Goal: Task Accomplishment & Management: Use online tool/utility

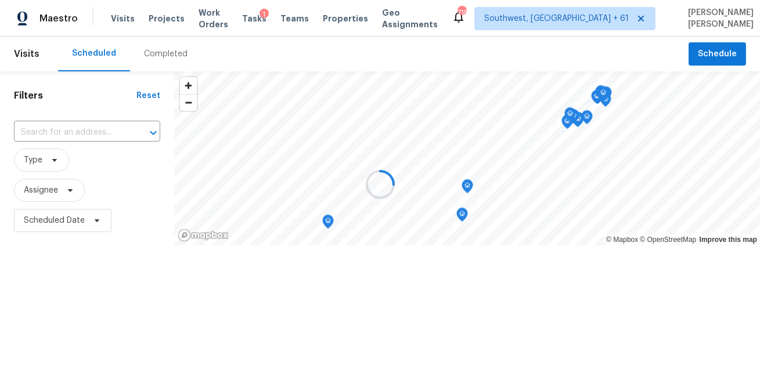
click at [168, 52] on div at bounding box center [380, 184] width 760 height 369
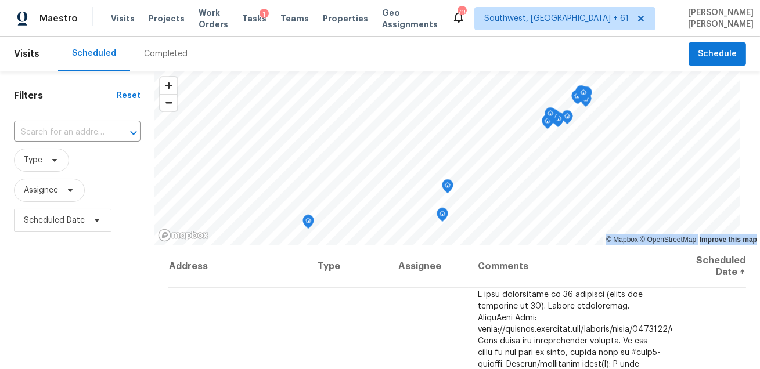
click at [168, 52] on div "Completed" at bounding box center [166, 54] width 44 height 12
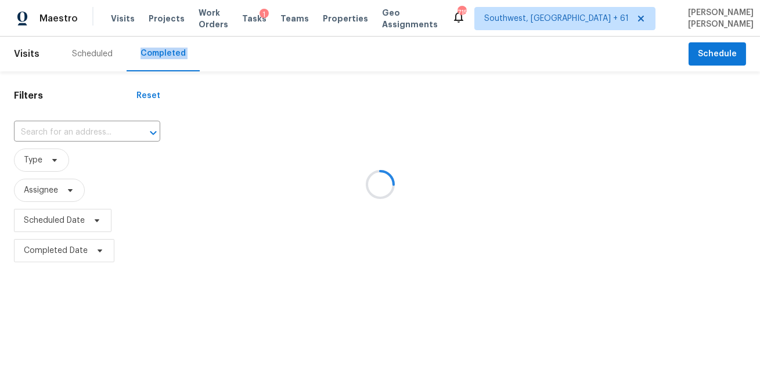
click at [86, 128] on div at bounding box center [380, 184] width 760 height 369
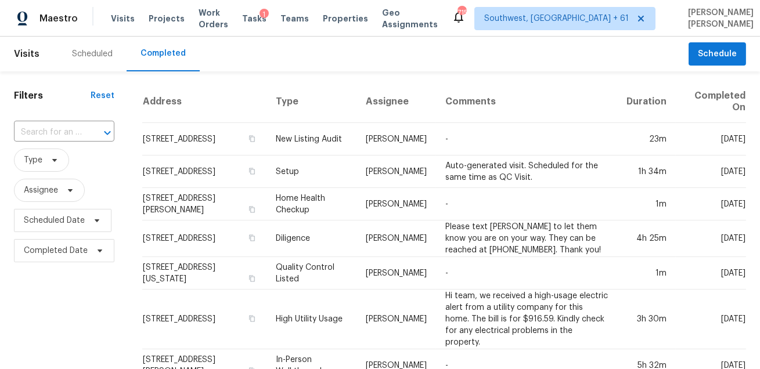
click at [86, 128] on div at bounding box center [99, 133] width 30 height 16
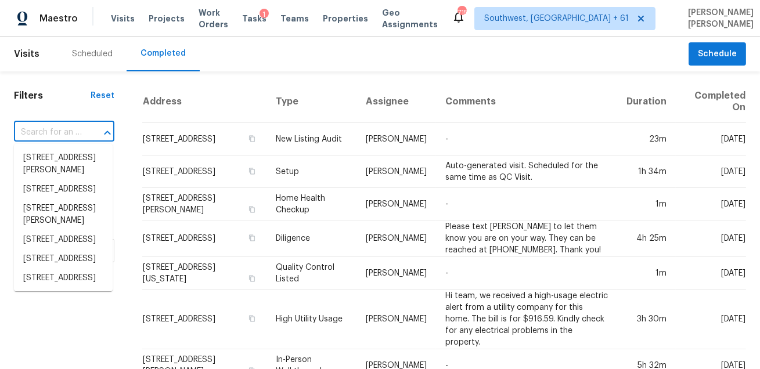
paste input "29034 Snapper Pt None, Fort Mill, SC 29708"
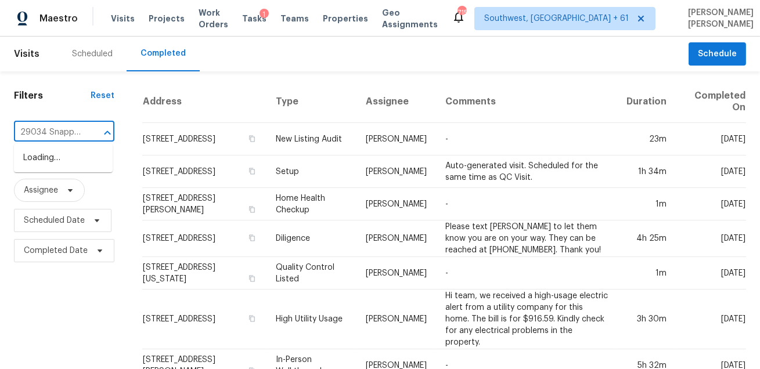
scroll to position [0, 2]
type input "29034 Snapper"
click at [84, 164] on li "29034 Snapper Pt, Fort Mill, SC 29708" at bounding box center [63, 171] width 99 height 44
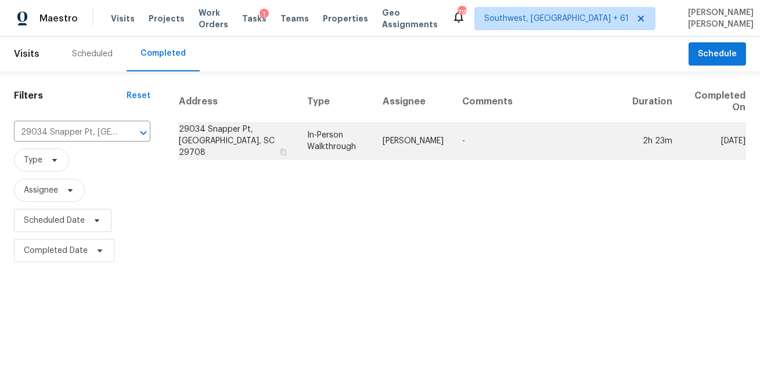
click at [373, 140] on td "In-Person Walkthrough" at bounding box center [335, 141] width 75 height 37
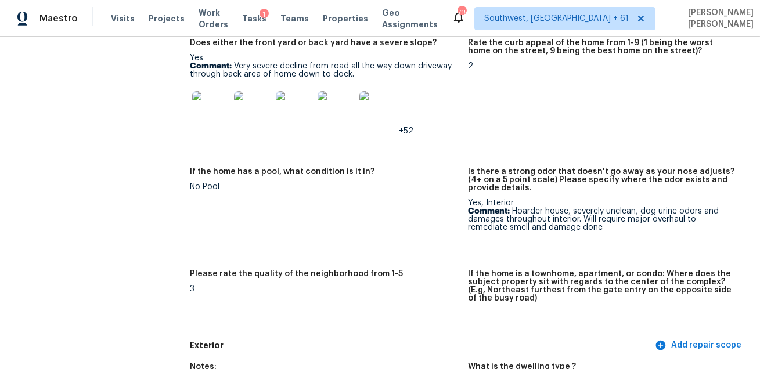
scroll to position [1288, 0]
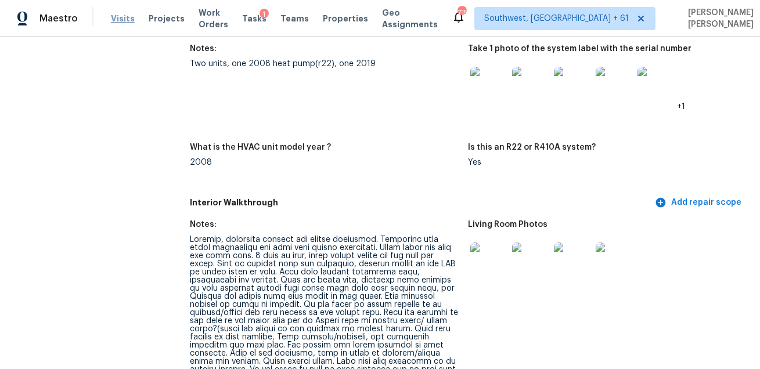
click at [111, 22] on span "Visits" at bounding box center [123, 19] width 24 height 12
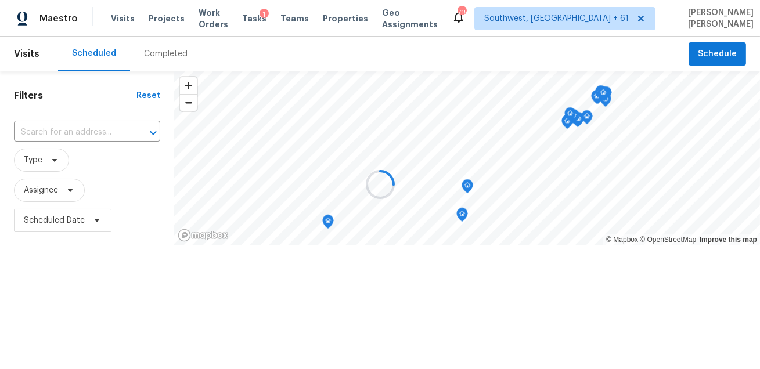
click at [138, 60] on div at bounding box center [380, 184] width 760 height 369
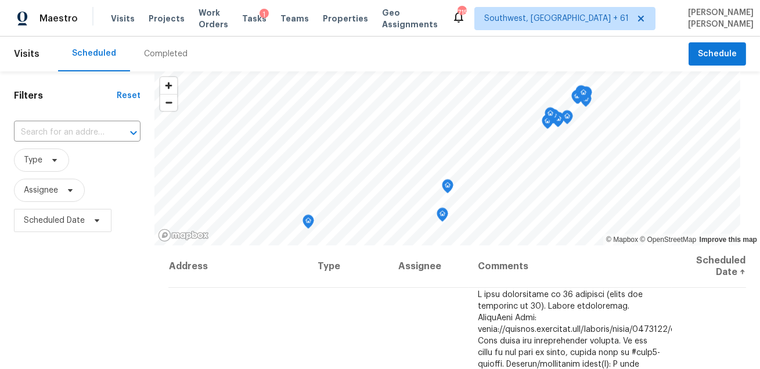
click at [147, 57] on div "Completed" at bounding box center [166, 54] width 44 height 12
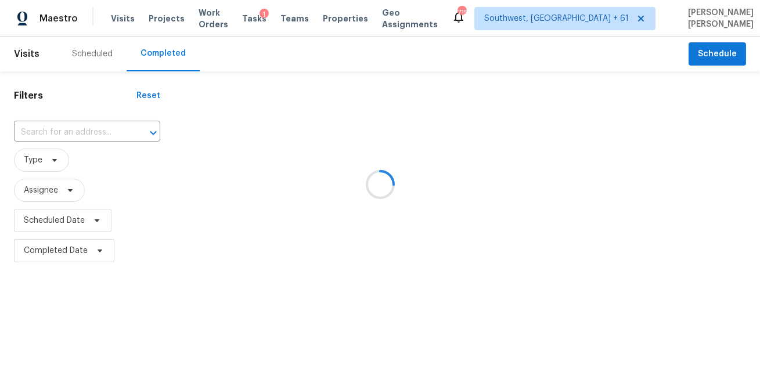
click at [147, 57] on div at bounding box center [380, 184] width 760 height 369
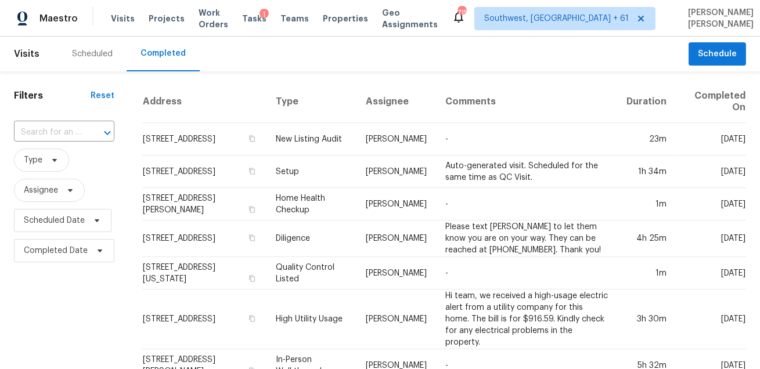
click at [100, 133] on icon "Open" at bounding box center [107, 133] width 14 height 14
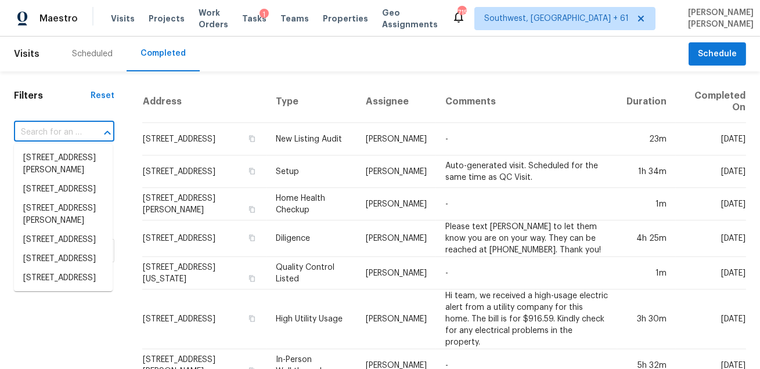
click at [100, 133] on icon "Close" at bounding box center [107, 133] width 14 height 14
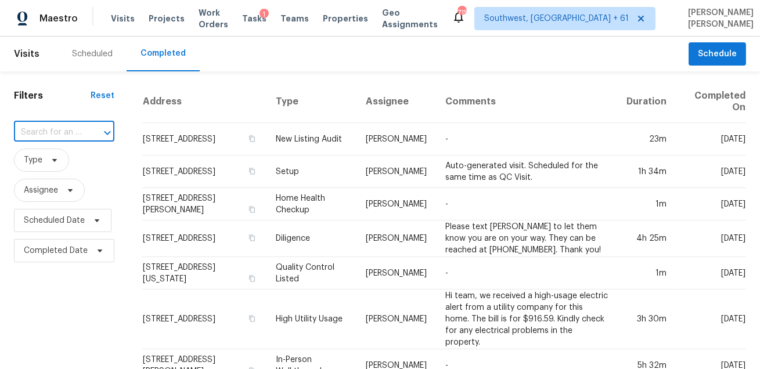
paste input "20604 Mouflon Dr Pflugerville TX 78660"
type input "20604 Mouflon Dr Pflugerville TX 78660"
click at [73, 153] on li "20604 Mouflon Dr, Pflugerville, TX 78660" at bounding box center [63, 158] width 99 height 19
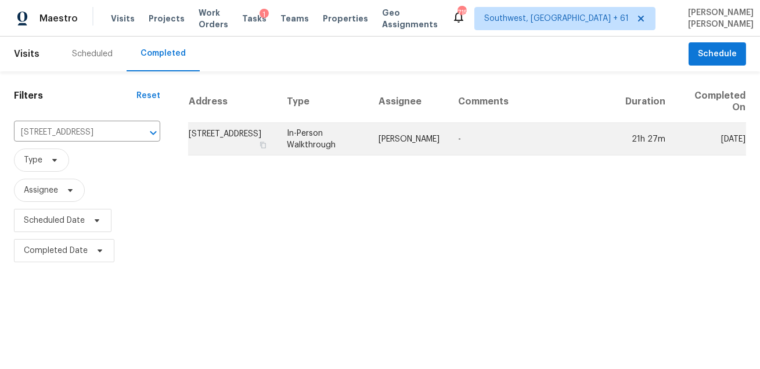
click at [361, 131] on td "In-Person Walkthrough" at bounding box center [323, 139] width 92 height 32
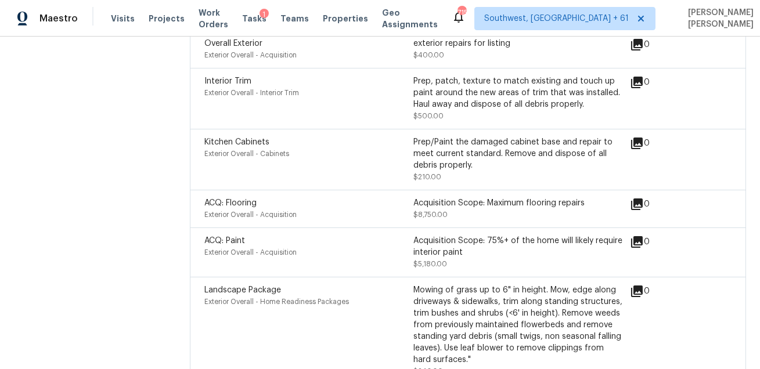
scroll to position [1088, 0]
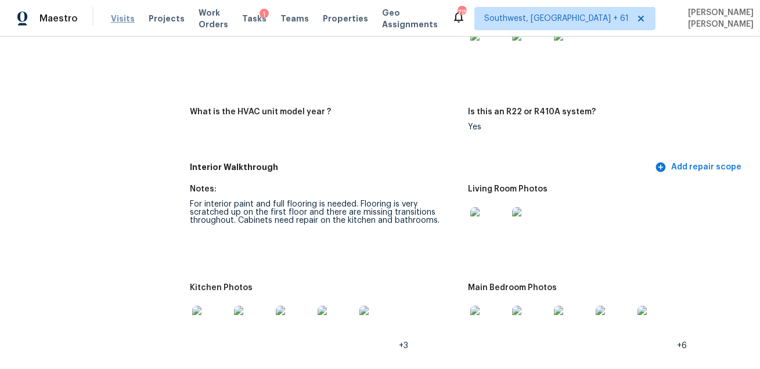
click at [113, 24] on span "Visits" at bounding box center [123, 19] width 24 height 12
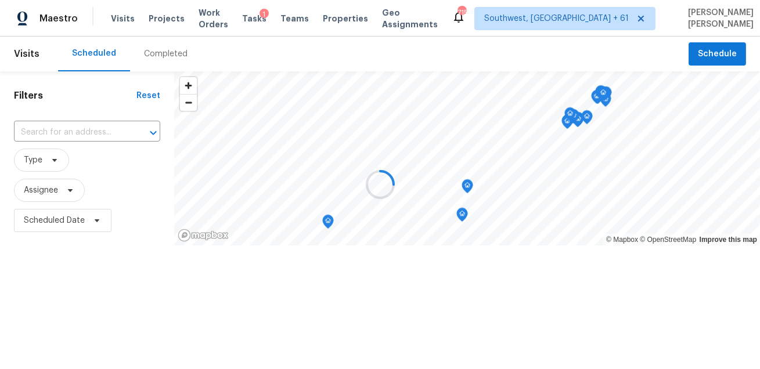
click at [148, 50] on div at bounding box center [380, 184] width 760 height 369
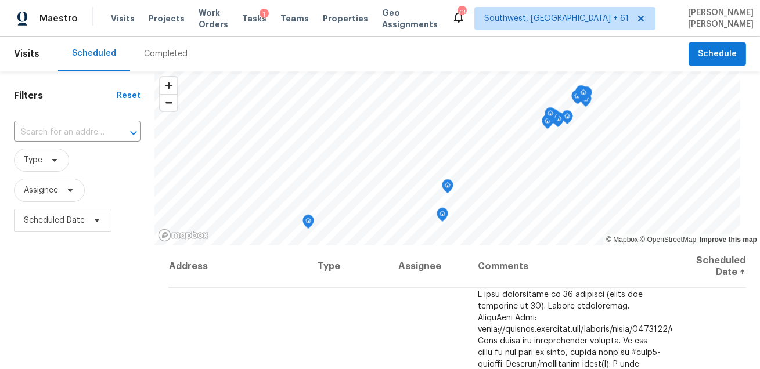
click at [161, 55] on div "Completed" at bounding box center [166, 54] width 44 height 12
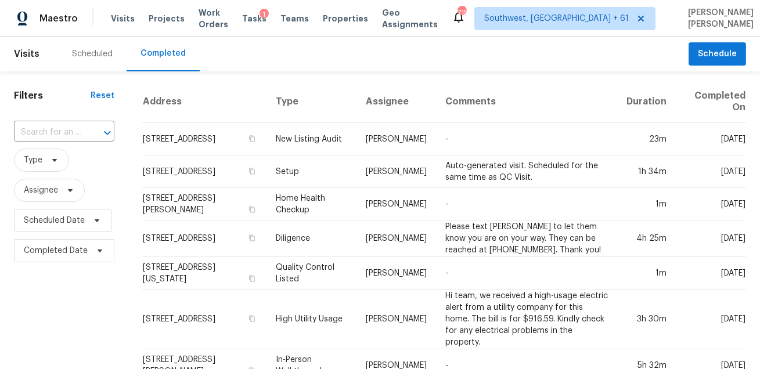
click at [89, 122] on div "​" at bounding box center [64, 132] width 100 height 25
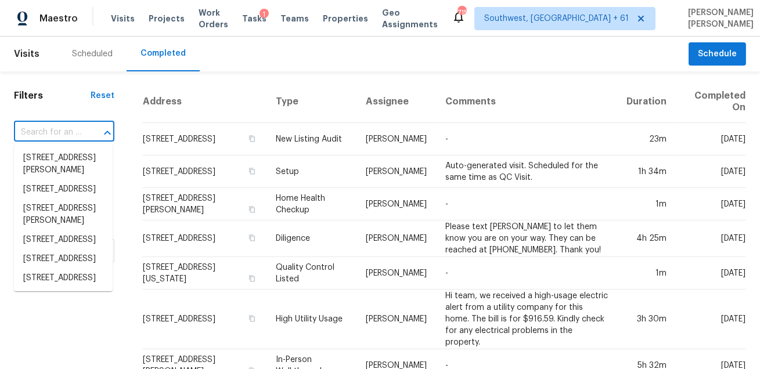
click at [84, 132] on div at bounding box center [99, 133] width 30 height 16
paste input "967 W Thornbush Pl Tucson AZ 85755"
type input "967 W Thornbush Pl Tucson AZ 85755"
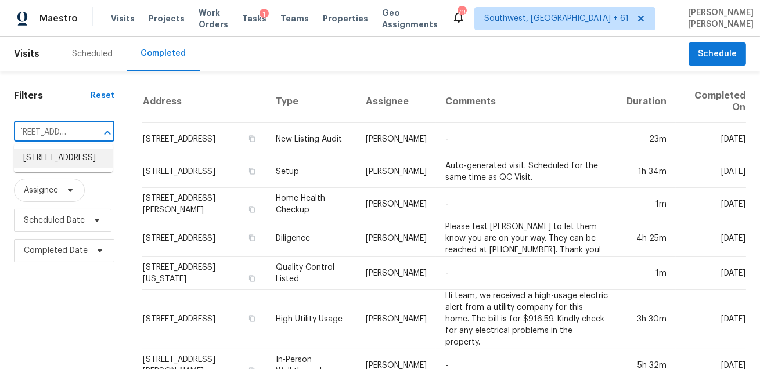
click at [77, 168] on li "967 W Thornbush Pl, Tucson, AZ 85755" at bounding box center [63, 158] width 99 height 19
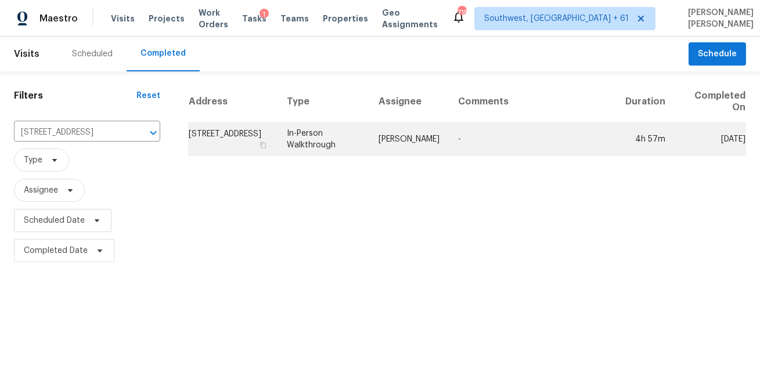
click at [439, 139] on td "John Perkins" at bounding box center [408, 139] width 79 height 32
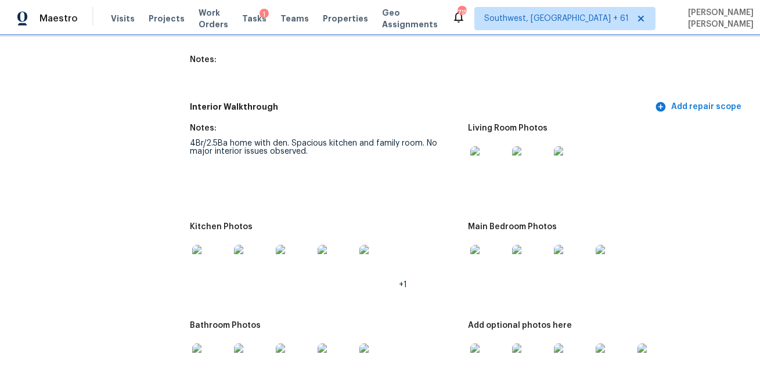
scroll to position [1892, 0]
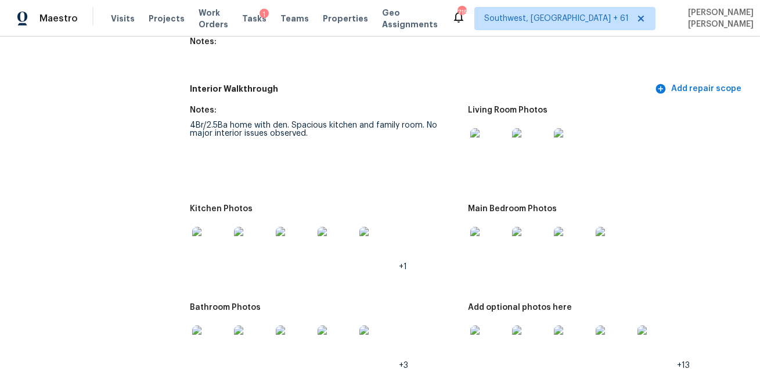
click at [483, 144] on img at bounding box center [488, 146] width 37 height 37
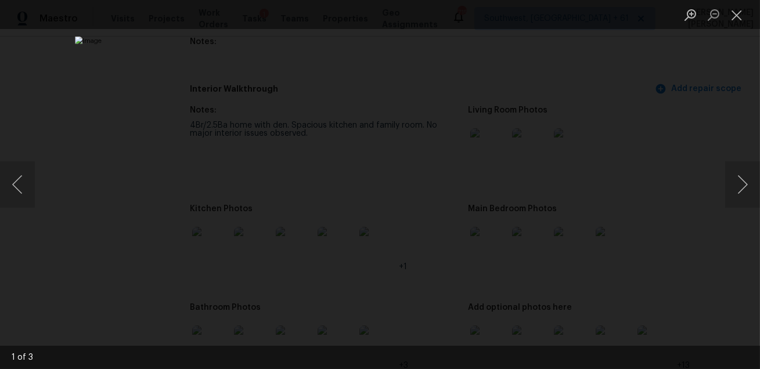
click at [672, 150] on div "Lightbox" at bounding box center [380, 184] width 760 height 369
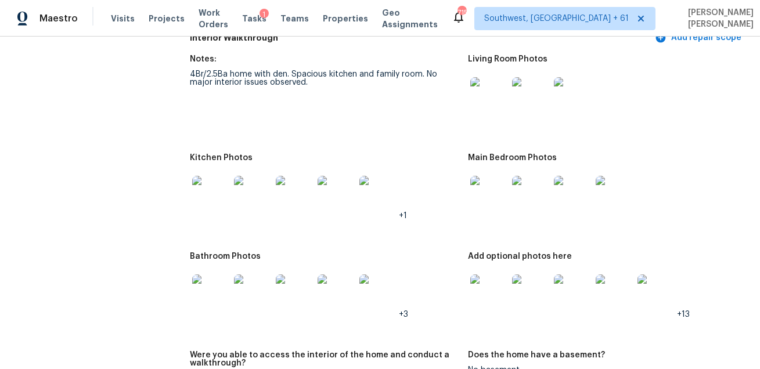
scroll to position [1969, 0]
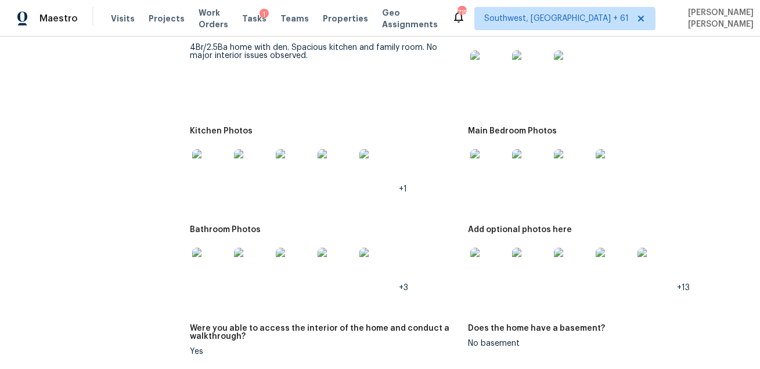
click at [216, 161] on img at bounding box center [210, 167] width 37 height 37
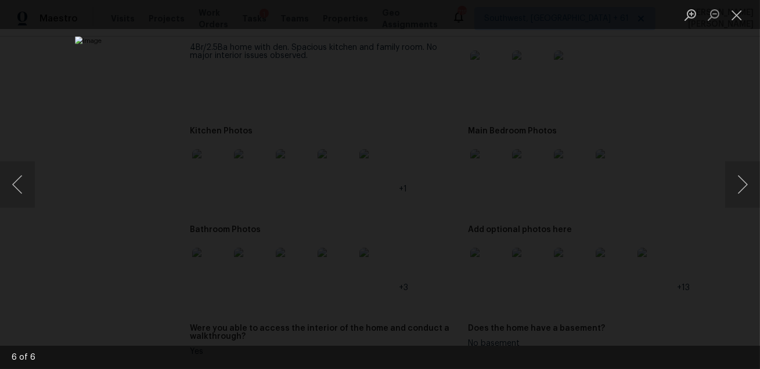
click at [726, 232] on div "Lightbox" at bounding box center [380, 184] width 760 height 369
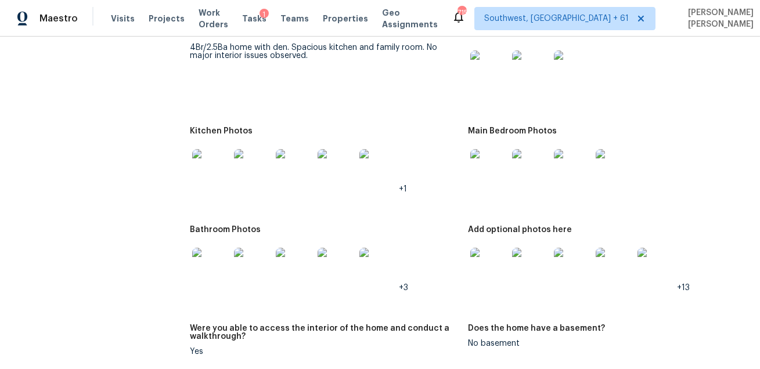
click at [484, 178] on img at bounding box center [488, 167] width 37 height 37
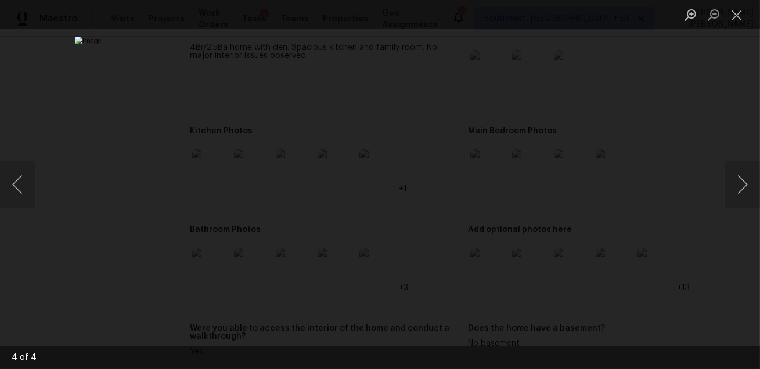
click at [652, 204] on div "Lightbox" at bounding box center [380, 184] width 760 height 369
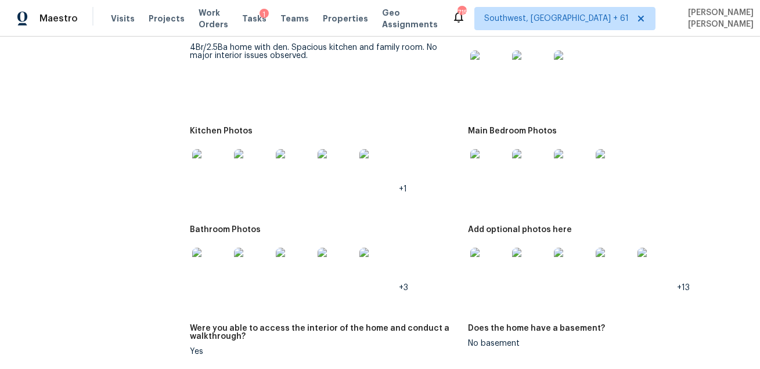
click at [222, 263] on img at bounding box center [210, 266] width 37 height 37
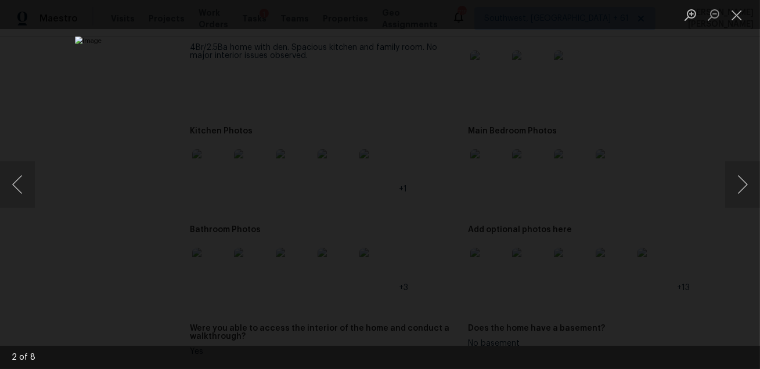
click at [678, 227] on div "Lightbox" at bounding box center [380, 184] width 760 height 369
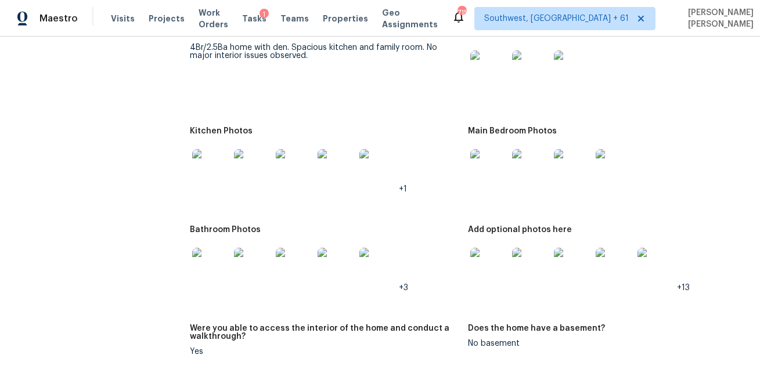
click at [490, 279] on img at bounding box center [488, 266] width 37 height 37
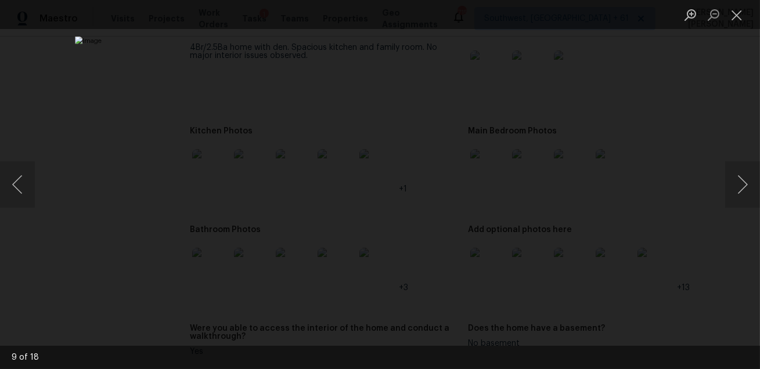
click at [721, 271] on div "Lightbox" at bounding box center [380, 184] width 760 height 369
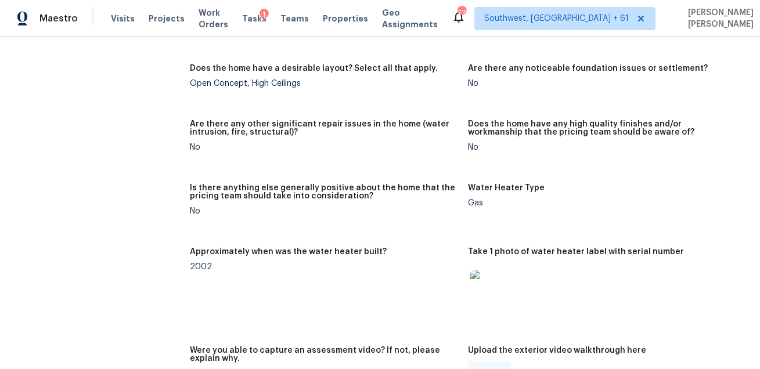
scroll to position [3413, 0]
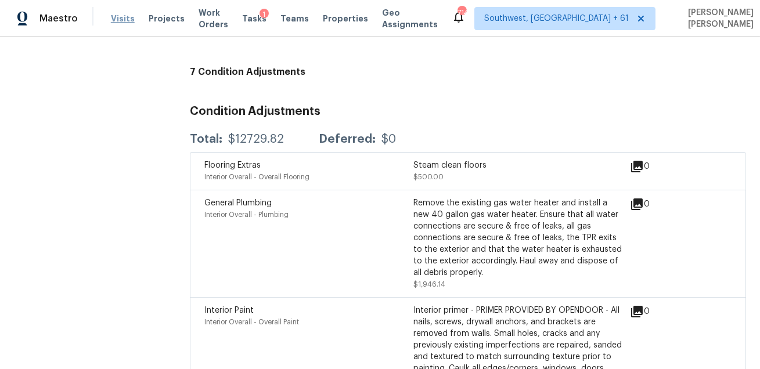
click at [115, 16] on span "Visits" at bounding box center [123, 19] width 24 height 12
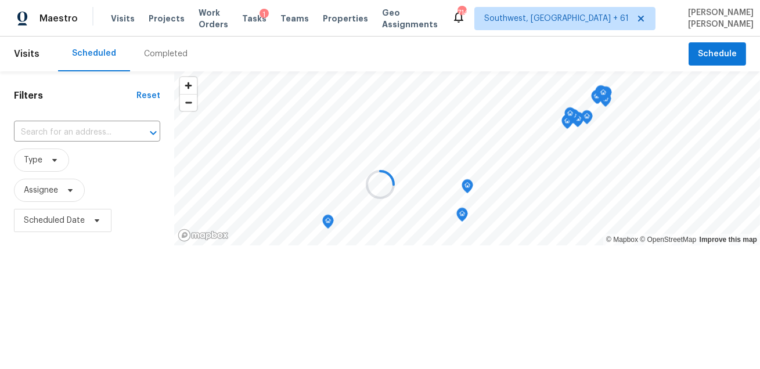
click at [173, 37] on div at bounding box center [380, 184] width 760 height 369
click at [165, 47] on div at bounding box center [380, 184] width 760 height 369
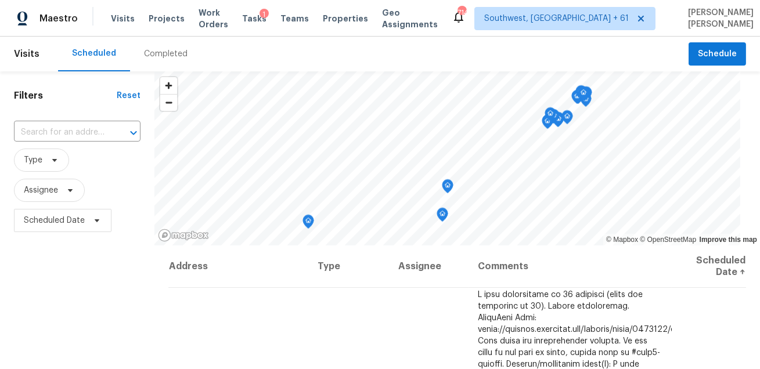
click at [165, 47] on div "Completed" at bounding box center [165, 54] width 71 height 35
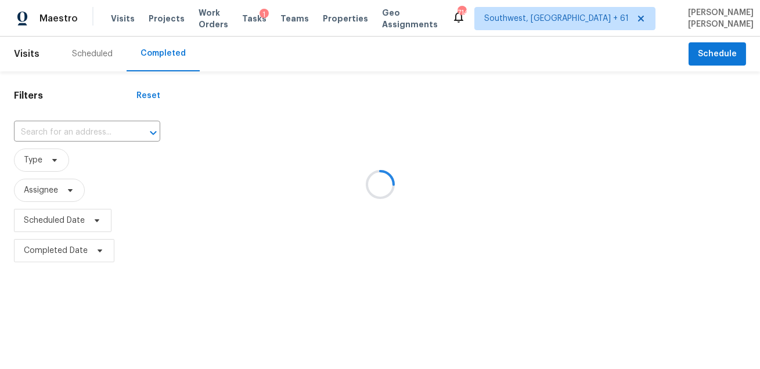
click at [82, 133] on div at bounding box center [380, 184] width 760 height 369
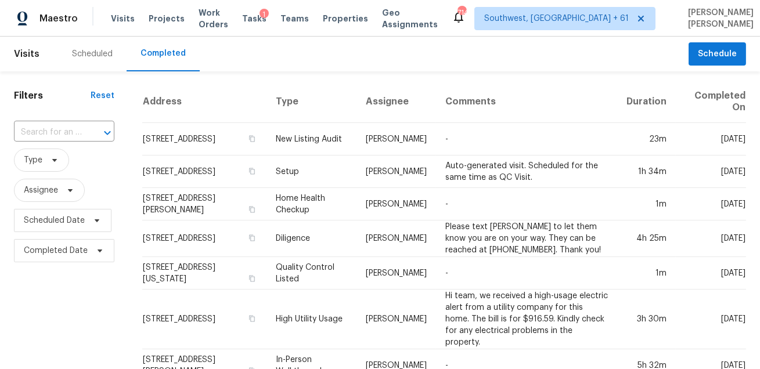
click at [82, 133] on div "​" at bounding box center [64, 133] width 100 height 18
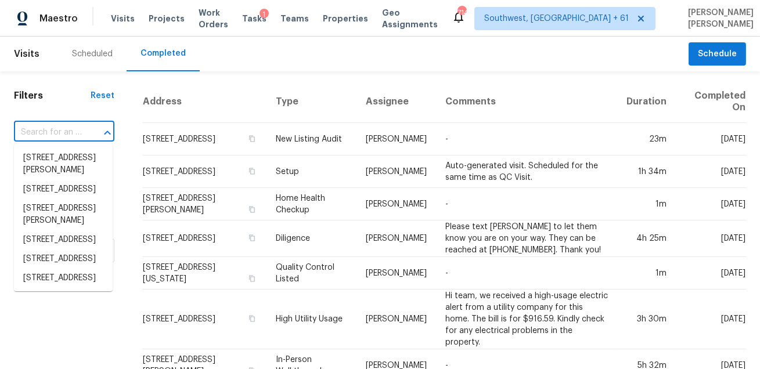
paste input "1548 Kiln Ct Cary NC 27519"
type input "1548 Kiln Ct Cary NC 27519"
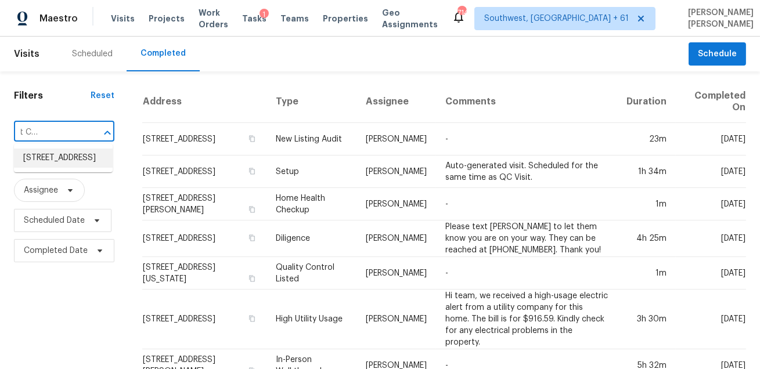
click at [67, 160] on li "1548 Kiln Ct, Cary, NC 27519" at bounding box center [63, 158] width 99 height 19
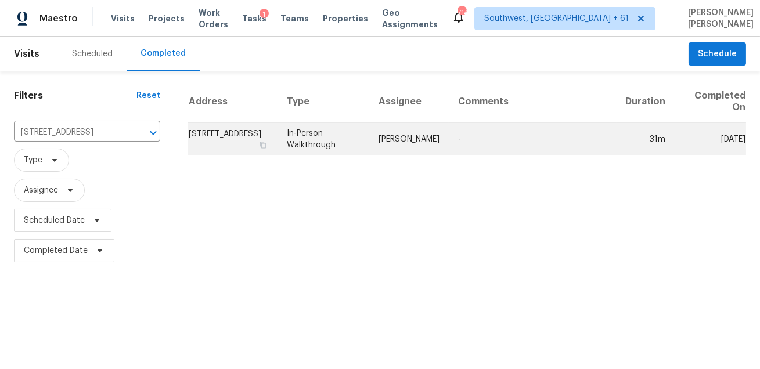
click at [363, 131] on td "In-Person Walkthrough" at bounding box center [323, 139] width 92 height 32
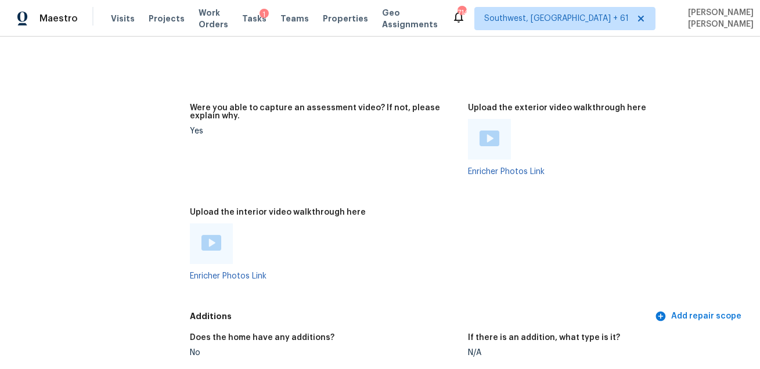
scroll to position [3219, 0]
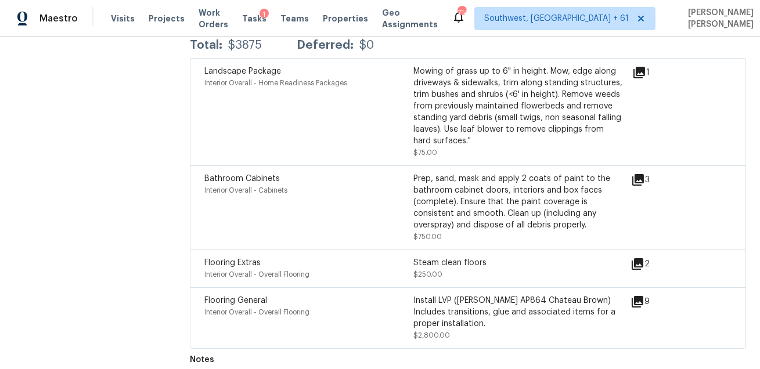
click at [641, 297] on icon at bounding box center [637, 302] width 14 height 14
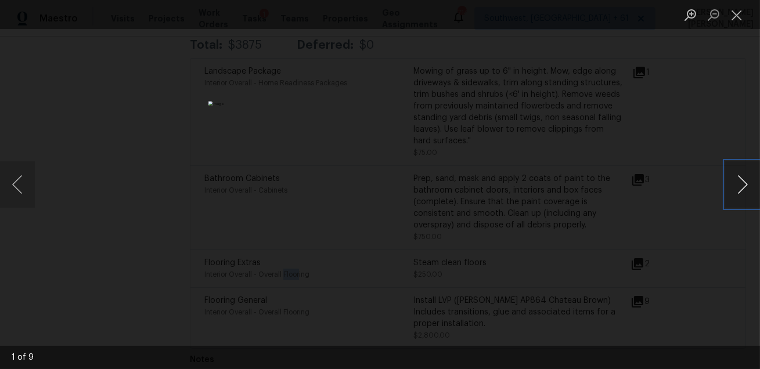
click at [744, 181] on button "Next image" at bounding box center [742, 184] width 35 height 46
click at [682, 255] on div "Lightbox" at bounding box center [380, 184] width 760 height 369
click at [670, 258] on div "Lightbox" at bounding box center [380, 184] width 760 height 369
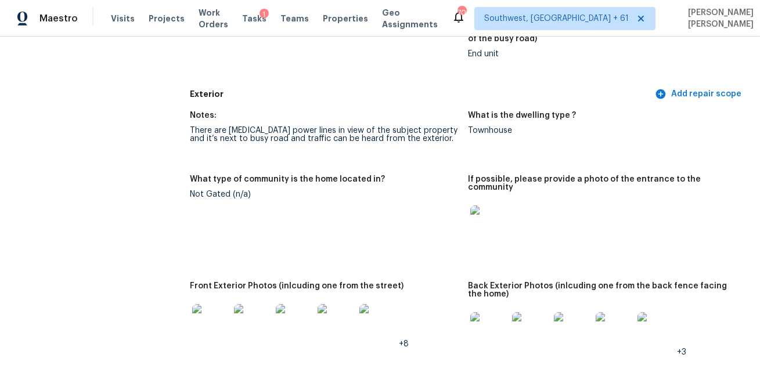
scroll to position [0, 0]
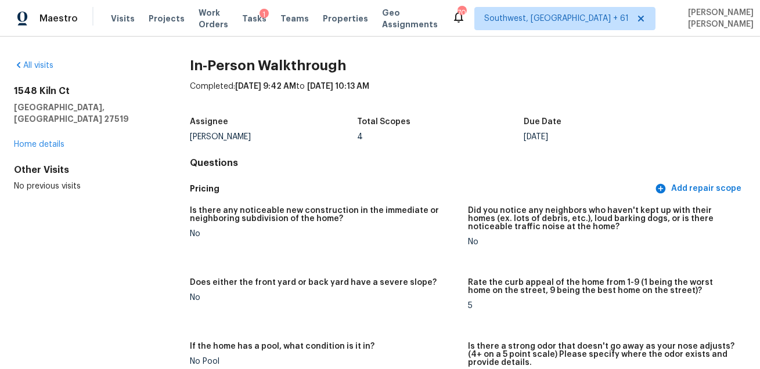
click at [378, 165] on h4 "Questions" at bounding box center [468, 163] width 556 height 12
click at [352, 255] on figure "Is there any noticeable new construction in the immediate or neighboring subdiv…" at bounding box center [329, 236] width 278 height 58
click at [48, 127] on div "1548 Kiln Ct Cary, NC 27519 Home details" at bounding box center [83, 117] width 139 height 65
click at [45, 136] on div "1548 Kiln Ct Cary, NC 27519 Home details" at bounding box center [83, 117] width 139 height 65
click at [53, 140] on link "Home details" at bounding box center [39, 144] width 50 height 8
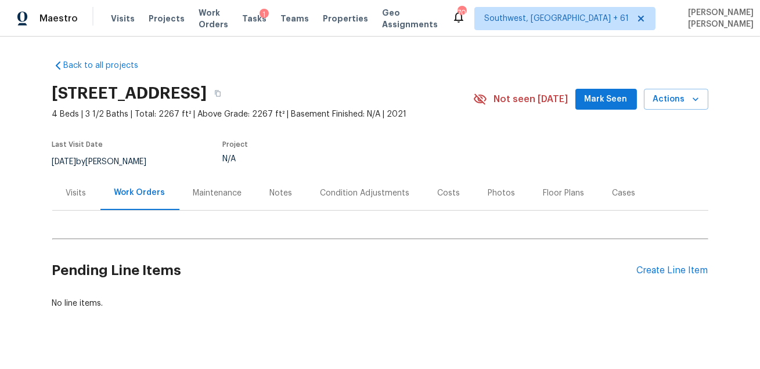
click at [337, 201] on div "Condition Adjustments" at bounding box center [364, 193] width 117 height 34
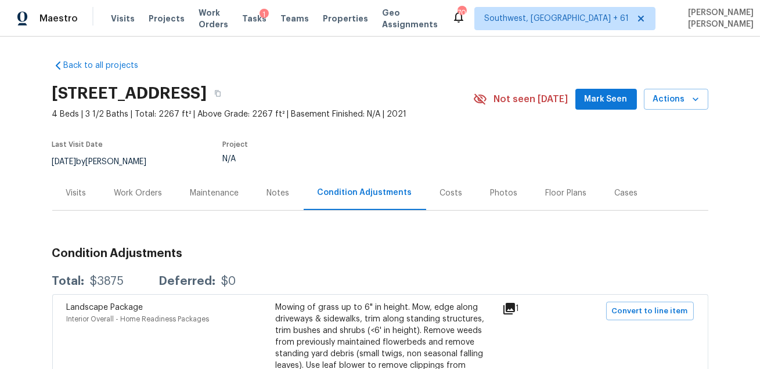
scroll to position [285, 0]
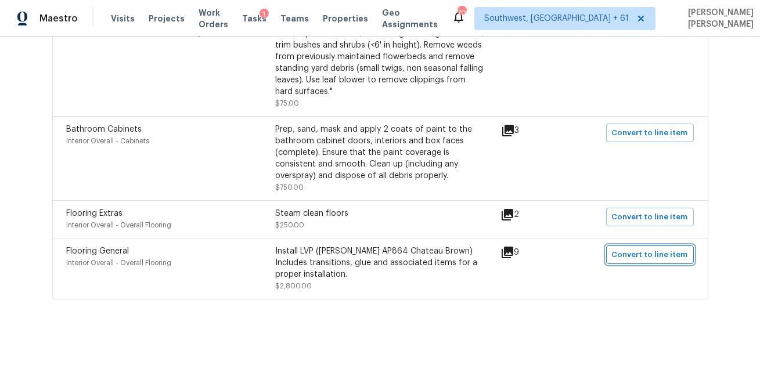
click at [652, 252] on span "Convert to line item" at bounding box center [650, 254] width 76 height 13
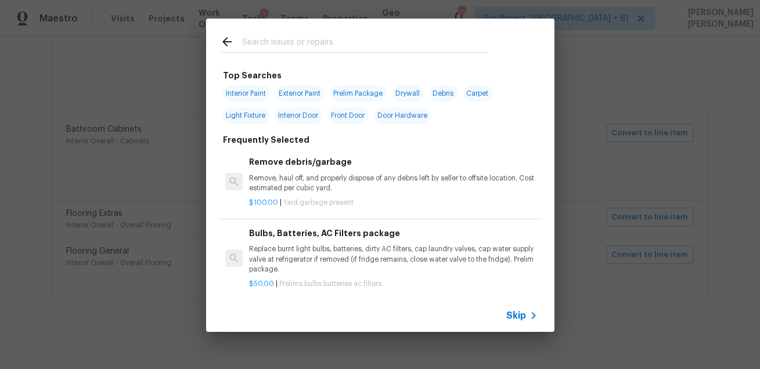
click at [531, 313] on icon at bounding box center [533, 316] width 14 height 14
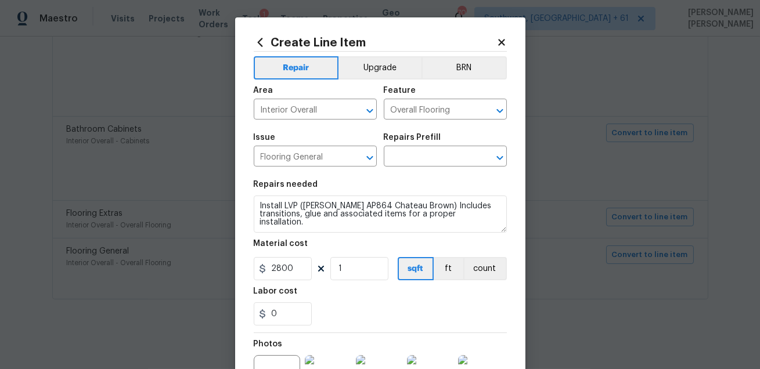
scroll to position [142, 0]
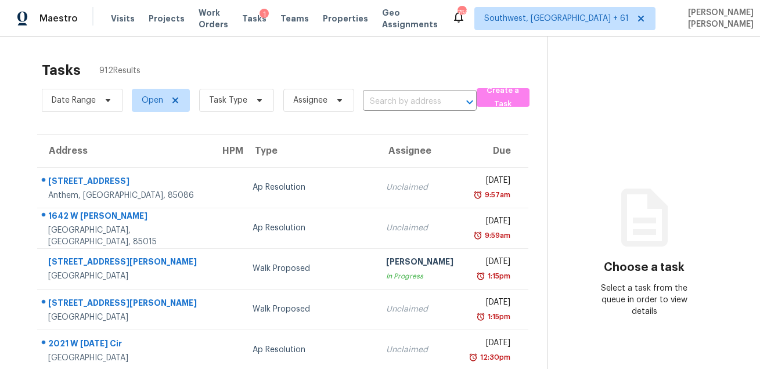
click at [404, 86] on div "Date Range Open Task Type Assignee ​" at bounding box center [259, 100] width 435 height 30
click at [394, 103] on input "text" at bounding box center [403, 102] width 81 height 18
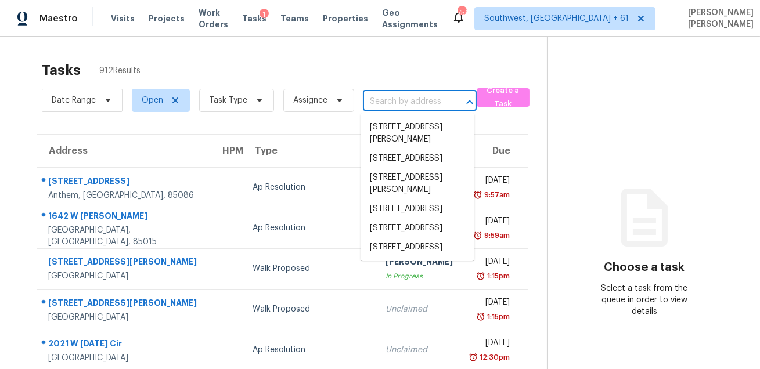
paste input "[STREET_ADDRESS][PERSON_NAME]"
type input "[STREET_ADDRESS][PERSON_NAME]"
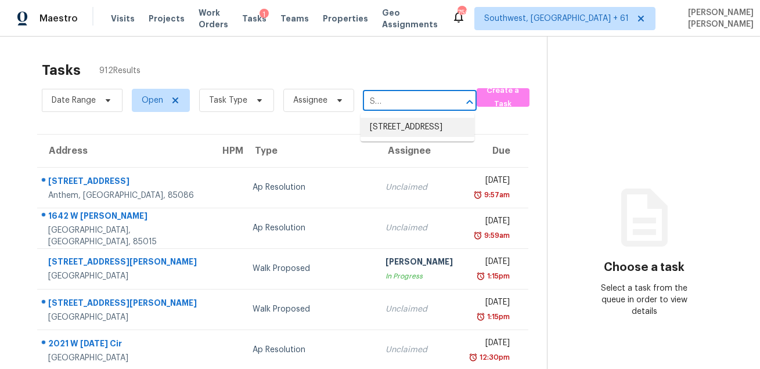
click at [401, 129] on li "[STREET_ADDRESS]" at bounding box center [417, 127] width 114 height 19
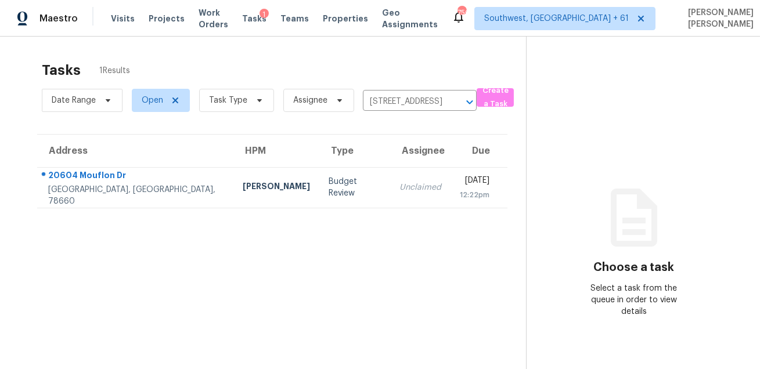
click at [390, 165] on th "Assignee" at bounding box center [420, 151] width 60 height 32
click at [151, 102] on span "Open" at bounding box center [152, 101] width 21 height 12
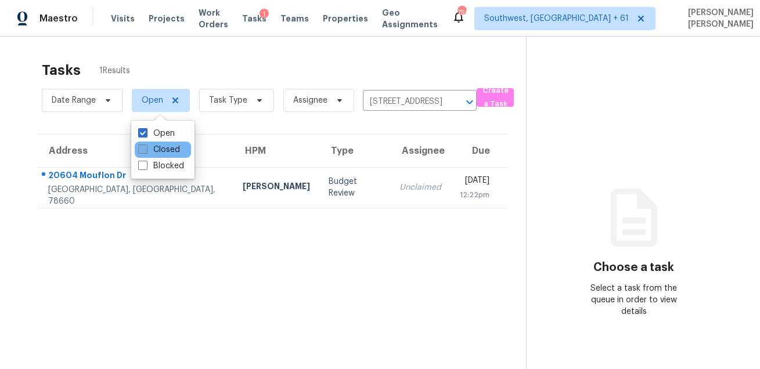
click at [162, 145] on label "Closed" at bounding box center [159, 150] width 42 height 12
click at [146, 145] on input "Closed" at bounding box center [142, 148] width 8 height 8
checkbox input "true"
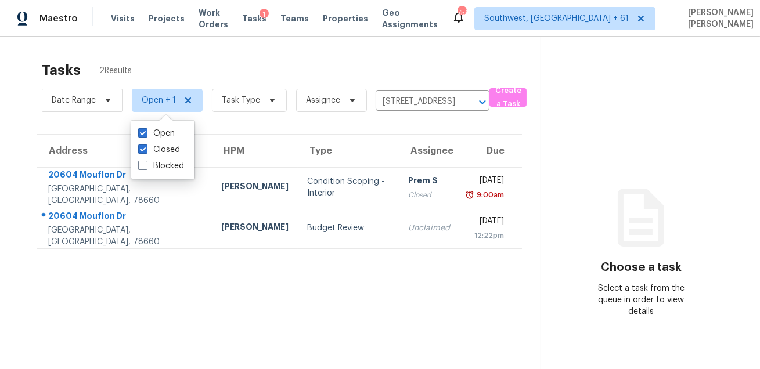
click at [431, 54] on div "Tasks 2 Results Date Range Open + 1 Task Type Assignee [STREET_ADDRESS] ​ Creat…" at bounding box center [380, 221] width 760 height 369
click at [414, 99] on input "[STREET_ADDRESS]" at bounding box center [415, 102] width 81 height 18
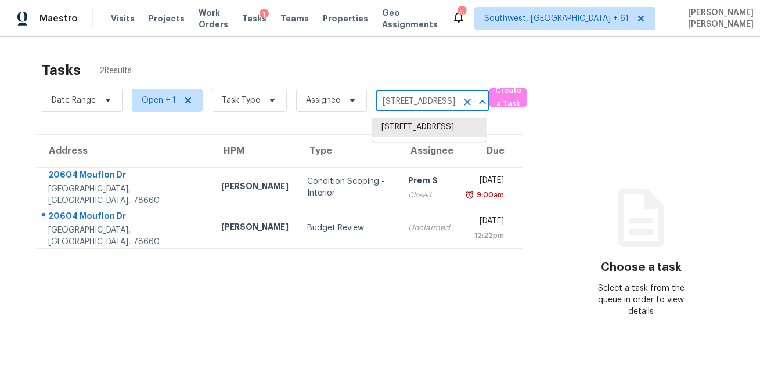
paste input "[STREET_ADDRESS]"
type input "[STREET_ADDRESS]"
click at [404, 137] on li "[STREET_ADDRESS]" at bounding box center [429, 127] width 114 height 19
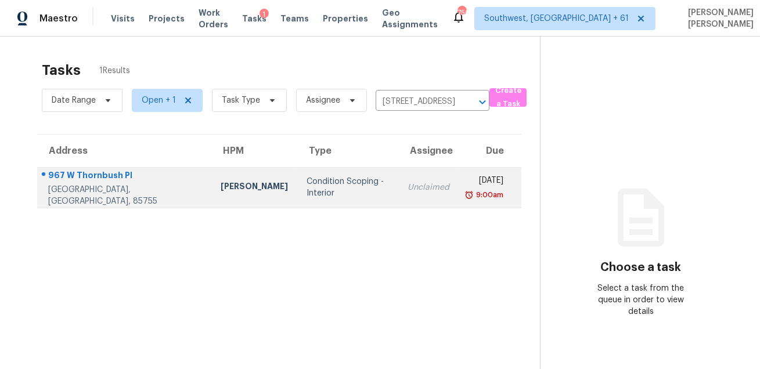
click at [398, 196] on td "Unclaimed" at bounding box center [428, 187] width 60 height 41
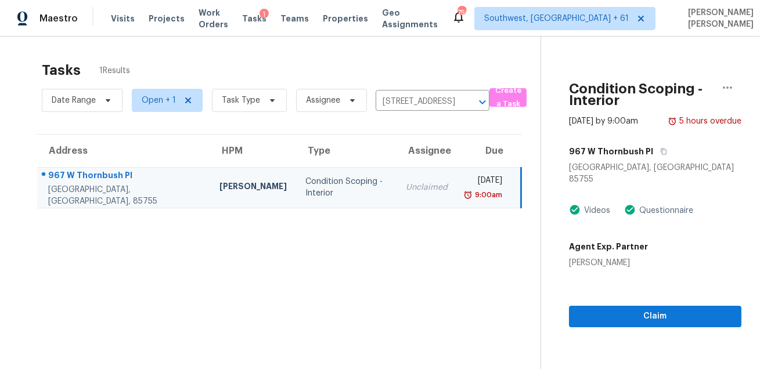
scroll to position [36, 0]
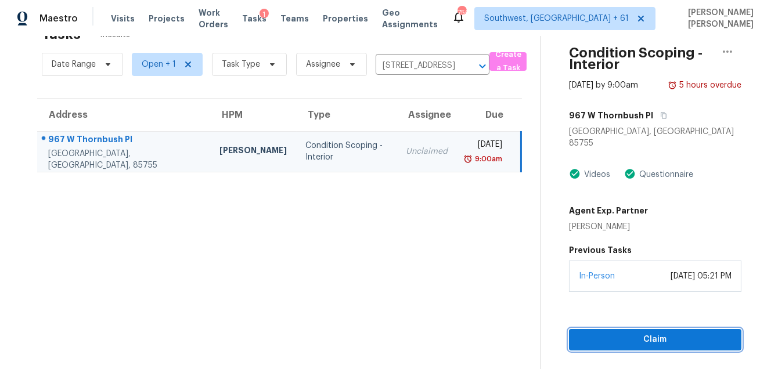
click at [598, 337] on button "Claim" at bounding box center [655, 339] width 172 height 21
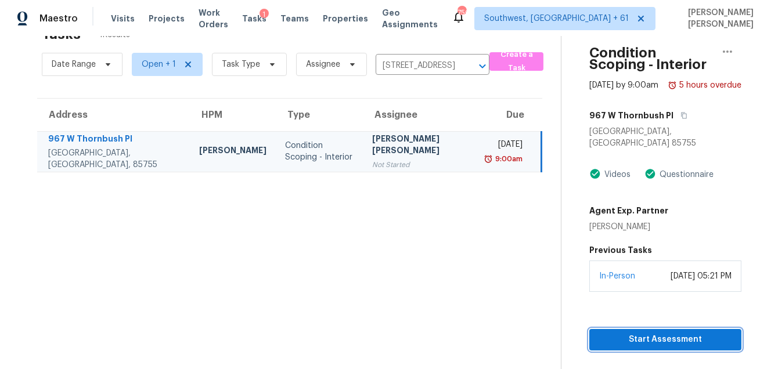
click at [598, 332] on span "Start Assessment" at bounding box center [664, 339] width 133 height 15
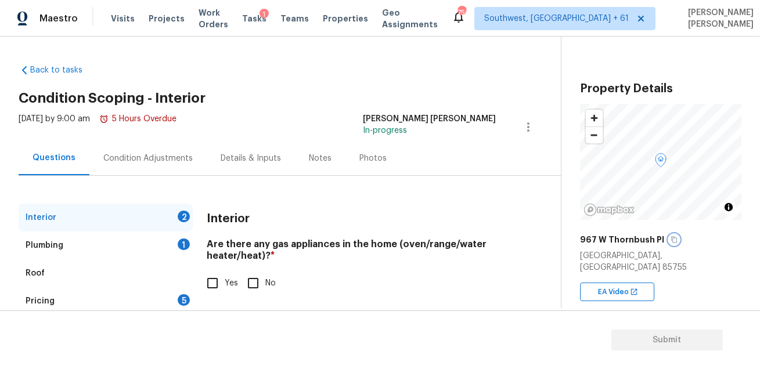
click at [671, 240] on icon "button" at bounding box center [674, 240] width 6 height 6
click at [111, 164] on div "Condition Adjustments" at bounding box center [147, 158] width 117 height 34
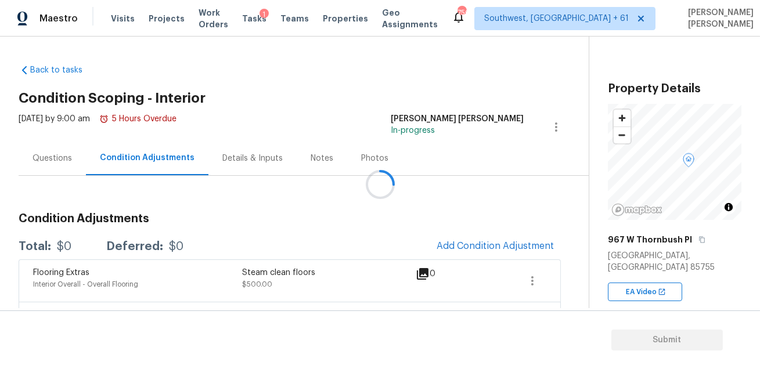
click at [472, 258] on div at bounding box center [380, 184] width 760 height 369
click at [482, 248] on div at bounding box center [380, 184] width 760 height 369
click at [469, 241] on div at bounding box center [380, 184] width 760 height 369
click at [469, 241] on span "Add Condition Adjustment" at bounding box center [494, 246] width 117 height 10
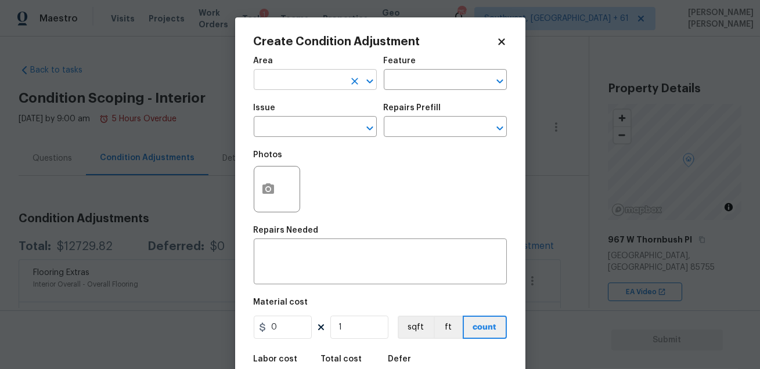
click at [316, 89] on input "text" at bounding box center [299, 81] width 91 height 18
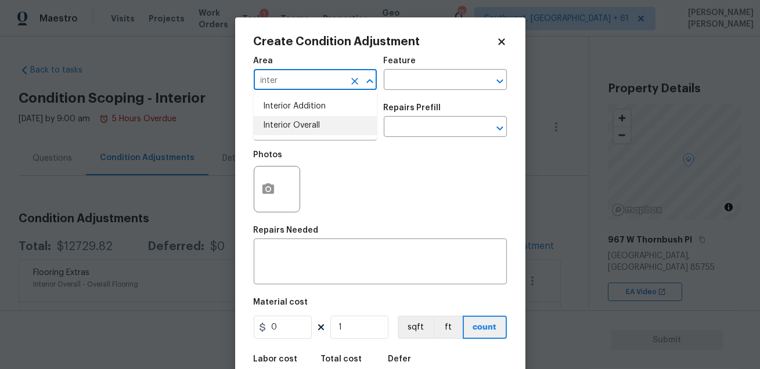
click at [319, 124] on li "Interior Overall" at bounding box center [315, 125] width 123 height 19
type input "Interior Overall"
click at [415, 68] on div "Feature" at bounding box center [445, 64] width 123 height 15
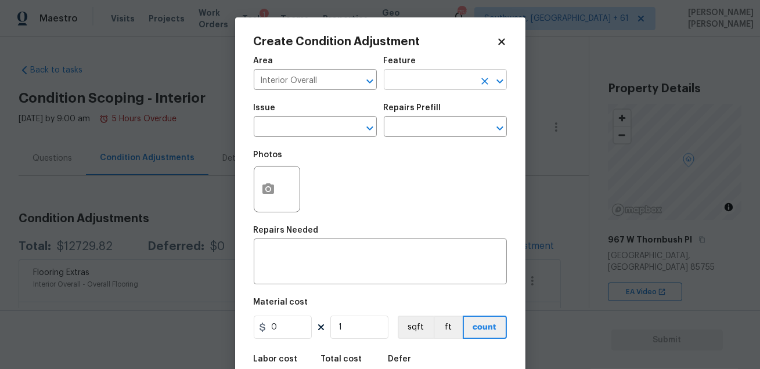
click at [407, 82] on input "text" at bounding box center [429, 81] width 91 height 18
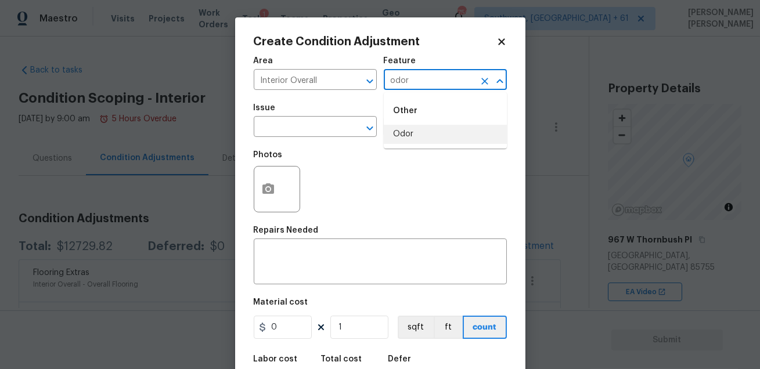
click at [410, 130] on li "Odor" at bounding box center [445, 134] width 123 height 19
type input "Odor"
click at [338, 117] on div "Issue" at bounding box center [315, 111] width 123 height 15
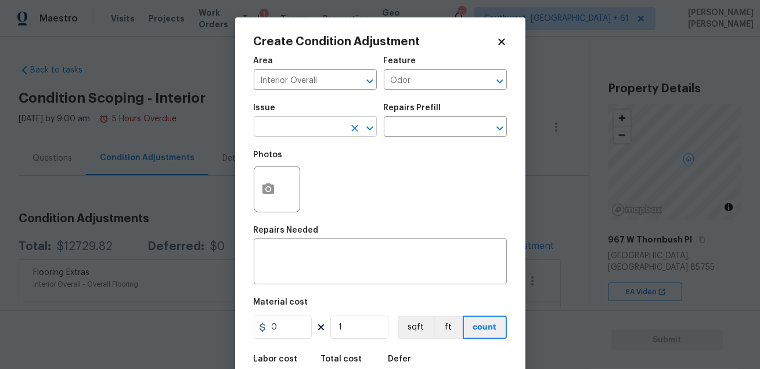
click at [326, 125] on input "text" at bounding box center [299, 128] width 91 height 18
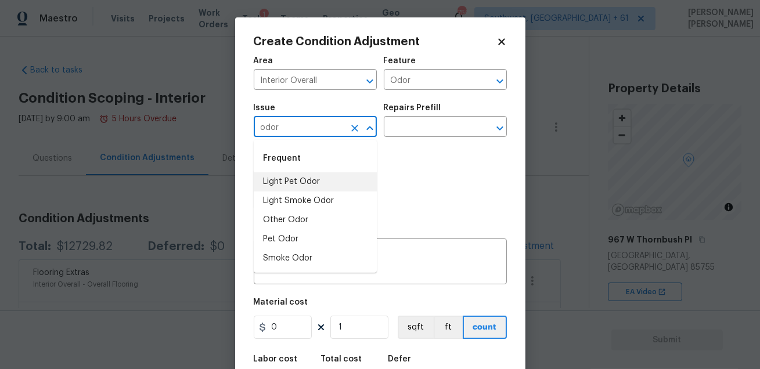
click at [297, 185] on li "Light Pet Odor" at bounding box center [315, 181] width 123 height 19
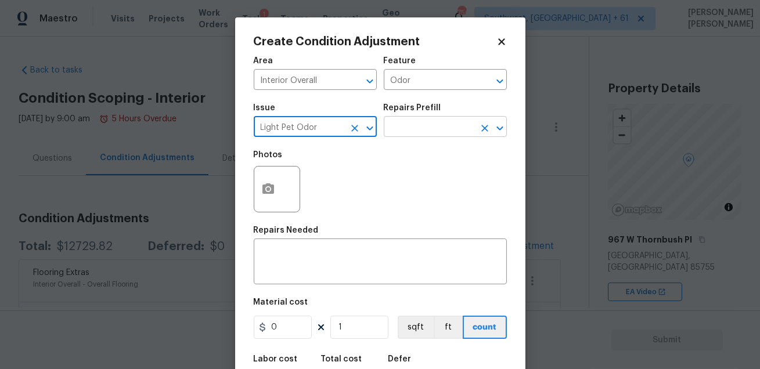
type input "Light Pet Odor"
click at [396, 135] on input "text" at bounding box center [429, 128] width 91 height 18
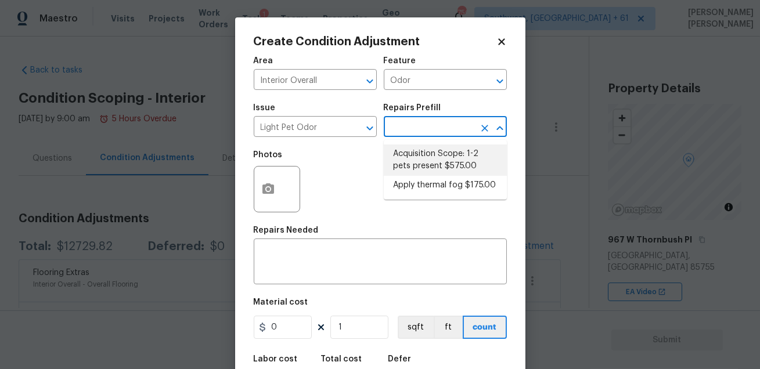
click at [414, 158] on li "Acquisition Scope: 1-2 pets present $575.00" at bounding box center [445, 159] width 123 height 31
type textarea "Acquisition Scope: 1-2 pets present"
type input "575"
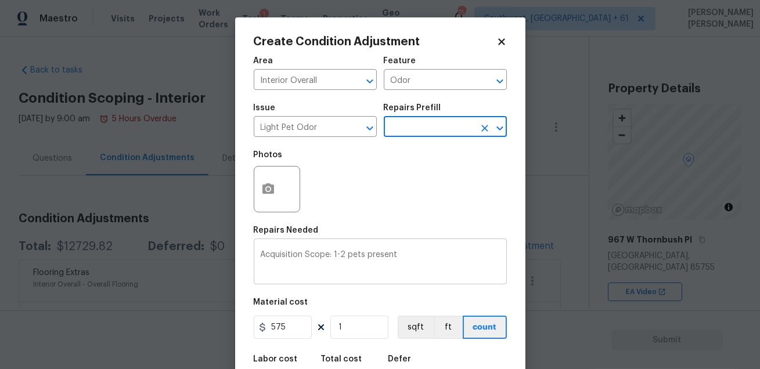
scroll to position [64, 0]
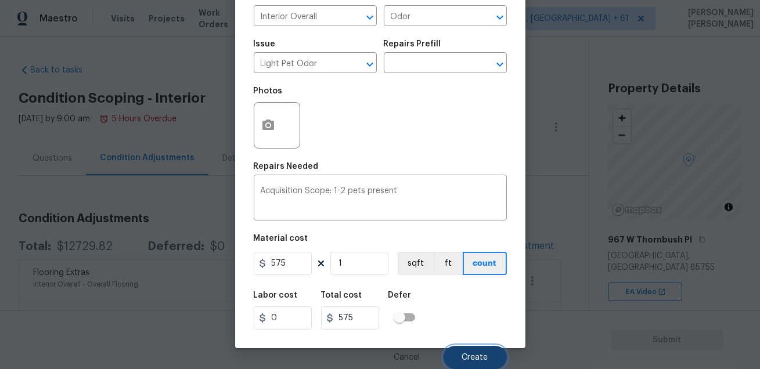
click at [458, 352] on button "Create" at bounding box center [474, 357] width 63 height 23
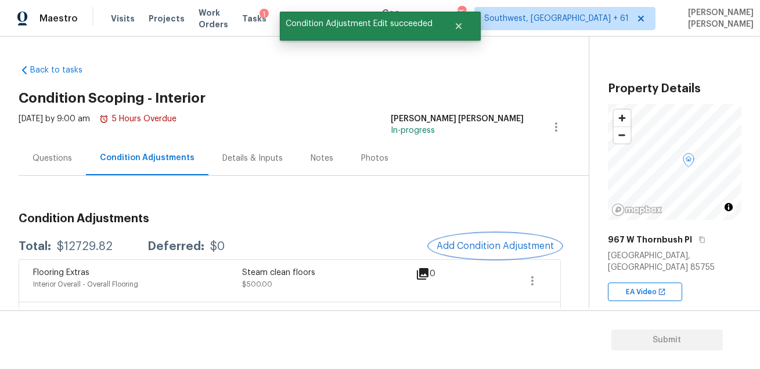
scroll to position [0, 0]
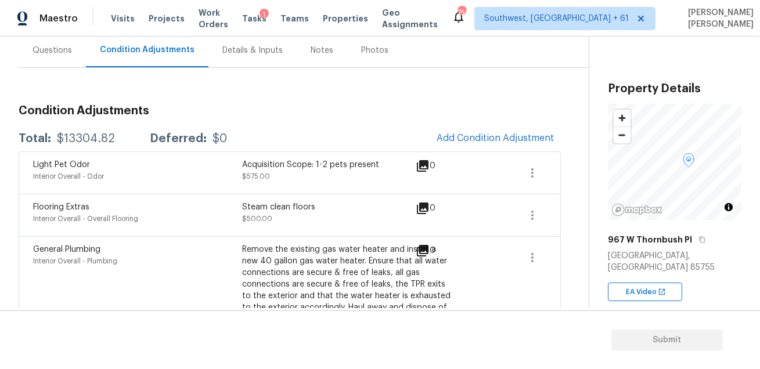
click at [366, 159] on div "Acquisition Scope: 1-2 pets present" at bounding box center [346, 165] width 209 height 12
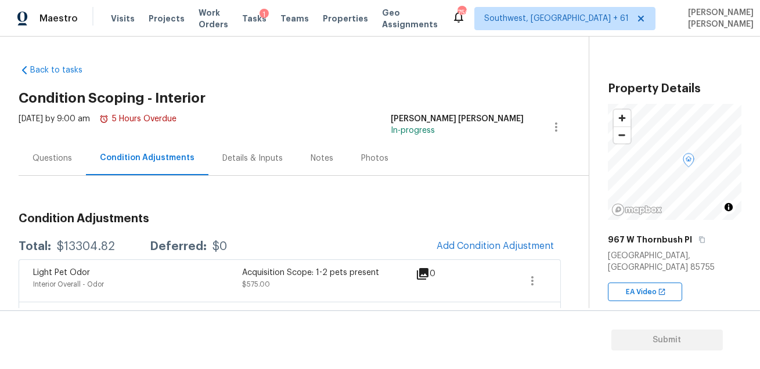
click at [50, 166] on div "Questions" at bounding box center [52, 158] width 67 height 34
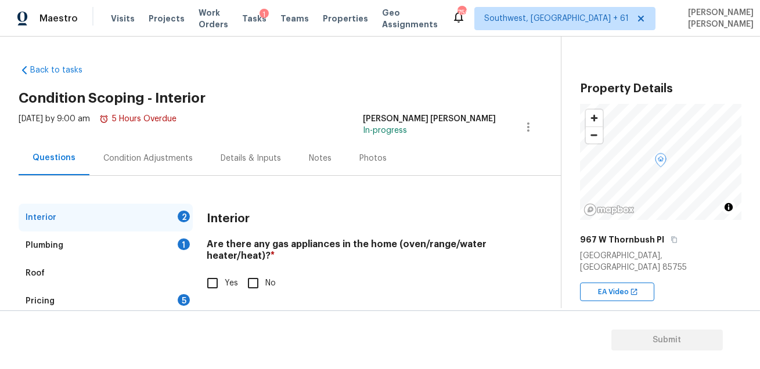
scroll to position [66, 0]
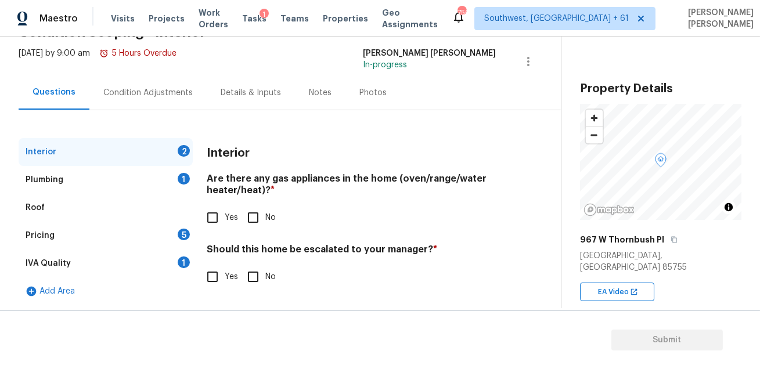
click at [216, 216] on input "Yes" at bounding box center [212, 217] width 24 height 24
checkbox input "true"
click at [255, 279] on input "No" at bounding box center [253, 278] width 24 height 24
checkbox input "true"
click at [172, 260] on div "IVA Quality 1" at bounding box center [106, 263] width 174 height 28
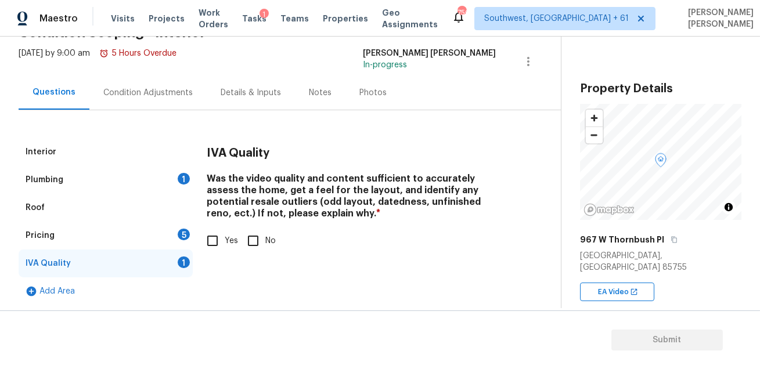
click at [215, 240] on input "Yes" at bounding box center [212, 241] width 24 height 24
checkbox input "true"
click at [173, 232] on div "Pricing 5" at bounding box center [106, 236] width 174 height 28
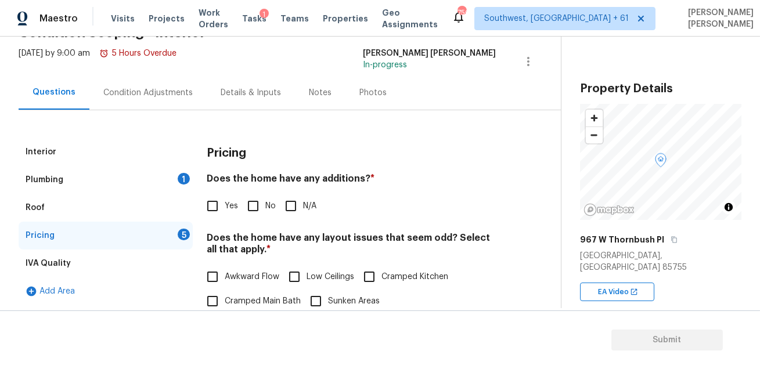
click at [269, 211] on span "No" at bounding box center [270, 206] width 10 height 12
click at [265, 211] on input "No" at bounding box center [253, 206] width 24 height 24
checkbox input "true"
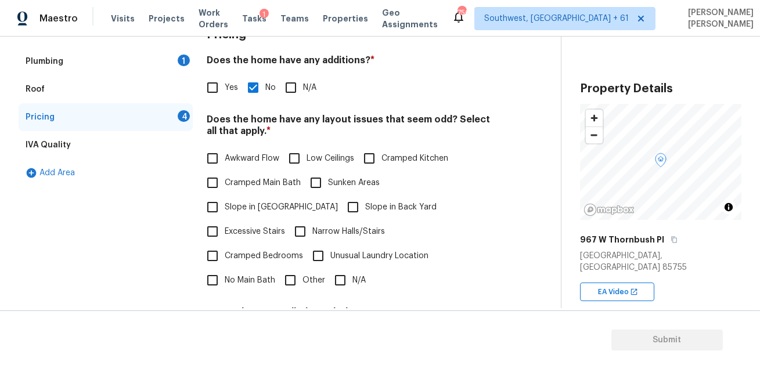
click at [335, 268] on input "N/A" at bounding box center [340, 280] width 24 height 24
checkbox input "true"
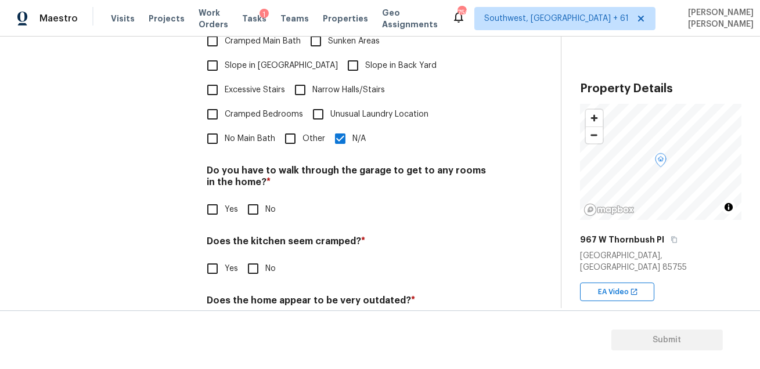
click at [247, 197] on input "No" at bounding box center [253, 209] width 24 height 24
checkbox input "true"
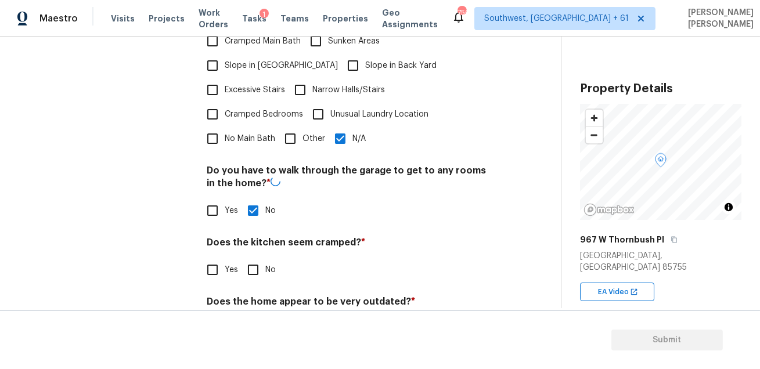
click at [255, 258] on input "No" at bounding box center [253, 270] width 24 height 24
checkbox input "true"
click at [253, 317] on input "No" at bounding box center [253, 329] width 24 height 24
checkbox input "true"
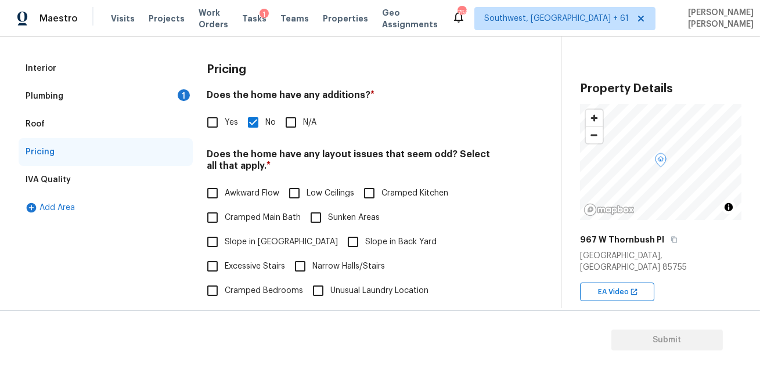
click at [180, 96] on div "1" at bounding box center [184, 95] width 12 height 12
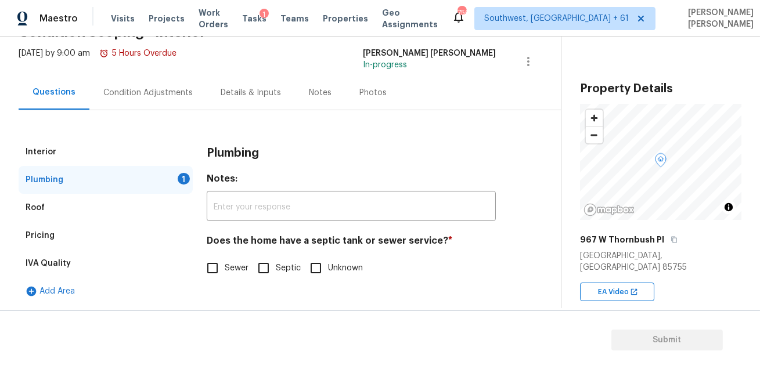
click at [235, 276] on label "Sewer" at bounding box center [224, 268] width 48 height 24
click at [225, 276] on input "Sewer" at bounding box center [212, 268] width 24 height 24
checkbox input "true"
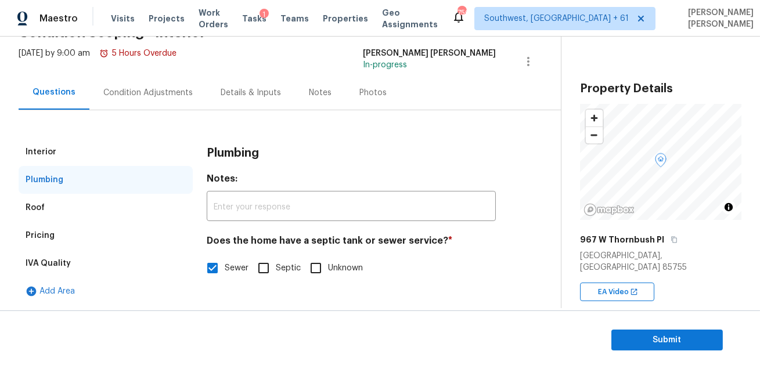
click at [156, 86] on div "Condition Adjustments" at bounding box center [147, 92] width 117 height 34
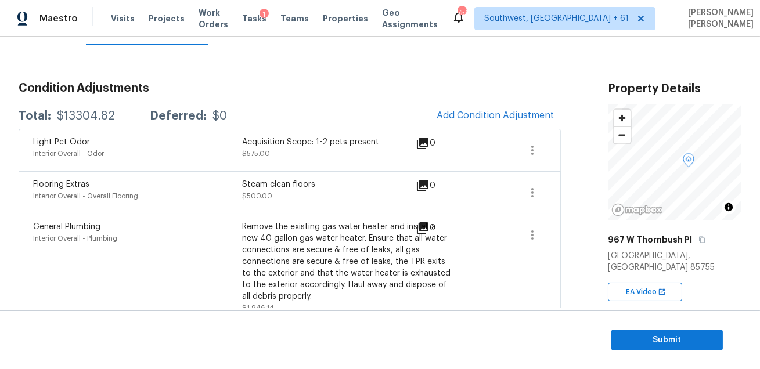
scroll to position [213, 0]
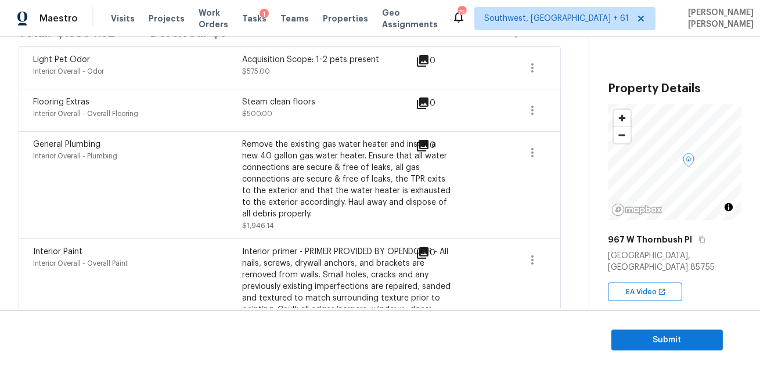
click at [622, 324] on section "Submit" at bounding box center [380, 339] width 760 height 59
click at [621, 336] on span "Submit" at bounding box center [666, 340] width 93 height 15
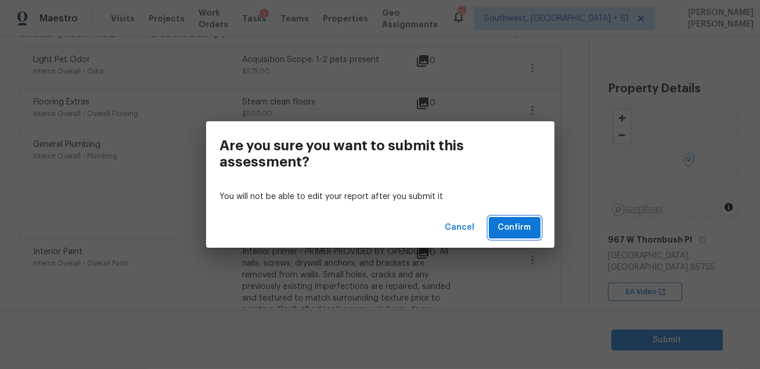
click at [509, 229] on span "Confirm" at bounding box center [514, 227] width 33 height 15
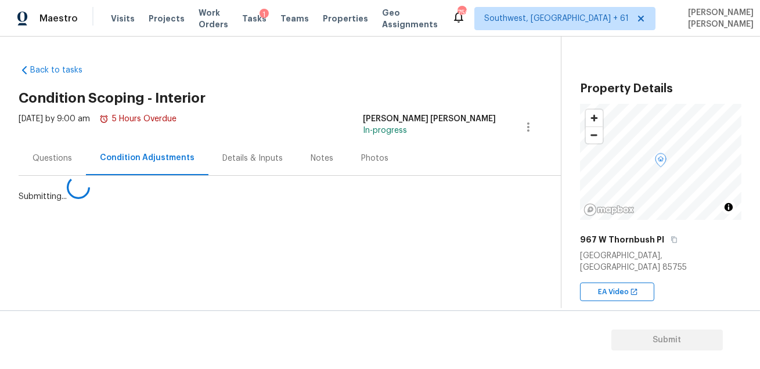
scroll to position [0, 0]
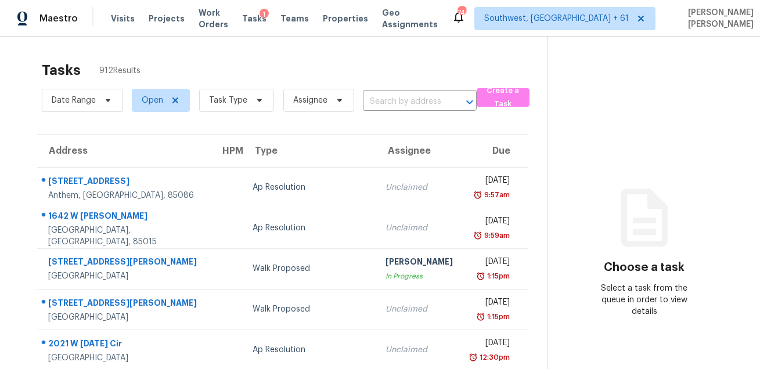
click at [431, 87] on div "Date Range Open Task Type Assignee ​" at bounding box center [259, 100] width 435 height 30
click at [420, 102] on input "text" at bounding box center [403, 102] width 81 height 18
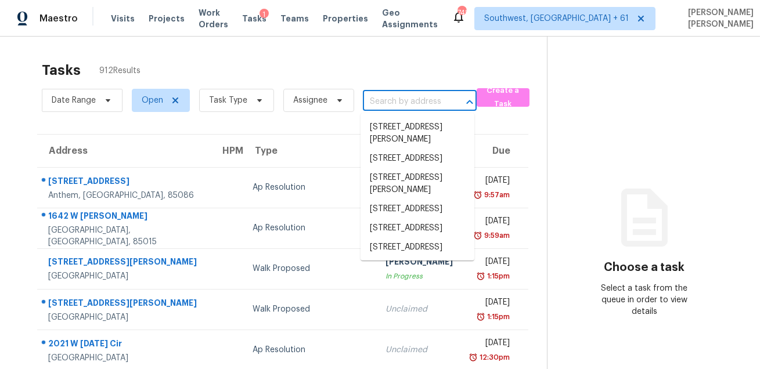
paste input "1548 Kiln Ct Cary NC 27519"
type input "1548 Kiln Ct Cary NC 27519"
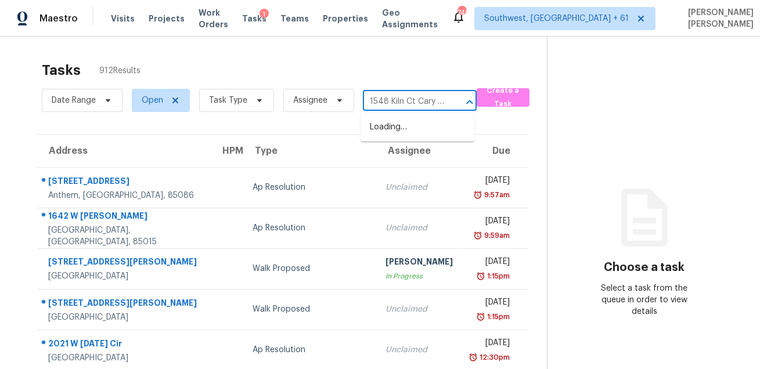
scroll to position [0, 28]
click at [397, 131] on li "1548 Kiln Ct, Cary, NC 27519" at bounding box center [417, 127] width 114 height 19
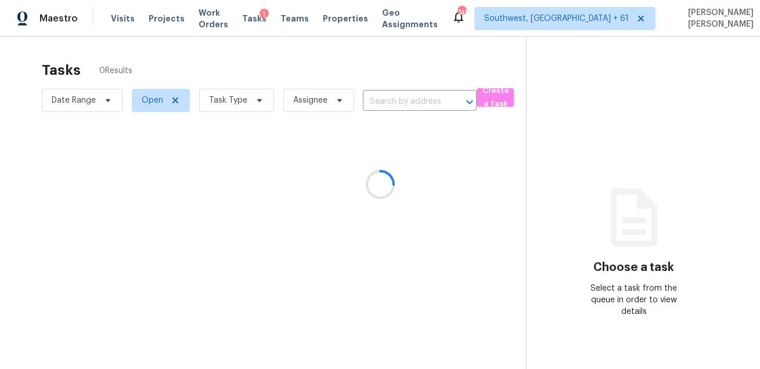
type input "1548 Kiln Ct, Cary, NC 27519"
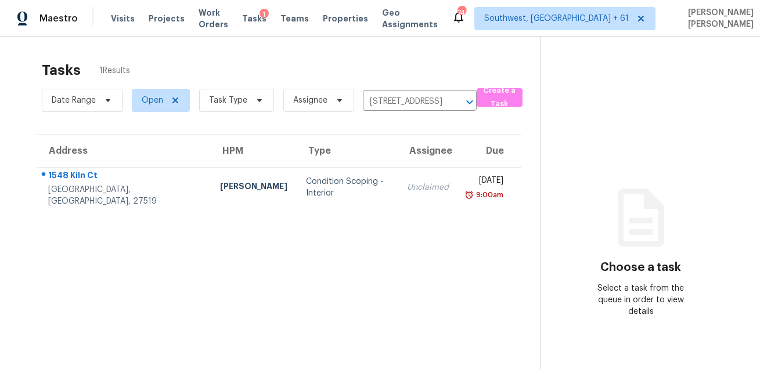
click at [397, 176] on td "Unclaimed" at bounding box center [427, 187] width 60 height 41
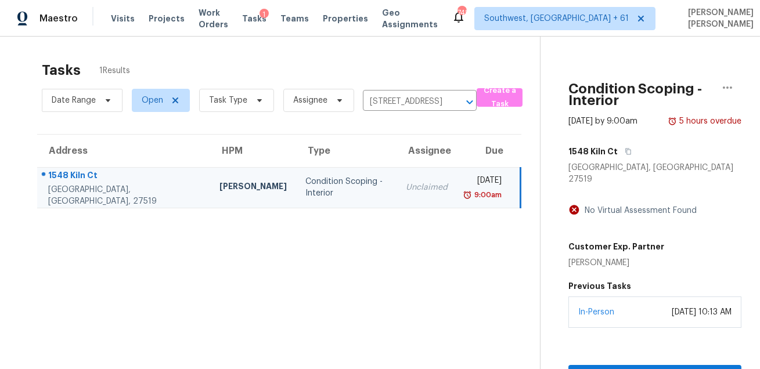
scroll to position [36, 0]
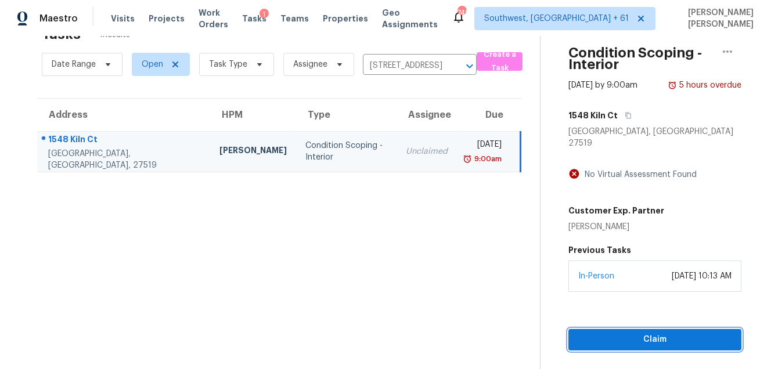
click at [584, 329] on button "Claim" at bounding box center [654, 339] width 173 height 21
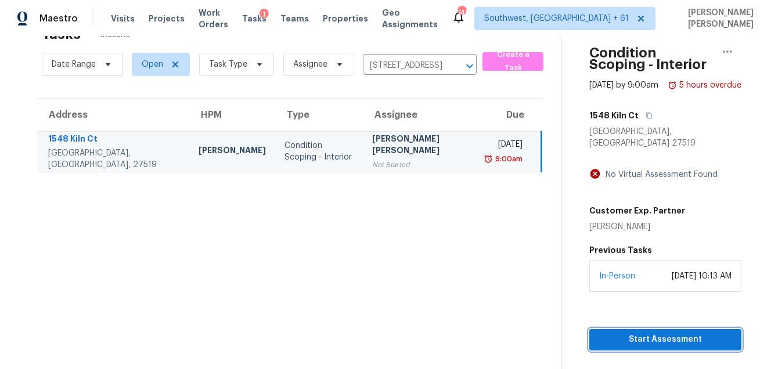
click at [598, 332] on span "Start Assessment" at bounding box center [664, 339] width 133 height 15
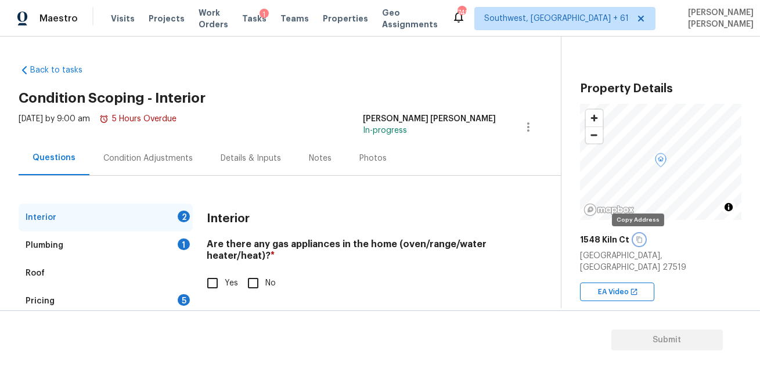
click at [636, 237] on icon "button" at bounding box center [639, 240] width 6 height 6
click at [309, 99] on h2 "Condition Scoping - Interior" at bounding box center [290, 98] width 542 height 12
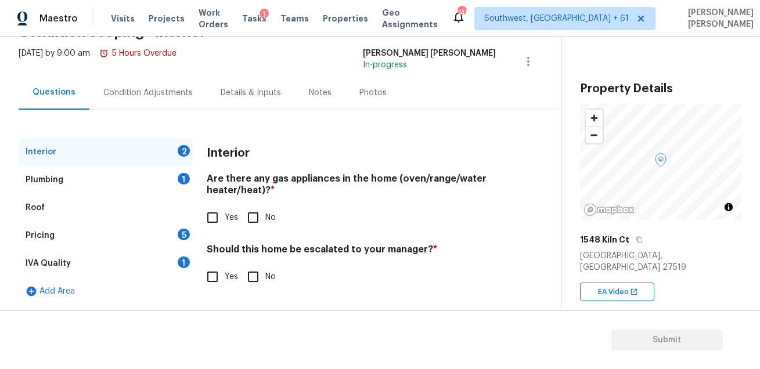
click at [336, 63] on div "Fri, Sep 05 2025 by 9:00 am 5 Hours Overdue Mohammed Moshin Ali In-progress" at bounding box center [290, 62] width 542 height 28
click at [161, 95] on div "Condition Adjustments" at bounding box center [147, 93] width 89 height 12
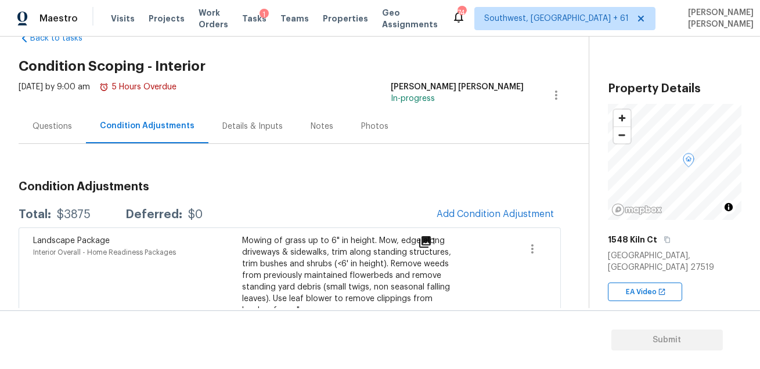
scroll to position [41, 0]
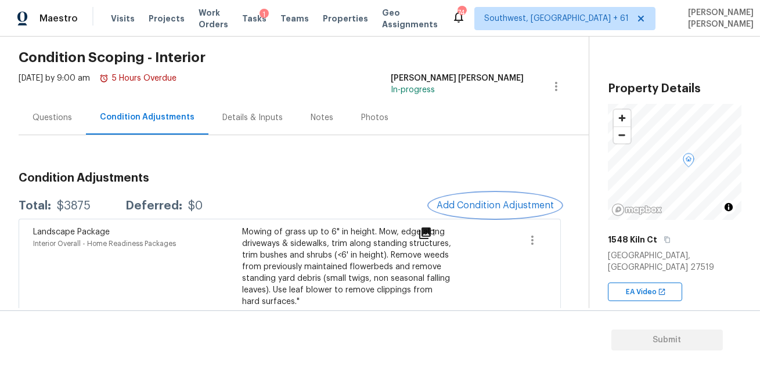
click at [472, 198] on button "Add Condition Adjustment" at bounding box center [494, 205] width 131 height 24
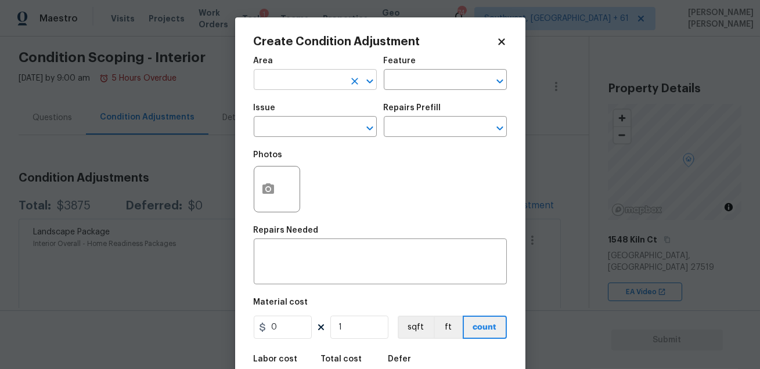
click at [309, 75] on input "text" at bounding box center [299, 81] width 91 height 18
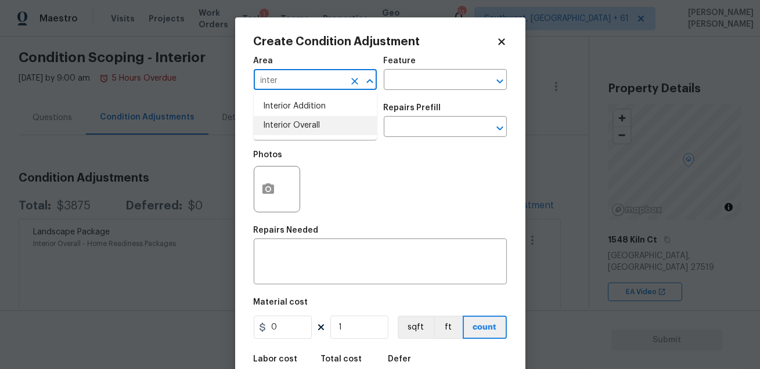
click at [304, 126] on li "Interior Overall" at bounding box center [315, 125] width 123 height 19
type input "Interior Overall"
click at [408, 74] on input "text" at bounding box center [429, 81] width 91 height 18
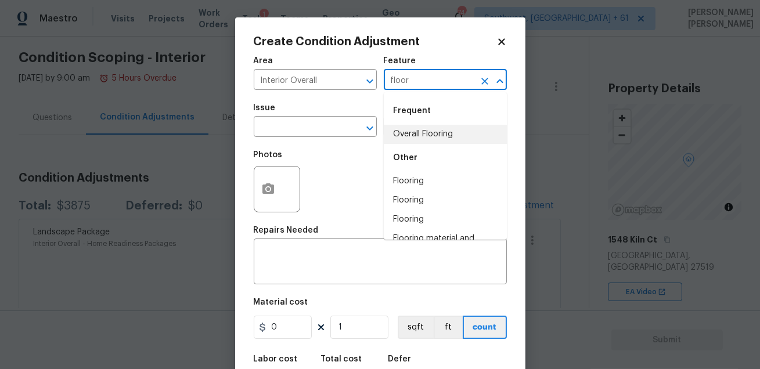
click at [411, 144] on div "Other" at bounding box center [445, 158] width 123 height 28
click at [407, 138] on li "Overall Flooring" at bounding box center [445, 134] width 123 height 19
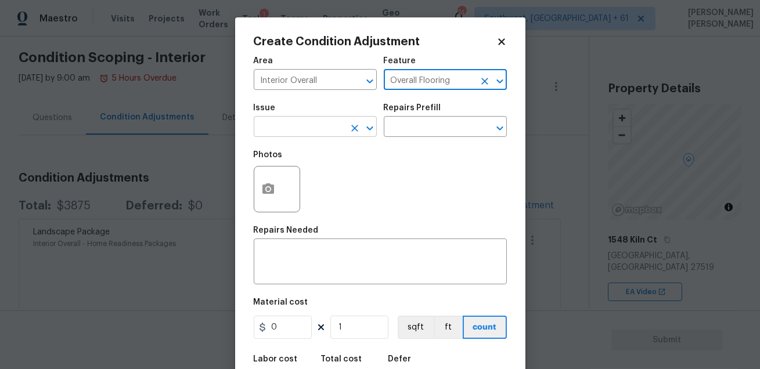
type input "Overall Flooring"
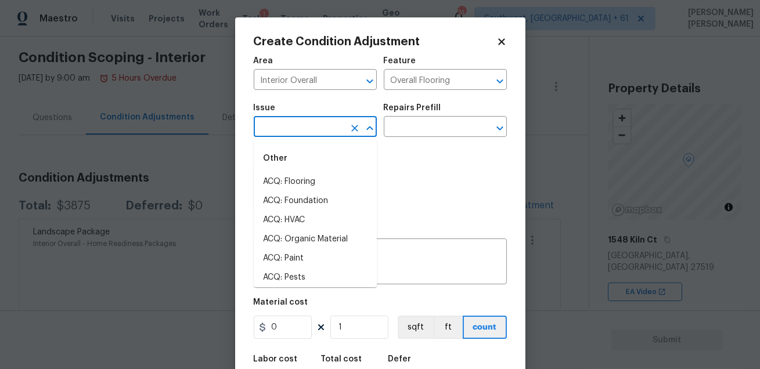
click at [308, 120] on input "text" at bounding box center [299, 128] width 91 height 18
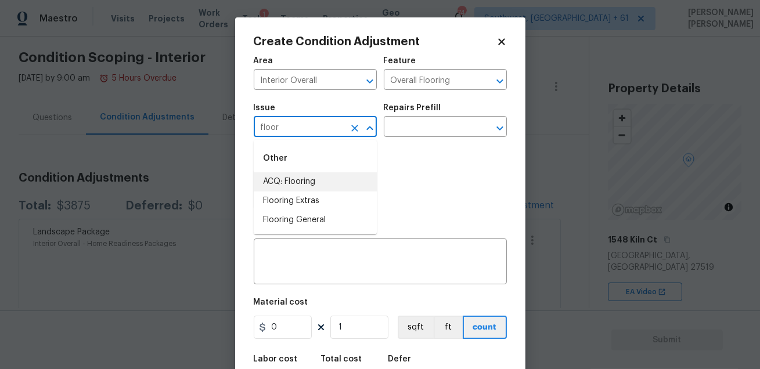
click at [303, 182] on li "ACQ: Flooring" at bounding box center [315, 181] width 123 height 19
type input "ACQ: Flooring"
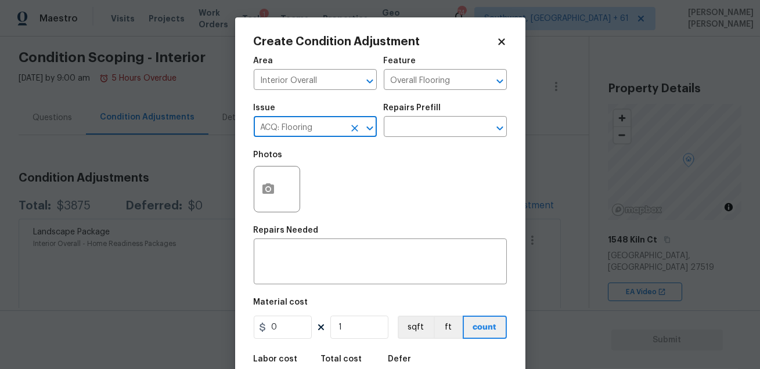
click at [328, 125] on input "ACQ: Flooring" at bounding box center [299, 128] width 91 height 18
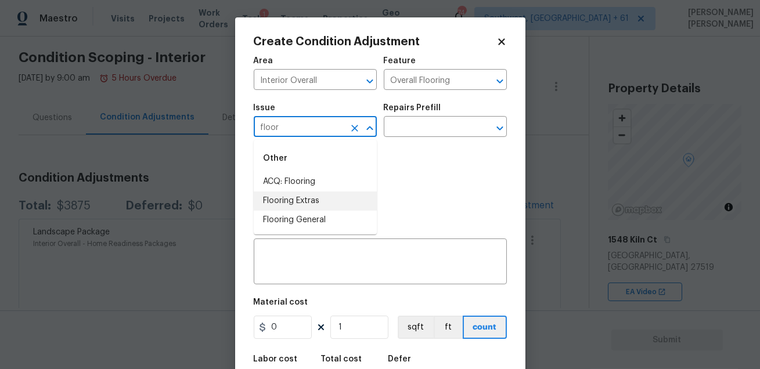
click at [310, 203] on li "Flooring Extras" at bounding box center [315, 200] width 123 height 19
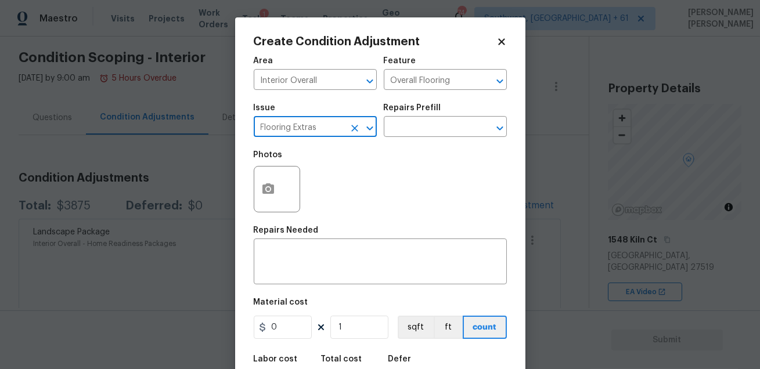
type input "Flooring Extras"
click at [387, 144] on div "Photos" at bounding box center [380, 181] width 253 height 75
click at [392, 139] on div "Issue Flooring Extras ​ Repairs Prefill ​" at bounding box center [380, 120] width 253 height 47
click at [402, 131] on input "text" at bounding box center [429, 128] width 91 height 18
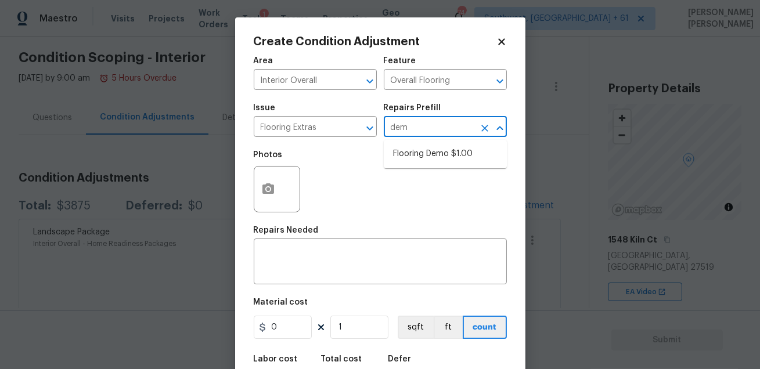
type input "demo"
click at [417, 159] on li "Flooring Demo $1.00" at bounding box center [445, 153] width 123 height 19
type textarea "Demo existing flooring."
type input "1"
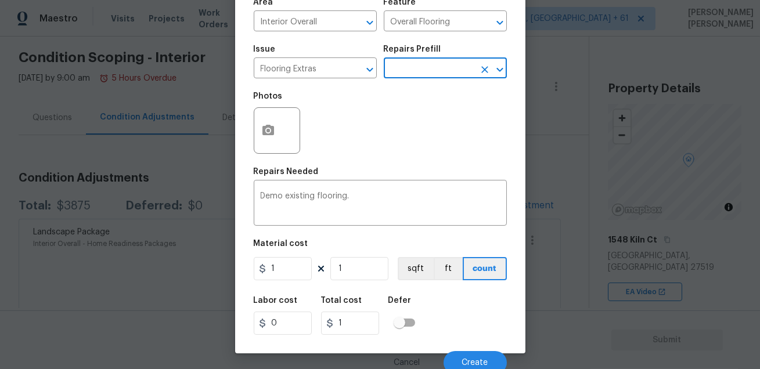
scroll to position [64, 0]
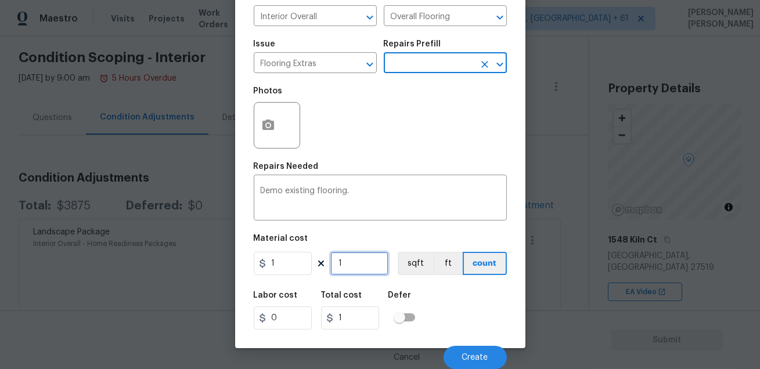
click at [363, 264] on input "1" at bounding box center [359, 263] width 58 height 23
type input "0"
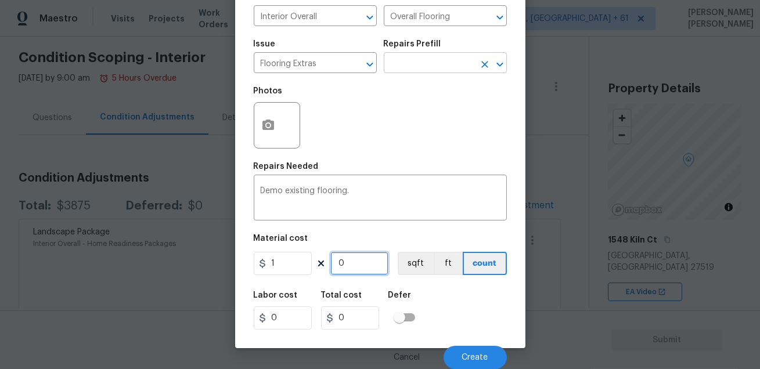
type input "8"
type input "80"
type input "800"
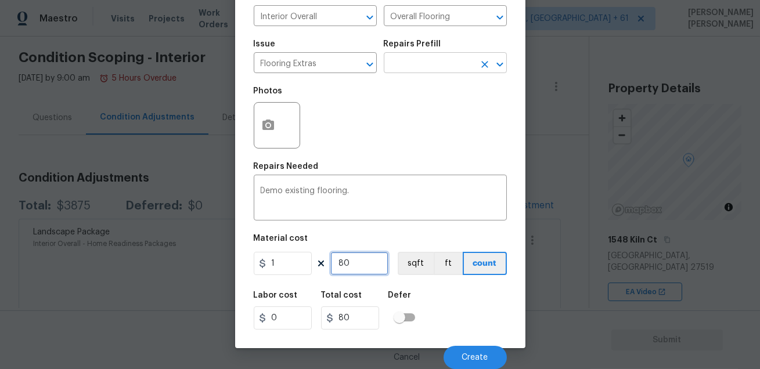
type input "800"
click at [475, 317] on div "Labor cost 0 Total cost 800 Defer" at bounding box center [380, 310] width 253 height 52
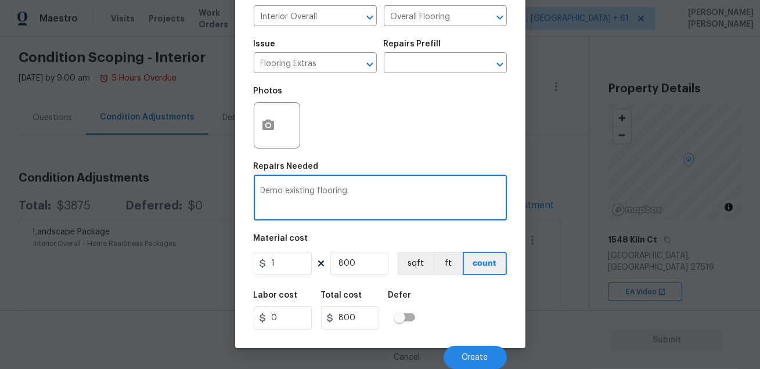
click at [381, 194] on textarea "Demo existing flooring." at bounding box center [380, 199] width 239 height 24
click at [316, 191] on textarea "Demo existing flooring." at bounding box center [380, 199] width 239 height 24
type textarea "Demo existing LVP flooring."
click at [476, 356] on span "Create" at bounding box center [475, 357] width 26 height 9
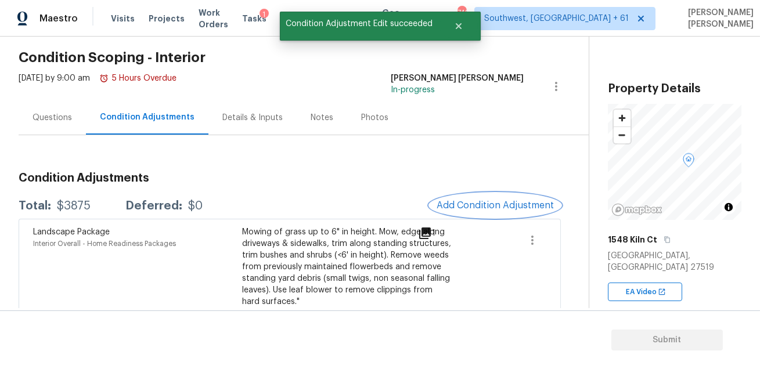
scroll to position [0, 0]
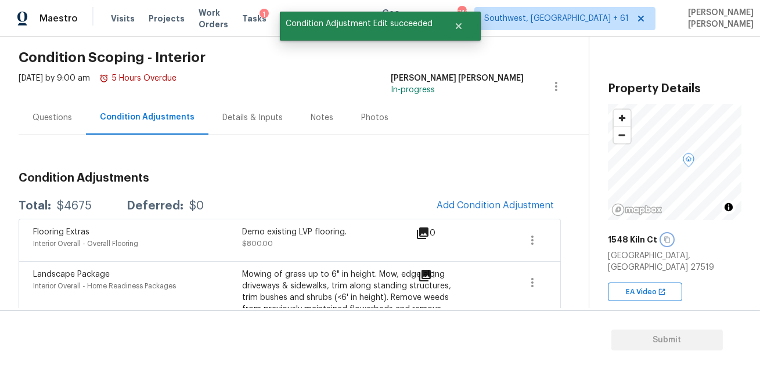
click at [665, 243] on button "button" at bounding box center [666, 239] width 10 height 10
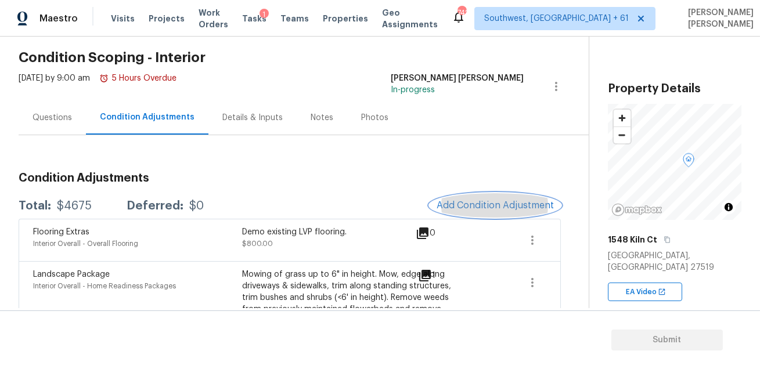
click at [466, 208] on span "Add Condition Adjustment" at bounding box center [494, 205] width 117 height 10
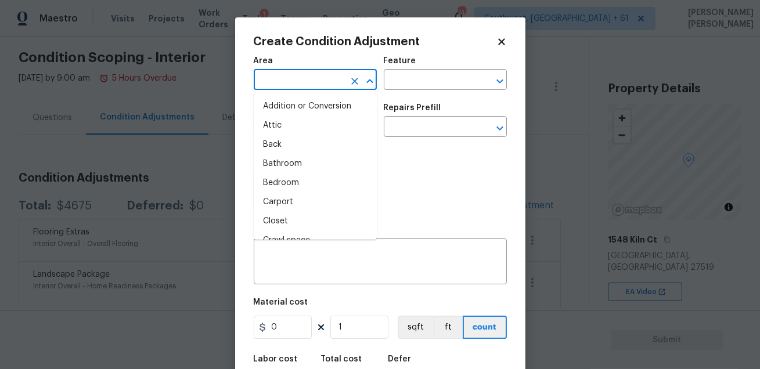
click at [309, 82] on input "text" at bounding box center [299, 81] width 91 height 18
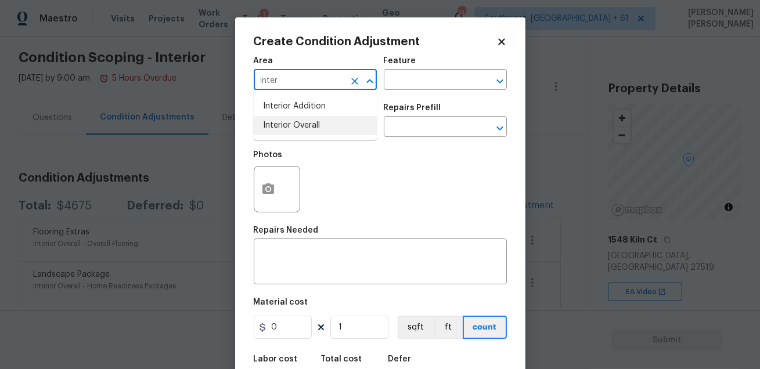
click at [319, 138] on ul "Interior Addition Interior Overall" at bounding box center [315, 116] width 123 height 48
click at [327, 124] on li "Interior Overall" at bounding box center [315, 125] width 123 height 19
type input "Interior Overall"
click at [402, 91] on div "Area Interior Overall ​ Feature ​" at bounding box center [380, 73] width 253 height 47
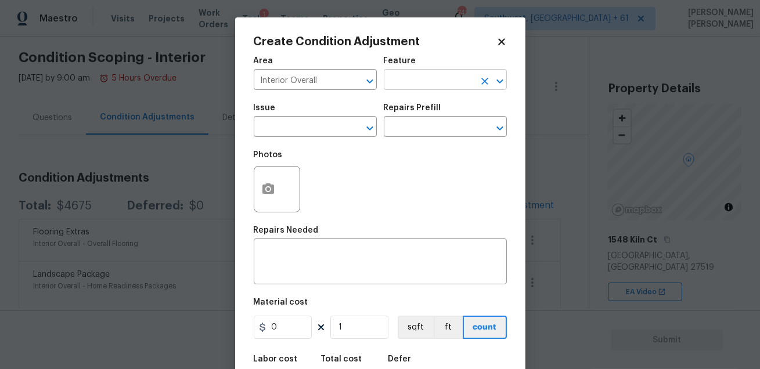
click at [412, 84] on input "text" at bounding box center [429, 81] width 91 height 18
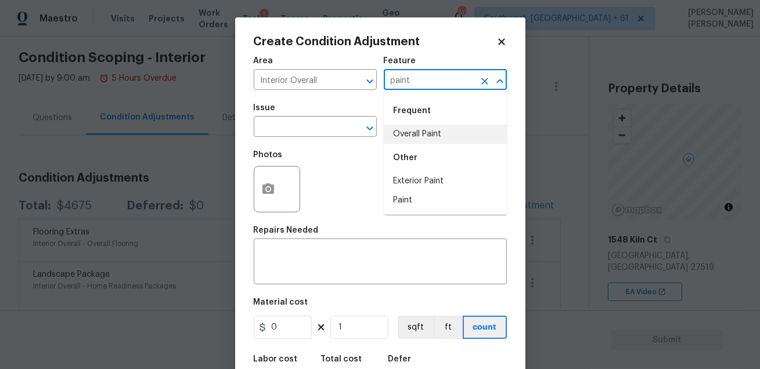
click at [424, 135] on li "Overall Paint" at bounding box center [445, 134] width 123 height 19
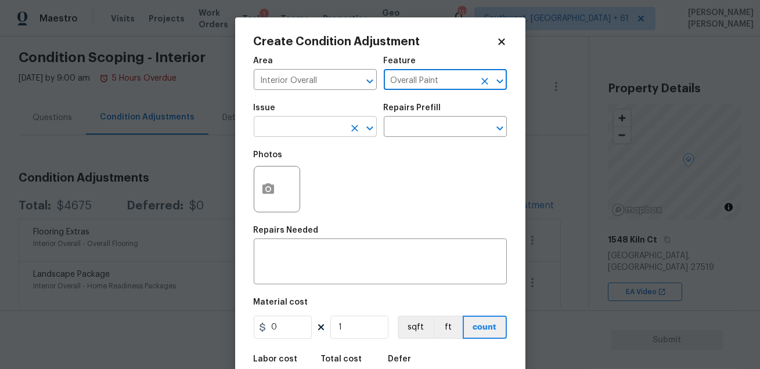
type input "Overall Paint"
click at [322, 122] on input "text" at bounding box center [299, 128] width 91 height 18
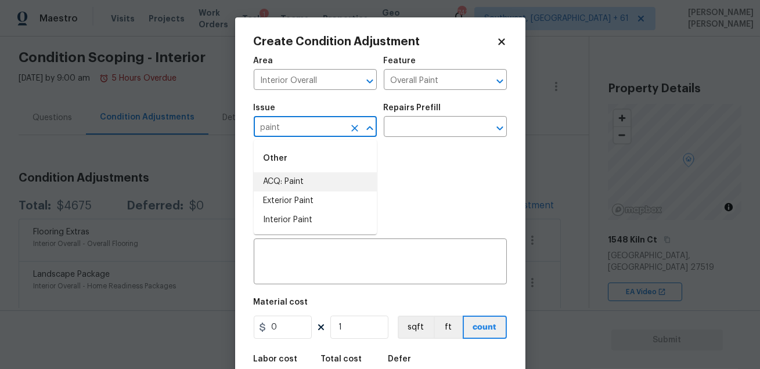
click at [316, 178] on li "ACQ: Paint" at bounding box center [315, 181] width 123 height 19
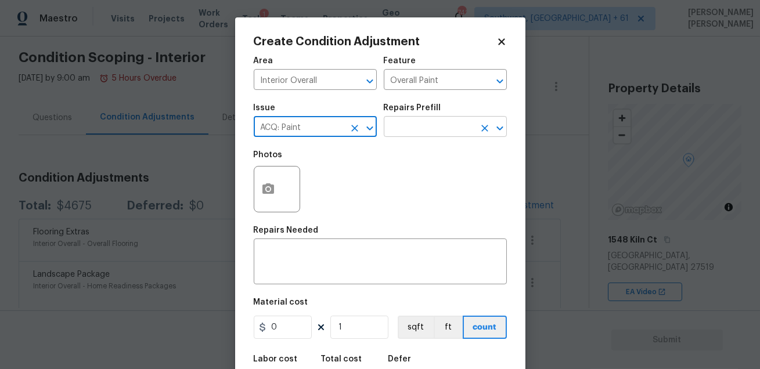
type input "ACQ: Paint"
click at [399, 128] on input "text" at bounding box center [429, 128] width 91 height 18
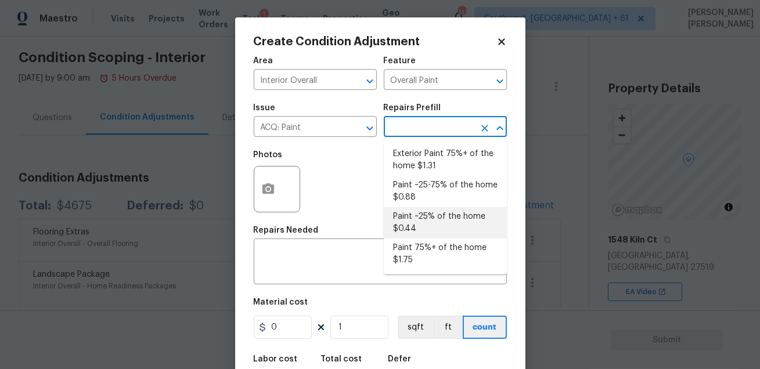
click at [439, 222] on li "Paint ~25% of the home $0.44" at bounding box center [445, 222] width 123 height 31
type input "Acquisition"
type textarea "Acquisition Scope: ~25% of the home needs interior paint"
type input "0.44"
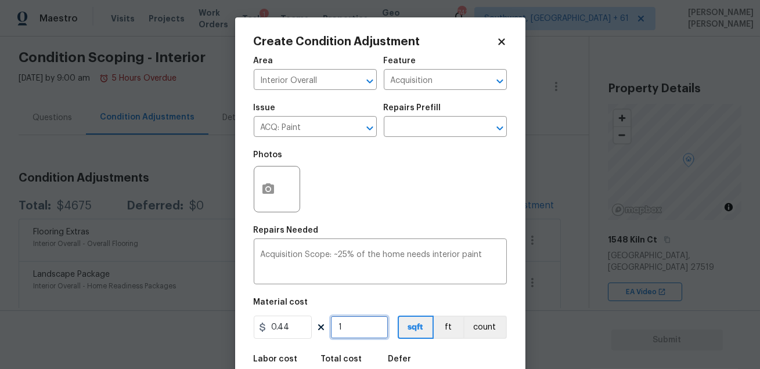
click at [359, 334] on input "1" at bounding box center [359, 327] width 58 height 23
type input "0"
type input "2"
type input "0.88"
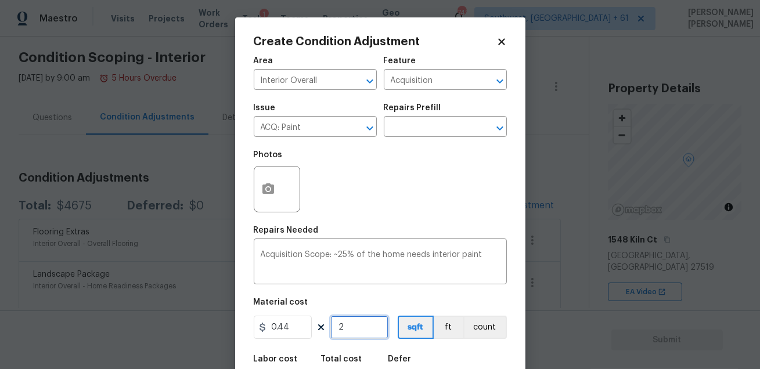
type input "25"
type input "11"
type input "250"
type input "110"
type input "2507"
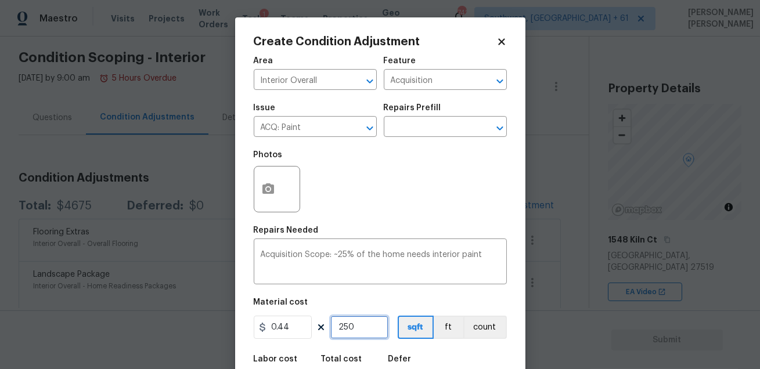
type input "1103.08"
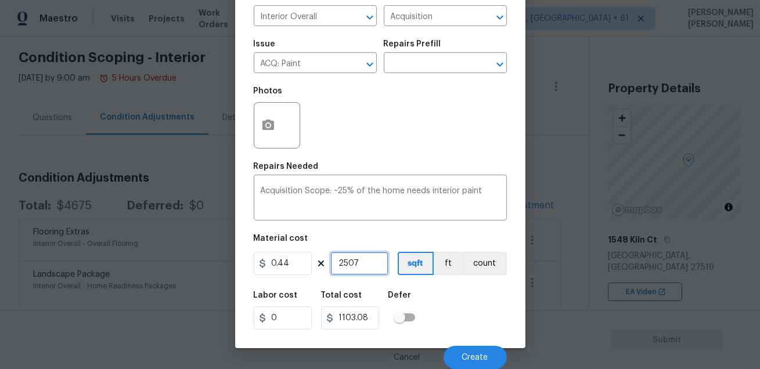
type input "2507"
click at [477, 334] on div "Labor cost 0 Total cost 1103.08 Defer" at bounding box center [380, 310] width 253 height 52
click at [480, 357] on span "Create" at bounding box center [475, 357] width 26 height 9
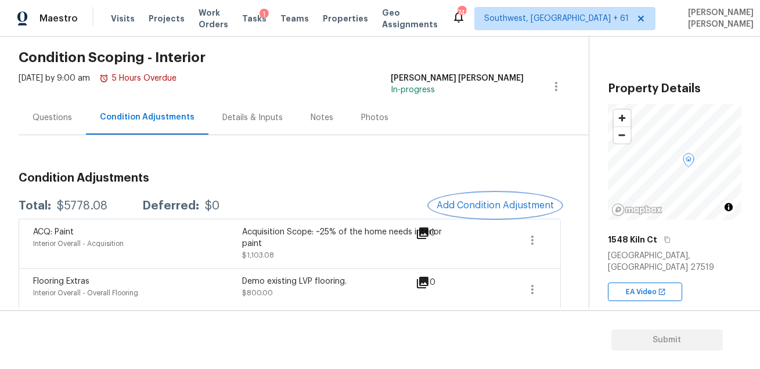
scroll to position [0, 0]
click at [53, 116] on div "Questions" at bounding box center [51, 118] width 39 height 12
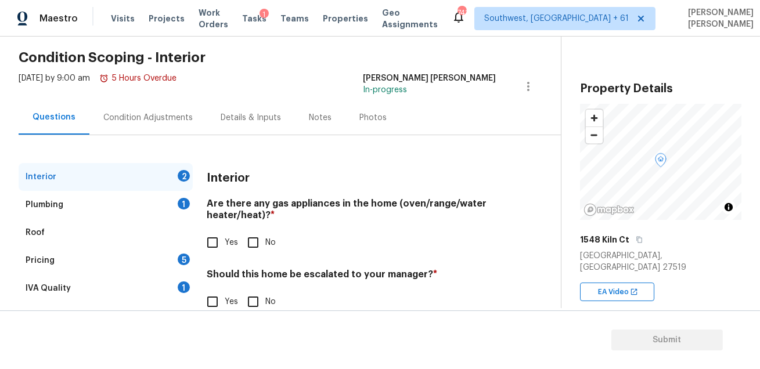
scroll to position [66, 0]
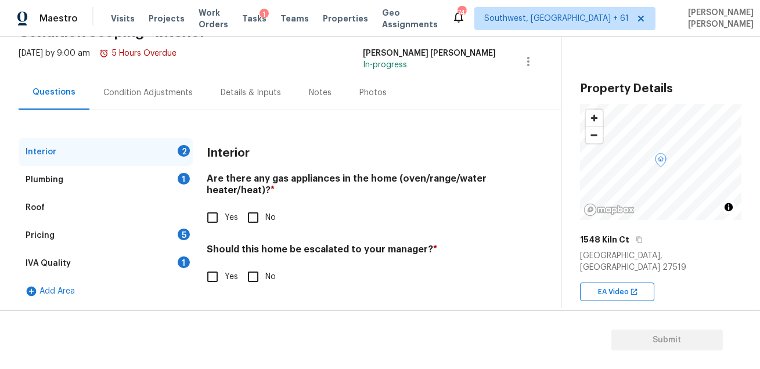
click at [254, 291] on div "Interior Are there any gas appliances in the home (oven/range/water heater/heat…" at bounding box center [351, 220] width 289 height 165
click at [255, 281] on input "No" at bounding box center [253, 277] width 24 height 24
checkbox input "true"
click at [225, 214] on span "Yes" at bounding box center [231, 218] width 13 height 12
click at [225, 214] on input "Yes" at bounding box center [212, 217] width 24 height 24
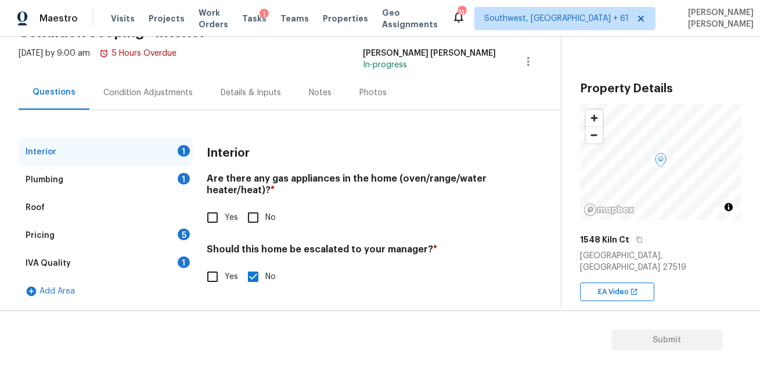
checkbox input "true"
click at [176, 258] on div "IVA Quality 1" at bounding box center [106, 263] width 174 height 28
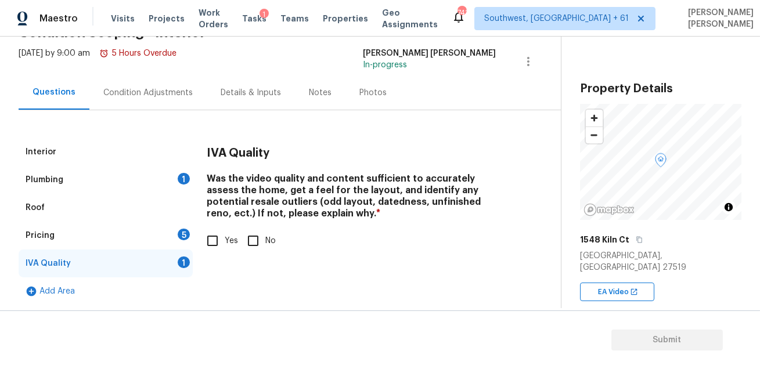
click at [222, 231] on input "Yes" at bounding box center [212, 241] width 24 height 24
checkbox input "true"
click at [175, 233] on div "Pricing 5" at bounding box center [106, 236] width 174 height 28
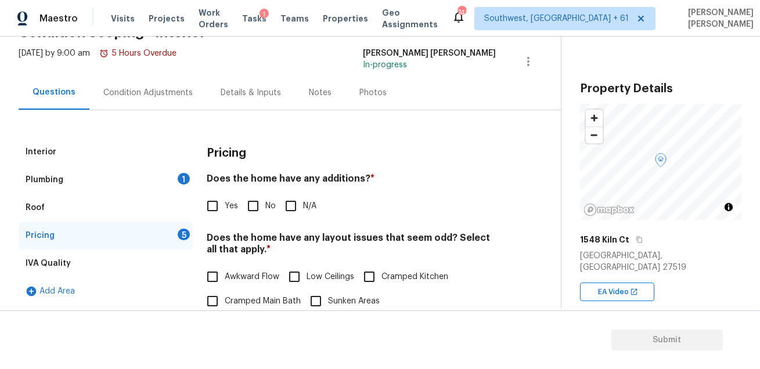
click at [248, 208] on input "No" at bounding box center [253, 206] width 24 height 24
checkbox input "true"
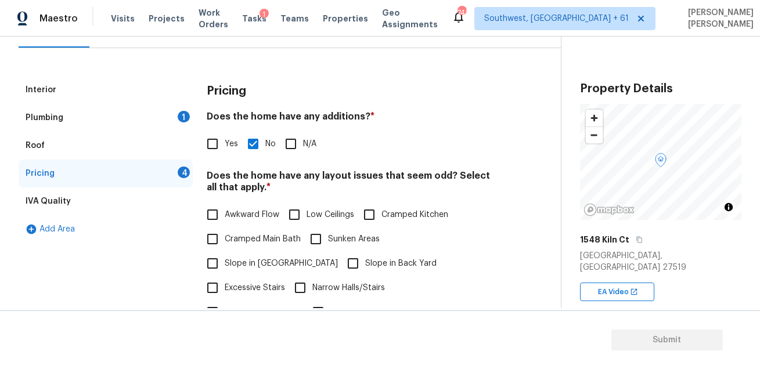
scroll to position [173, 0]
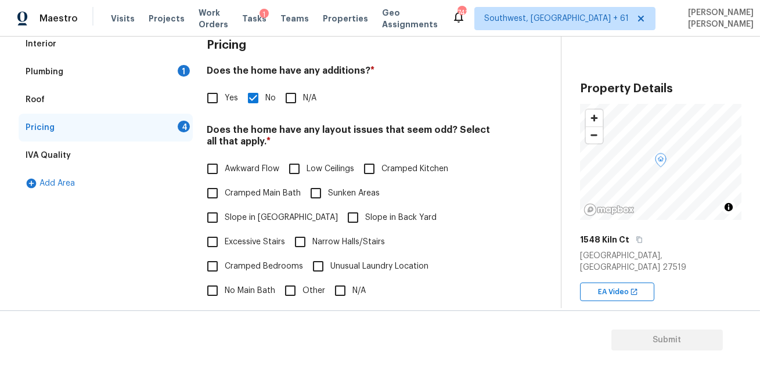
click at [225, 230] on input "Excessive Stairs" at bounding box center [212, 242] width 24 height 24
checkbox input "true"
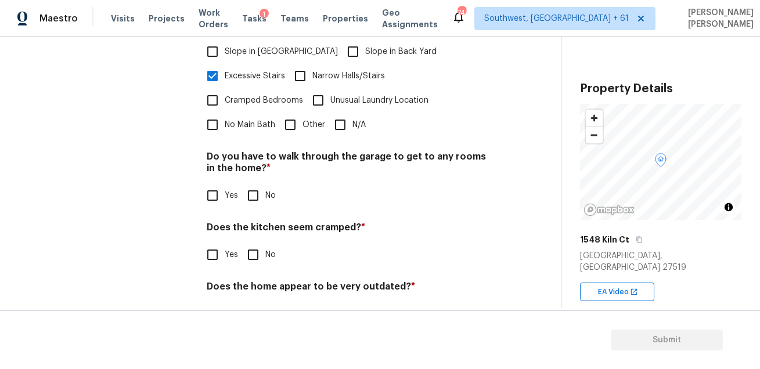
scroll to position [350, 0]
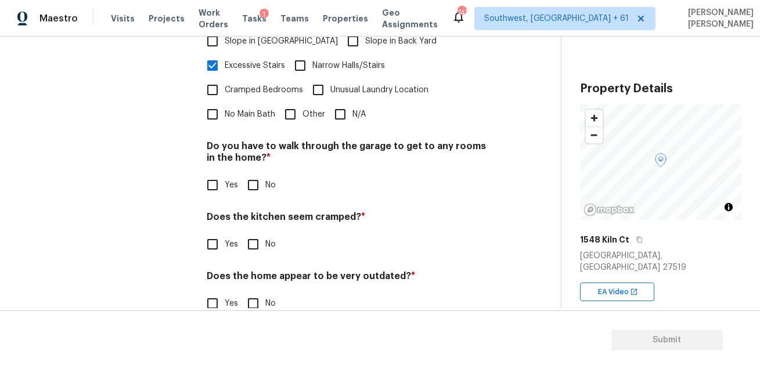
click at [248, 173] on input "No" at bounding box center [253, 185] width 24 height 24
checkbox input "true"
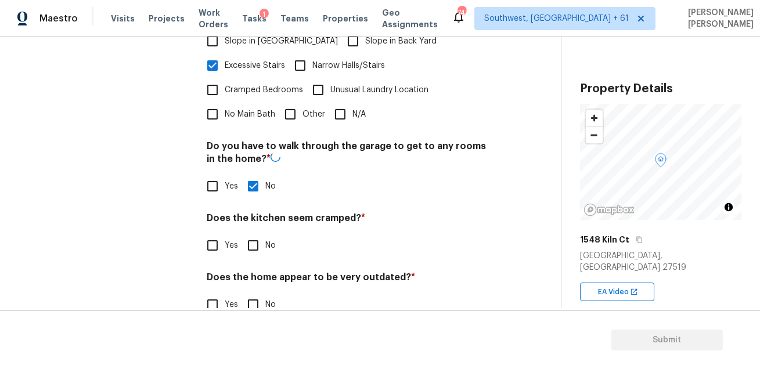
click at [247, 233] on input "No" at bounding box center [253, 245] width 24 height 24
checkbox input "true"
click at [248, 292] on input "No" at bounding box center [253, 304] width 24 height 24
checkbox input "true"
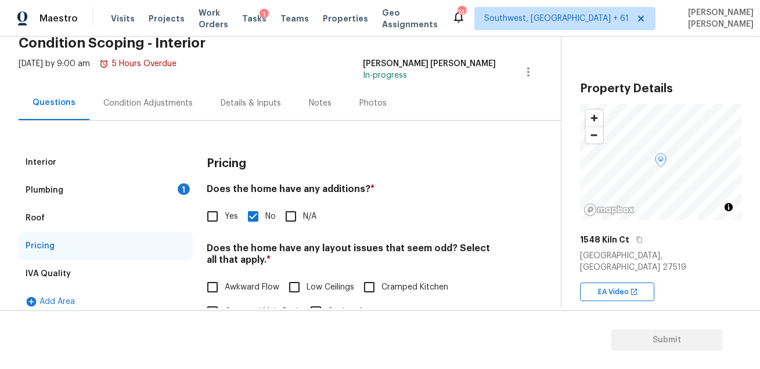
click at [144, 193] on div "Plumbing 1" at bounding box center [106, 190] width 174 height 28
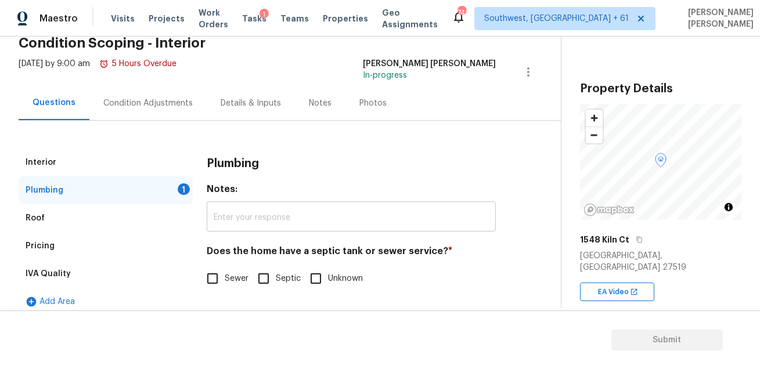
scroll to position [66, 0]
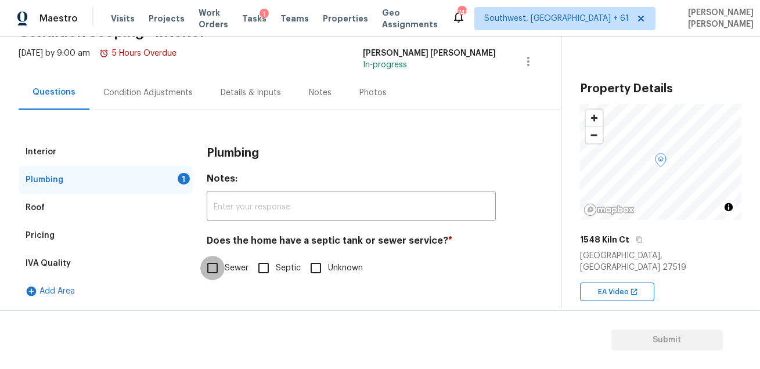
click at [210, 261] on input "Sewer" at bounding box center [212, 268] width 24 height 24
checkbox input "true"
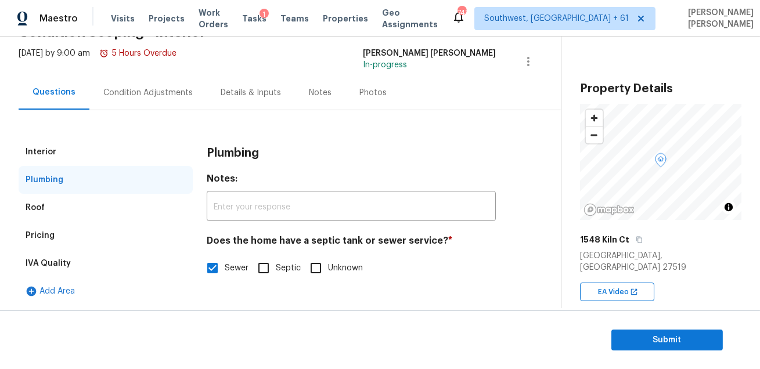
click at [649, 353] on section "Submit" at bounding box center [380, 339] width 760 height 59
click at [654, 340] on span "Submit" at bounding box center [666, 340] width 93 height 15
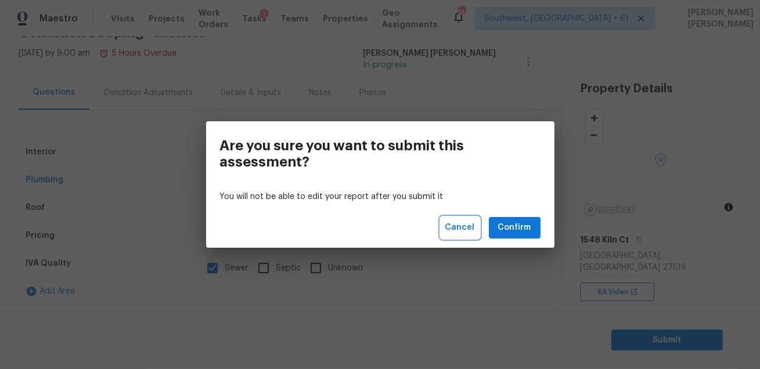
click at [469, 228] on span "Cancel" at bounding box center [460, 227] width 30 height 15
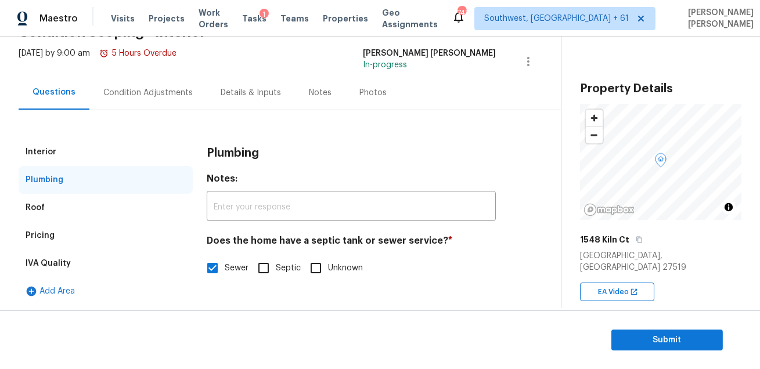
click at [539, 259] on div "Back to tasks Condition Scoping - Interior Fri, Sep 05 2025 by 9:00 am 5 Hours …" at bounding box center [290, 149] width 542 height 319
click at [640, 341] on span "Submit" at bounding box center [666, 340] width 93 height 15
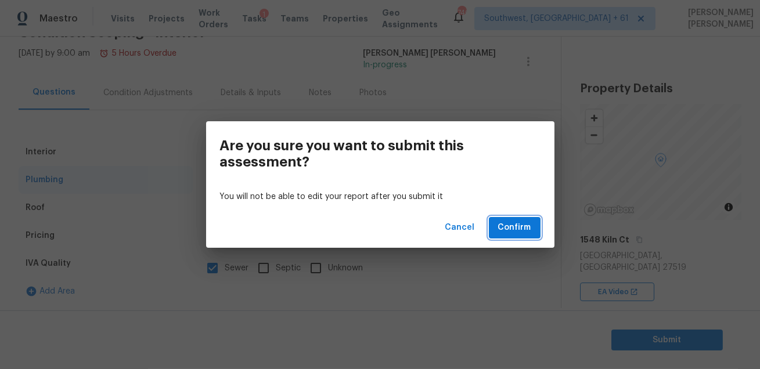
click at [507, 228] on span "Confirm" at bounding box center [514, 227] width 33 height 15
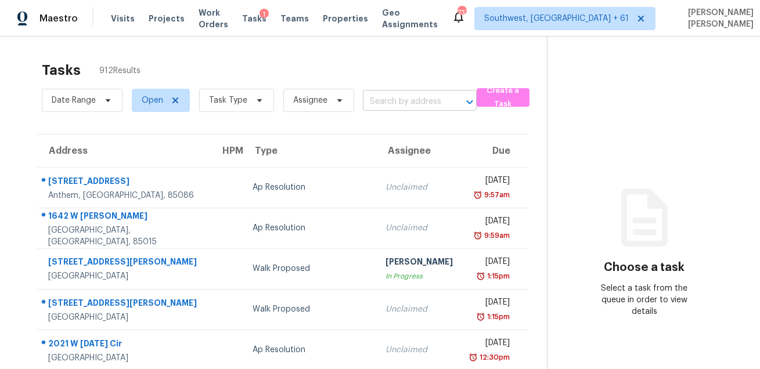
click at [379, 101] on input "text" at bounding box center [403, 102] width 81 height 18
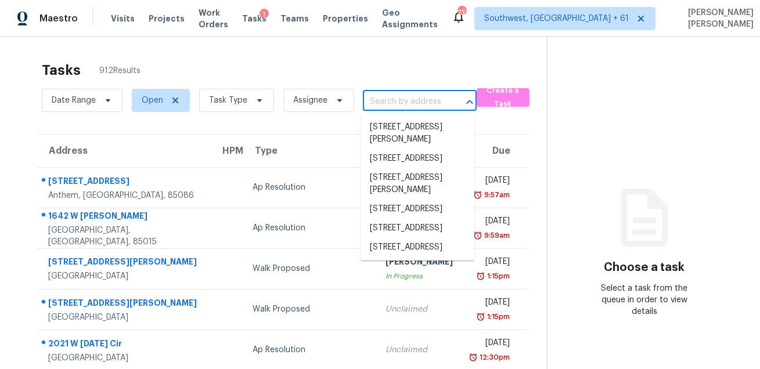
paste input "10442 Century Ln Lenexa KS 66215"
type input "10442 Century Ln Lenexa KS 66215"
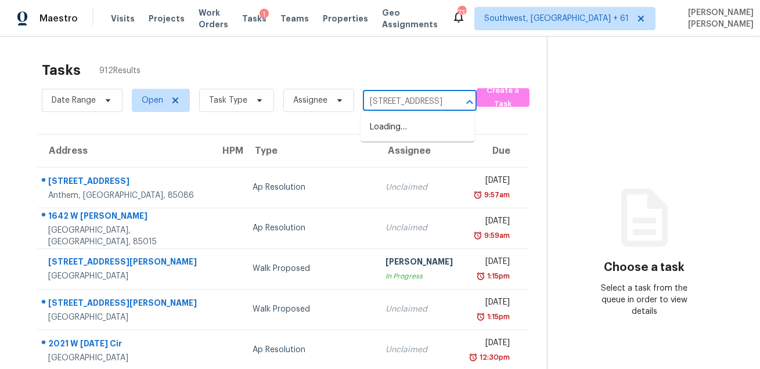
scroll to position [0, 58]
click at [382, 118] on li "10442 Century Ln, Lenexa, KS 66215" at bounding box center [417, 127] width 114 height 19
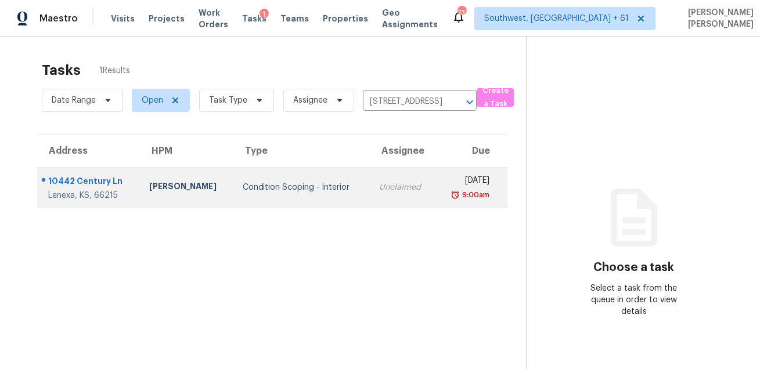
click at [343, 189] on td "Condition Scoping - Interior" at bounding box center [301, 187] width 137 height 41
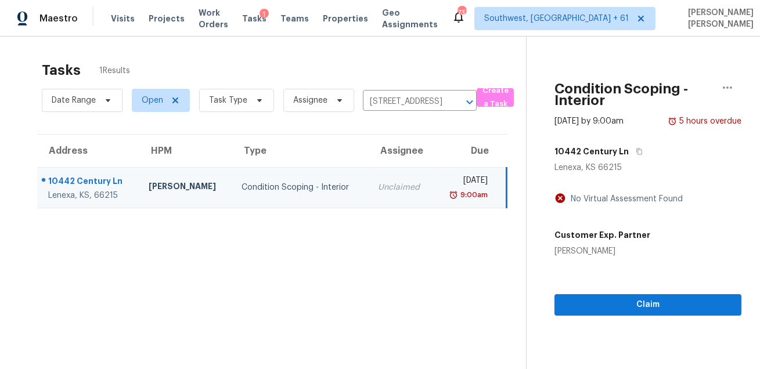
scroll to position [36, 0]
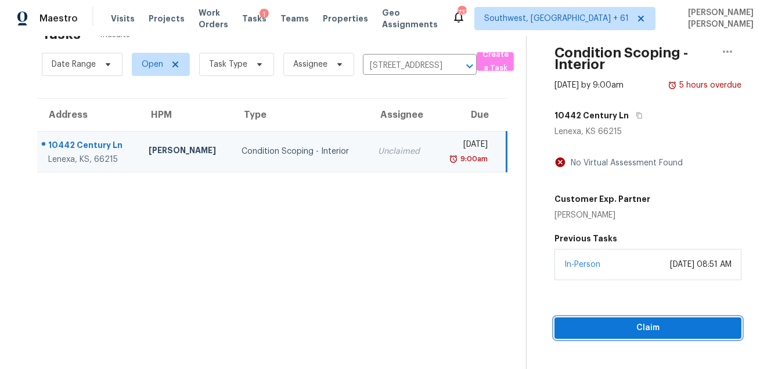
click at [593, 326] on span "Claim" at bounding box center [647, 328] width 168 height 15
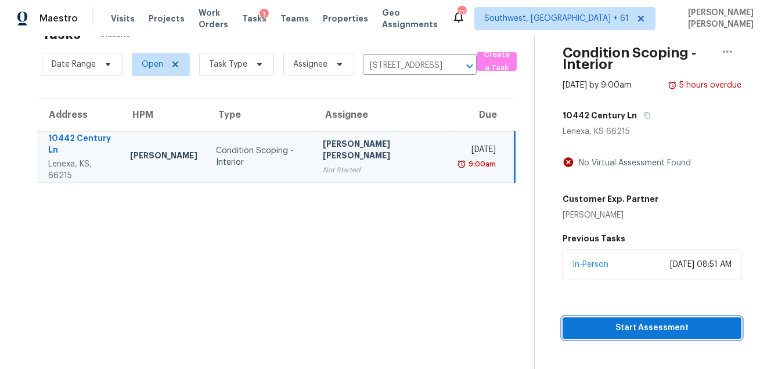
click at [583, 324] on span "Start Assessment" at bounding box center [652, 328] width 160 height 15
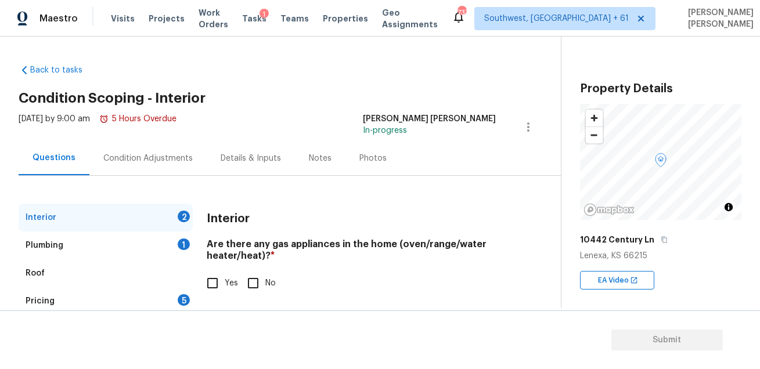
click at [664, 243] on div "10442 Century Ln" at bounding box center [660, 239] width 161 height 21
click at [659, 243] on button "button" at bounding box center [664, 239] width 10 height 10
click at [144, 154] on div "Condition Adjustments" at bounding box center [147, 159] width 89 height 12
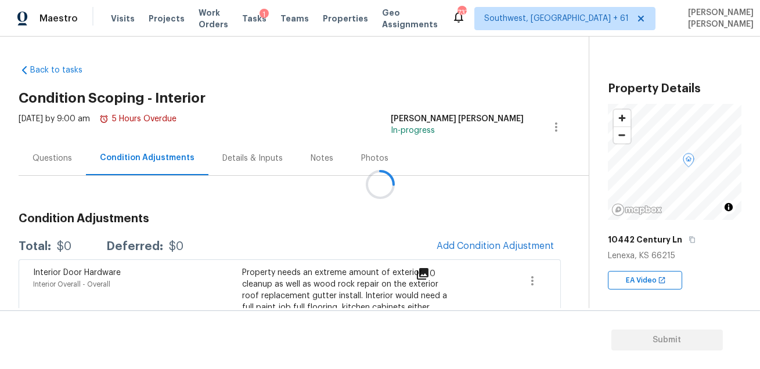
click at [82, 164] on div at bounding box center [380, 184] width 760 height 369
click at [60, 158] on div at bounding box center [380, 184] width 760 height 369
click at [60, 158] on div "Questions" at bounding box center [51, 159] width 39 height 12
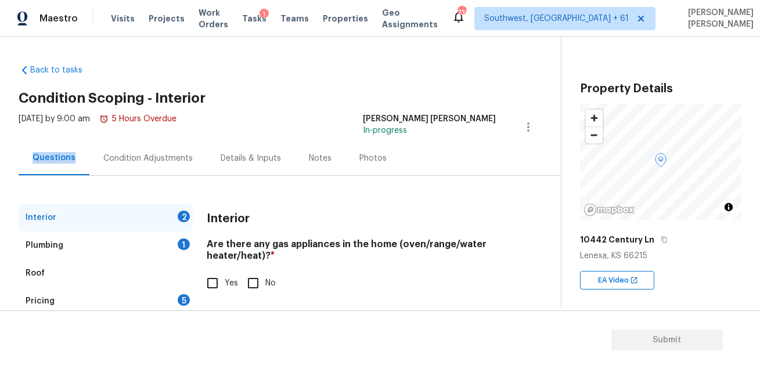
scroll to position [66, 0]
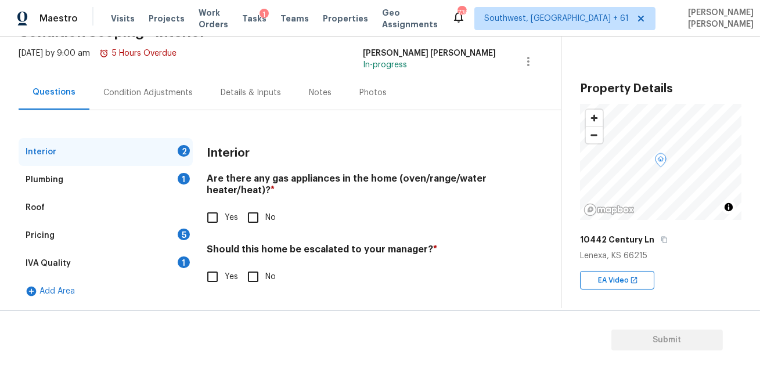
click at [227, 219] on span "Yes" at bounding box center [231, 218] width 13 height 12
click at [225, 219] on input "Yes" at bounding box center [212, 217] width 24 height 24
checkbox input "true"
click at [258, 269] on input "No" at bounding box center [253, 278] width 24 height 24
checkbox input "true"
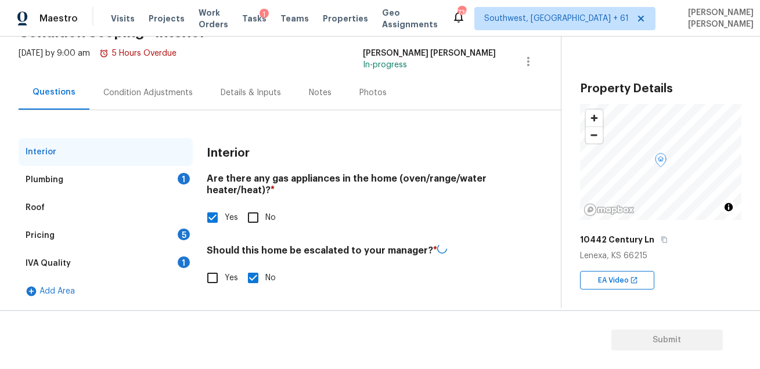
click at [184, 253] on div "IVA Quality 1" at bounding box center [106, 263] width 174 height 28
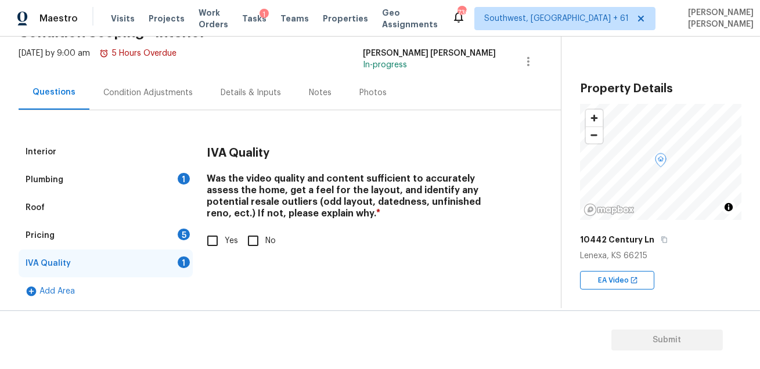
click at [222, 227] on div "Was the video quality and content sufficient to accurately assess the home, get…" at bounding box center [351, 213] width 289 height 80
click at [218, 244] on input "Yes" at bounding box center [212, 241] width 24 height 24
checkbox input "true"
click at [170, 232] on div "Pricing 5" at bounding box center [106, 236] width 174 height 28
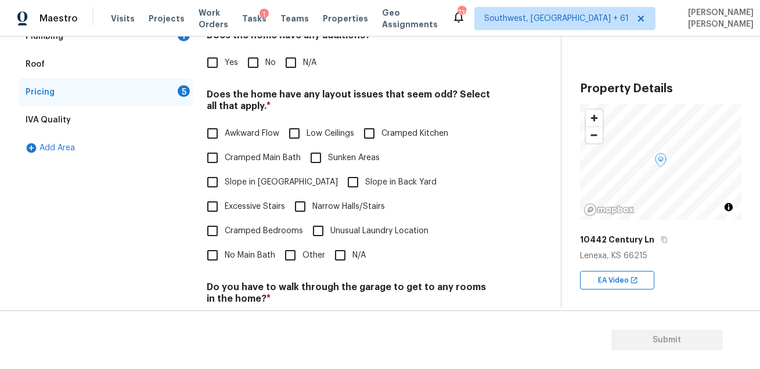
click at [249, 243] on label "No Main Bath" at bounding box center [237, 255] width 75 height 24
click at [225, 243] on input "No Main Bath" at bounding box center [212, 255] width 24 height 24
checkbox input "true"
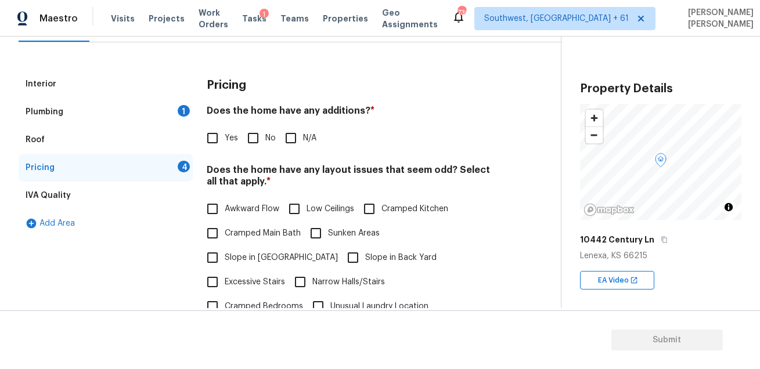
scroll to position [0, 0]
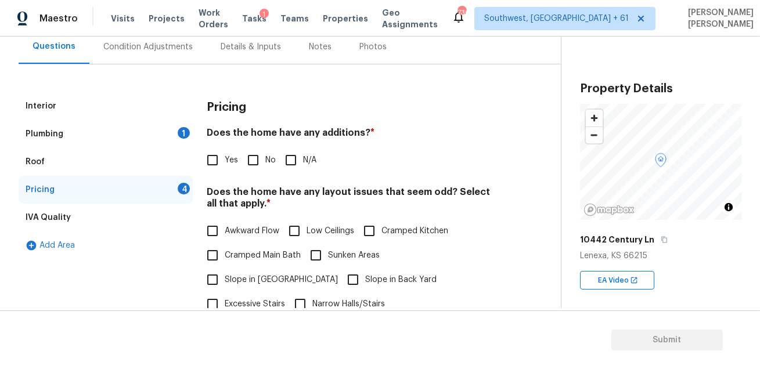
click at [116, 96] on div "Interior" at bounding box center [106, 106] width 174 height 28
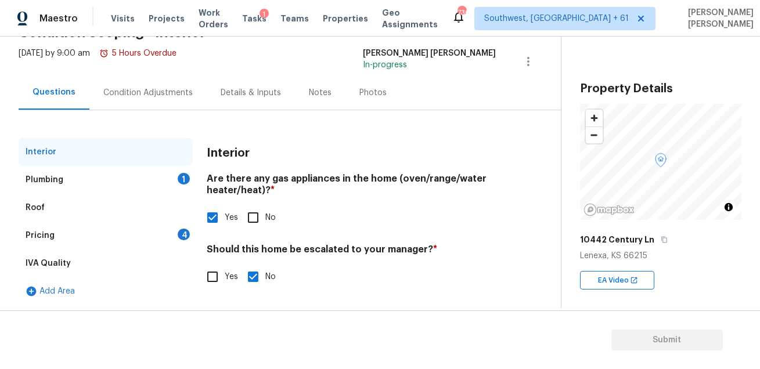
click at [217, 280] on input "Yes" at bounding box center [212, 277] width 24 height 24
checkbox input "true"
checkbox input "false"
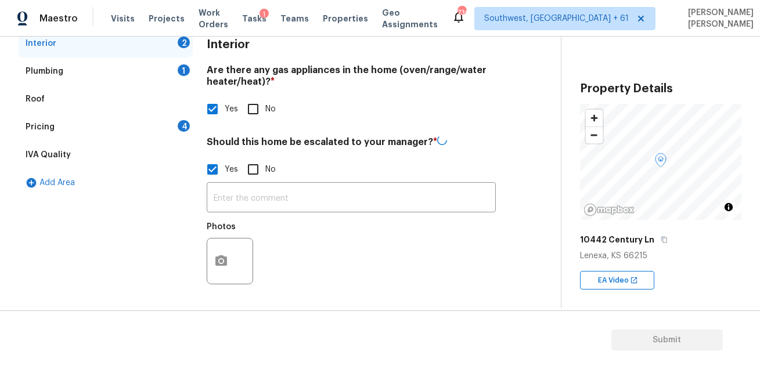
scroll to position [173, 0]
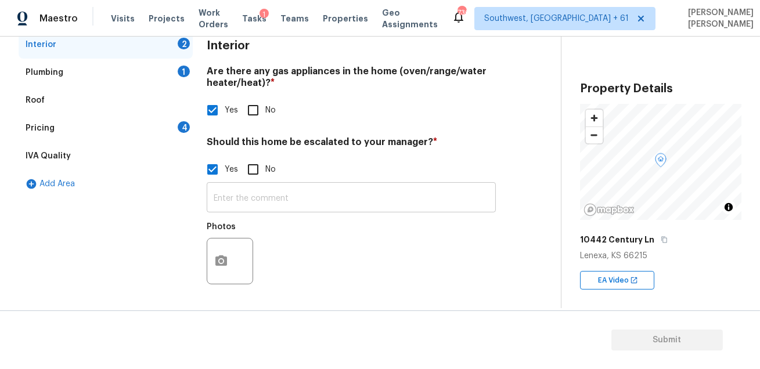
click at [259, 193] on input "text" at bounding box center [351, 198] width 289 height 27
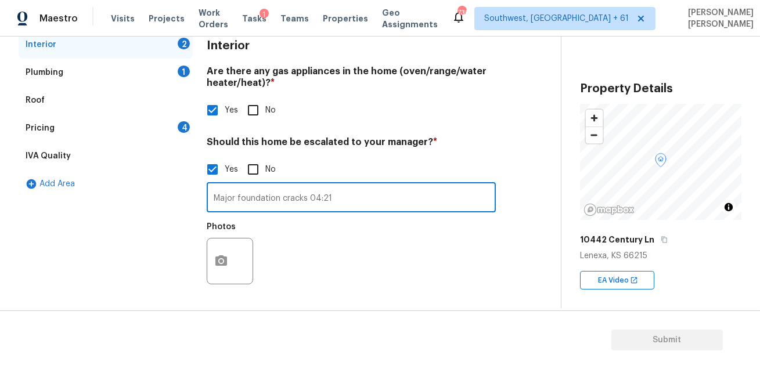
type input "Major foundation cracks 04:21"
click at [219, 256] on icon "button" at bounding box center [221, 260] width 12 height 10
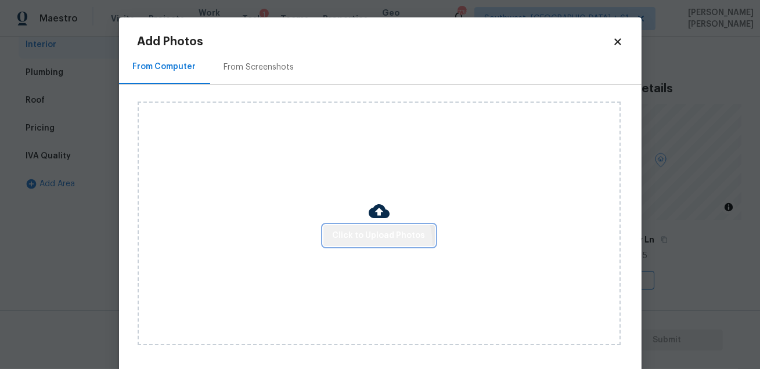
click at [358, 245] on button "Click to Upload Photos" at bounding box center [378, 235] width 111 height 21
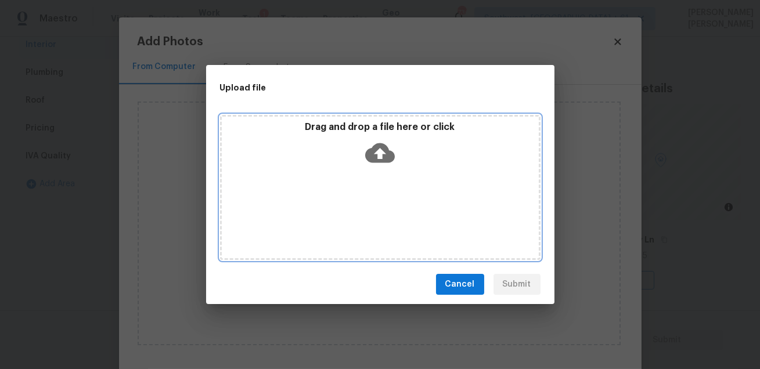
click at [405, 197] on div "Drag and drop a file here or click" at bounding box center [380, 187] width 320 height 145
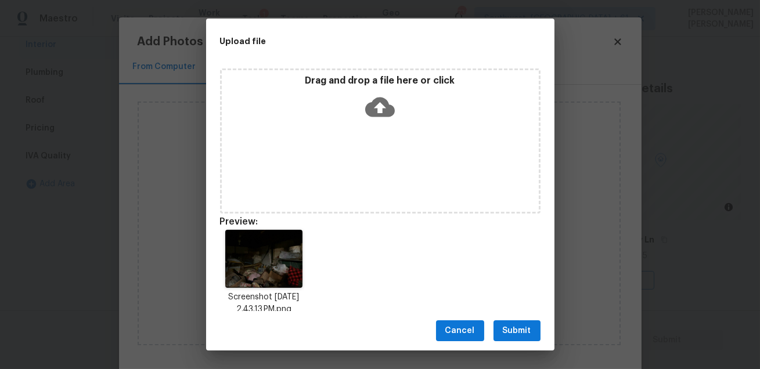
click at [522, 330] on span "Submit" at bounding box center [516, 331] width 28 height 15
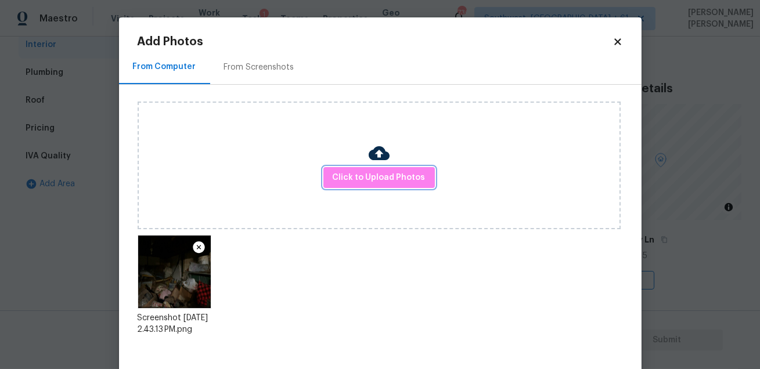
scroll to position [60, 0]
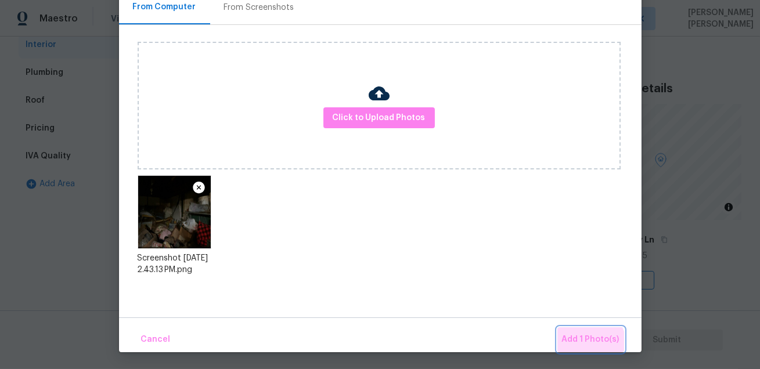
click at [572, 349] on button "Add 1 Photo(s)" at bounding box center [590, 339] width 67 height 25
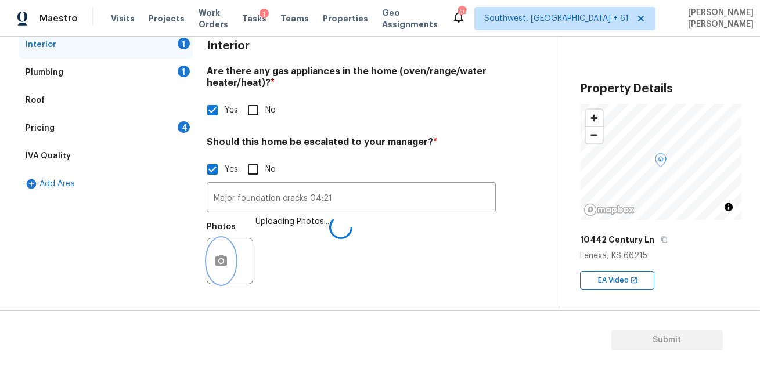
scroll to position [0, 0]
click at [167, 128] on div "Pricing 4" at bounding box center [106, 128] width 174 height 28
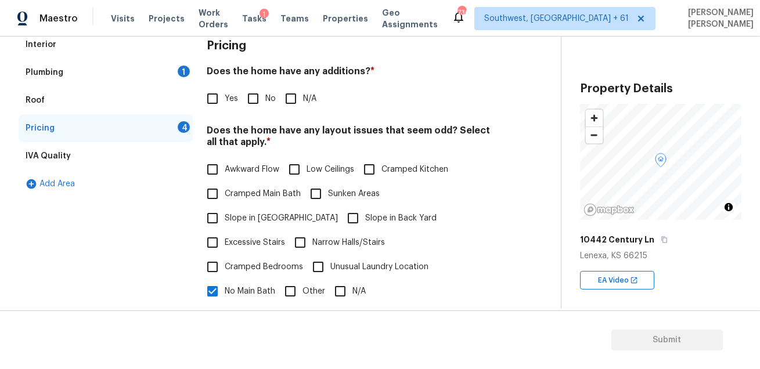
scroll to position [350, 0]
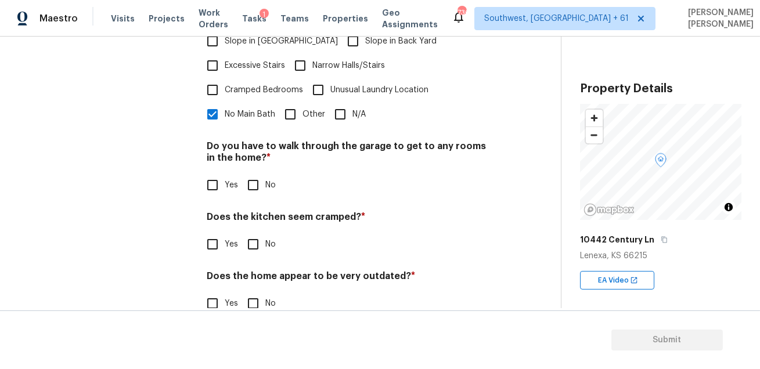
click at [255, 291] on input "No" at bounding box center [253, 303] width 24 height 24
checkbox input "true"
click at [250, 232] on input "No" at bounding box center [253, 244] width 24 height 24
checkbox input "true"
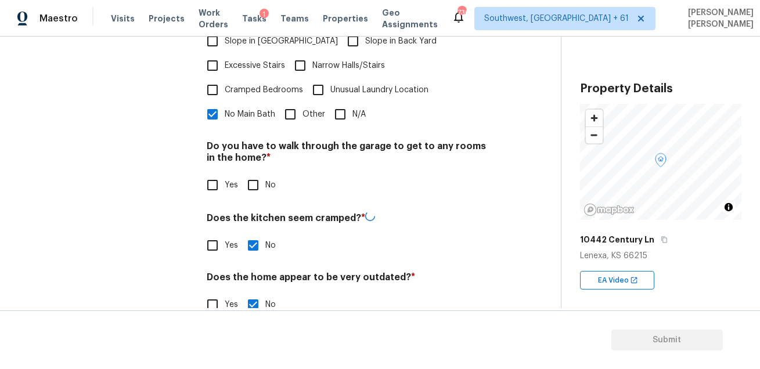
click at [250, 176] on div "Pricing Does the home have any additions? * Yes No N/A Does the home have any l…" at bounding box center [351, 92] width 289 height 477
click at [251, 173] on input "No" at bounding box center [253, 185] width 24 height 24
checkbox input "true"
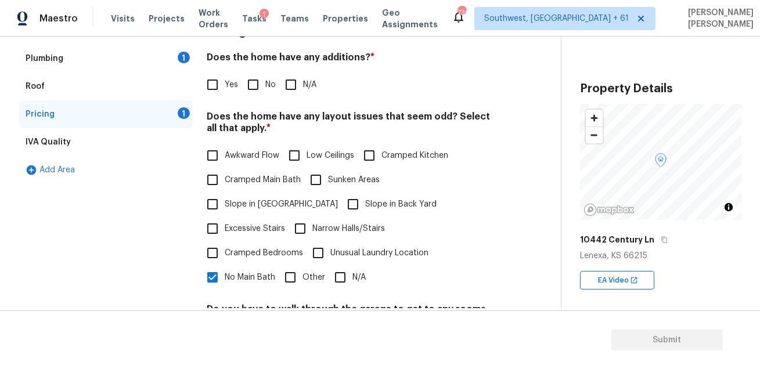
scroll to position [155, 0]
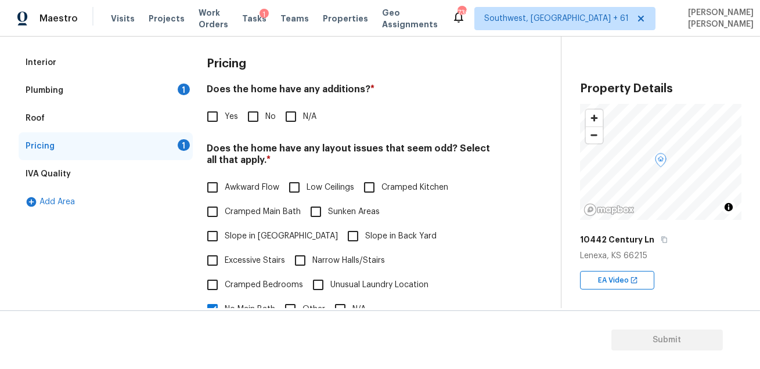
click at [263, 115] on input "No" at bounding box center [253, 116] width 24 height 24
checkbox input "true"
click at [179, 88] on div "1" at bounding box center [184, 90] width 12 height 12
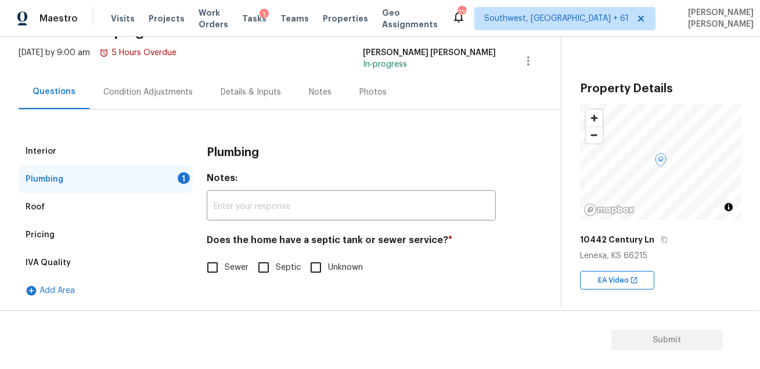
scroll to position [66, 0]
click at [223, 266] on input "Sewer" at bounding box center [212, 268] width 24 height 24
checkbox input "true"
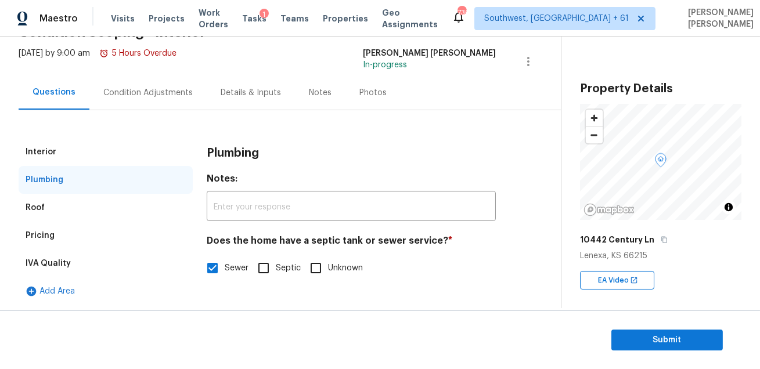
click at [169, 99] on div "Condition Adjustments" at bounding box center [147, 92] width 117 height 34
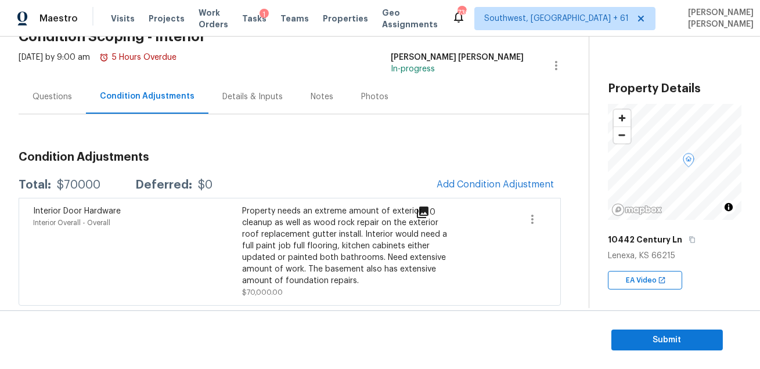
scroll to position [62, 0]
click at [59, 185] on div "$70000" at bounding box center [79, 185] width 44 height 12
copy div "$70000"
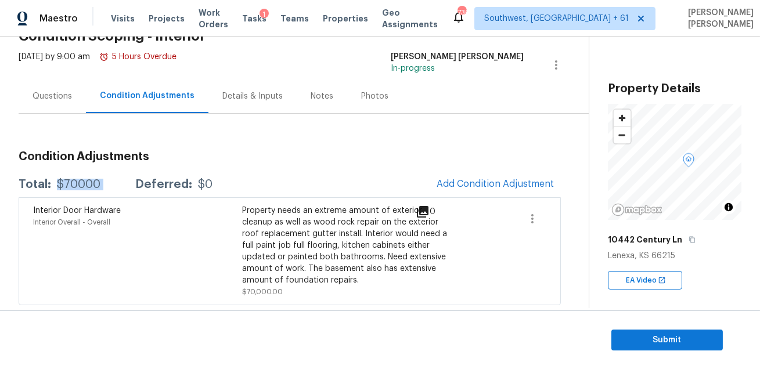
click at [35, 87] on div "Questions" at bounding box center [52, 96] width 67 height 34
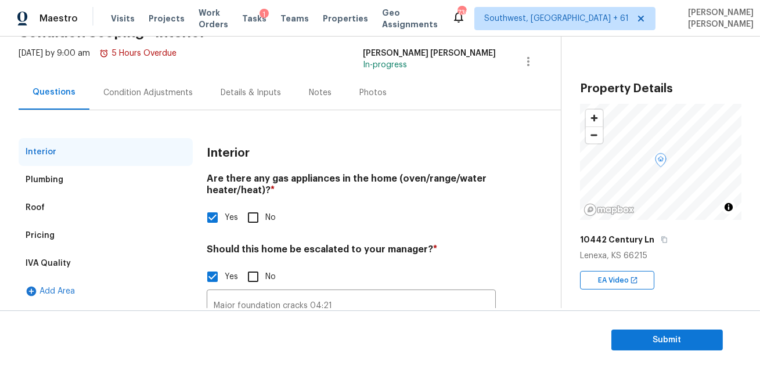
scroll to position [173, 0]
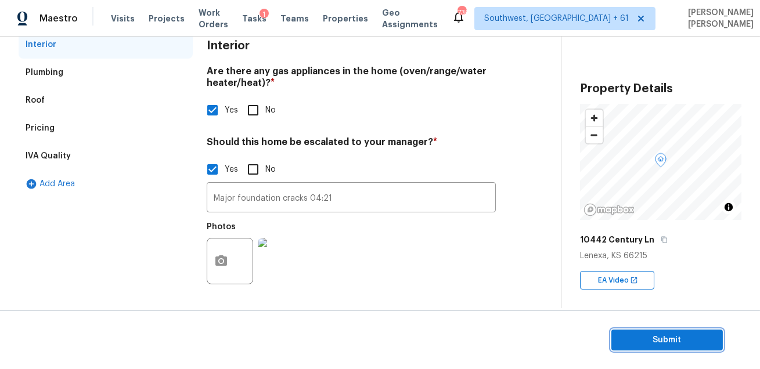
click at [657, 345] on span "Submit" at bounding box center [666, 340] width 93 height 15
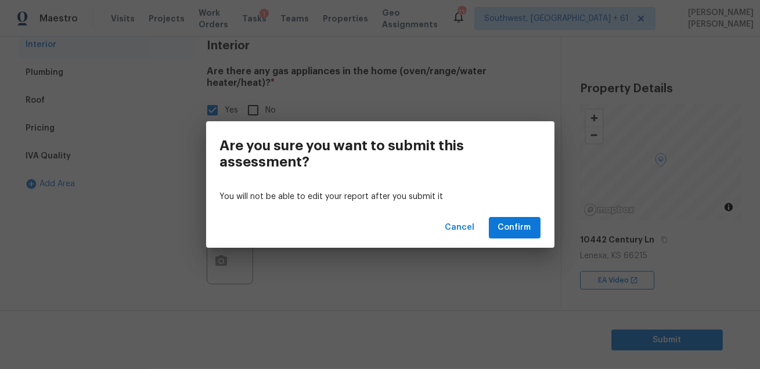
click at [519, 216] on div "Cancel Confirm" at bounding box center [380, 228] width 348 height 40
click at [512, 226] on span "Confirm" at bounding box center [514, 227] width 33 height 15
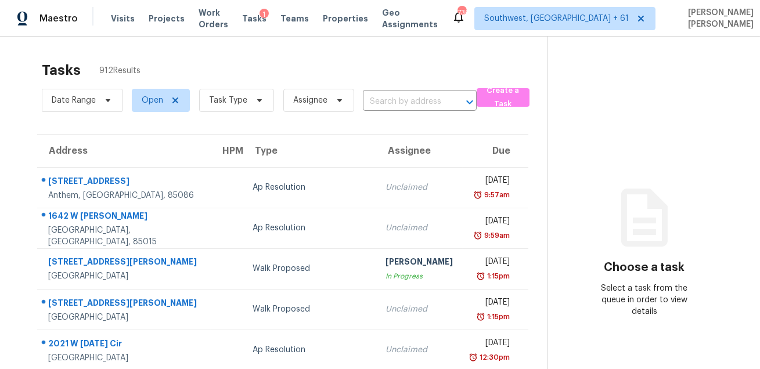
click at [400, 89] on div "Date Range Open Task Type Assignee ​" at bounding box center [259, 100] width 435 height 30
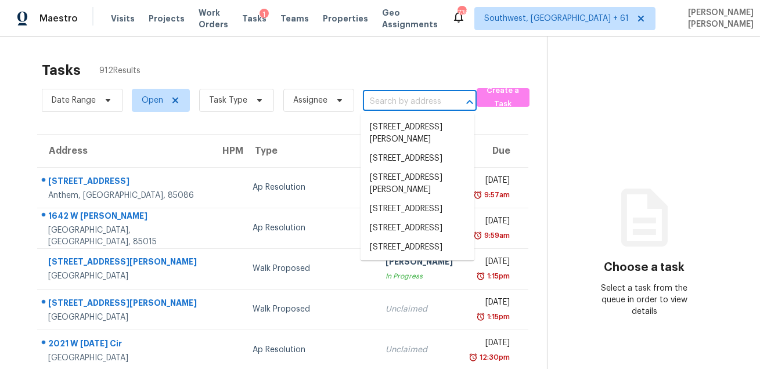
click at [395, 100] on input "text" at bounding box center [403, 102] width 81 height 18
paste input "3514 Volunteer Way New Braunfels TX 78132"
type input "3514 Volunteer Way New Braunfels TX 78132"
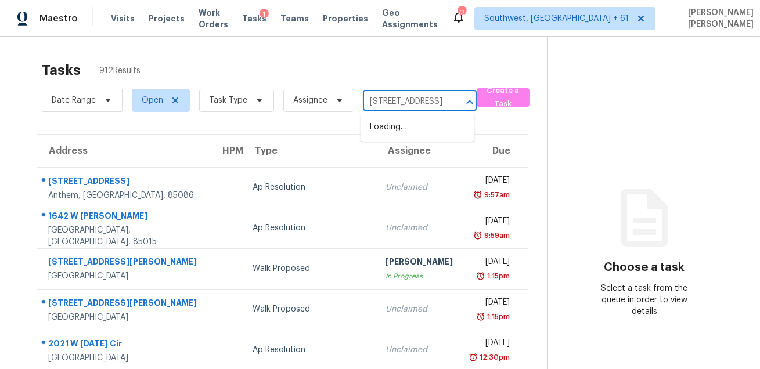
scroll to position [0, 92]
click at [394, 123] on li "3514 Volunteer Way, New Braunfels, TX 78132" at bounding box center [417, 127] width 114 height 19
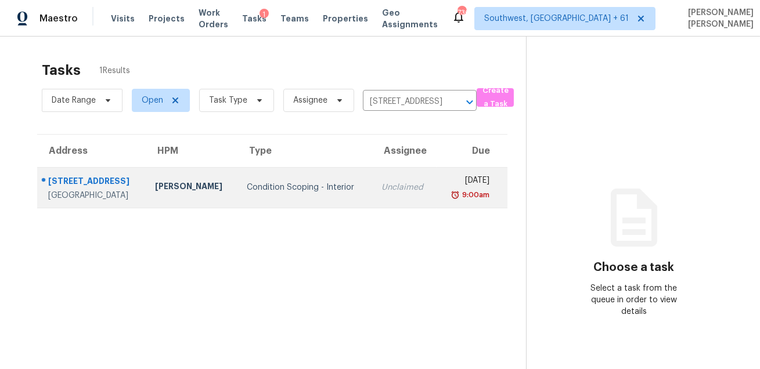
click at [390, 171] on td "Unclaimed" at bounding box center [404, 187] width 64 height 41
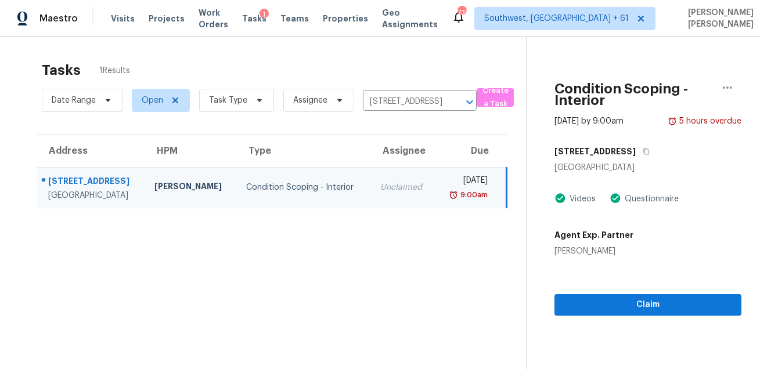
scroll to position [36, 0]
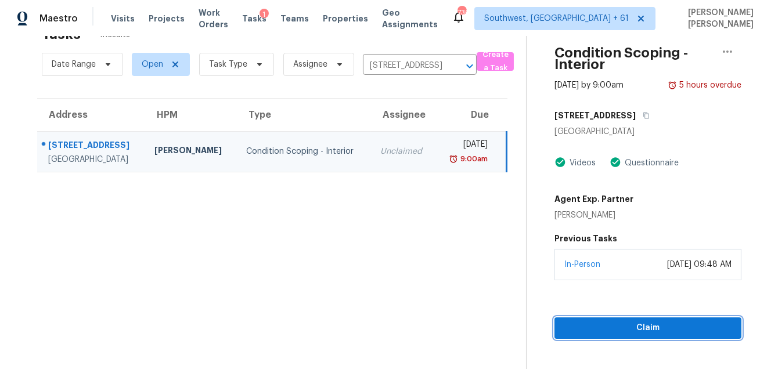
click at [578, 321] on span "Claim" at bounding box center [647, 328] width 168 height 15
click at [588, 287] on div "Claim" at bounding box center [647, 309] width 187 height 59
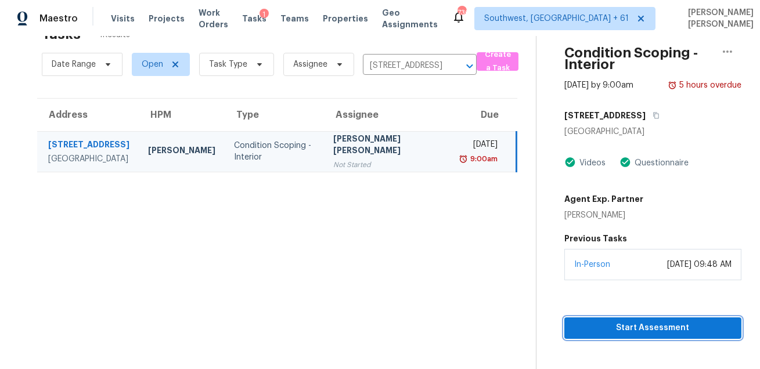
click at [587, 322] on span "Start Assessment" at bounding box center [652, 328] width 158 height 15
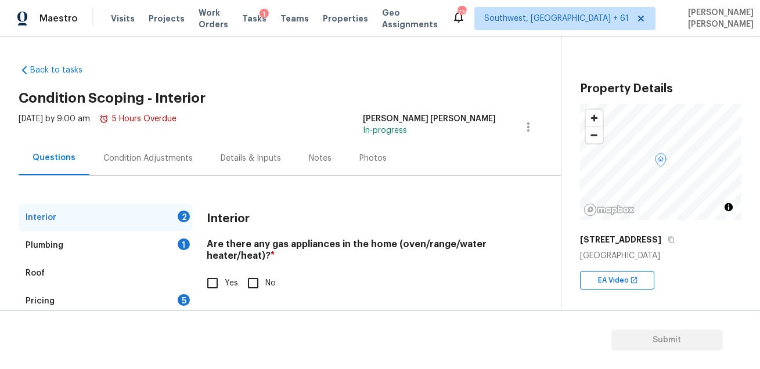
click at [132, 168] on div "Condition Adjustments" at bounding box center [147, 158] width 117 height 34
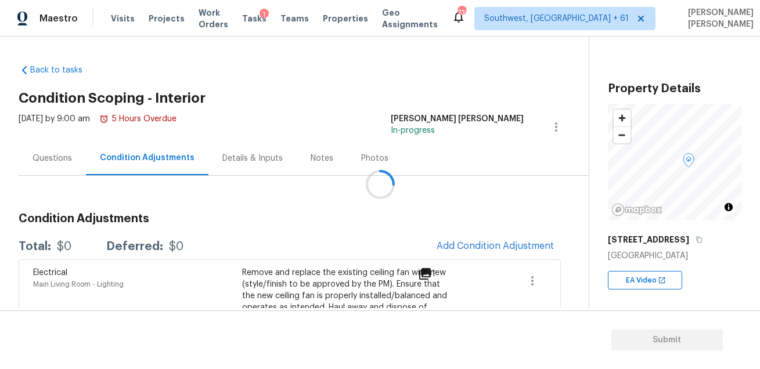
click at [481, 245] on div at bounding box center [380, 184] width 760 height 369
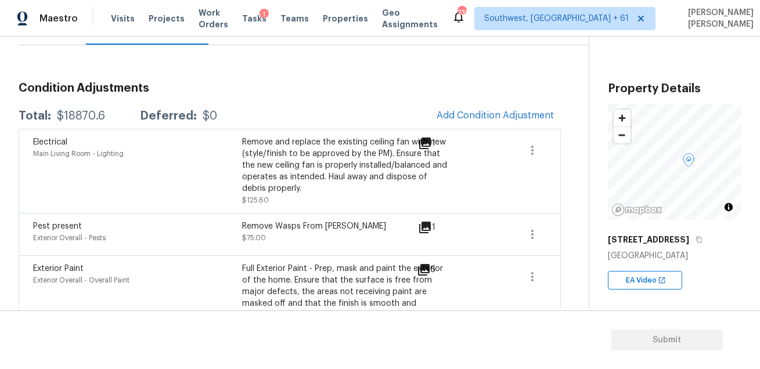
scroll to position [168, 0]
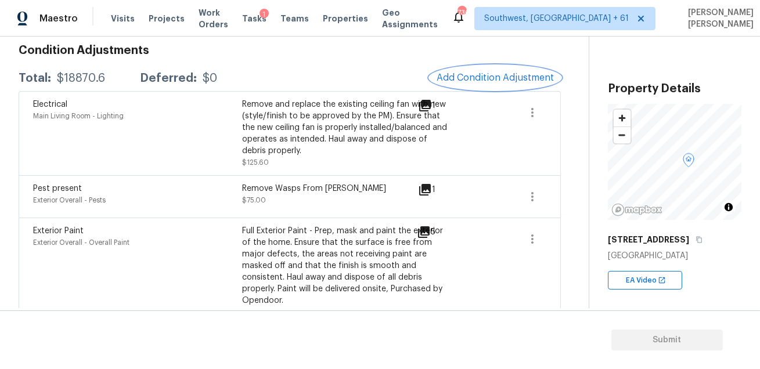
click at [478, 75] on span "Add Condition Adjustment" at bounding box center [494, 78] width 117 height 10
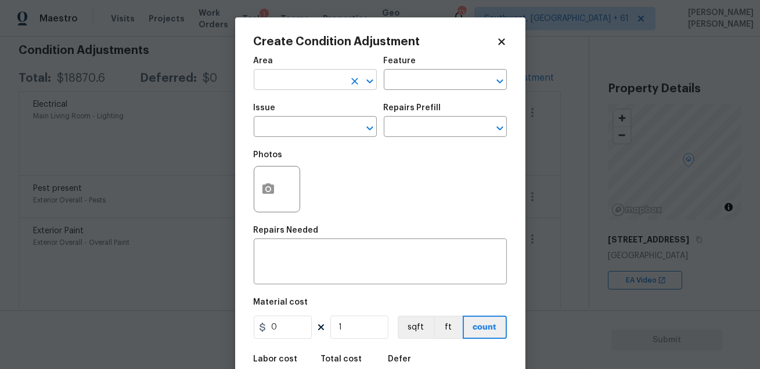
click at [302, 79] on input "text" at bounding box center [299, 81] width 91 height 18
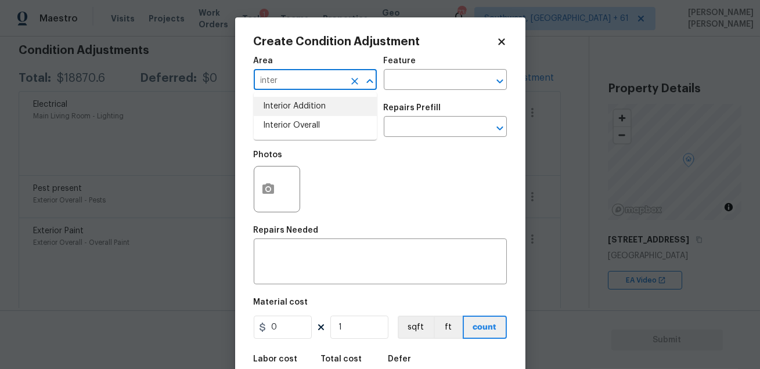
click at [300, 122] on li "Interior Overall" at bounding box center [315, 125] width 123 height 19
type input "Interior Overall"
click at [393, 88] on input "text" at bounding box center [429, 81] width 91 height 18
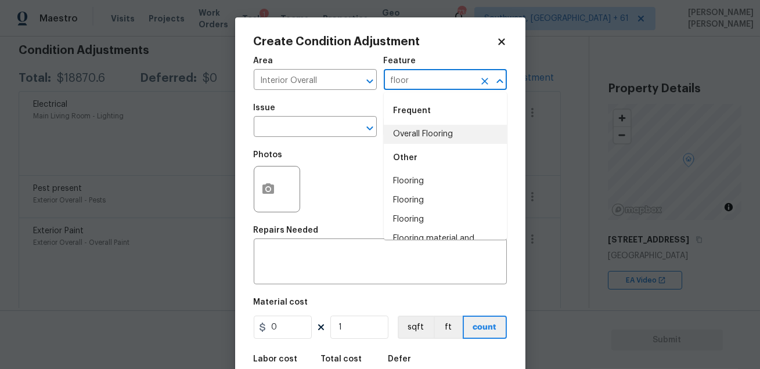
click at [402, 126] on li "Overall Flooring" at bounding box center [445, 134] width 123 height 19
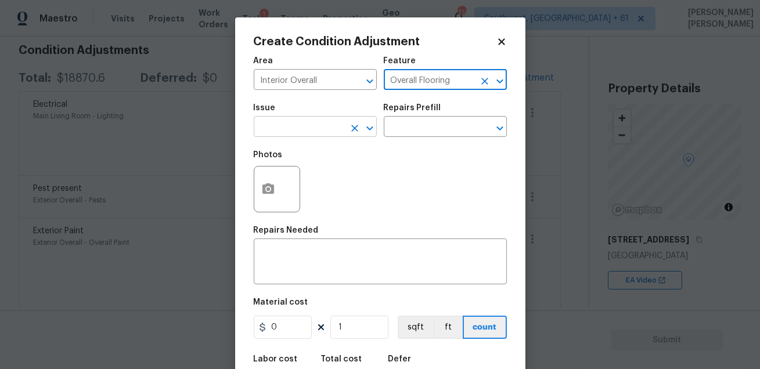
type input "Overall Flooring"
click at [324, 122] on input "text" at bounding box center [299, 128] width 91 height 18
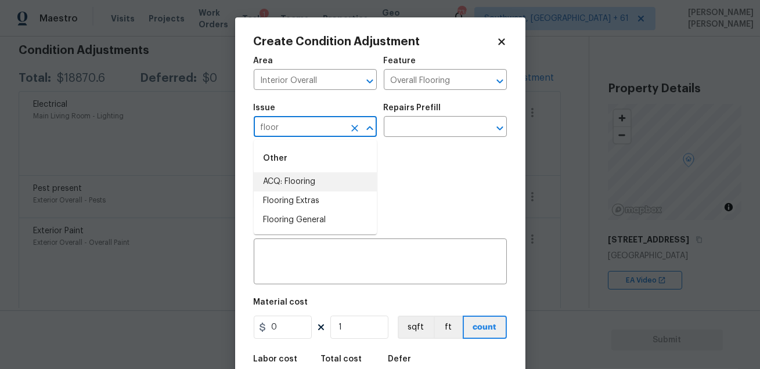
click at [316, 175] on li "ACQ: Flooring" at bounding box center [315, 181] width 123 height 19
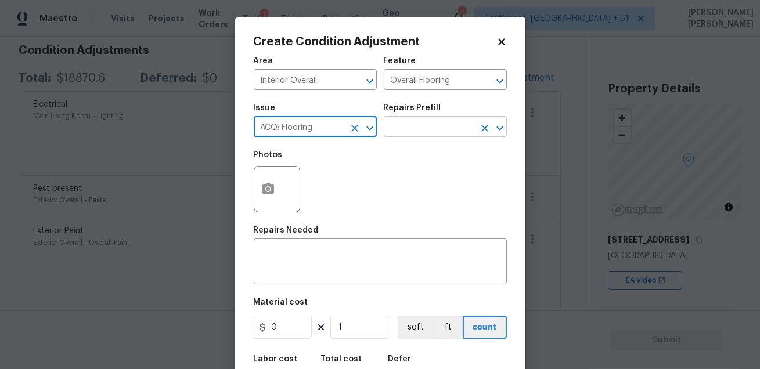
type input "ACQ: Flooring"
click at [407, 123] on input "text" at bounding box center [429, 128] width 91 height 18
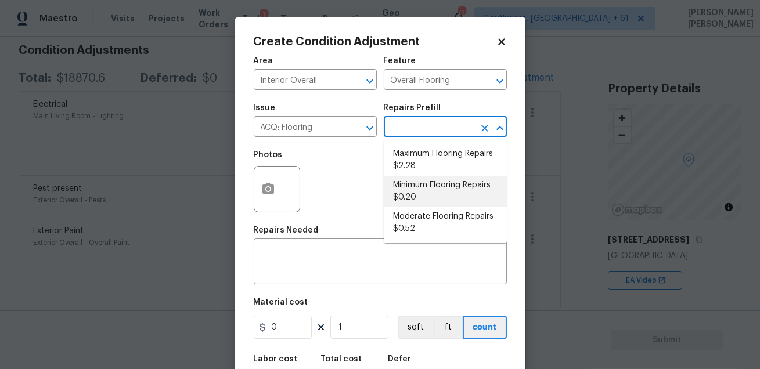
click at [442, 149] on li "Maximum Flooring Repairs $2.28" at bounding box center [445, 159] width 123 height 31
type input "Acquisition"
type textarea "Acquisition Scope: Maximum flooring repairs"
type input "2.28"
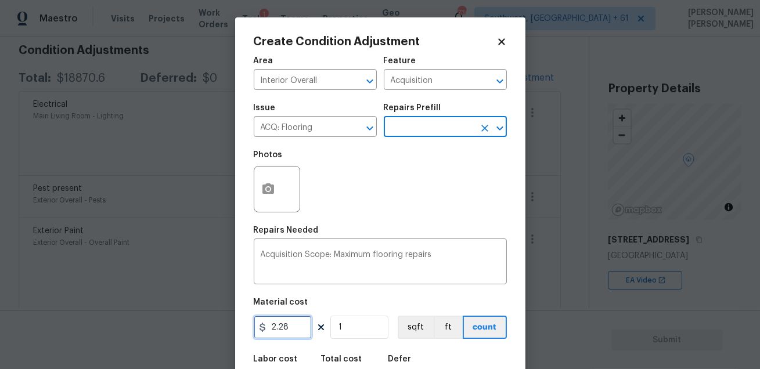
click at [291, 332] on input "2.28" at bounding box center [283, 327] width 58 height 23
paste input "text"
type input "0"
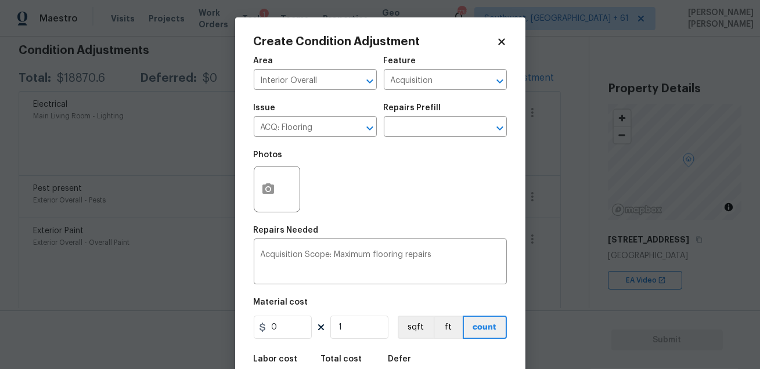
type input "0"
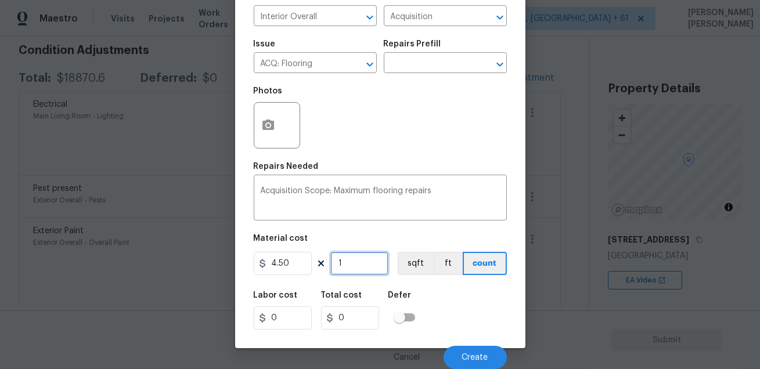
type input "4.5"
click at [357, 271] on input "1" at bounding box center [359, 263] width 58 height 23
type input "0"
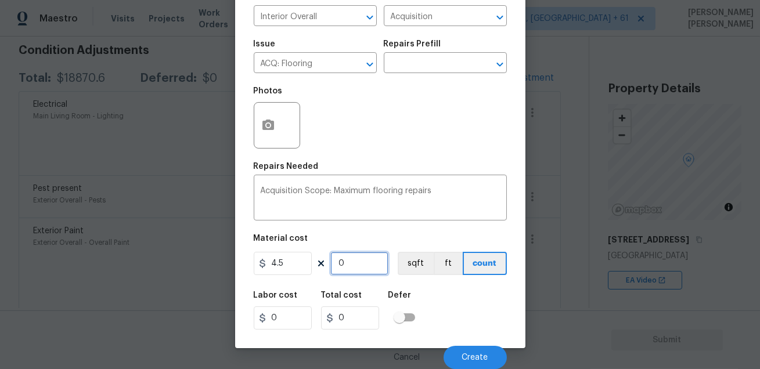
type input "2"
type input "9"
type input "20"
type input "90"
type input "206"
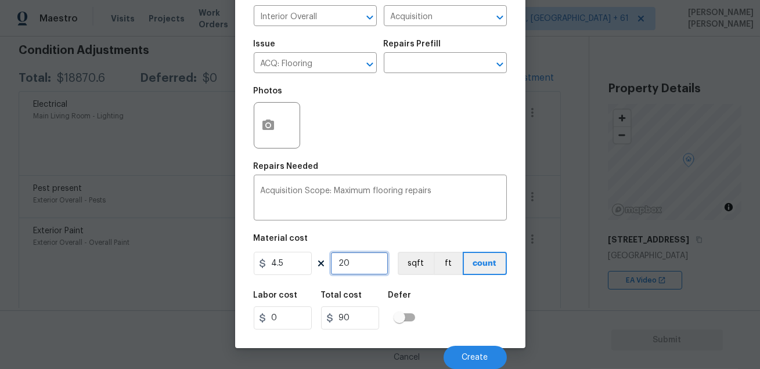
type input "927"
type input "2068"
type input "9306"
type input "2068"
click at [463, 302] on div "Labor cost 0 Total cost 9306 Defer" at bounding box center [380, 310] width 253 height 52
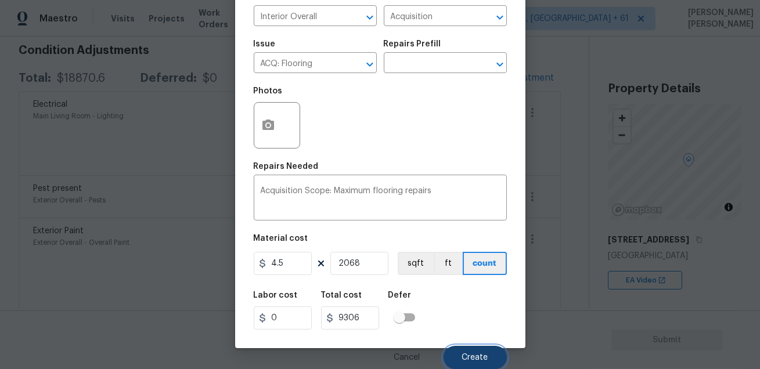
click at [468, 356] on span "Create" at bounding box center [475, 357] width 26 height 9
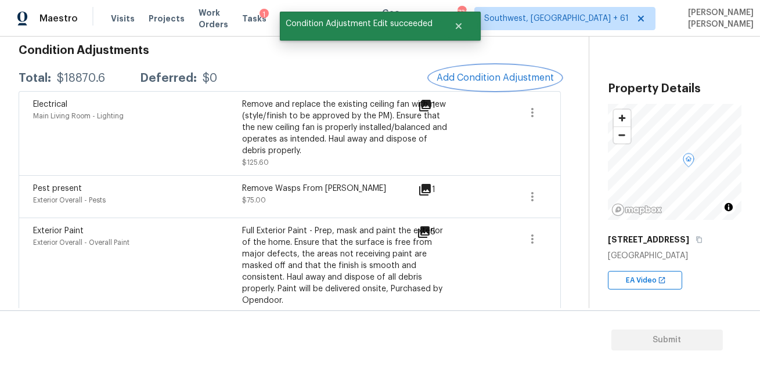
scroll to position [0, 0]
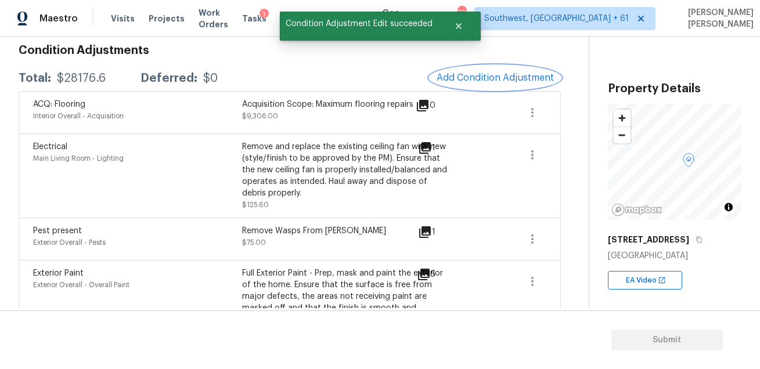
click at [475, 82] on button "Add Condition Adjustment" at bounding box center [494, 78] width 131 height 24
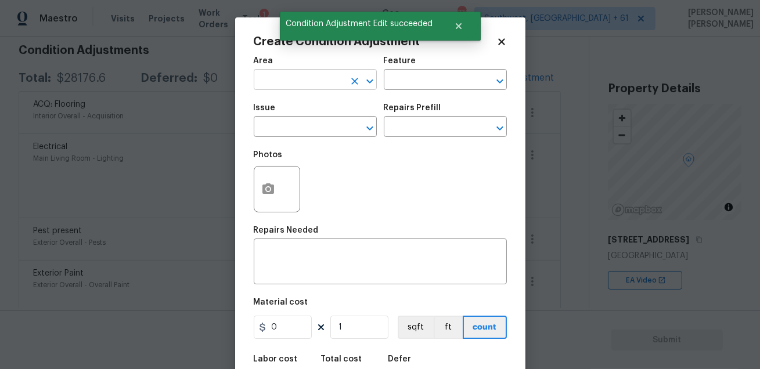
click at [272, 77] on input "text" at bounding box center [299, 81] width 91 height 18
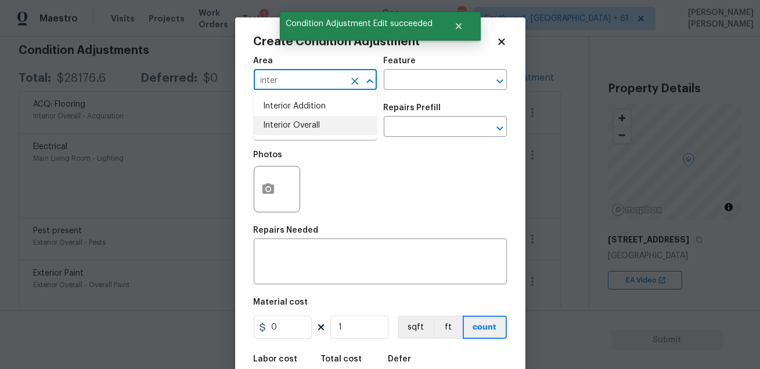
click at [279, 128] on li "Interior Overall" at bounding box center [315, 125] width 123 height 19
type input "Interior Overall"
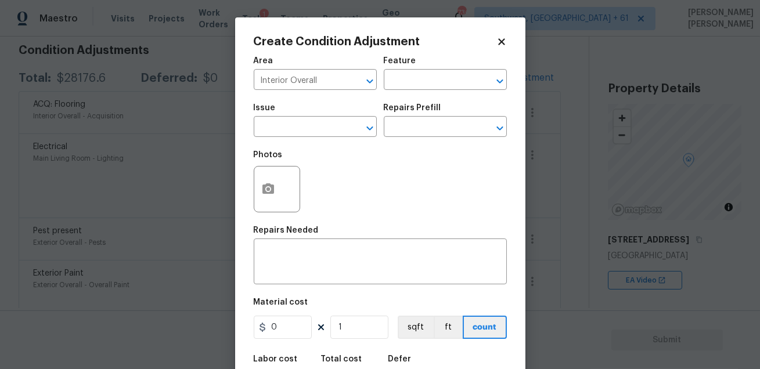
click at [386, 93] on div "Area Interior Overall ​ Feature ​" at bounding box center [380, 73] width 253 height 47
click at [403, 80] on input "text" at bounding box center [429, 81] width 91 height 18
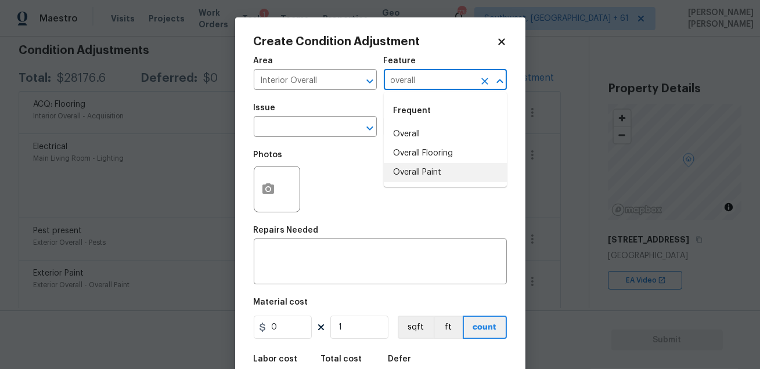
click at [412, 170] on li "Overall Paint" at bounding box center [445, 172] width 123 height 19
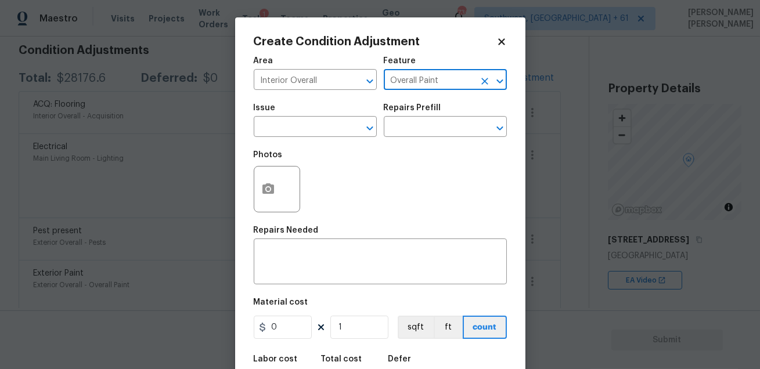
type input "Overall Paint"
click at [323, 139] on span "Issue ​" at bounding box center [315, 120] width 123 height 47
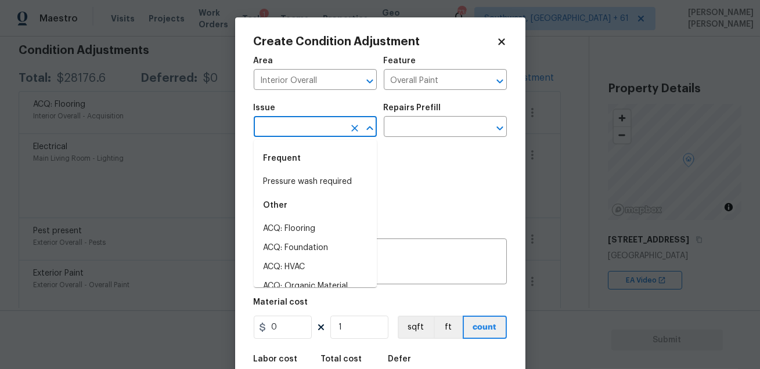
click at [308, 133] on input "text" at bounding box center [299, 128] width 91 height 18
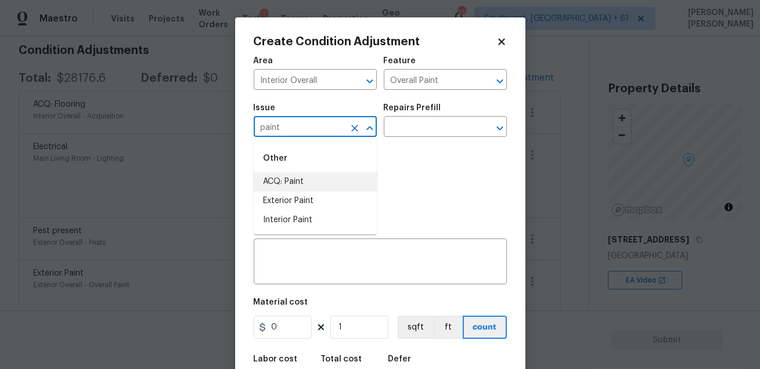
click at [298, 180] on li "ACQ: Paint" at bounding box center [315, 181] width 123 height 19
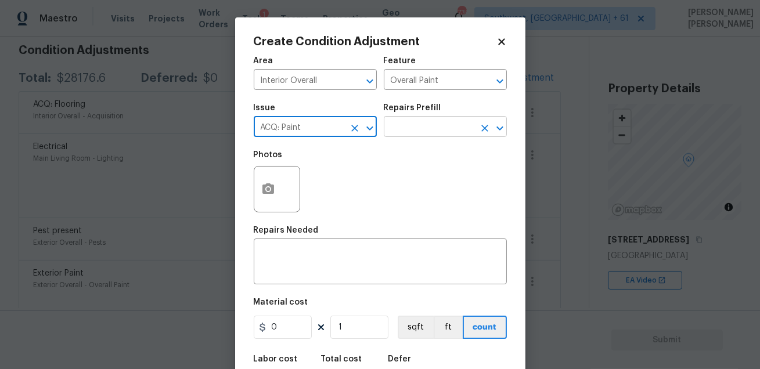
type input "ACQ: Paint"
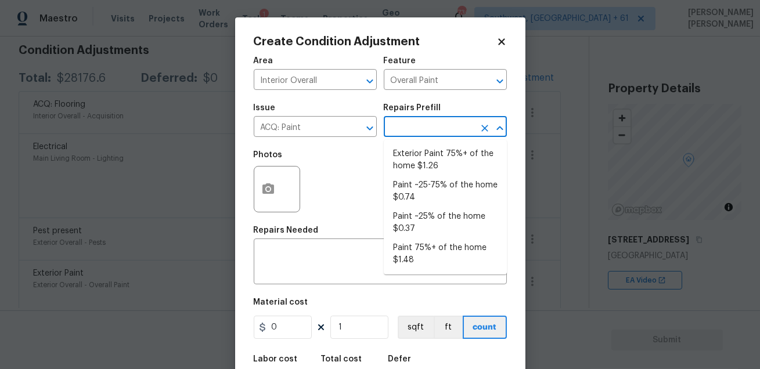
click at [425, 121] on input "text" at bounding box center [429, 128] width 91 height 18
click at [426, 245] on li "Paint 75%+ of the home $1.48" at bounding box center [445, 253] width 123 height 31
type input "Acquisition"
type textarea "Acquisition Scope: 75%+ of the home will likely require interior paint"
type input "1.48"
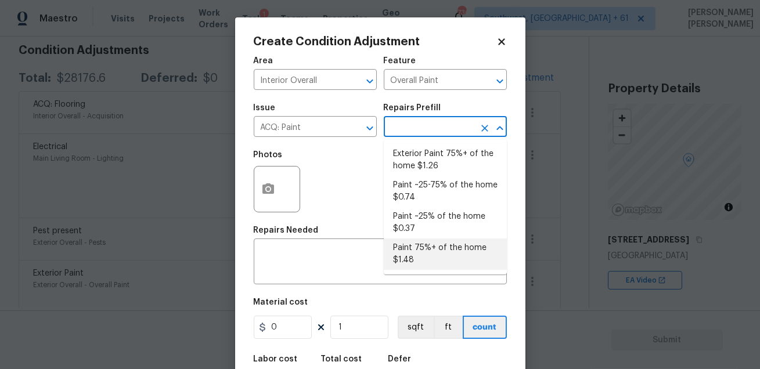
type input "1.48"
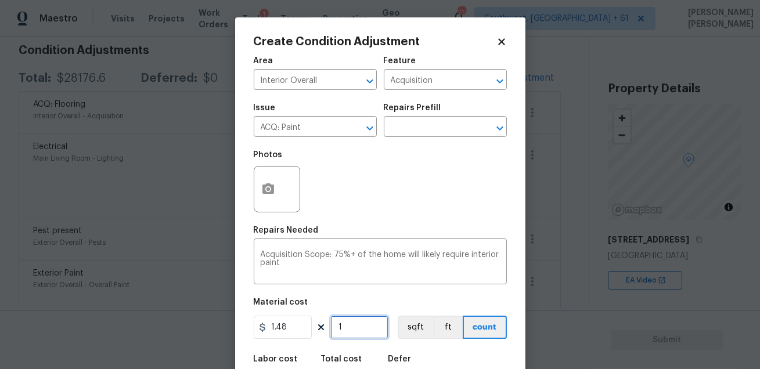
click at [368, 327] on input "1" at bounding box center [359, 327] width 58 height 23
type input "0"
type input "2"
type input "2.96"
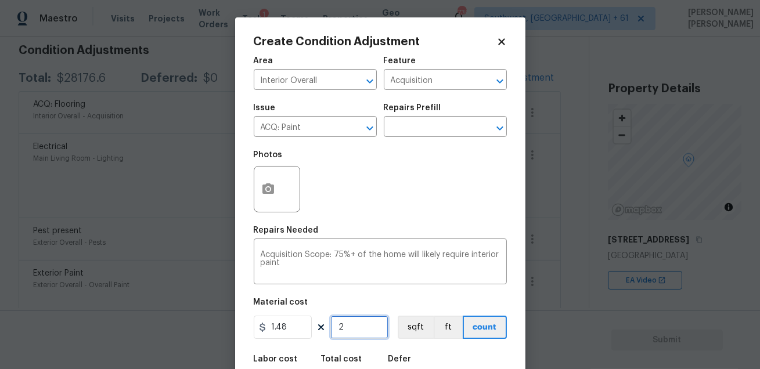
type input "20"
type input "29.6"
type input "206"
type input "304.88"
type input "2068"
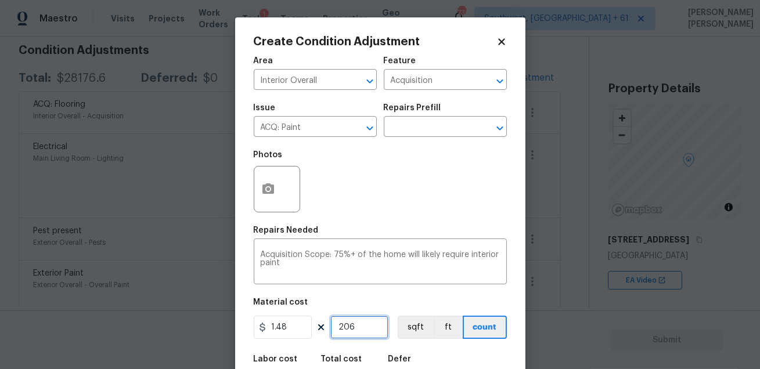
type input "3060.64"
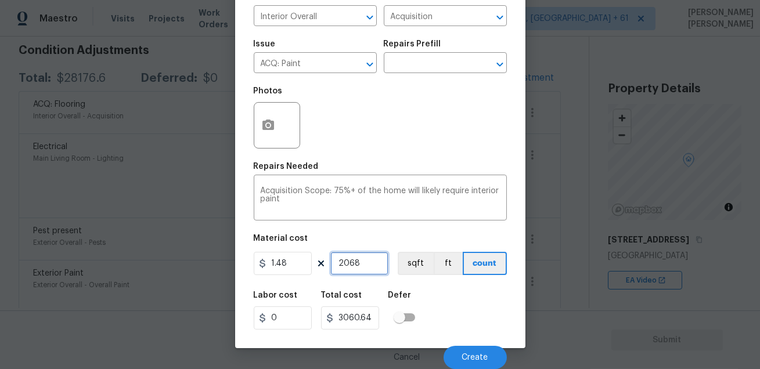
type input "2068"
click at [461, 342] on div "Cancel Create" at bounding box center [380, 353] width 253 height 32
click at [467, 359] on span "Create" at bounding box center [475, 357] width 26 height 9
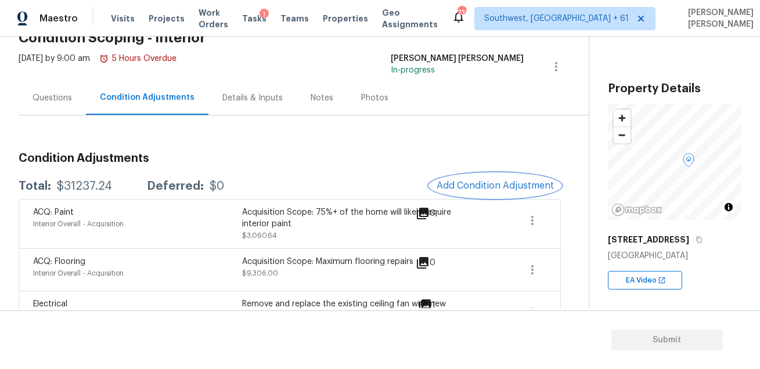
scroll to position [52, 0]
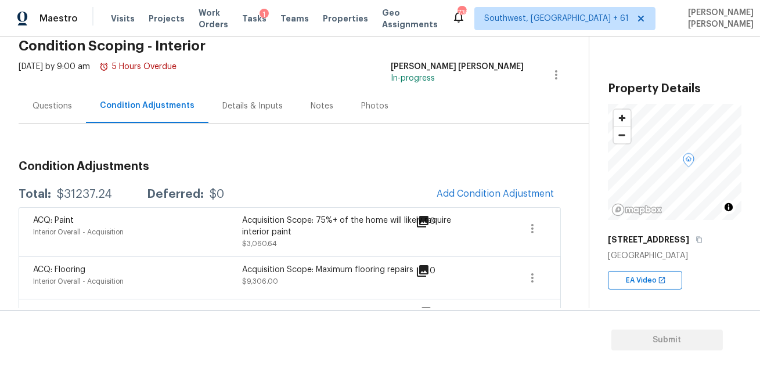
click at [81, 110] on div "Questions" at bounding box center [52, 106] width 67 height 34
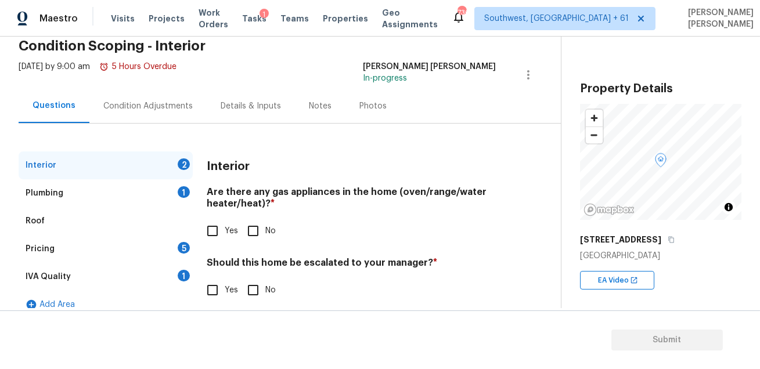
scroll to position [66, 0]
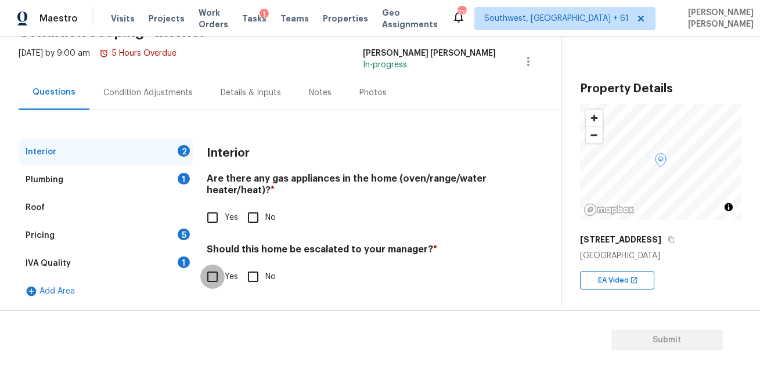
click at [214, 280] on input "Yes" at bounding box center [212, 277] width 24 height 24
checkbox input "true"
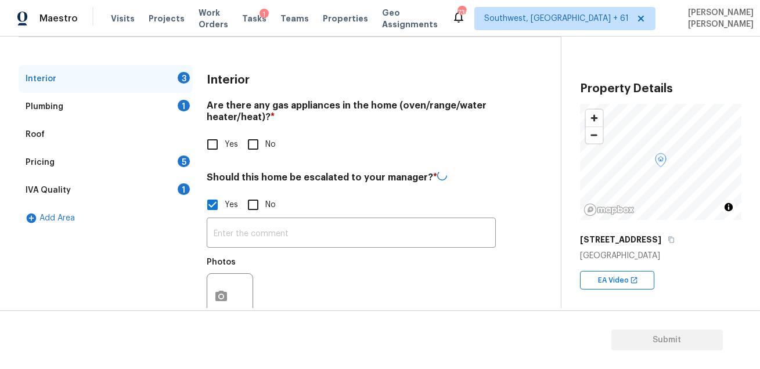
scroll to position [173, 0]
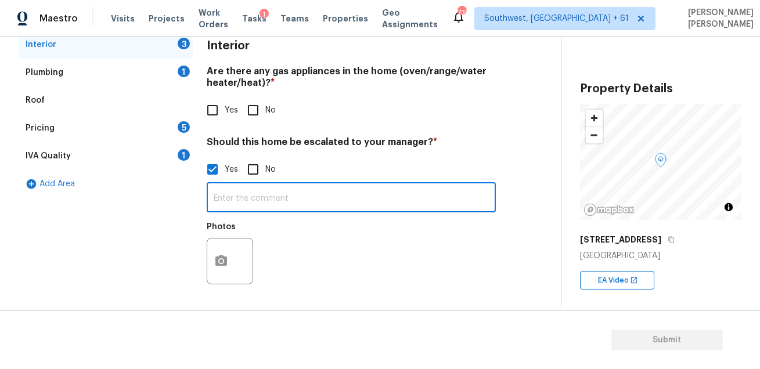
click at [271, 204] on input "text" at bounding box center [351, 198] width 289 height 27
type input "Foundation cracks"
click at [222, 259] on icon "button" at bounding box center [221, 261] width 14 height 14
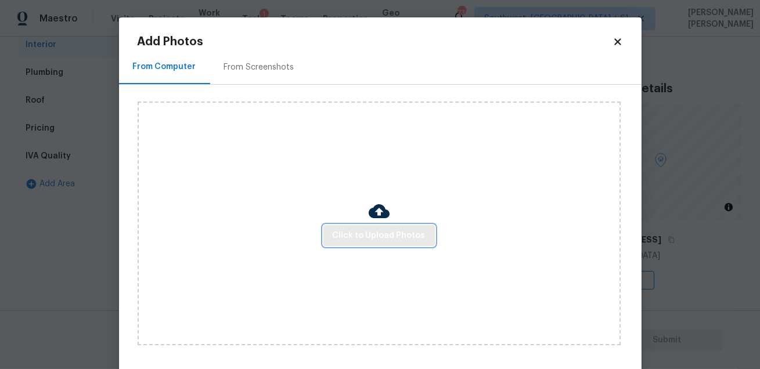
click at [342, 239] on span "Click to Upload Photos" at bounding box center [378, 236] width 93 height 15
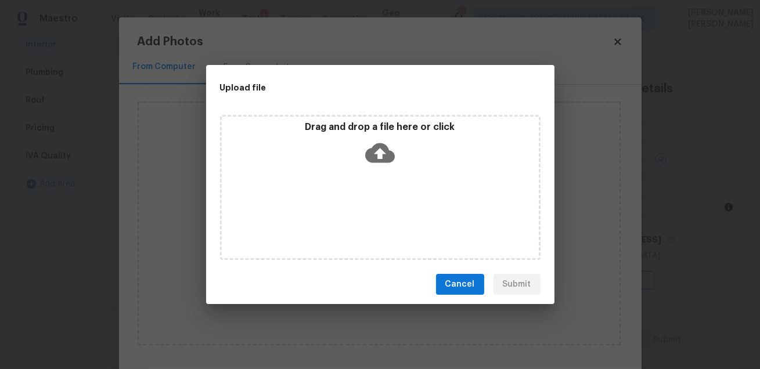
click at [342, 239] on div "Drag and drop a file here or click" at bounding box center [380, 187] width 320 height 145
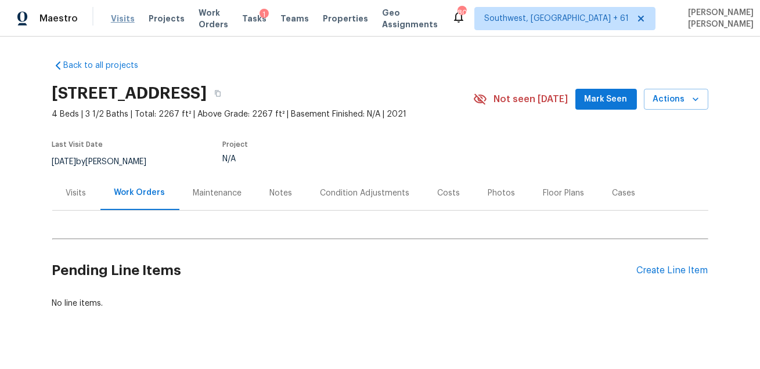
click at [120, 20] on span "Visits" at bounding box center [123, 19] width 24 height 12
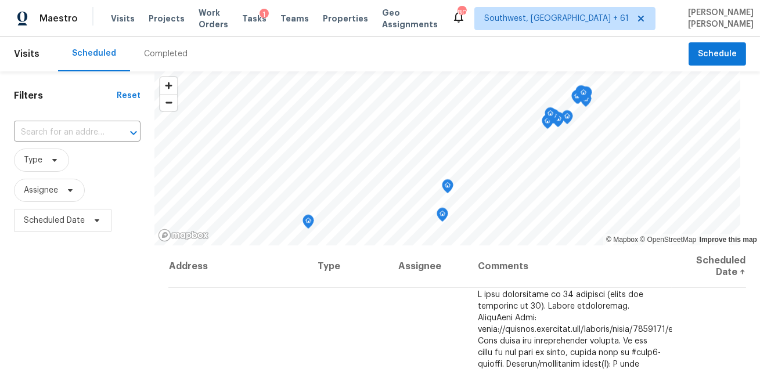
click at [146, 57] on div "Completed" at bounding box center [166, 54] width 44 height 12
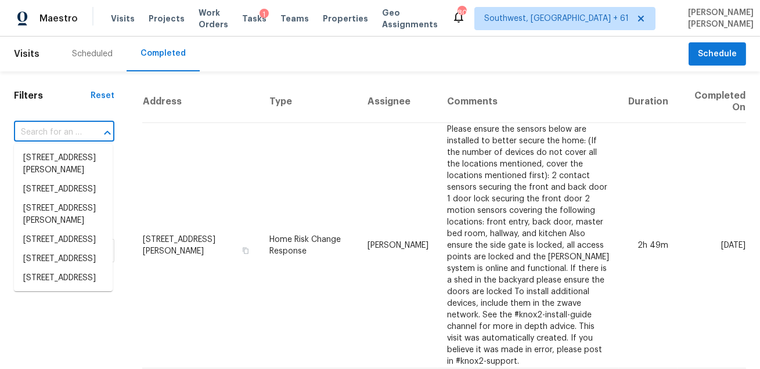
click at [69, 127] on input "text" at bounding box center [48, 133] width 68 height 18
paste input "1548 Kiln Ct, Cary, NC 27519"
type input "1548 Kiln Ct, Cary, NC 27519"
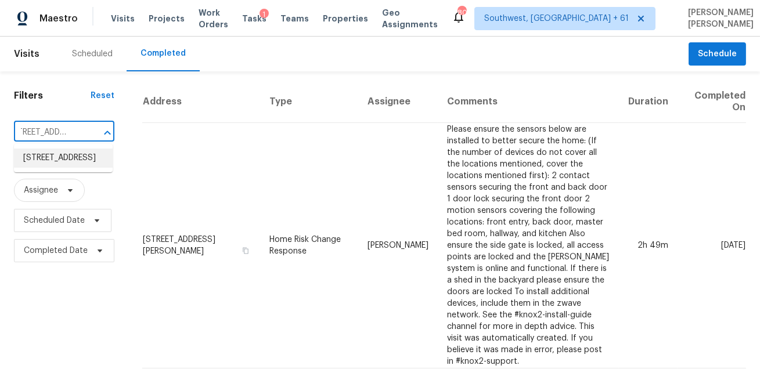
click at [64, 156] on li "1548 Kiln Ct, Cary, NC 27519" at bounding box center [63, 158] width 99 height 19
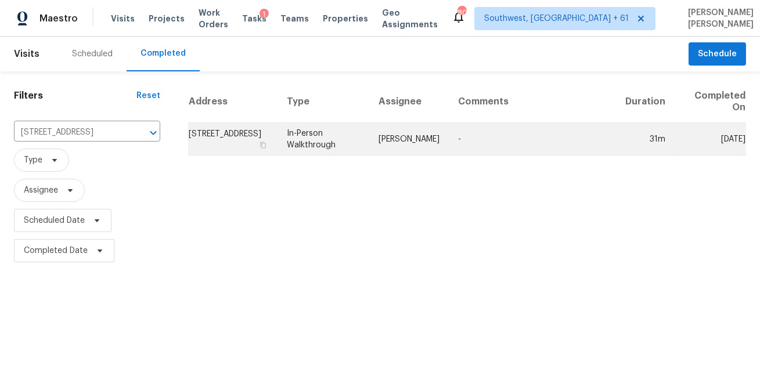
click at [386, 144] on td "Wayne Putnam" at bounding box center [408, 139] width 79 height 32
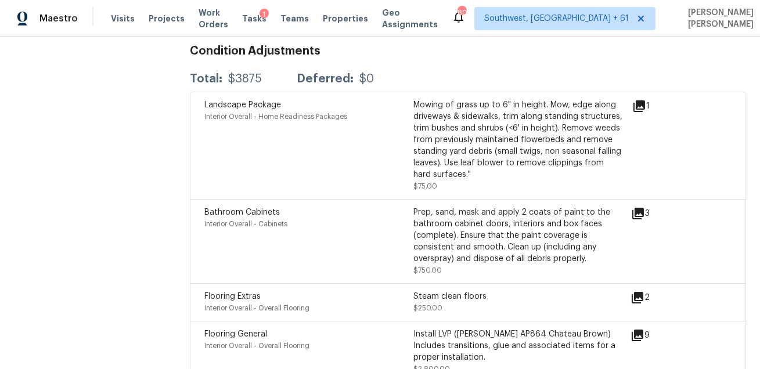
scroll to position [2069, 0]
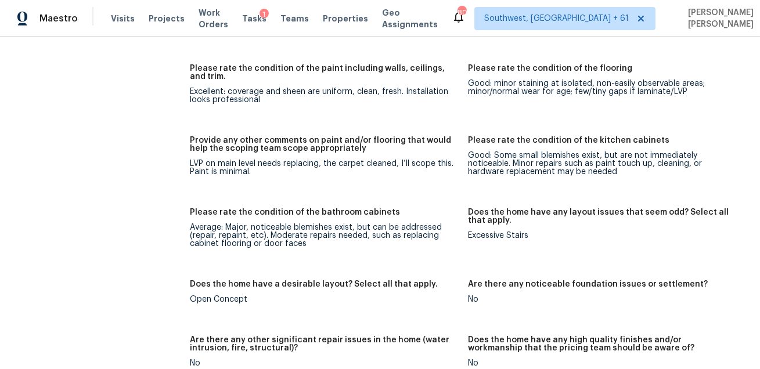
click at [447, 88] on div "Excellent: coverage and sheen are uniform, clean, fresh. Installation looks pro…" at bounding box center [324, 96] width 269 height 16
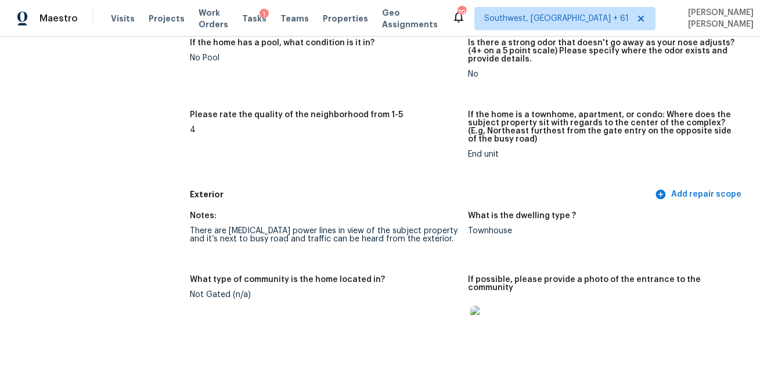
scroll to position [478, 0]
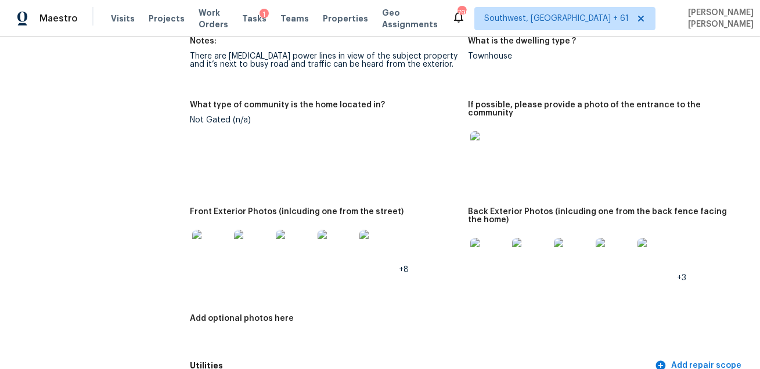
click at [210, 236] on img at bounding box center [210, 248] width 37 height 37
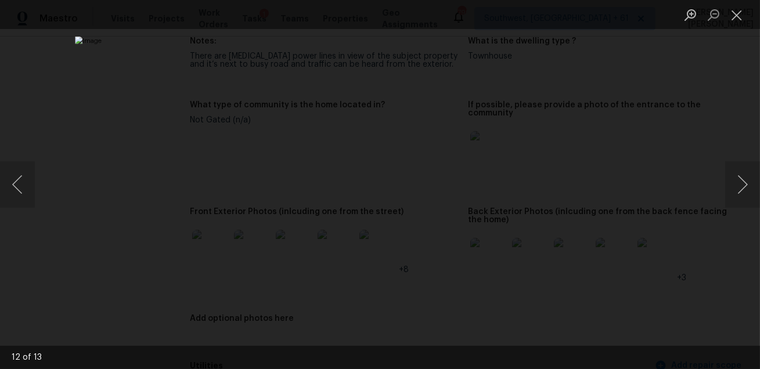
click at [630, 230] on div "Lightbox" at bounding box center [380, 184] width 760 height 369
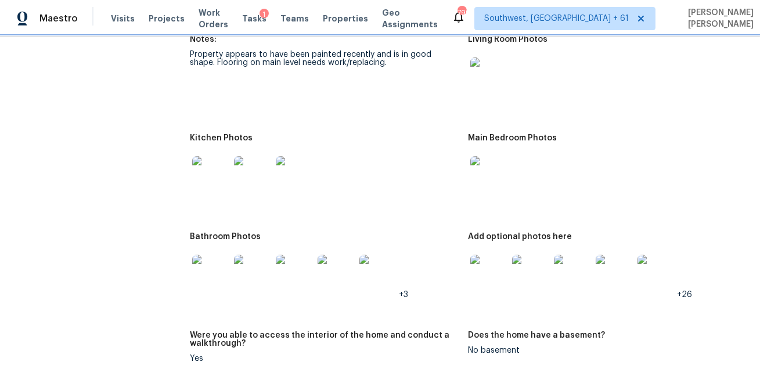
scroll to position [1619, 0]
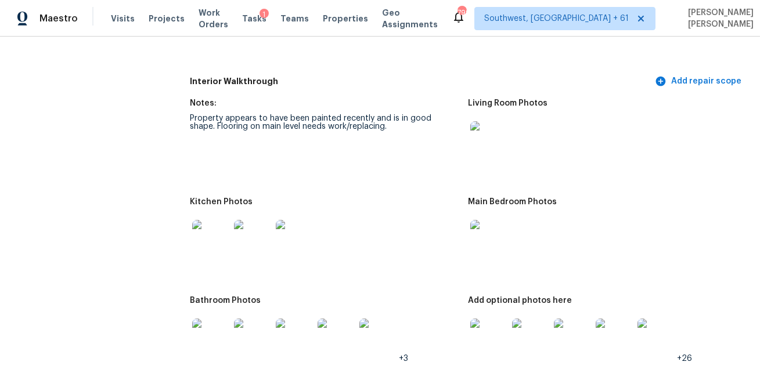
click at [208, 230] on img at bounding box center [210, 238] width 37 height 37
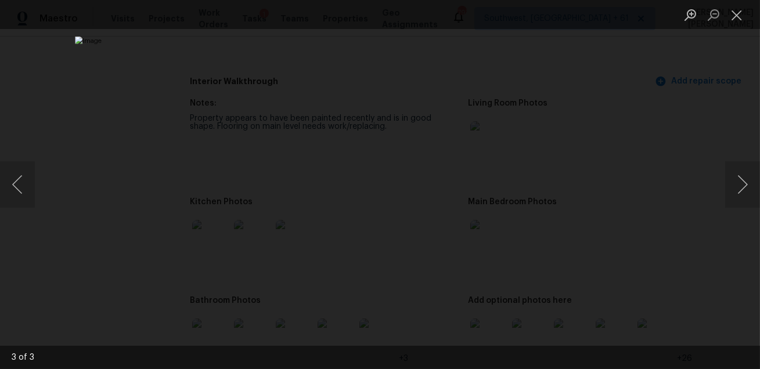
click at [715, 229] on div "Lightbox" at bounding box center [380, 184] width 760 height 369
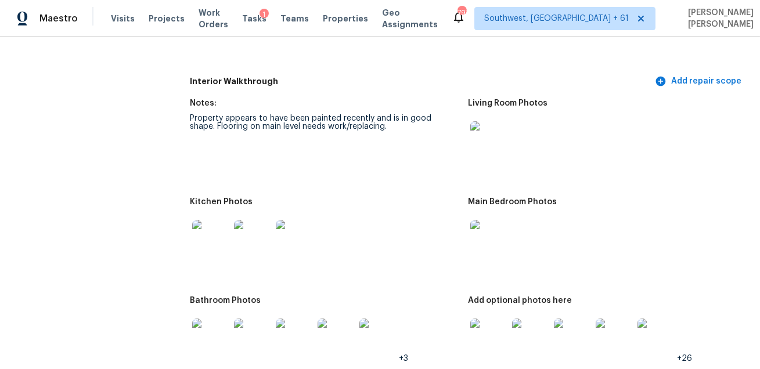
click at [494, 229] on img at bounding box center [488, 238] width 37 height 37
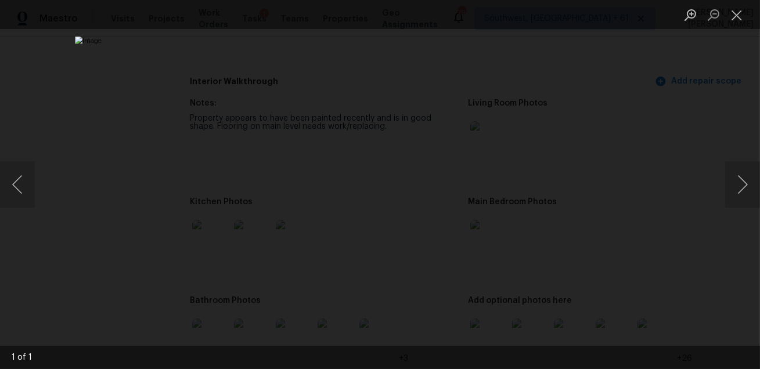
click at [749, 263] on div "Lightbox" at bounding box center [380, 184] width 760 height 369
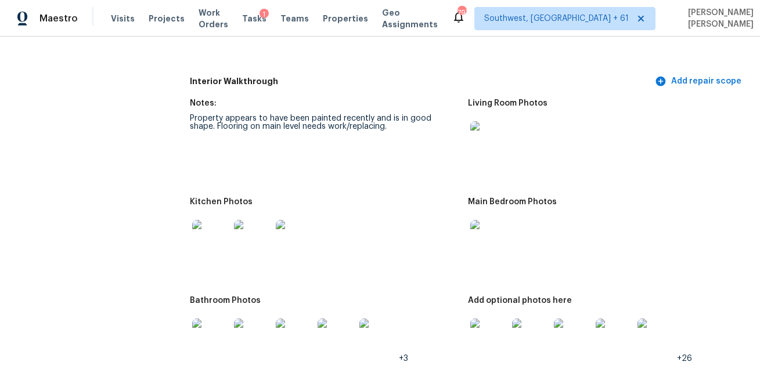
click at [216, 335] on img at bounding box center [210, 337] width 37 height 37
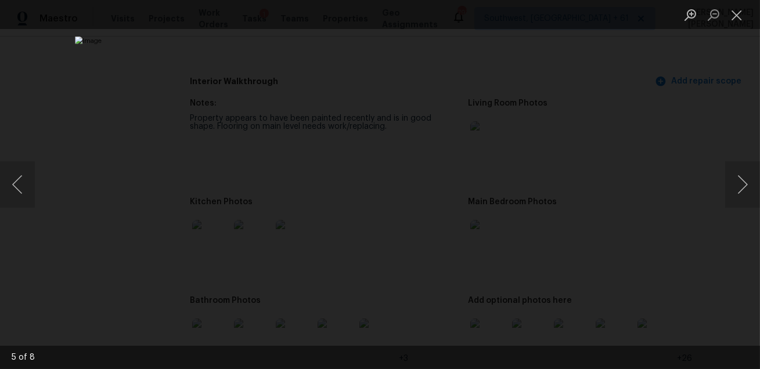
click at [685, 270] on div "Lightbox" at bounding box center [380, 184] width 760 height 369
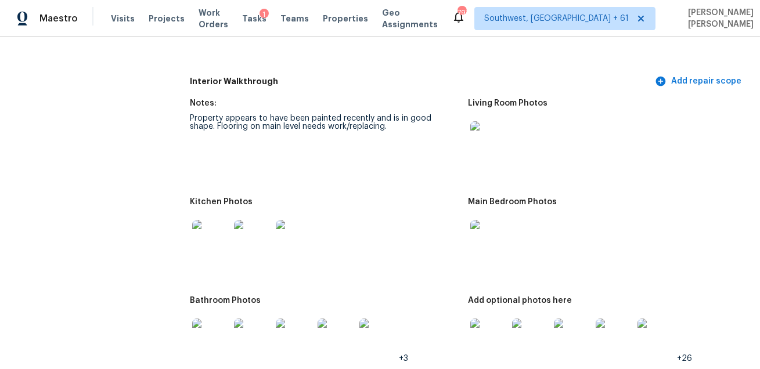
click at [491, 323] on img at bounding box center [488, 337] width 37 height 37
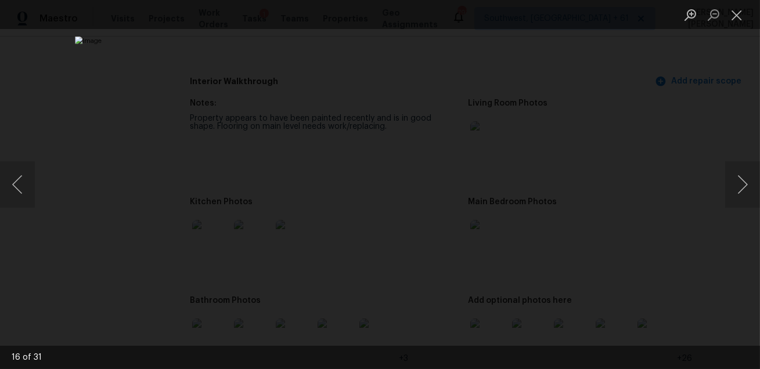
click at [688, 294] on div "Lightbox" at bounding box center [380, 184] width 760 height 369
click at [653, 191] on div "Lightbox" at bounding box center [380, 184] width 760 height 369
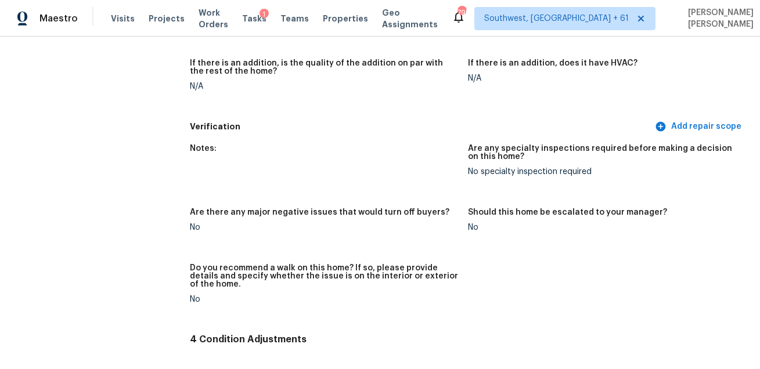
scroll to position [2069, 0]
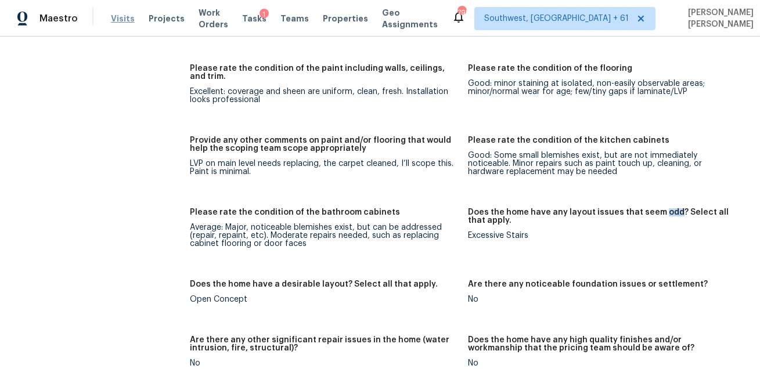
click at [124, 21] on span "Visits" at bounding box center [123, 19] width 24 height 12
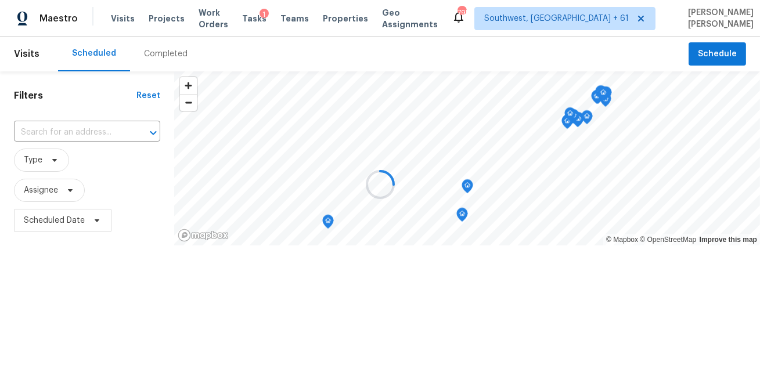
click at [151, 51] on div at bounding box center [380, 184] width 760 height 369
click at [151, 51] on div "Completed" at bounding box center [166, 54] width 44 height 12
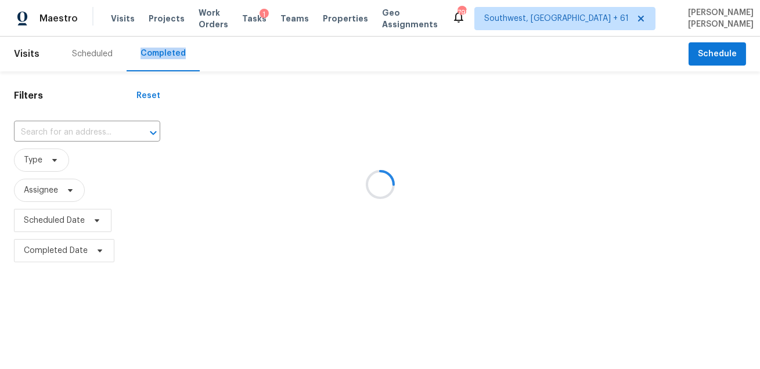
click at [102, 144] on div at bounding box center [380, 184] width 760 height 369
click at [99, 140] on div at bounding box center [380, 184] width 760 height 369
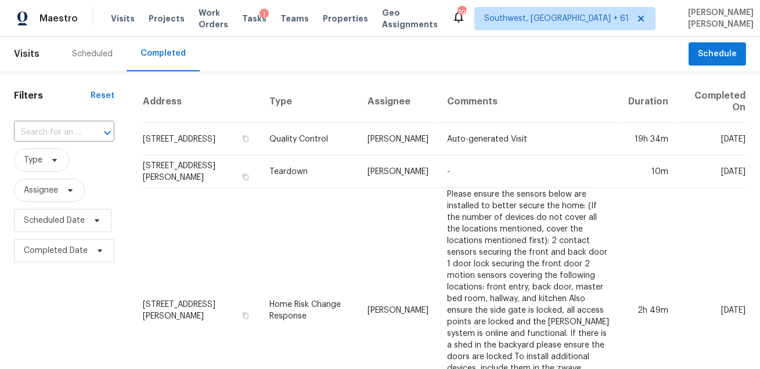
click at [94, 136] on div at bounding box center [99, 133] width 30 height 16
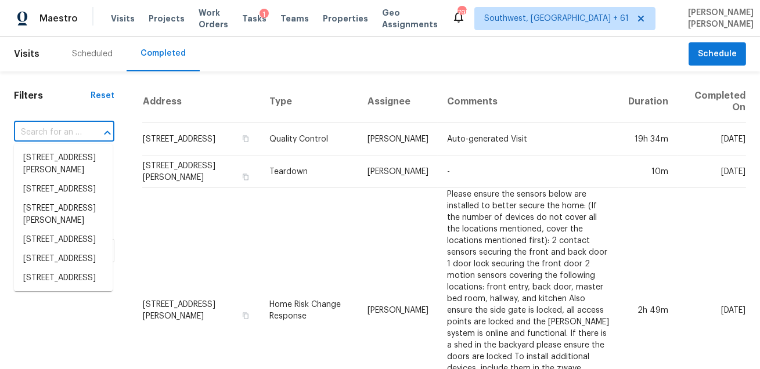
paste input "[STREET_ADDRESS]"
type input "[STREET_ADDRESS]"
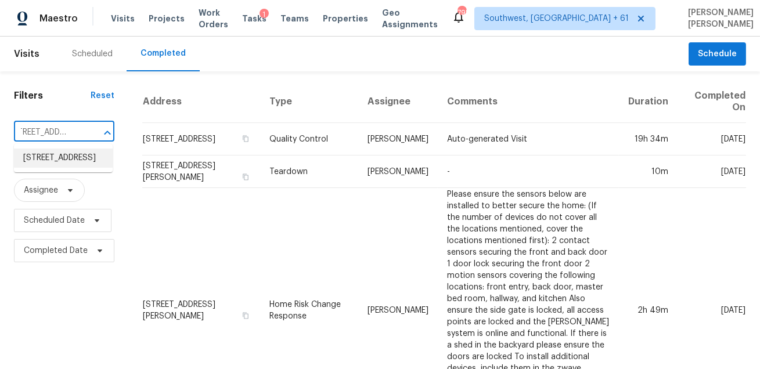
click at [78, 158] on li "[STREET_ADDRESS]" at bounding box center [63, 158] width 99 height 19
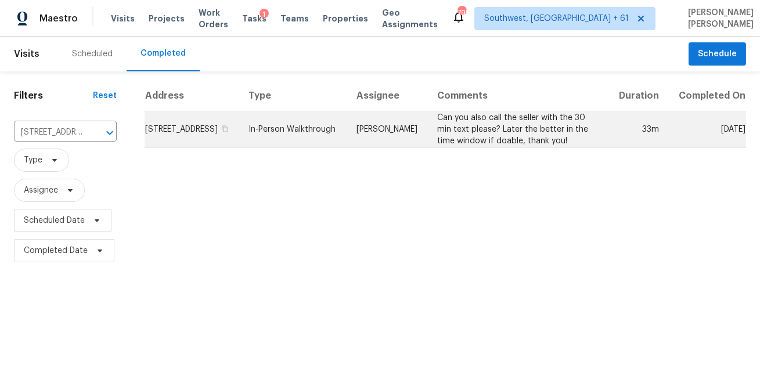
click at [346, 133] on td "In-Person Walkthrough" at bounding box center [292, 129] width 107 height 37
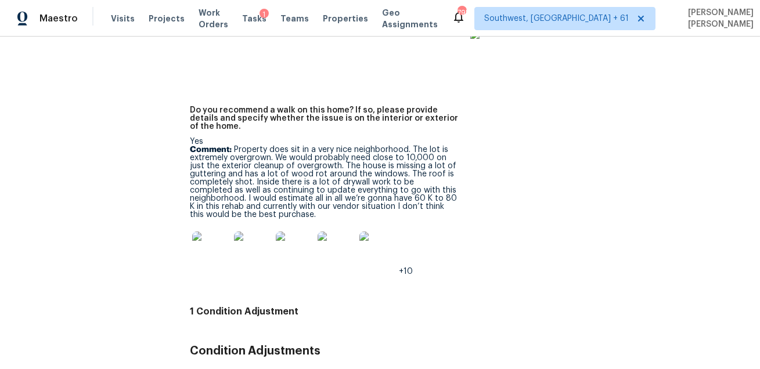
scroll to position [2689, 0]
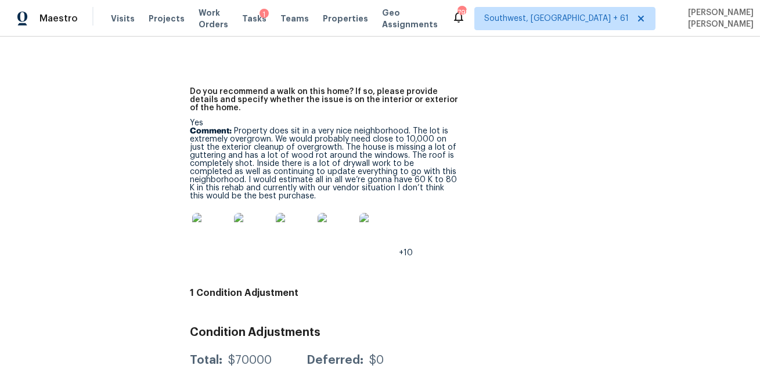
click at [404, 182] on p "Comment: Property does sit in a very nice neighborhood. The lot is extremely ov…" at bounding box center [324, 163] width 269 height 73
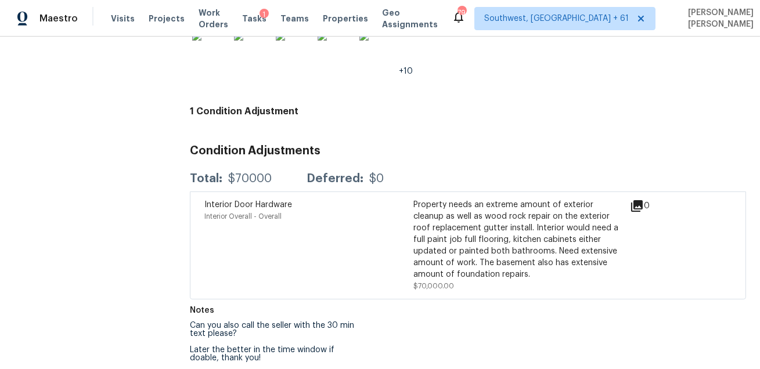
scroll to position [1752, 0]
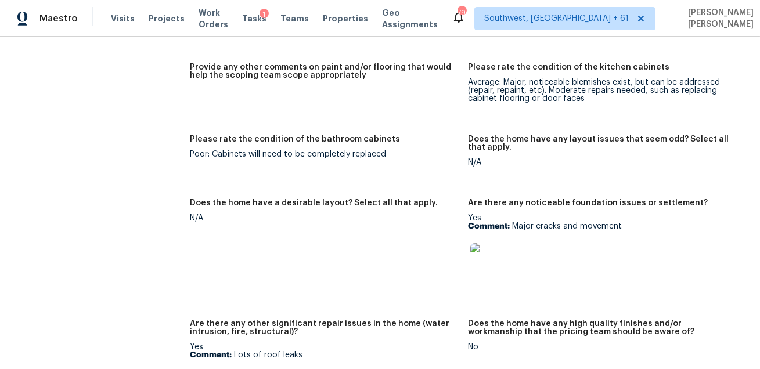
click at [493, 259] on img at bounding box center [488, 261] width 37 height 37
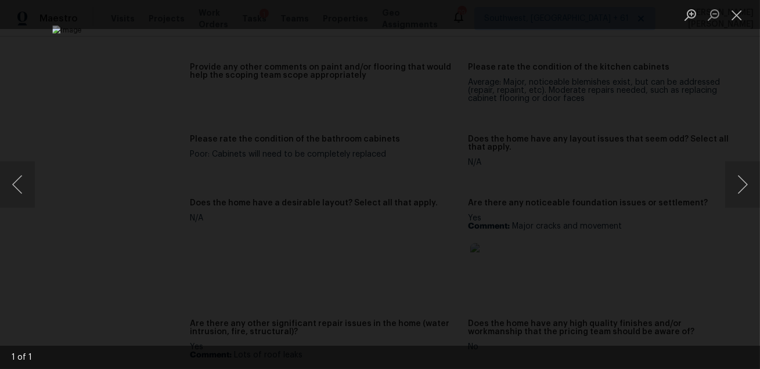
click at [546, 151] on img "Lightbox" at bounding box center [379, 185] width 655 height 318
click at [649, 115] on div "Lightbox" at bounding box center [380, 184] width 760 height 369
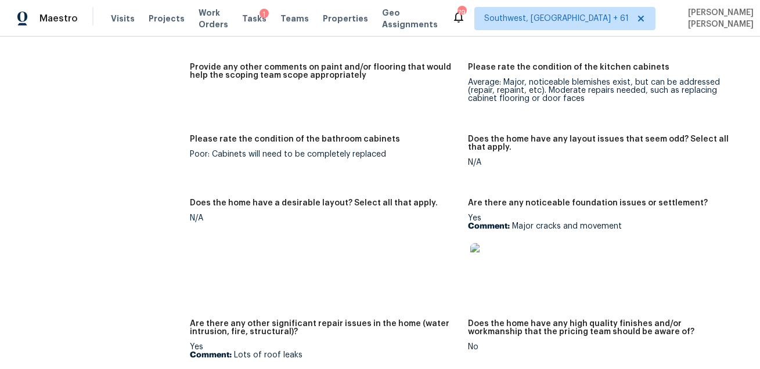
click at [486, 258] on img at bounding box center [488, 261] width 37 height 37
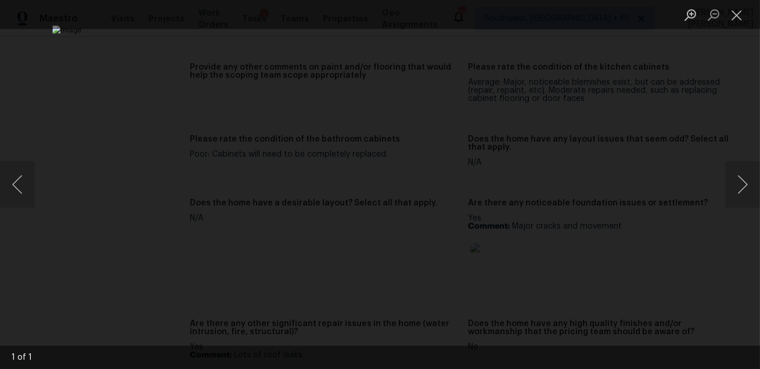
click at [704, 129] on div "Lightbox" at bounding box center [380, 184] width 760 height 369
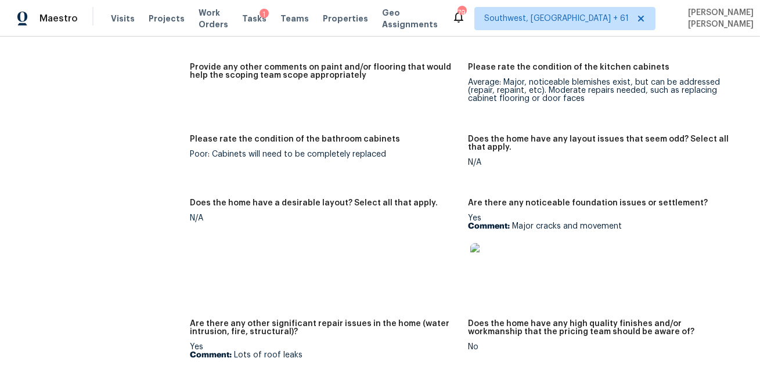
click at [496, 261] on img at bounding box center [488, 261] width 37 height 37
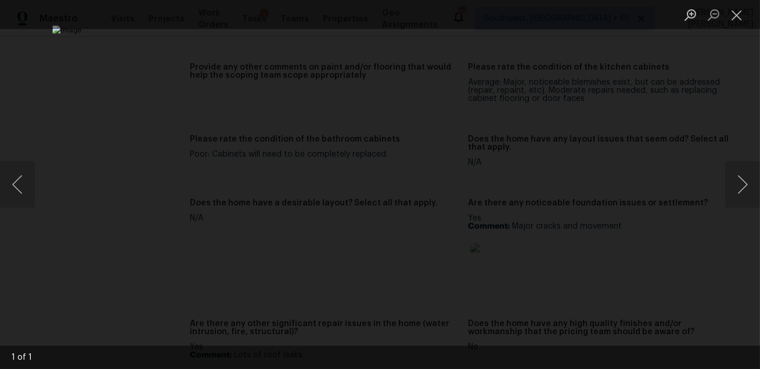
click at [671, 82] on div "Lightbox" at bounding box center [380, 184] width 760 height 369
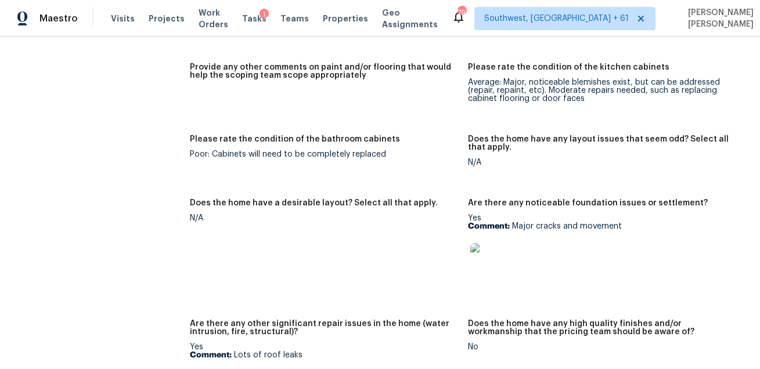
scroll to position [768, 0]
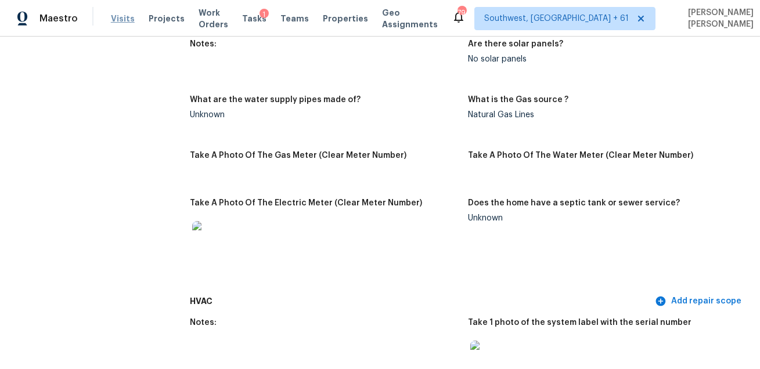
click at [120, 13] on span "Visits" at bounding box center [123, 19] width 24 height 12
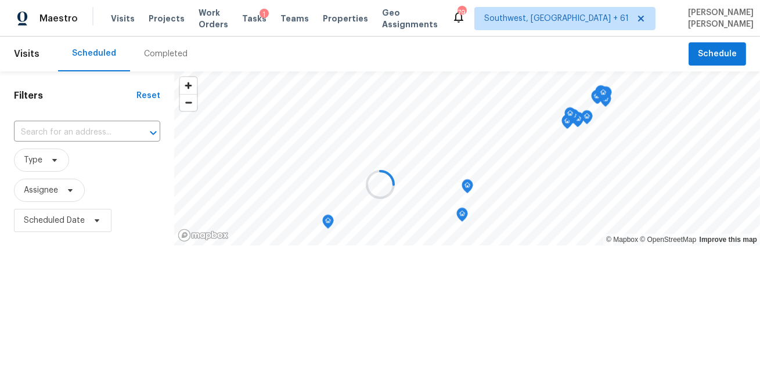
click at [167, 57] on div at bounding box center [380, 184] width 760 height 369
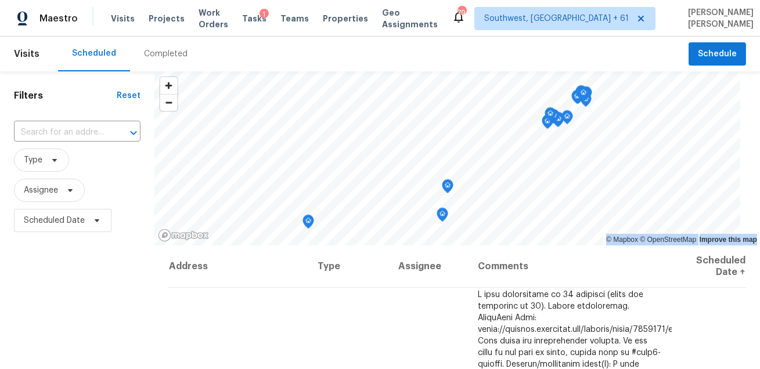
click at [167, 57] on div "Completed" at bounding box center [166, 54] width 44 height 12
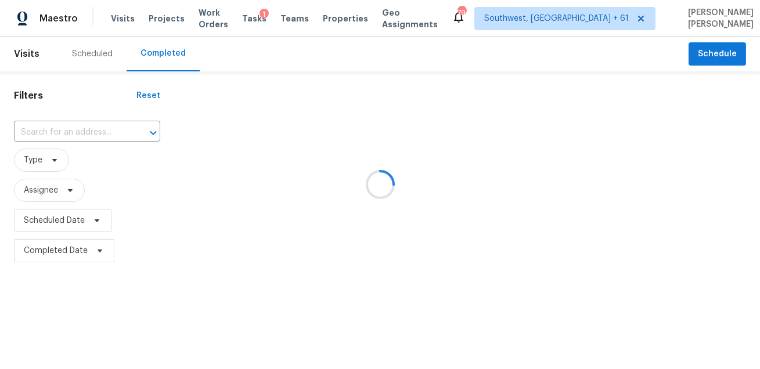
click at [110, 137] on div at bounding box center [380, 184] width 760 height 369
click at [97, 124] on div at bounding box center [380, 184] width 760 height 369
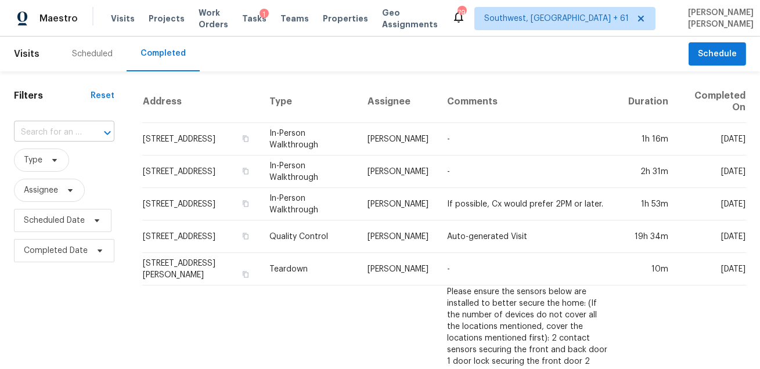
click at [91, 128] on div at bounding box center [99, 133] width 30 height 16
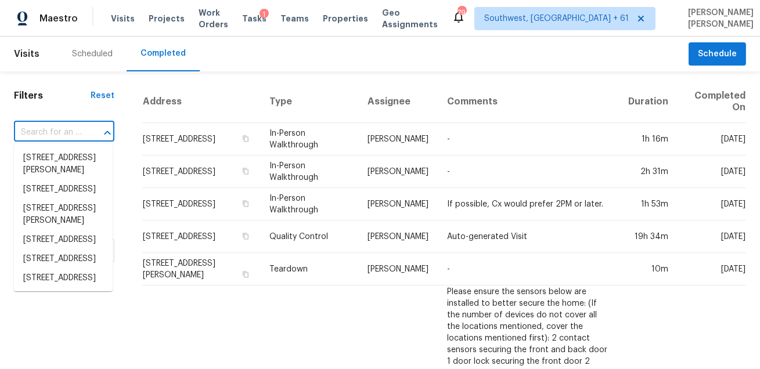
paste input "3514 Volunteer Way New Braunfels TX 78132"
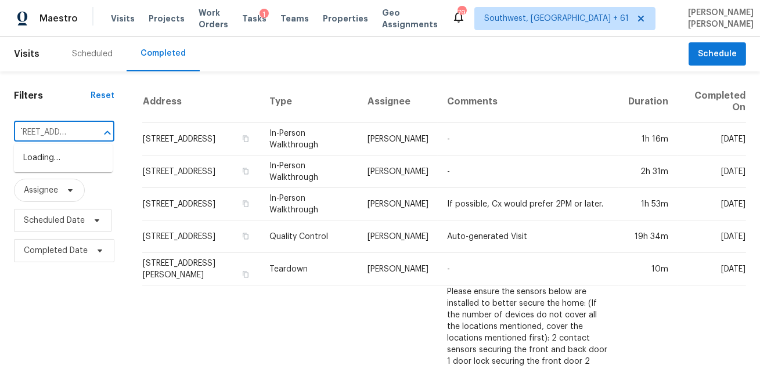
type input "3514 Volunteer Way New Braunfels TX 78132"
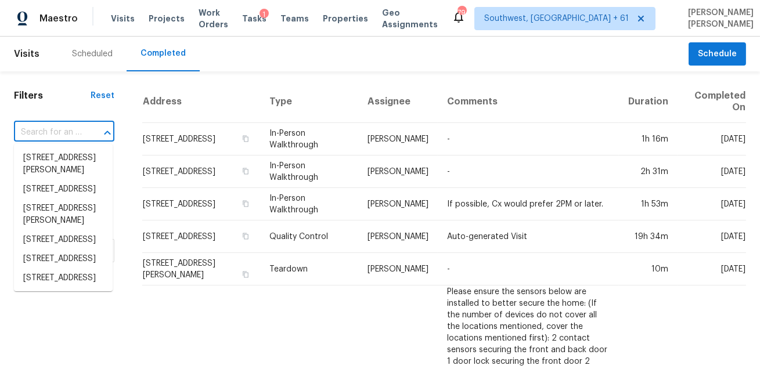
click at [62, 136] on input "text" at bounding box center [48, 133] width 68 height 18
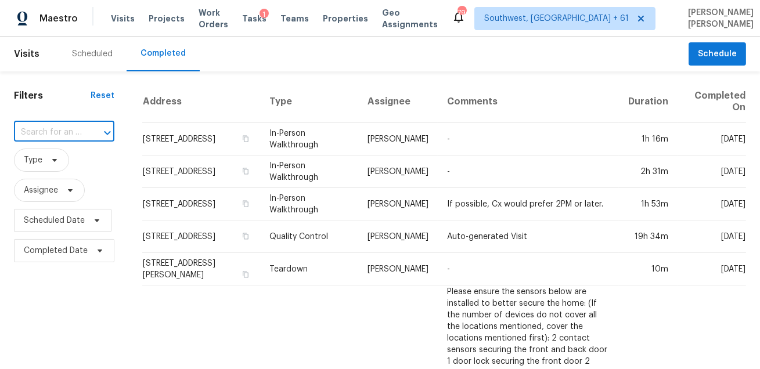
paste input "3514 Volunteer Way New Braunfels TX 78132"
type input "3514 Volunteer Way New Braunfels TX 78132"
click at [66, 159] on li "3514 Volunteer Way, New Braunfels, TX 78132" at bounding box center [63, 158] width 99 height 19
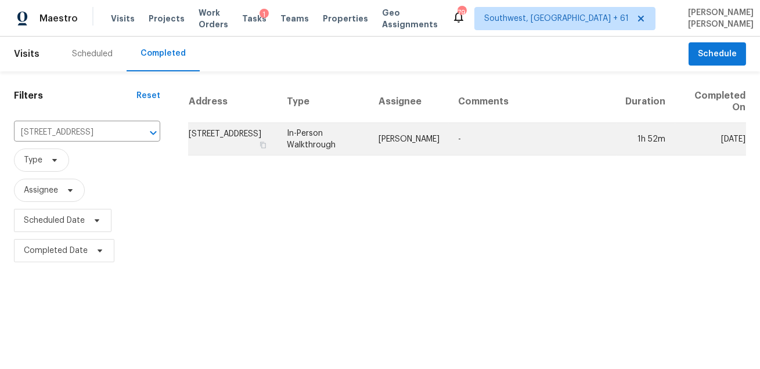
click at [327, 141] on td "In-Person Walkthrough" at bounding box center [323, 139] width 92 height 32
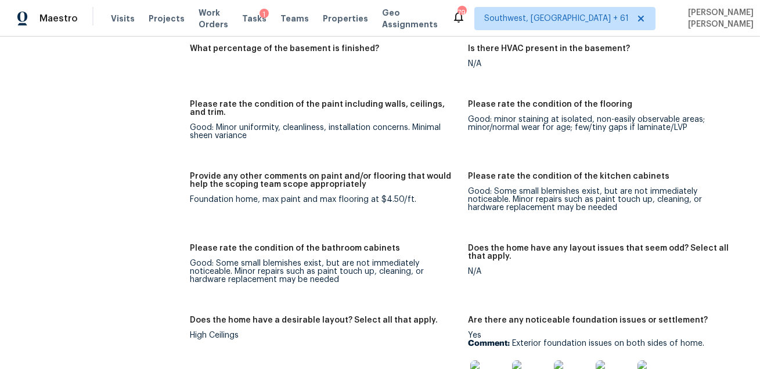
scroll to position [2098, 0]
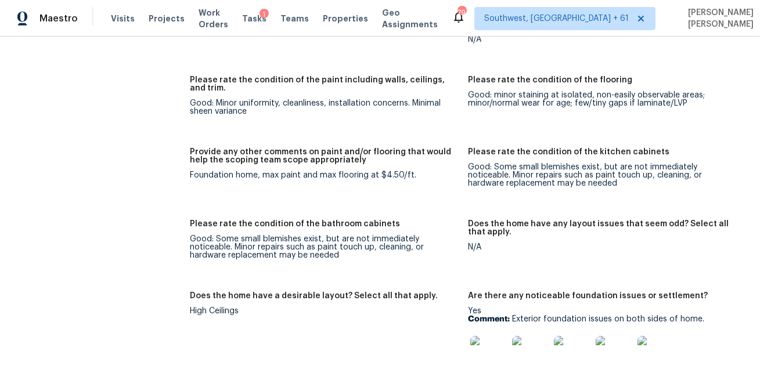
click at [382, 174] on div "Foundation home, max paint and max flooring at $4.50/ft." at bounding box center [324, 175] width 269 height 8
copy div "4.50"
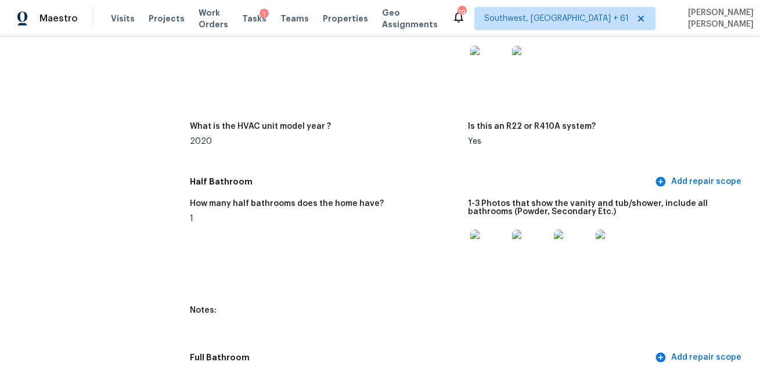
scroll to position [3046, 0]
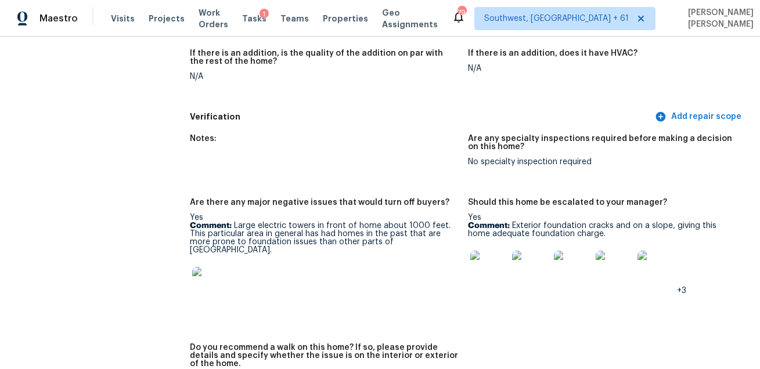
click at [480, 272] on img at bounding box center [488, 269] width 37 height 37
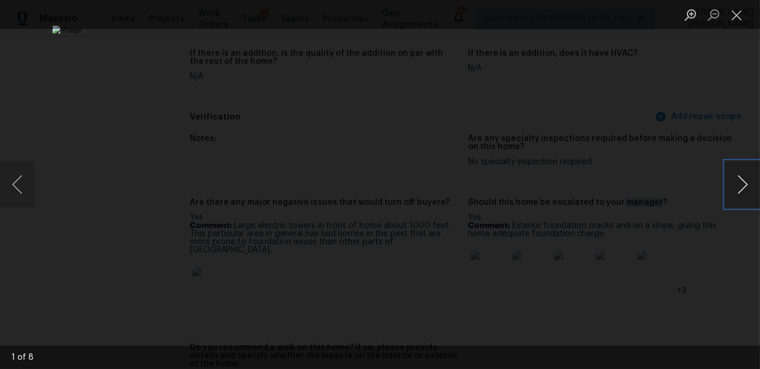
click at [754, 187] on button "Next image" at bounding box center [742, 184] width 35 height 46
click at [695, 235] on div "Lightbox" at bounding box center [380, 184] width 760 height 369
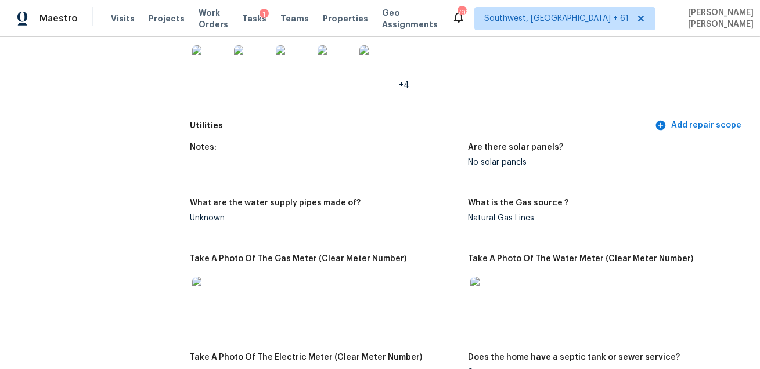
scroll to position [2820, 0]
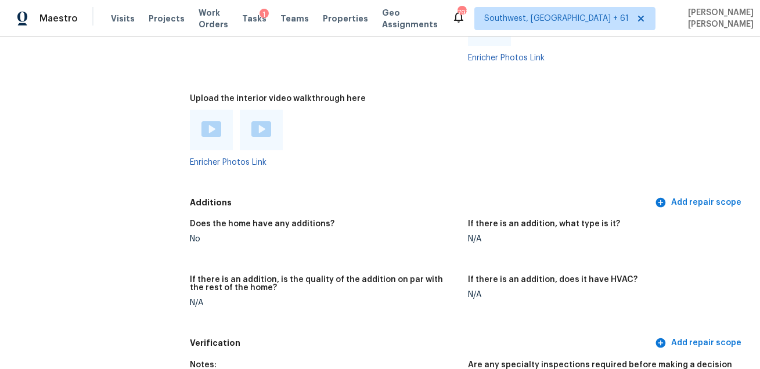
click at [431, 133] on div at bounding box center [324, 130] width 269 height 41
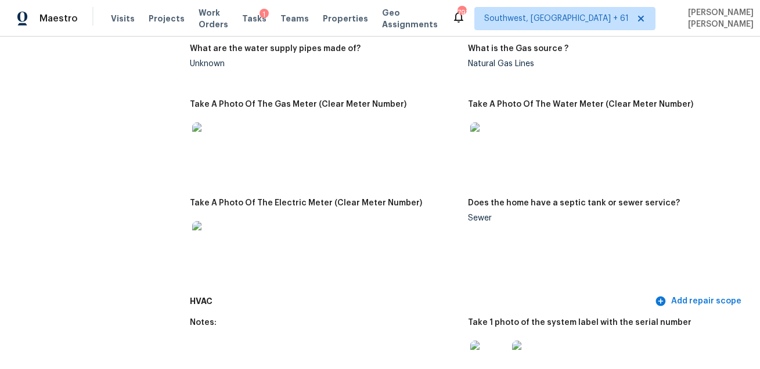
scroll to position [3046, 0]
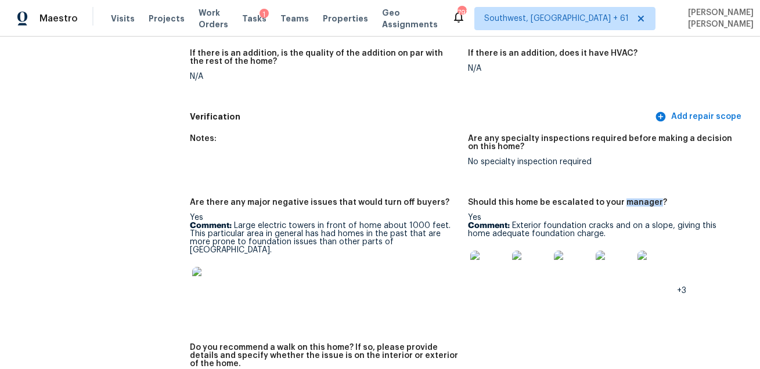
click at [491, 283] on img at bounding box center [488, 269] width 37 height 37
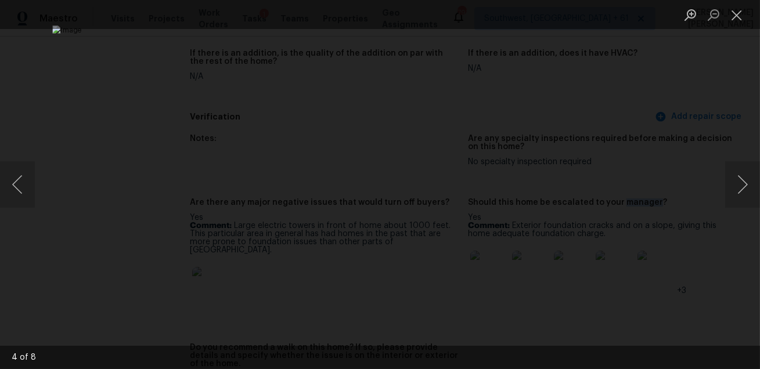
click at [645, 151] on div "Lightbox" at bounding box center [380, 184] width 760 height 369
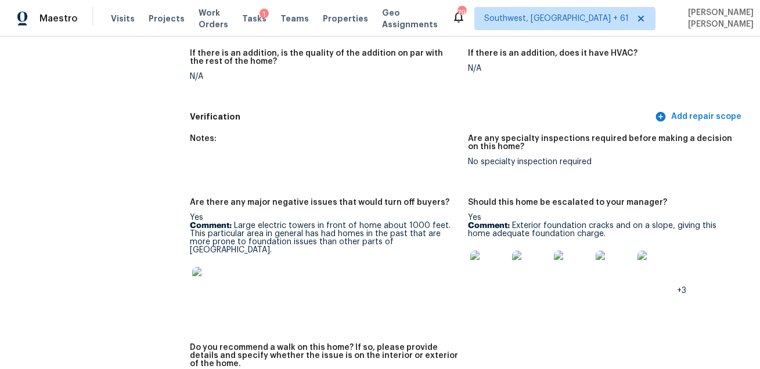
scroll to position [1975, 0]
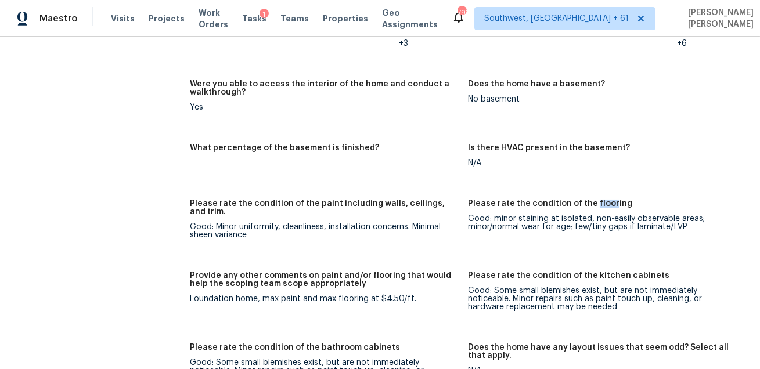
click at [393, 201] on h5 "Please rate the condition of the paint including walls, ceilings, and trim." at bounding box center [324, 208] width 269 height 16
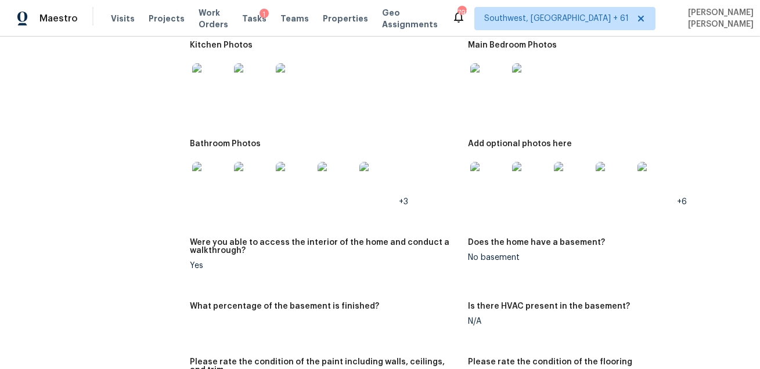
scroll to position [1721, 0]
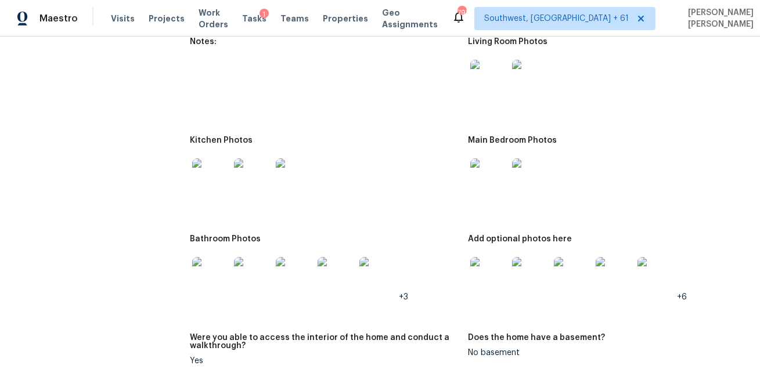
click at [479, 84] on img at bounding box center [488, 78] width 37 height 37
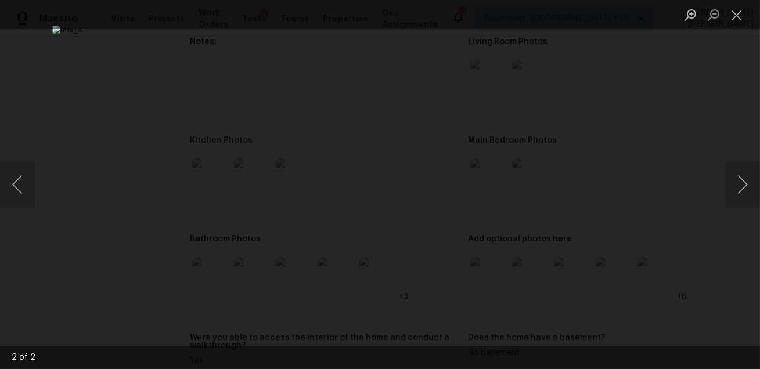
click at [702, 114] on div "Lightbox" at bounding box center [380, 184] width 760 height 369
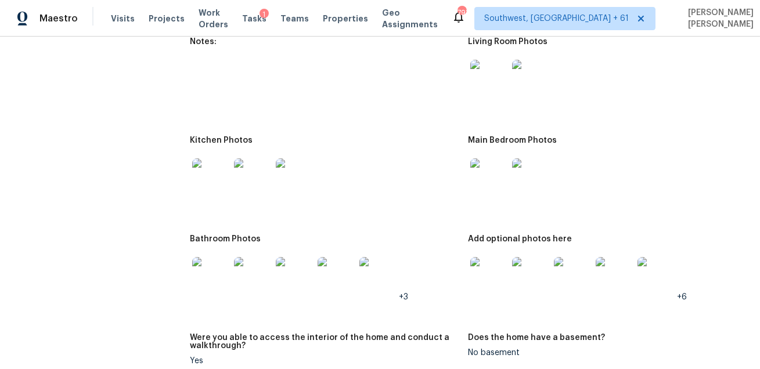
click at [211, 170] on img at bounding box center [210, 176] width 37 height 37
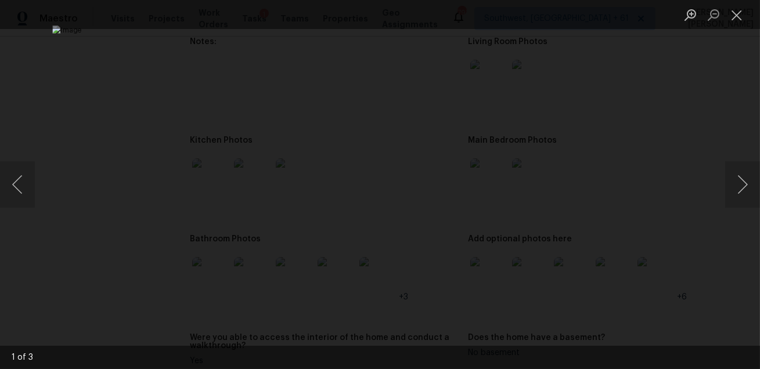
click at [690, 107] on div "Lightbox" at bounding box center [380, 184] width 760 height 369
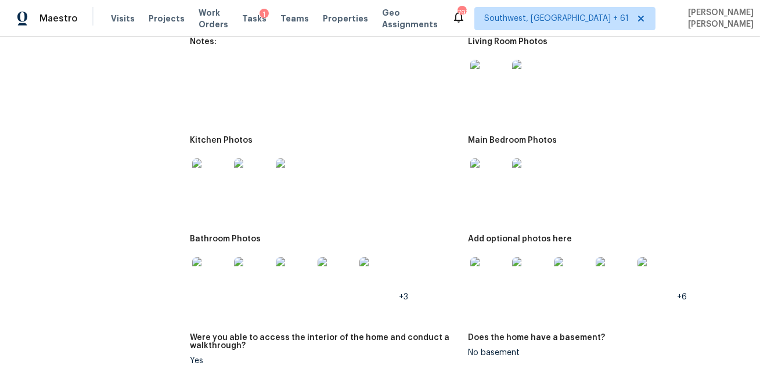
click at [493, 184] on img at bounding box center [488, 176] width 37 height 37
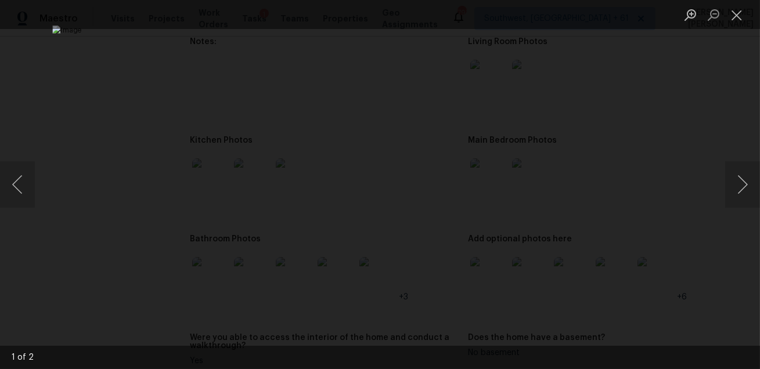
click at [699, 107] on div "Lightbox" at bounding box center [380, 184] width 760 height 369
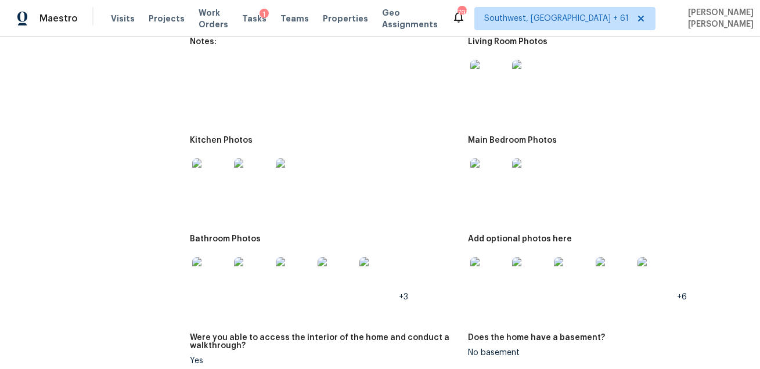
click at [215, 269] on img at bounding box center [210, 275] width 37 height 37
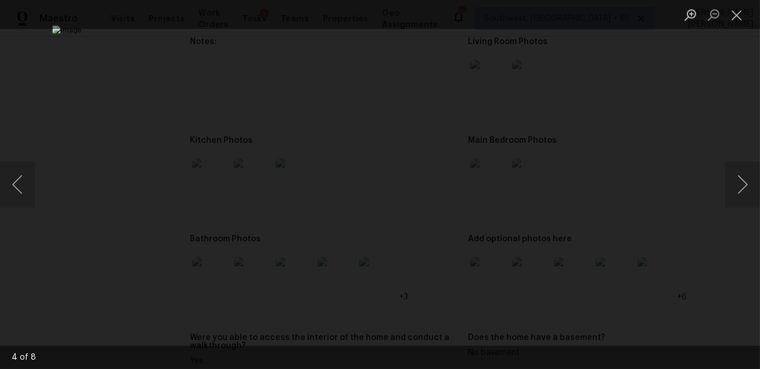
click at [15, 268] on div "Lightbox" at bounding box center [380, 184] width 760 height 369
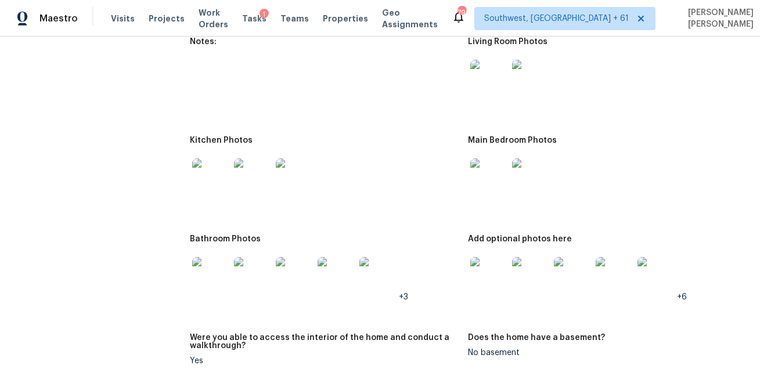
click at [220, 280] on img at bounding box center [210, 275] width 37 height 37
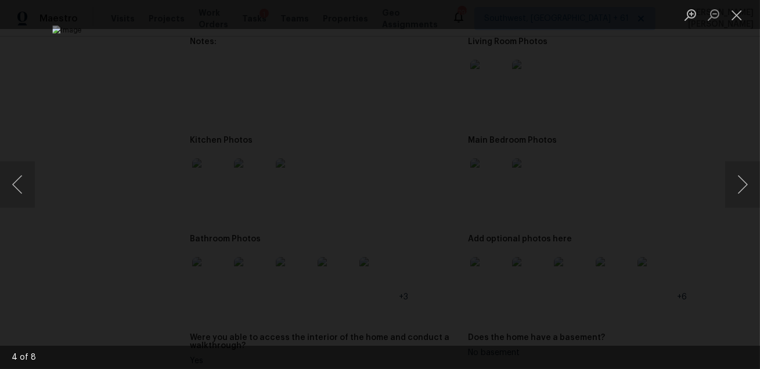
click at [34, 260] on div "Lightbox" at bounding box center [380, 184] width 760 height 369
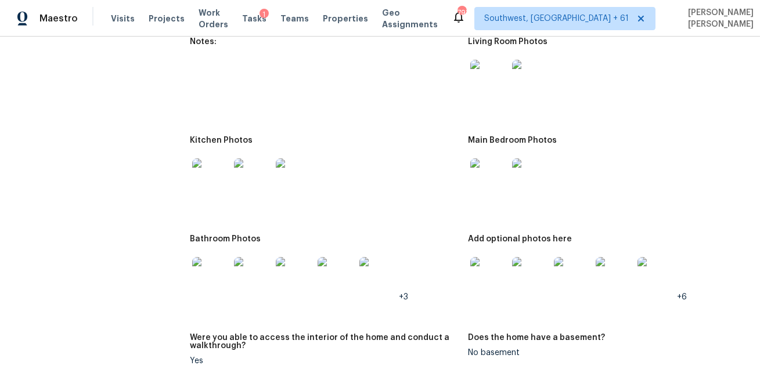
click at [500, 280] on img at bounding box center [488, 275] width 37 height 37
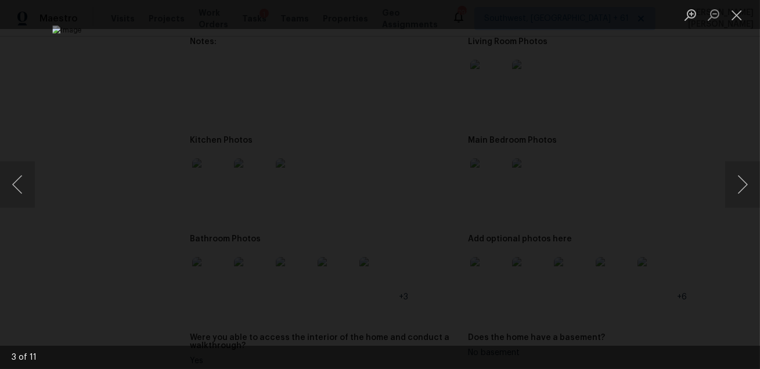
click at [651, 291] on div "Lightbox" at bounding box center [380, 184] width 760 height 369
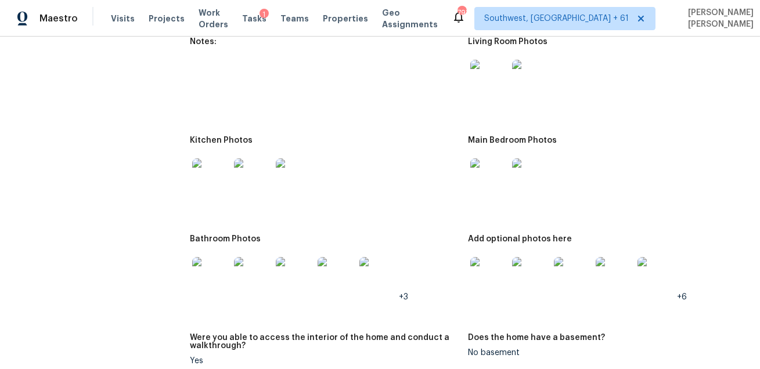
click at [205, 281] on img at bounding box center [210, 275] width 37 height 37
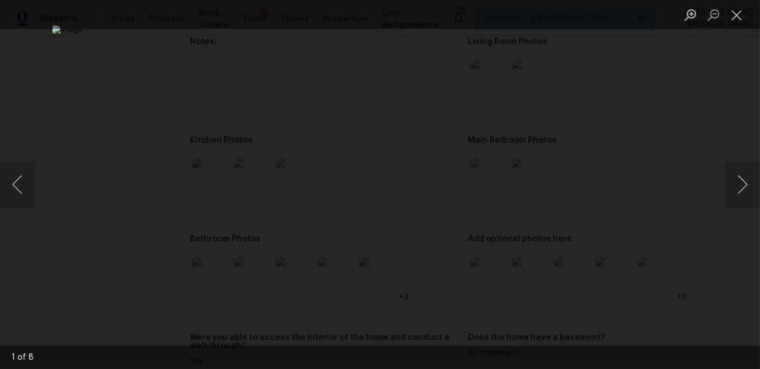
click at [659, 252] on div "Lightbox" at bounding box center [380, 184] width 760 height 369
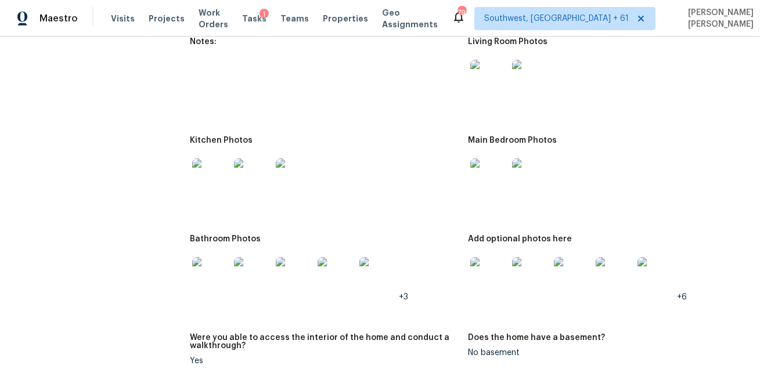
click at [490, 274] on img at bounding box center [488, 275] width 37 height 37
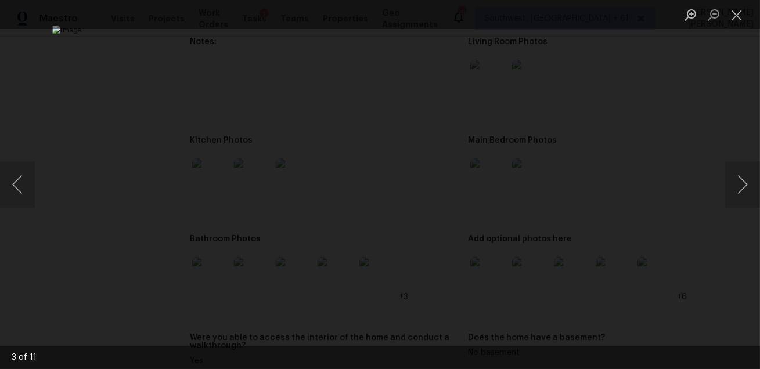
click at [655, 212] on div "Lightbox" at bounding box center [380, 184] width 760 height 369
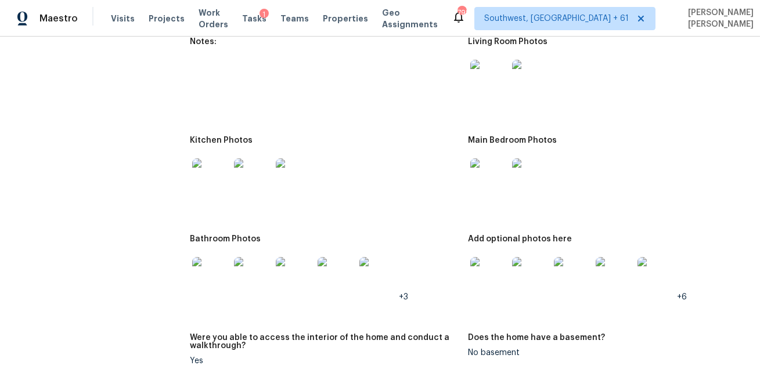
click at [400, 95] on figure "Notes:" at bounding box center [329, 80] width 278 height 85
click at [118, 15] on span "Visits" at bounding box center [123, 19] width 24 height 12
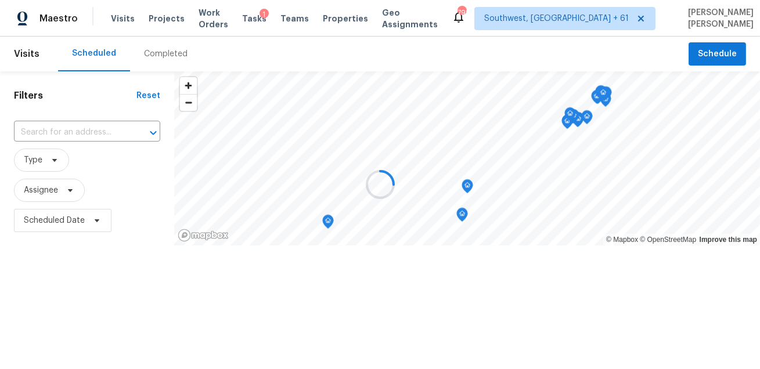
click at [156, 56] on div at bounding box center [380, 184] width 760 height 369
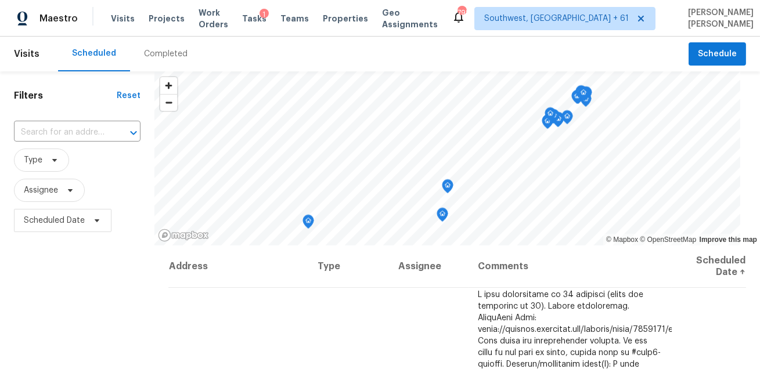
click at [156, 56] on div "Completed" at bounding box center [166, 54] width 44 height 12
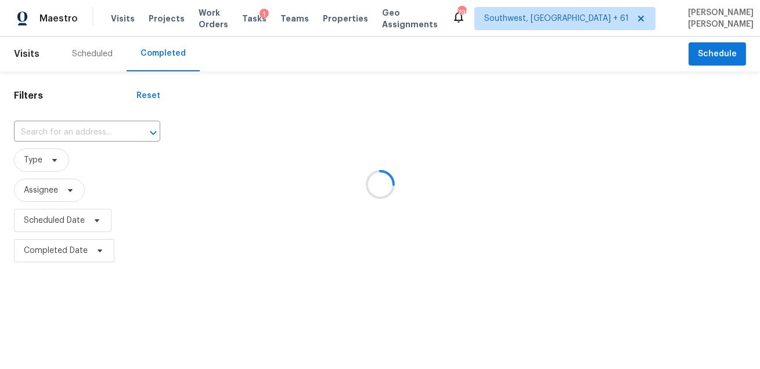
click at [84, 136] on div at bounding box center [380, 184] width 760 height 369
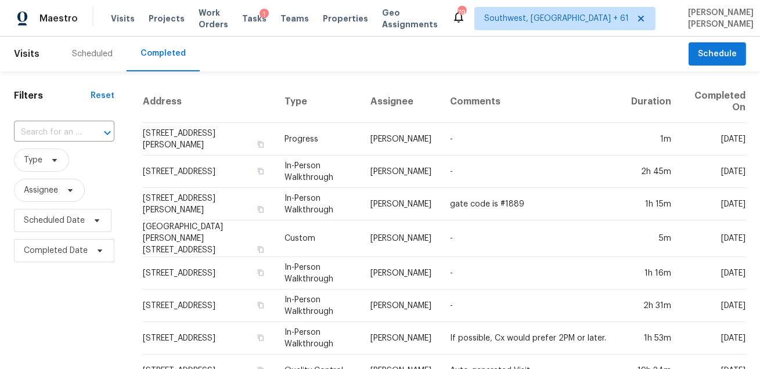
click at [84, 136] on div at bounding box center [99, 133] width 30 height 16
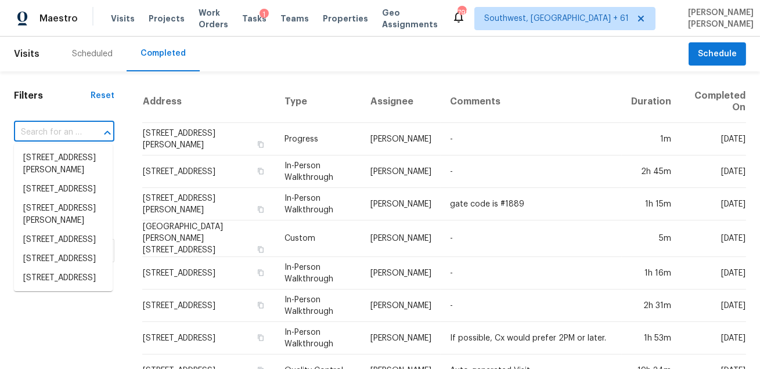
paste input "5692 Como Cir Woodland Hills CA 91367"
type input "5692 Como Cir Woodland Hills CA 91367"
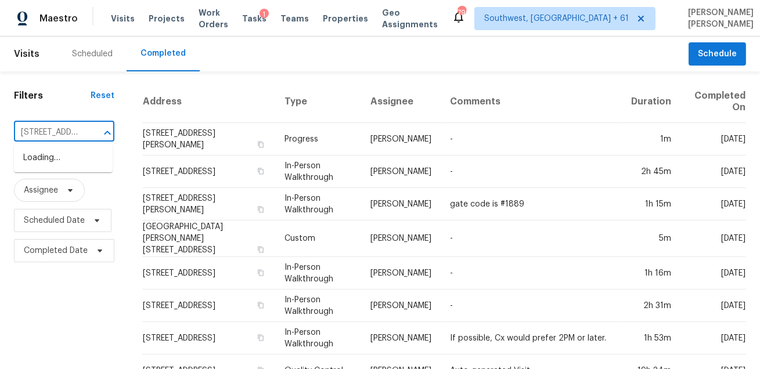
scroll to position [0, 95]
click at [73, 168] on li "5692 Como Cir, Woodland Hills, CA 91367" at bounding box center [63, 158] width 99 height 19
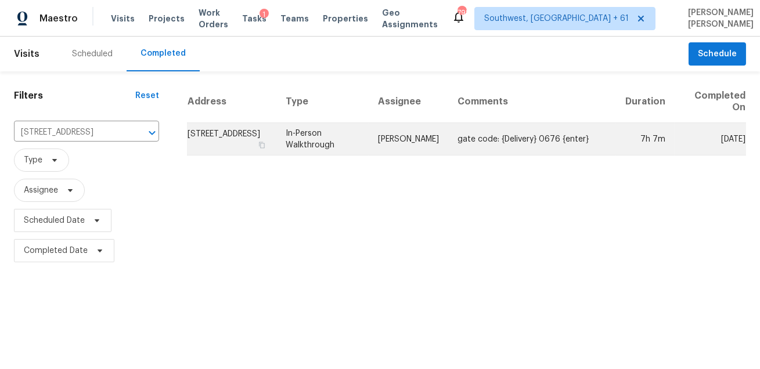
click at [287, 134] on td "In-Person Walkthrough" at bounding box center [322, 139] width 92 height 32
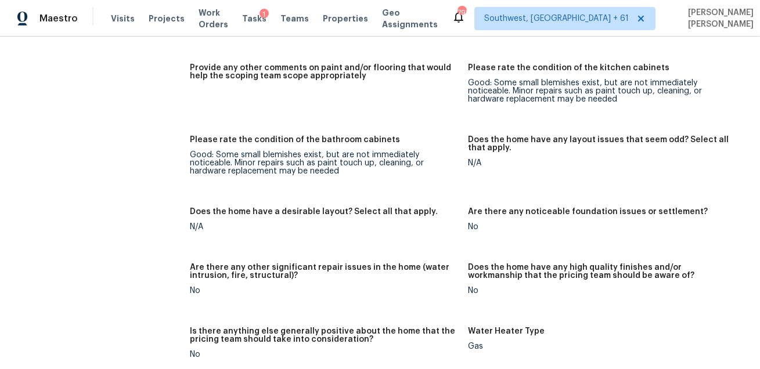
scroll to position [2607, 0]
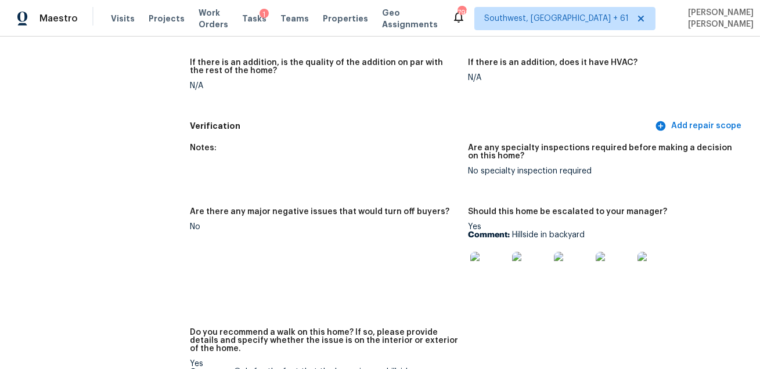
click at [402, 190] on div "Notes: Are any specialty inspections required before making a decision on this …" at bounding box center [468, 297] width 556 height 321
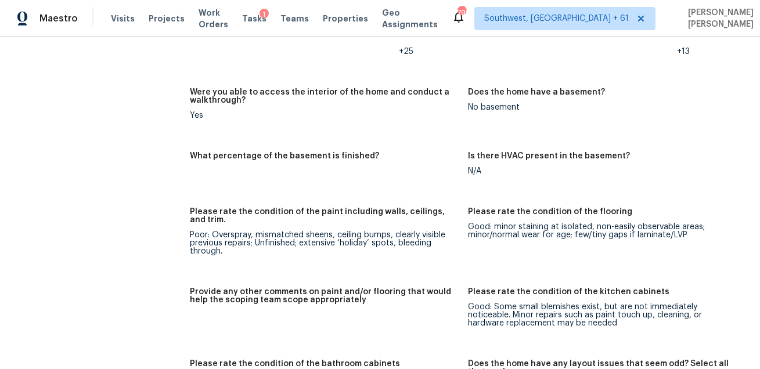
scroll to position [1890, 0]
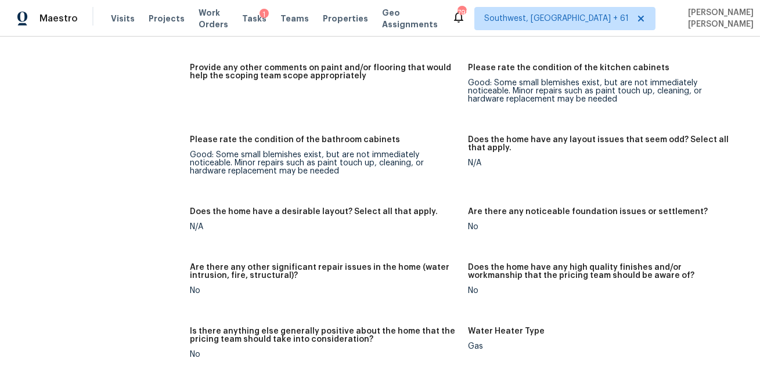
click at [249, 102] on figure "Provide any other comments on paint and/or flooring that would help the scoping…" at bounding box center [329, 93] width 278 height 58
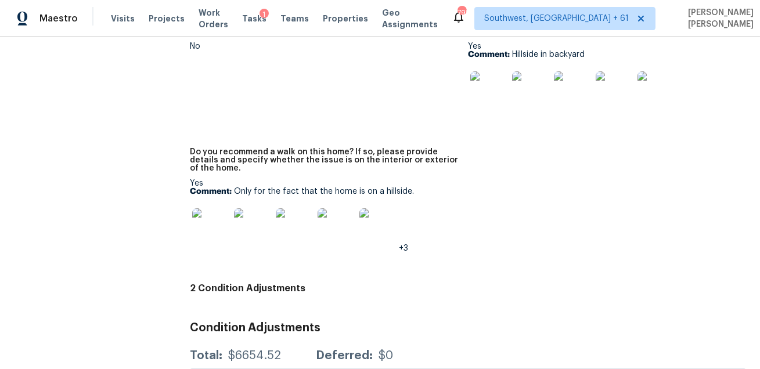
scroll to position [3020, 0]
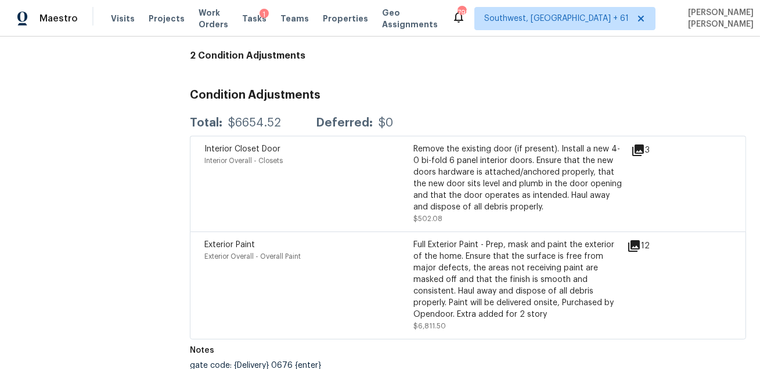
click at [246, 117] on div "$6654.52" at bounding box center [254, 123] width 53 height 12
copy div "$6654.52"
click at [114, 26] on div "Visits Projects Work Orders Tasks 1 Teams Properties Geo Assignments" at bounding box center [281, 18] width 341 height 23
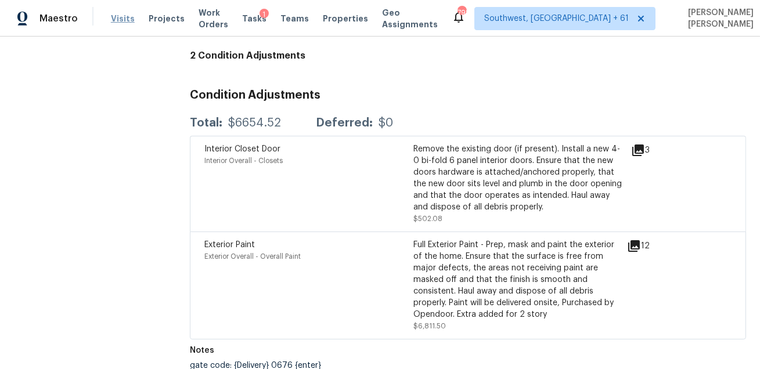
click at [118, 21] on span "Visits" at bounding box center [123, 19] width 24 height 12
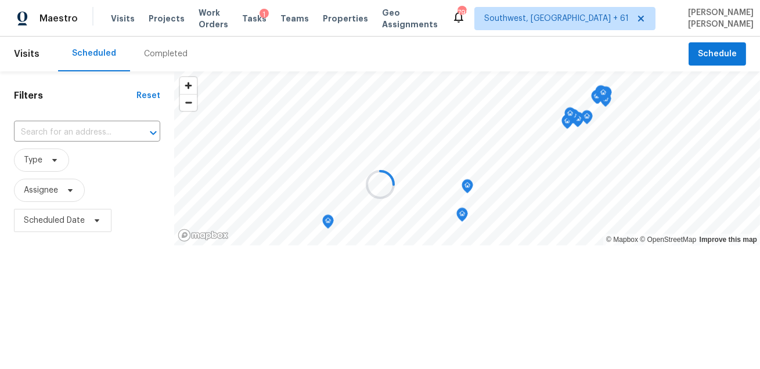
click at [173, 67] on div at bounding box center [380, 184] width 760 height 369
click at [157, 59] on div at bounding box center [380, 184] width 760 height 369
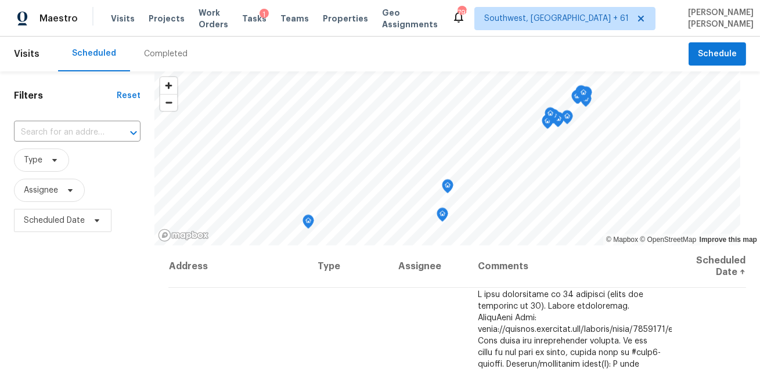
click at [157, 59] on div "Completed" at bounding box center [166, 54] width 44 height 12
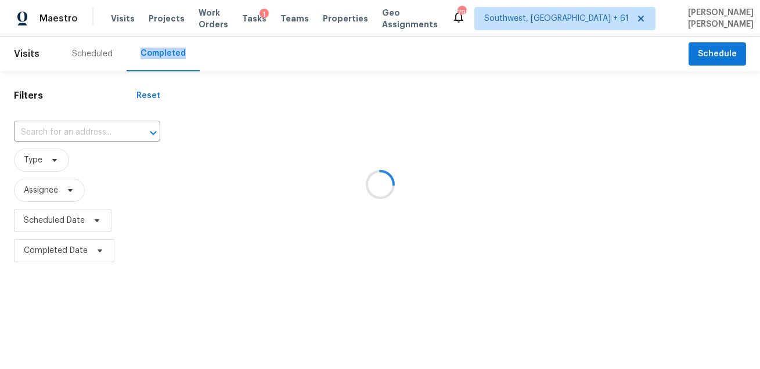
click at [92, 132] on div at bounding box center [380, 184] width 760 height 369
click at [130, 132] on div at bounding box center [145, 133] width 30 height 16
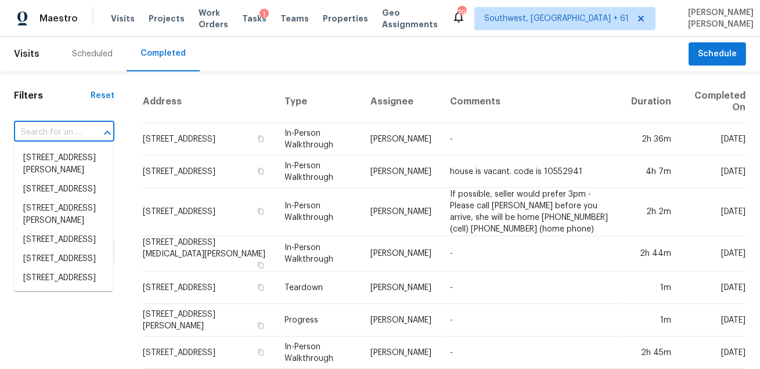
paste input "1215 Fairford Rd Crandall TX 75114"
type input "1215 Fairford Rd Crandall TX 75114"
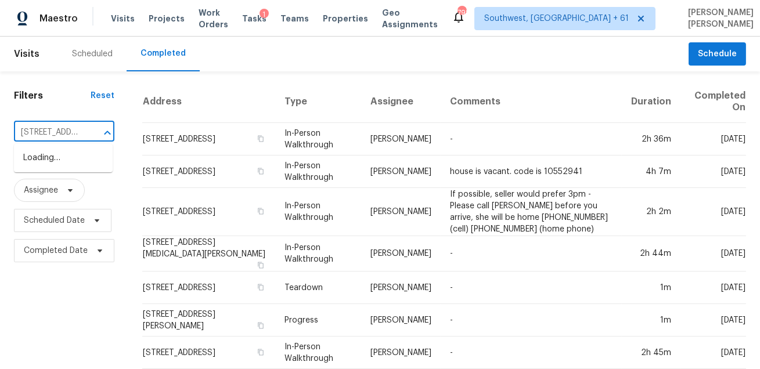
scroll to position [0, 68]
click at [77, 154] on li "1215 Fairford Rd, Crandall, TX 75114" at bounding box center [63, 164] width 99 height 31
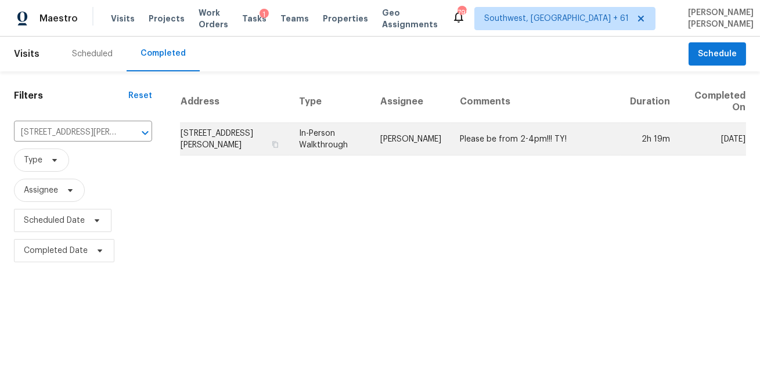
click at [375, 136] on td "Francisco Balcazar Serrato" at bounding box center [410, 139] width 79 height 32
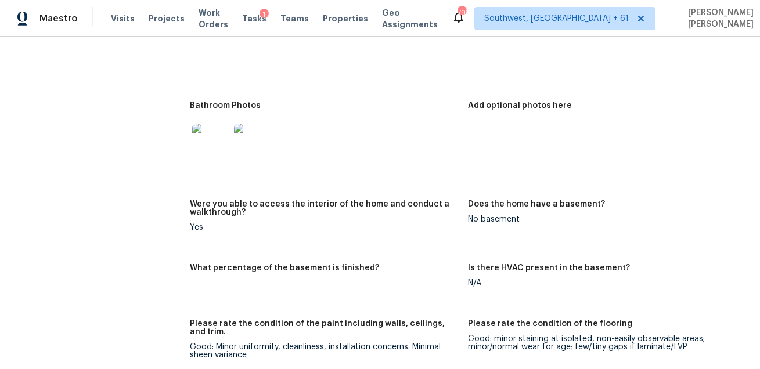
scroll to position [143, 0]
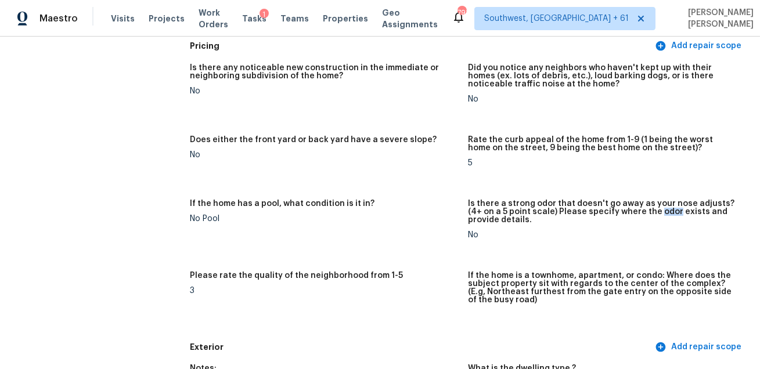
click at [380, 180] on figure "Does either the front yard or back yard have a severe slope? No" at bounding box center [329, 161] width 278 height 50
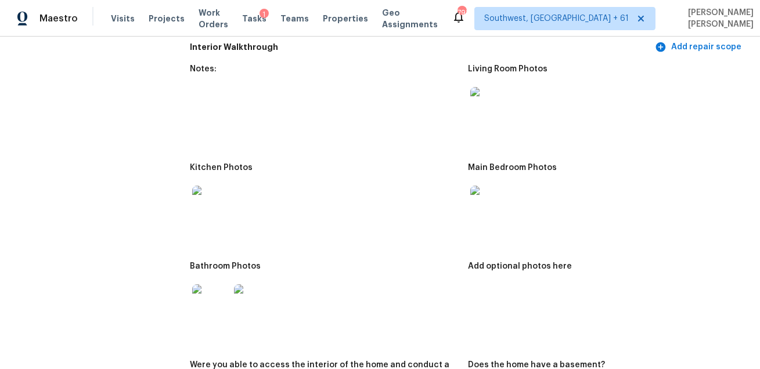
scroll to position [1175, 0]
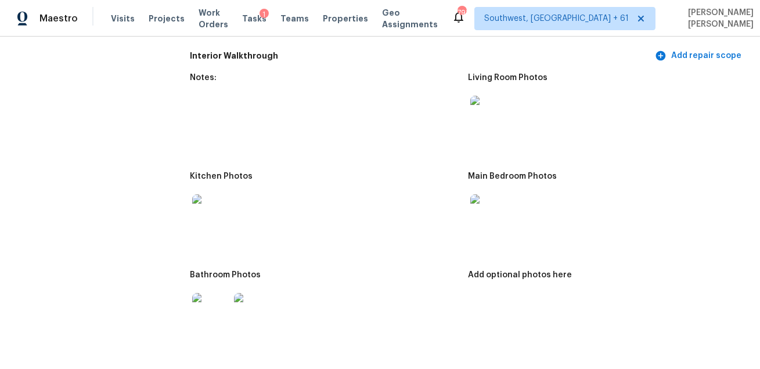
click at [487, 118] on img at bounding box center [488, 114] width 37 height 37
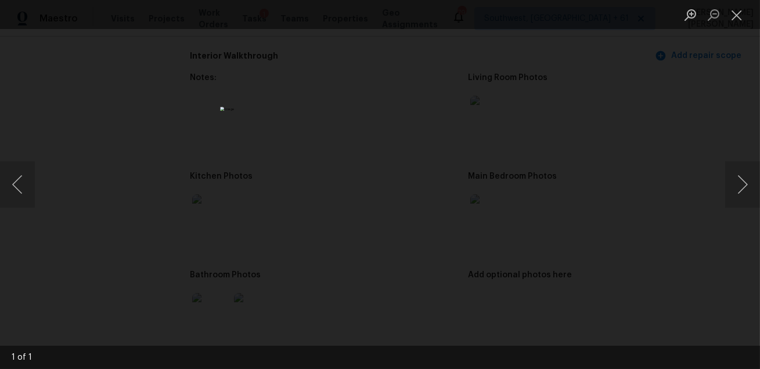
click at [608, 162] on div "Lightbox" at bounding box center [380, 184] width 760 height 369
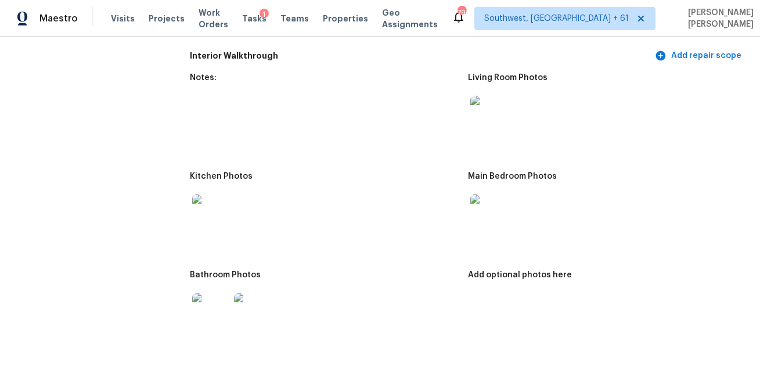
click at [198, 209] on img at bounding box center [210, 212] width 37 height 37
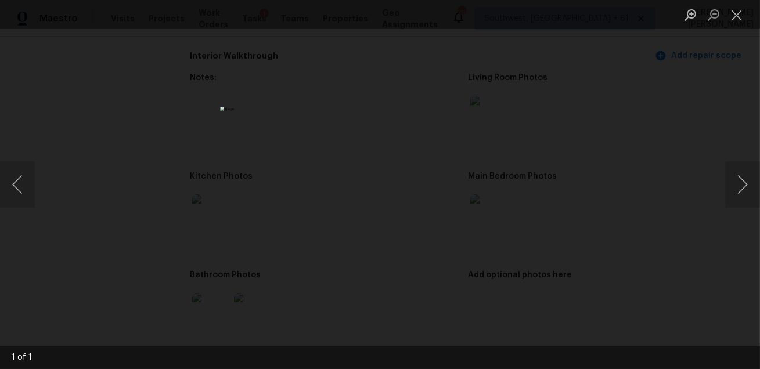
click at [592, 157] on div "Lightbox" at bounding box center [380, 184] width 760 height 369
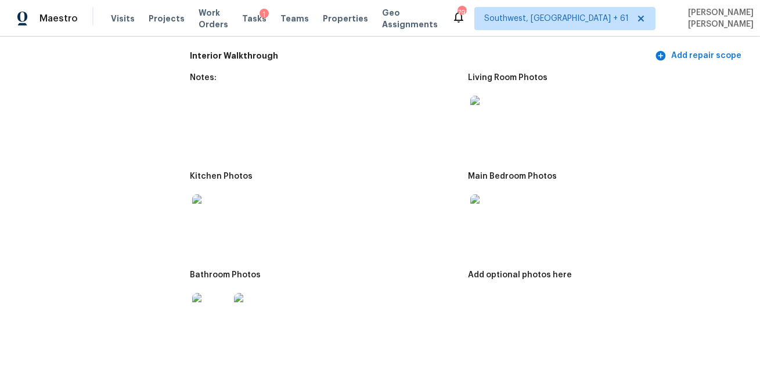
click at [484, 225] on img at bounding box center [488, 212] width 37 height 37
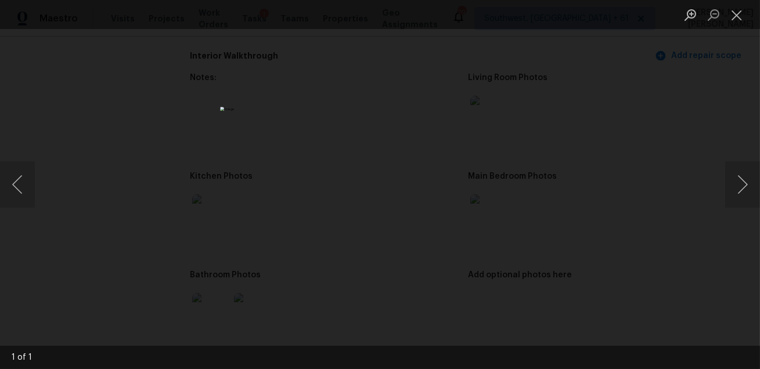
click at [612, 201] on div "Lightbox" at bounding box center [380, 184] width 760 height 369
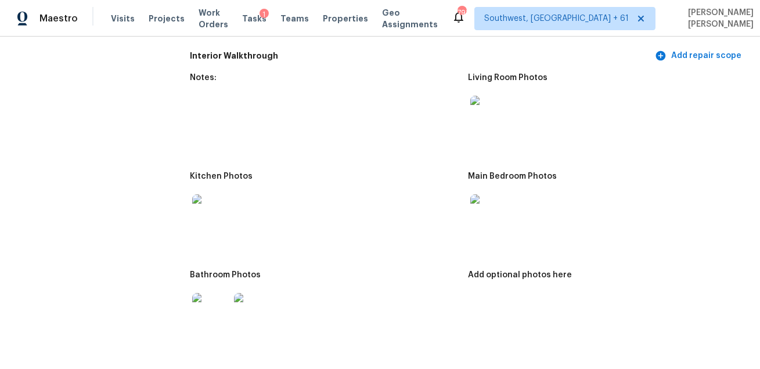
click at [205, 310] on img at bounding box center [210, 311] width 37 height 37
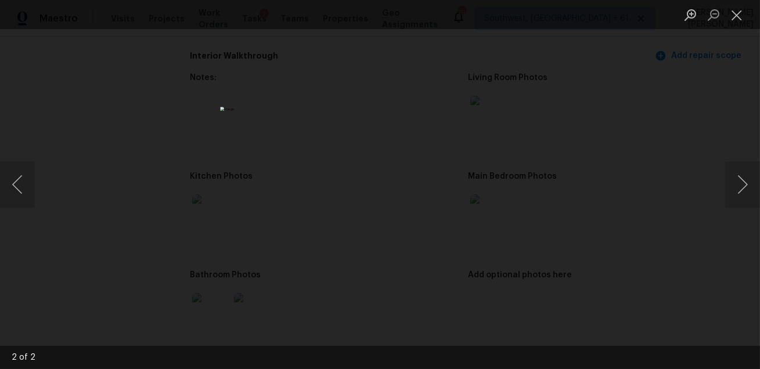
click at [595, 216] on div "Lightbox" at bounding box center [380, 184] width 760 height 369
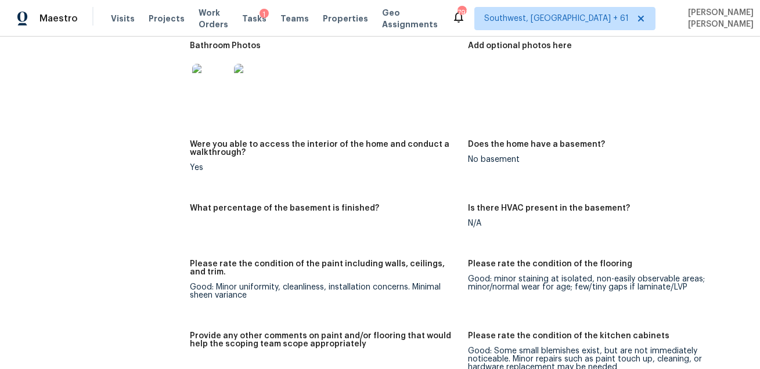
scroll to position [1608, 0]
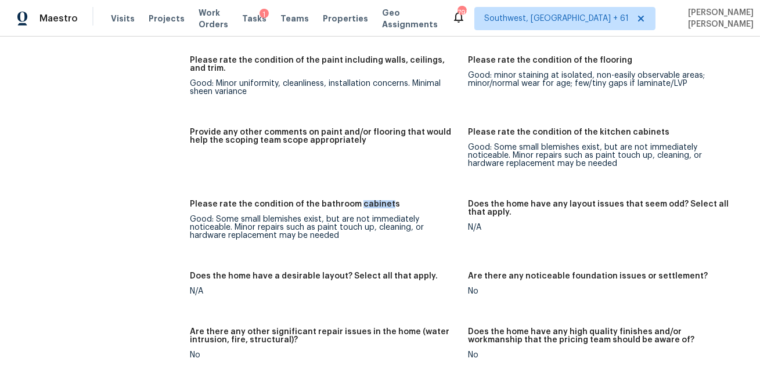
click at [465, 139] on figure "Provide any other comments on paint and/or flooring that would help the scoping…" at bounding box center [329, 157] width 278 height 58
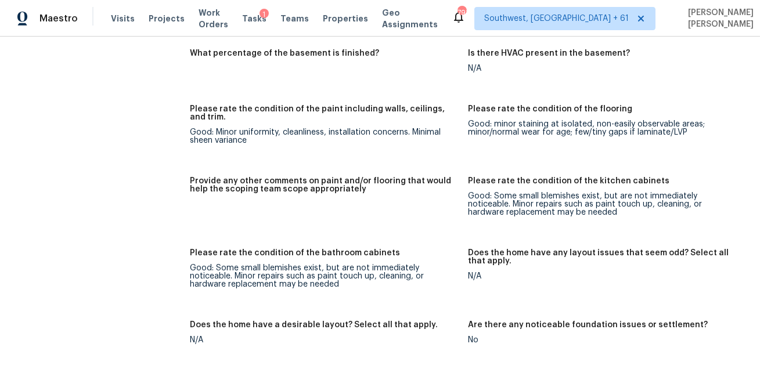
scroll to position [2371, 0]
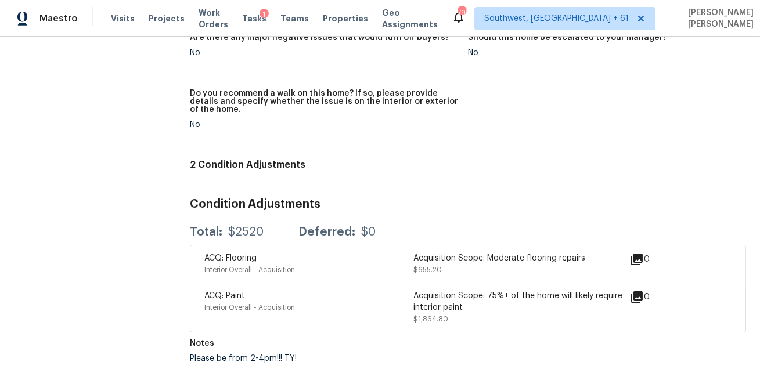
click at [458, 159] on h4 "2 Condition Adjustments" at bounding box center [468, 165] width 556 height 12
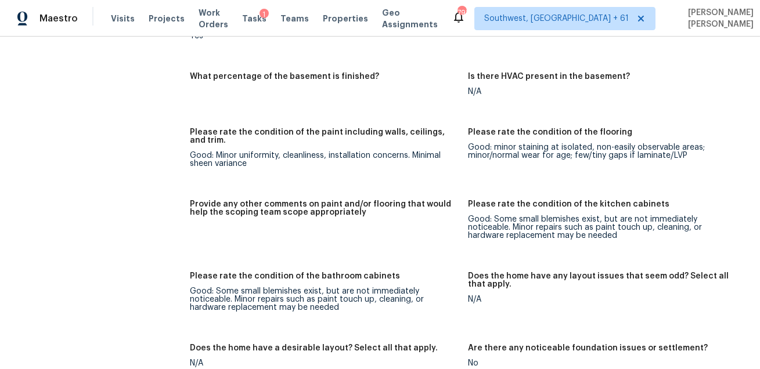
scroll to position [2205, 0]
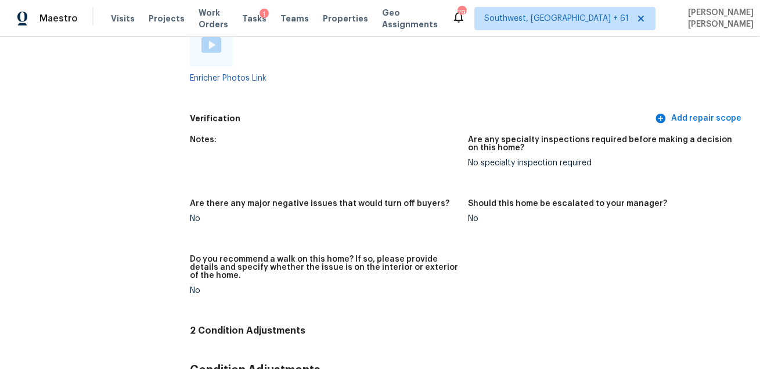
click at [364, 84] on figure "Upload the interior video walkthrough here Enricher Photos Link" at bounding box center [329, 55] width 278 height 91
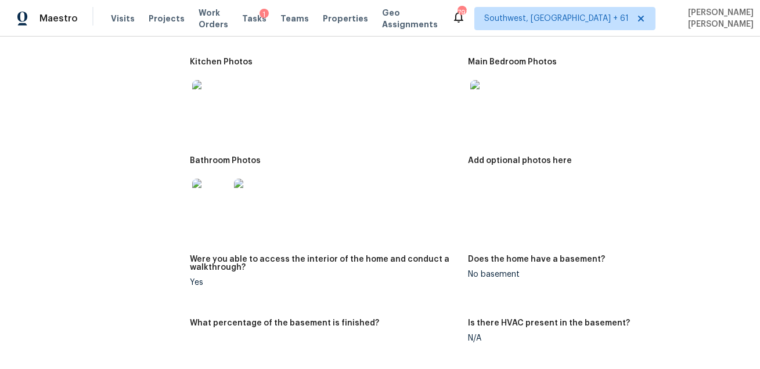
scroll to position [1281, 0]
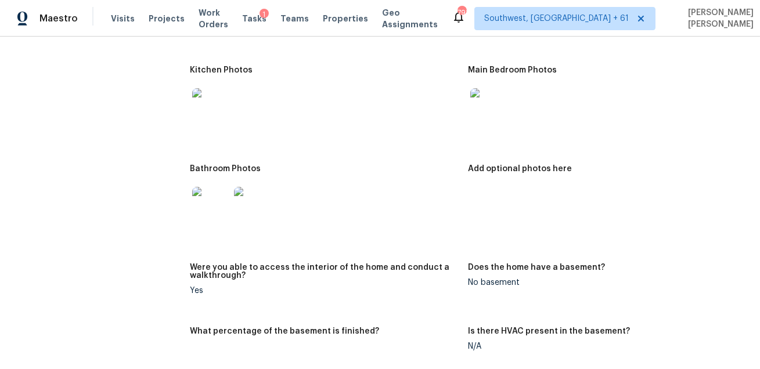
click at [218, 202] on img at bounding box center [210, 205] width 37 height 37
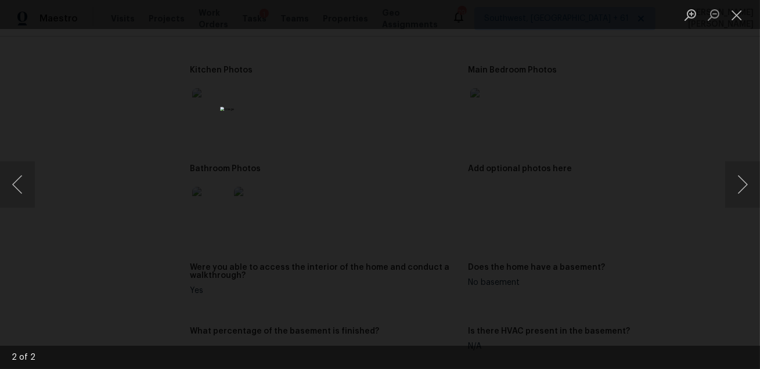
click at [564, 157] on div "Lightbox" at bounding box center [380, 184] width 760 height 369
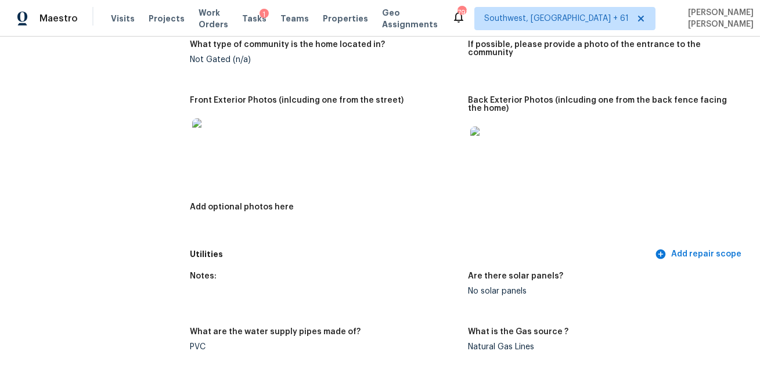
scroll to position [0, 0]
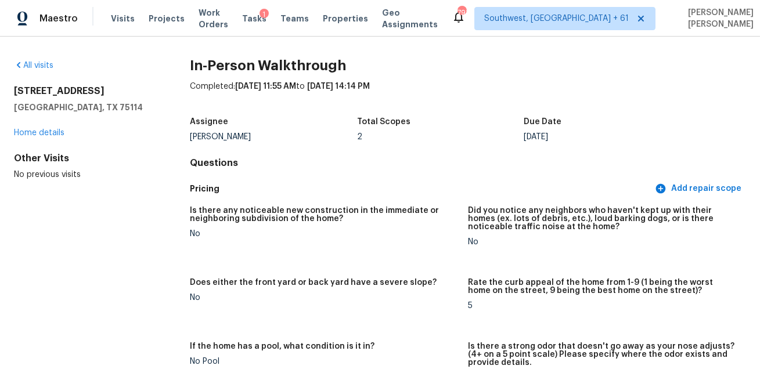
click at [232, 137] on div "Francisco Balcazar Serrato" at bounding box center [273, 137] width 167 height 8
copy div "Francisco Balcazar Serrato"
click at [433, 186] on h5 "Pricing" at bounding box center [421, 189] width 462 height 12
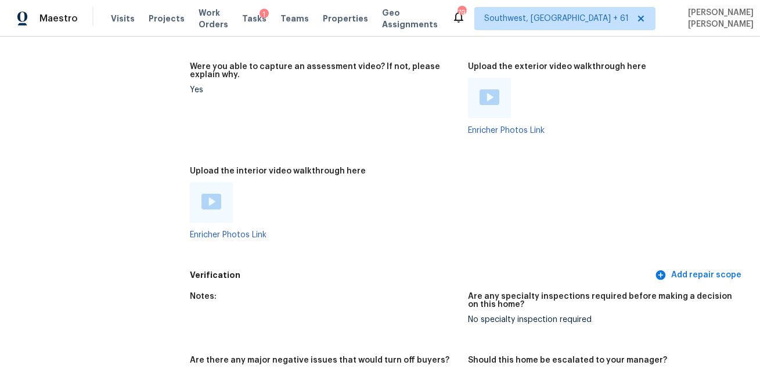
scroll to position [2371, 0]
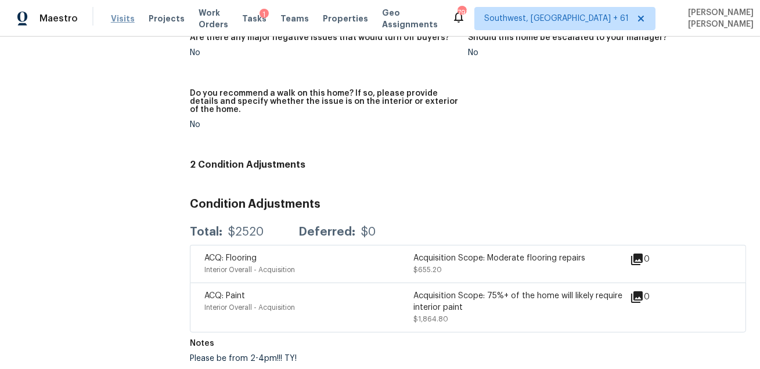
click at [121, 21] on span "Visits" at bounding box center [123, 19] width 24 height 12
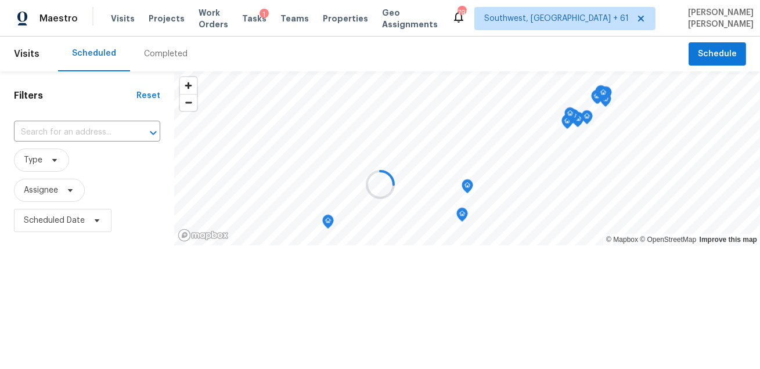
click at [160, 57] on div at bounding box center [380, 184] width 760 height 369
click at [160, 57] on div "Completed" at bounding box center [166, 54] width 44 height 12
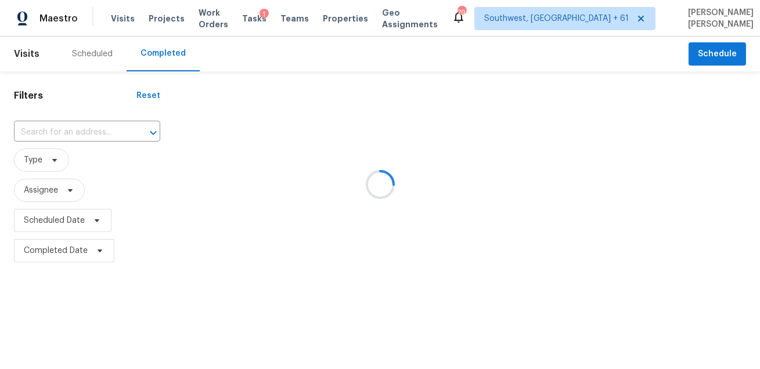
click at [91, 131] on div at bounding box center [380, 184] width 760 height 369
click at [78, 133] on div at bounding box center [380, 184] width 760 height 369
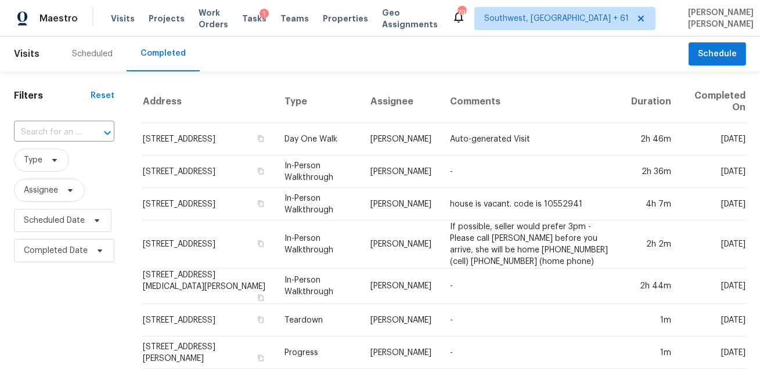
click at [78, 133] on input "text" at bounding box center [48, 133] width 68 height 18
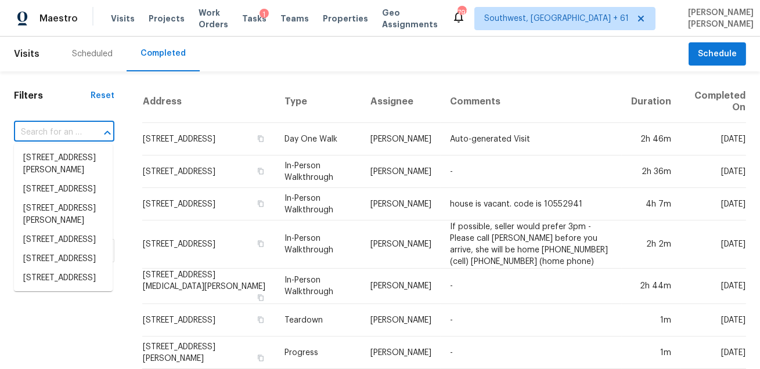
paste input "3624 Green Apple Pl Moore OK 73160"
type input "3624 Green Apple Pl Moore OK 73160"
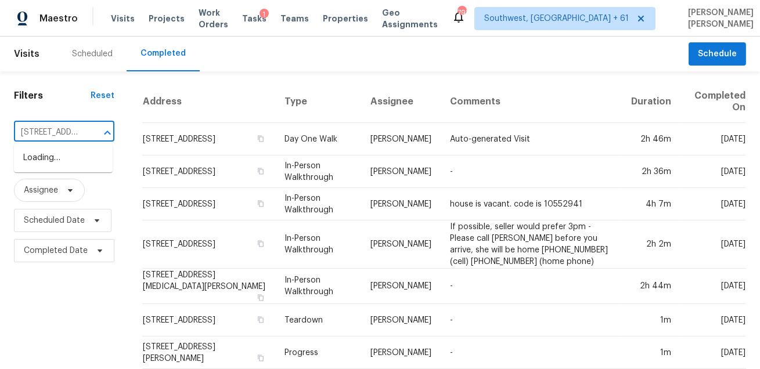
scroll to position [0, 84]
click at [70, 165] on li "3624 Green Apple Pl, Moore, OK 73160" at bounding box center [63, 164] width 99 height 31
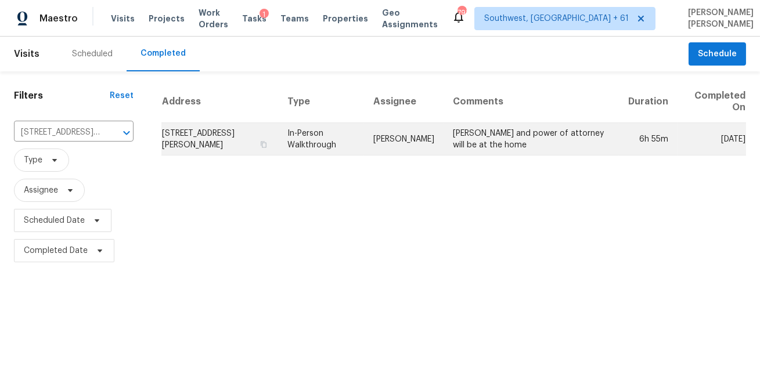
click at [364, 135] on td "In-Person Walkthrough" at bounding box center [321, 139] width 86 height 32
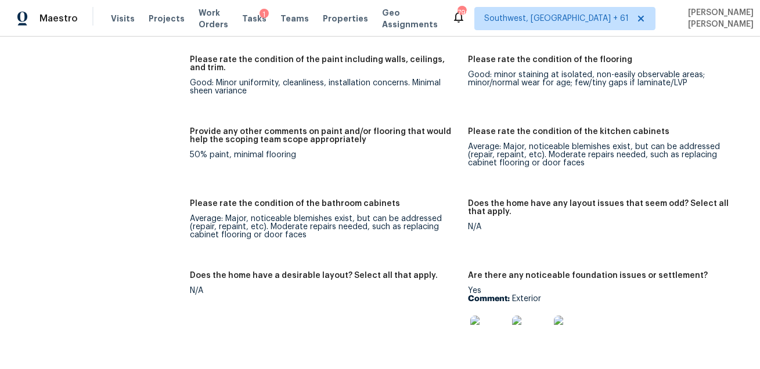
scroll to position [2513, 0]
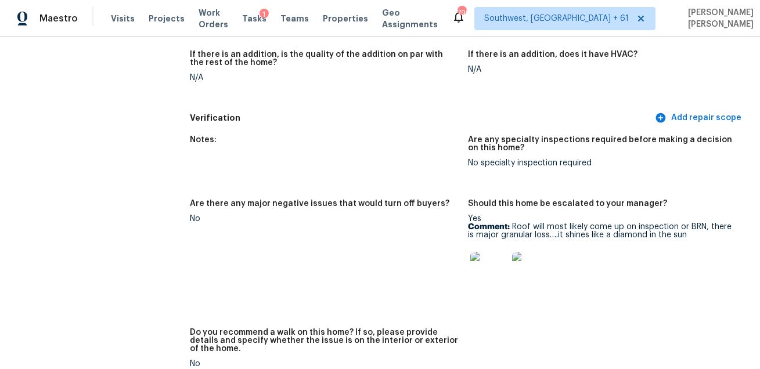
click at [500, 276] on img at bounding box center [488, 270] width 37 height 37
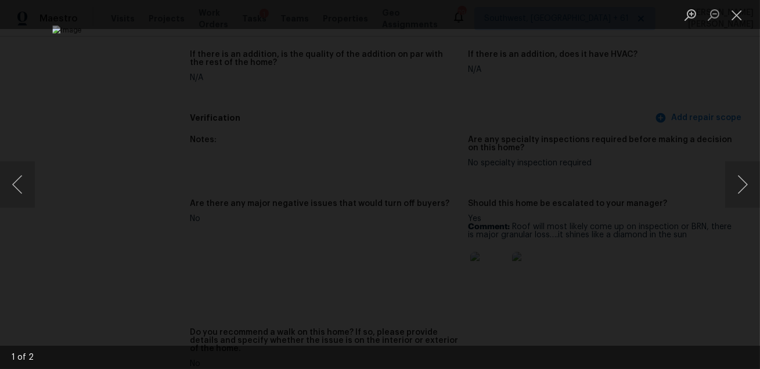
click at [690, 176] on div "Lightbox" at bounding box center [380, 184] width 760 height 369
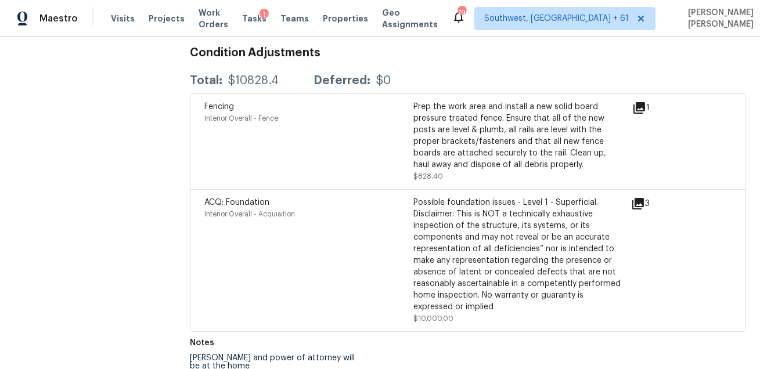
scroll to position [1731, 0]
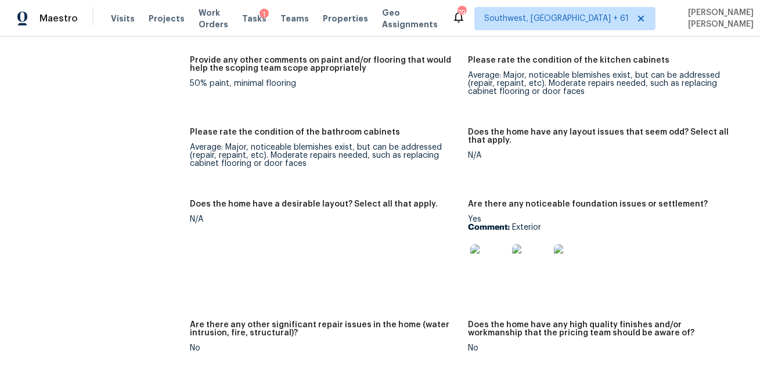
click at [494, 258] on img at bounding box center [488, 262] width 37 height 37
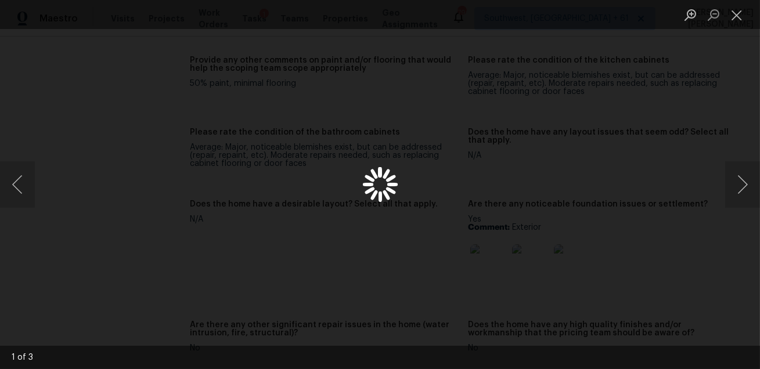
click at [494, 258] on div "Lightbox" at bounding box center [380, 184] width 760 height 369
click at [644, 118] on div "Lightbox" at bounding box center [380, 184] width 760 height 369
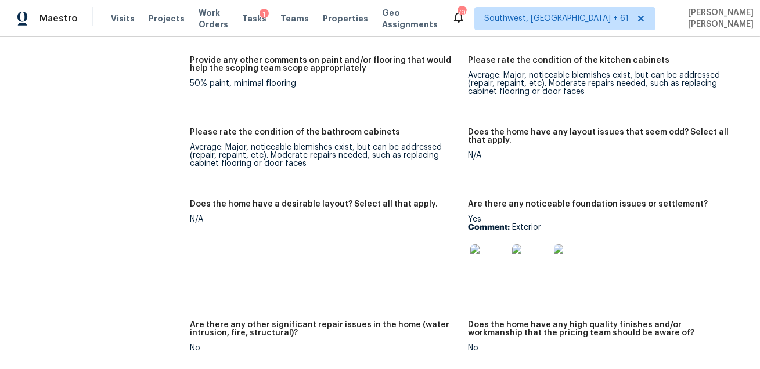
click at [492, 263] on img at bounding box center [488, 262] width 37 height 37
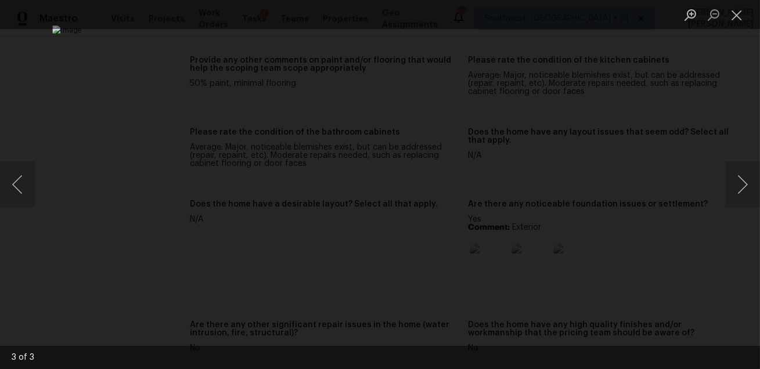
click at [681, 118] on div "Lightbox" at bounding box center [380, 184] width 760 height 369
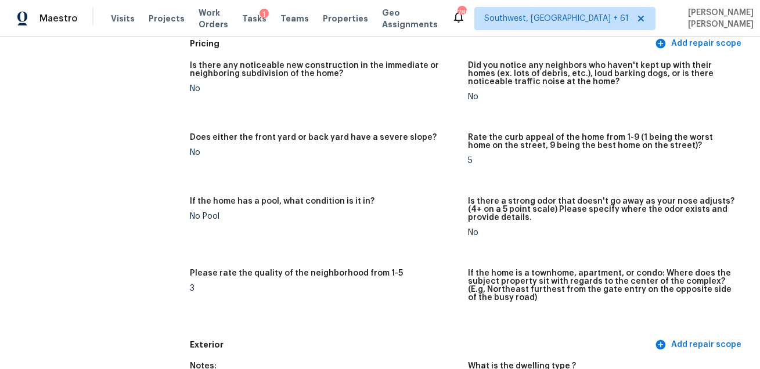
scroll to position [0, 0]
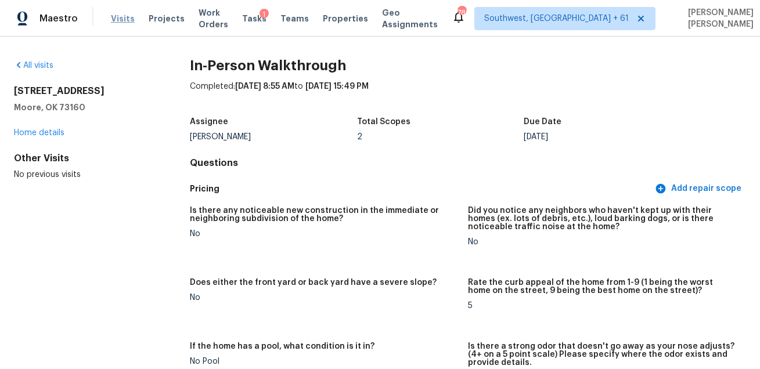
click at [116, 17] on span "Visits" at bounding box center [123, 19] width 24 height 12
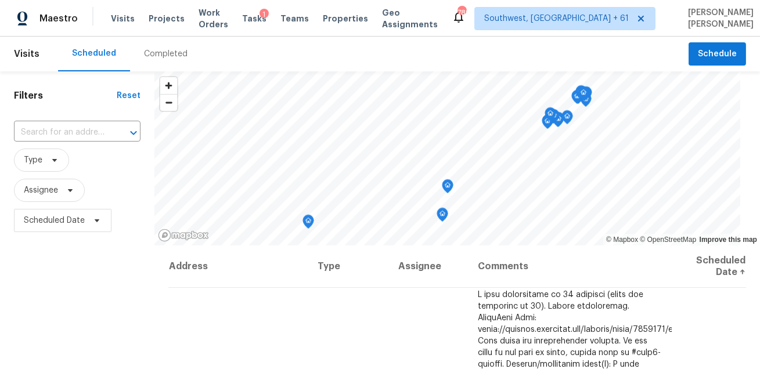
click at [161, 56] on div "Completed" at bounding box center [166, 54] width 44 height 12
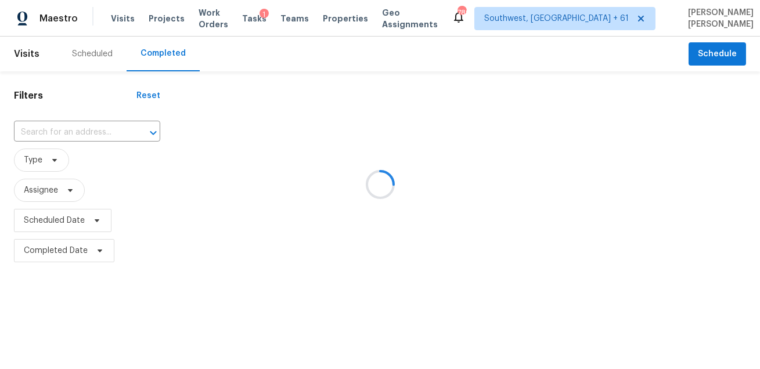
click at [98, 138] on div at bounding box center [380, 184] width 760 height 369
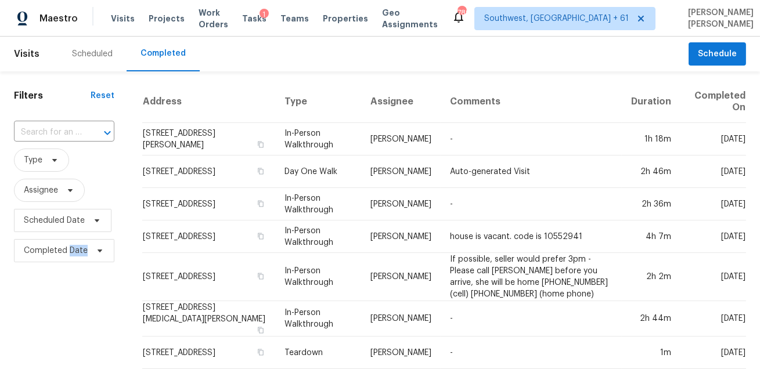
click at [100, 138] on icon "Open" at bounding box center [107, 133] width 14 height 14
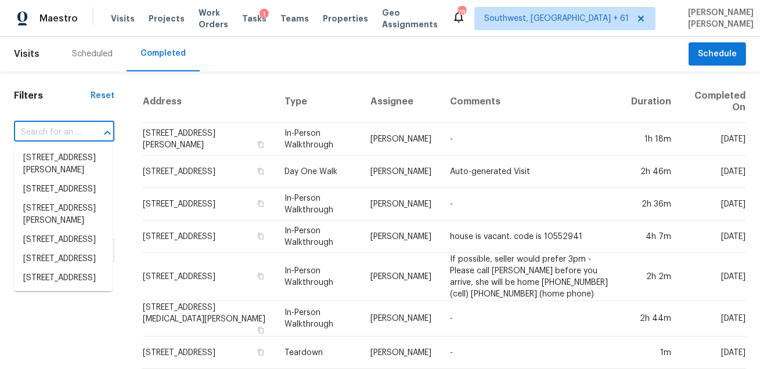
click at [79, 132] on input "text" at bounding box center [48, 133] width 68 height 18
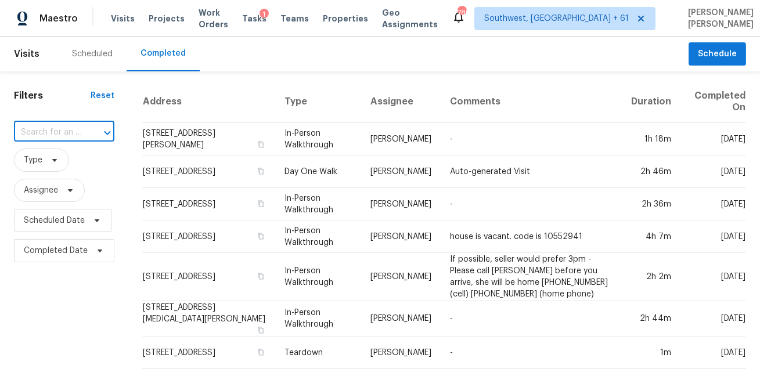
paste input "8421 Cornerwood Dr Austin TX 78717"
type input "8421 Cornerwood Dr Austin TX 78717"
click at [69, 157] on li "8421 Cornerwood Dr, Austin, TX 78717" at bounding box center [63, 158] width 99 height 19
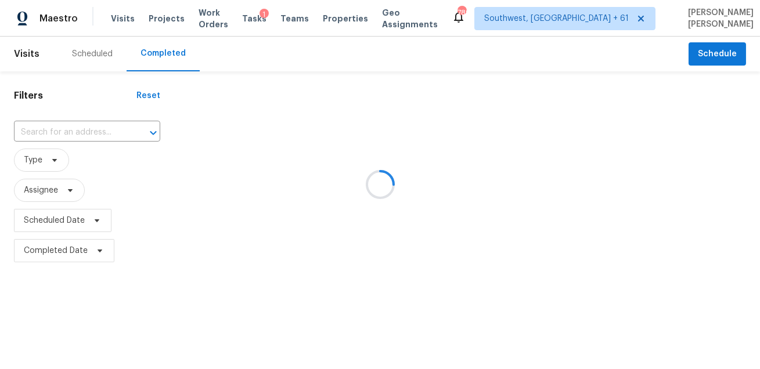
type input "8421 Cornerwood Dr, Austin, TX 78717"
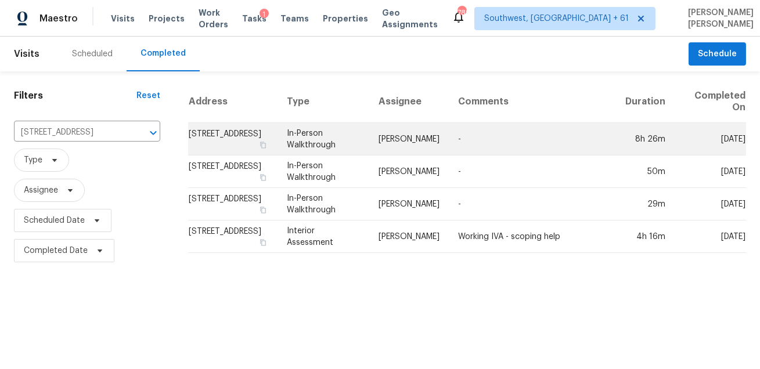
click at [432, 136] on td "Nelson Figueroa" at bounding box center [408, 139] width 79 height 32
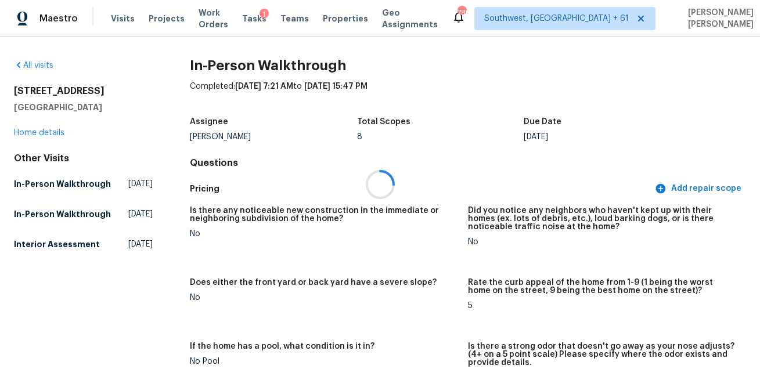
click at [446, 164] on div at bounding box center [380, 184] width 760 height 369
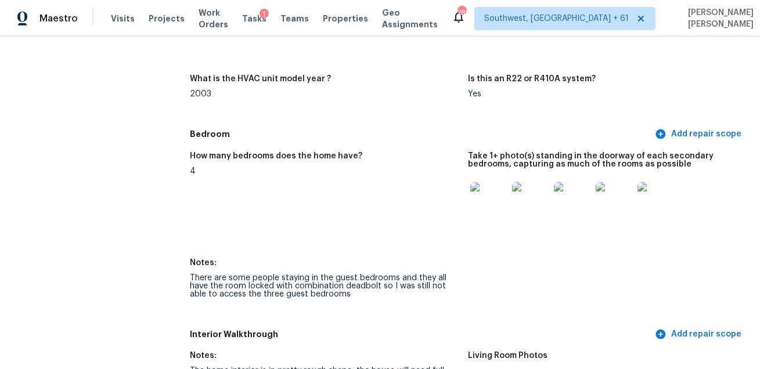
scroll to position [1159, 0]
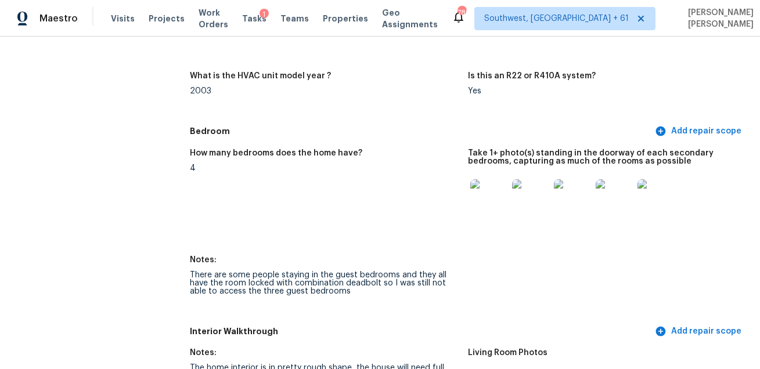
click at [483, 203] on img at bounding box center [488, 197] width 37 height 37
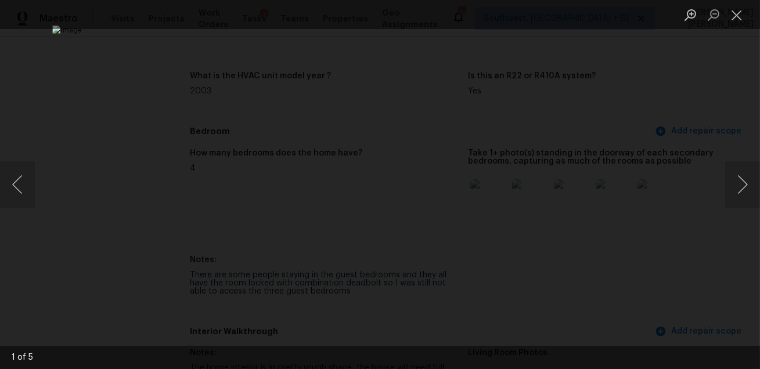
click at [684, 249] on div "Lightbox" at bounding box center [380, 184] width 760 height 369
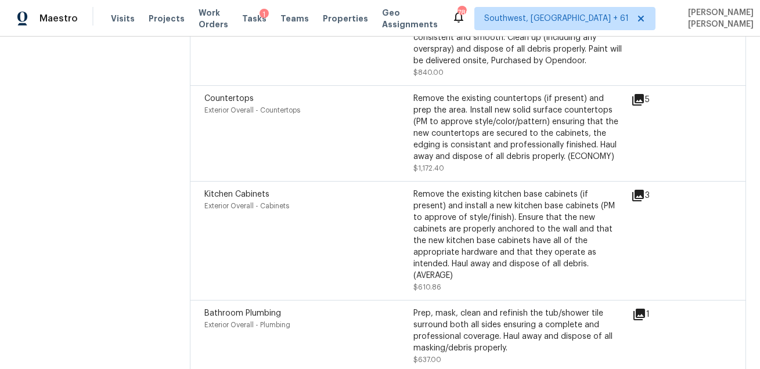
scroll to position [1618, 0]
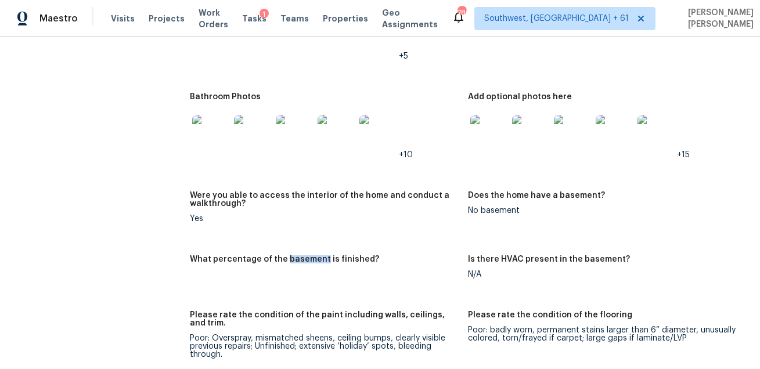
click at [421, 178] on figure "Bathroom Photos +10" at bounding box center [329, 135] width 278 height 85
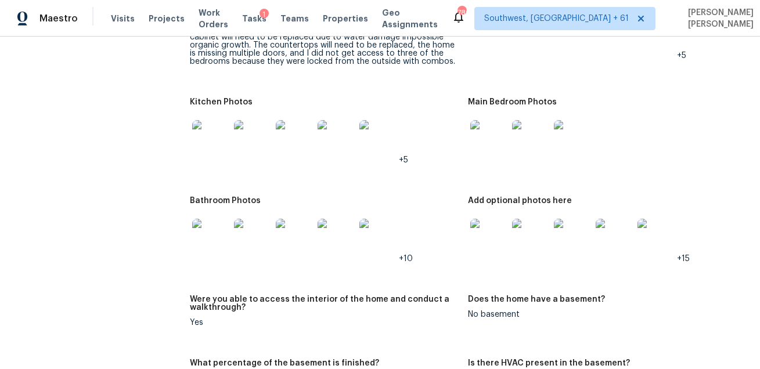
scroll to position [1490, 0]
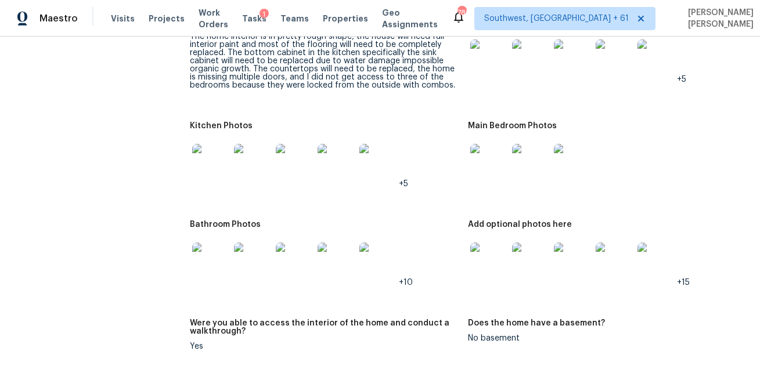
click at [496, 77] on img at bounding box center [488, 57] width 37 height 37
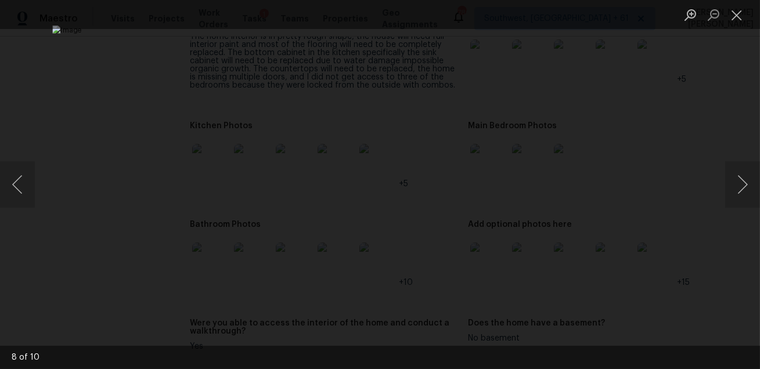
click at [703, 129] on div "Lightbox" at bounding box center [380, 184] width 760 height 369
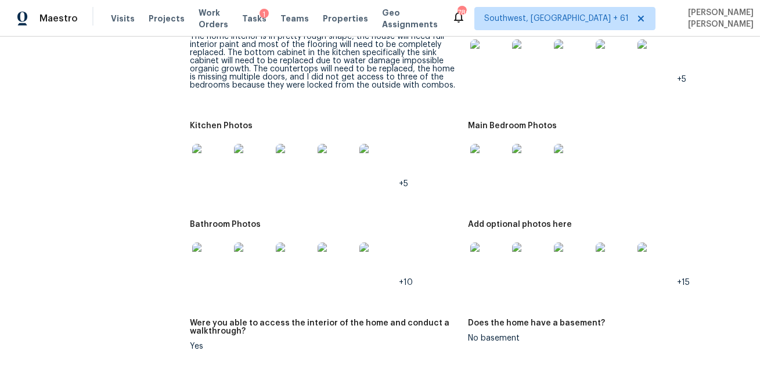
click at [211, 169] on img at bounding box center [210, 162] width 37 height 37
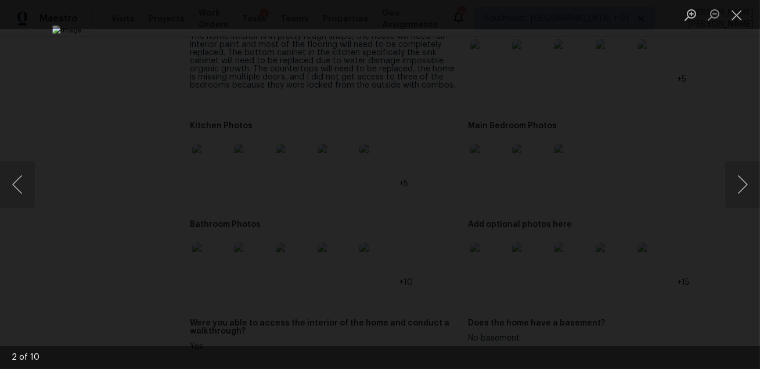
click at [694, 270] on div "Lightbox" at bounding box center [380, 184] width 760 height 369
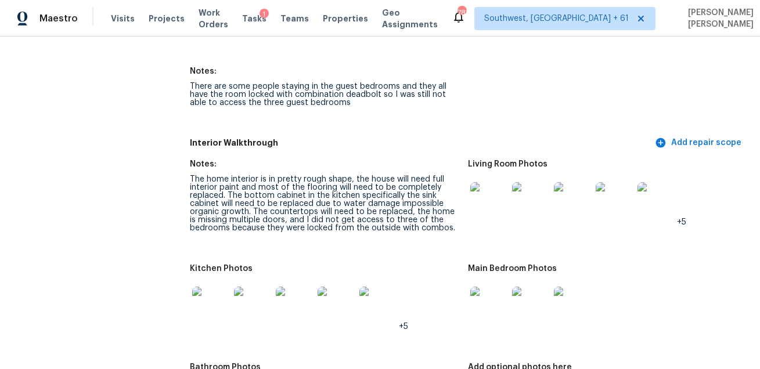
scroll to position [3083, 0]
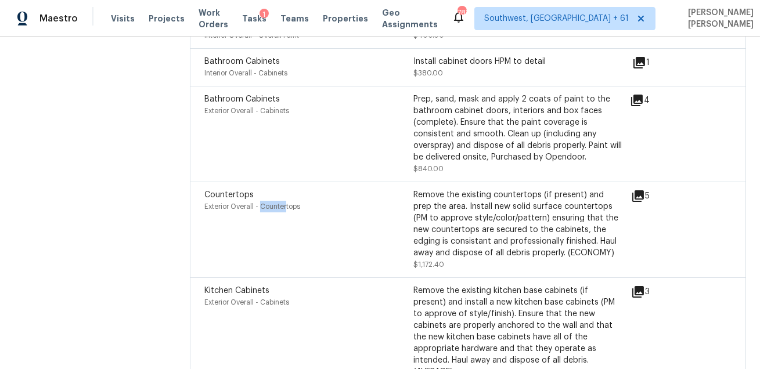
click at [464, 175] on div "Prep, sand, mask and apply 2 coats of paint to the bathroom cabinet doors, inte…" at bounding box center [517, 133] width 209 height 81
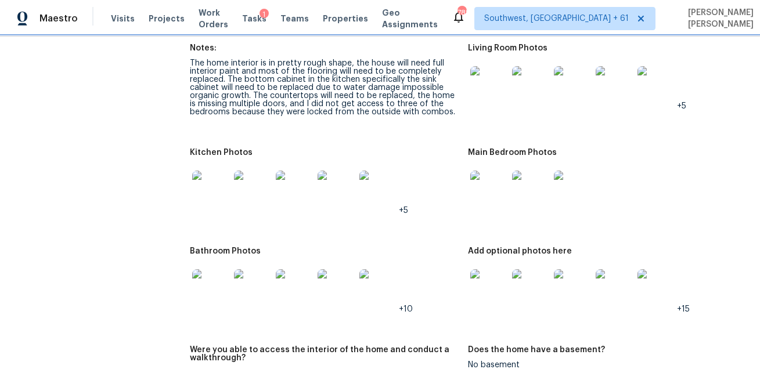
scroll to position [1400, 0]
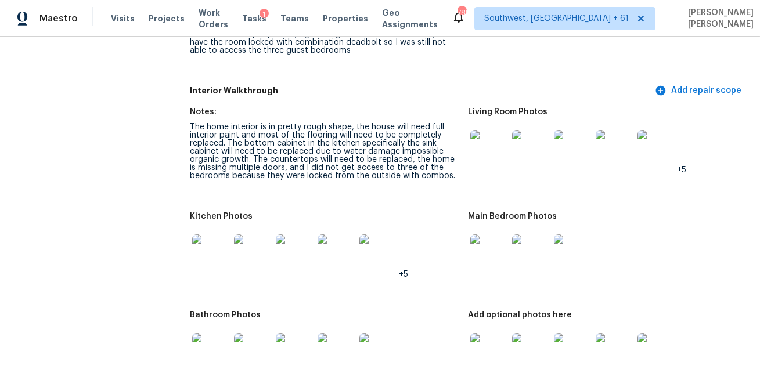
click at [494, 148] on img at bounding box center [488, 148] width 37 height 37
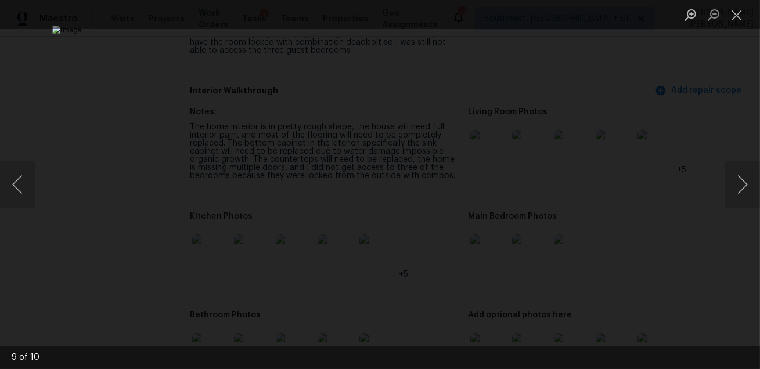
click at [674, 160] on div "Lightbox" at bounding box center [380, 184] width 760 height 369
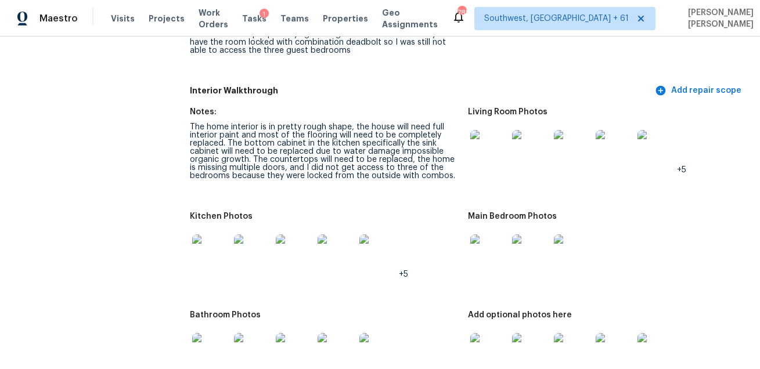
click at [212, 272] on img at bounding box center [210, 252] width 37 height 37
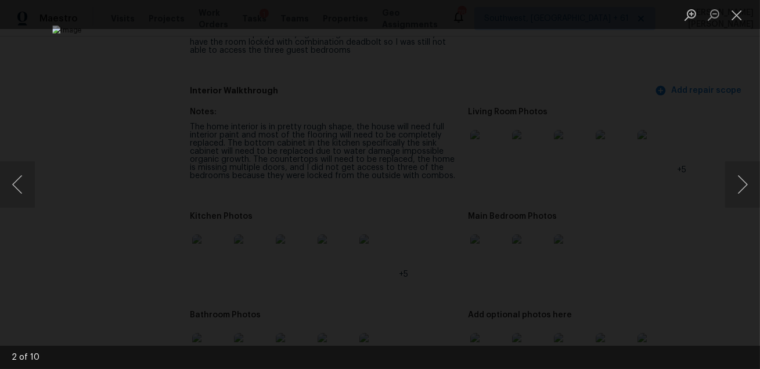
click at [619, 263] on img "Lightbox" at bounding box center [379, 185] width 655 height 318
click at [682, 255] on div "Lightbox" at bounding box center [380, 184] width 760 height 369
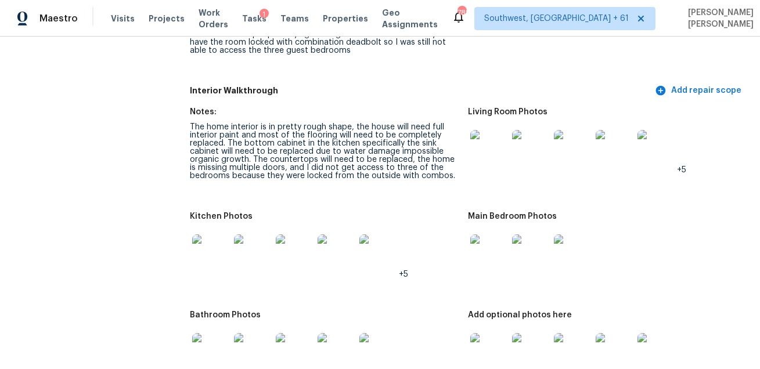
click at [497, 153] on img at bounding box center [488, 148] width 37 height 37
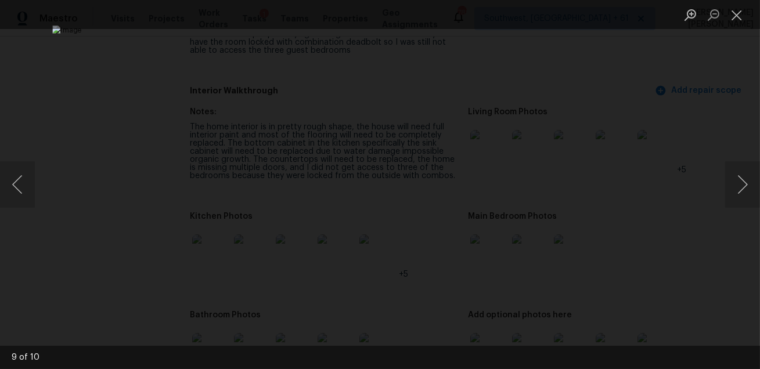
click at [661, 225] on div "Lightbox" at bounding box center [380, 184] width 760 height 369
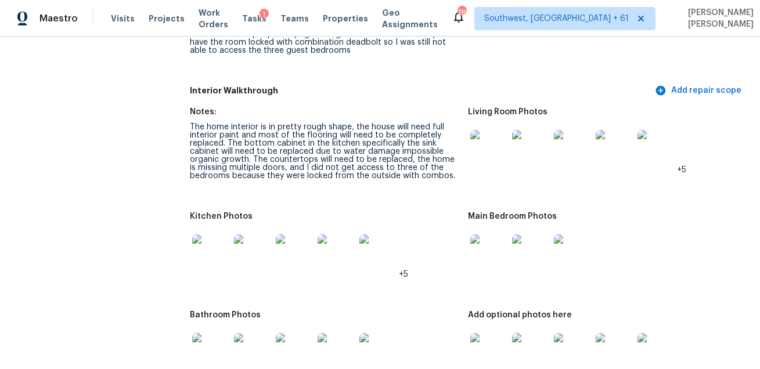
click at [479, 268] on img at bounding box center [488, 252] width 37 height 37
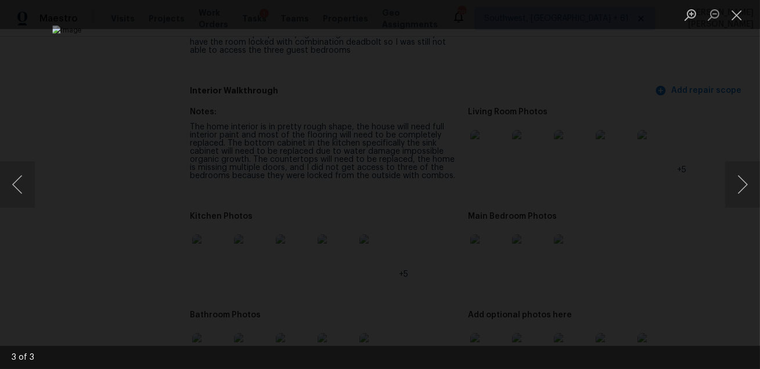
click at [706, 272] on div "Lightbox" at bounding box center [380, 184] width 760 height 369
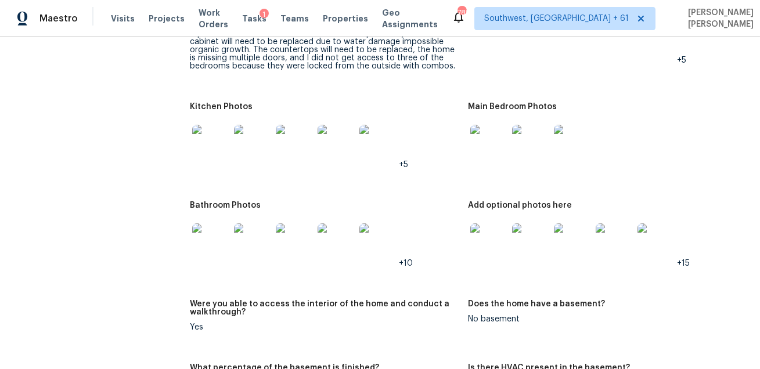
scroll to position [1520, 0]
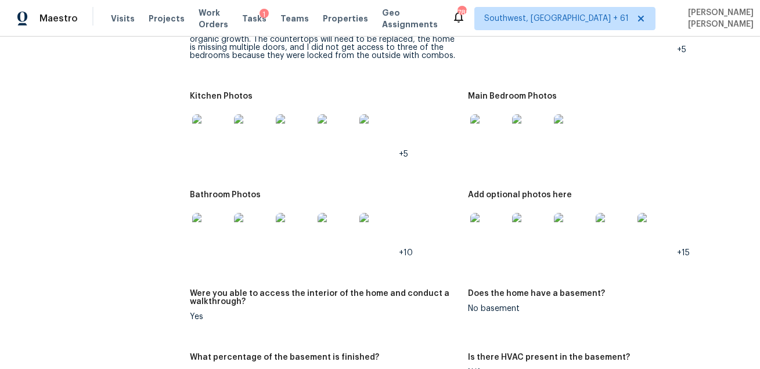
click at [218, 250] on img at bounding box center [210, 231] width 37 height 37
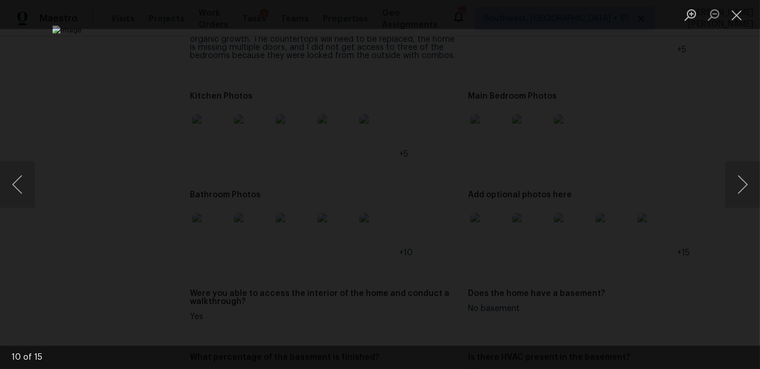
click at [672, 244] on div "Lightbox" at bounding box center [380, 184] width 760 height 369
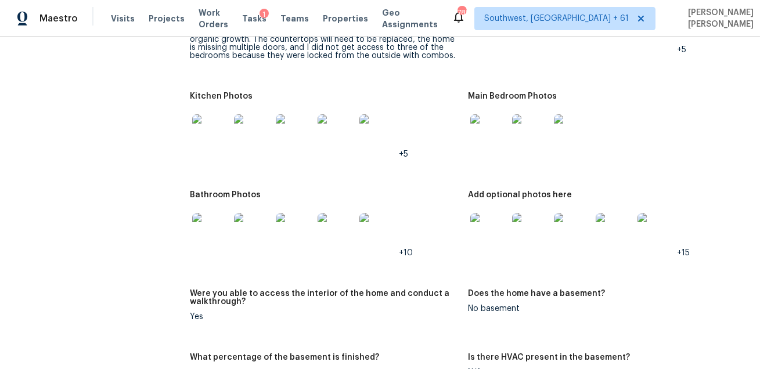
click at [487, 245] on img at bounding box center [488, 231] width 37 height 37
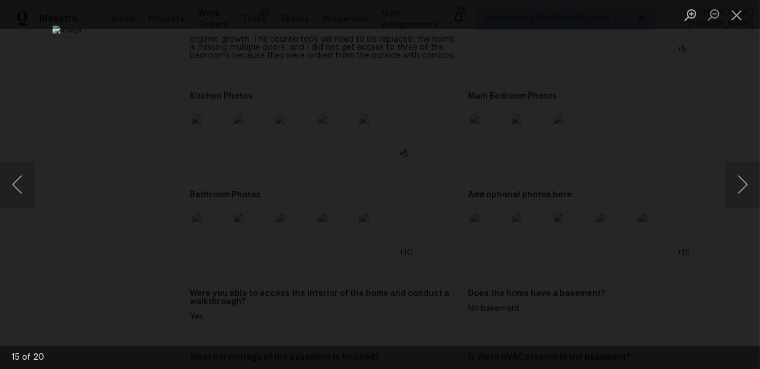
click at [718, 287] on div "Lightbox" at bounding box center [380, 184] width 760 height 369
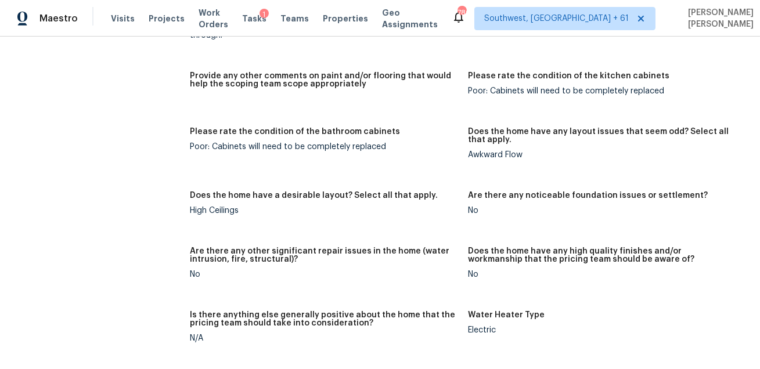
scroll to position [2653, 0]
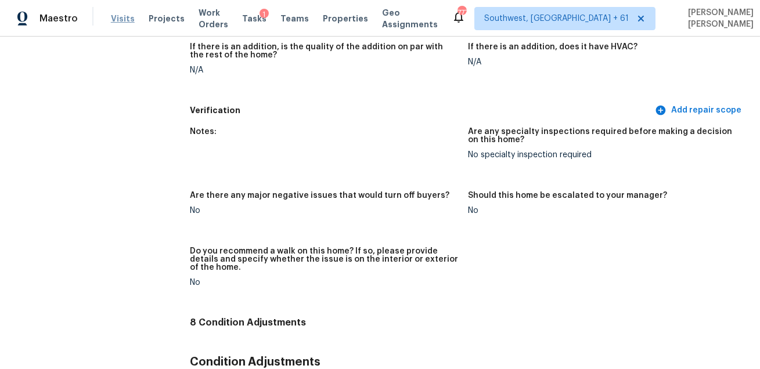
click at [115, 16] on span "Visits" at bounding box center [123, 19] width 24 height 12
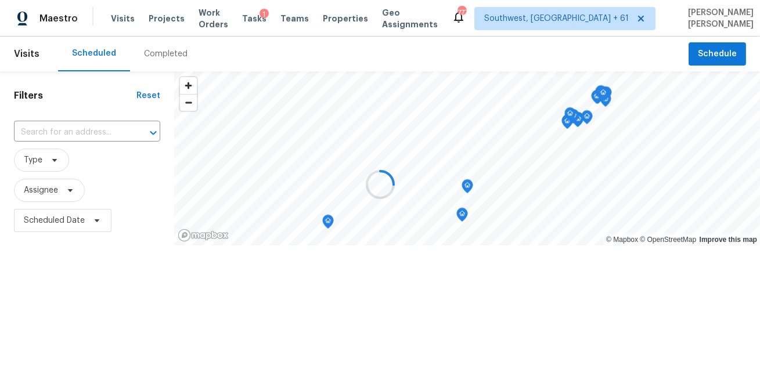
click at [161, 57] on div at bounding box center [380, 184] width 760 height 369
click at [161, 57] on div "Completed" at bounding box center [166, 54] width 44 height 12
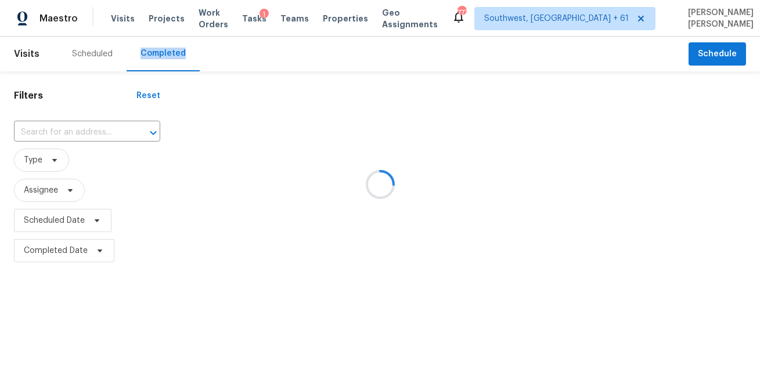
click at [88, 131] on div at bounding box center [380, 184] width 760 height 369
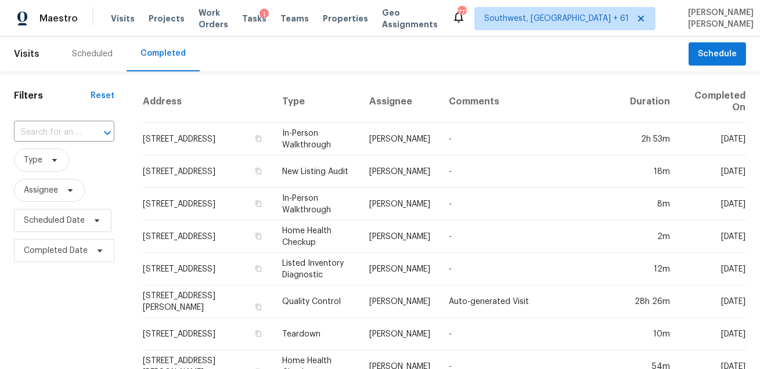
click at [88, 131] on div at bounding box center [99, 133] width 30 height 16
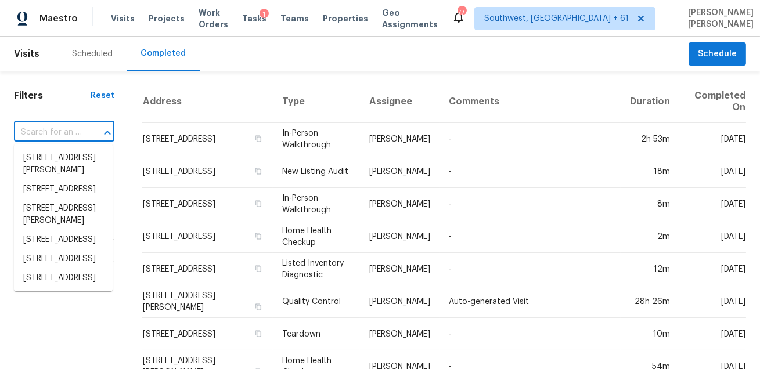
paste input "1093 Portrush Dr Sunbury OH 43074"
type input "1093 Portrush Dr Sunbury OH 43074"
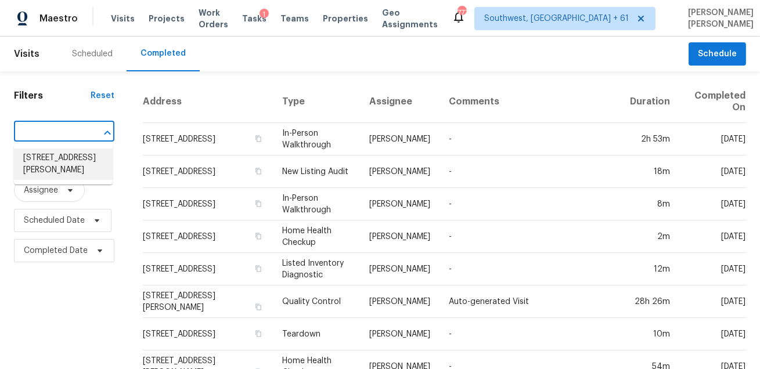
click at [78, 172] on li "1093 Portrush Dr, Sunbury, OH 43074" at bounding box center [63, 164] width 99 height 31
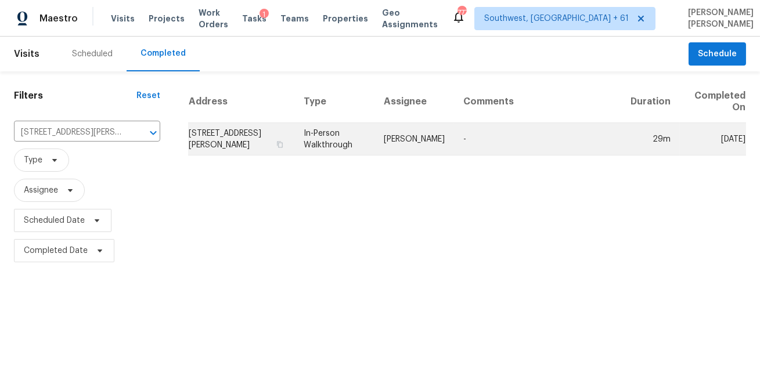
click at [356, 140] on td "In-Person Walkthrough" at bounding box center [334, 139] width 80 height 32
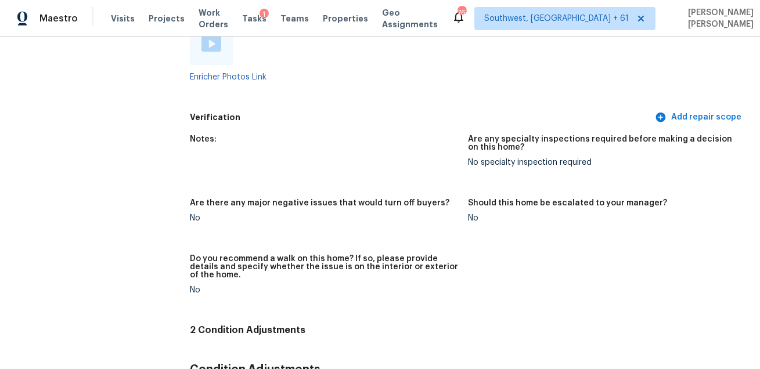
scroll to position [165, 0]
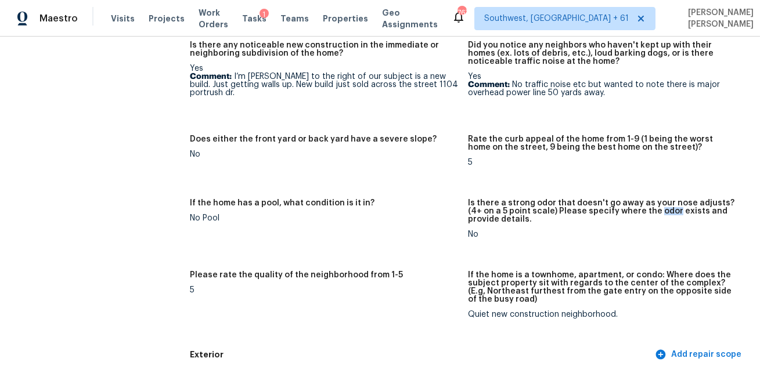
click at [471, 73] on div "Yes Comment: No traffic noise etc but wanted to note there is major overhead po…" at bounding box center [602, 85] width 269 height 24
click at [418, 127] on div "Is there any noticeable new construction in the immediate or neighboring subdiv…" at bounding box center [468, 189] width 556 height 310
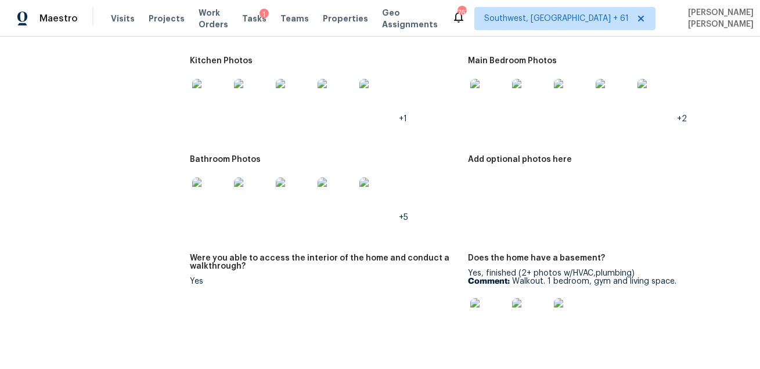
scroll to position [1416, 0]
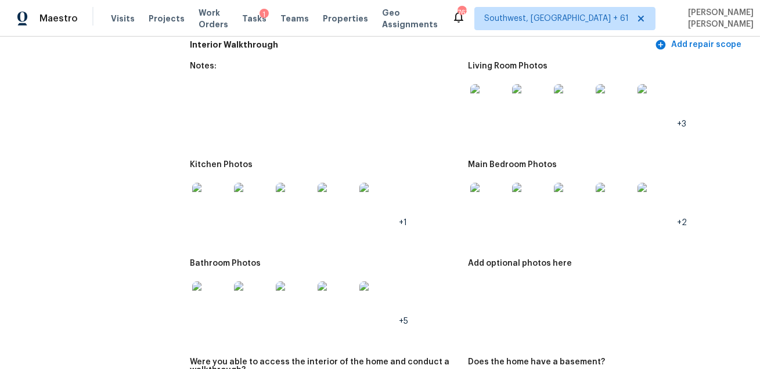
click at [494, 102] on img at bounding box center [488, 102] width 37 height 37
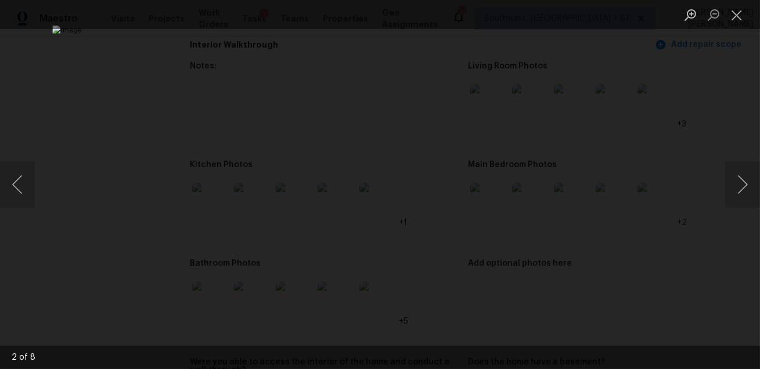
click at [632, 176] on img "Lightbox" at bounding box center [379, 185] width 655 height 318
click at [645, 182] on div "Lightbox" at bounding box center [380, 184] width 760 height 369
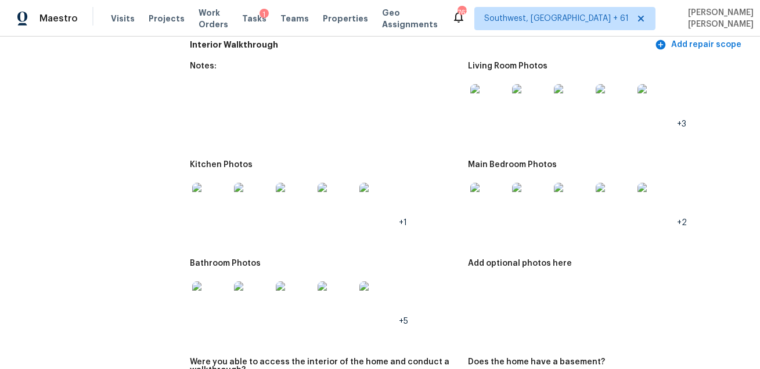
click at [212, 194] on img at bounding box center [210, 201] width 37 height 37
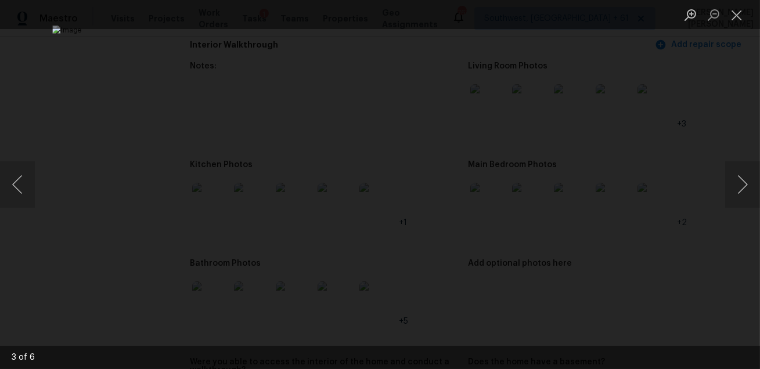
click at [696, 272] on div "Lightbox" at bounding box center [380, 184] width 760 height 369
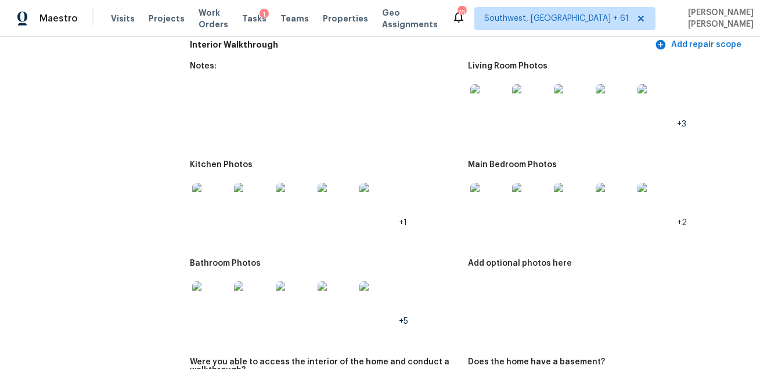
click at [495, 189] on img at bounding box center [488, 201] width 37 height 37
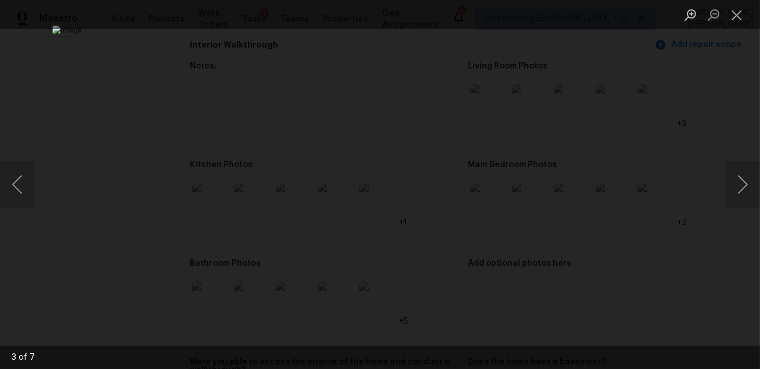
click at [667, 240] on div "Lightbox" at bounding box center [380, 184] width 760 height 369
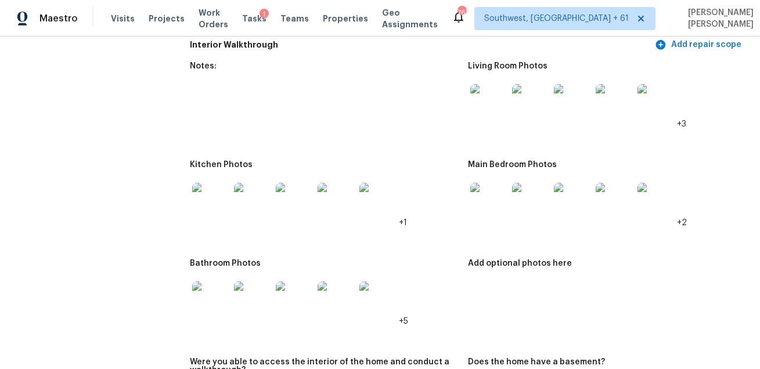
click at [216, 301] on img at bounding box center [210, 299] width 37 height 37
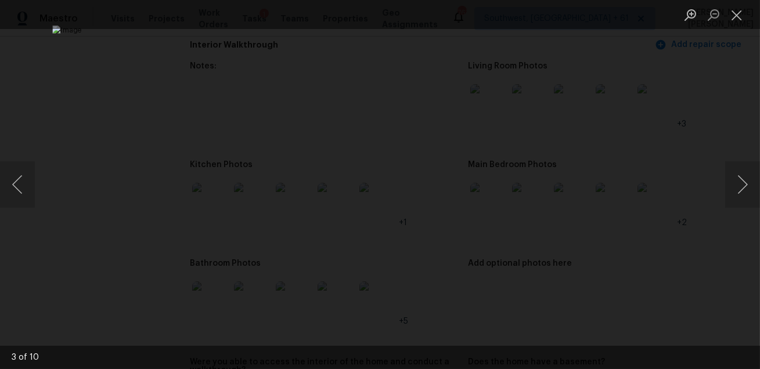
click at [660, 235] on div "Lightbox" at bounding box center [380, 184] width 760 height 369
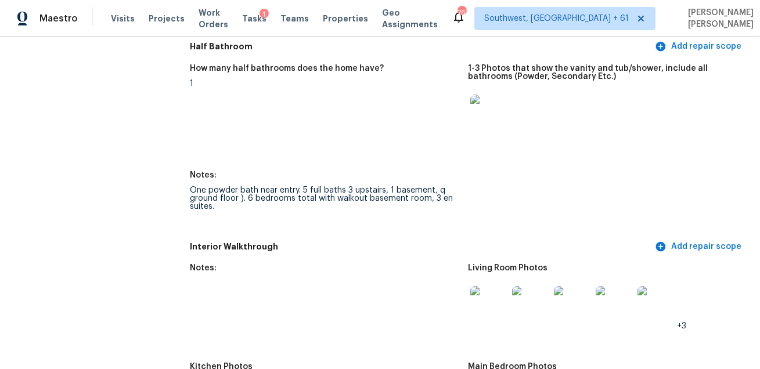
scroll to position [681, 0]
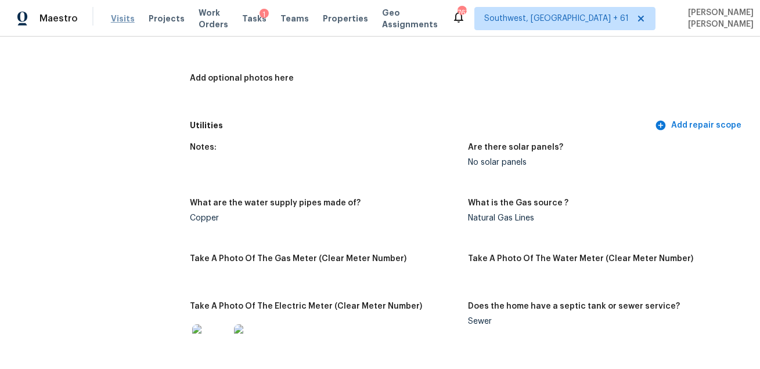
click at [129, 19] on span "Visits" at bounding box center [123, 19] width 24 height 12
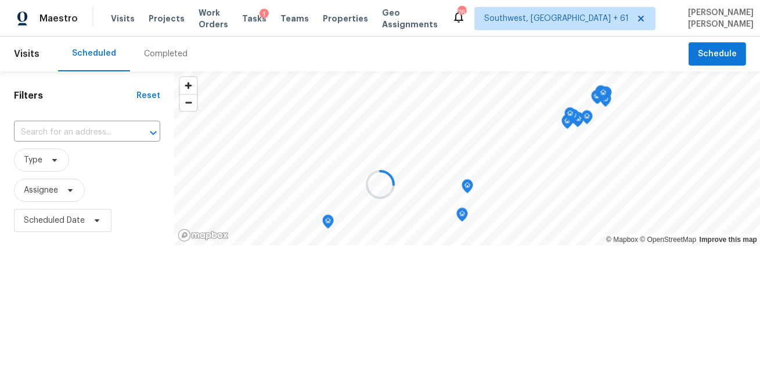
click at [150, 55] on div at bounding box center [380, 184] width 760 height 369
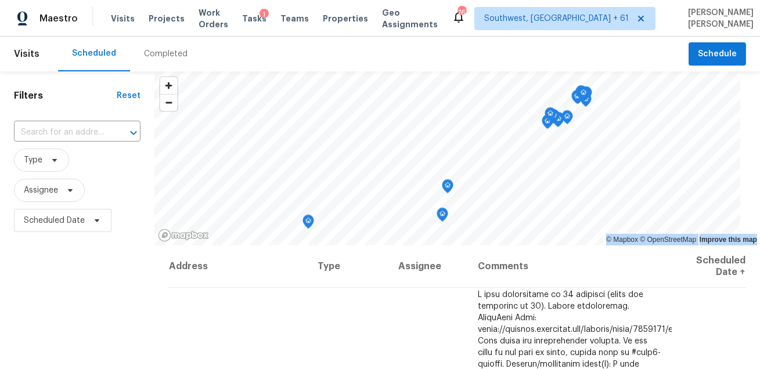
click at [150, 55] on div "Completed" at bounding box center [166, 54] width 44 height 12
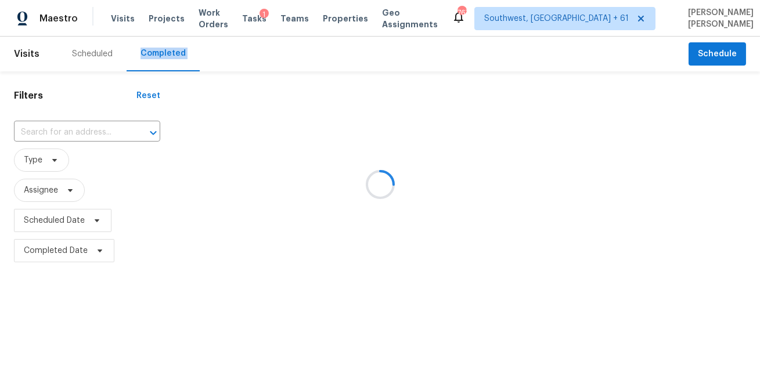
click at [81, 131] on div at bounding box center [380, 184] width 760 height 369
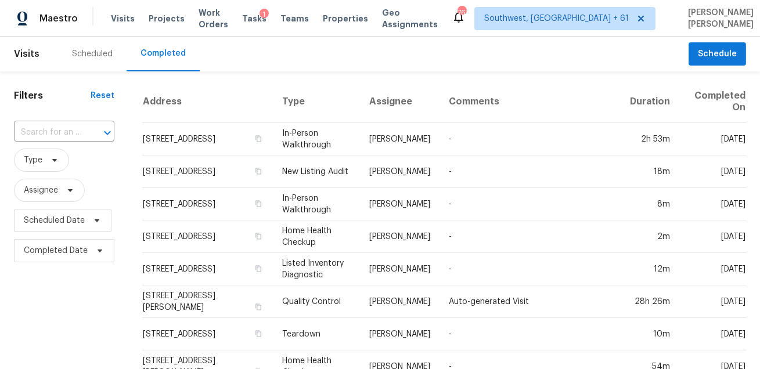
click at [81, 131] on div "​" at bounding box center [64, 133] width 100 height 18
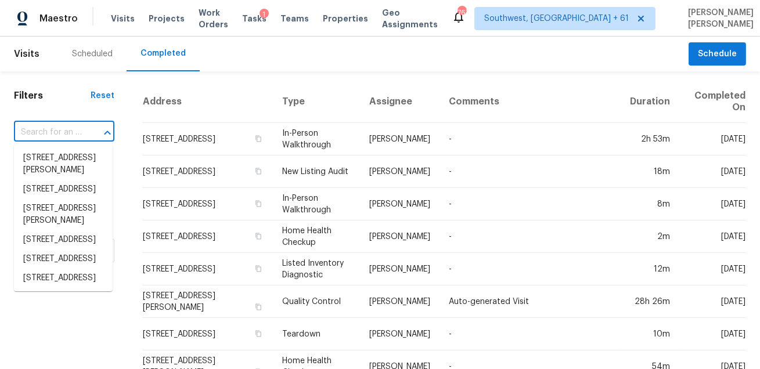
paste input "6373 Deco Dr Colorado Springs CO 80924"
type input "6373 Deco Dr Colorado Springs CO 80924"
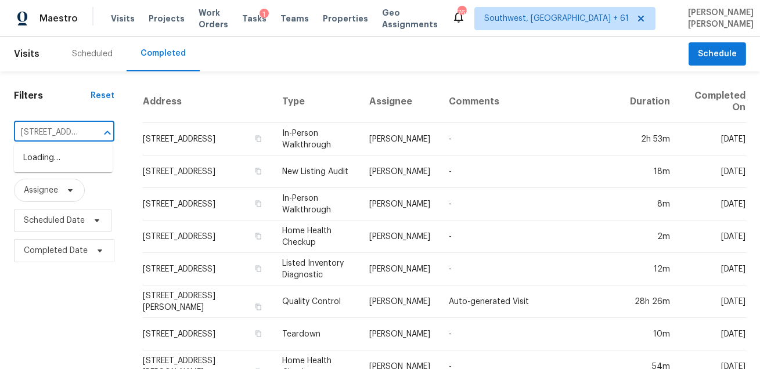
scroll to position [0, 102]
click at [76, 162] on li "6373 Deco Dr, Colorado Springs, CO 80924" at bounding box center [63, 164] width 99 height 31
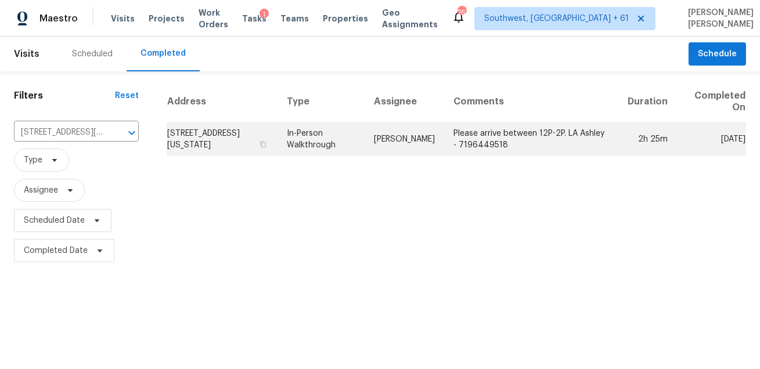
click at [381, 138] on td "[PERSON_NAME]" at bounding box center [403, 139] width 79 height 32
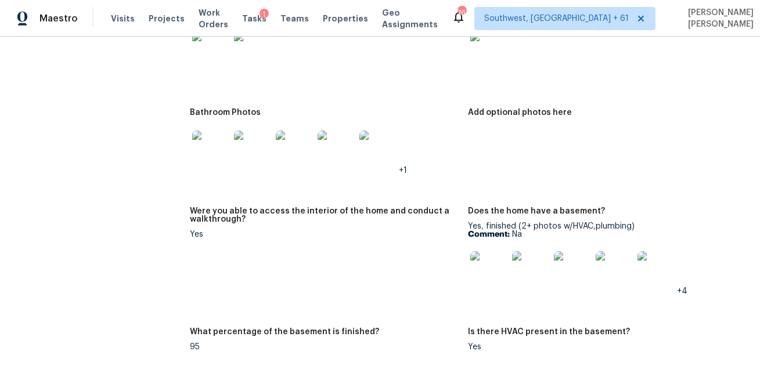
scroll to position [2251, 0]
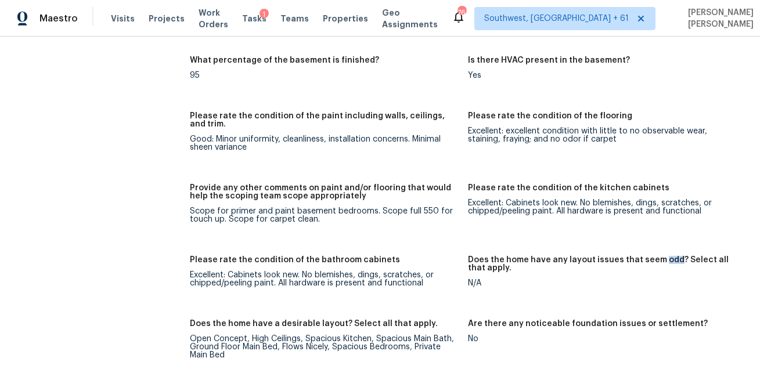
click at [429, 173] on div "Notes: Beautiful home. Needs primer in basement bedrooms and paint. Touch up th…" at bounding box center [468, 226] width 556 height 1187
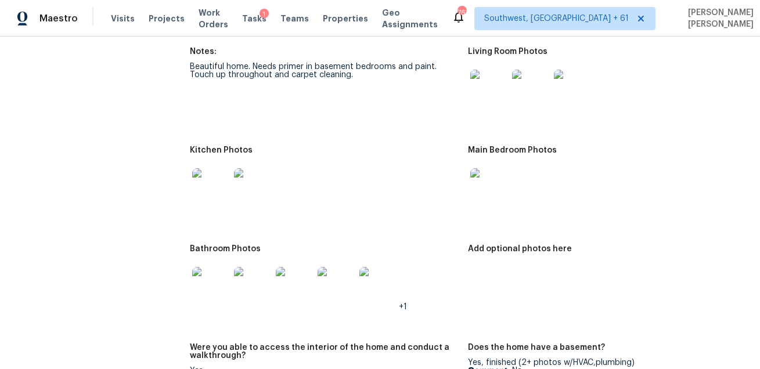
scroll to position [1835, 0]
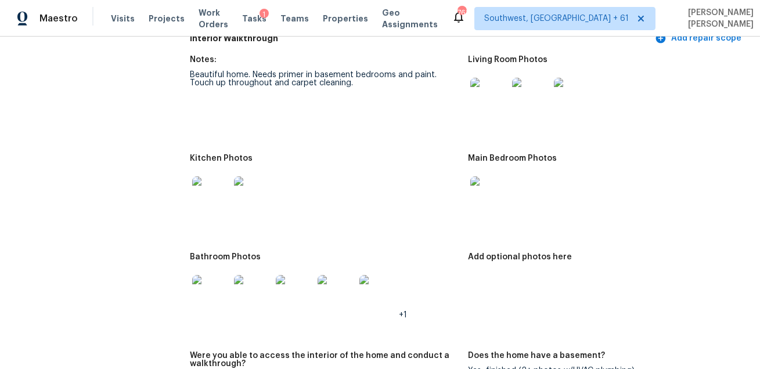
click at [491, 88] on img at bounding box center [488, 96] width 37 height 37
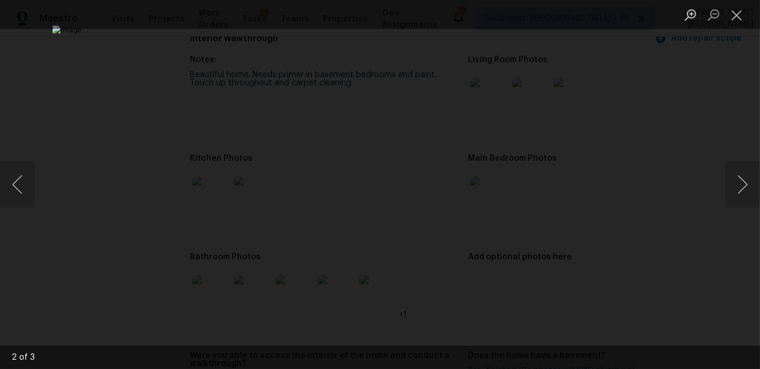
click at [95, 135] on div "Lightbox" at bounding box center [380, 184] width 760 height 369
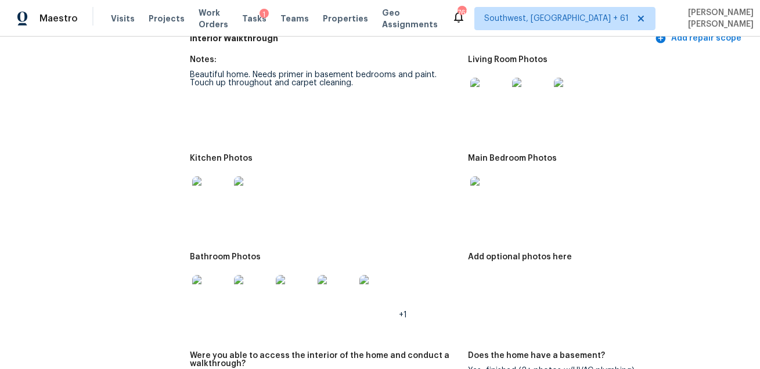
click at [213, 189] on img at bounding box center [210, 194] width 37 height 37
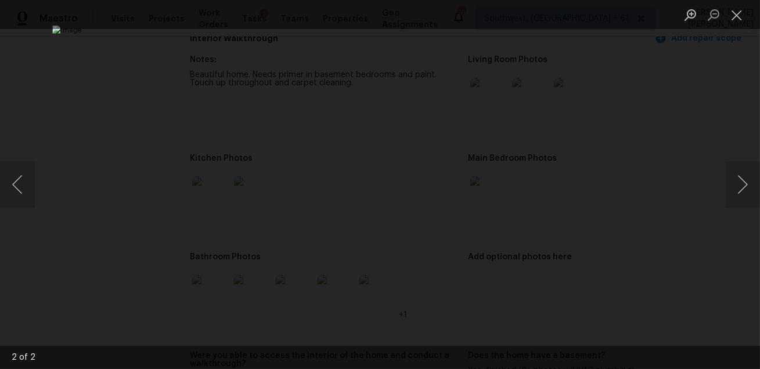
click at [465, 147] on img "Lightbox" at bounding box center [379, 185] width 655 height 318
click at [646, 180] on div "Lightbox" at bounding box center [380, 184] width 760 height 369
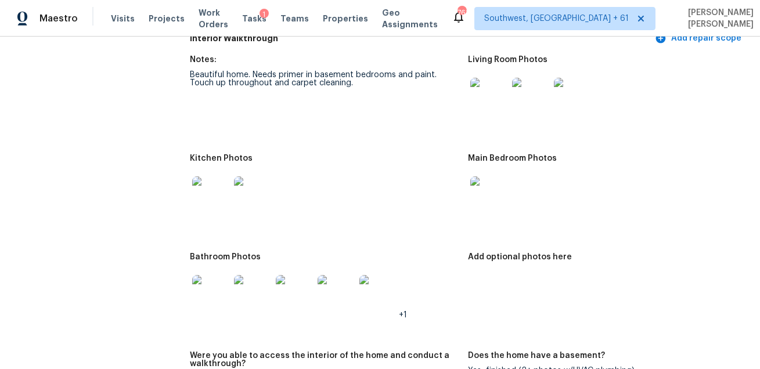
click at [474, 185] on img at bounding box center [488, 194] width 37 height 37
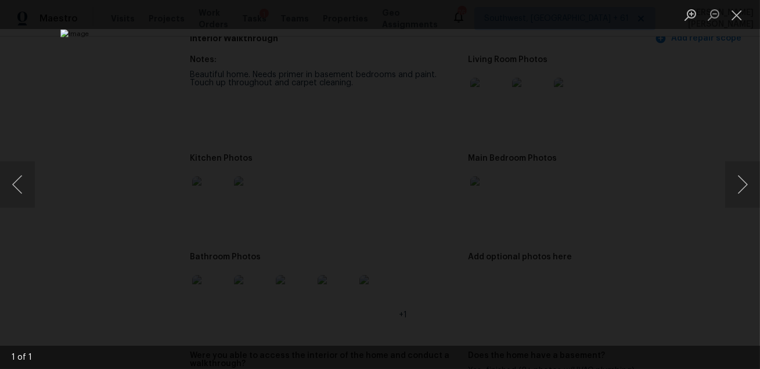
click at [727, 261] on div "Lightbox" at bounding box center [380, 184] width 760 height 369
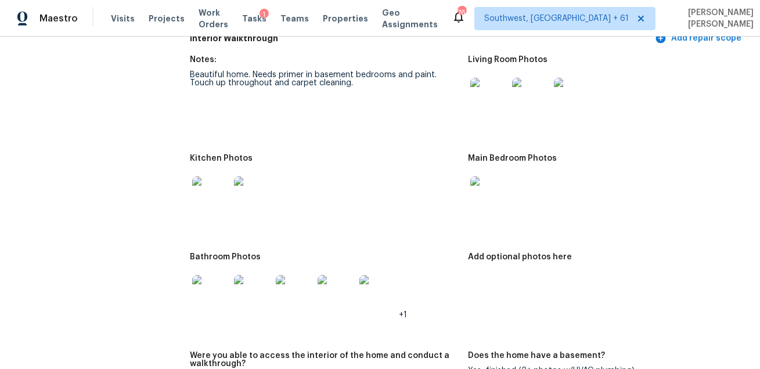
click at [208, 291] on img at bounding box center [210, 293] width 37 height 37
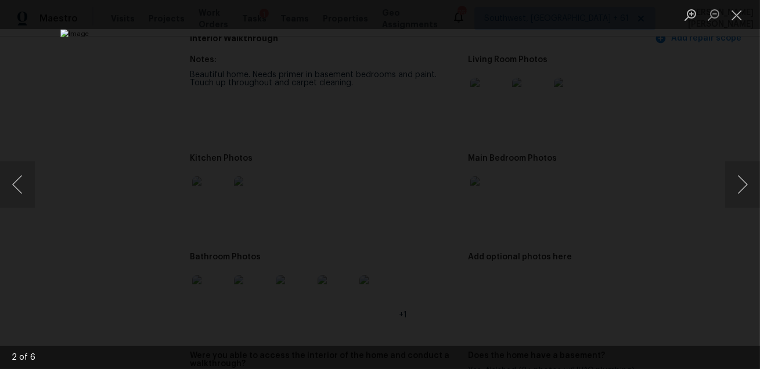
click at [688, 309] on div "Lightbox" at bounding box center [380, 184] width 760 height 369
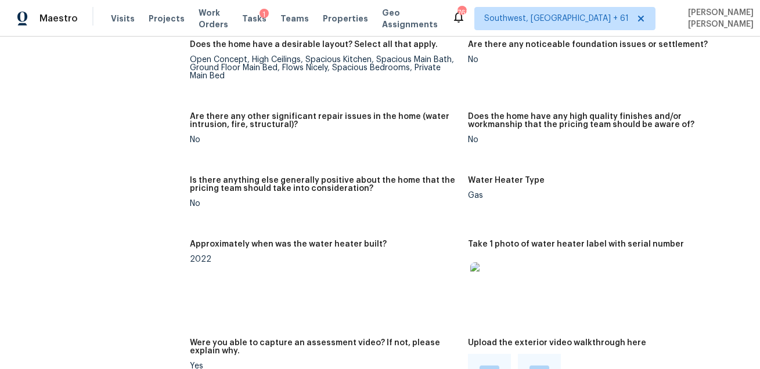
scroll to position [2531, 0]
click at [115, 23] on span "Visits" at bounding box center [123, 19] width 24 height 12
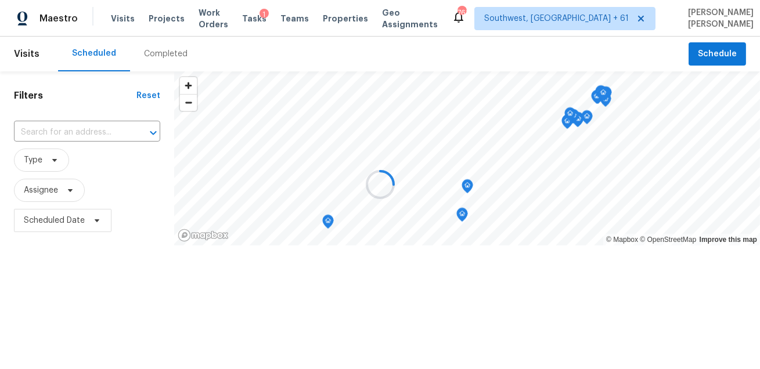
click at [175, 52] on div at bounding box center [380, 184] width 760 height 369
click at [175, 52] on div "Completed" at bounding box center [166, 54] width 44 height 12
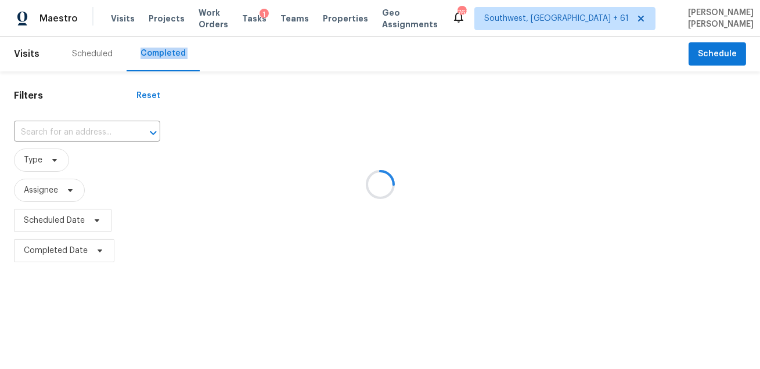
click at [175, 52] on div at bounding box center [380, 184] width 760 height 369
click at [211, 52] on div at bounding box center [380, 184] width 760 height 369
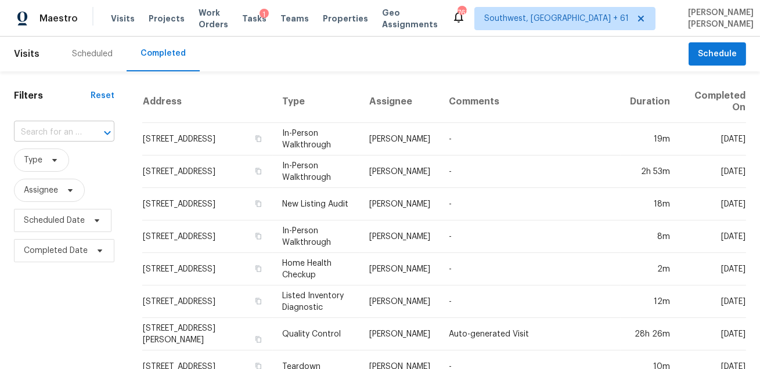
click at [75, 133] on input "text" at bounding box center [48, 133] width 68 height 18
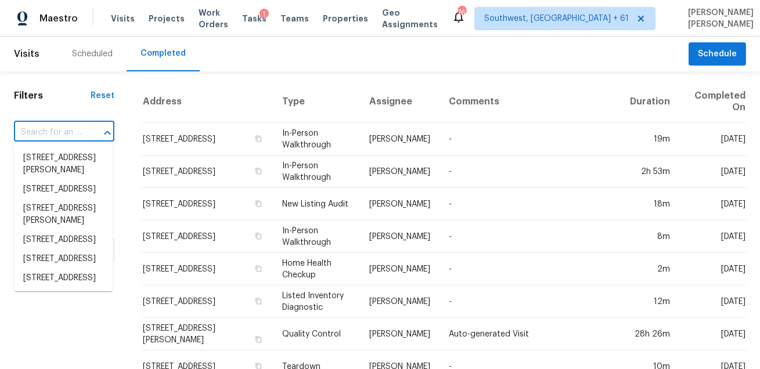
paste input "131 Fable Irvine CA 92618"
type input "131 Fable Irvine CA 92618"
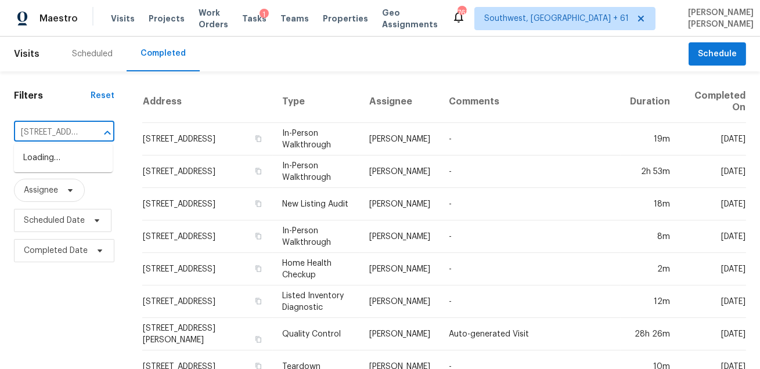
scroll to position [0, 36]
click at [66, 159] on li "131 Fable, Irvine, CA 92618" at bounding box center [63, 158] width 99 height 19
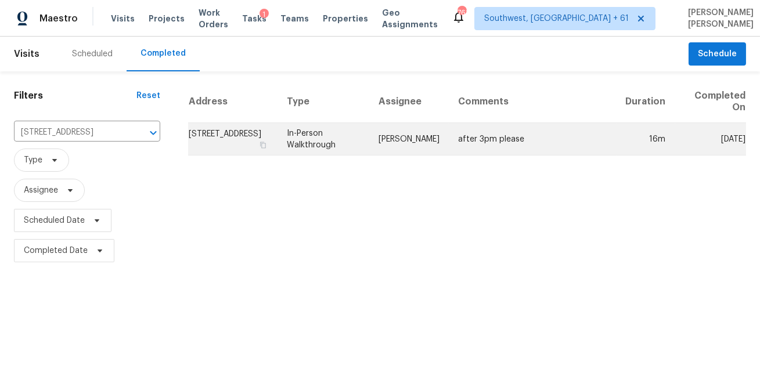
click at [391, 147] on td "[PERSON_NAME]" at bounding box center [408, 139] width 79 height 32
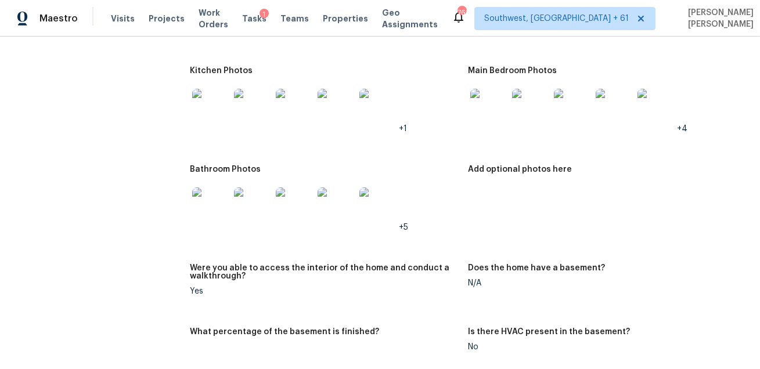
scroll to position [1236, 0]
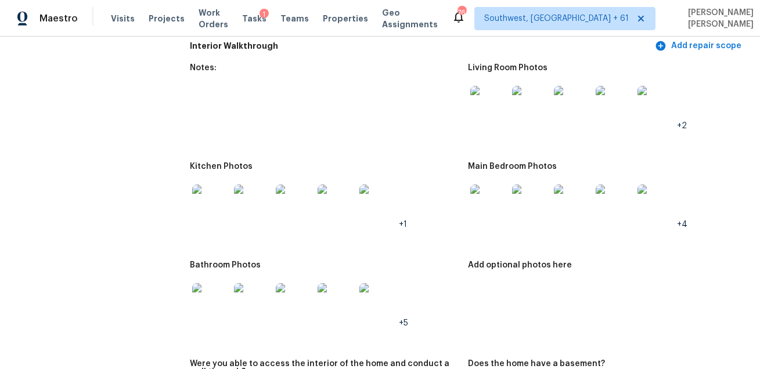
click at [497, 96] on img at bounding box center [488, 104] width 37 height 37
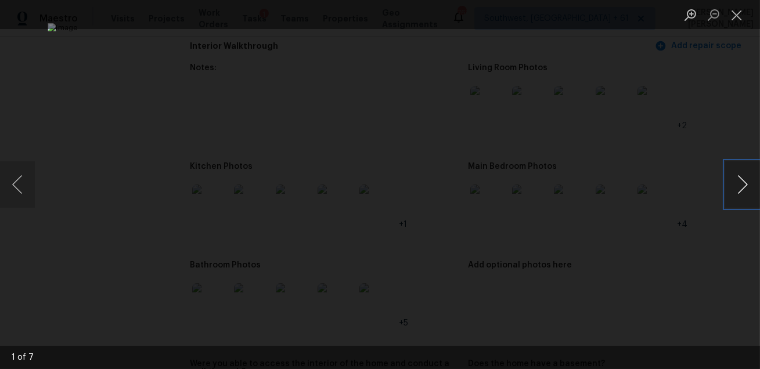
click at [744, 199] on button "Next image" at bounding box center [742, 184] width 35 height 46
click at [707, 236] on div "Lightbox" at bounding box center [380, 184] width 760 height 369
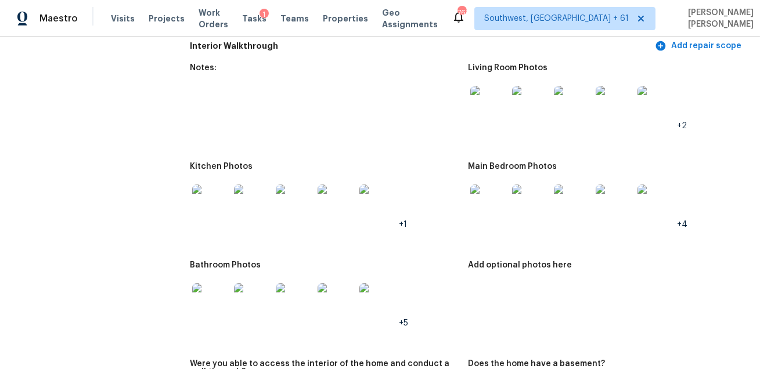
click at [218, 200] on img at bounding box center [210, 203] width 37 height 37
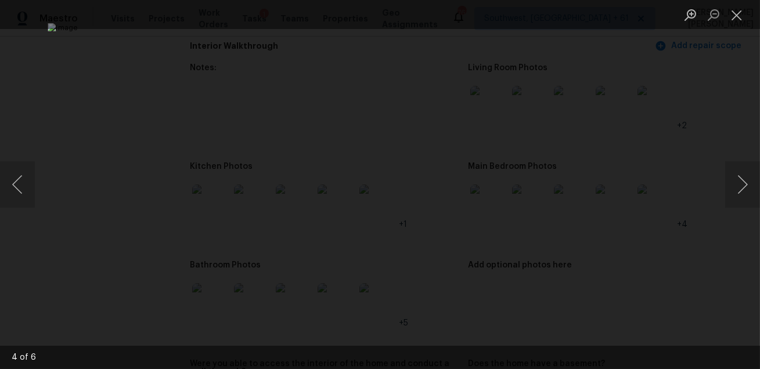
click at [690, 238] on div "Lightbox" at bounding box center [380, 184] width 760 height 369
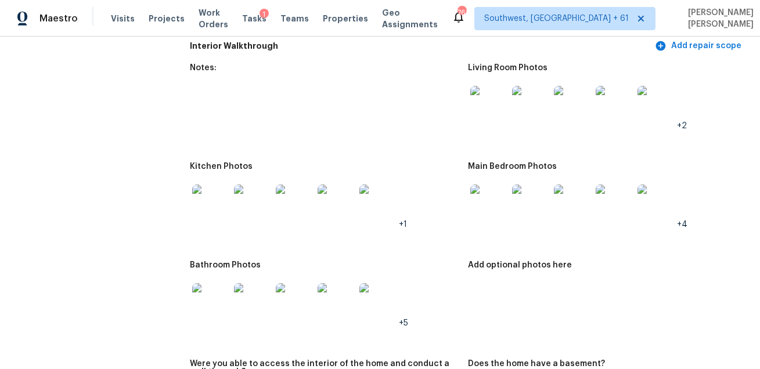
click at [484, 194] on img at bounding box center [488, 203] width 37 height 37
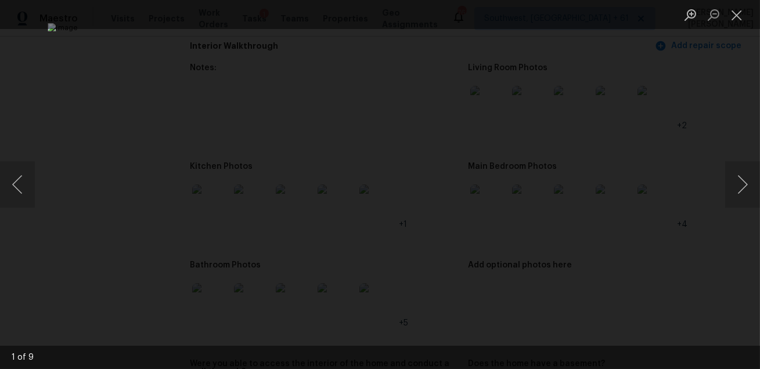
click at [674, 236] on div "Lightbox" at bounding box center [380, 184] width 760 height 369
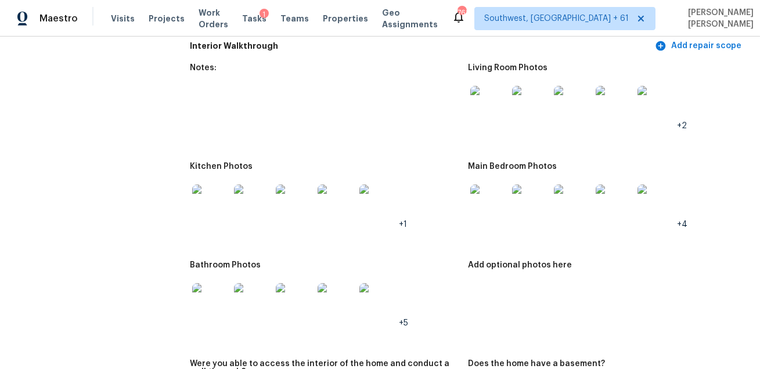
click at [203, 317] on img at bounding box center [210, 301] width 37 height 37
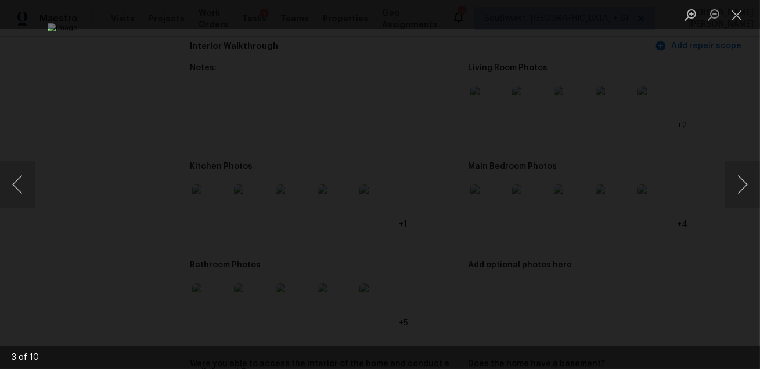
click at [684, 266] on div "Lightbox" at bounding box center [380, 184] width 760 height 369
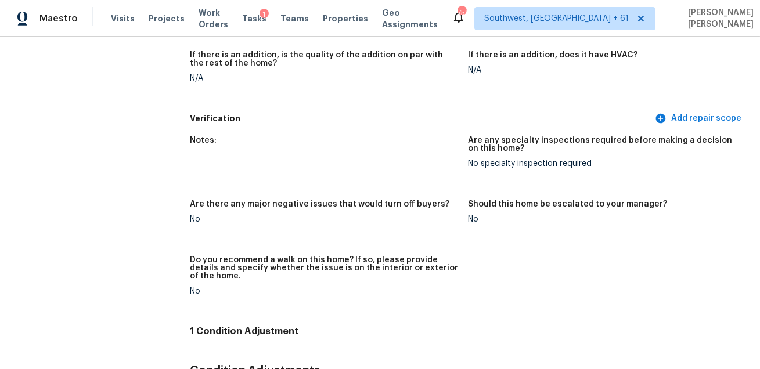
scroll to position [1395, 0]
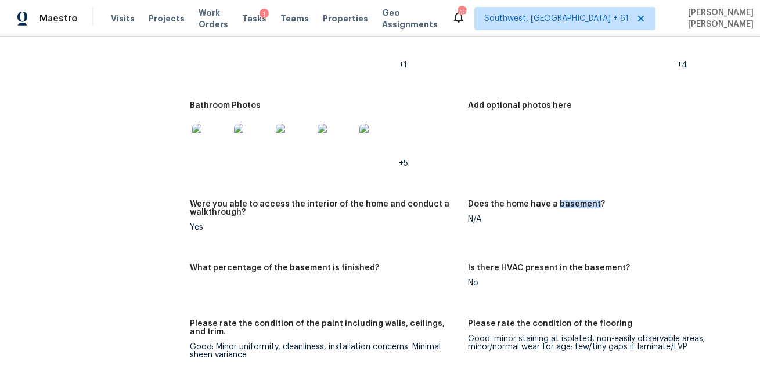
click at [134, 108] on div "All visits 131 Fable Irvine, CA 92618 Home details Other Visits No previous vis…" at bounding box center [83, 81] width 139 height 2835
click at [118, 20] on span "Visits" at bounding box center [123, 19] width 24 height 12
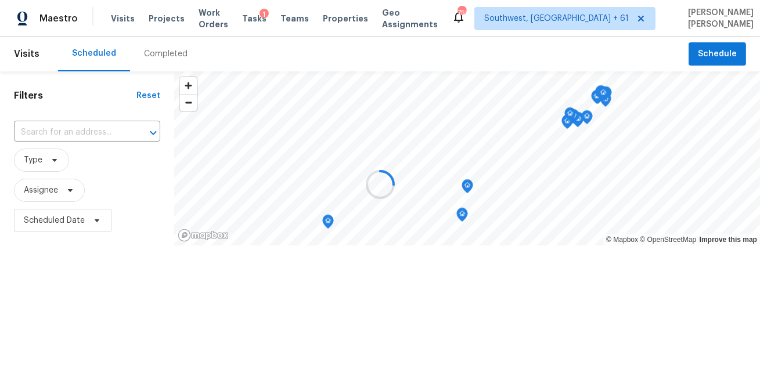
click at [165, 56] on div at bounding box center [380, 184] width 760 height 369
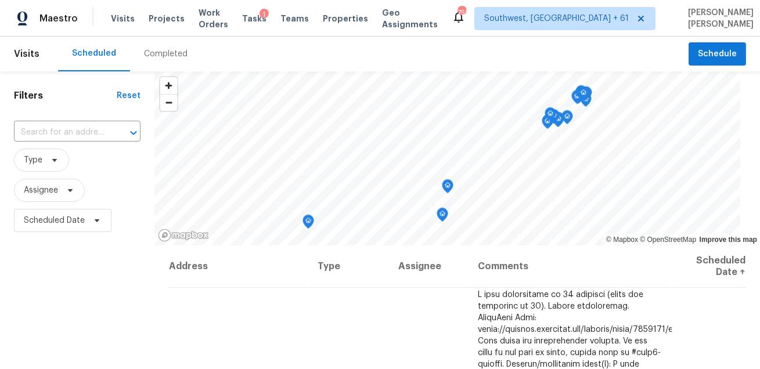
click at [165, 56] on div "Completed" at bounding box center [166, 54] width 44 height 12
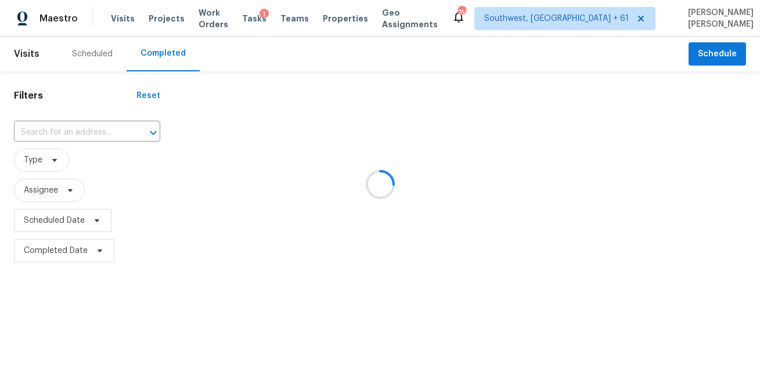
click at [71, 132] on div at bounding box center [380, 184] width 760 height 369
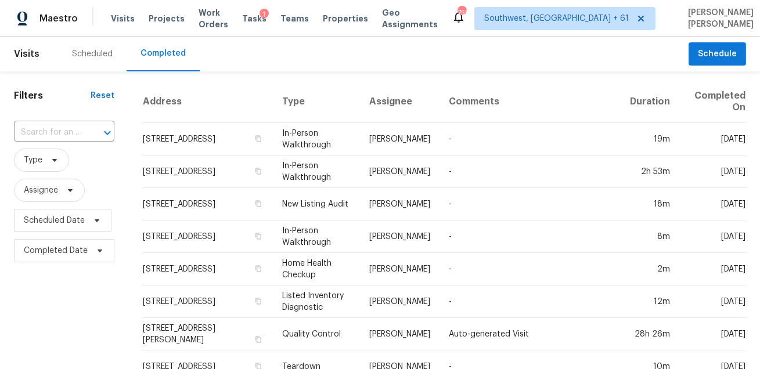
click at [71, 132] on input "text" at bounding box center [48, 133] width 68 height 18
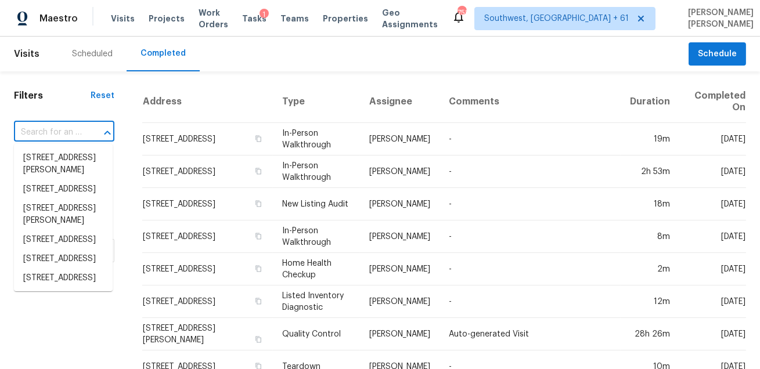
paste input "10040 Albany St Oak Park MI 48237"
type input "10040 Albany St Oak Park MI 48237"
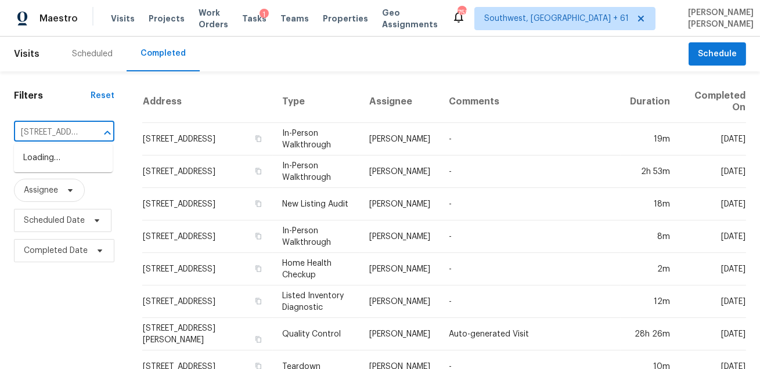
scroll to position [0, 76]
click at [67, 159] on li "10040 Albany St, Oak Park, MI 48237" at bounding box center [63, 158] width 99 height 19
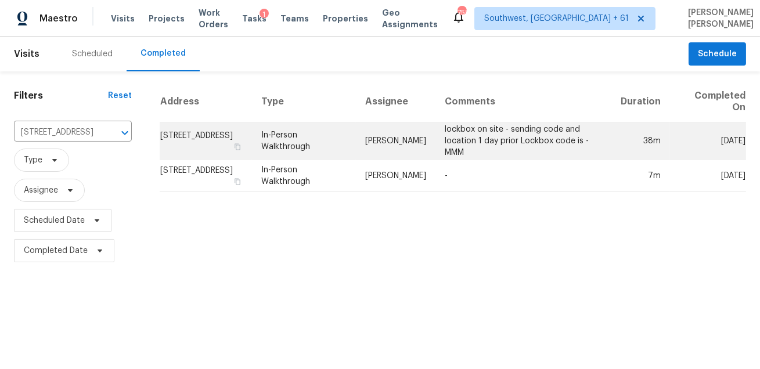
click at [402, 140] on td "Dominic Herron" at bounding box center [395, 141] width 79 height 37
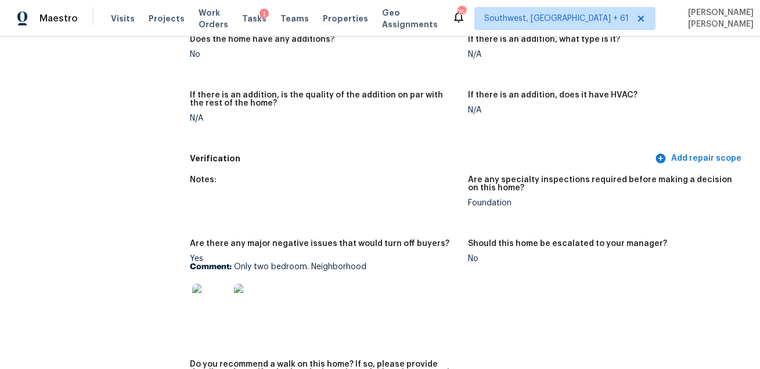
scroll to position [1915, 0]
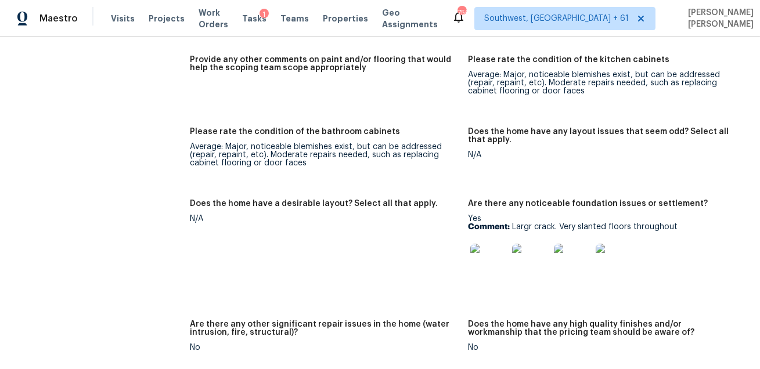
click at [483, 253] on img at bounding box center [488, 262] width 37 height 37
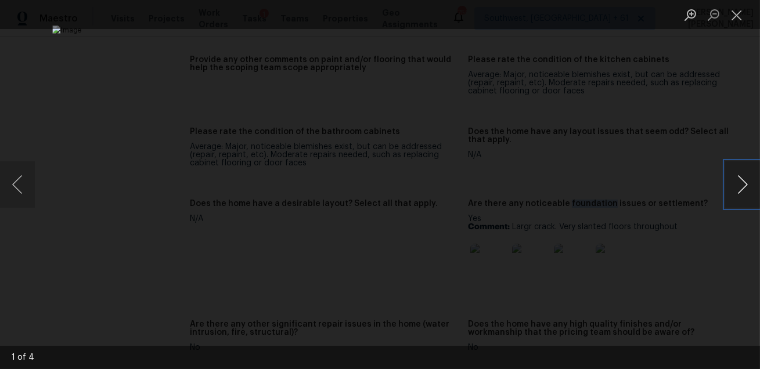
click at [729, 185] on button "Next image" at bounding box center [742, 184] width 35 height 46
click at [707, 254] on div "Lightbox" at bounding box center [380, 184] width 760 height 369
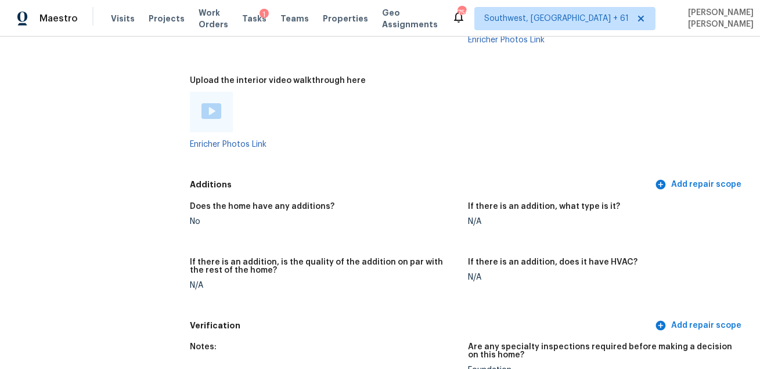
scroll to position [2442, 0]
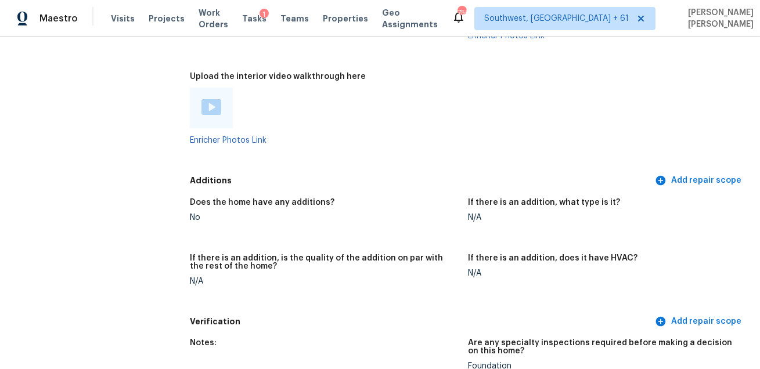
click at [353, 171] on div "Additions Add repair scope" at bounding box center [468, 180] width 556 height 21
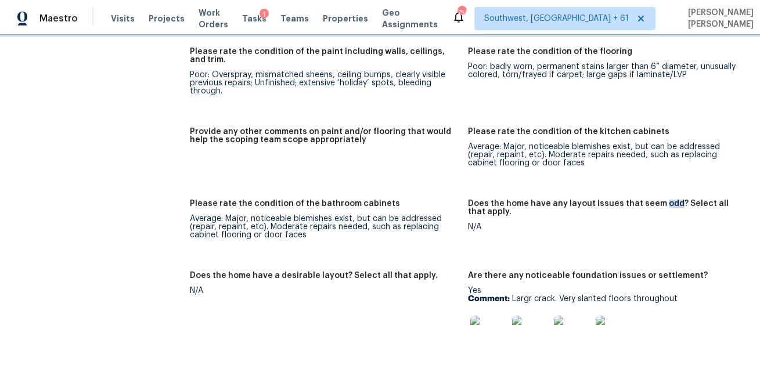
scroll to position [1957, 0]
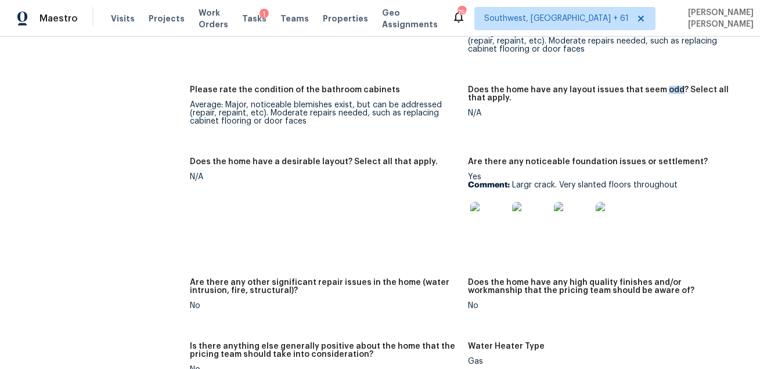
click at [494, 220] on img at bounding box center [488, 220] width 37 height 37
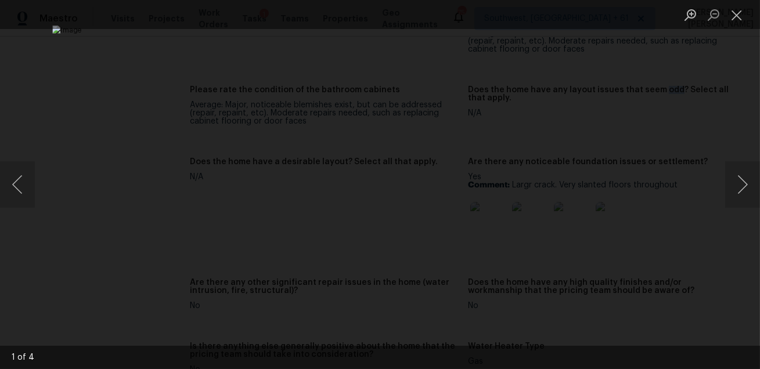
click at [711, 258] on div "Lightbox" at bounding box center [380, 184] width 760 height 369
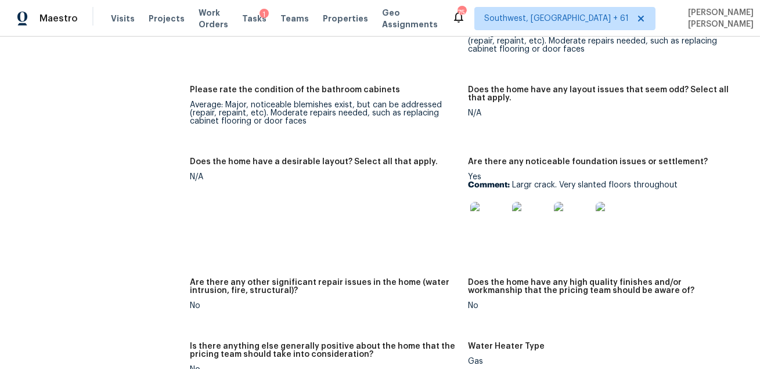
click at [523, 185] on p "Comment: Largr crack. Very slanted floors throughout" at bounding box center [602, 185] width 269 height 8
copy p "Comment: Largr crack. Very slanted floors throughout"
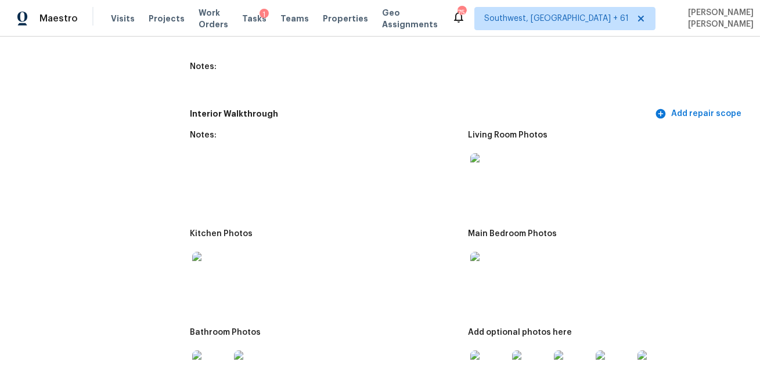
scroll to position [1362, 0]
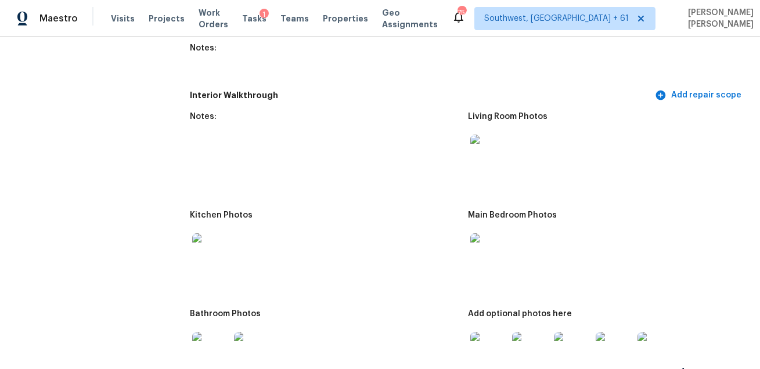
click at [491, 145] on img at bounding box center [488, 153] width 37 height 37
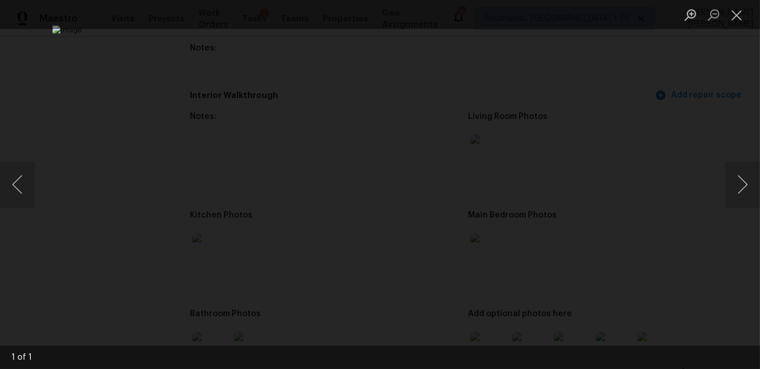
click at [680, 227] on div "Lightbox" at bounding box center [380, 184] width 760 height 369
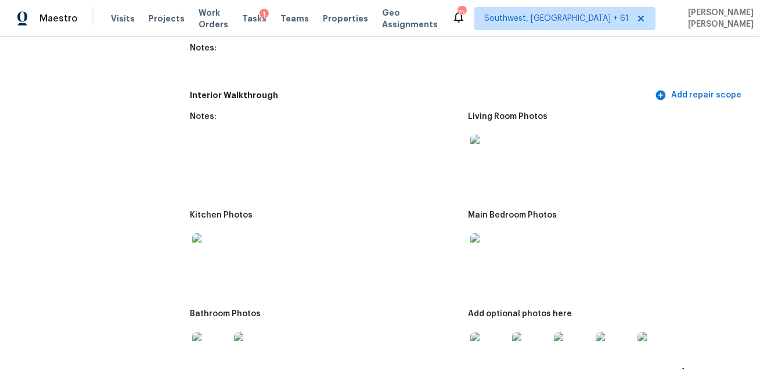
click at [208, 250] on img at bounding box center [210, 251] width 37 height 37
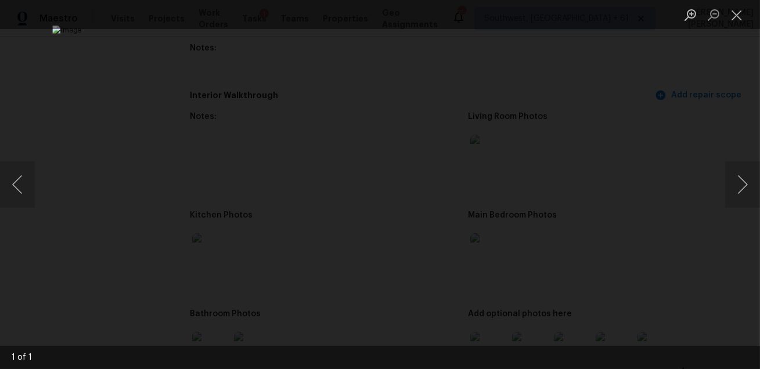
click at [748, 249] on div "Lightbox" at bounding box center [380, 184] width 760 height 369
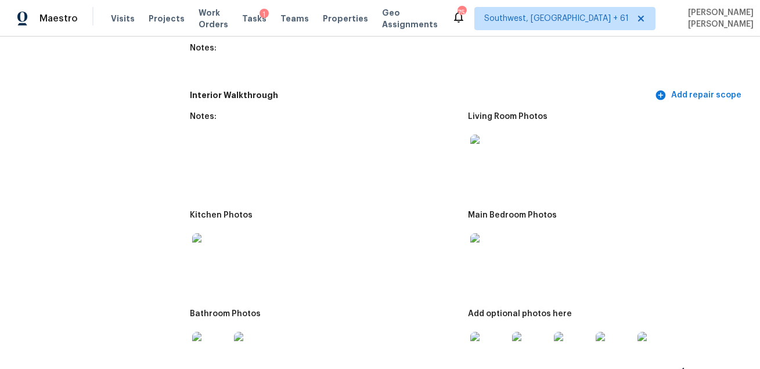
click at [471, 250] on img at bounding box center [488, 251] width 37 height 37
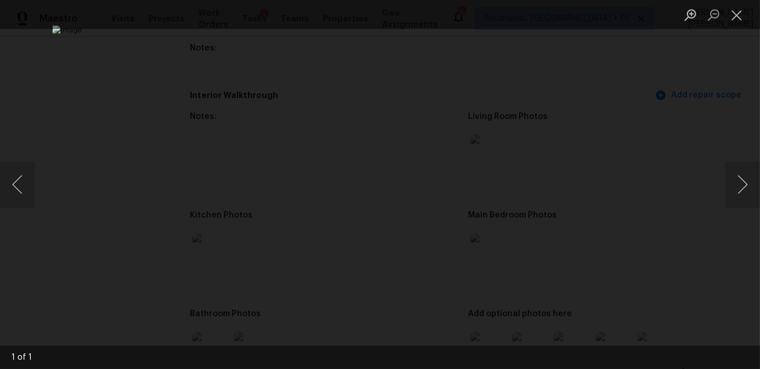
click at [703, 259] on div "Lightbox" at bounding box center [380, 184] width 760 height 369
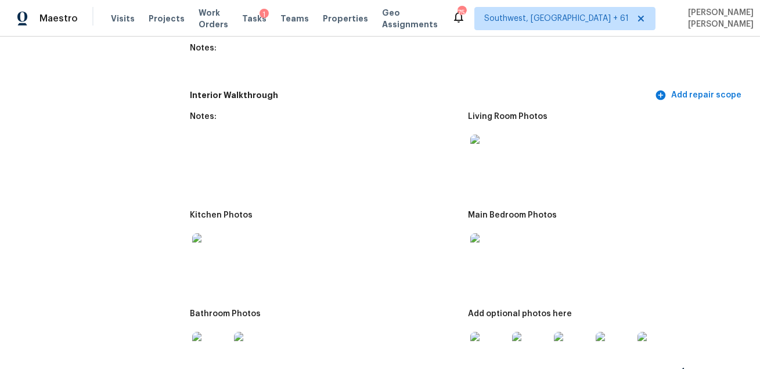
scroll to position [1535, 0]
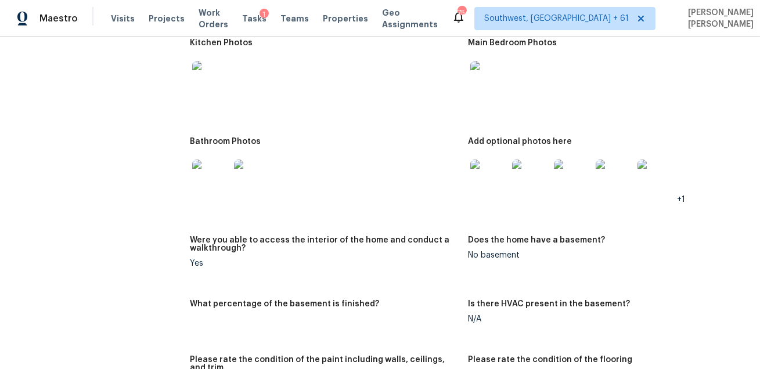
click at [220, 180] on img at bounding box center [210, 178] width 37 height 37
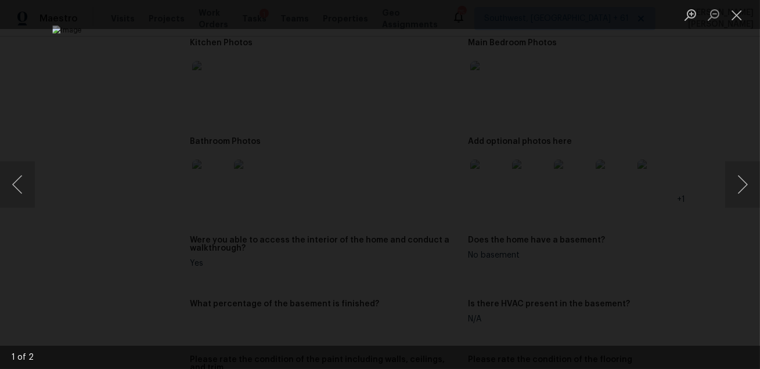
click at [644, 230] on div "Lightbox" at bounding box center [380, 184] width 760 height 369
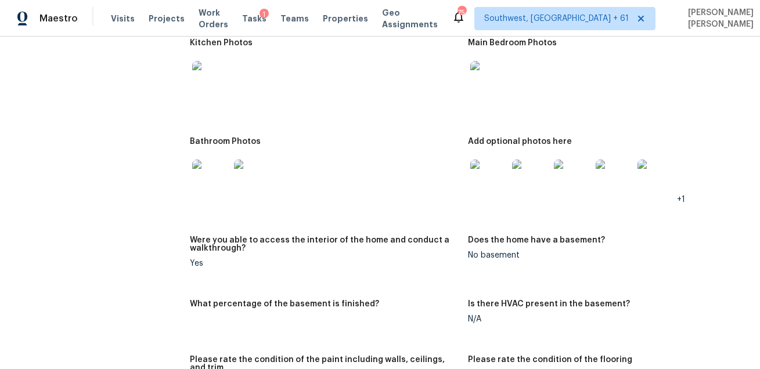
click at [494, 184] on img at bounding box center [488, 178] width 37 height 37
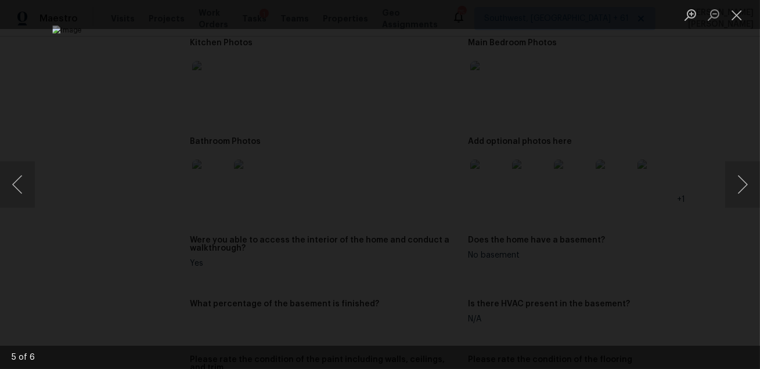
click at [699, 257] on div "Lightbox" at bounding box center [380, 184] width 760 height 369
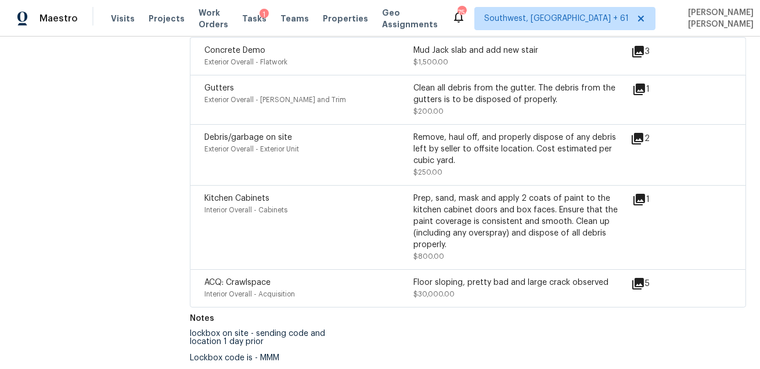
scroll to position [1714, 0]
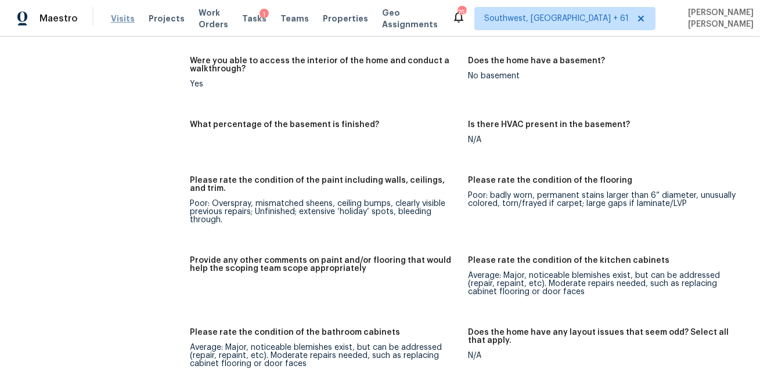
click at [116, 19] on span "Visits" at bounding box center [123, 19] width 24 height 12
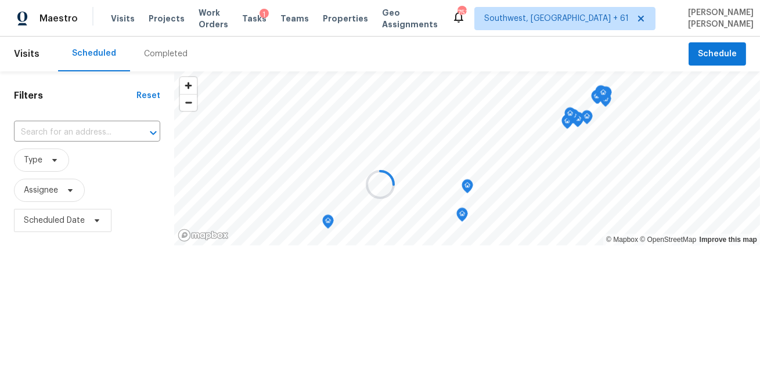
click at [160, 49] on div at bounding box center [380, 184] width 760 height 369
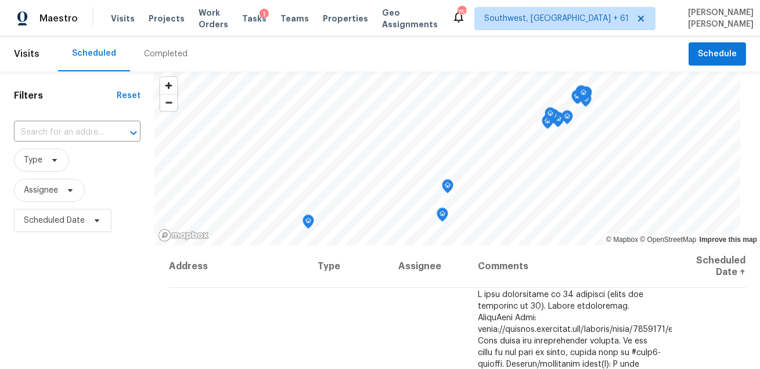
click at [160, 49] on div "Completed" at bounding box center [166, 54] width 44 height 12
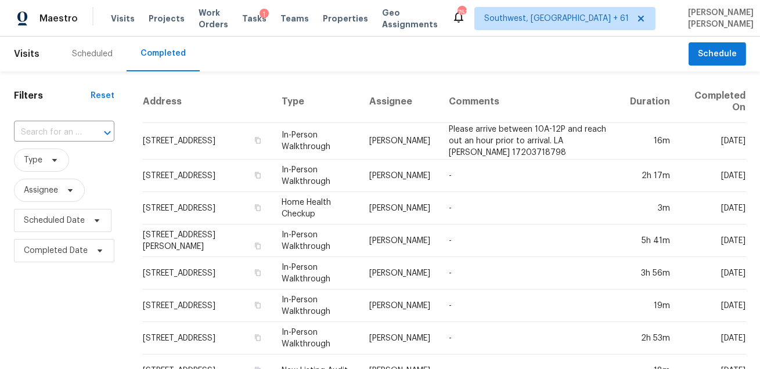
click at [90, 133] on div at bounding box center [99, 133] width 30 height 16
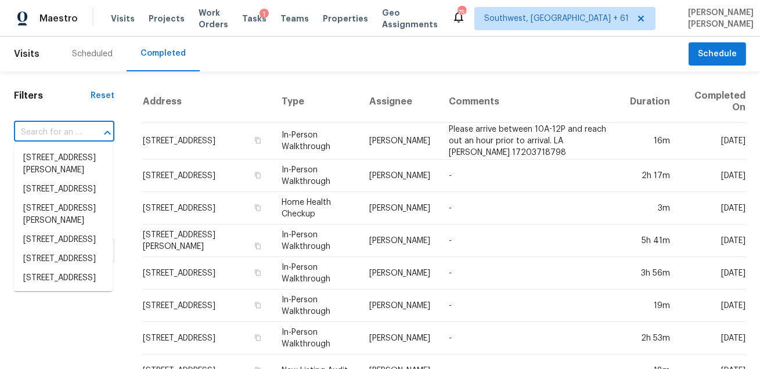
paste input "2324 Sherman St Longmont CO 80501"
type input "2324 Sherman St Longmont CO 80501"
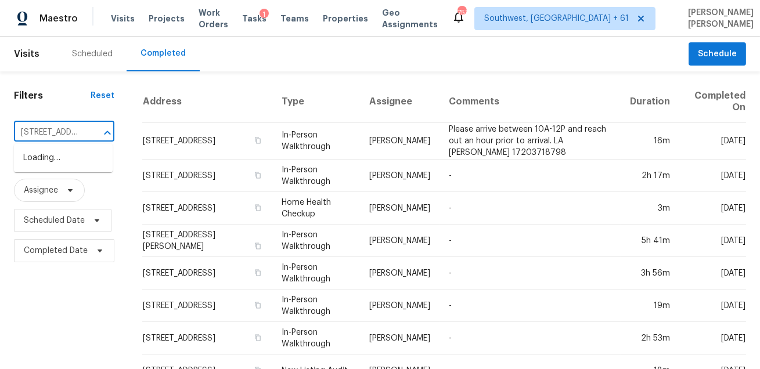
scroll to position [0, 88]
click at [71, 158] on li "2324 Sherman St, Longmont, CO 80501" at bounding box center [63, 164] width 99 height 31
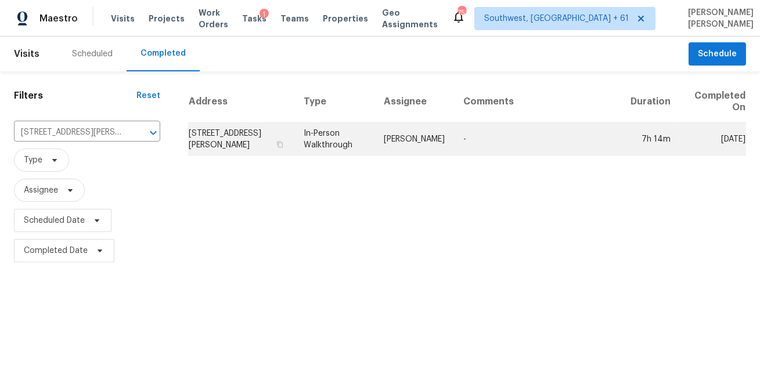
click at [346, 142] on td "In-Person Walkthrough" at bounding box center [334, 139] width 80 height 32
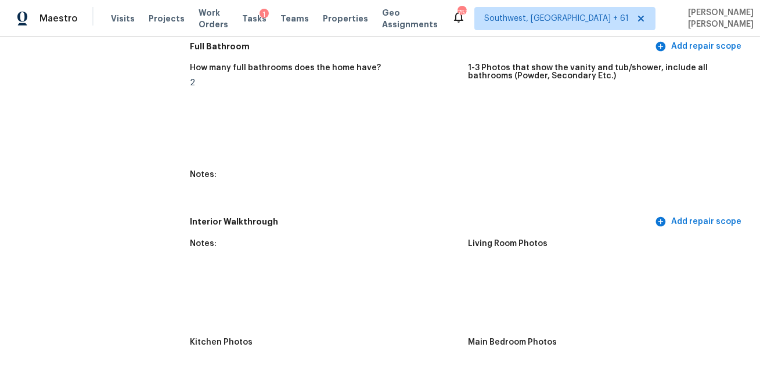
scroll to position [1713, 0]
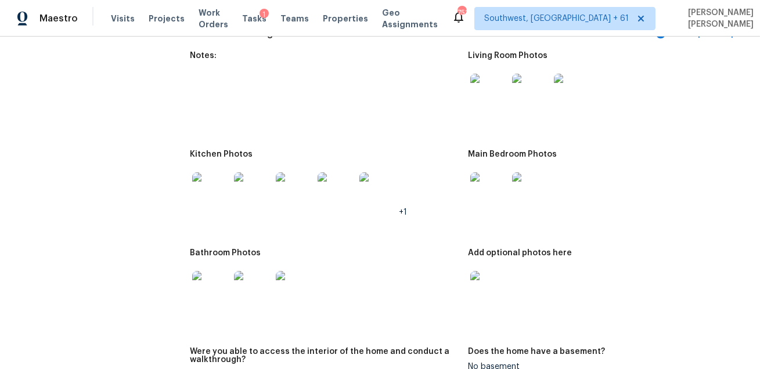
click at [494, 91] on img at bounding box center [488, 92] width 37 height 37
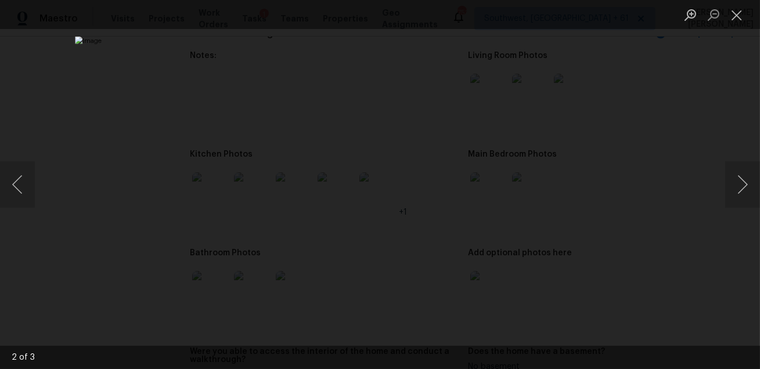
click at [682, 230] on div "Lightbox" at bounding box center [380, 184] width 760 height 369
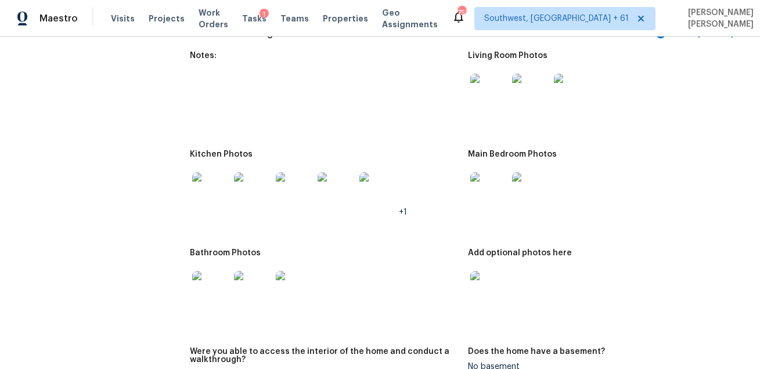
click at [207, 186] on img at bounding box center [210, 190] width 37 height 37
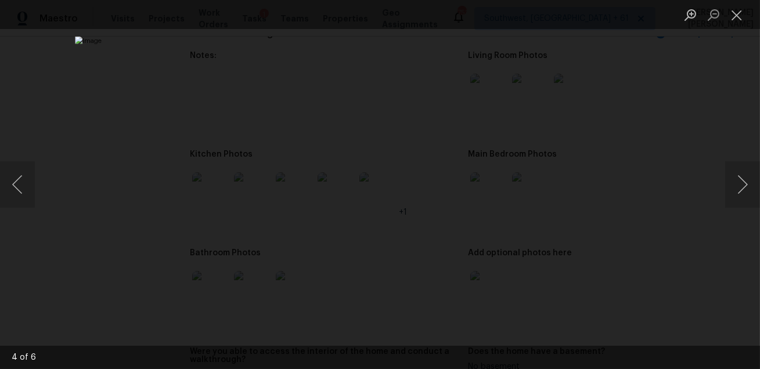
click at [670, 232] on div "Lightbox" at bounding box center [380, 184] width 760 height 369
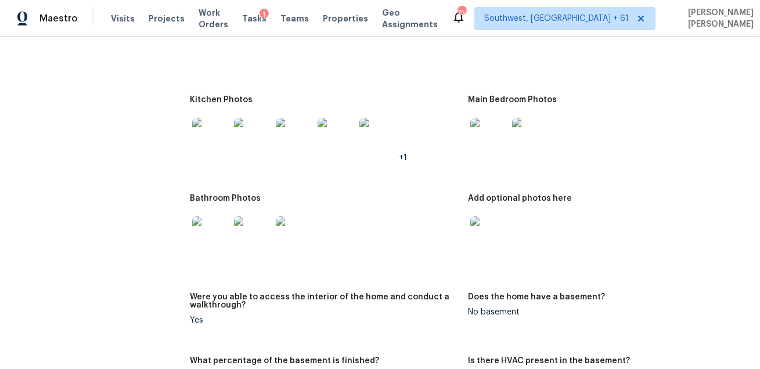
scroll to position [1818, 0]
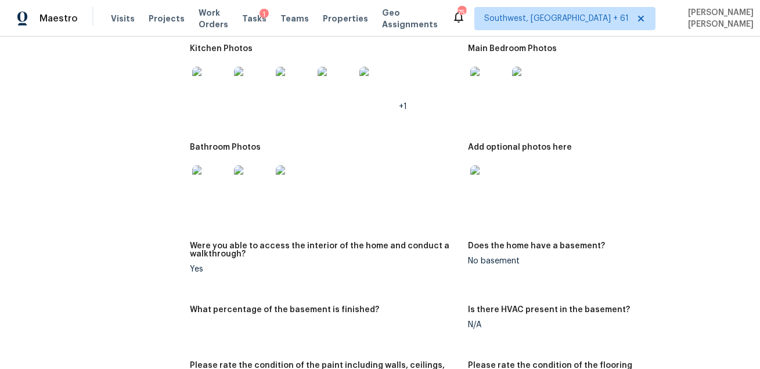
click at [494, 79] on img at bounding box center [488, 85] width 37 height 37
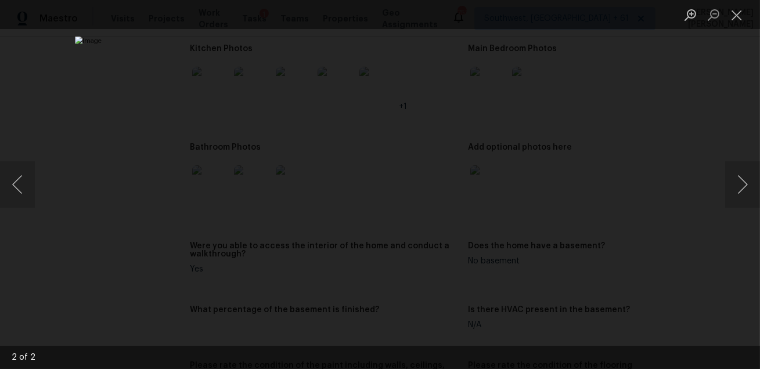
click at [682, 150] on div "Lightbox" at bounding box center [380, 184] width 760 height 369
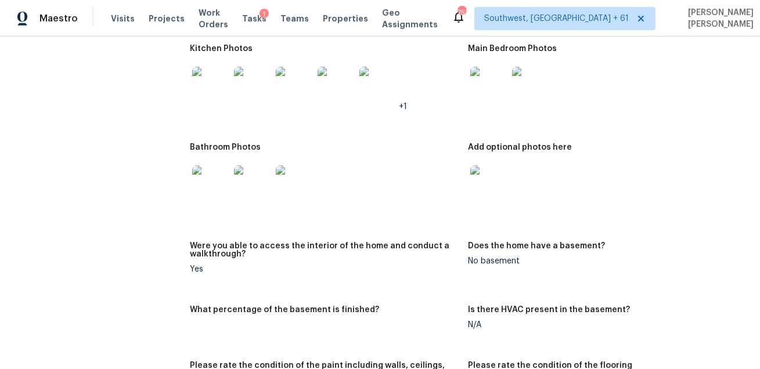
click at [212, 183] on img at bounding box center [210, 183] width 37 height 37
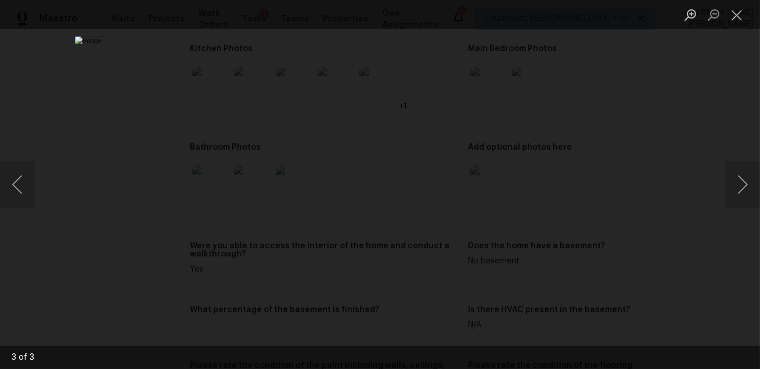
click at [665, 239] on div "Lightbox" at bounding box center [380, 184] width 760 height 369
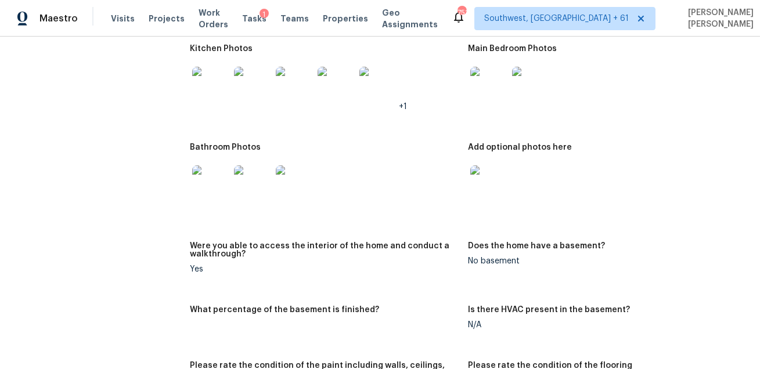
click at [470, 194] on img at bounding box center [488, 183] width 37 height 37
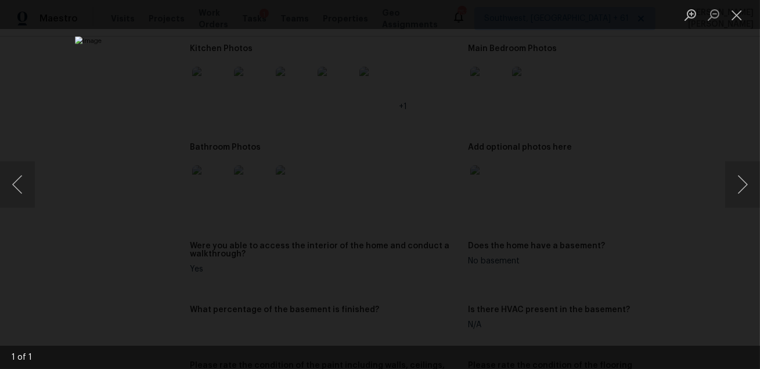
click at [718, 270] on div "Lightbox" at bounding box center [380, 184] width 760 height 369
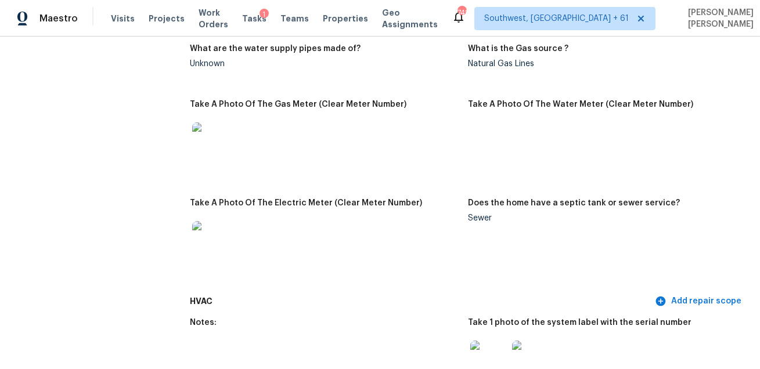
scroll to position [2060, 0]
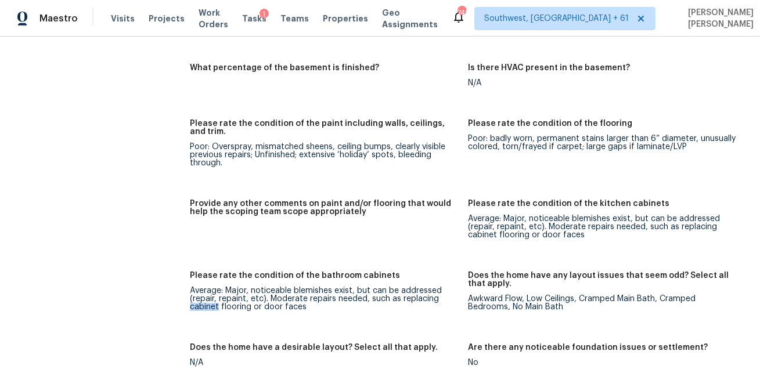
click at [355, 191] on div "Notes: Living Room Photos Kitchen Photos +1 Main Bedroom Photos Bathroom Photos…" at bounding box center [468, 262] width 556 height 1130
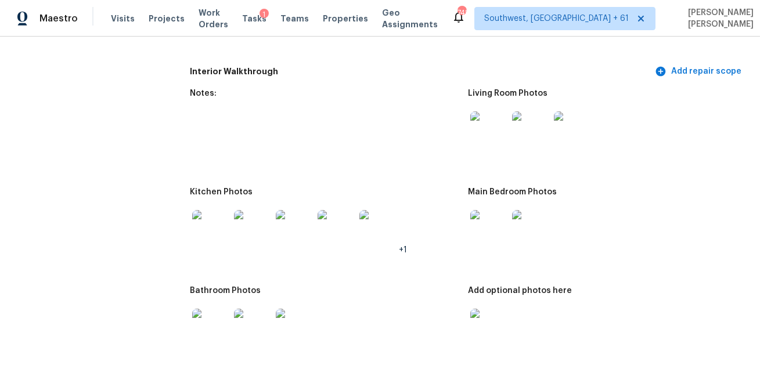
scroll to position [1666, 0]
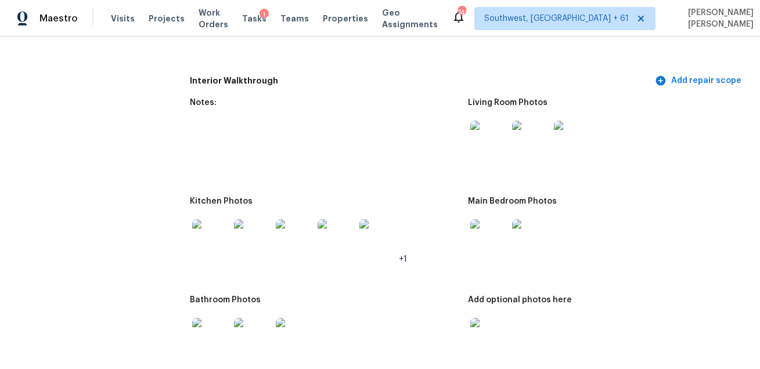
click at [482, 137] on img at bounding box center [488, 139] width 37 height 37
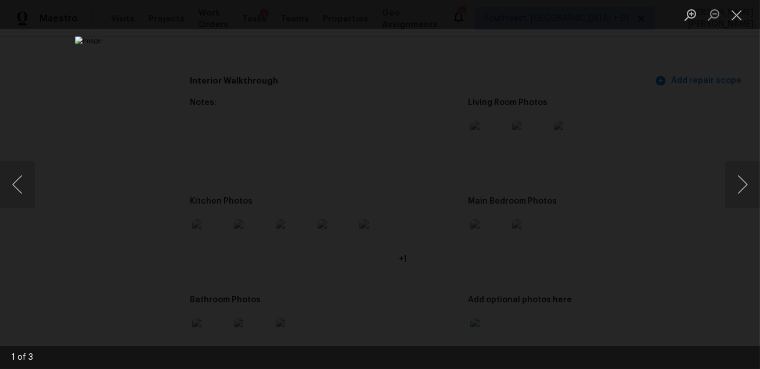
click at [651, 128] on div "Lightbox" at bounding box center [380, 184] width 760 height 369
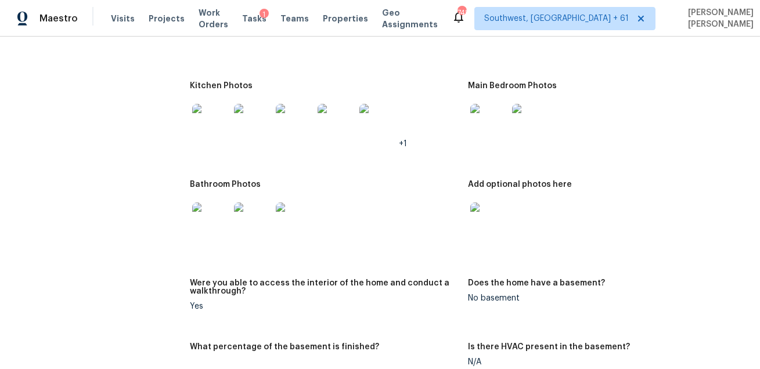
scroll to position [1777, 0]
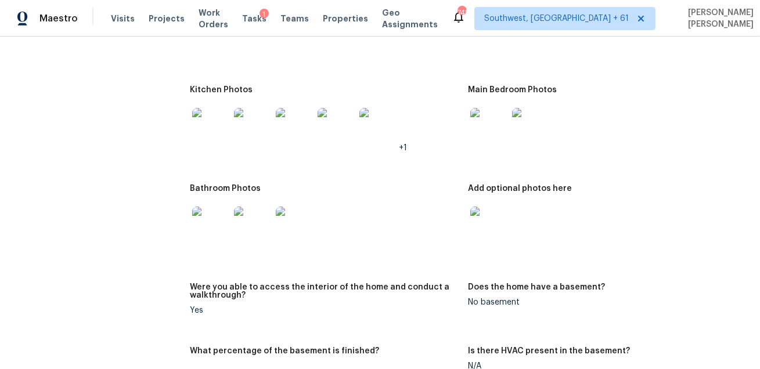
click at [212, 220] on img at bounding box center [210, 225] width 37 height 37
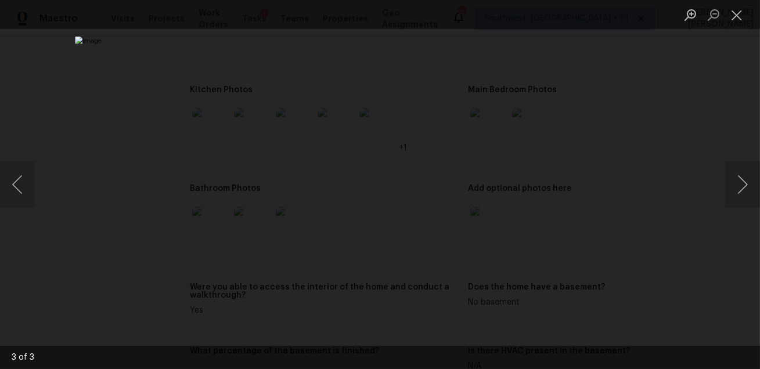
click at [625, 216] on div "Lightbox" at bounding box center [380, 184] width 760 height 369
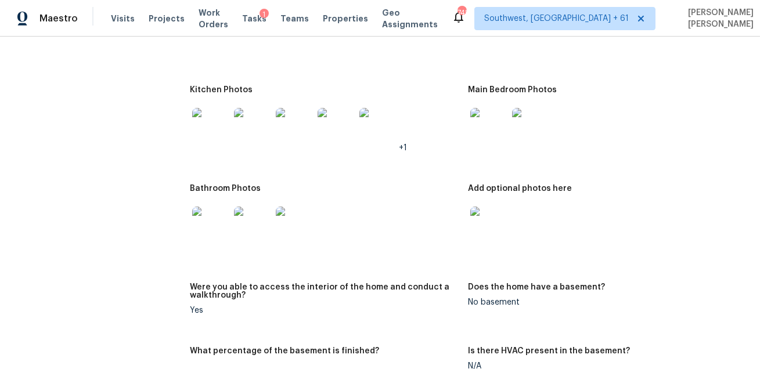
click at [212, 123] on img at bounding box center [210, 126] width 37 height 37
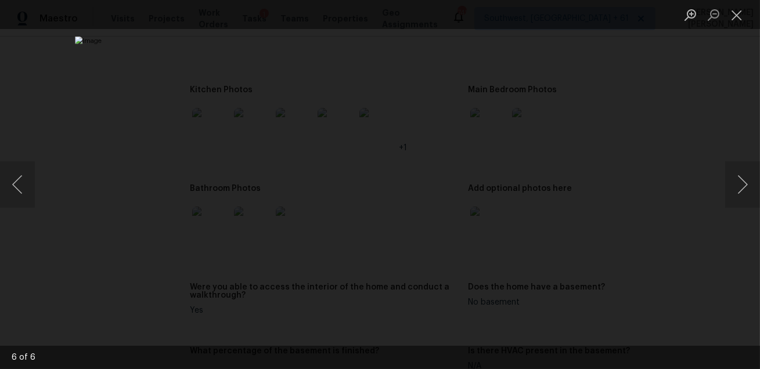
click at [591, 192] on img "Lightbox" at bounding box center [380, 185] width 610 height 296
click at [659, 198] on div "Lightbox" at bounding box center [380, 184] width 760 height 369
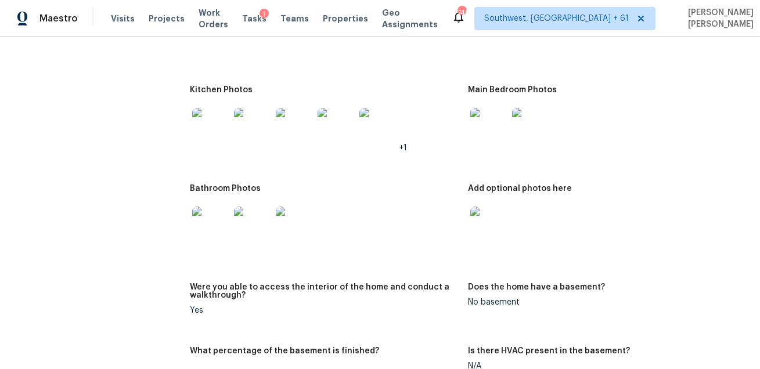
scroll to position [1720, 0]
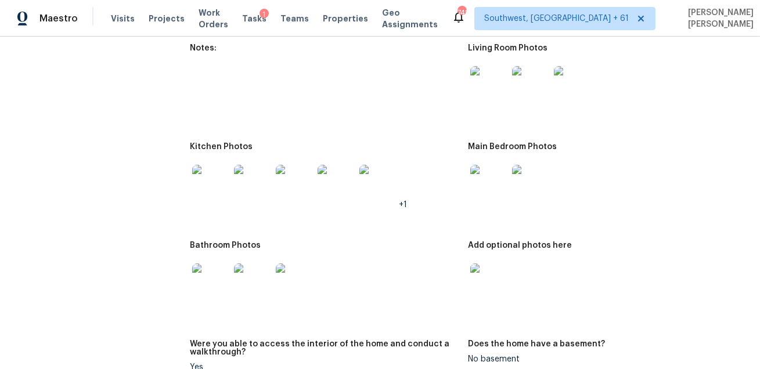
click at [499, 66] on img at bounding box center [488, 84] width 37 height 37
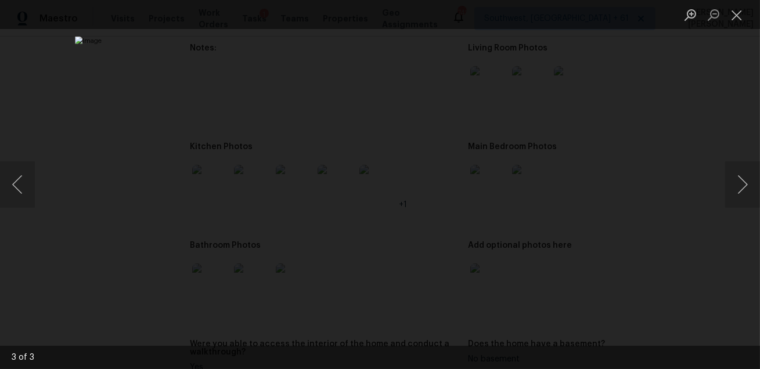
click at [646, 147] on div "Lightbox" at bounding box center [380, 184] width 760 height 369
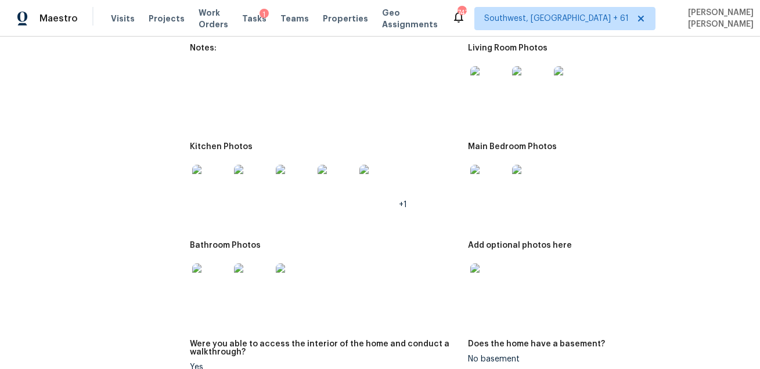
click at [383, 85] on figure "Notes:" at bounding box center [329, 86] width 278 height 85
click at [111, 20] on span "Visits" at bounding box center [123, 19] width 24 height 12
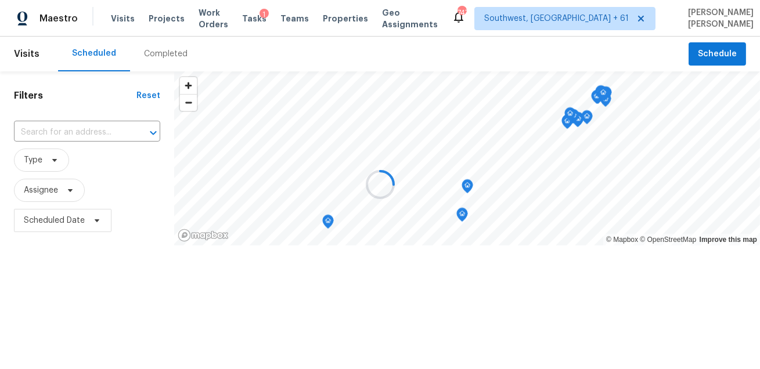
click at [140, 47] on div at bounding box center [380, 184] width 760 height 369
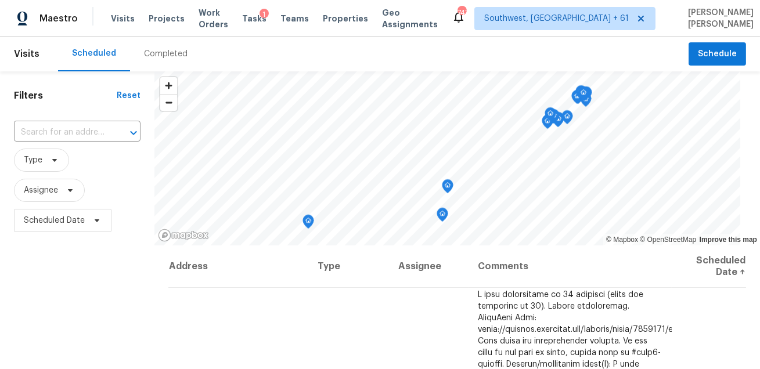
click at [154, 49] on div "Completed" at bounding box center [166, 54] width 44 height 12
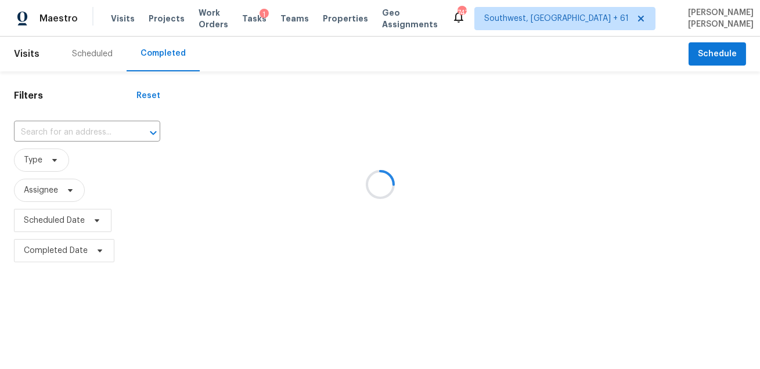
click at [154, 49] on div at bounding box center [380, 184] width 760 height 369
click at [95, 120] on div at bounding box center [380, 184] width 760 height 369
click at [84, 134] on div at bounding box center [380, 184] width 760 height 369
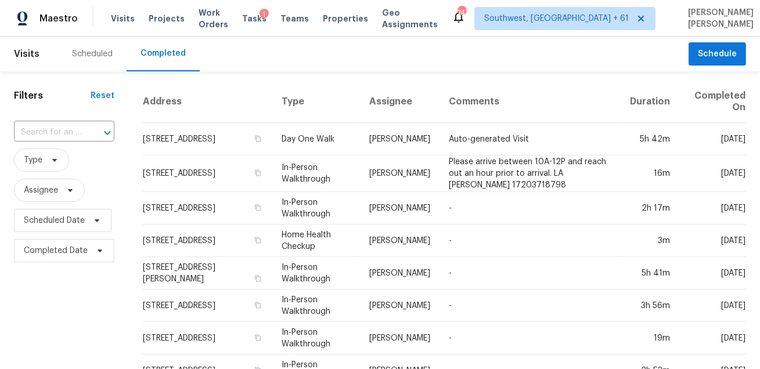
click at [84, 134] on div at bounding box center [99, 133] width 30 height 16
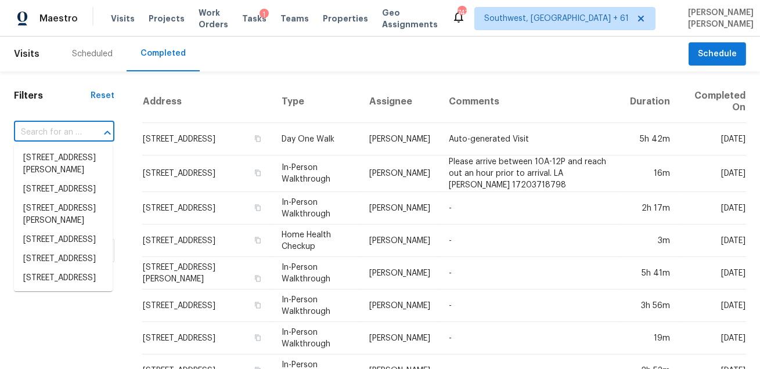
paste input "2485 Huron Cir Kissimmee FL 34746"
type input "2485 Huron Cir Kissimmee FL 34746"
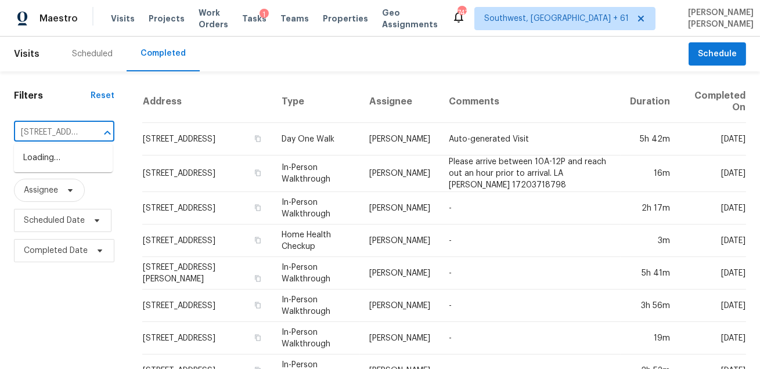
scroll to position [0, 78]
click at [62, 161] on li "2485 Huron Cir, Kissimmee, FL 34746" at bounding box center [63, 158] width 99 height 19
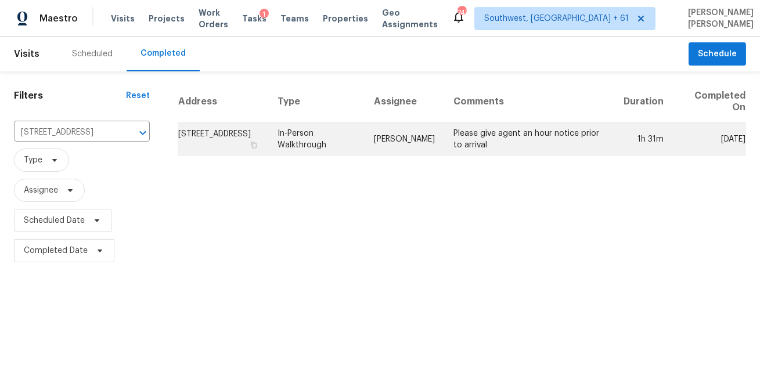
click at [361, 140] on td "In-Person Walkthrough" at bounding box center [316, 139] width 96 height 32
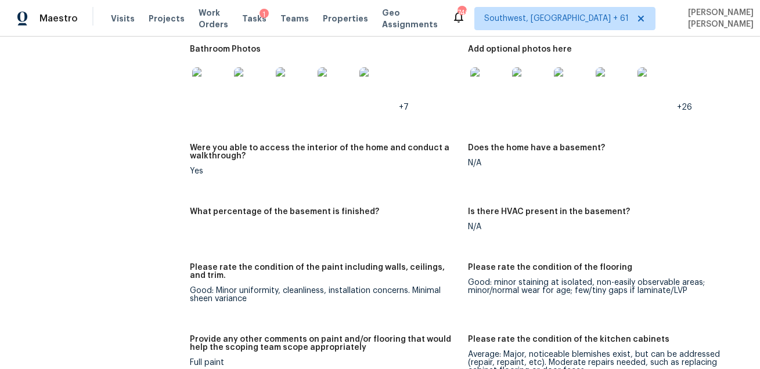
scroll to position [2540, 0]
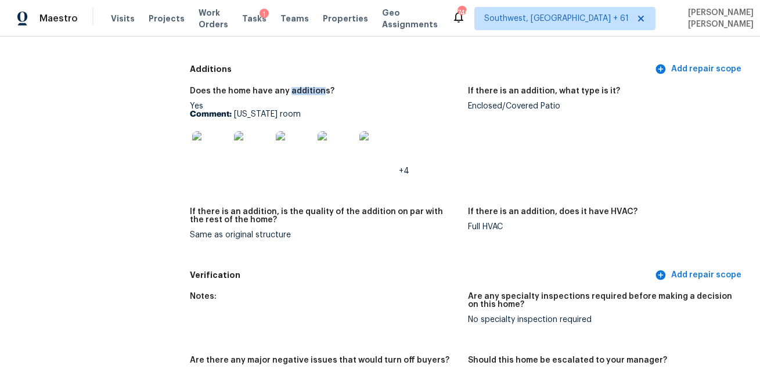
click at [446, 196] on div "Does the home have any additions? Yes Comment: Florida room +4 If there is an a…" at bounding box center [468, 172] width 556 height 185
click at [327, 215] on h5 "If there is an addition, is the quality of the addition on par with the rest of…" at bounding box center [324, 216] width 269 height 16
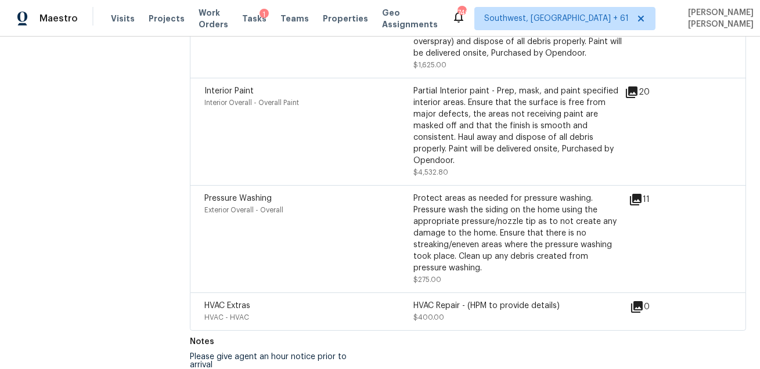
scroll to position [903, 0]
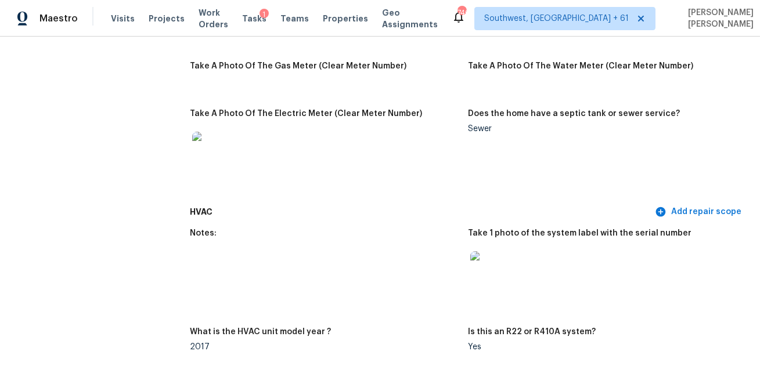
click at [483, 252] on img at bounding box center [488, 269] width 37 height 37
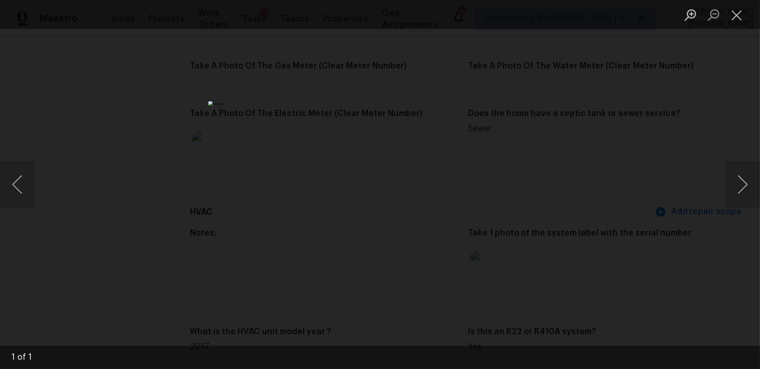
click at [565, 171] on div "Lightbox" at bounding box center [380, 184] width 760 height 369
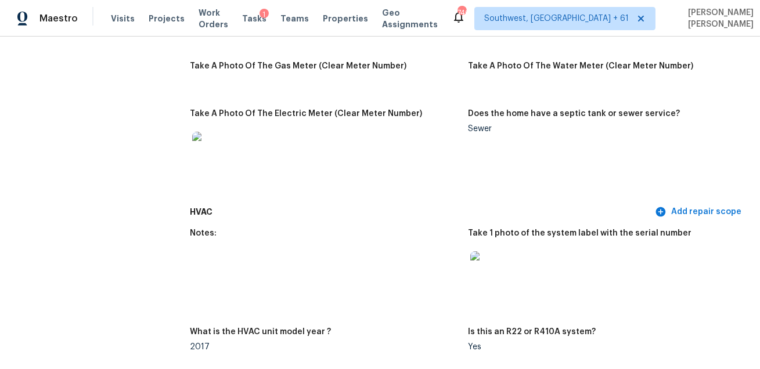
click at [496, 255] on img at bounding box center [488, 269] width 37 height 37
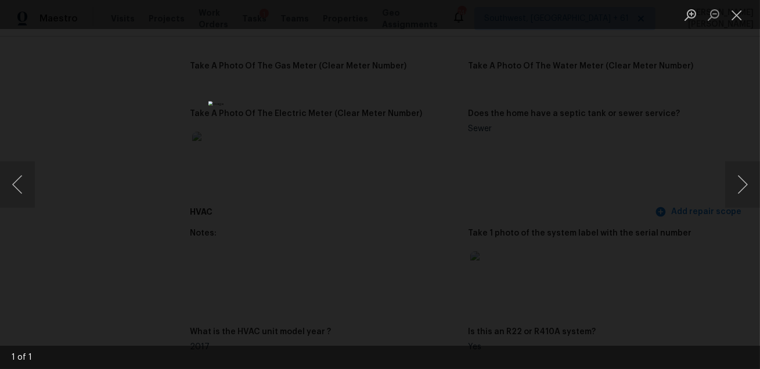
click at [203, 154] on div "Lightbox" at bounding box center [380, 184] width 760 height 369
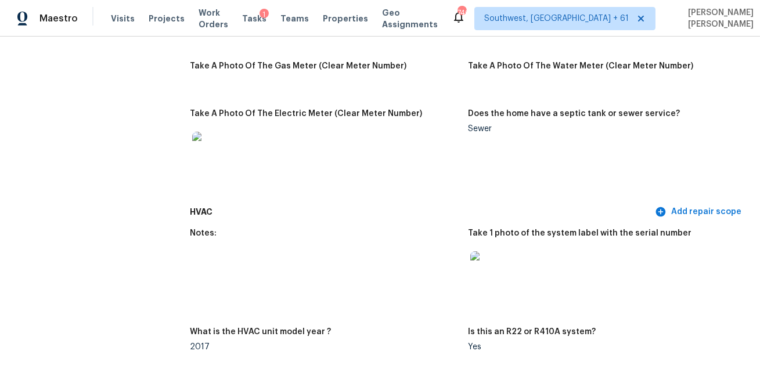
click at [479, 263] on img at bounding box center [488, 269] width 37 height 37
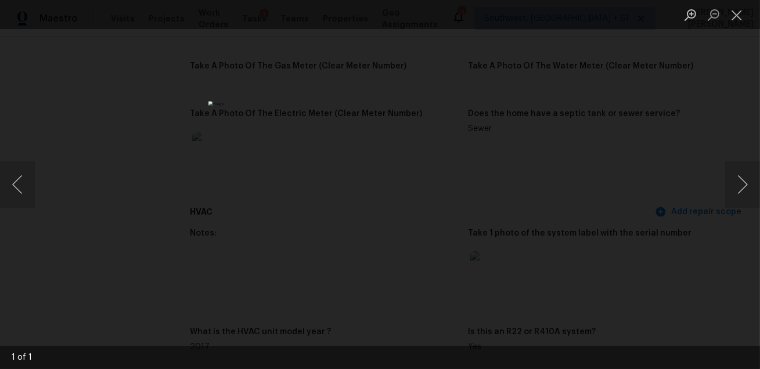
click at [569, 50] on div "Lightbox" at bounding box center [380, 184] width 760 height 369
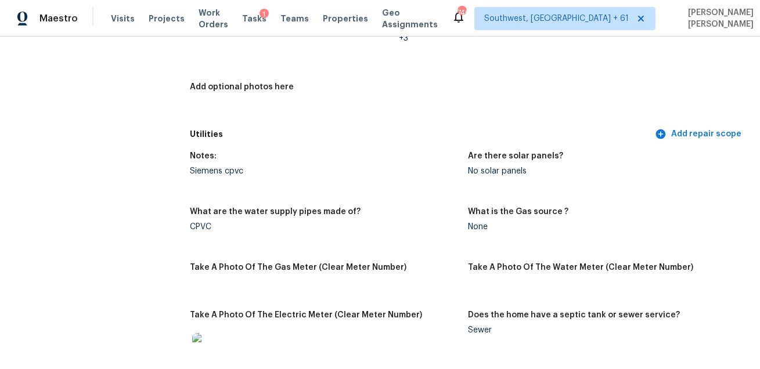
scroll to position [2397, 0]
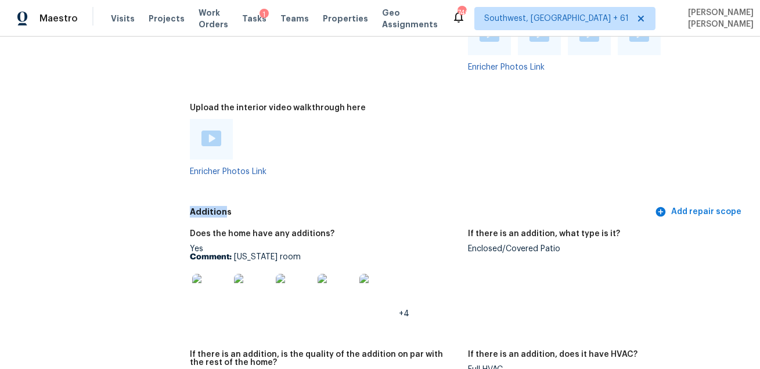
click at [200, 287] on img at bounding box center [210, 292] width 37 height 37
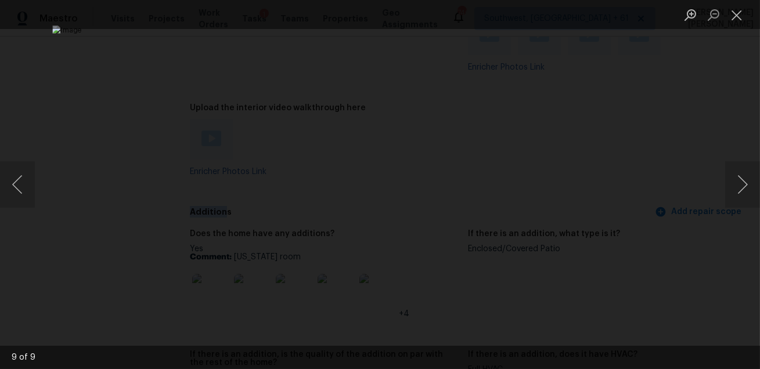
click at [728, 219] on div "Lightbox" at bounding box center [380, 184] width 760 height 369
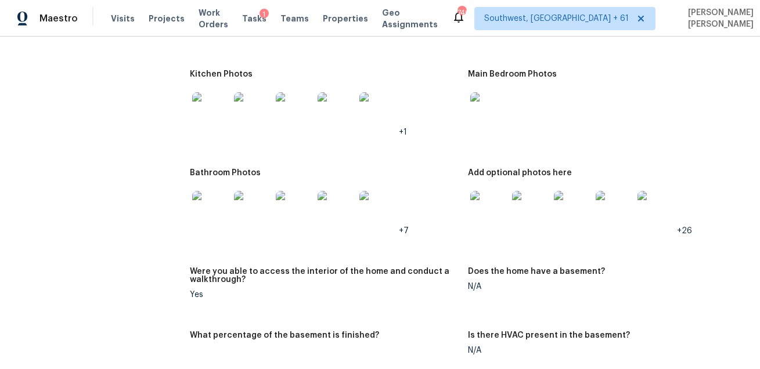
scroll to position [1433, 0]
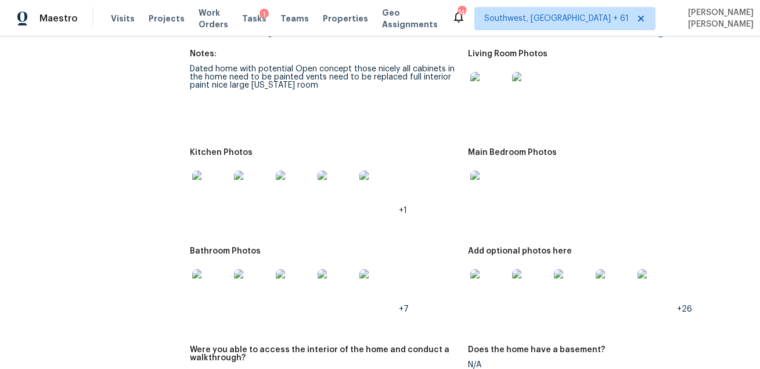
click at [475, 95] on img at bounding box center [488, 90] width 37 height 37
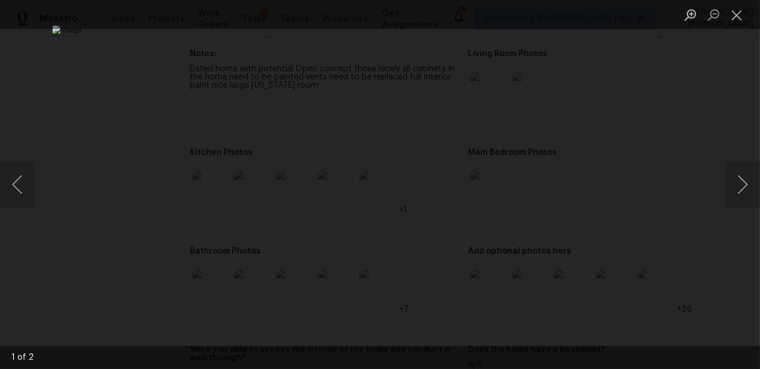
click at [700, 116] on div "Lightbox" at bounding box center [380, 184] width 760 height 369
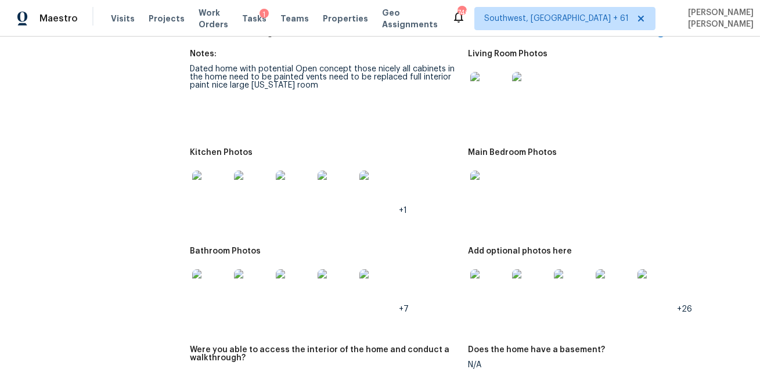
click at [209, 178] on img at bounding box center [210, 189] width 37 height 37
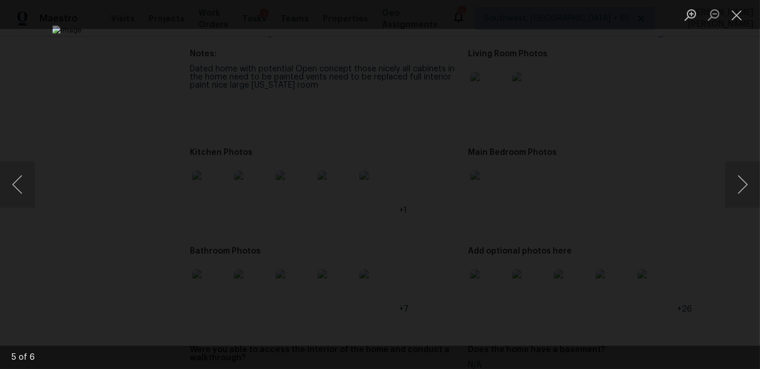
click at [685, 133] on div "Lightbox" at bounding box center [380, 184] width 760 height 369
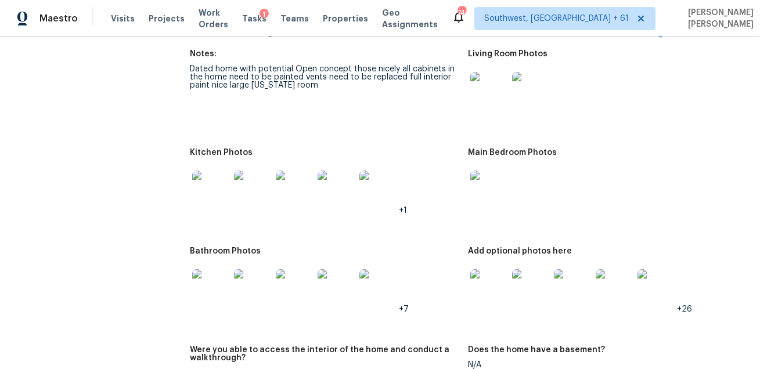
click at [513, 180] on div at bounding box center [602, 189] width 269 height 51
click at [483, 185] on img at bounding box center [488, 189] width 37 height 37
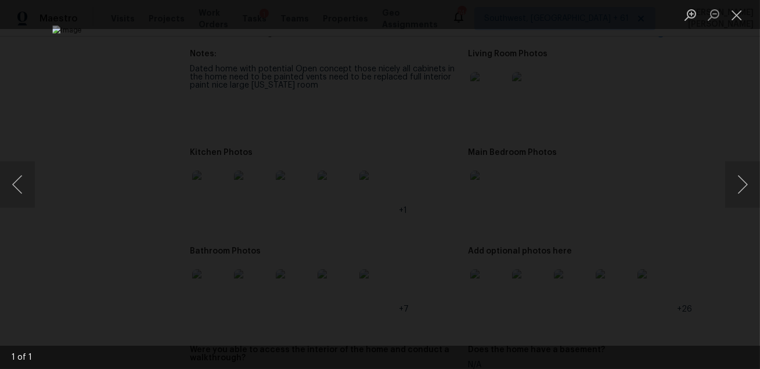
click at [648, 156] on div "Lightbox" at bounding box center [380, 184] width 760 height 369
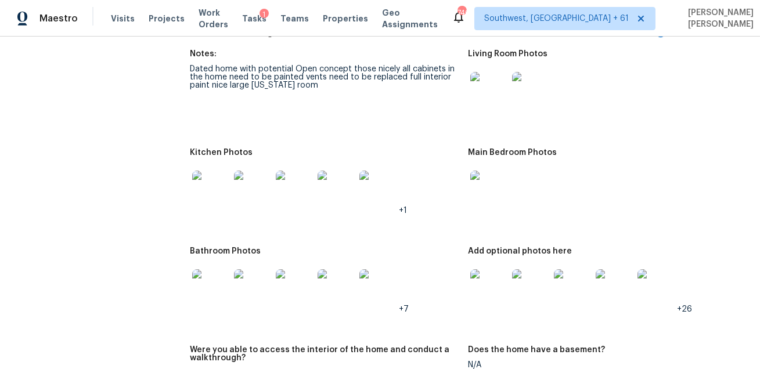
click at [205, 288] on img at bounding box center [210, 287] width 37 height 37
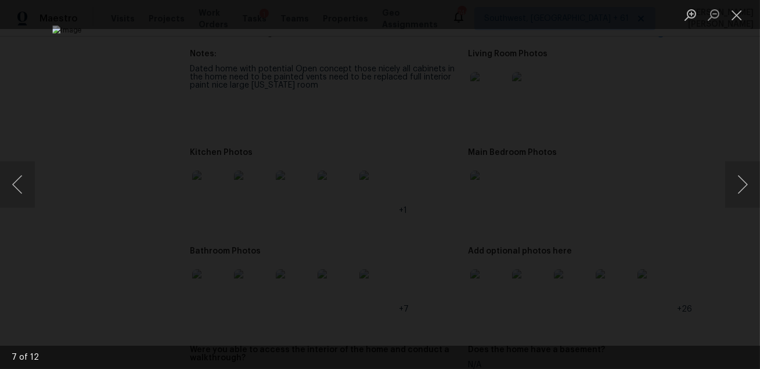
click at [722, 272] on div "Lightbox" at bounding box center [380, 184] width 760 height 369
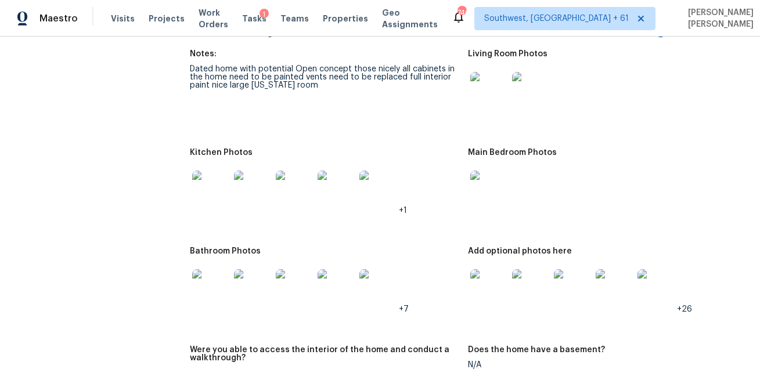
click at [496, 288] on img at bounding box center [488, 287] width 37 height 37
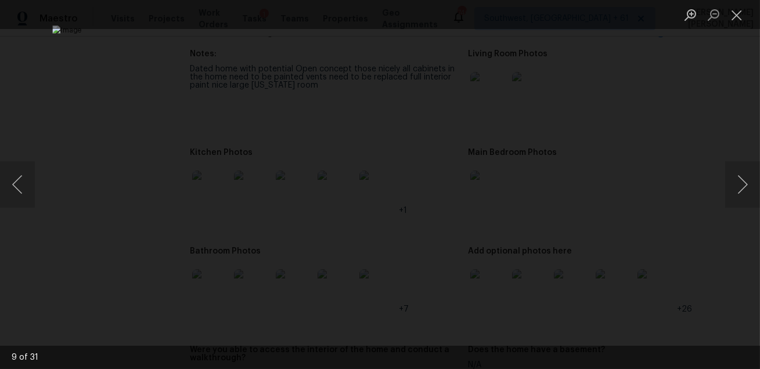
click at [699, 245] on div "Lightbox" at bounding box center [380, 184] width 760 height 369
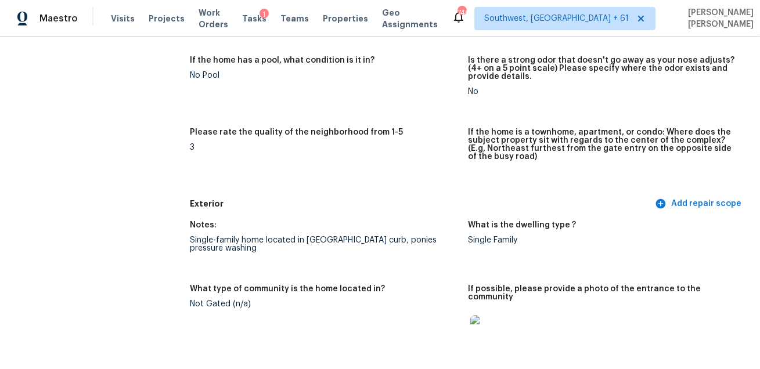
scroll to position [470, 0]
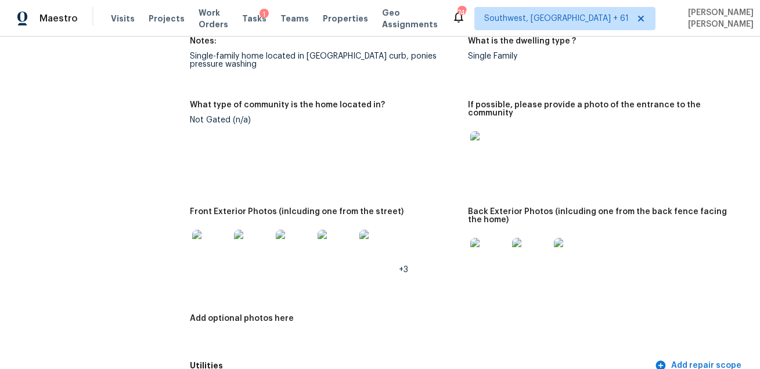
click at [214, 233] on img at bounding box center [210, 248] width 37 height 37
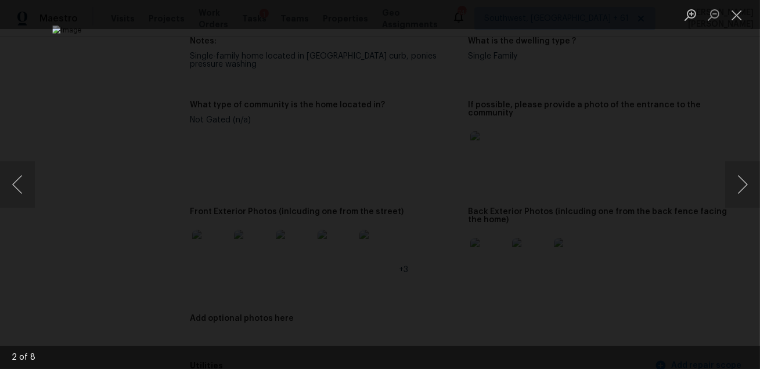
click at [736, 125] on div "Lightbox" at bounding box center [380, 184] width 760 height 369
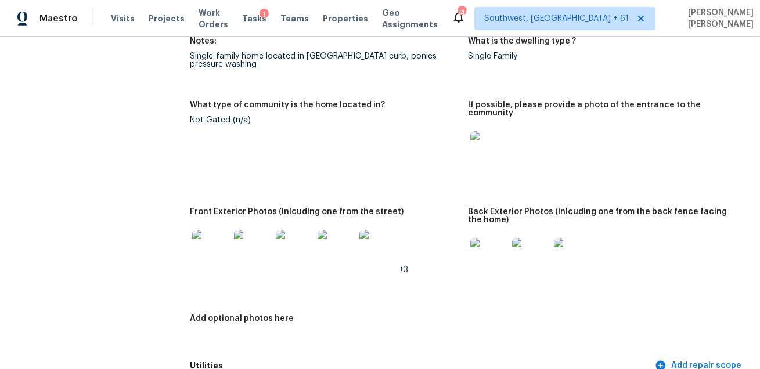
click at [490, 244] on img at bounding box center [488, 256] width 37 height 37
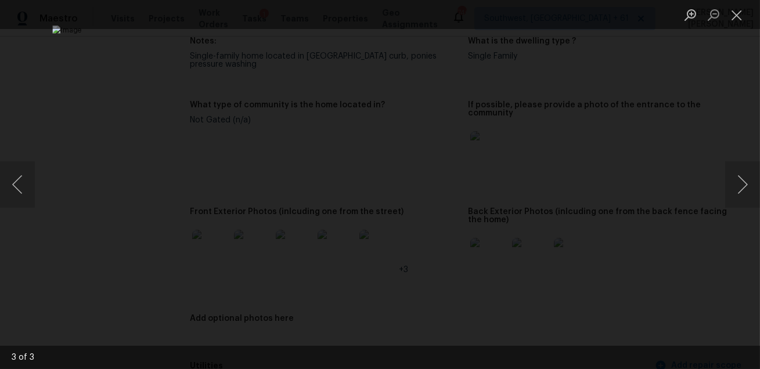
click at [685, 147] on div "Lightbox" at bounding box center [380, 184] width 760 height 369
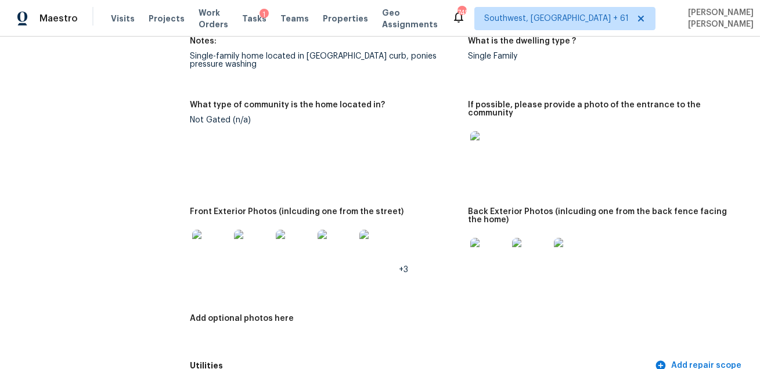
click at [425, 73] on figure "Notes: Single-family home located in Brighton Lakes nice curb, ponies pressure …" at bounding box center [329, 62] width 278 height 50
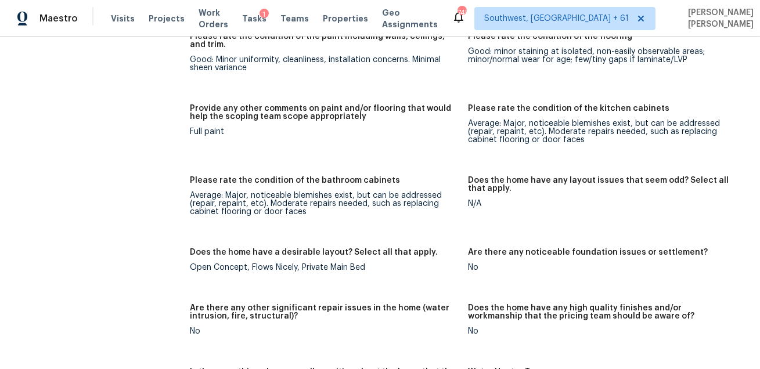
scroll to position [1691, 0]
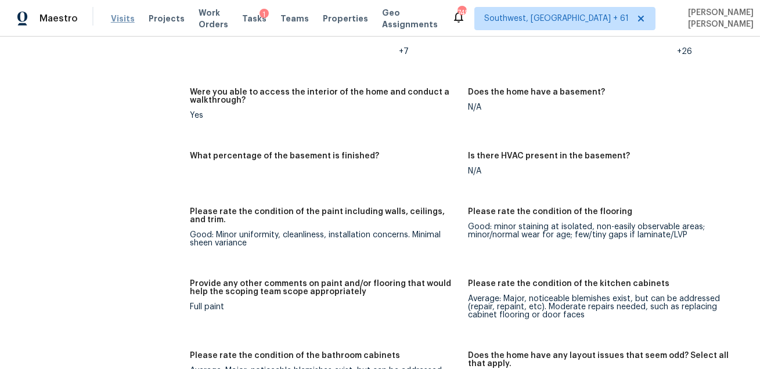
click at [118, 19] on span "Visits" at bounding box center [123, 19] width 24 height 12
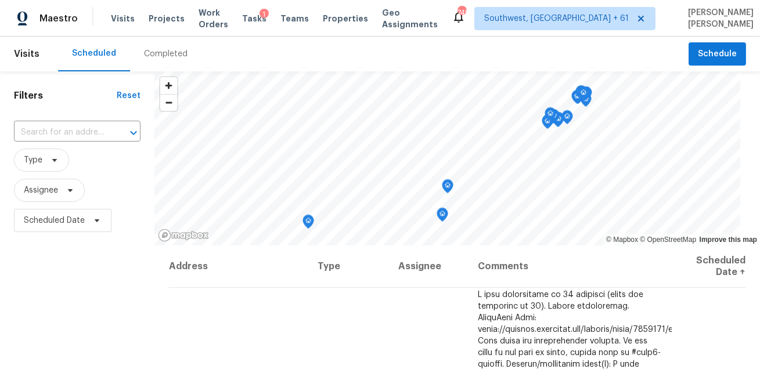
click at [156, 60] on div "Completed" at bounding box center [165, 54] width 71 height 35
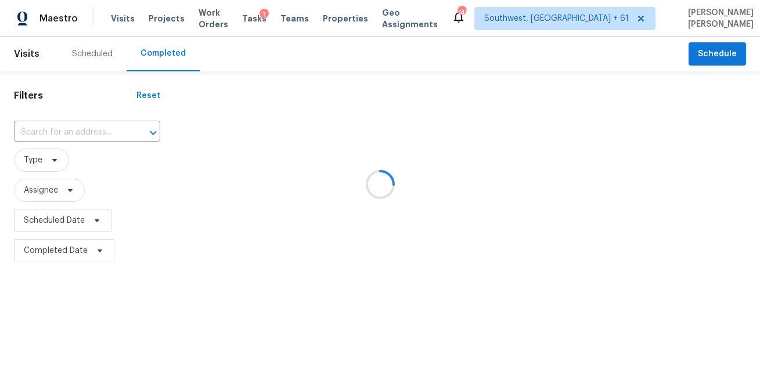
click at [94, 125] on div at bounding box center [380, 184] width 760 height 369
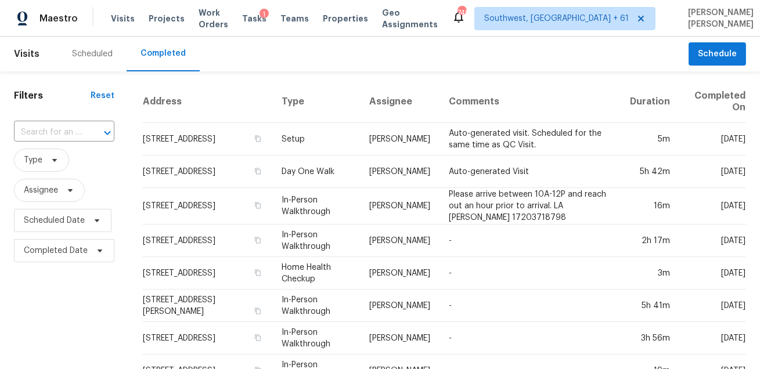
click at [100, 133] on icon "Open" at bounding box center [107, 133] width 14 height 14
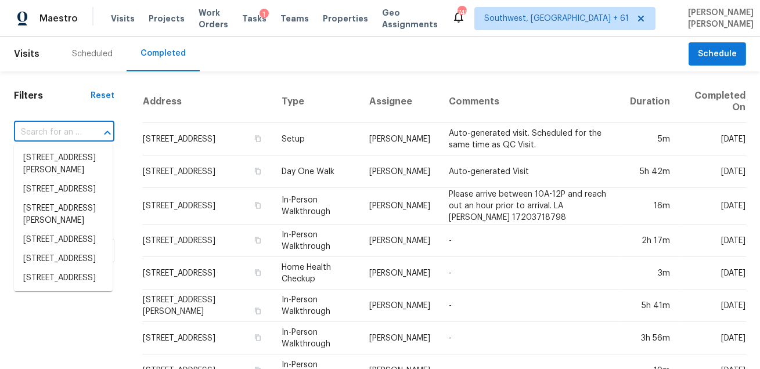
paste input "[STREET_ADDRESS]"
type input "[STREET_ADDRESS]"
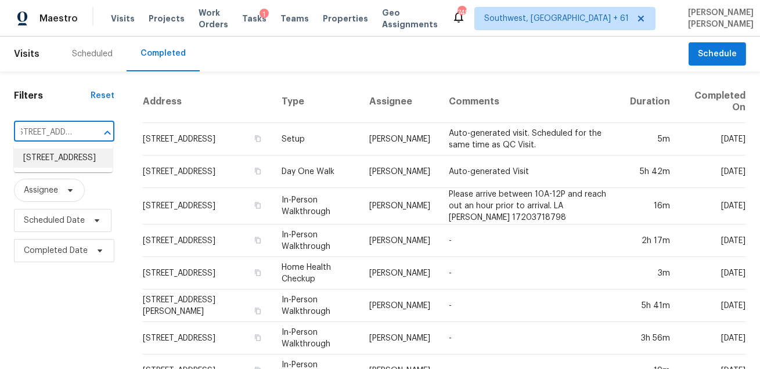
click at [70, 159] on li "1002 Baltusrol Ln, Lebanon, TN 37087" at bounding box center [63, 158] width 99 height 19
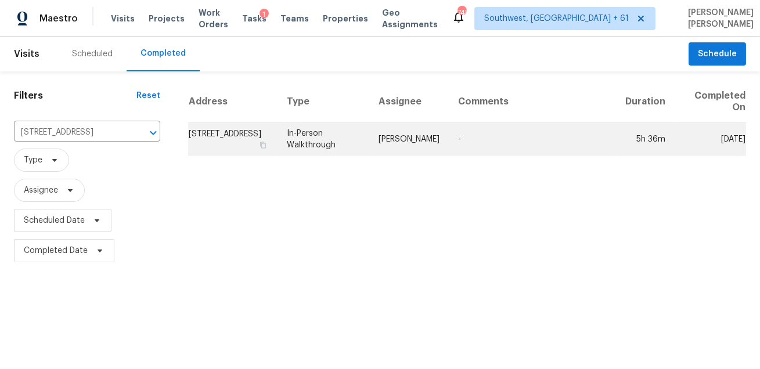
click at [370, 146] on td "In-Person Walkthrough" at bounding box center [323, 139] width 92 height 32
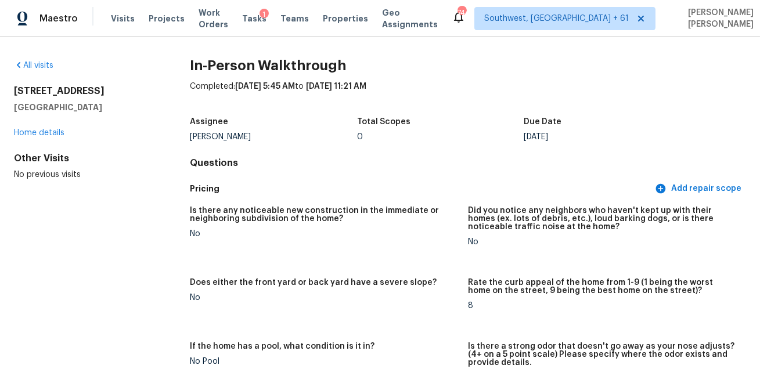
click at [230, 138] on div "Carmen Childs" at bounding box center [273, 137] width 167 height 8
copy div "Carmen Childs"
click at [352, 197] on div "Pricing Add repair scope" at bounding box center [468, 188] width 556 height 21
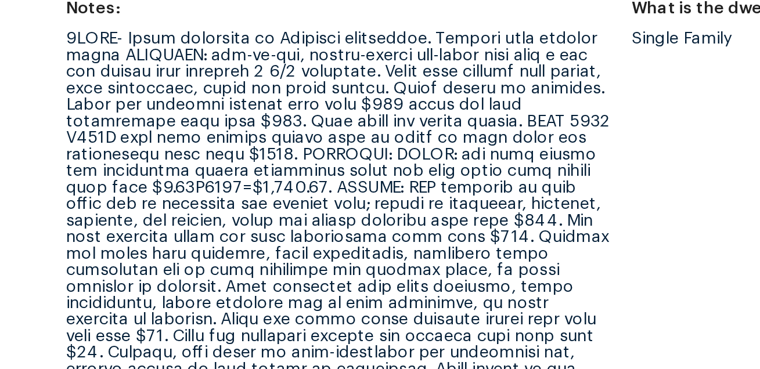
scroll to position [421, 0]
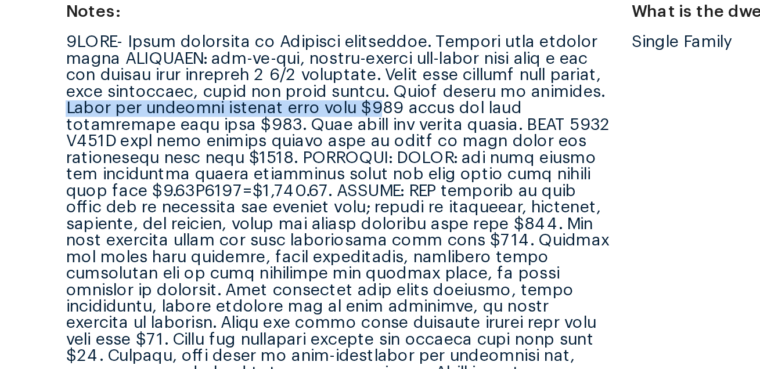
drag, startPoint x: 228, startPoint y: 151, endPoint x: 385, endPoint y: 153, distance: 157.2
click at [385, 153] on div at bounding box center [324, 204] width 269 height 179
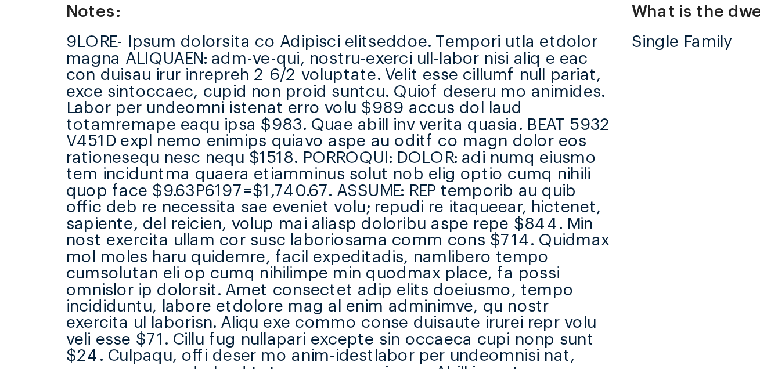
click at [304, 159] on div at bounding box center [324, 204] width 269 height 179
click at [296, 159] on div at bounding box center [324, 204] width 269 height 179
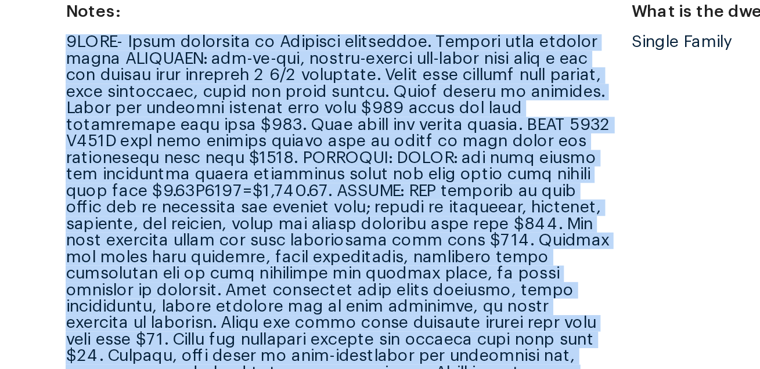
click at [296, 159] on div at bounding box center [324, 204] width 269 height 179
copy div "3PIWT- Visit completed by Opendoor contractor. Provide full virtual scope EXTER…"
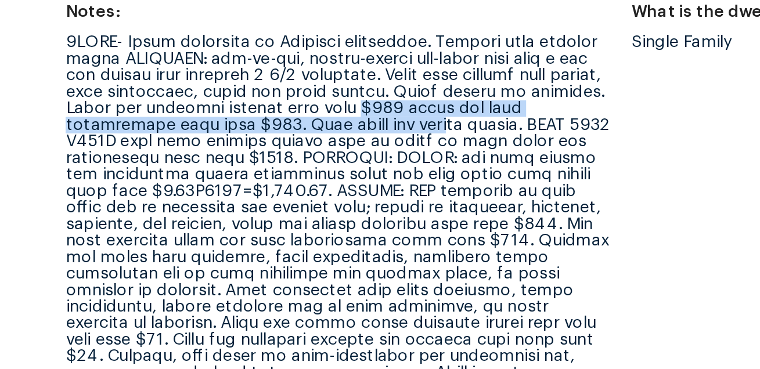
drag, startPoint x: 376, startPoint y: 150, endPoint x: 383, endPoint y: 161, distance: 12.6
click at [383, 161] on div at bounding box center [324, 204] width 269 height 179
click at [397, 149] on div at bounding box center [324, 204] width 269 height 179
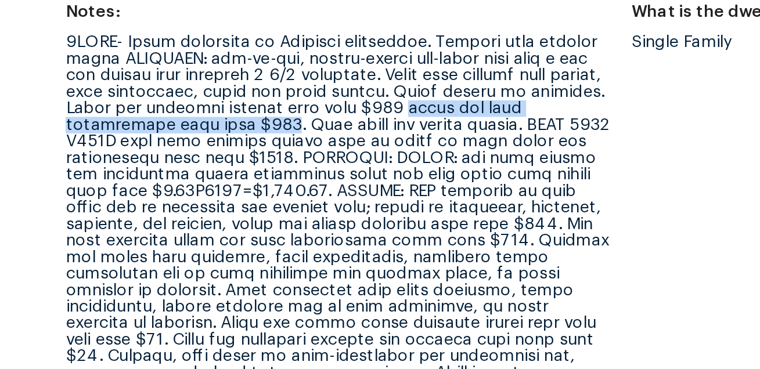
drag, startPoint x: 399, startPoint y: 150, endPoint x: 299, endPoint y: 158, distance: 99.6
click at [299, 158] on div at bounding box center [324, 204] width 269 height 179
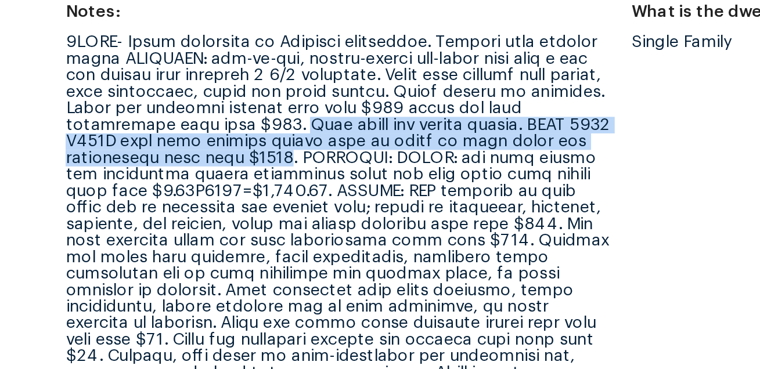
drag, startPoint x: 307, startPoint y: 158, endPoint x: 305, endPoint y: 175, distance: 17.0
click at [305, 175] on div at bounding box center [324, 204] width 269 height 179
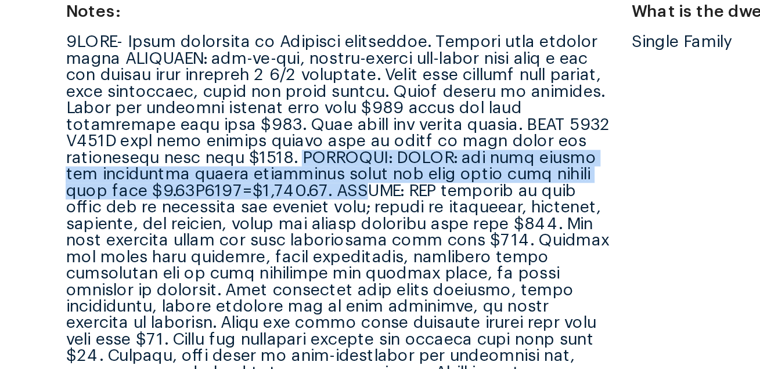
drag, startPoint x: 310, startPoint y: 174, endPoint x: 316, endPoint y: 192, distance: 19.1
click at [316, 193] on div at bounding box center [324, 204] width 269 height 179
click at [215, 191] on div at bounding box center [324, 204] width 269 height 179
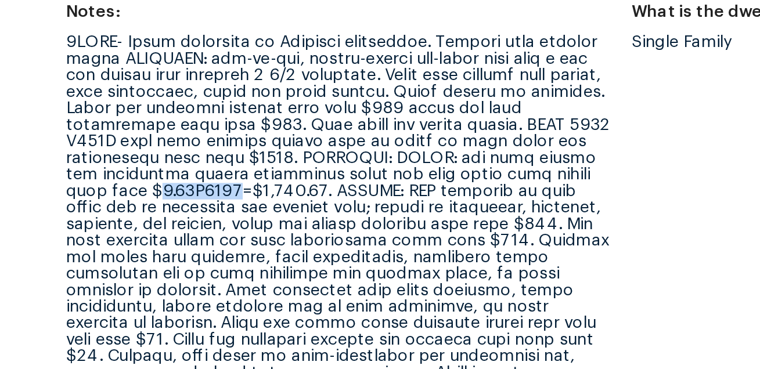
click at [215, 191] on div at bounding box center [324, 204] width 269 height 179
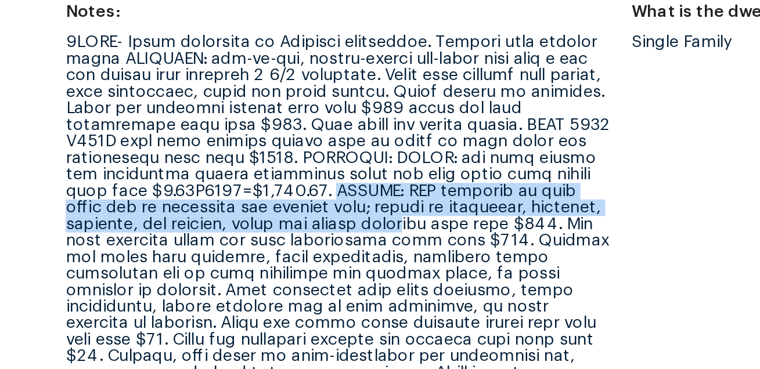
drag, startPoint x: 301, startPoint y: 191, endPoint x: 364, endPoint y: 208, distance: 65.6
click at [364, 208] on div at bounding box center [324, 204] width 269 height 179
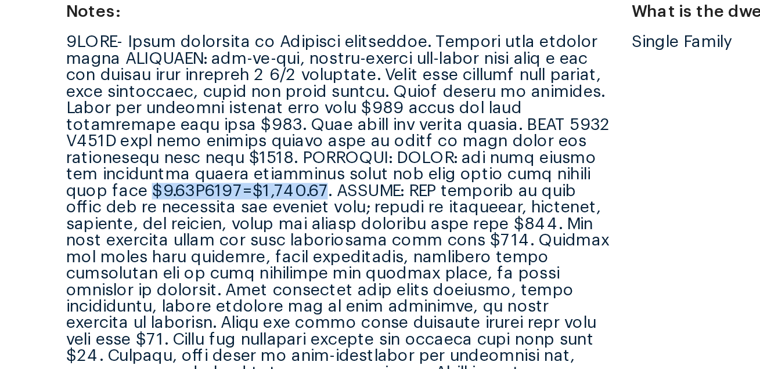
drag, startPoint x: 212, startPoint y: 190, endPoint x: 296, endPoint y: 189, distance: 84.1
click at [296, 189] on div at bounding box center [324, 204] width 269 height 179
copy div "$2.20X2011=$4,424.20"
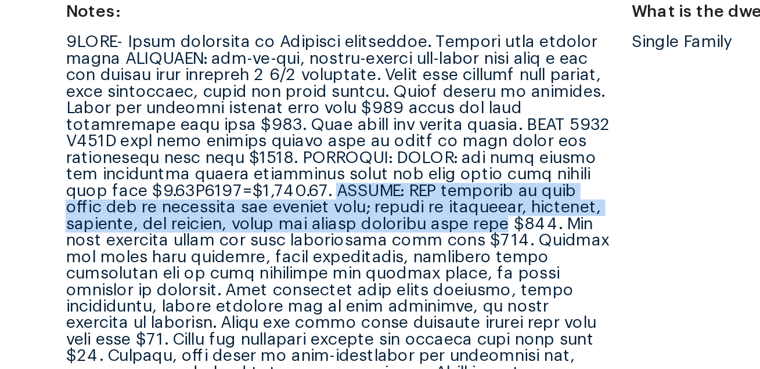
drag, startPoint x: 301, startPoint y: 190, endPoint x: 418, endPoint y: 207, distance: 119.0
click at [418, 207] on div at bounding box center [324, 204] width 269 height 179
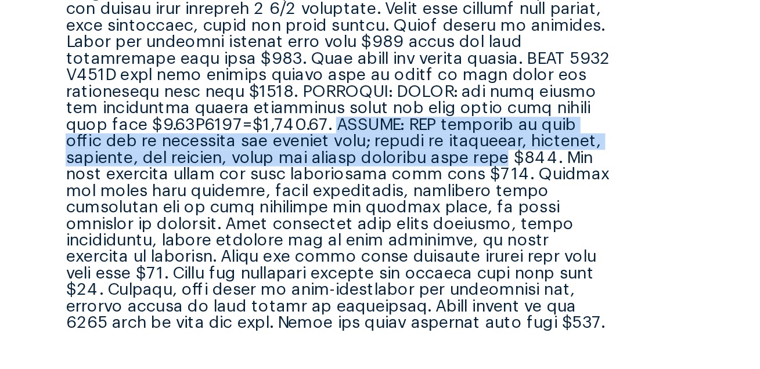
scroll to position [457, 0]
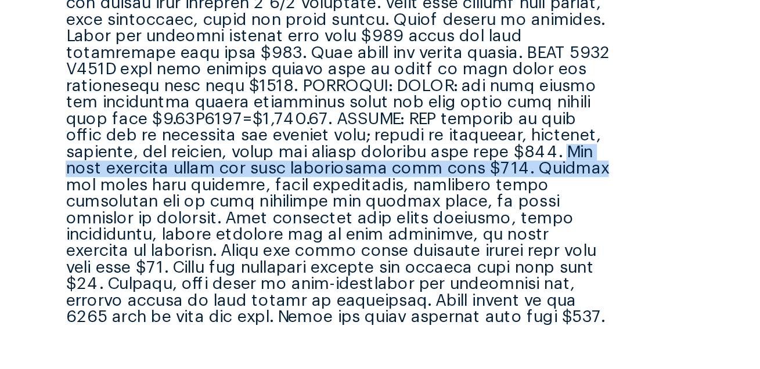
drag, startPoint x: 445, startPoint y: 169, endPoint x: 443, endPoint y: 181, distance: 11.8
click at [443, 181] on div at bounding box center [324, 168] width 269 height 179
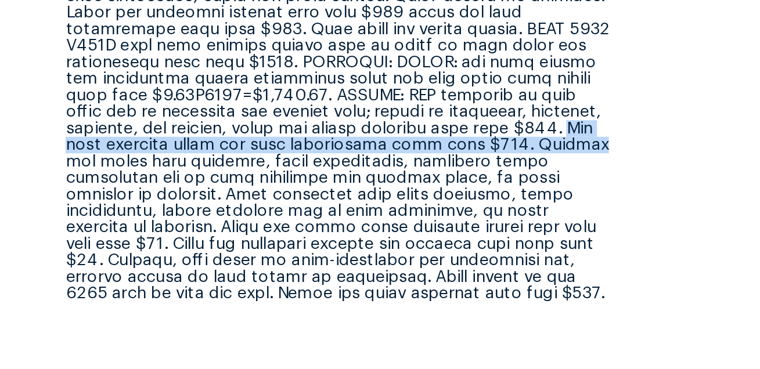
scroll to position [469, 0]
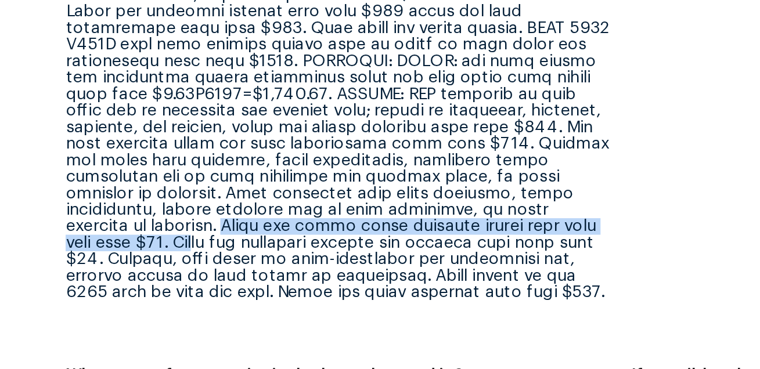
drag, startPoint x: 426, startPoint y: 200, endPoint x: 424, endPoint y: 207, distance: 7.9
click at [424, 207] on div at bounding box center [324, 156] width 269 height 179
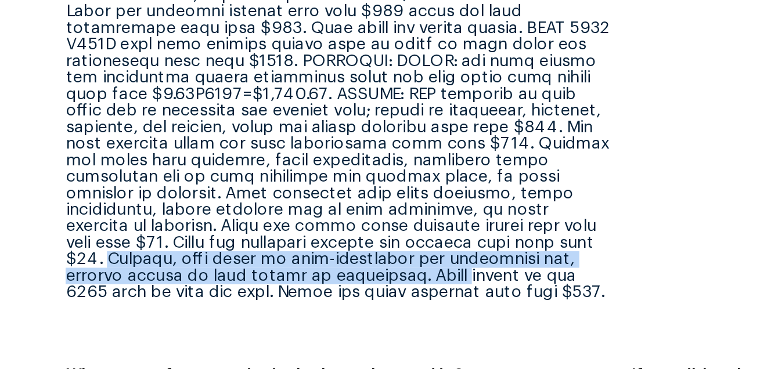
drag, startPoint x: 391, startPoint y: 216, endPoint x: 302, endPoint y: 234, distance: 91.0
click at [302, 234] on div at bounding box center [324, 156] width 269 height 179
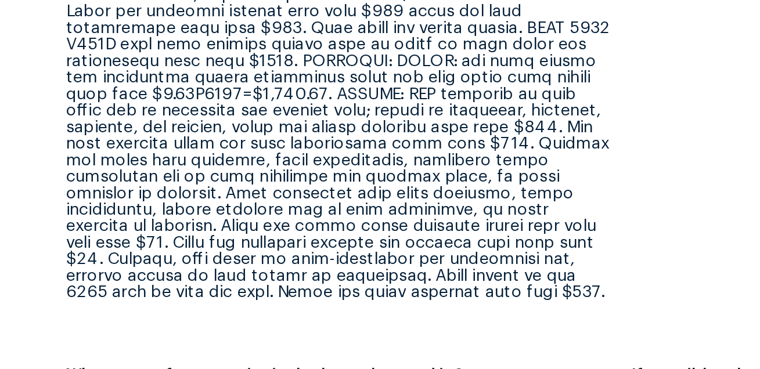
click at [270, 245] on div at bounding box center [324, 156] width 269 height 179
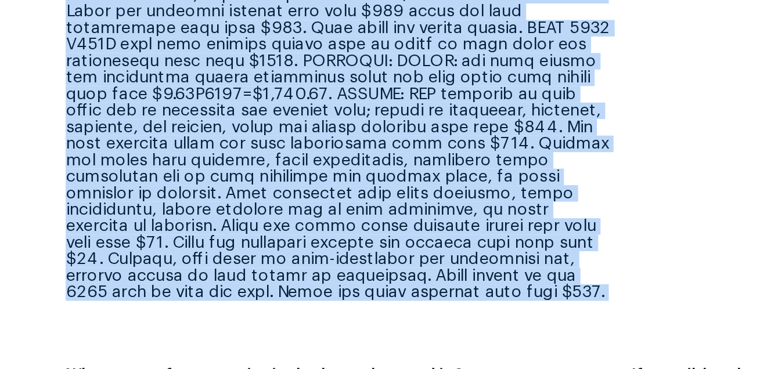
click at [270, 245] on div at bounding box center [324, 156] width 269 height 179
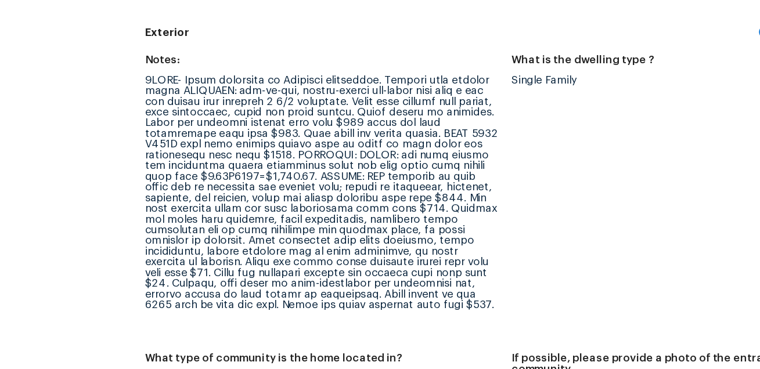
scroll to position [442, 0]
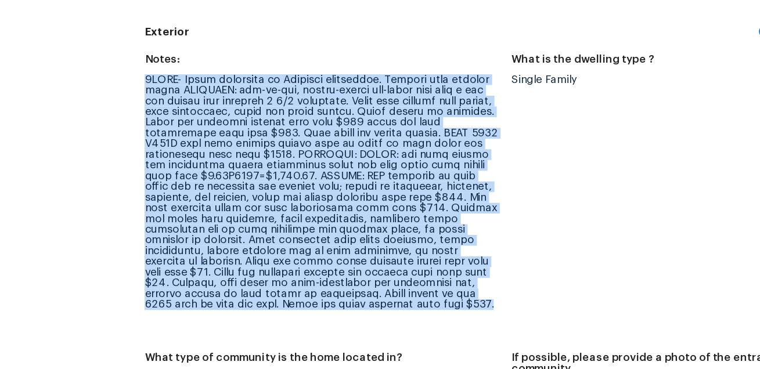
drag, startPoint x: 190, startPoint y: 98, endPoint x: 345, endPoint y: 270, distance: 231.7
click at [345, 270] on div at bounding box center [324, 184] width 269 height 179
copy div "3PIWT- Visit completed by Opendoor contractor. Provide full virtual scope EXTER…"
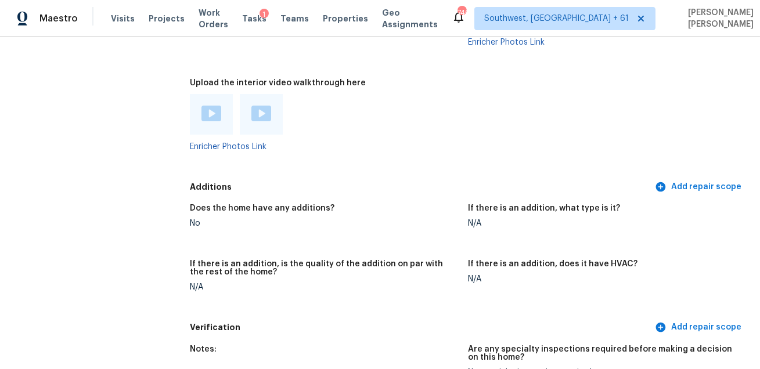
scroll to position [2762, 0]
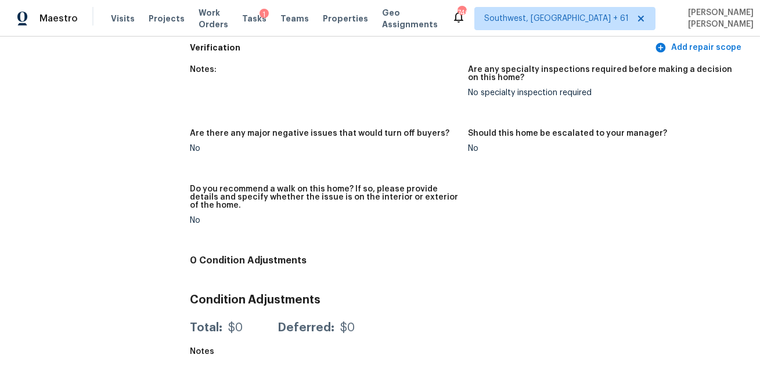
click at [399, 207] on h5 "Do you recommend a walk on this home? If so, please provide details and specify…" at bounding box center [324, 197] width 269 height 24
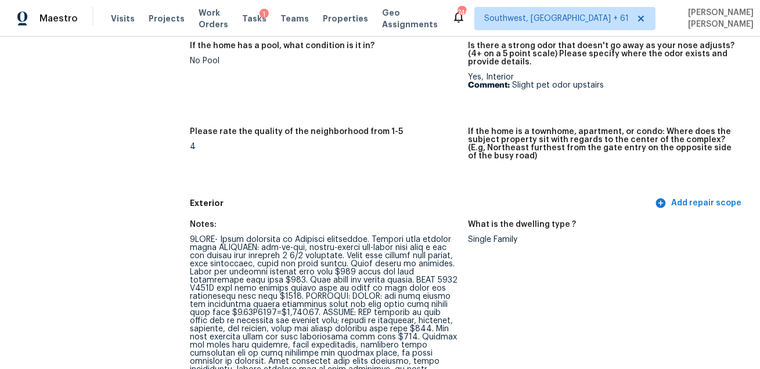
scroll to position [604, 0]
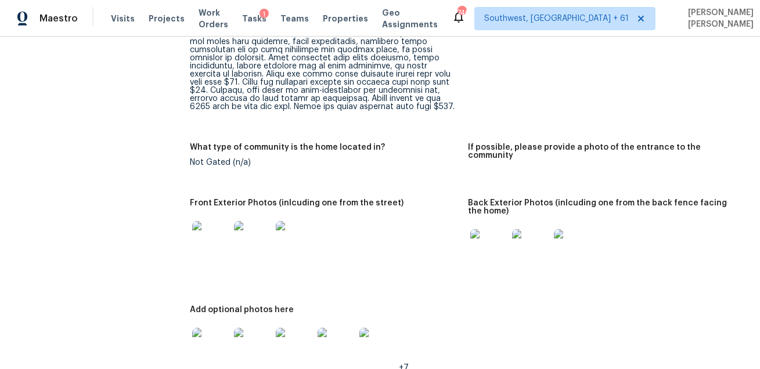
click at [213, 233] on img at bounding box center [210, 239] width 37 height 37
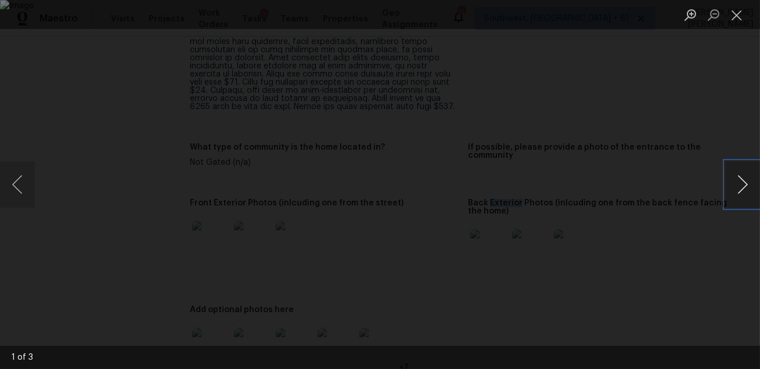
click at [752, 189] on button "Next image" at bounding box center [742, 184] width 35 height 46
click at [693, 229] on div "Lightbox" at bounding box center [380, 184] width 760 height 369
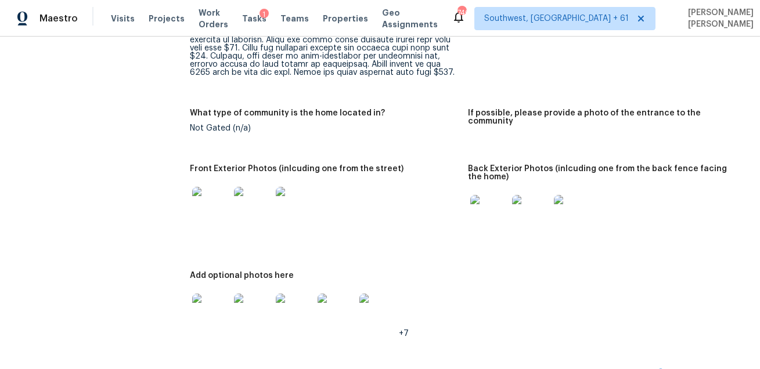
scroll to position [670, 0]
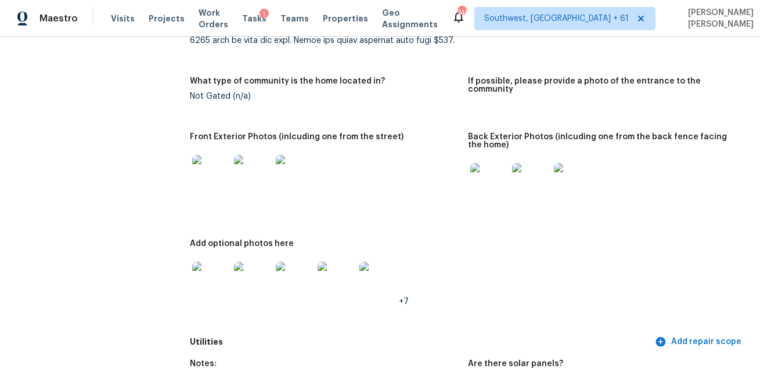
click at [492, 166] on img at bounding box center [488, 181] width 37 height 37
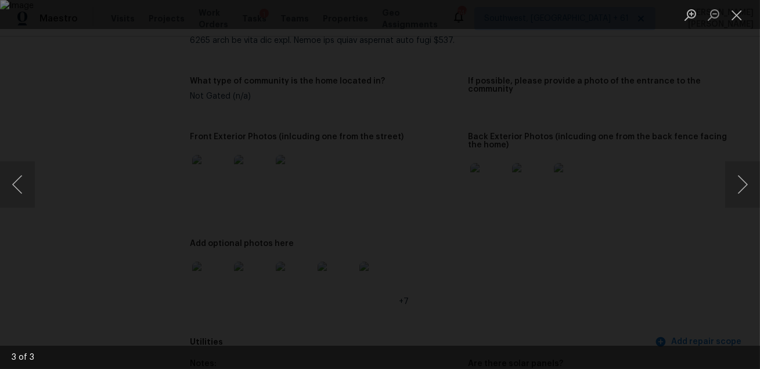
click at [696, 234] on div "Lightbox" at bounding box center [380, 184] width 760 height 369
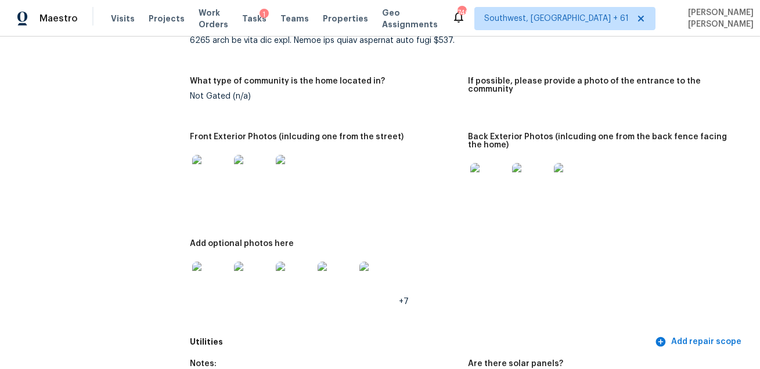
scroll to position [758, 0]
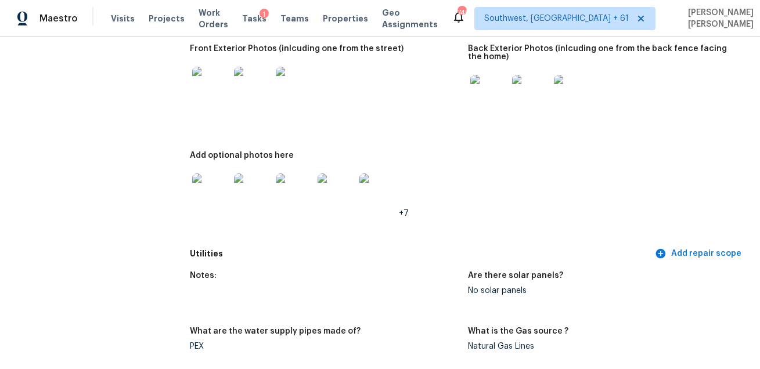
click at [214, 191] on img at bounding box center [210, 191] width 37 height 37
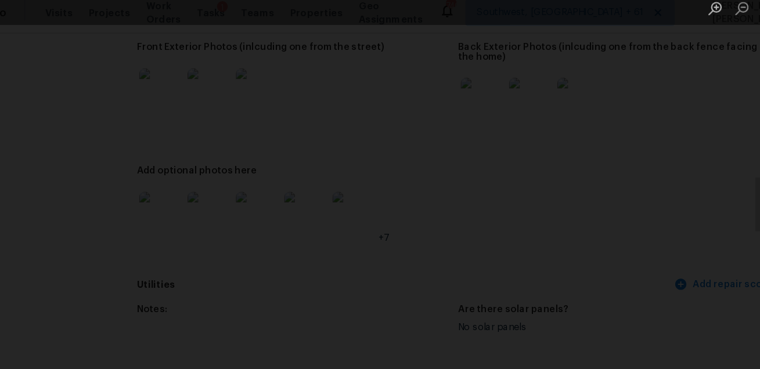
click at [699, 254] on div "Lightbox" at bounding box center [380, 184] width 760 height 369
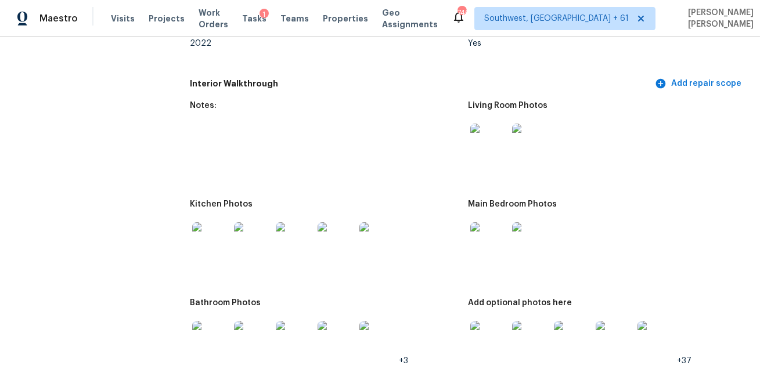
scroll to position [1493, 0]
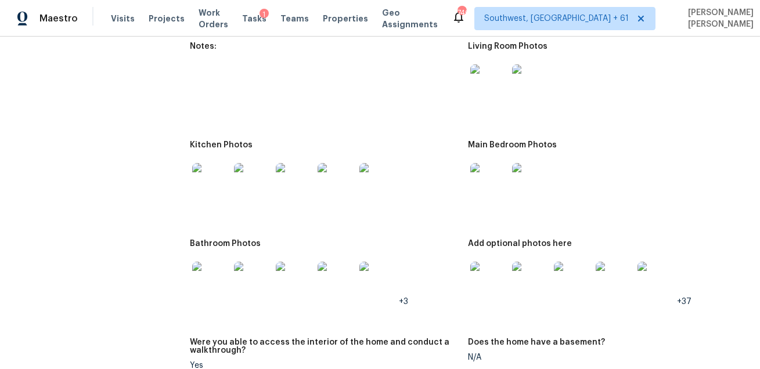
click at [491, 81] on img at bounding box center [488, 82] width 37 height 37
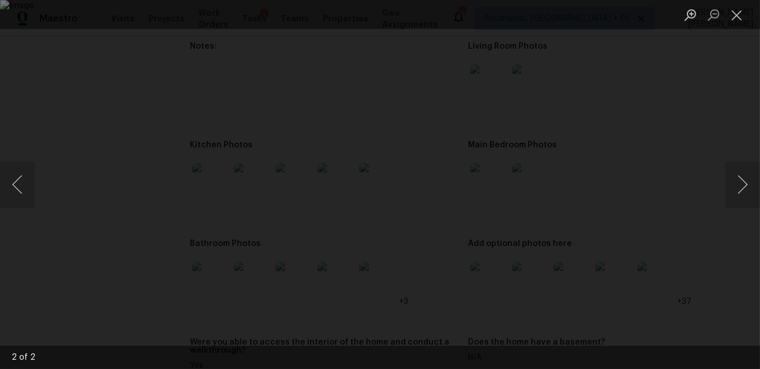
click at [737, 219] on div "Lightbox" at bounding box center [380, 184] width 760 height 369
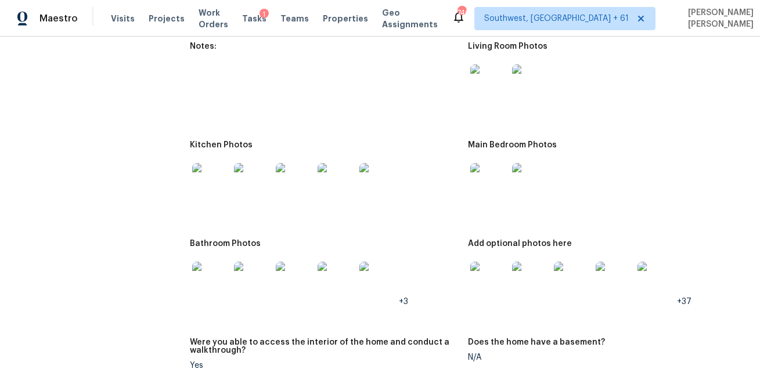
click at [208, 182] on img at bounding box center [210, 181] width 37 height 37
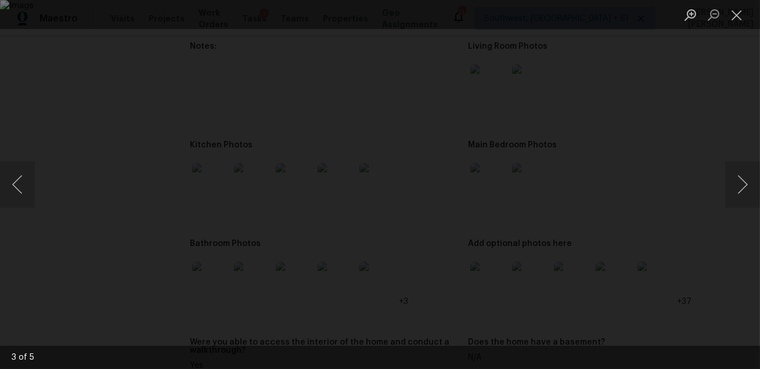
click at [703, 270] on div "Lightbox" at bounding box center [380, 184] width 760 height 369
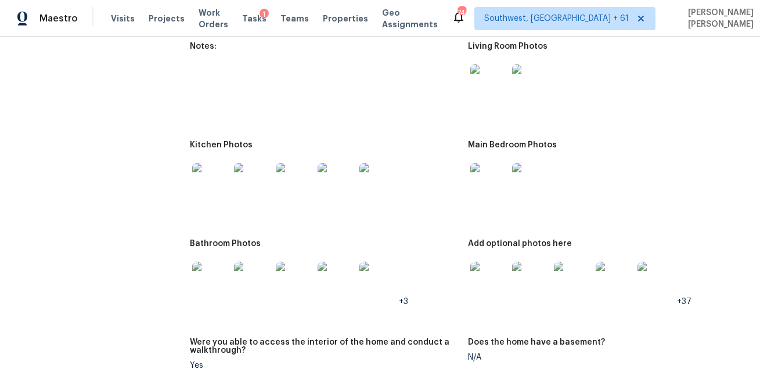
click at [496, 181] on img at bounding box center [488, 181] width 37 height 37
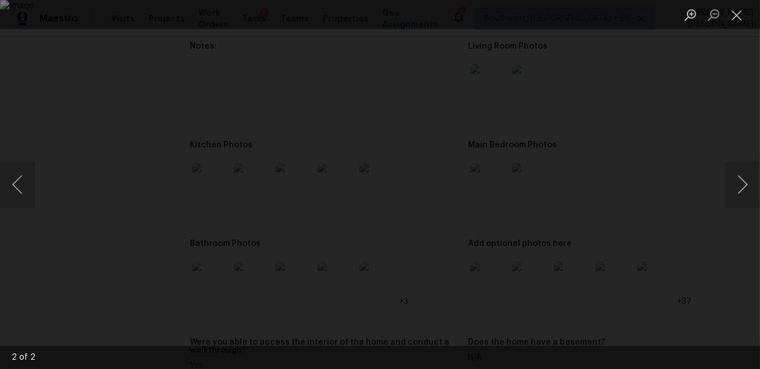
click at [643, 247] on img "Lightbox" at bounding box center [380, 184] width 760 height 369
click at [706, 245] on div "Lightbox" at bounding box center [380, 184] width 760 height 369
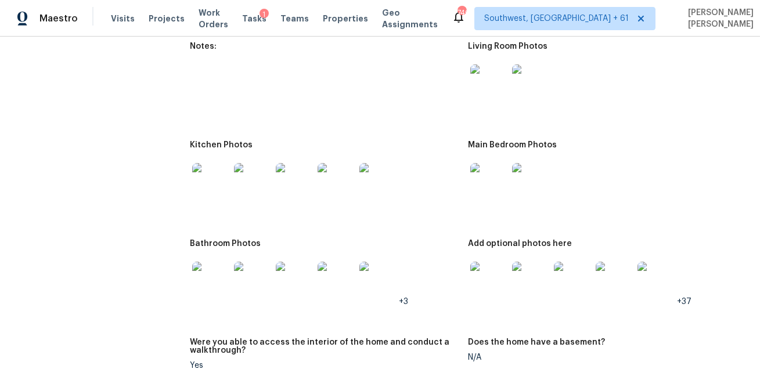
click at [201, 290] on img at bounding box center [210, 280] width 37 height 37
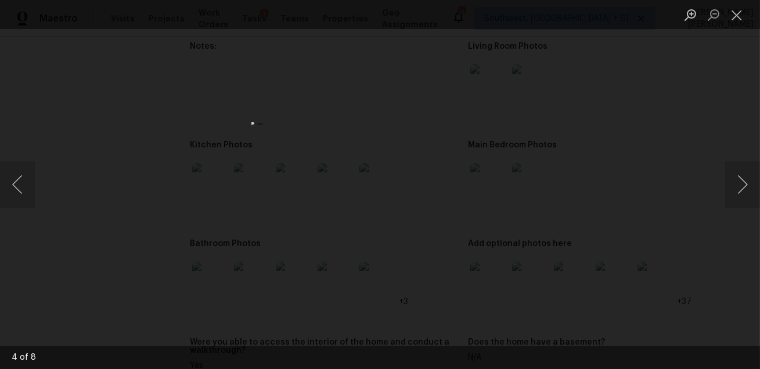
click at [421, 247] on img "Lightbox" at bounding box center [379, 184] width 257 height 125
click at [540, 281] on div "Lightbox" at bounding box center [380, 184] width 760 height 369
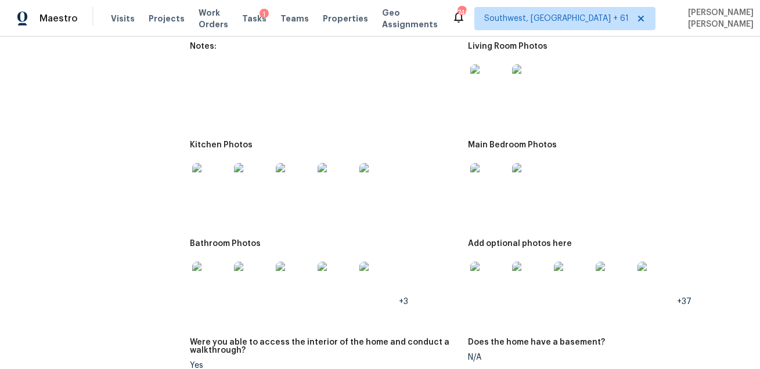
click at [497, 275] on img at bounding box center [488, 280] width 37 height 37
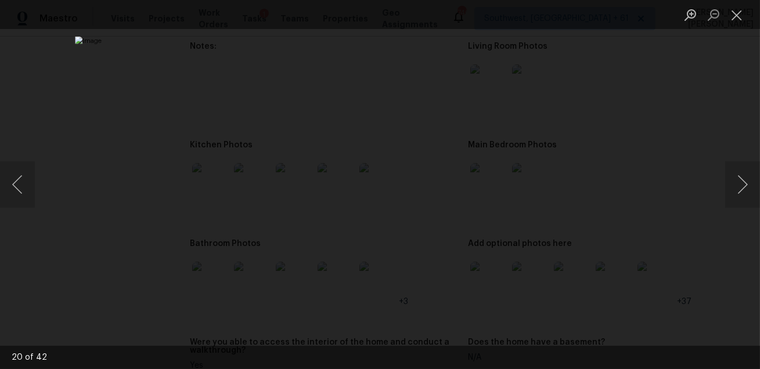
click at [718, 259] on div "Lightbox" at bounding box center [380, 184] width 760 height 369
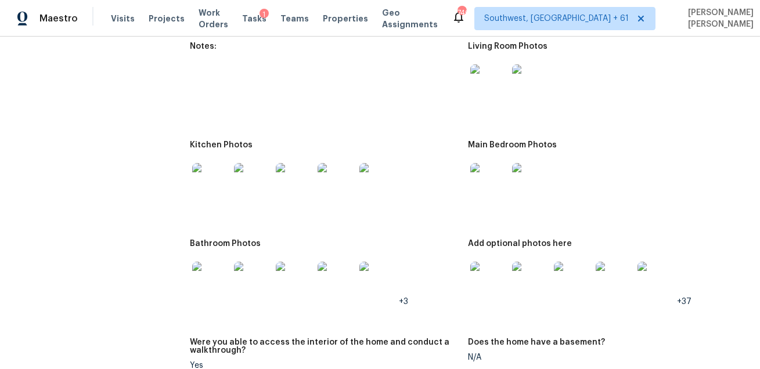
scroll to position [301, 0]
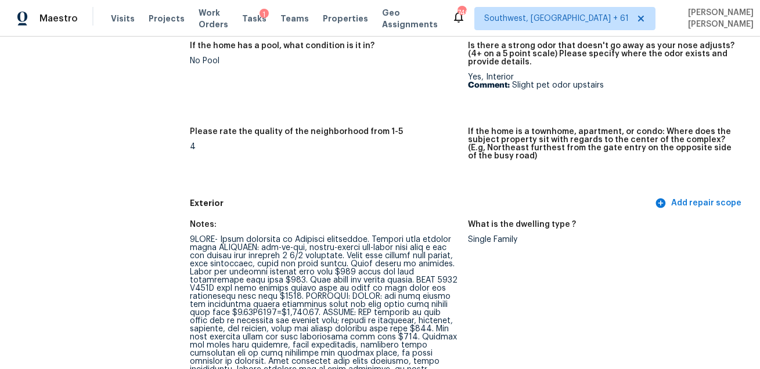
click at [193, 237] on div at bounding box center [324, 325] width 269 height 179
drag, startPoint x: 191, startPoint y: 237, endPoint x: 372, endPoint y: 240, distance: 181.1
click at [372, 240] on div at bounding box center [324, 325] width 269 height 179
copy div "3PIWT- Visit completed by Opendoor contractor"
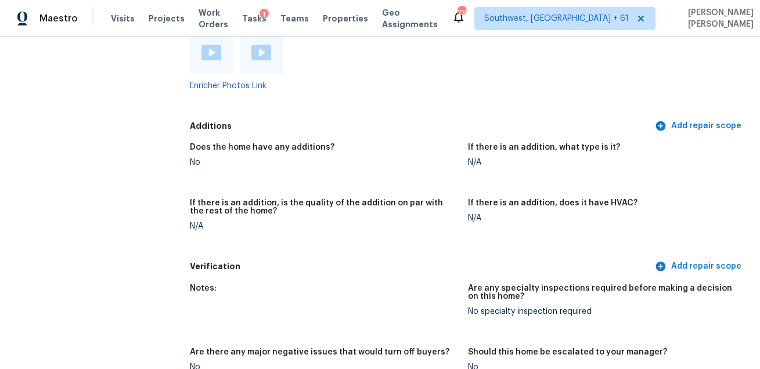
scroll to position [378, 0]
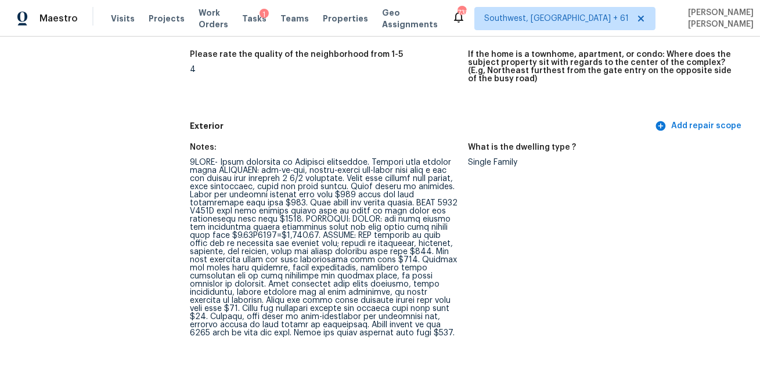
click at [482, 255] on figure "What is the dwelling type ? Single Family" at bounding box center [607, 249] width 278 height 212
click at [117, 25] on div "Visits Projects Work Orders Tasks 1 Teams Properties Geo Assignments" at bounding box center [281, 18] width 341 height 23
click at [119, 21] on span "Visits" at bounding box center [123, 19] width 24 height 12
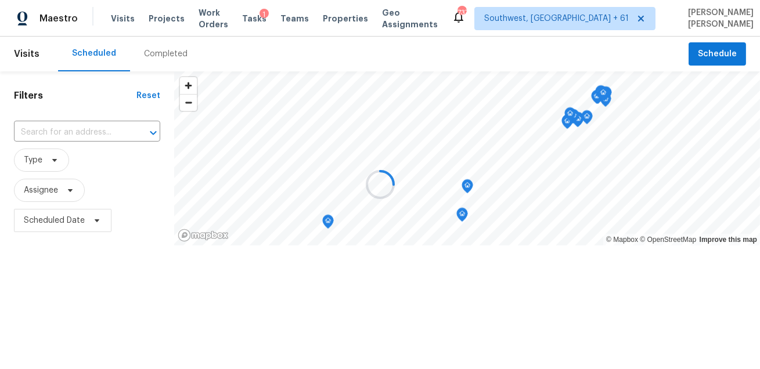
click at [154, 53] on div at bounding box center [380, 184] width 760 height 369
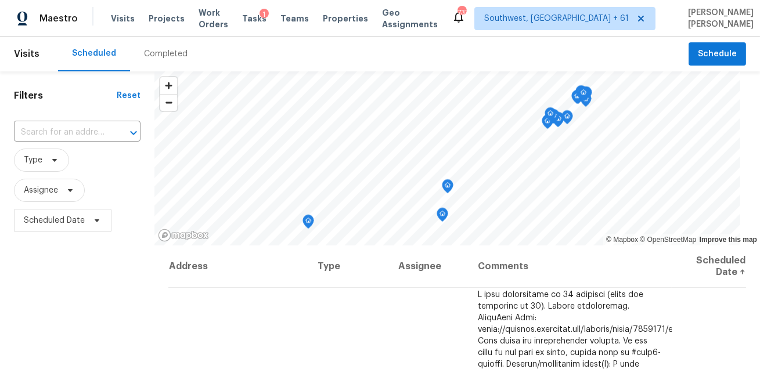
click at [175, 53] on div "Completed" at bounding box center [166, 54] width 44 height 12
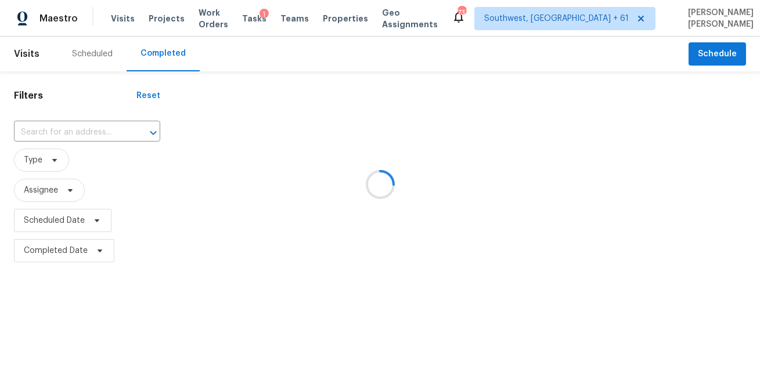
click at [73, 138] on div at bounding box center [380, 184] width 760 height 369
click at [84, 128] on div at bounding box center [380, 184] width 760 height 369
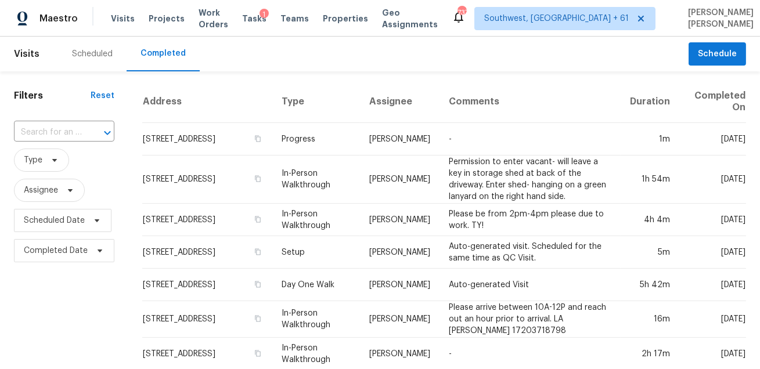
click at [84, 128] on div at bounding box center [99, 133] width 30 height 16
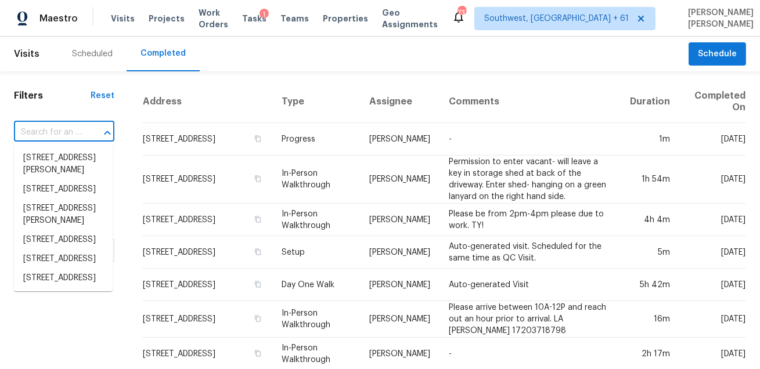
click at [84, 128] on div at bounding box center [99, 133] width 30 height 16
paste input "7648 Cole Ln"
type input "7648 Cole Ln"
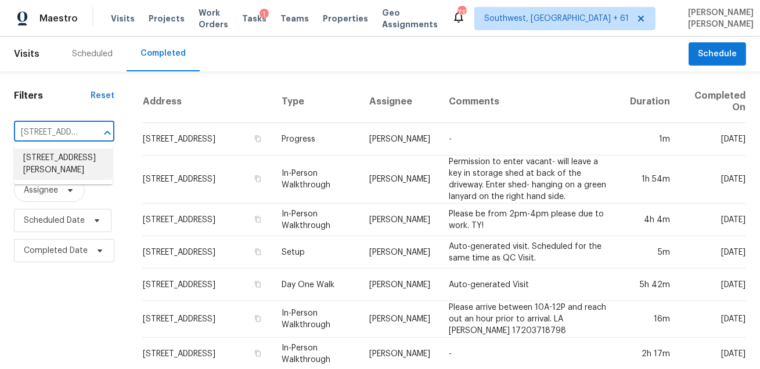
click at [68, 157] on li "7648 Cole Ln, Atlanta, GA 30349" at bounding box center [63, 164] width 99 height 31
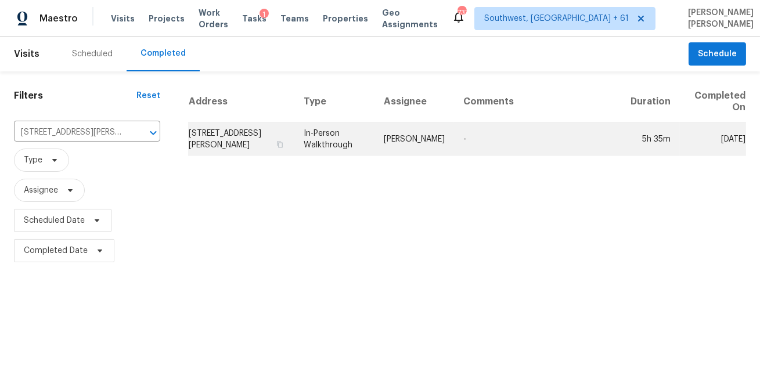
click at [425, 141] on td "Tim Godfrey" at bounding box center [413, 139] width 79 height 32
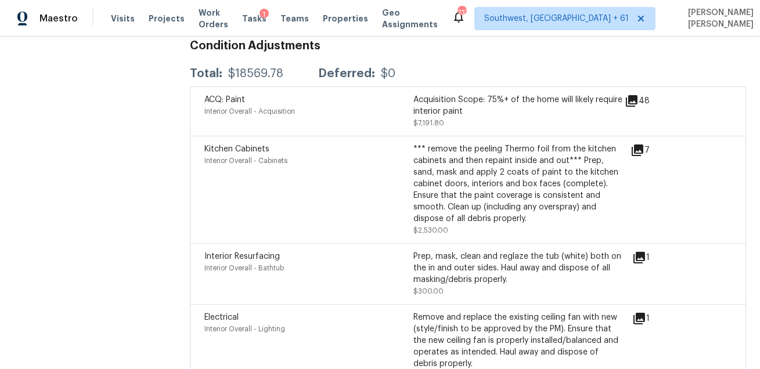
scroll to position [2312, 0]
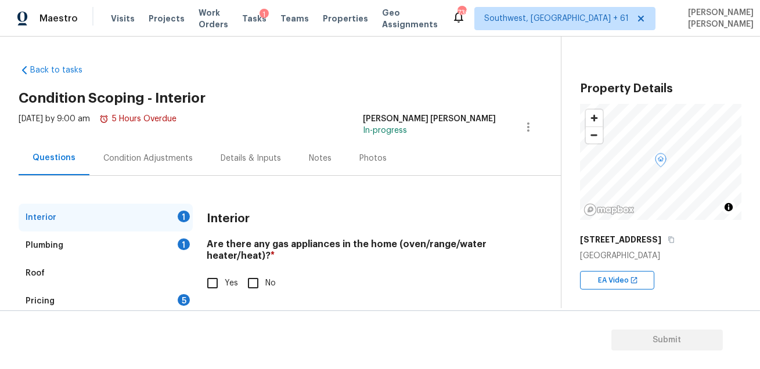
scroll to position [173, 0]
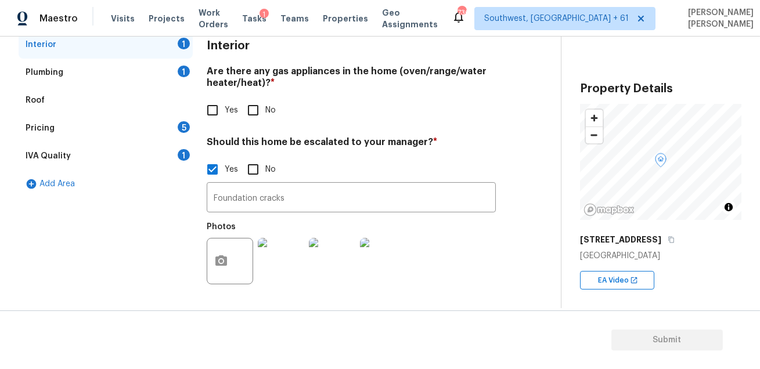
click at [449, 251] on div "Photos" at bounding box center [351, 253] width 289 height 75
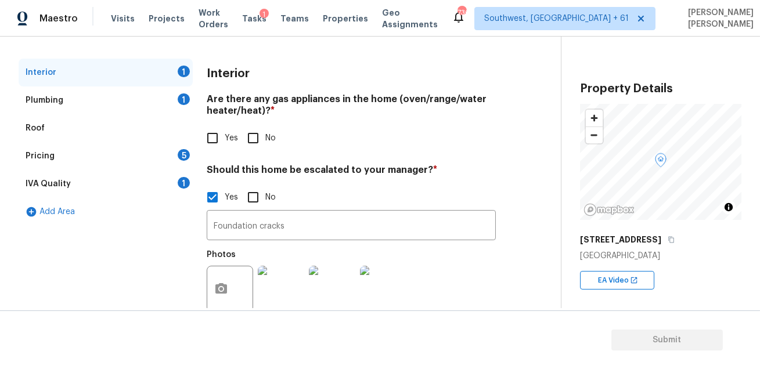
click at [215, 131] on input "Yes" at bounding box center [212, 138] width 24 height 24
checkbox input "true"
click at [171, 183] on div "IVA Quality 1" at bounding box center [106, 184] width 174 height 28
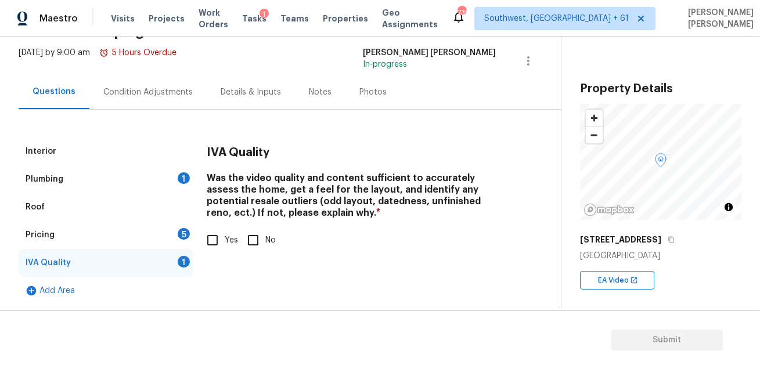
scroll to position [66, 0]
click at [220, 231] on input "Yes" at bounding box center [212, 241] width 24 height 24
checkbox input "true"
click at [150, 173] on div "Plumbing 1" at bounding box center [106, 180] width 174 height 28
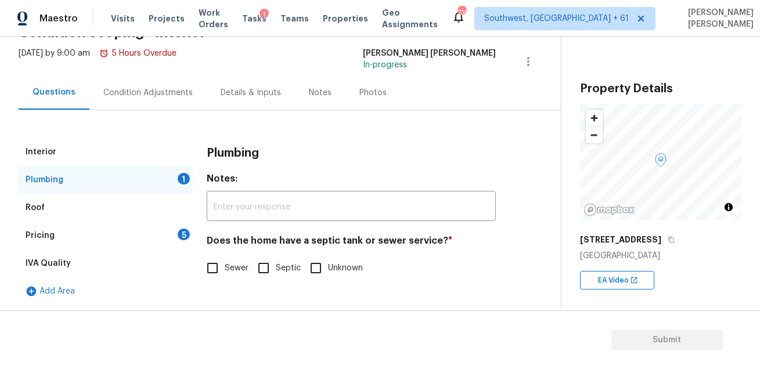
click at [210, 261] on input "Sewer" at bounding box center [212, 268] width 24 height 24
checkbox input "true"
click at [175, 238] on div "Pricing 5" at bounding box center [106, 236] width 174 height 28
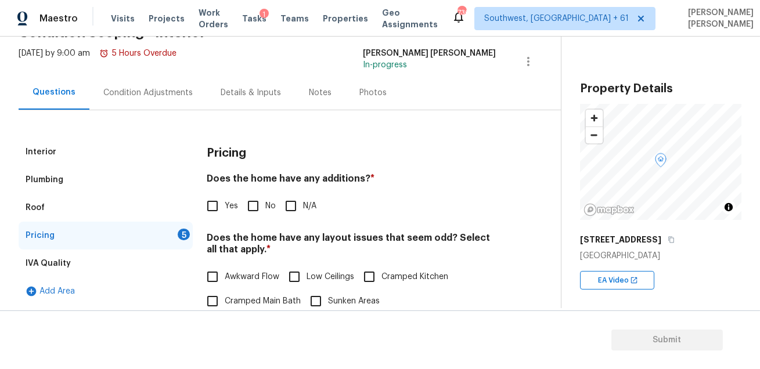
click at [221, 201] on input "Yes" at bounding box center [212, 206] width 24 height 24
checkbox input "true"
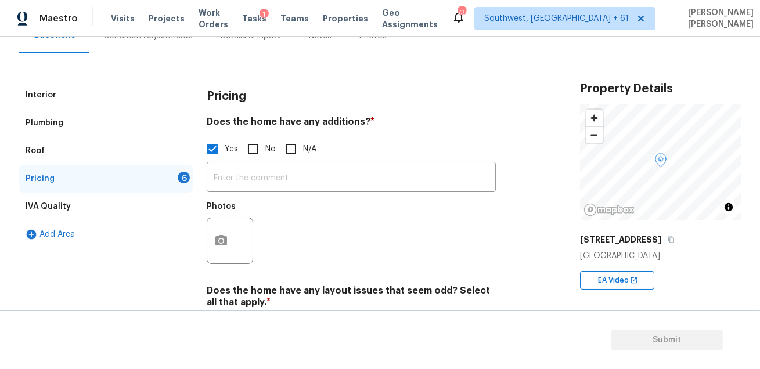
click at [258, 149] on input "No" at bounding box center [253, 149] width 24 height 24
checkbox input "true"
checkbox input "false"
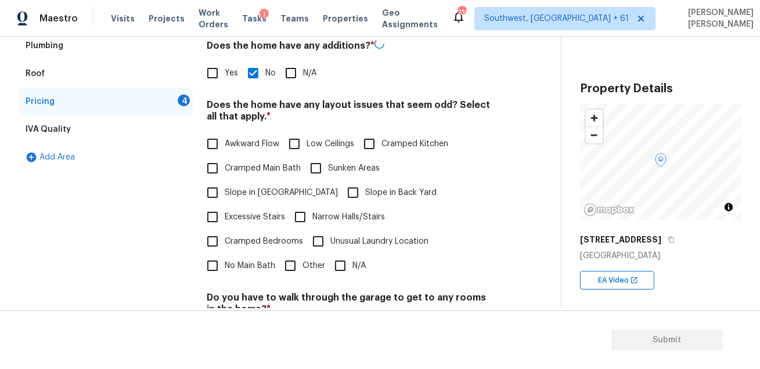
scroll to position [316, 0]
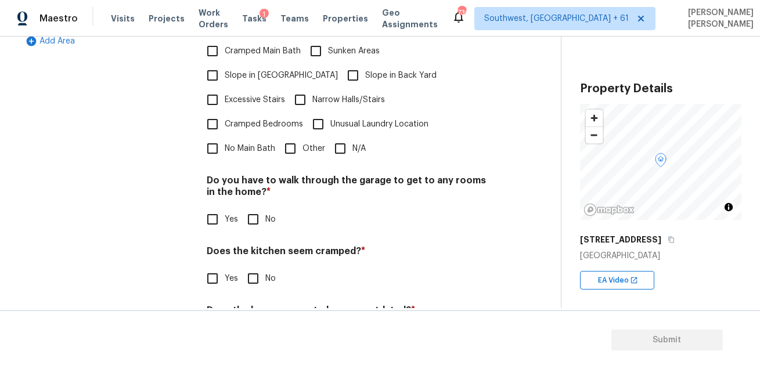
click at [339, 136] on input "N/A" at bounding box center [340, 148] width 24 height 24
checkbox input "true"
click at [252, 208] on input "No" at bounding box center [253, 220] width 24 height 24
checkbox input "true"
click at [251, 267] on input "No" at bounding box center [253, 279] width 24 height 24
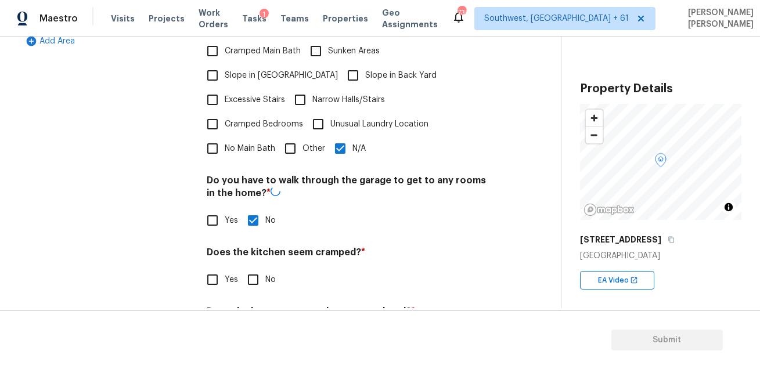
checkbox input "true"
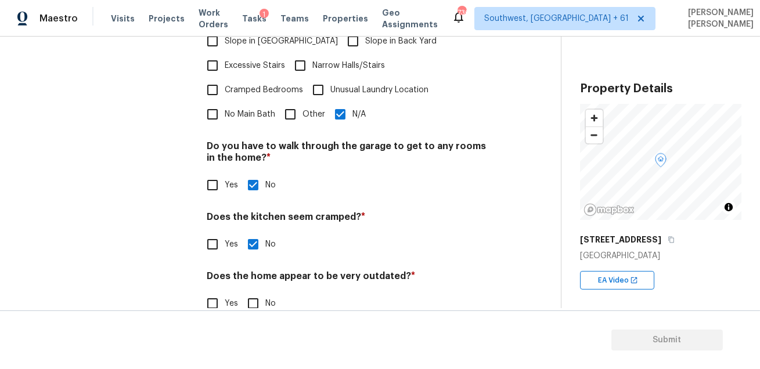
click at [252, 291] on input "No" at bounding box center [253, 303] width 24 height 24
checkbox input "true"
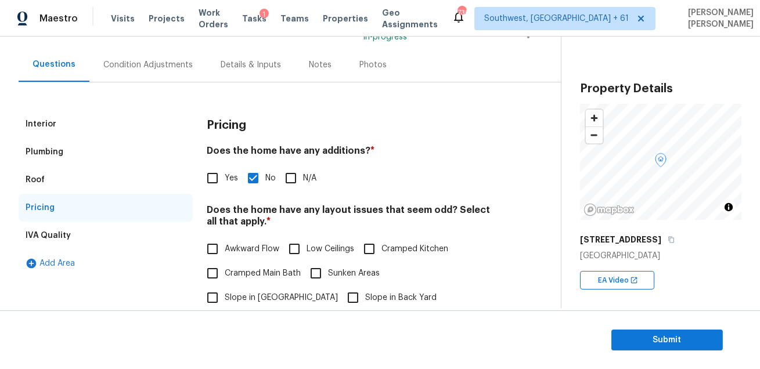
scroll to position [25, 0]
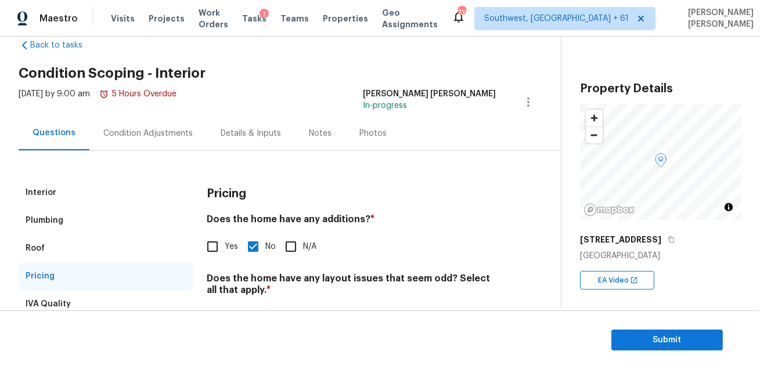
click at [149, 133] on div "Condition Adjustments" at bounding box center [147, 134] width 89 height 12
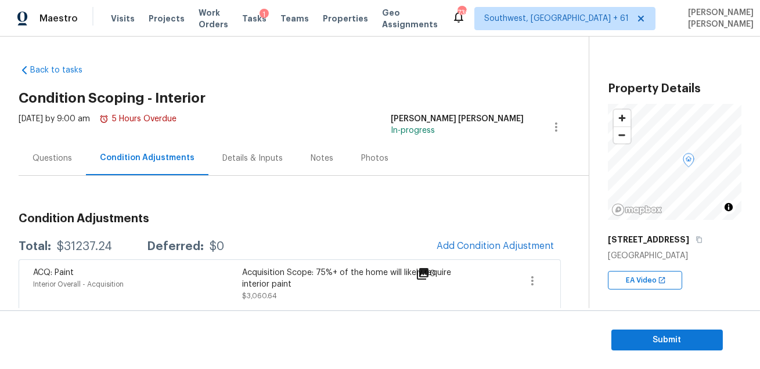
click at [49, 144] on div "Questions" at bounding box center [52, 158] width 67 height 34
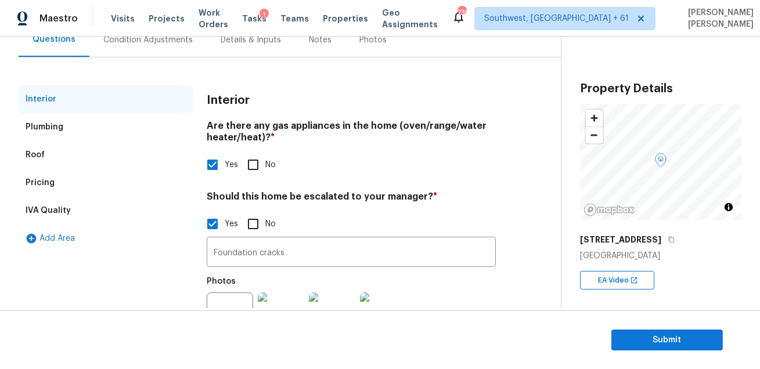
scroll to position [146, 0]
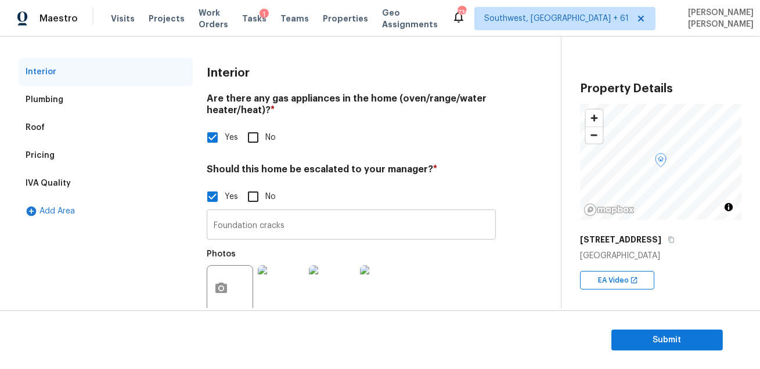
click at [294, 226] on input "Foundation cracks" at bounding box center [351, 225] width 289 height 27
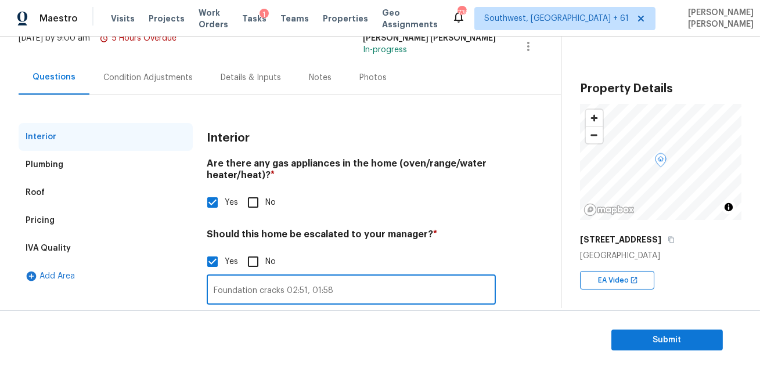
scroll to position [46, 0]
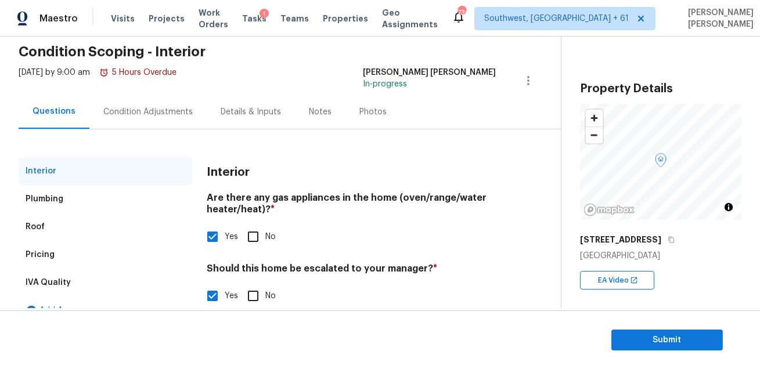
type input "Foundation cracks 02:51, 01:58"
click at [126, 114] on div "Condition Adjustments" at bounding box center [147, 112] width 89 height 12
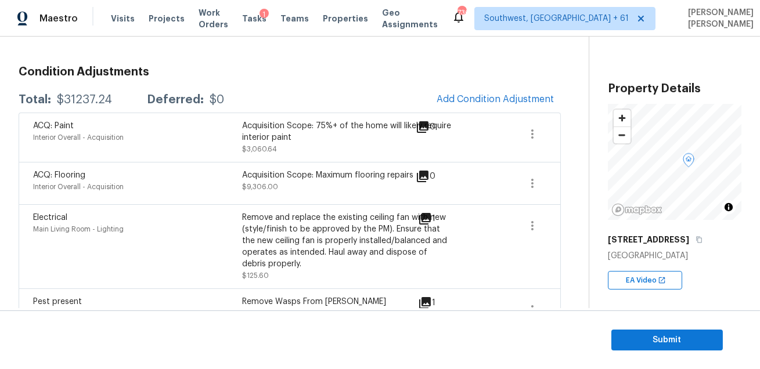
scroll to position [152, 0]
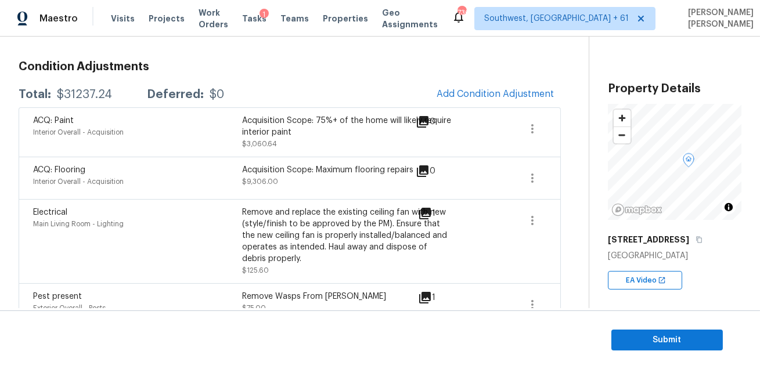
click at [375, 184] on div "Acquisition Scope: Maximum flooring repairs $9,306.00" at bounding box center [346, 178] width 209 height 28
click at [526, 172] on icon "button" at bounding box center [532, 178] width 14 height 14
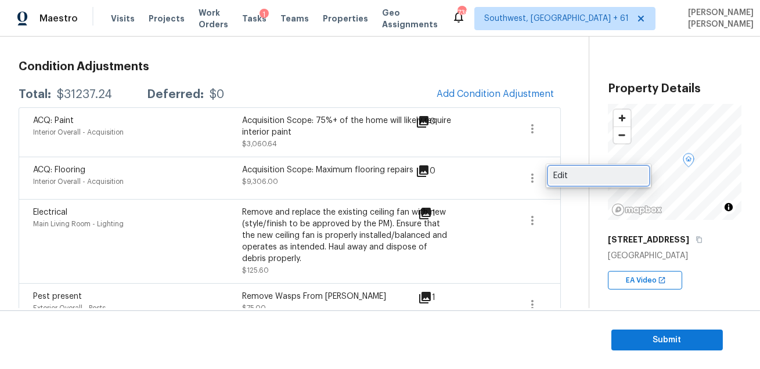
click at [555, 172] on div "Edit" at bounding box center [598, 176] width 91 height 12
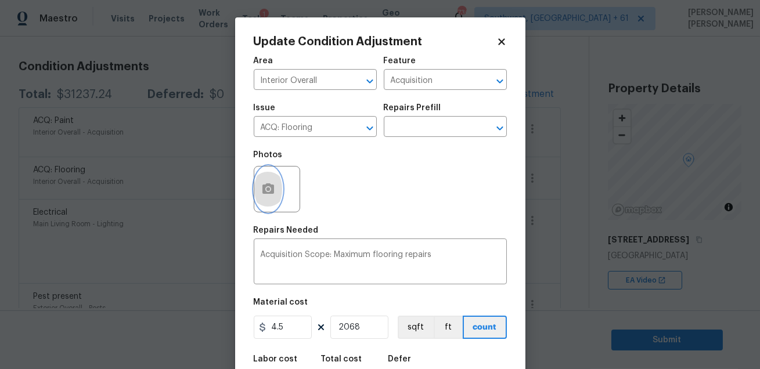
click at [265, 189] on icon "button" at bounding box center [268, 189] width 14 height 14
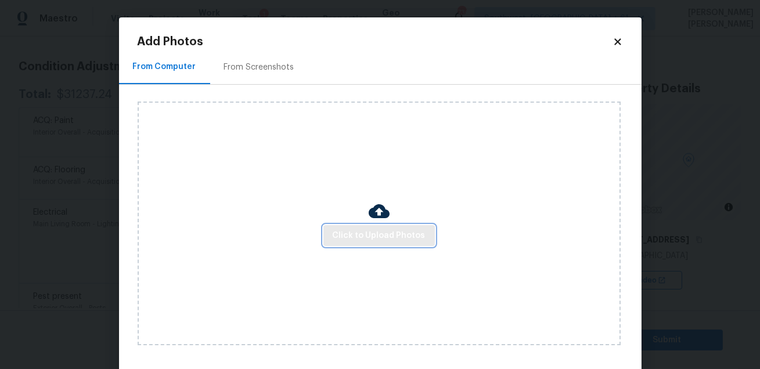
click at [369, 243] on span "Click to Upload Photos" at bounding box center [378, 236] width 93 height 15
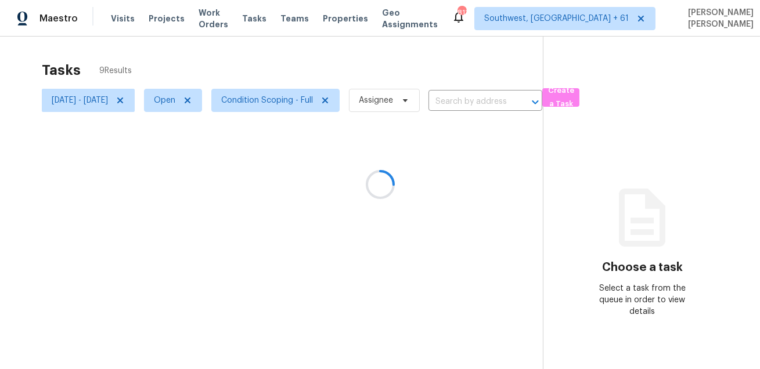
click at [398, 58] on div at bounding box center [380, 184] width 760 height 369
click at [284, 99] on div at bounding box center [380, 184] width 760 height 369
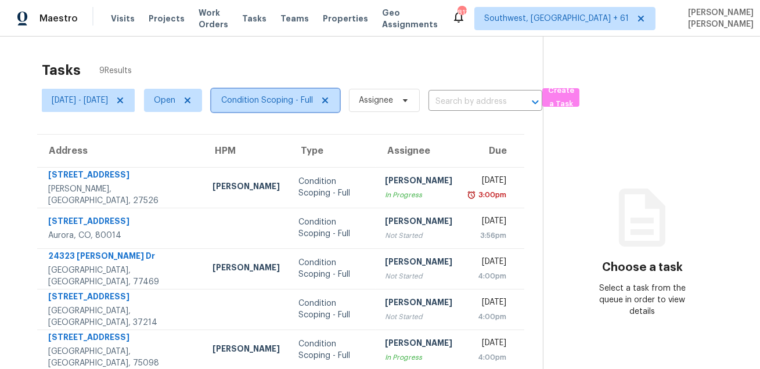
click at [284, 99] on span "Condition Scoping - Full" at bounding box center [267, 101] width 92 height 12
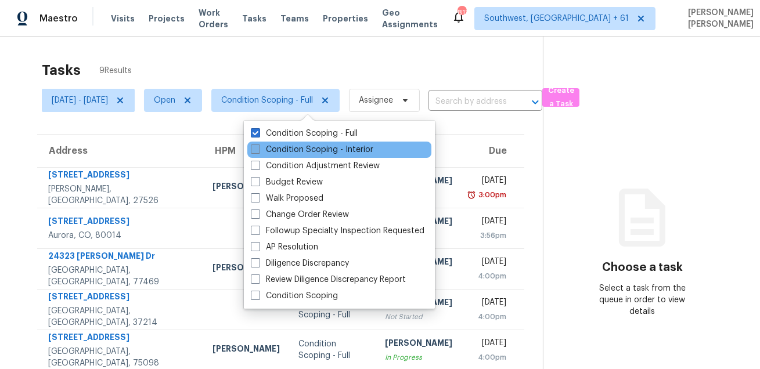
click at [287, 151] on label "Condition Scoping - Interior" at bounding box center [312, 150] width 122 height 12
click at [258, 151] on input "Condition Scoping - Interior" at bounding box center [255, 148] width 8 height 8
checkbox input "true"
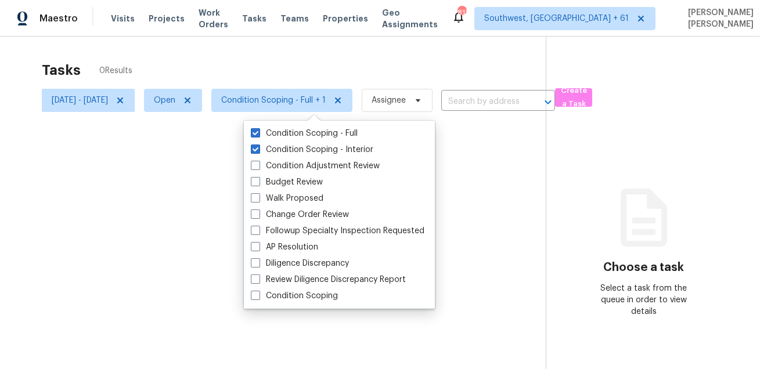
click at [306, 78] on div at bounding box center [380, 184] width 760 height 369
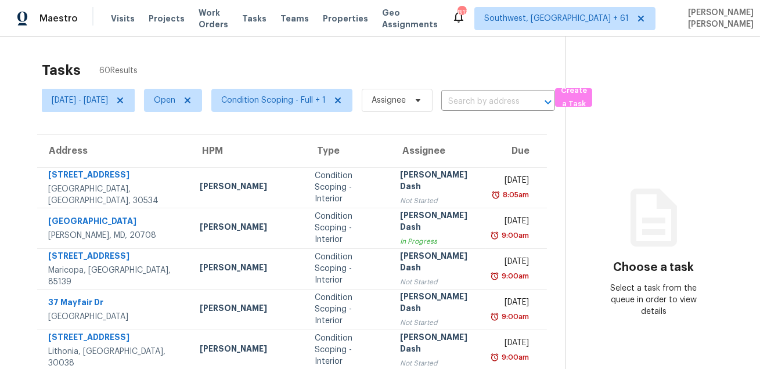
click at [372, 55] on div "Tasks 60 Results" at bounding box center [303, 70] width 523 height 30
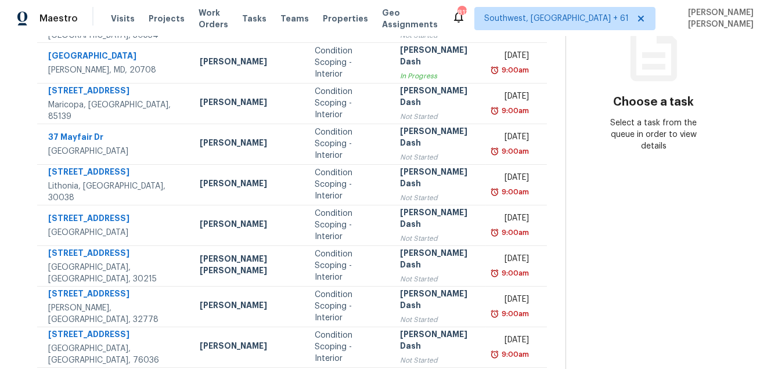
scroll to position [235, 0]
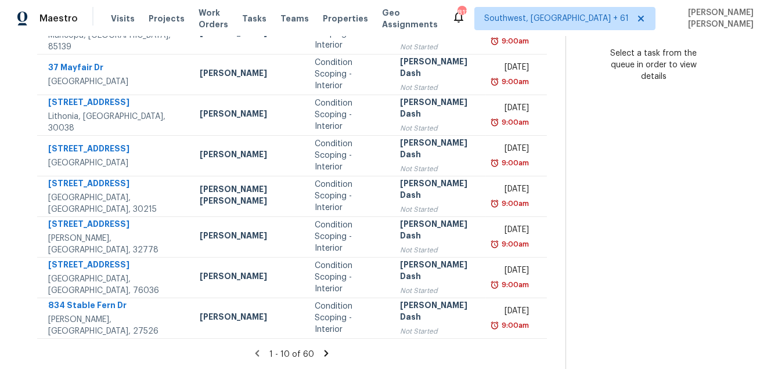
click at [324, 355] on icon at bounding box center [326, 353] width 4 height 6
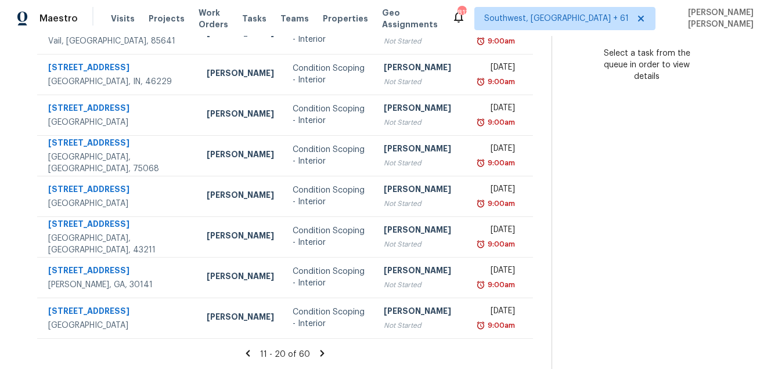
click at [320, 354] on icon at bounding box center [322, 353] width 4 height 6
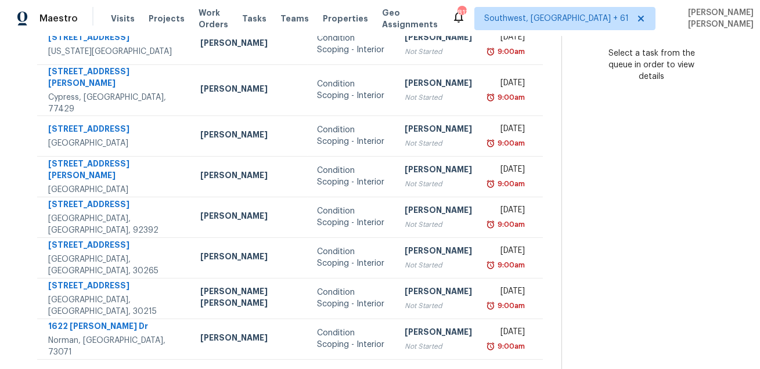
click at [322, 368] on icon at bounding box center [327, 374] width 10 height 10
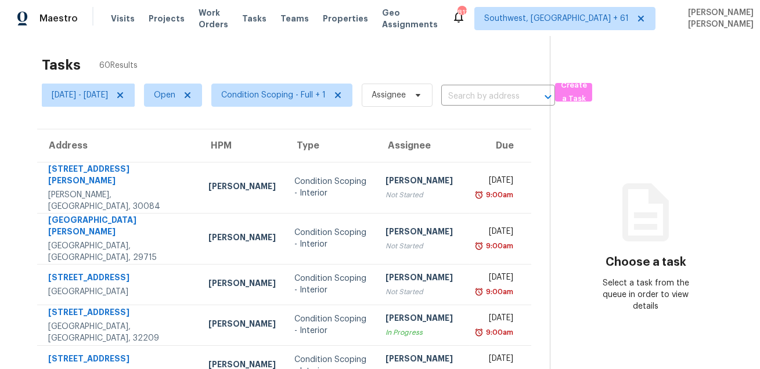
scroll to position [0, 0]
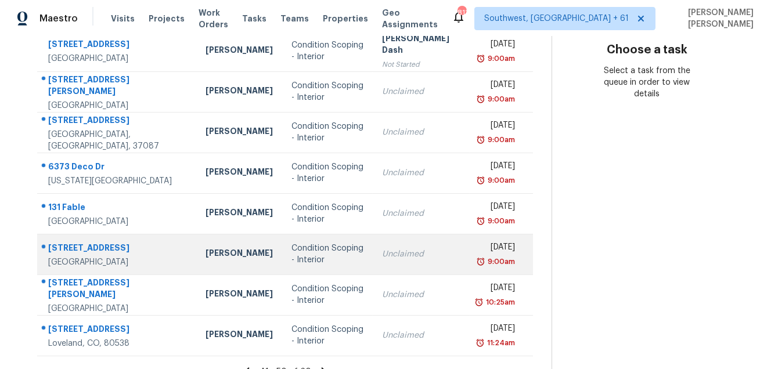
scroll to position [235, 0]
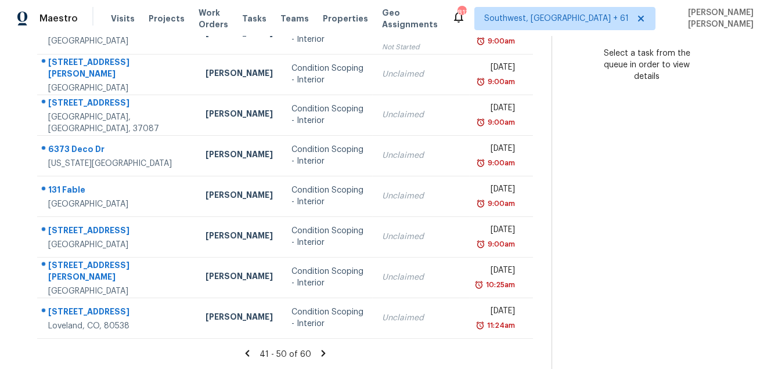
click at [320, 352] on icon at bounding box center [323, 353] width 10 height 10
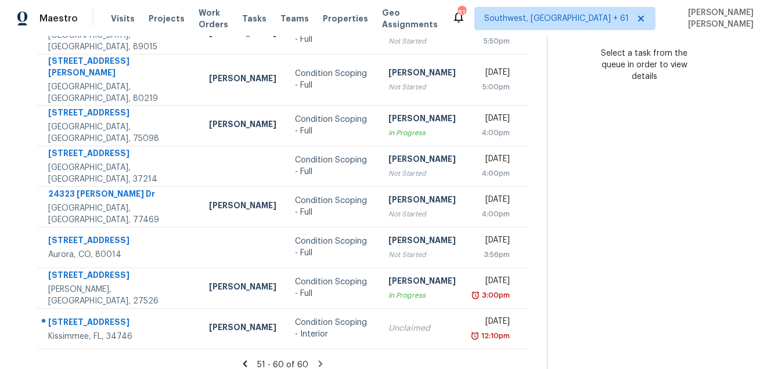
click at [321, 360] on icon at bounding box center [320, 363] width 4 height 6
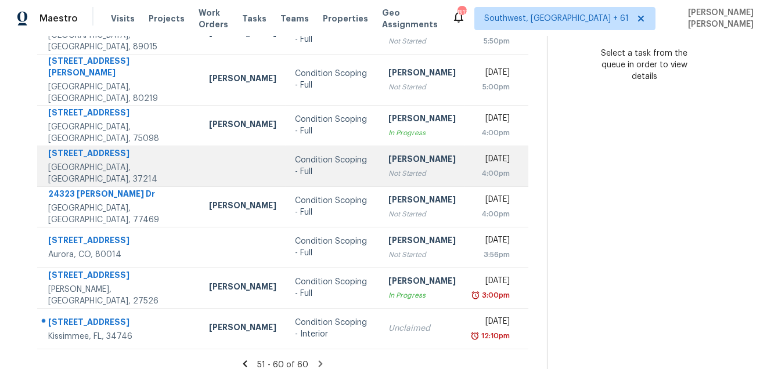
scroll to position [0, 0]
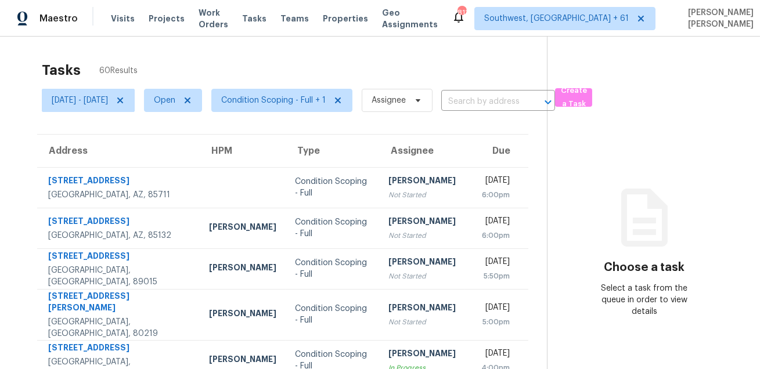
click at [424, 85] on span "Assignee" at bounding box center [392, 100] width 80 height 30
click at [442, 77] on div "Tasks 60 Results" at bounding box center [294, 70] width 505 height 30
click at [125, 103] on icon at bounding box center [119, 100] width 9 height 9
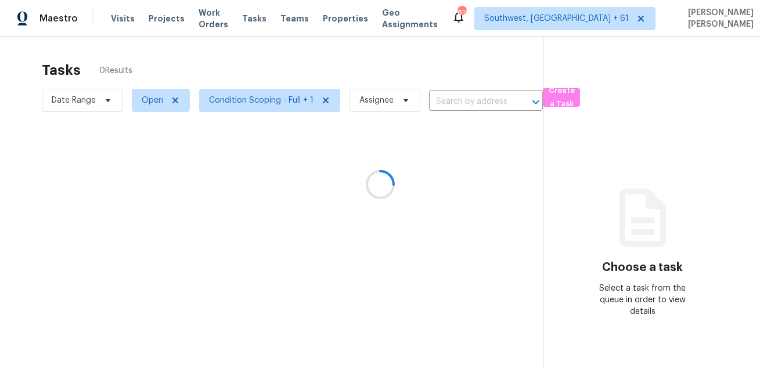
click at [267, 62] on div at bounding box center [380, 184] width 760 height 369
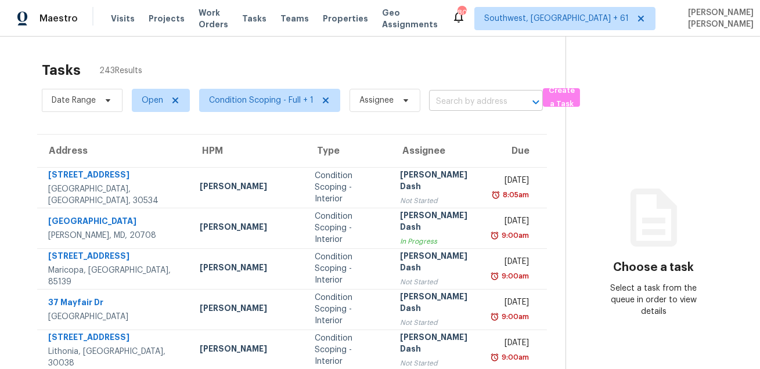
click at [458, 110] on body "Maestro Visits Projects Work Orders Tasks Teams Properties Geo Assignments [GEO…" at bounding box center [380, 184] width 760 height 369
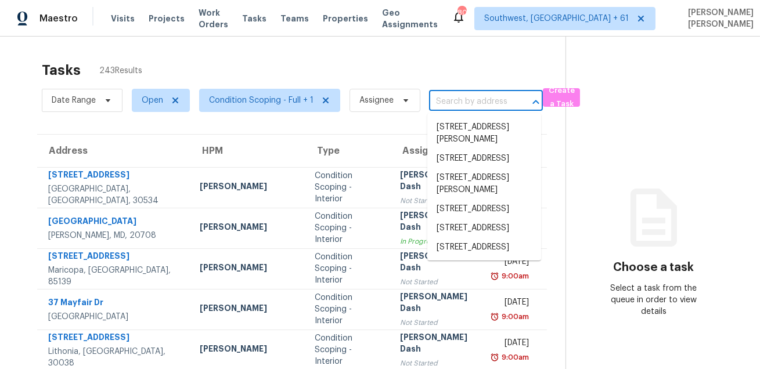
paste input "[STREET_ADDRESS][US_STATE]"
type input "[STREET_ADDRESS][US_STATE]"
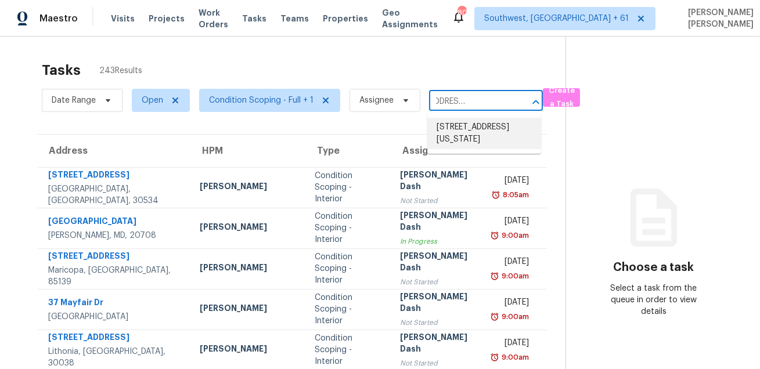
click at [453, 129] on li "[STREET_ADDRESS][US_STATE]" at bounding box center [484, 133] width 114 height 31
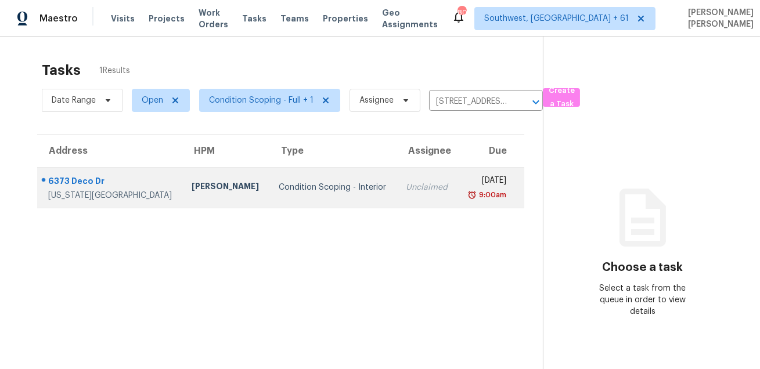
click at [396, 179] on td "Unclaimed" at bounding box center [426, 187] width 61 height 41
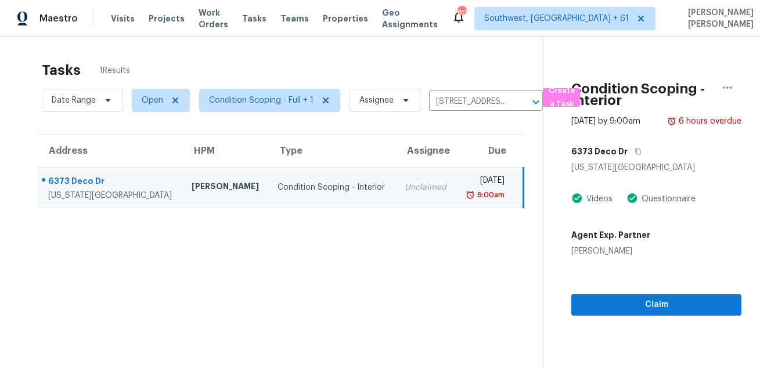
scroll to position [36, 0]
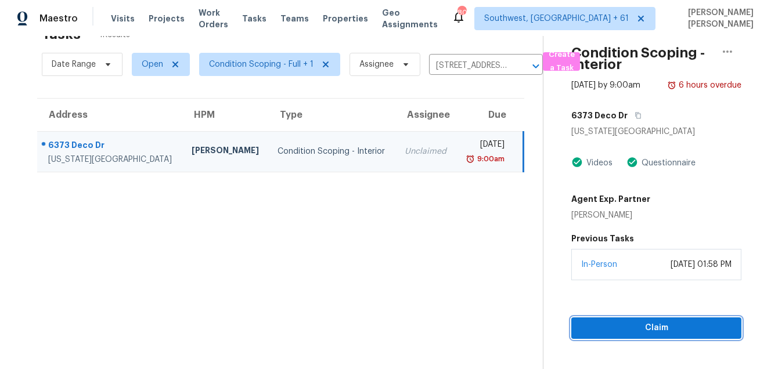
click at [603, 339] on button "Claim" at bounding box center [656, 327] width 170 height 21
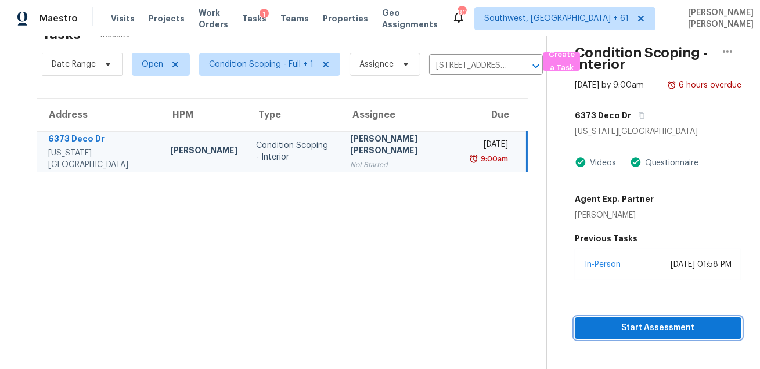
click at [579, 336] on button "Start Assessment" at bounding box center [657, 327] width 167 height 21
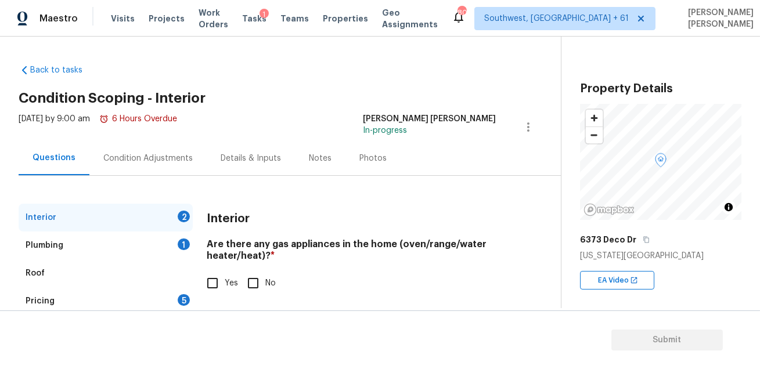
click at [142, 162] on div "Condition Adjustments" at bounding box center [147, 159] width 89 height 12
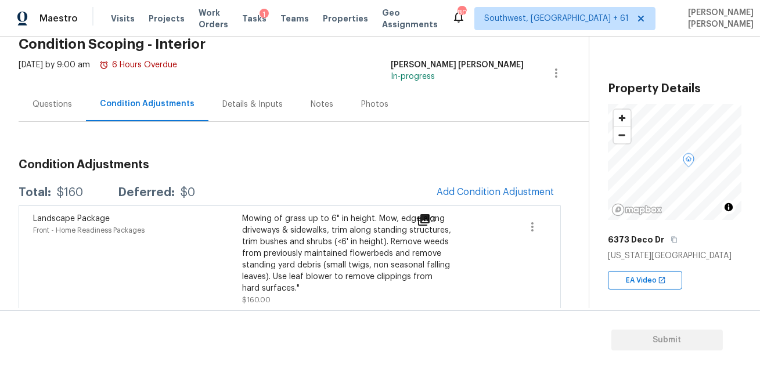
scroll to position [62, 0]
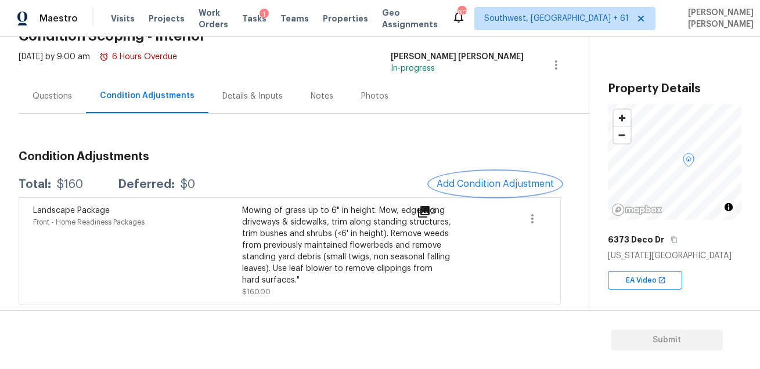
click at [510, 195] on button "Add Condition Adjustment" at bounding box center [494, 184] width 131 height 24
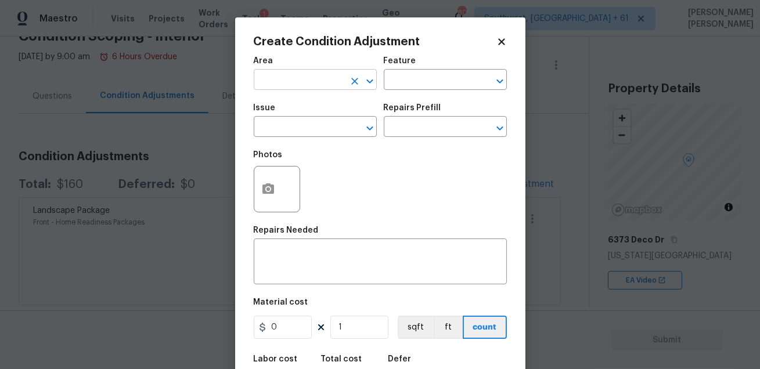
click at [301, 82] on input "text" at bounding box center [299, 81] width 91 height 18
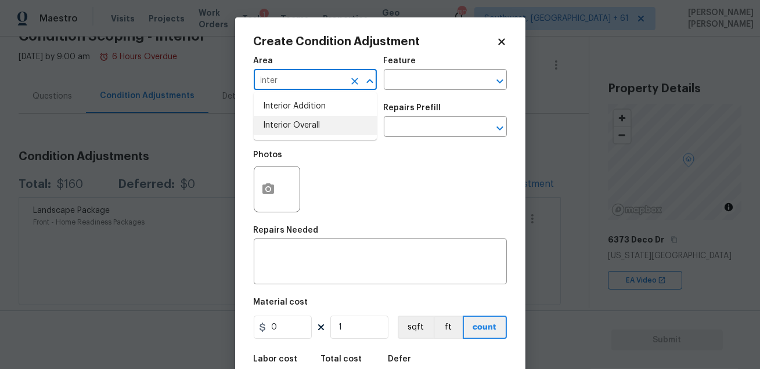
click at [308, 121] on li "Interior Overall" at bounding box center [315, 125] width 123 height 19
type input "Interior Overall"
click at [424, 75] on input "text" at bounding box center [429, 81] width 91 height 18
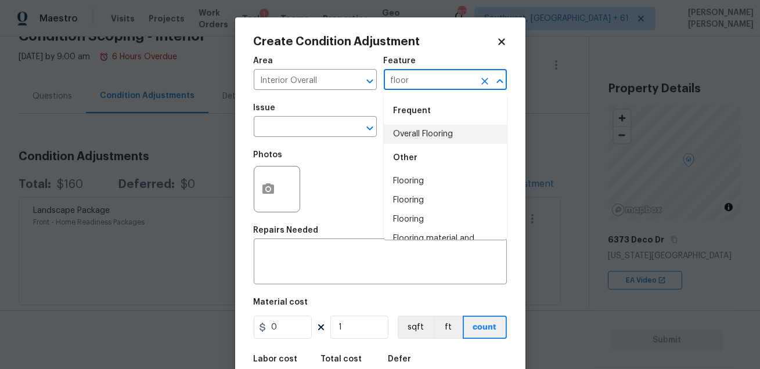
click at [421, 131] on li "Overall Flooring" at bounding box center [445, 134] width 123 height 19
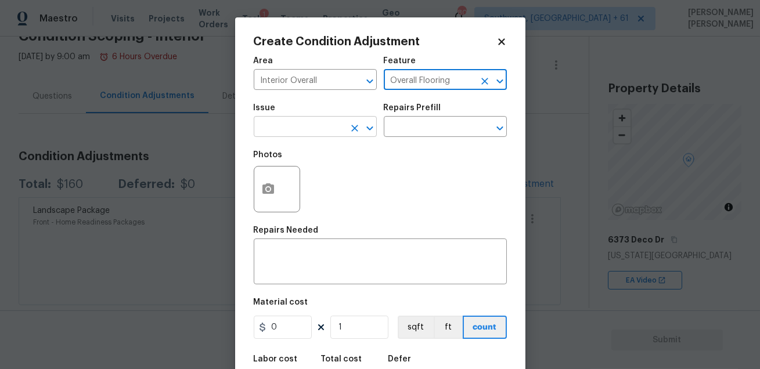
type input "Overall Flooring"
click at [300, 128] on input "text" at bounding box center [299, 128] width 91 height 18
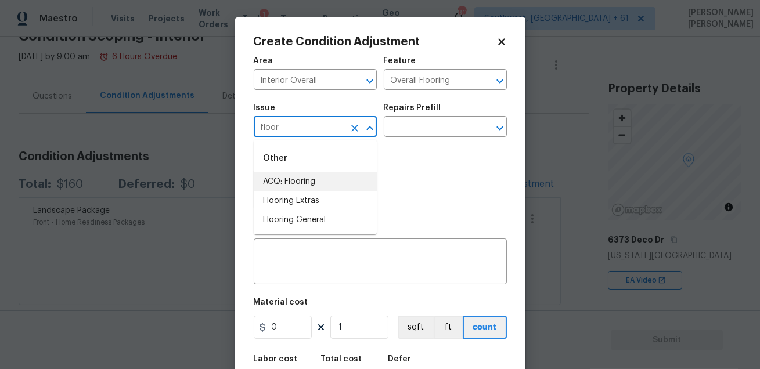
click at [301, 173] on li "ACQ: Flooring" at bounding box center [315, 181] width 123 height 19
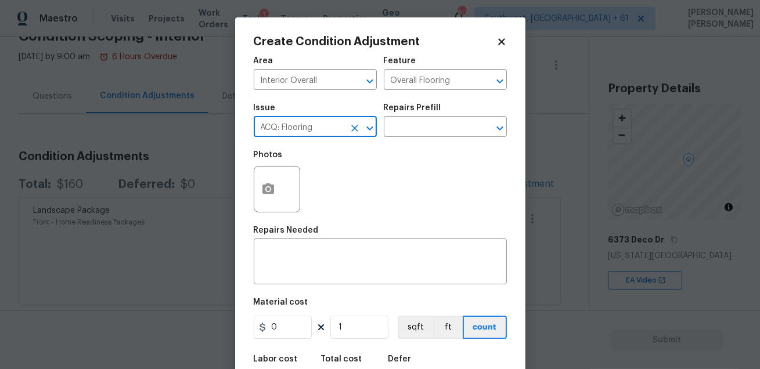
type input "ACQ: Flooring"
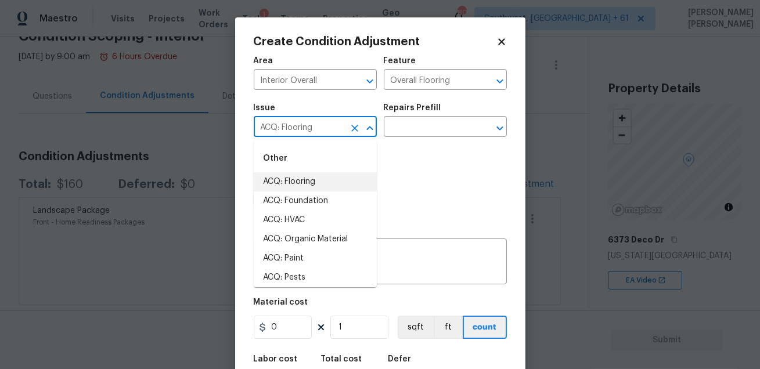
click at [321, 184] on li "ACQ: Flooring" at bounding box center [315, 181] width 123 height 19
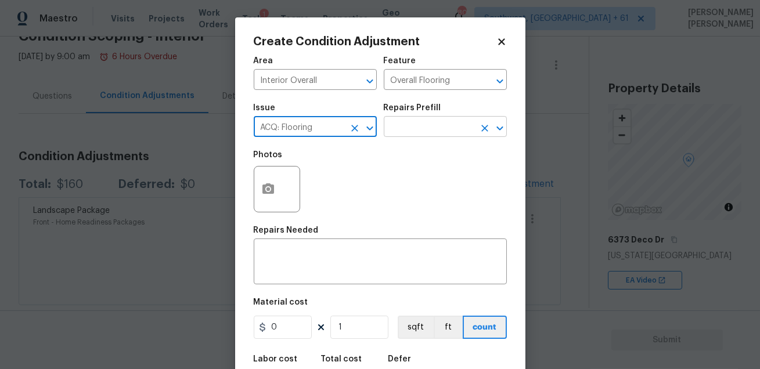
click at [408, 124] on input "text" at bounding box center [429, 128] width 91 height 18
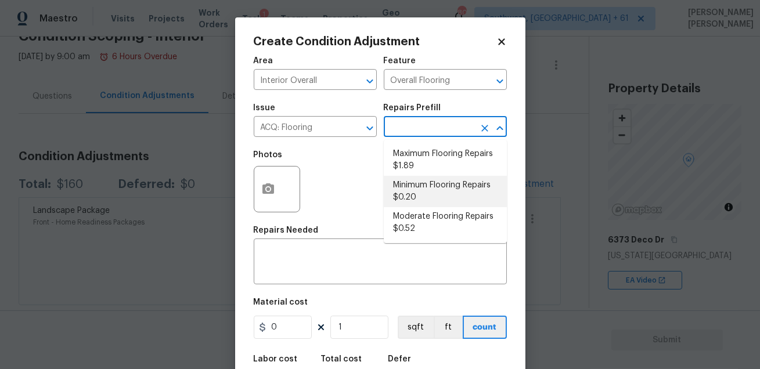
click at [422, 188] on li "Minimum Flooring Repairs $0.20" at bounding box center [445, 191] width 123 height 31
type input "Acquisition"
type textarea "Acquisition Scope: Minimum flooring repairs"
type input "0.2"
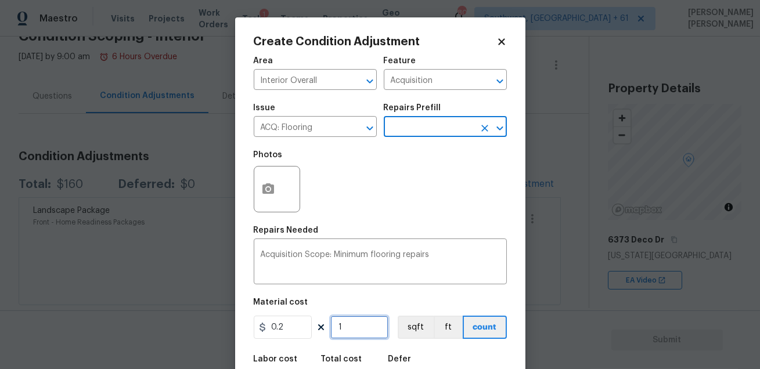
click at [359, 320] on input "1" at bounding box center [359, 327] width 58 height 23
type input "0"
type input "3"
type input "0.6"
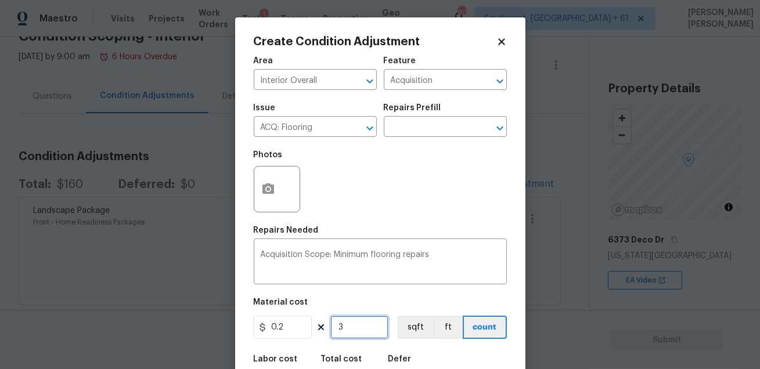
type input "39"
type input "7.8"
type input "396"
type input "79.2"
type input "3961"
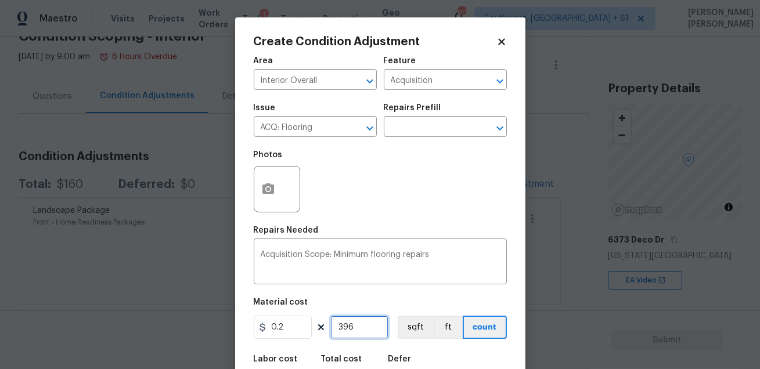
type input "792.2"
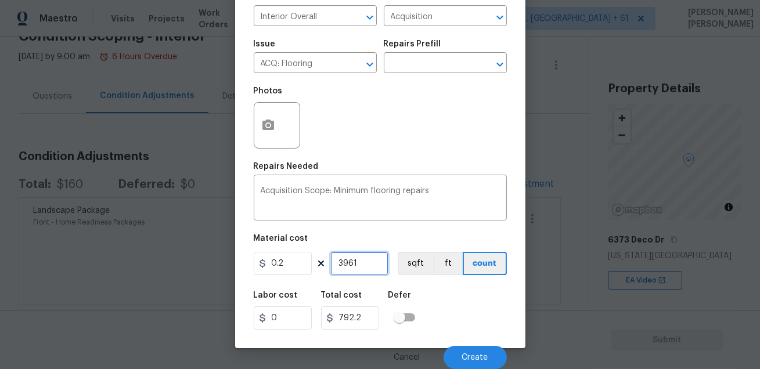
type input "3961"
click at [476, 329] on div "Labor cost 0 Total cost 792.2 Defer" at bounding box center [380, 310] width 253 height 52
click at [341, 262] on input "3961" at bounding box center [359, 263] width 58 height 23
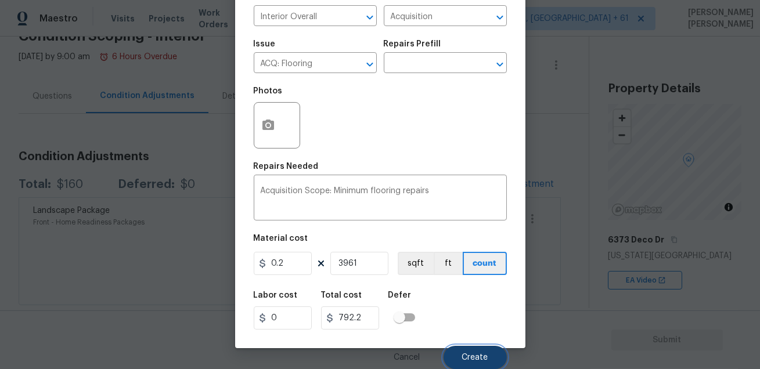
click at [466, 349] on button "Create" at bounding box center [474, 357] width 63 height 23
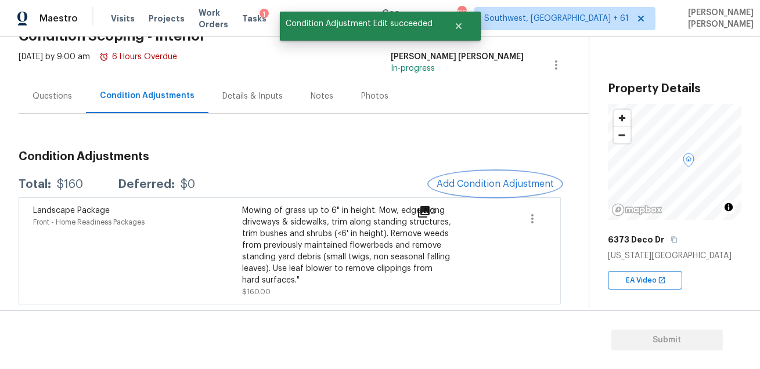
scroll to position [0, 0]
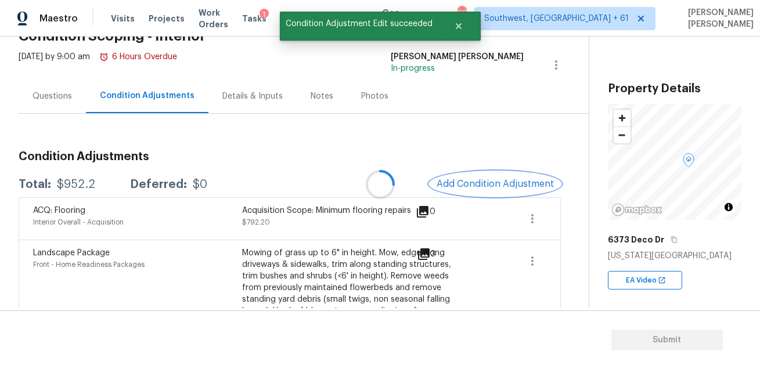
click at [491, 175] on button "Add Condition Adjustment" at bounding box center [494, 184] width 131 height 24
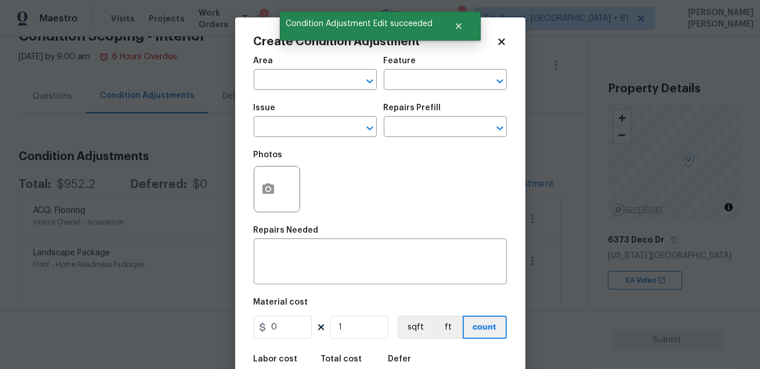
click at [299, 66] on div "Area" at bounding box center [315, 64] width 123 height 15
click at [296, 77] on input "text" at bounding box center [299, 81] width 91 height 18
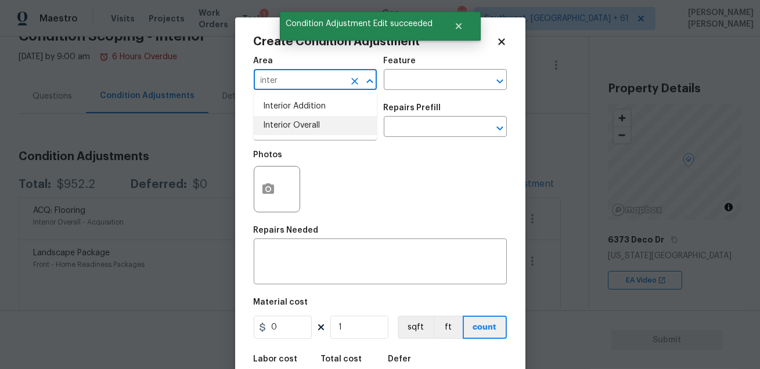
click at [312, 124] on li "Interior Overall" at bounding box center [315, 125] width 123 height 19
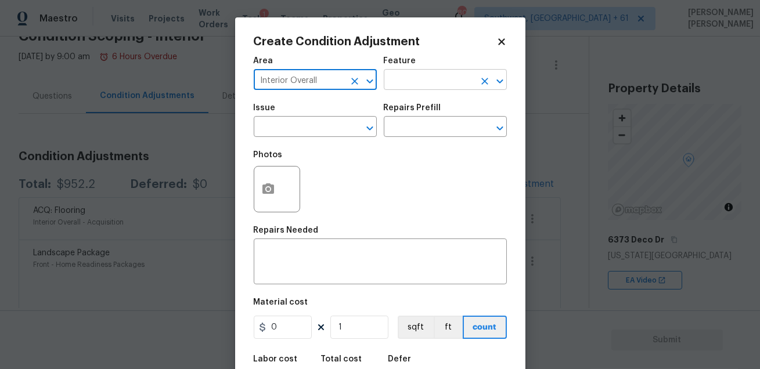
type input "Interior Overall"
click at [413, 82] on input "text" at bounding box center [429, 81] width 91 height 18
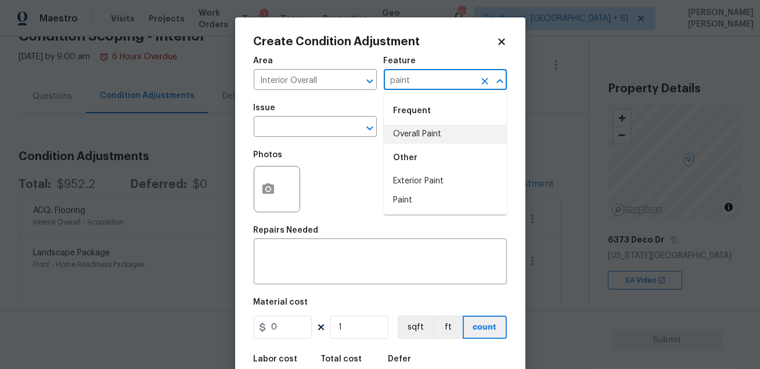
click at [428, 129] on li "Overall Paint" at bounding box center [445, 134] width 123 height 19
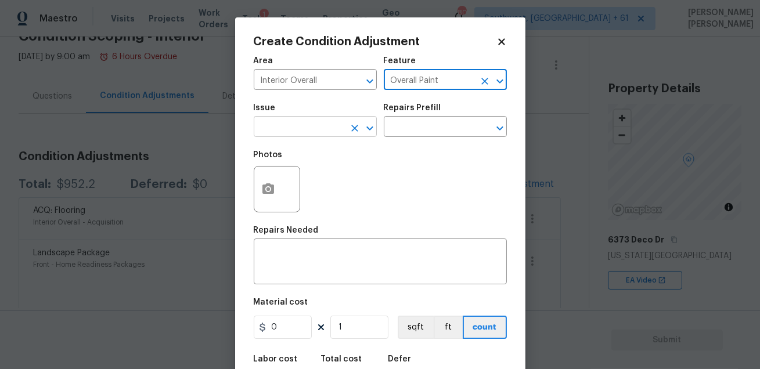
type input "Overall Paint"
click at [292, 121] on input "text" at bounding box center [299, 128] width 91 height 18
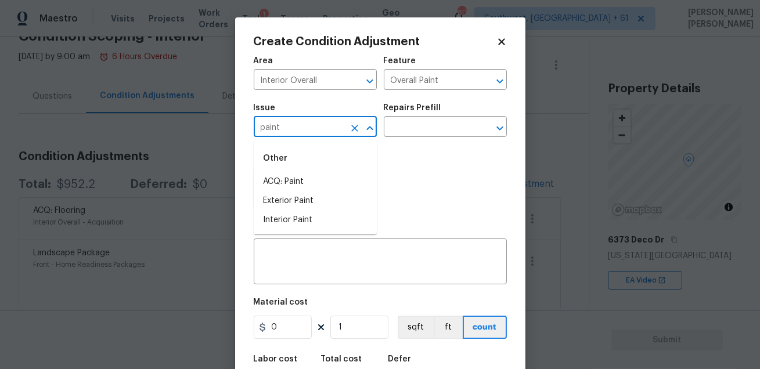
click at [288, 172] on div "Other" at bounding box center [315, 158] width 123 height 28
click at [292, 182] on li "ACQ: Paint" at bounding box center [315, 181] width 123 height 19
type input "ACQ: Paint"
click at [416, 121] on input "text" at bounding box center [429, 128] width 91 height 18
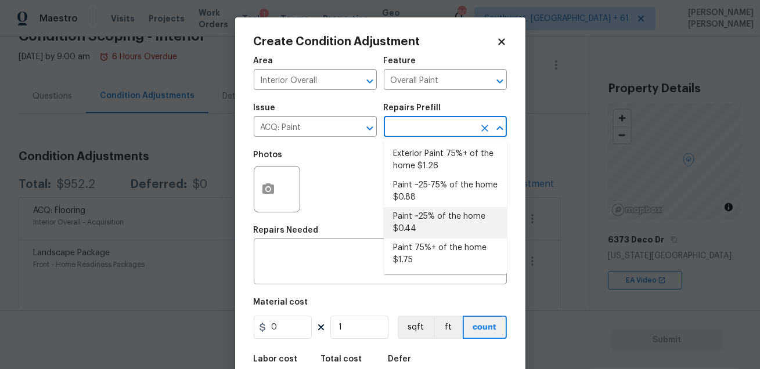
click at [434, 236] on li "Paint ~25% of the home $0.44" at bounding box center [445, 222] width 123 height 31
type input "Acquisition"
type textarea "Acquisition Scope: ~25% of the home needs interior paint"
type input "0.44"
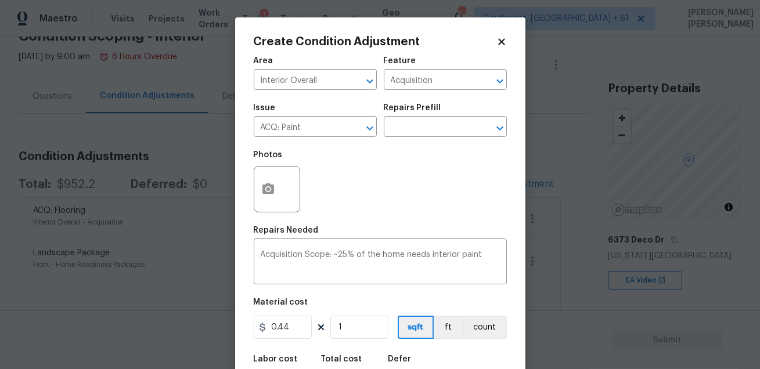
click at [356, 341] on figure "Material cost 0.44 1 sqft ft count" at bounding box center [380, 319] width 253 height 43
click at [364, 330] on input "1" at bounding box center [359, 327] width 58 height 23
type input "0"
paste input "3961"
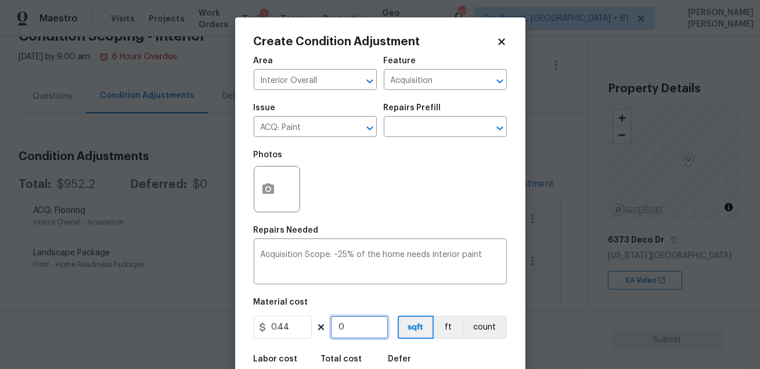
type input "3961"
type input "1742.84"
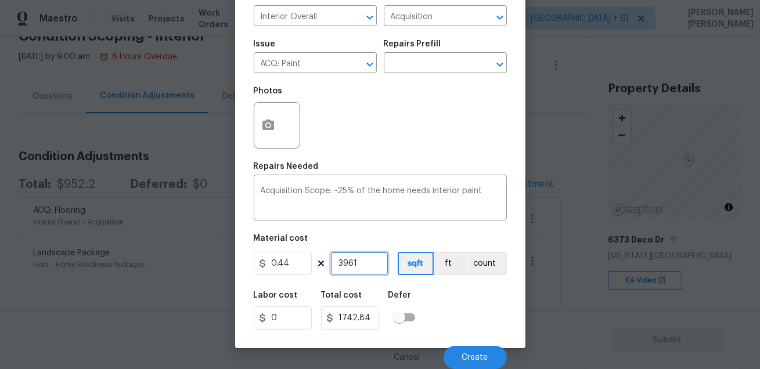
type input "3961"
click at [487, 308] on div "Labor cost 0 Total cost 1742.84 Defer" at bounding box center [380, 310] width 253 height 52
click at [301, 263] on input "0.44" at bounding box center [283, 263] width 58 height 23
type input "550"
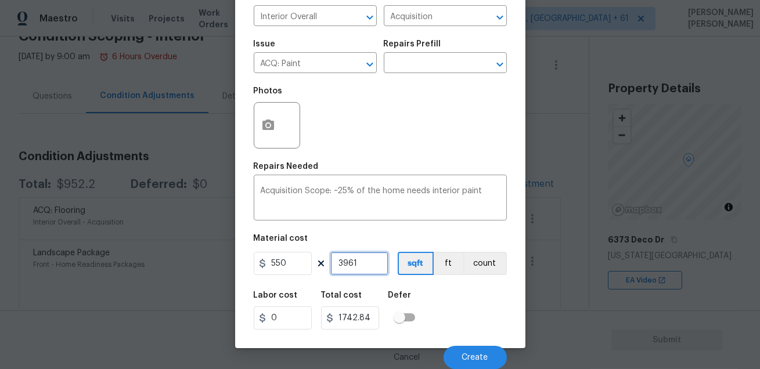
type input "2178550"
click at [367, 267] on input "3961" at bounding box center [359, 263] width 58 height 23
type input "1"
type input "550"
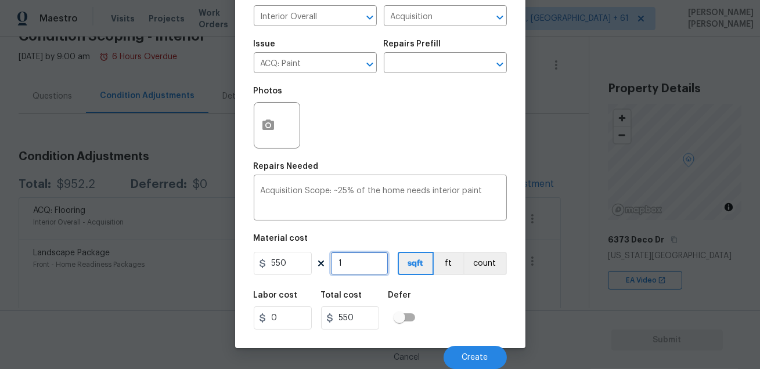
type input "1"
click at [453, 299] on div "Labor cost 0 Total cost 550 Defer" at bounding box center [380, 310] width 253 height 52
click at [483, 195] on textarea "Acquisition Scope: ~25% of the home needs interior paint" at bounding box center [380, 199] width 239 height 24
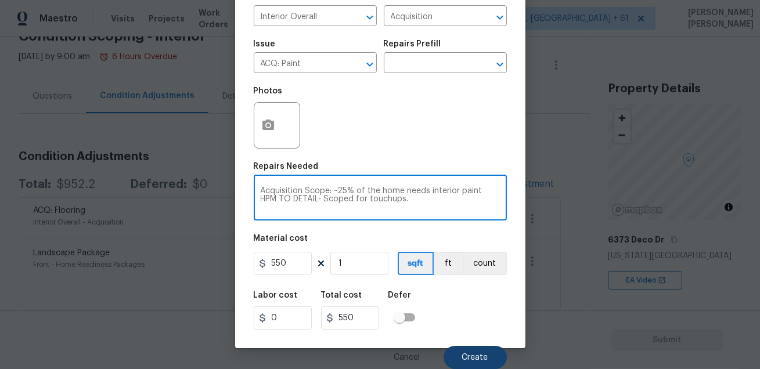
type textarea "Acquisition Scope: ~25% of the home needs interior paint HPM TO DETAIL- Scoped …"
click at [479, 356] on span "Create" at bounding box center [475, 357] width 26 height 9
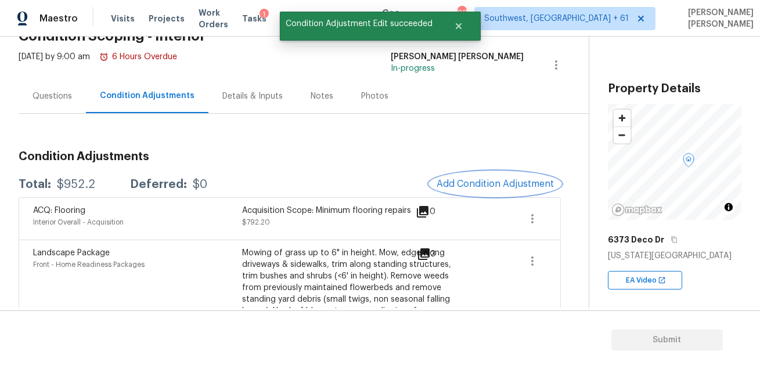
scroll to position [0, 0]
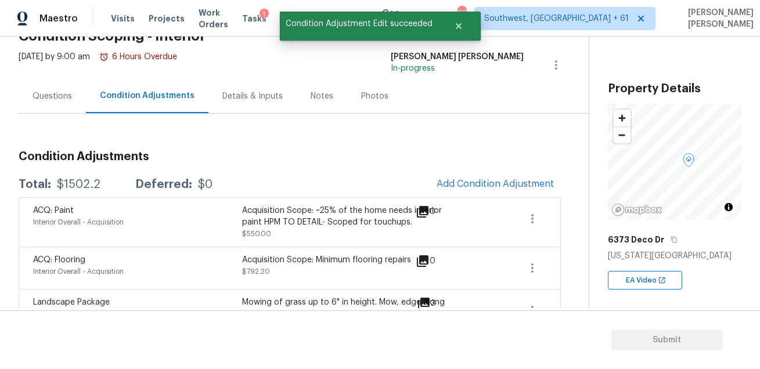
click at [391, 173] on div "Total: $1502.2 Deferred: $0 Add Condition Adjustment" at bounding box center [290, 185] width 542 height 26
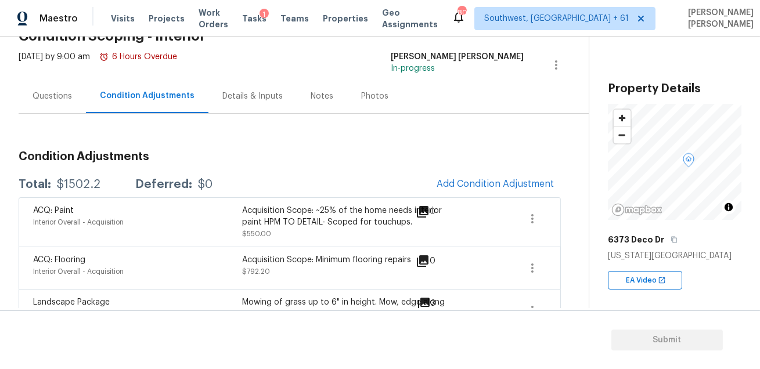
click at [88, 100] on div "Condition Adjustments" at bounding box center [147, 96] width 122 height 34
click at [61, 100] on div "Questions" at bounding box center [51, 97] width 39 height 12
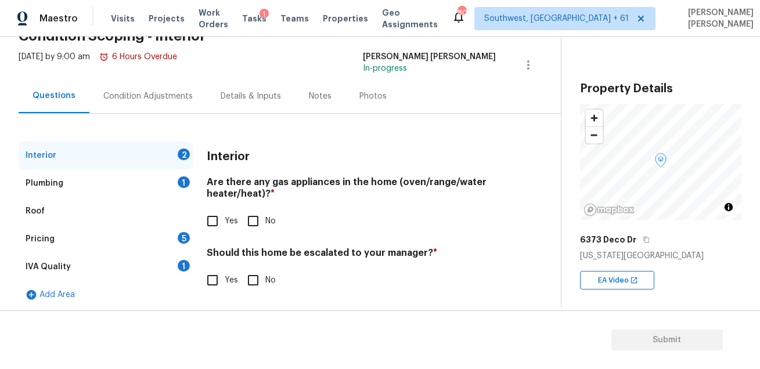
scroll to position [66, 0]
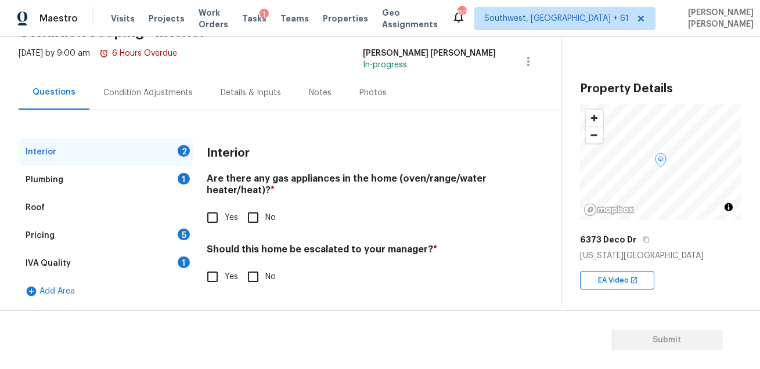
click at [211, 210] on input "Yes" at bounding box center [212, 217] width 24 height 24
checkbox input "true"
click at [268, 280] on span "No" at bounding box center [270, 277] width 10 height 12
click at [265, 280] on input "No" at bounding box center [253, 277] width 24 height 24
checkbox input "true"
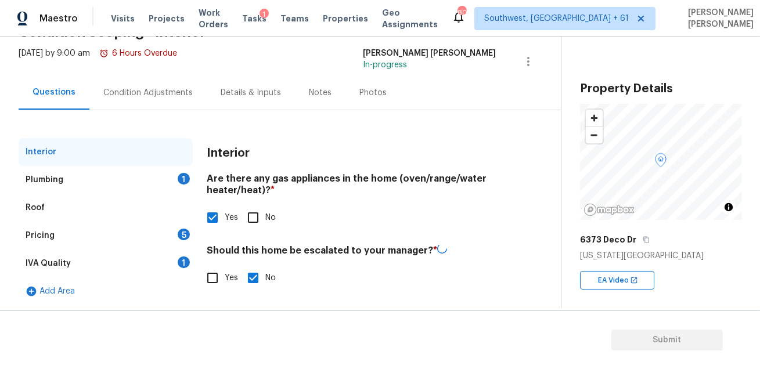
click at [168, 258] on div "IVA Quality 1" at bounding box center [106, 263] width 174 height 28
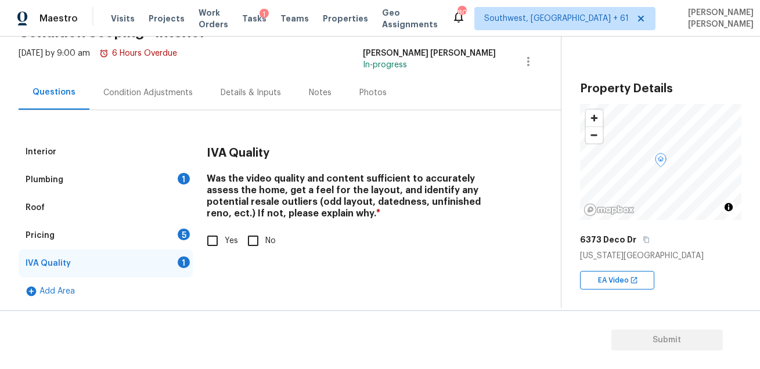
click at [219, 247] on input "Yes" at bounding box center [212, 241] width 24 height 24
checkbox input "true"
click at [189, 243] on div "Pricing 5" at bounding box center [106, 236] width 174 height 28
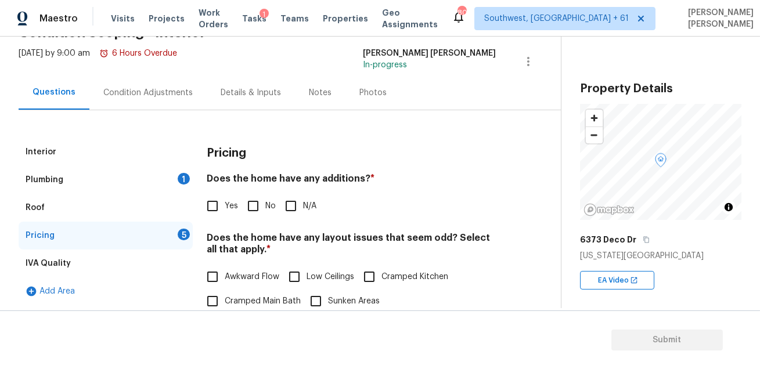
click at [290, 187] on h4 "Does the home have any additions? *" at bounding box center [351, 181] width 289 height 16
click at [269, 196] on label "No" at bounding box center [258, 206] width 35 height 24
click at [265, 196] on input "No" at bounding box center [253, 206] width 24 height 24
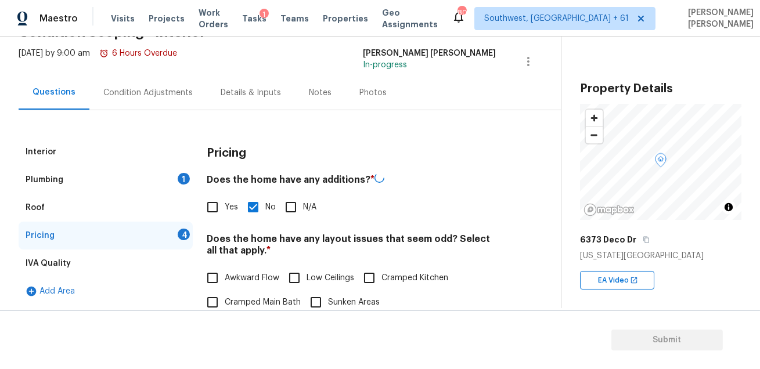
click at [269, 196] on label "No" at bounding box center [258, 207] width 35 height 24
click at [265, 196] on input "No" at bounding box center [253, 207] width 24 height 24
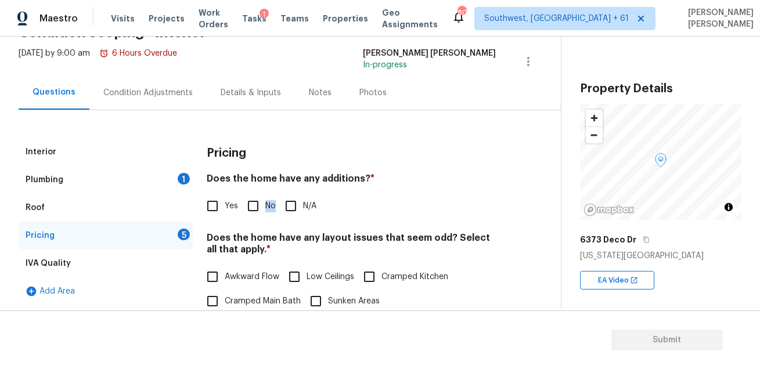
click at [258, 204] on input "No" at bounding box center [253, 206] width 24 height 24
checkbox input "true"
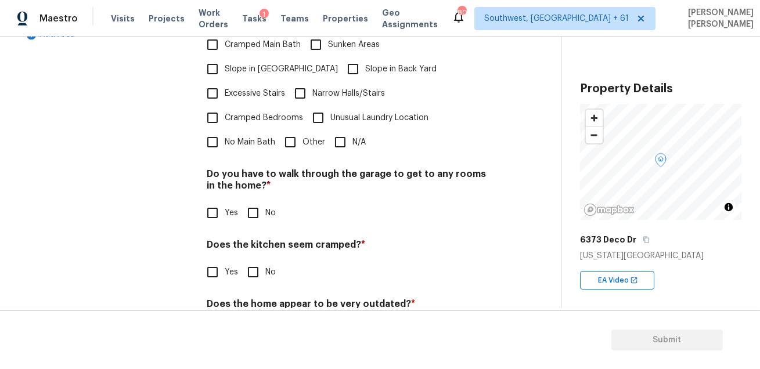
scroll to position [350, 0]
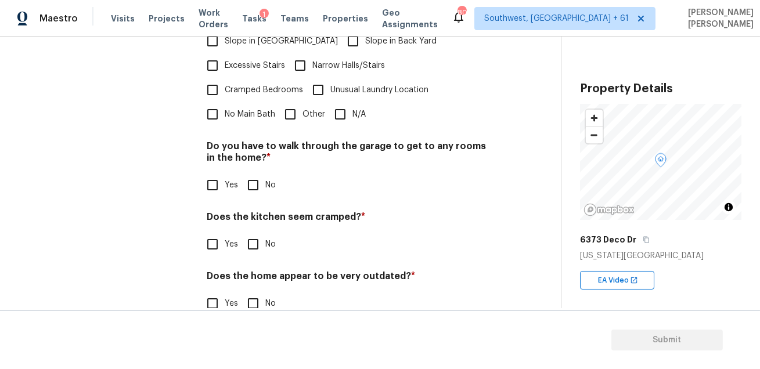
click at [333, 103] on div "Pricing Does the home have any additions? * Yes No N/A Does the home have any l…" at bounding box center [351, 92] width 289 height 476
click at [341, 102] on input "N/A" at bounding box center [340, 114] width 24 height 24
checkbox input "true"
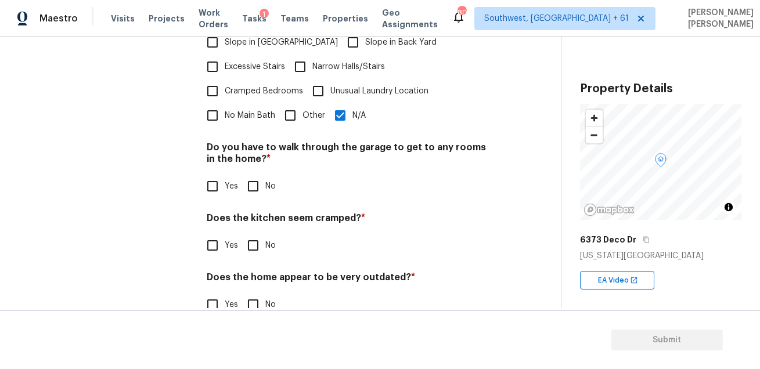
click at [245, 174] on input "No" at bounding box center [253, 186] width 24 height 24
checkbox input "true"
click at [248, 233] on input "No" at bounding box center [253, 245] width 24 height 24
checkbox input "true"
click at [254, 292] on input "No" at bounding box center [253, 304] width 24 height 24
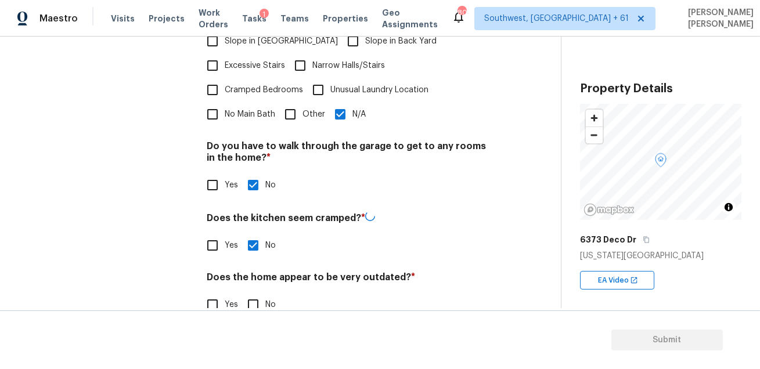
checkbox input "true"
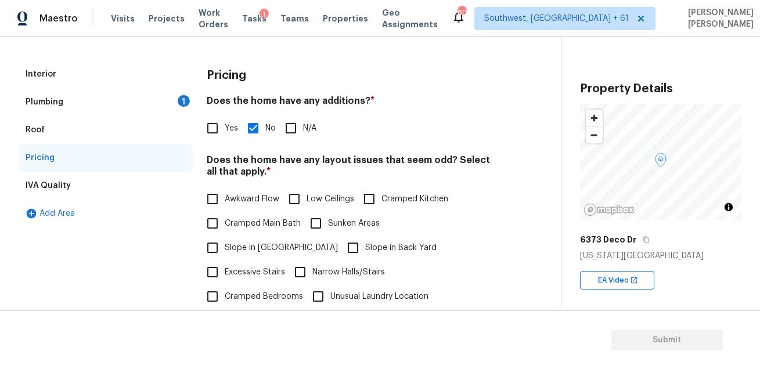
click at [171, 101] on div "Plumbing 1" at bounding box center [106, 102] width 174 height 28
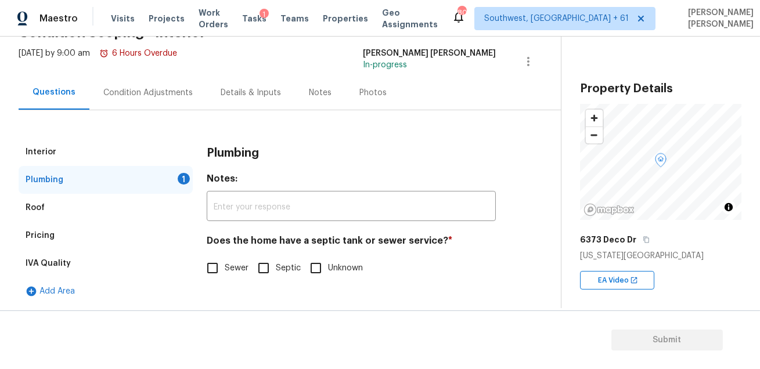
click at [211, 262] on input "Sewer" at bounding box center [212, 268] width 24 height 24
checkbox input "true"
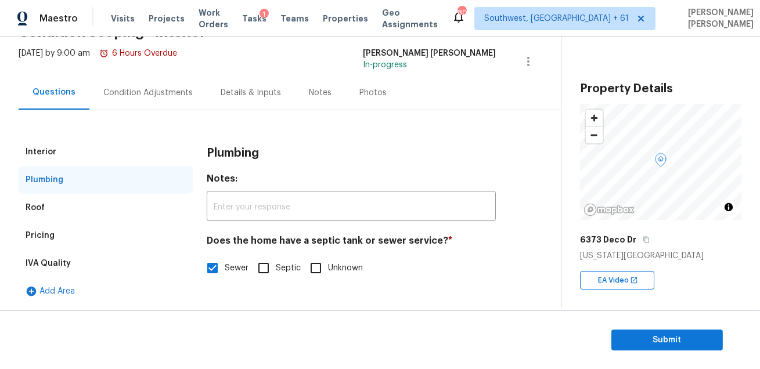
click at [138, 91] on div "Condition Adjustments" at bounding box center [147, 93] width 89 height 12
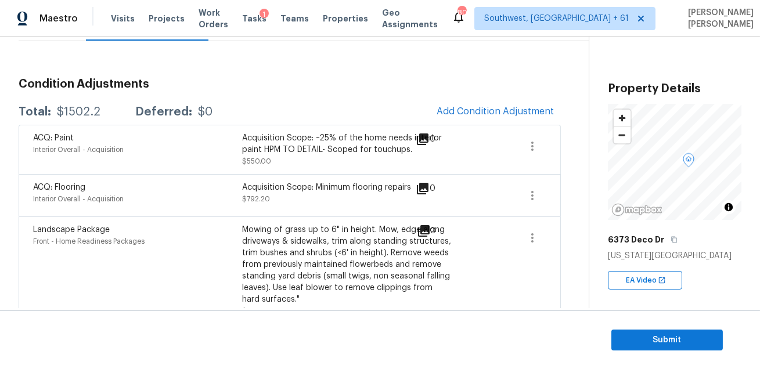
scroll to position [154, 0]
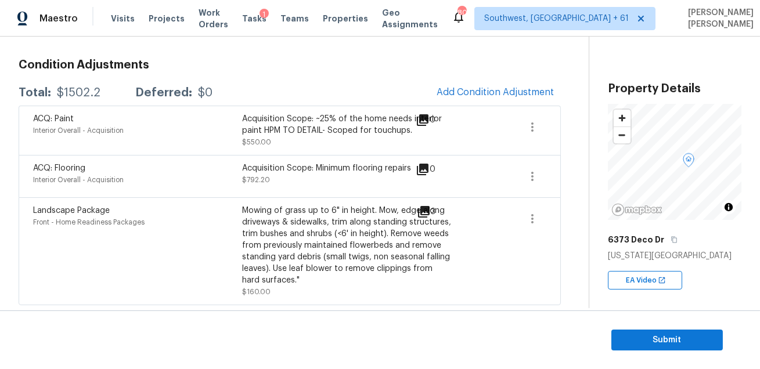
click at [161, 102] on div "Total: $1502.2 Deferred: $0 Add Condition Adjustment" at bounding box center [290, 93] width 542 height 26
click at [83, 91] on div "$1502.2" at bounding box center [79, 93] width 44 height 12
copy div "$1502.2"
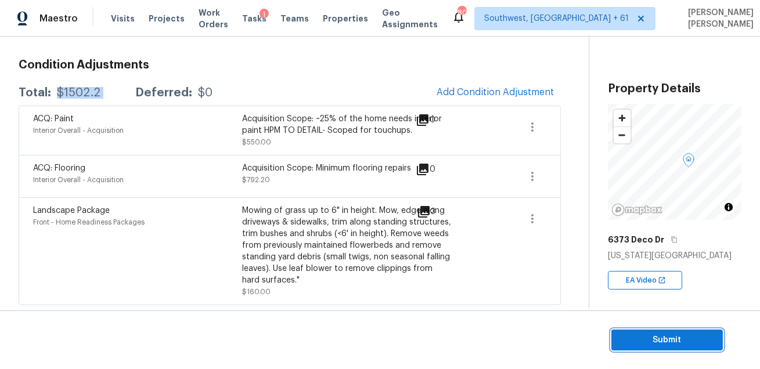
click at [646, 340] on span "Submit" at bounding box center [666, 340] width 93 height 15
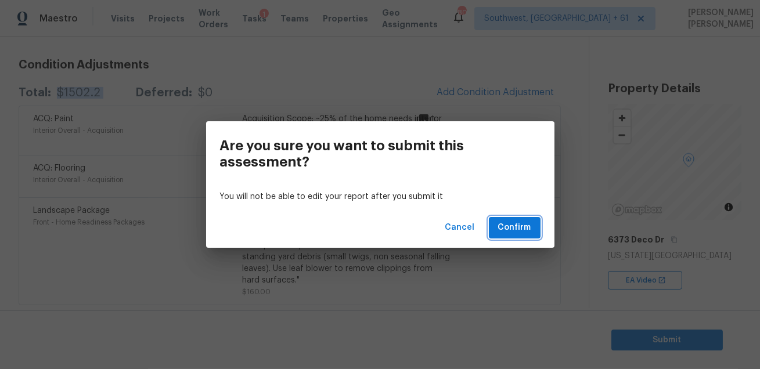
click at [510, 222] on span "Confirm" at bounding box center [514, 227] width 33 height 15
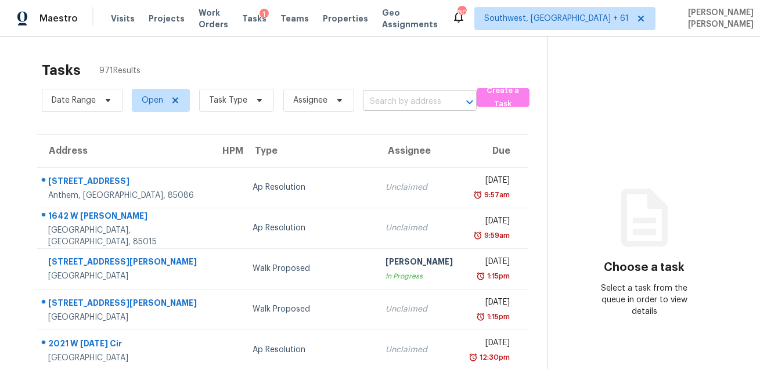
click at [425, 99] on input "text" at bounding box center [403, 102] width 81 height 18
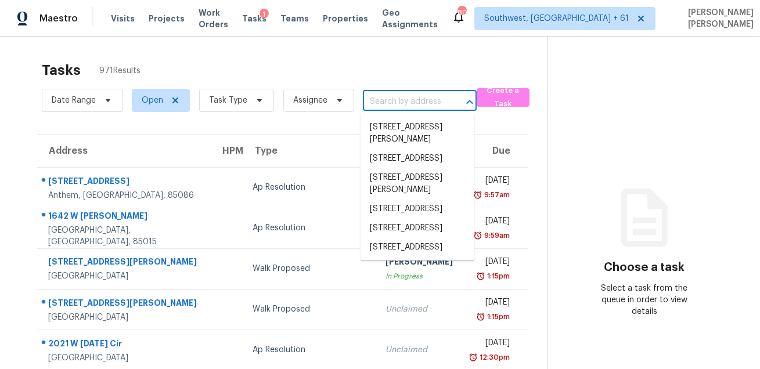
paste input "[STREET_ADDRESS]"
type input "[STREET_ADDRESS]"
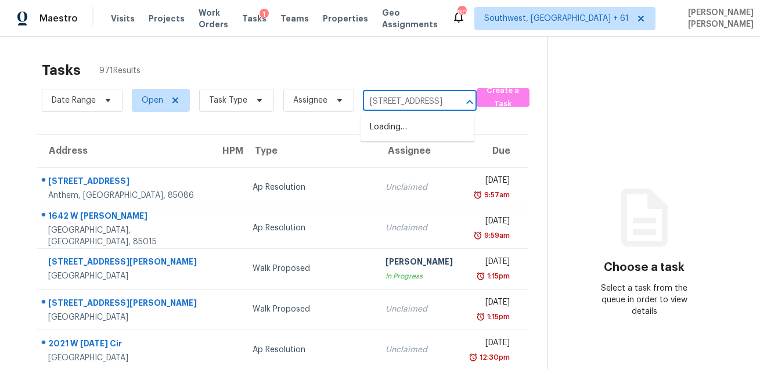
scroll to position [0, 21]
click at [413, 137] on li "[STREET_ADDRESS]" at bounding box center [417, 127] width 114 height 19
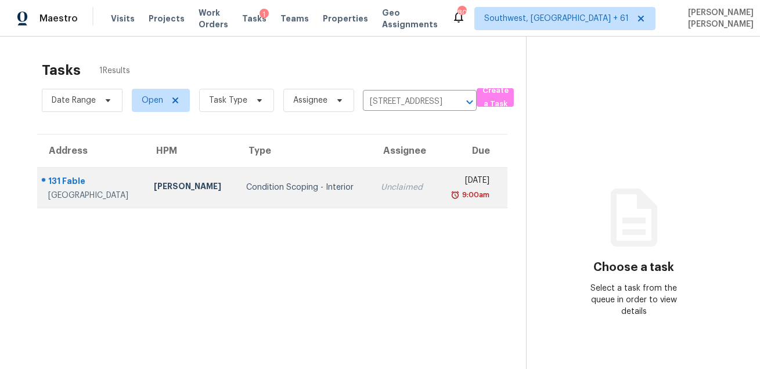
click at [382, 177] on td "Unclaimed" at bounding box center [403, 187] width 64 height 41
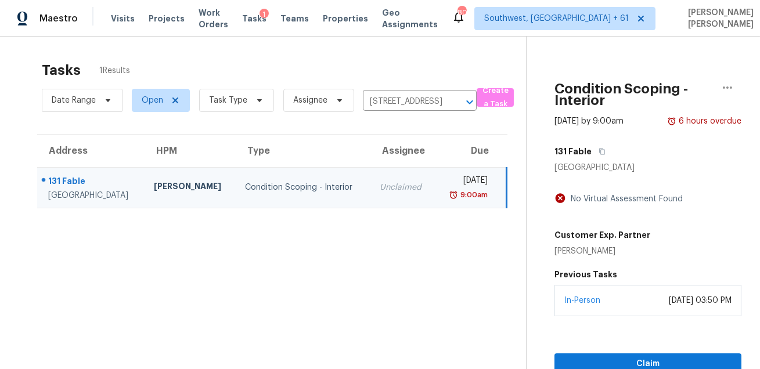
scroll to position [36, 0]
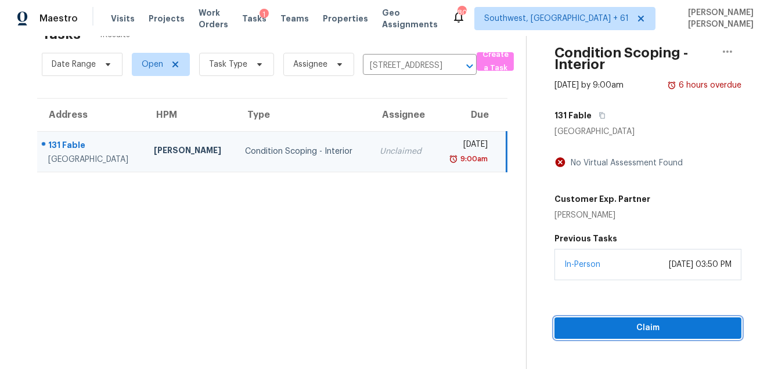
click at [649, 332] on span "Claim" at bounding box center [647, 328] width 168 height 15
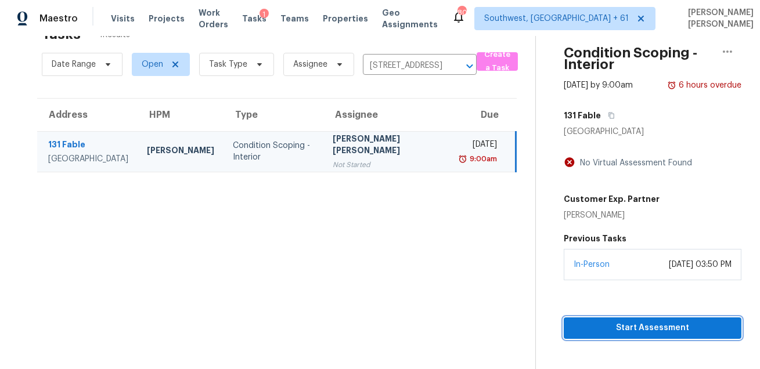
click at [649, 332] on span "Start Assessment" at bounding box center [652, 328] width 159 height 15
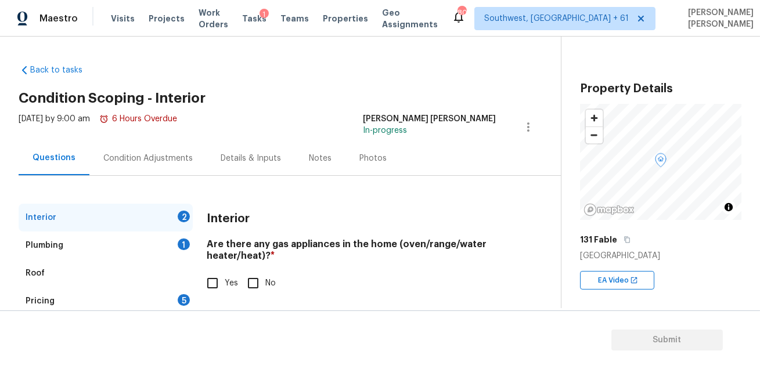
click at [130, 172] on div "Condition Adjustments" at bounding box center [147, 158] width 117 height 34
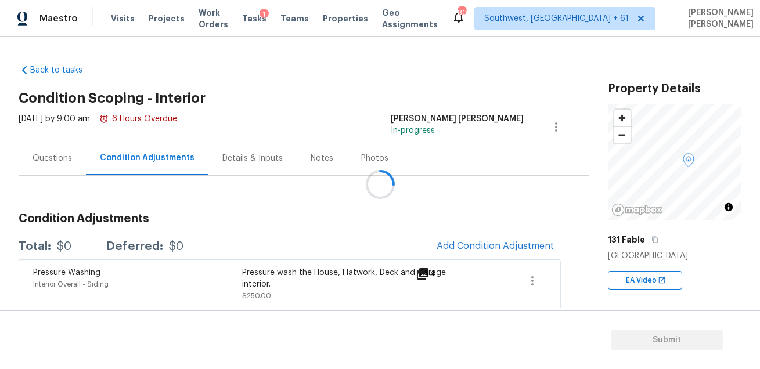
click at [457, 244] on div at bounding box center [380, 184] width 760 height 369
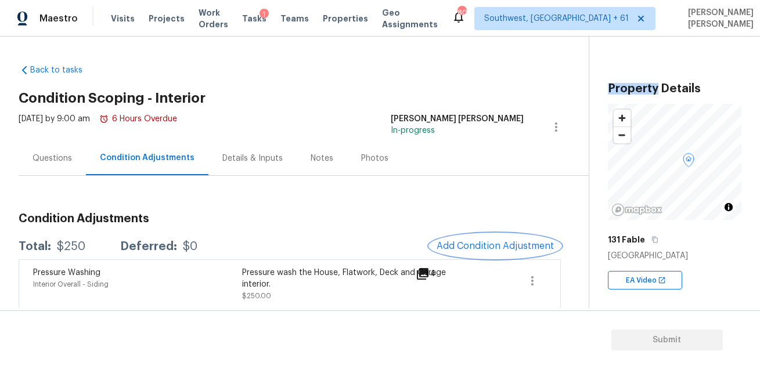
click at [457, 244] on span "Add Condition Adjustment" at bounding box center [494, 246] width 117 height 10
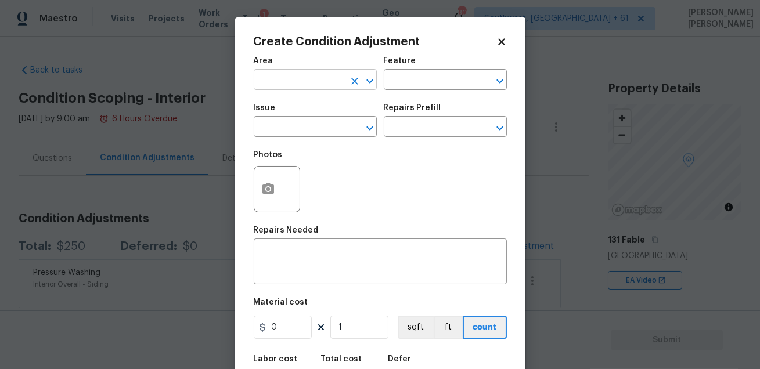
click at [280, 81] on input "text" at bounding box center [299, 81] width 91 height 18
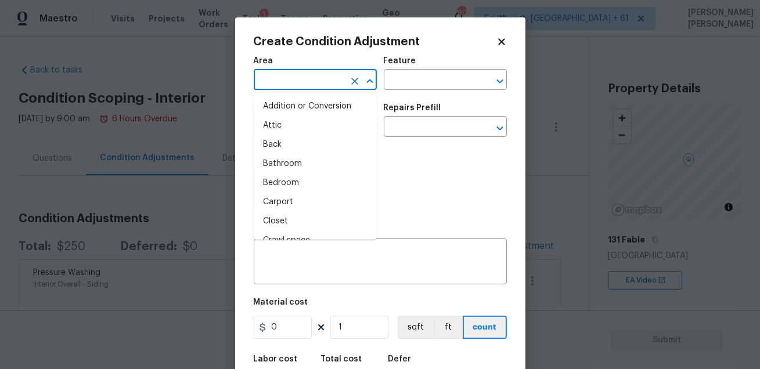
type input "i"
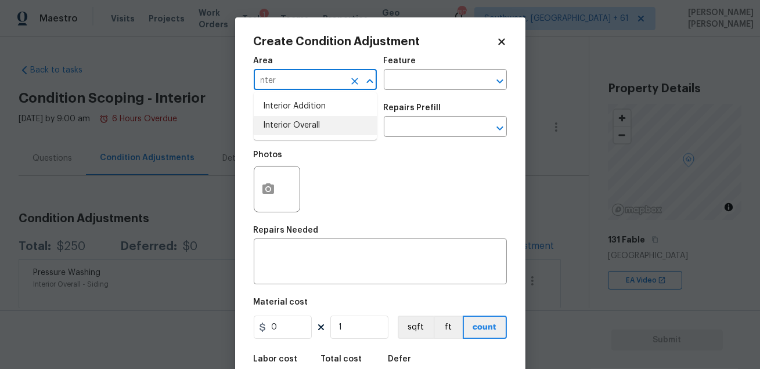
click at [288, 123] on li "Interior Overall" at bounding box center [315, 125] width 123 height 19
type input "Interior Overall"
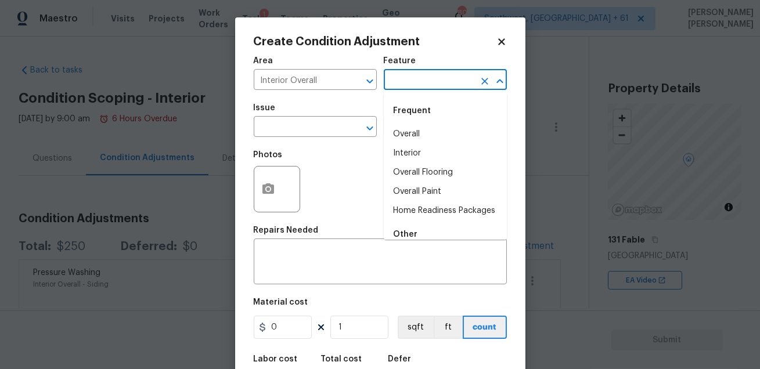
click at [408, 74] on input "text" at bounding box center [429, 81] width 91 height 18
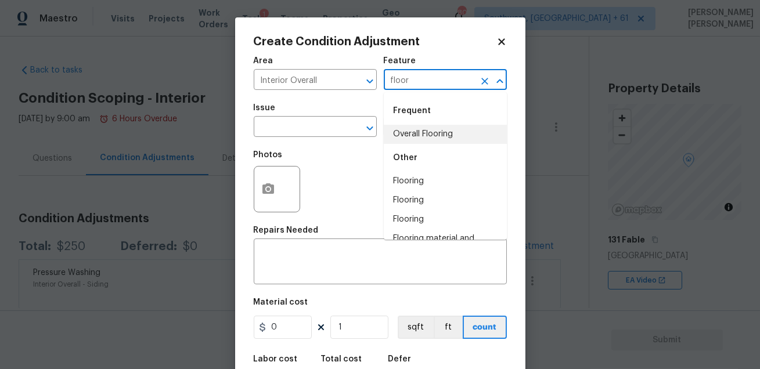
click at [423, 142] on li "Overall Flooring" at bounding box center [445, 134] width 123 height 19
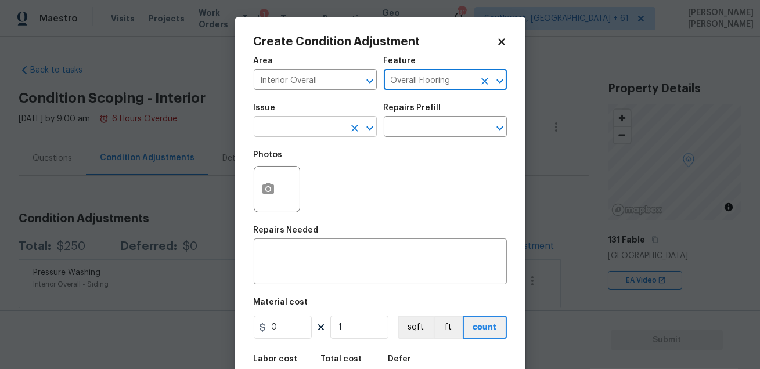
type input "Overall Flooring"
click at [318, 128] on input "text" at bounding box center [299, 128] width 91 height 18
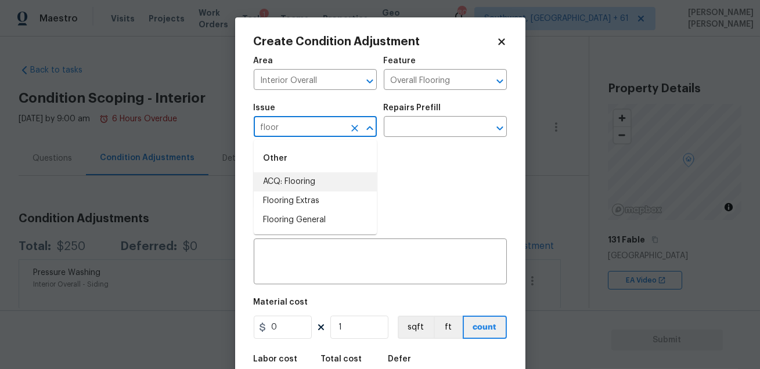
click at [317, 179] on li "ACQ: Flooring" at bounding box center [315, 181] width 123 height 19
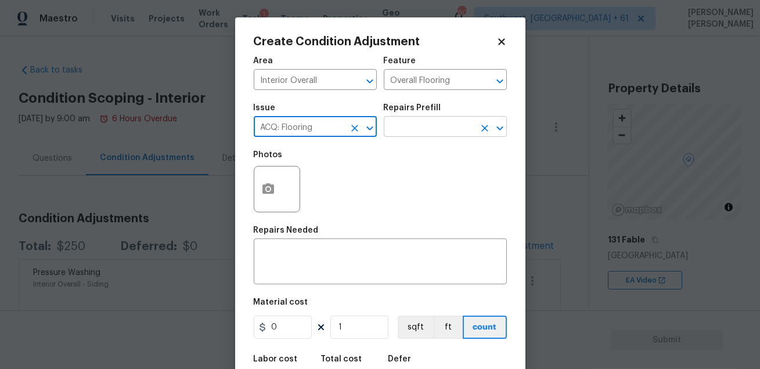
type input "ACQ: Flooring"
click at [413, 120] on input "text" at bounding box center [429, 128] width 91 height 18
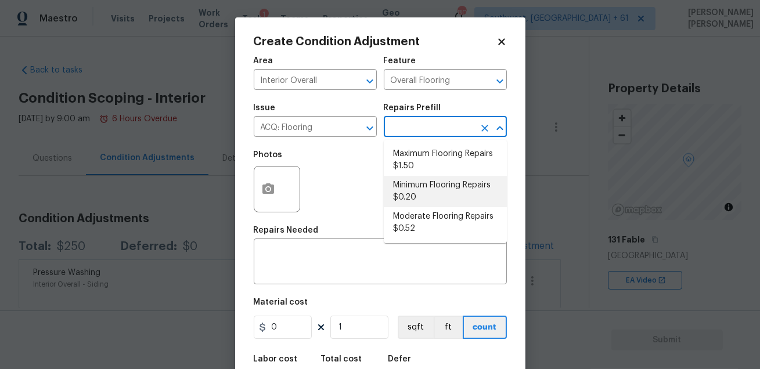
click at [416, 189] on li "Minimum Flooring Repairs $0.20" at bounding box center [445, 191] width 123 height 31
type input "Acquisition"
type textarea "Acquisition Scope: Minimum flooring repairs"
type input "0.2"
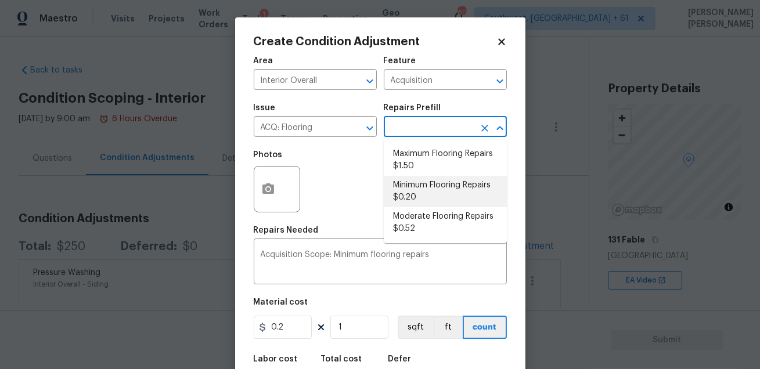
click at [424, 202] on li "Minimum Flooring Repairs $0.20" at bounding box center [445, 191] width 123 height 31
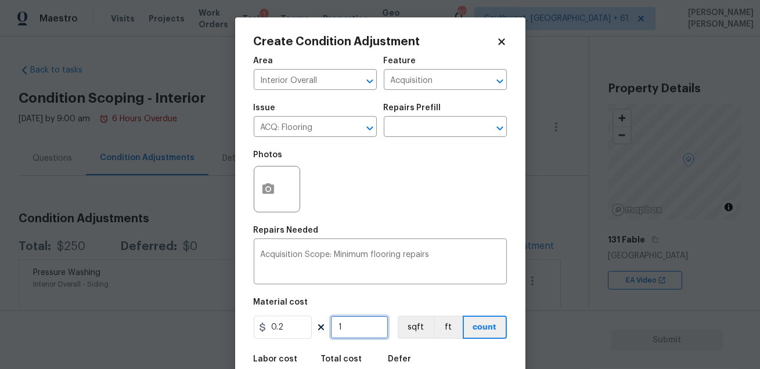
click at [353, 330] on input "1" at bounding box center [359, 327] width 58 height 23
type input "16"
type input "3.2"
type input "161"
type input "32.2"
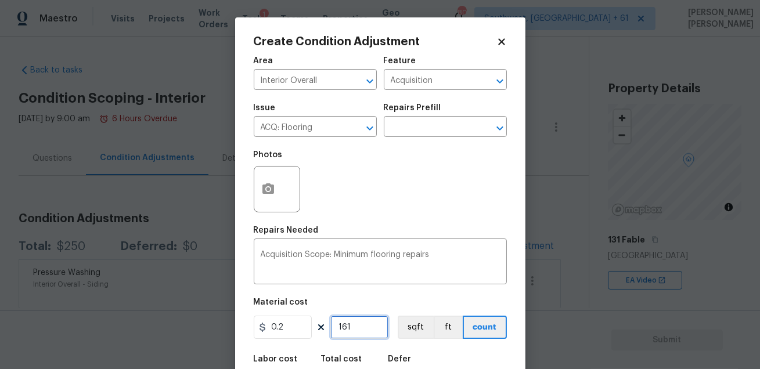
type input "1617"
type input "323.4"
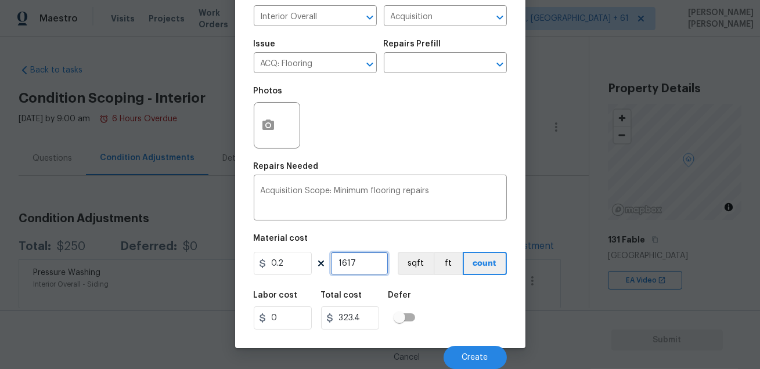
click at [374, 257] on input "1617" at bounding box center [359, 263] width 58 height 23
type input "1617"
click at [475, 357] on span "Create" at bounding box center [475, 357] width 26 height 9
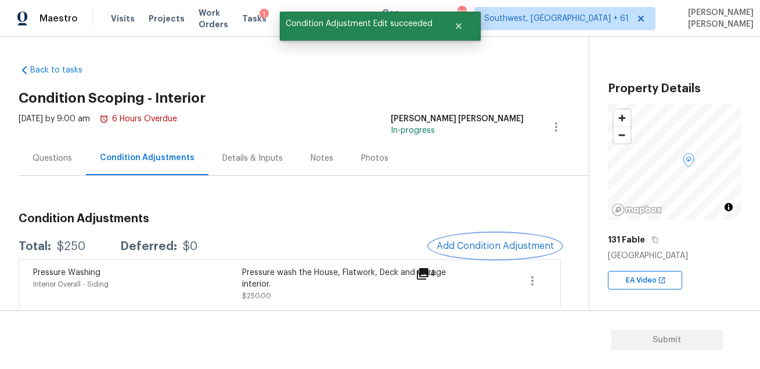
scroll to position [0, 0]
click at [451, 248] on span "Add Condition Adjustment" at bounding box center [494, 246] width 117 height 10
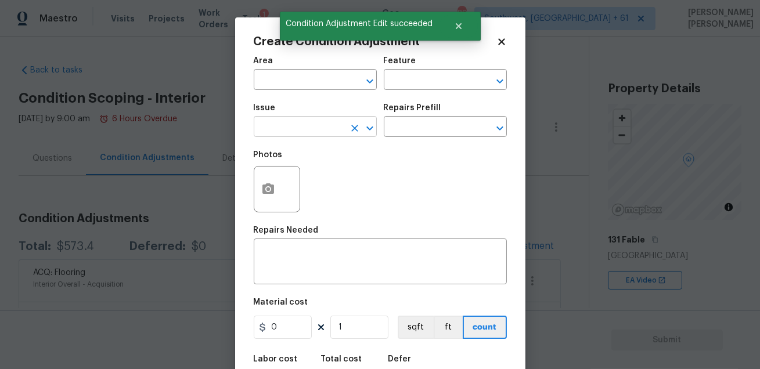
click at [283, 121] on input "text" at bounding box center [299, 128] width 91 height 18
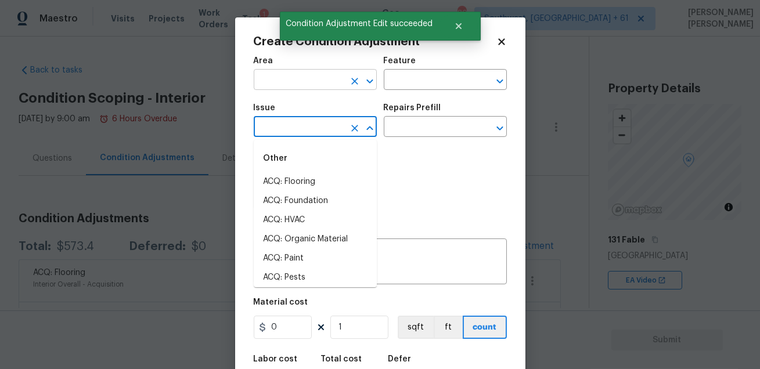
click at [290, 85] on input "text" at bounding box center [299, 81] width 91 height 18
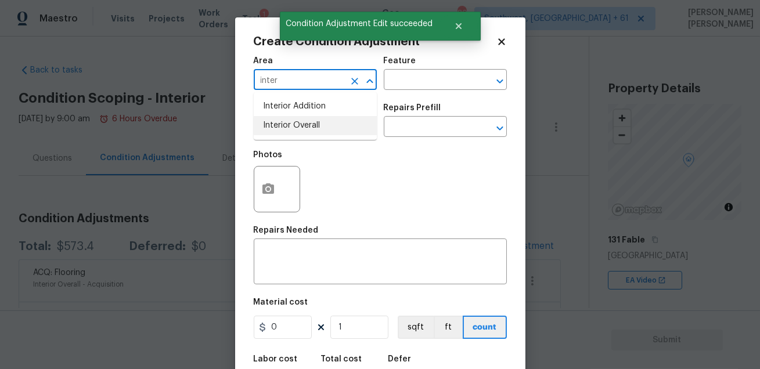
click at [312, 126] on li "Interior Overall" at bounding box center [315, 125] width 123 height 19
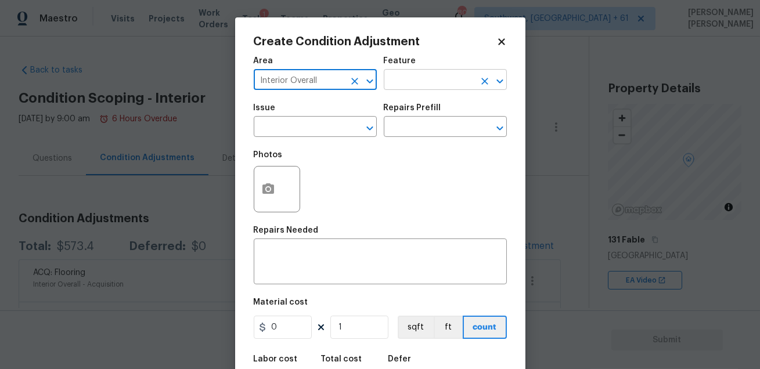
type input "Interior Overall"
click at [413, 82] on input "text" at bounding box center [429, 81] width 91 height 18
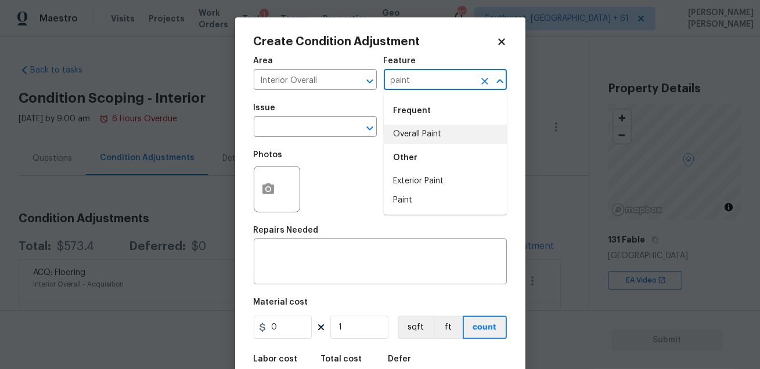
click at [406, 140] on li "Overall Paint" at bounding box center [445, 134] width 123 height 19
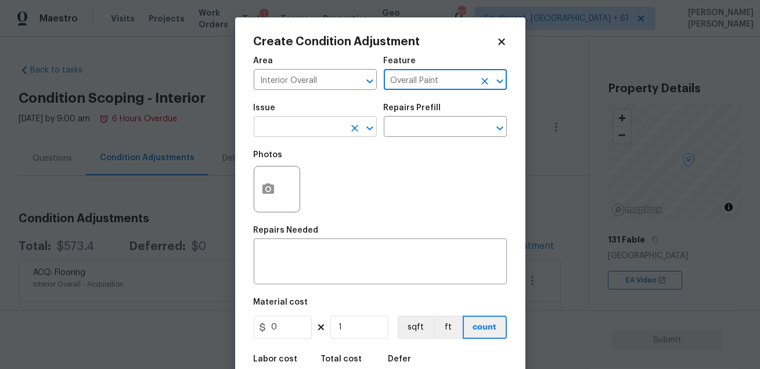
type input "Overall Paint"
click at [328, 128] on input "text" at bounding box center [299, 128] width 91 height 18
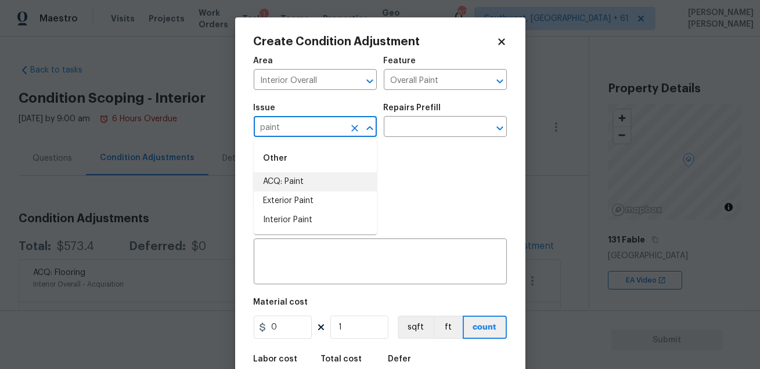
click at [319, 186] on li "ACQ: Paint" at bounding box center [315, 181] width 123 height 19
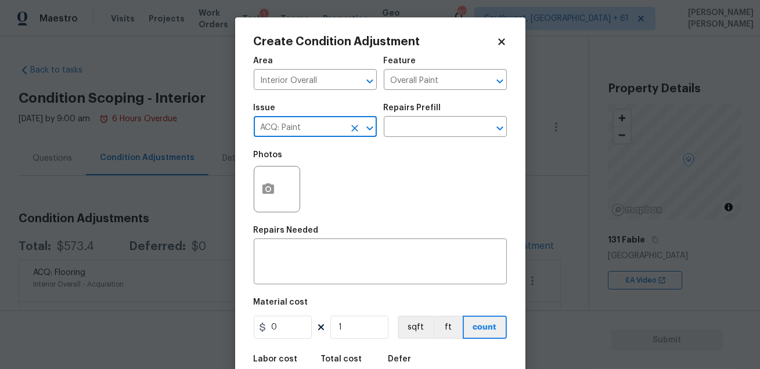
type input "ACQ: Paint"
click at [400, 138] on div "Issue ACQ: Paint ​ Repairs Prefill ​" at bounding box center [380, 120] width 253 height 47
click at [409, 128] on input "text" at bounding box center [429, 128] width 91 height 18
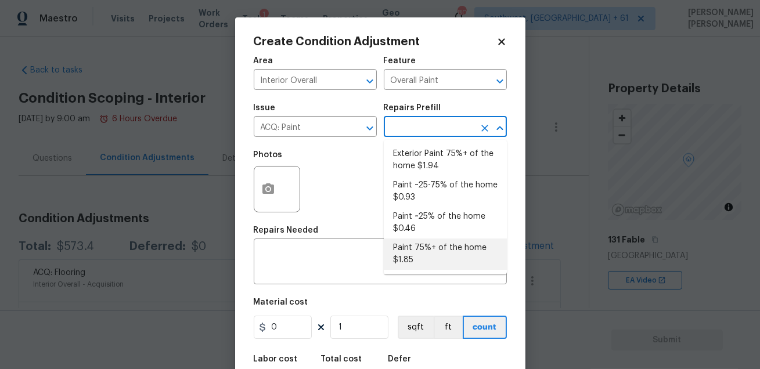
click at [434, 260] on li "Paint 75%+ of the home $1.85" at bounding box center [445, 253] width 123 height 31
type input "Acquisition"
type textarea "Acquisition Scope: 75%+ of the home will likely require interior paint"
type input "1.85"
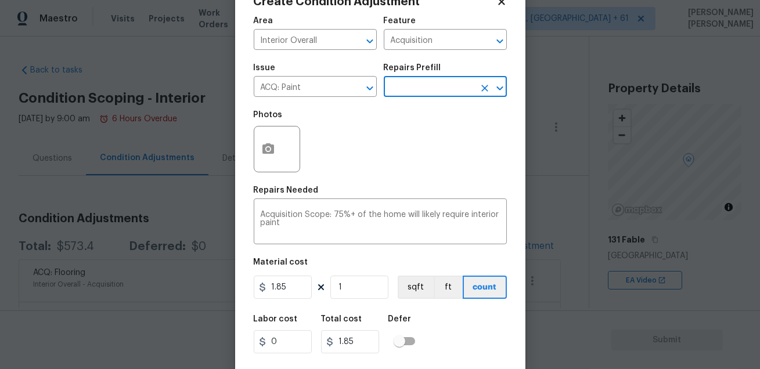
scroll to position [64, 0]
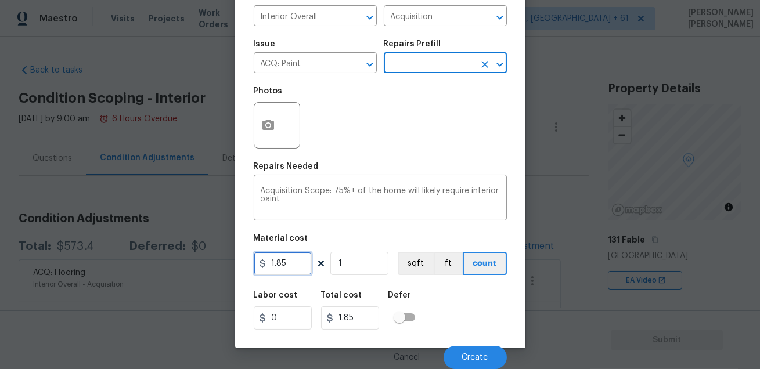
click at [294, 267] on input "1.85" at bounding box center [283, 263] width 58 height 23
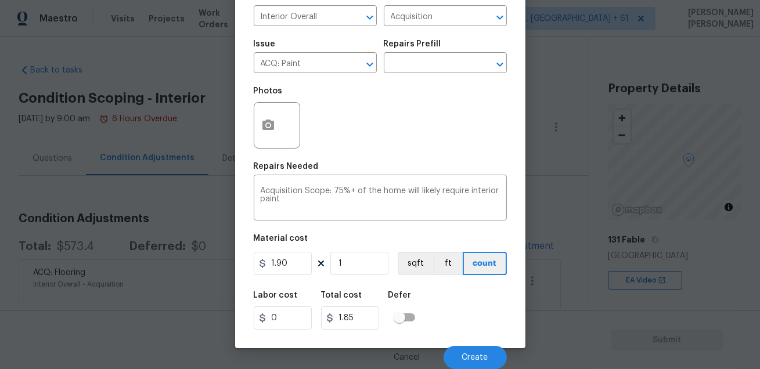
type input "1.9"
click at [460, 313] on div "Labor cost 0 Total cost 1.9 Defer" at bounding box center [380, 310] width 253 height 52
click at [356, 265] on input "1" at bounding box center [359, 263] width 58 height 23
type input "0"
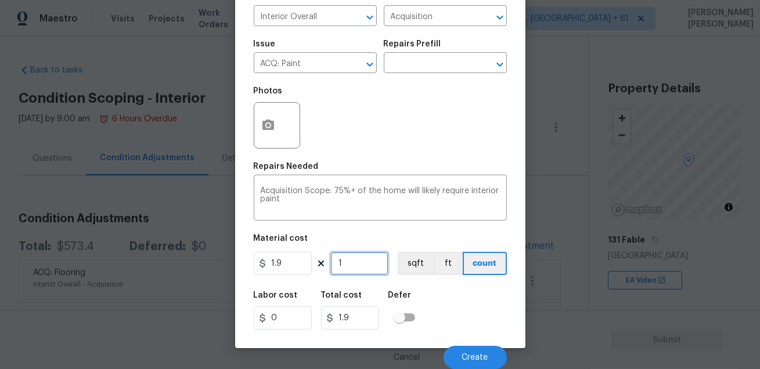
type input "0"
paste input "1617"
type input "1617"
type input "3072.3"
type input "1617"
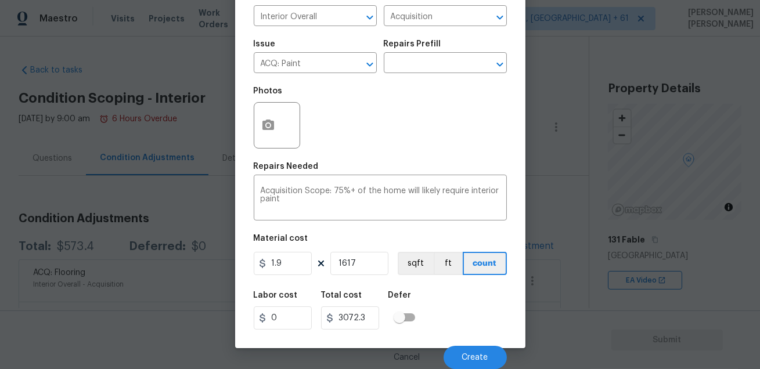
click at [457, 306] on div "Labor cost 0 Total cost 3072.3 Defer" at bounding box center [380, 310] width 253 height 52
click at [464, 353] on span "Create" at bounding box center [475, 357] width 26 height 9
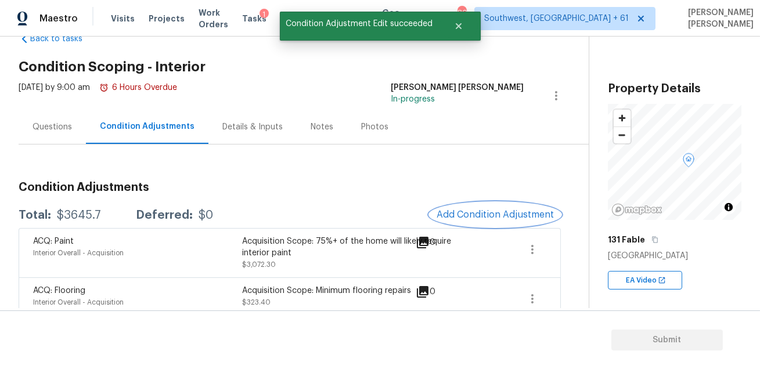
scroll to position [96, 0]
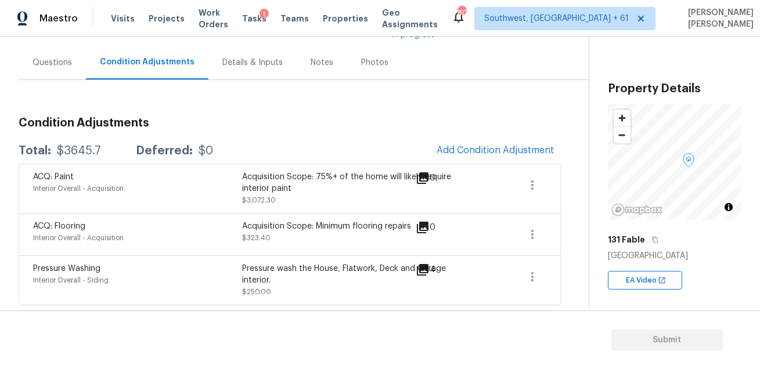
click at [496, 131] on div "Condition Adjustments Total: $3645.7 Deferred: $0 Add Condition Adjustment ACQ:…" at bounding box center [290, 206] width 542 height 197
click at [482, 146] on span "Add Condition Adjustment" at bounding box center [494, 150] width 117 height 10
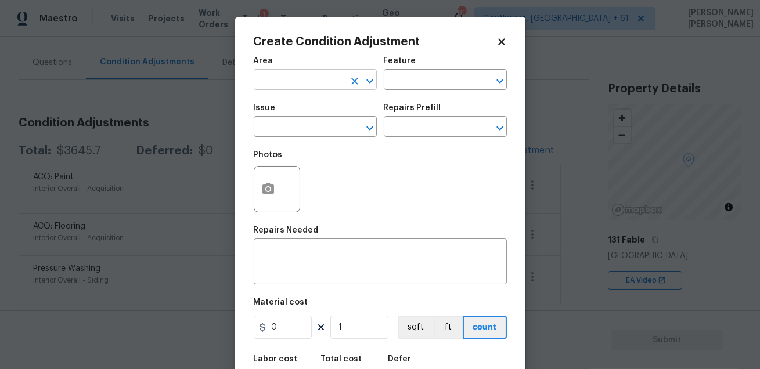
click at [286, 84] on input "text" at bounding box center [299, 81] width 91 height 18
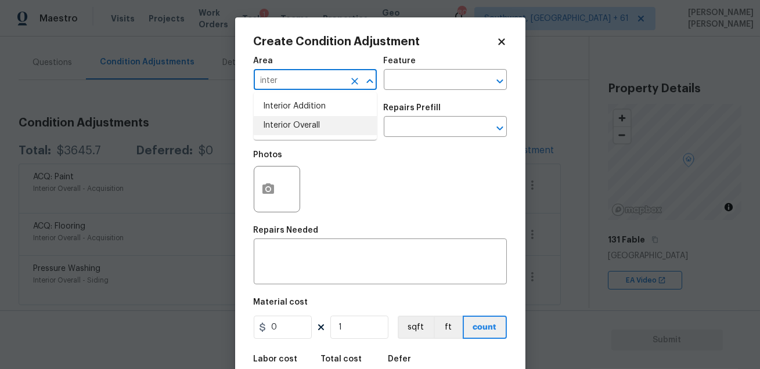
click at [287, 126] on li "Interior Overall" at bounding box center [315, 125] width 123 height 19
type input "Interior Overall"
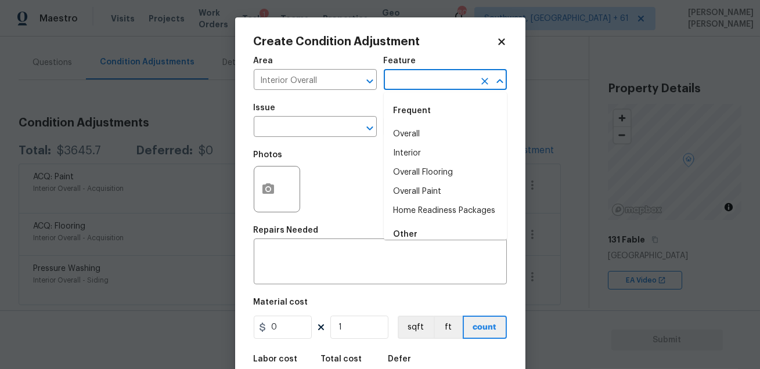
click at [412, 82] on input "text" at bounding box center [429, 81] width 91 height 18
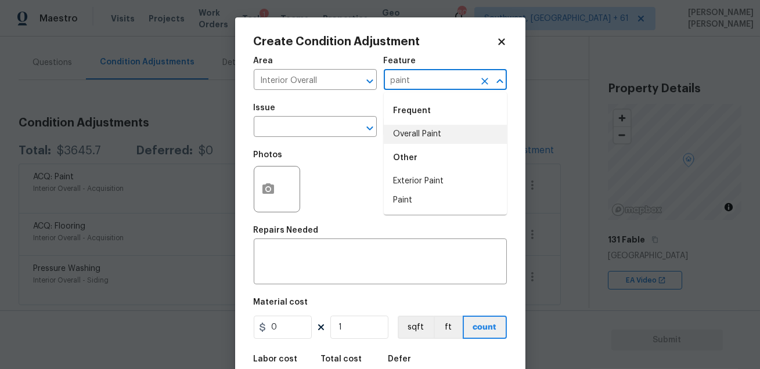
click at [418, 139] on li "Overall Paint" at bounding box center [445, 134] width 123 height 19
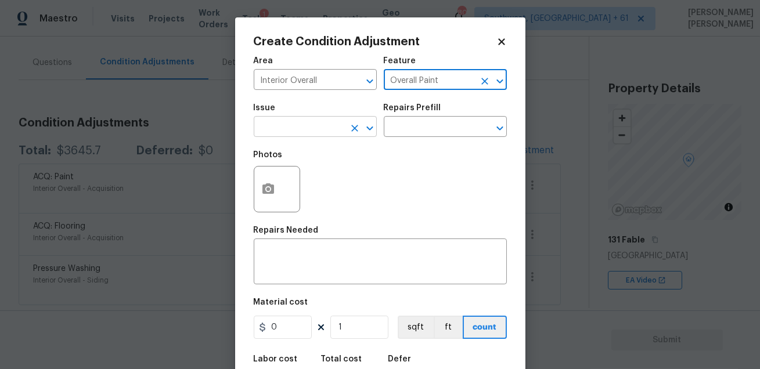
type input "Overall Paint"
click at [319, 135] on input "text" at bounding box center [299, 128] width 91 height 18
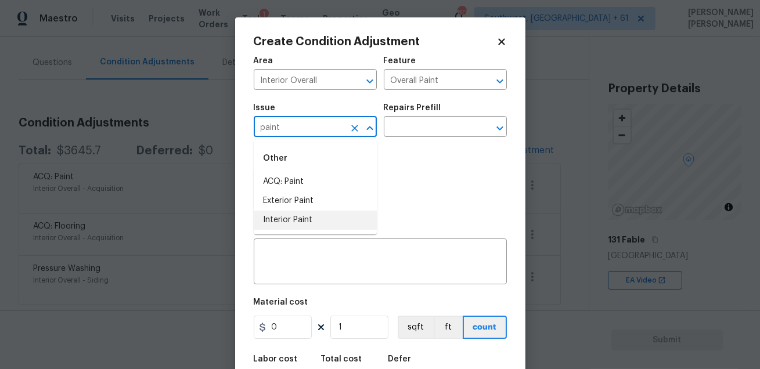
click at [304, 220] on li "Interior Paint" at bounding box center [315, 220] width 123 height 19
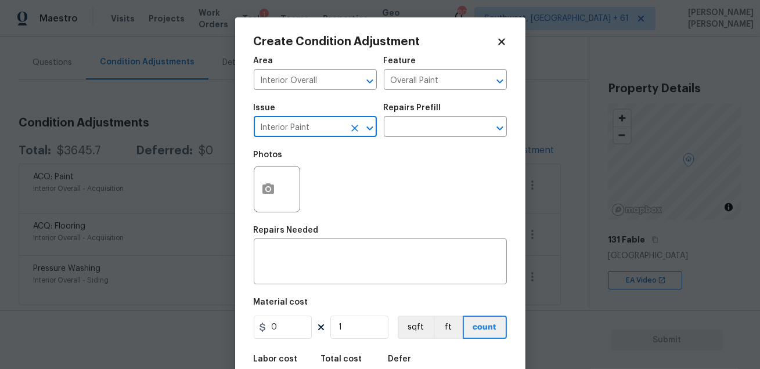
type input "Interior Paint"
click at [411, 110] on h5 "Repairs Prefill" at bounding box center [412, 108] width 57 height 8
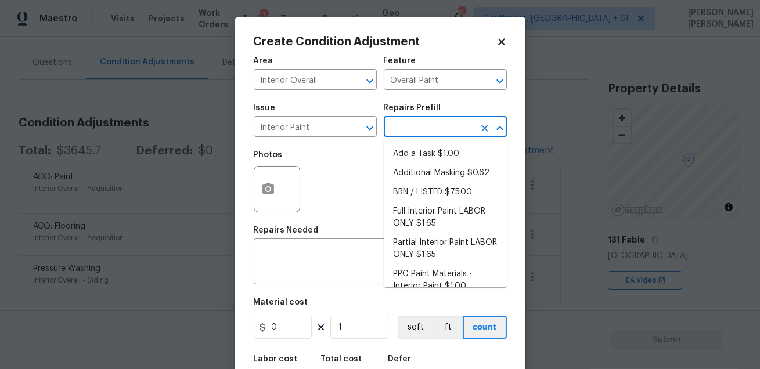
click at [404, 129] on input "text" at bounding box center [429, 128] width 91 height 18
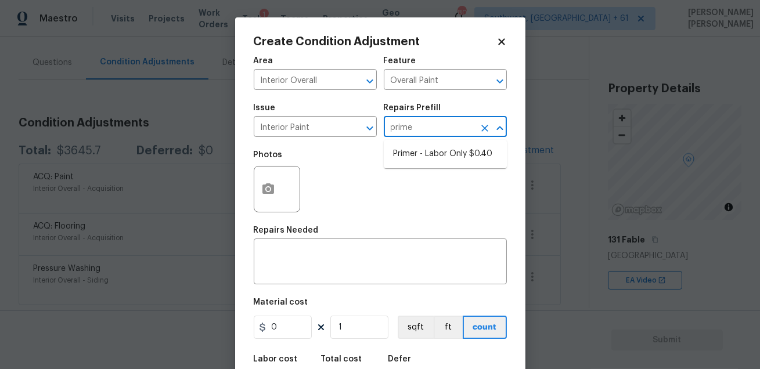
type input "primer"
click at [406, 154] on li "Primer - Labor Only $0.40" at bounding box center [445, 153] width 123 height 19
type textarea "Interior primer - PRIMER PROVIDED BY OPENDOOR - All nails, screws, drywall anch…"
type input "0.4"
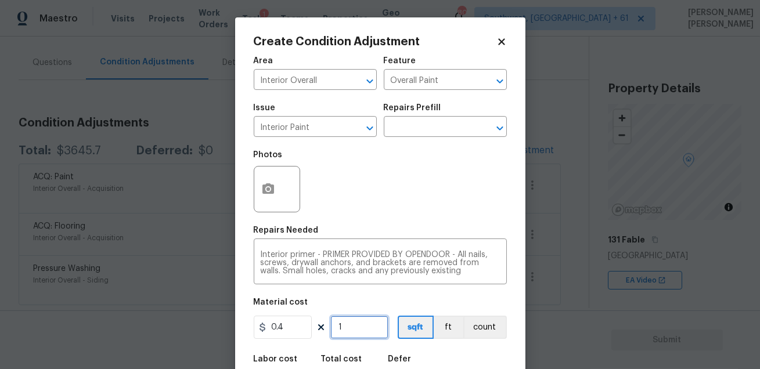
click at [355, 323] on input "1" at bounding box center [359, 327] width 58 height 23
type input "0"
paste input "1617"
type input "1617"
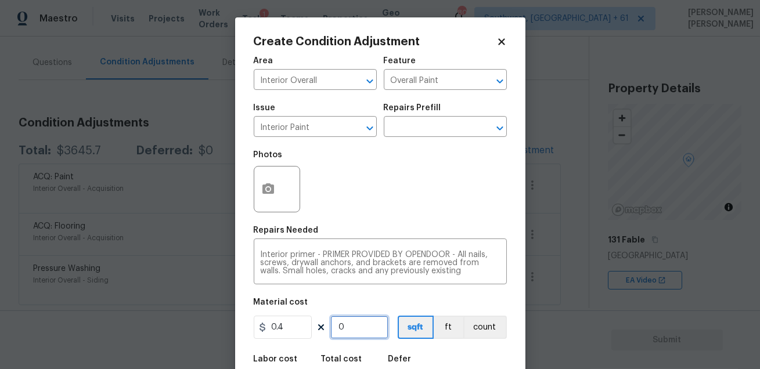
type input "646.8"
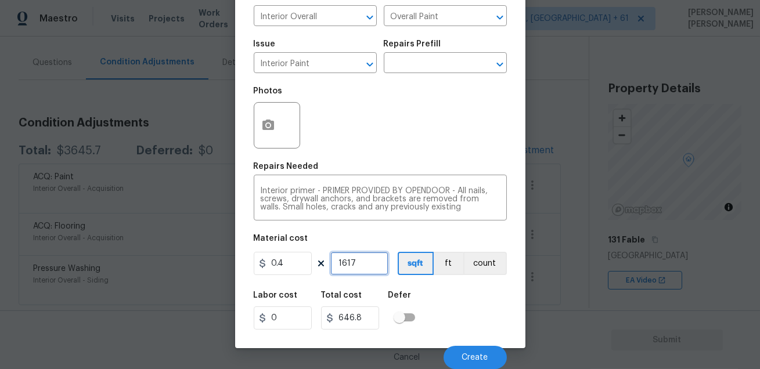
type input "1617"
click at [453, 310] on div "Labor cost 0 Total cost 646.8 Defer" at bounding box center [380, 310] width 253 height 52
click at [451, 351] on button "Create" at bounding box center [474, 357] width 63 height 23
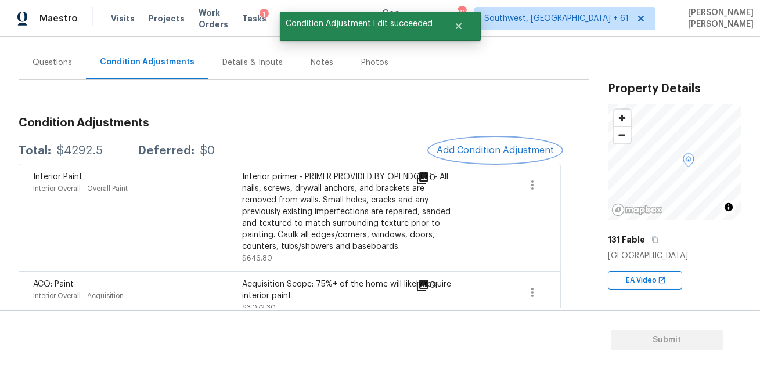
scroll to position [187, 0]
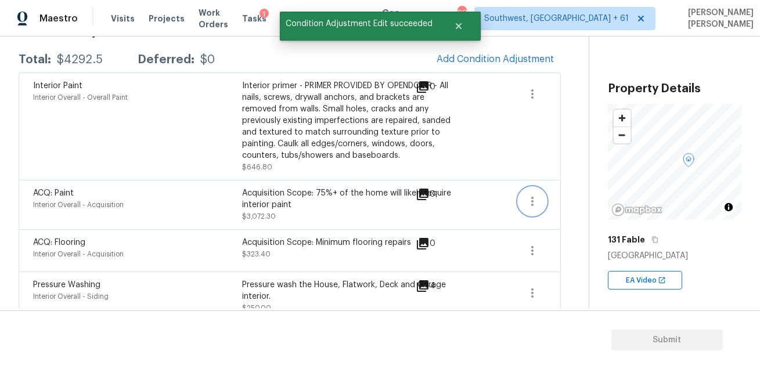
click at [536, 201] on icon "button" at bounding box center [532, 201] width 14 height 14
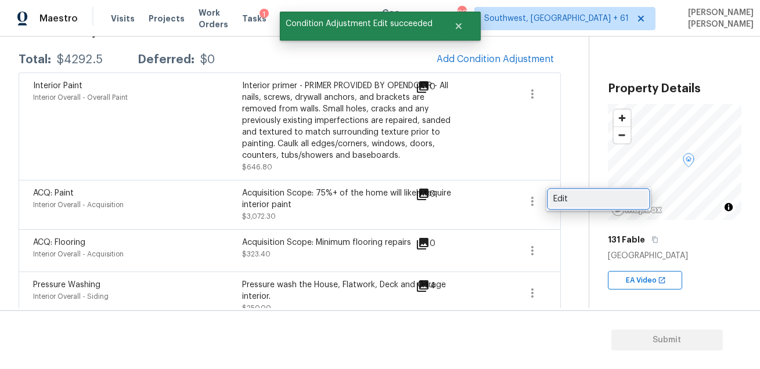
click at [565, 199] on div "Edit" at bounding box center [598, 199] width 91 height 12
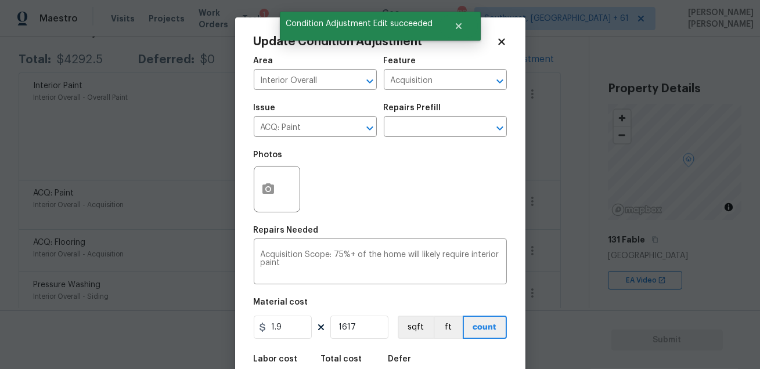
click at [286, 183] on div at bounding box center [277, 189] width 46 height 46
click at [270, 187] on icon "button" at bounding box center [268, 188] width 12 height 10
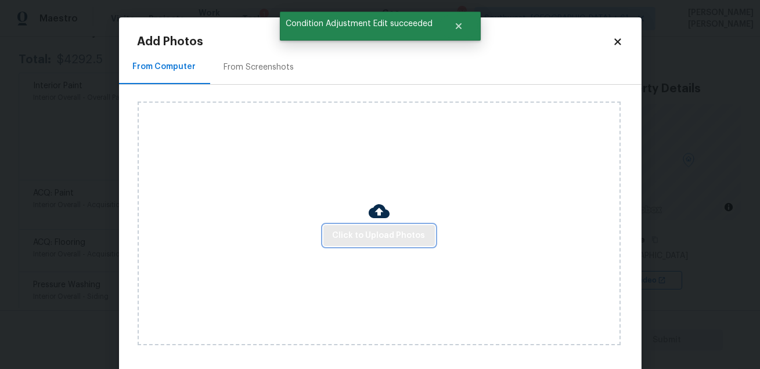
click at [382, 245] on button "Click to Upload Photos" at bounding box center [378, 235] width 111 height 21
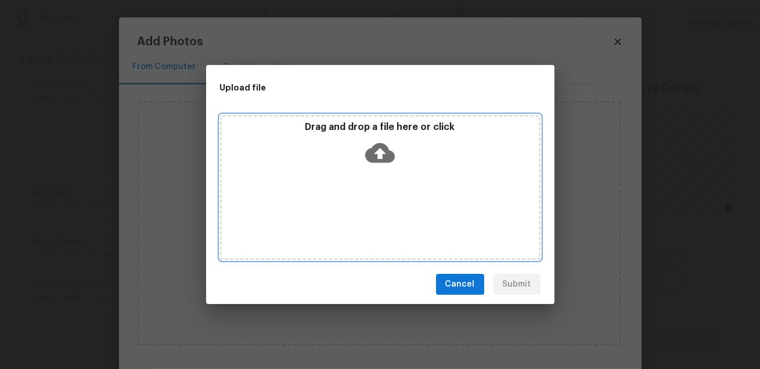
click at [390, 203] on div "Drag and drop a file here or click" at bounding box center [380, 187] width 320 height 145
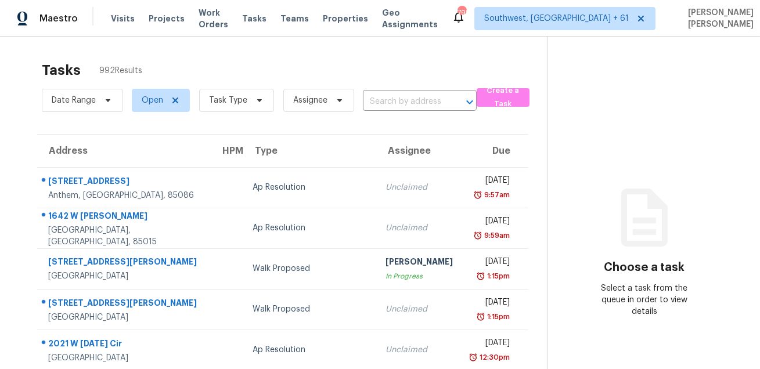
click at [391, 101] on input "text" at bounding box center [403, 102] width 81 height 18
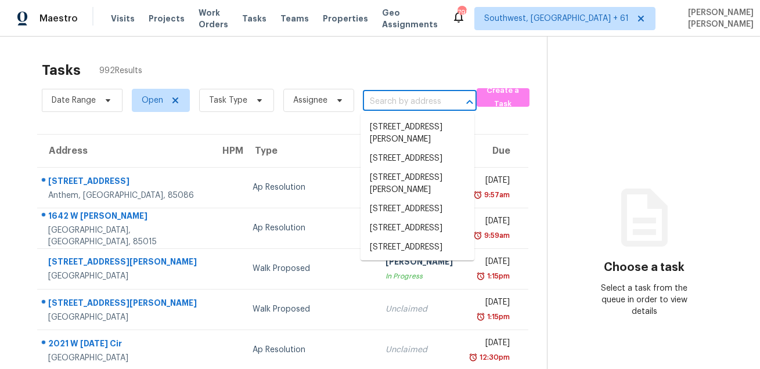
paste input "[STREET_ADDRESS][PERSON_NAME]"
type input "[STREET_ADDRESS][PERSON_NAME]"
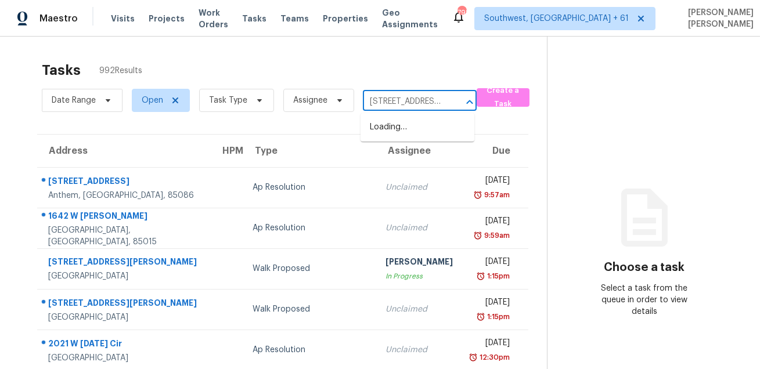
scroll to position [0, 73]
click at [389, 122] on li "[STREET_ADDRESS][PERSON_NAME]" at bounding box center [417, 133] width 114 height 31
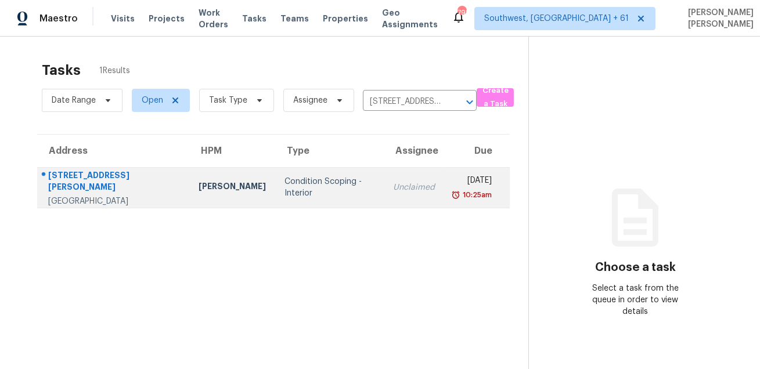
click at [384, 178] on td "Unclaimed" at bounding box center [414, 187] width 60 height 41
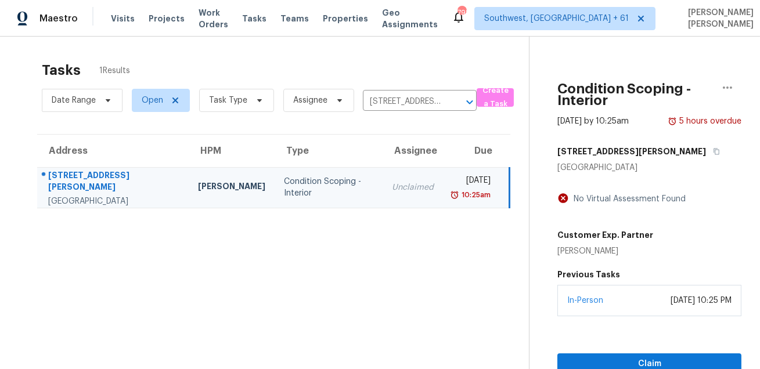
scroll to position [36, 0]
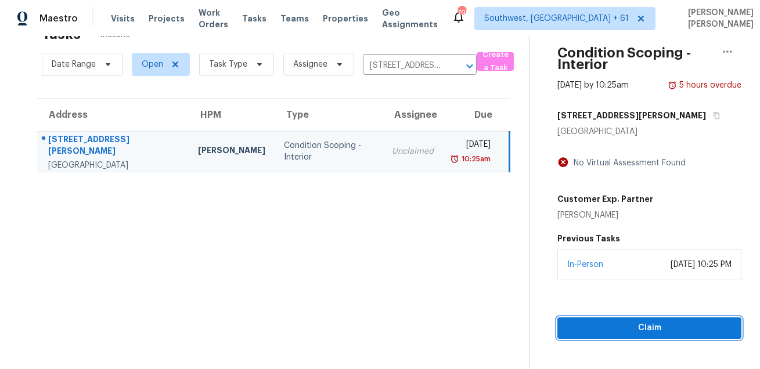
click at [613, 327] on span "Claim" at bounding box center [648, 328] width 165 height 15
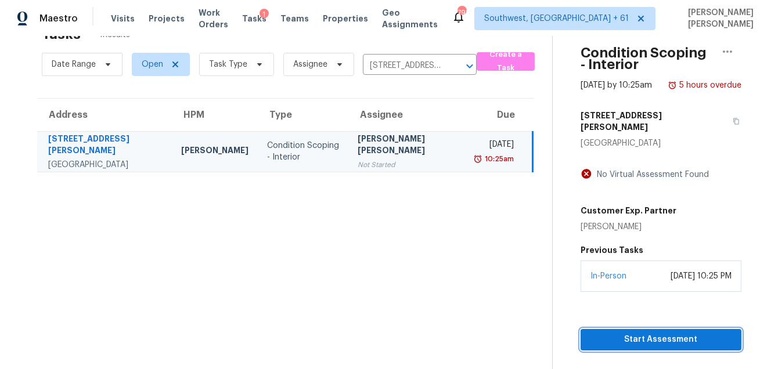
click at [601, 332] on span "Start Assessment" at bounding box center [661, 339] width 142 height 15
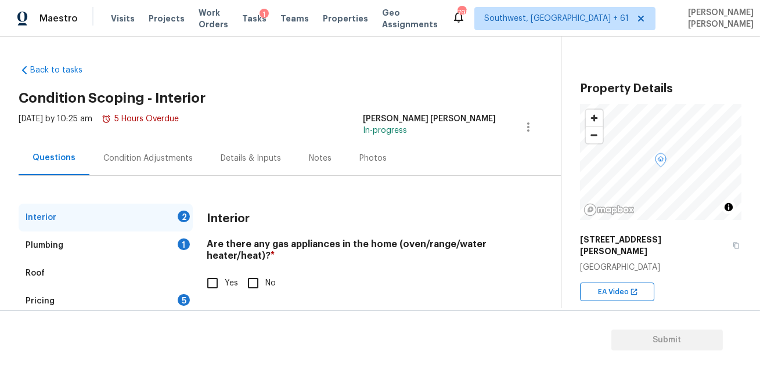
click at [142, 176] on div "Interior 2 Plumbing 1 Roof Pricing 5 IVA Quality 1 Add Area Interior Are there …" at bounding box center [276, 273] width 514 height 195
click at [156, 155] on div "Condition Adjustments" at bounding box center [147, 159] width 89 height 12
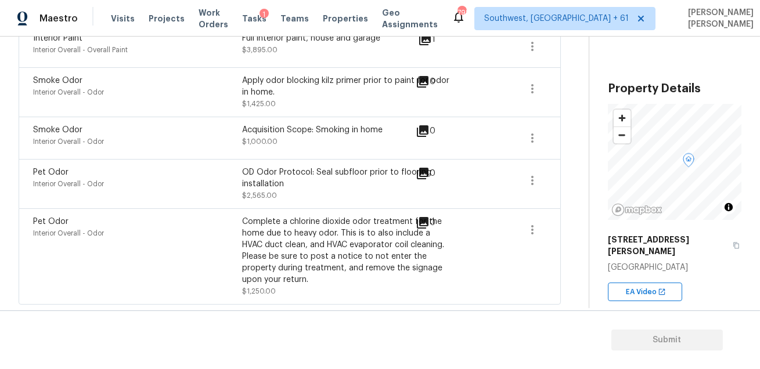
scroll to position [398, 0]
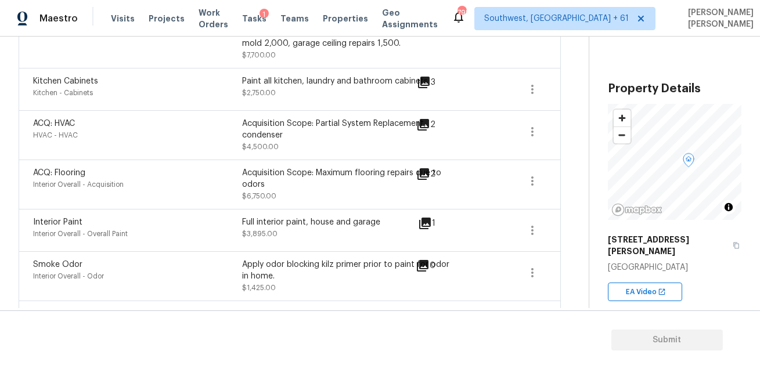
click at [425, 172] on icon at bounding box center [423, 174] width 12 height 12
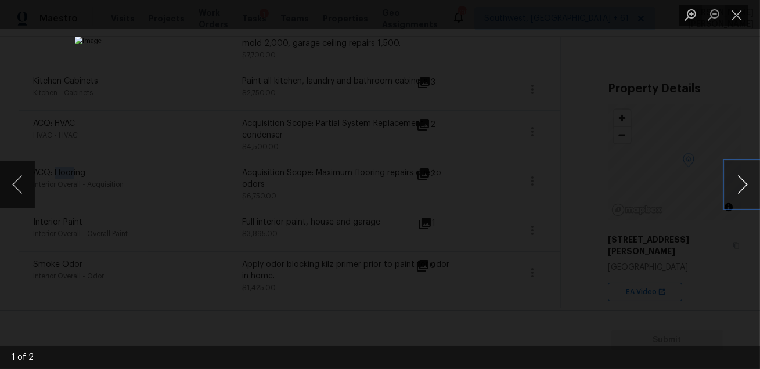
click at [728, 188] on button "Next image" at bounding box center [742, 184] width 35 height 46
click at [646, 210] on div "Lightbox" at bounding box center [380, 184] width 760 height 369
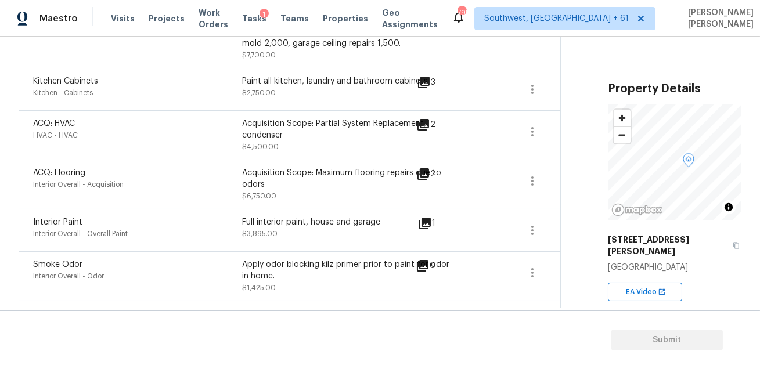
click at [514, 182] on div "ACQ: Flooring Interior Overall - Acquisition Acquisition Scope: Maximum floorin…" at bounding box center [289, 184] width 513 height 35
click at [529, 179] on icon "button" at bounding box center [532, 181] width 14 height 14
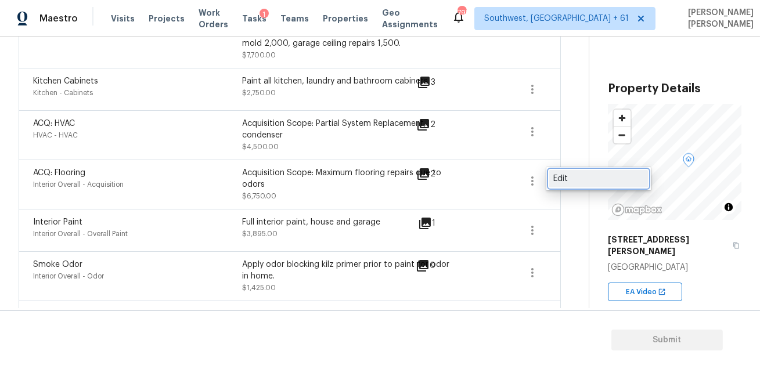
click at [561, 176] on div "Edit" at bounding box center [598, 179] width 91 height 12
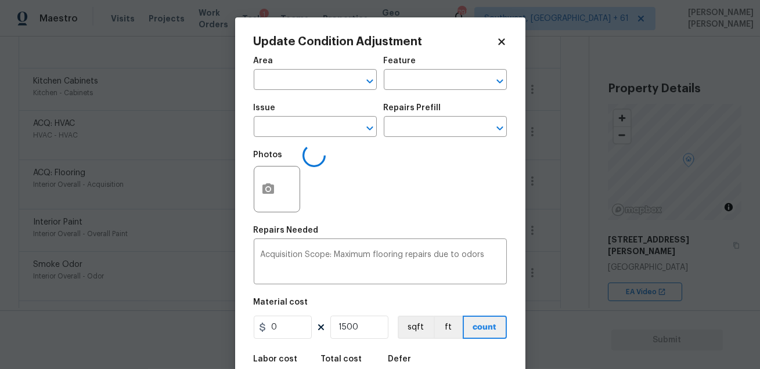
type input "Interior Overall"
type input "Acquisition"
type input "ACQ: Flooring"
type input "4.5"
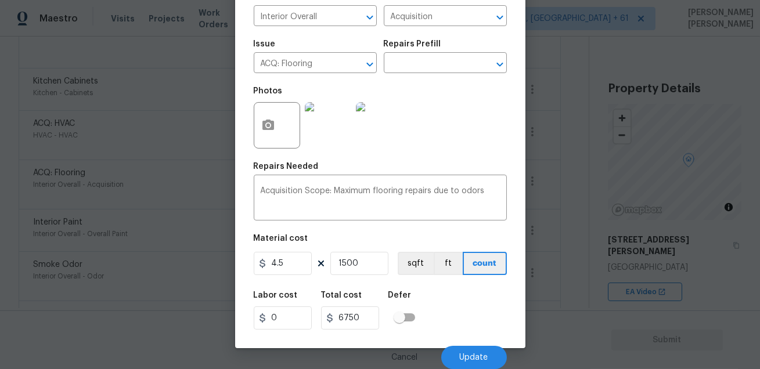
click at [608, 207] on body "Maestro Visits Projects Work Orders Tasks 1 Teams Properties Geo Assignments 79…" at bounding box center [380, 184] width 760 height 369
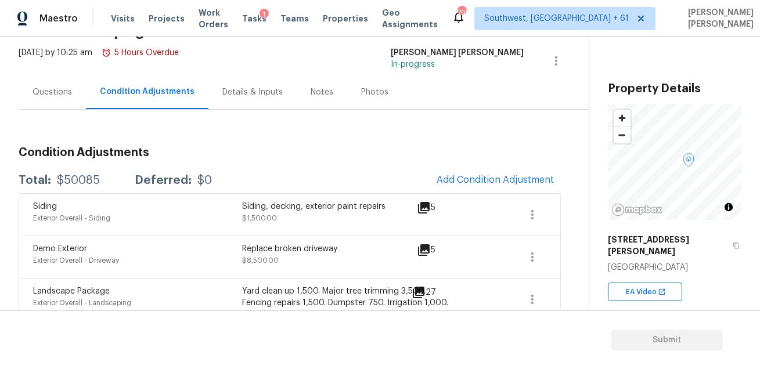
scroll to position [100, 0]
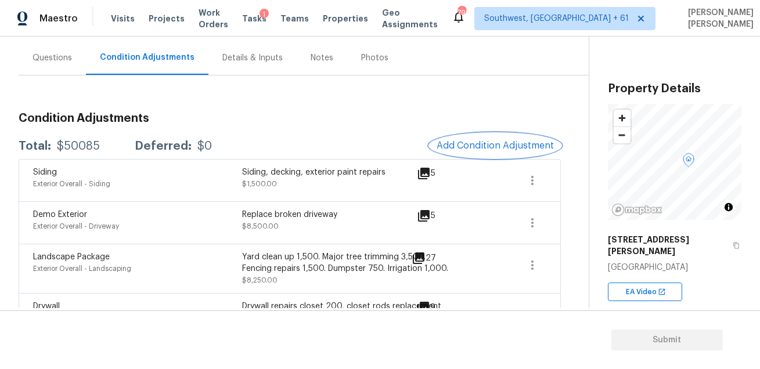
click at [460, 150] on button "Add Condition Adjustment" at bounding box center [494, 145] width 131 height 24
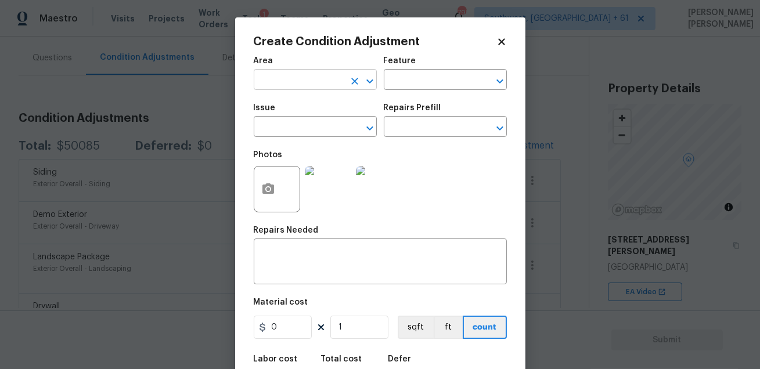
click at [301, 89] on input "text" at bounding box center [299, 81] width 91 height 18
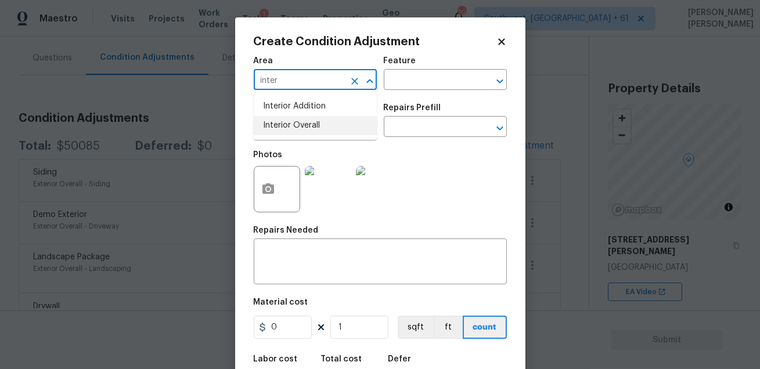
click at [307, 125] on li "Interior Overall" at bounding box center [315, 125] width 123 height 19
type input "Interior Overall"
click at [408, 80] on input "text" at bounding box center [429, 81] width 91 height 18
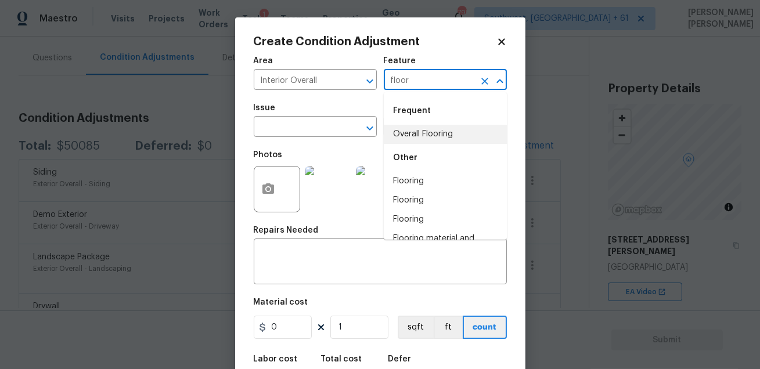
click at [405, 129] on li "Overall Flooring" at bounding box center [445, 134] width 123 height 19
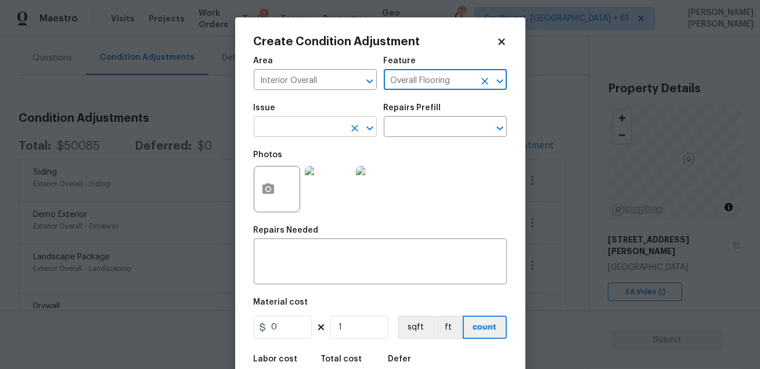
type input "Overall Flooring"
click at [318, 128] on input "text" at bounding box center [299, 128] width 91 height 18
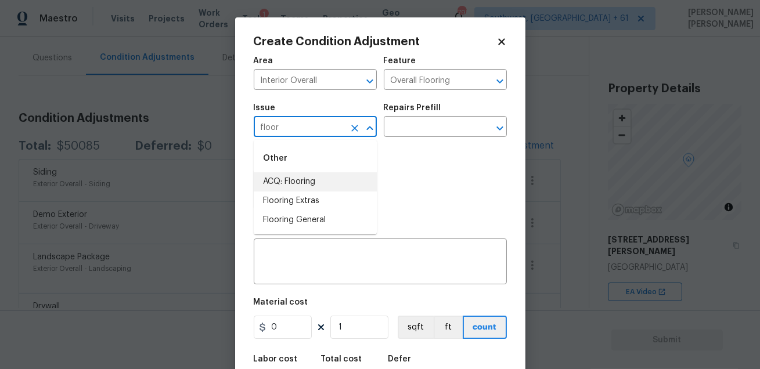
click at [294, 175] on li "ACQ: Flooring" at bounding box center [315, 181] width 123 height 19
type input "ACQ: Flooring"
click at [313, 206] on li "Flooring Extras" at bounding box center [315, 200] width 123 height 19
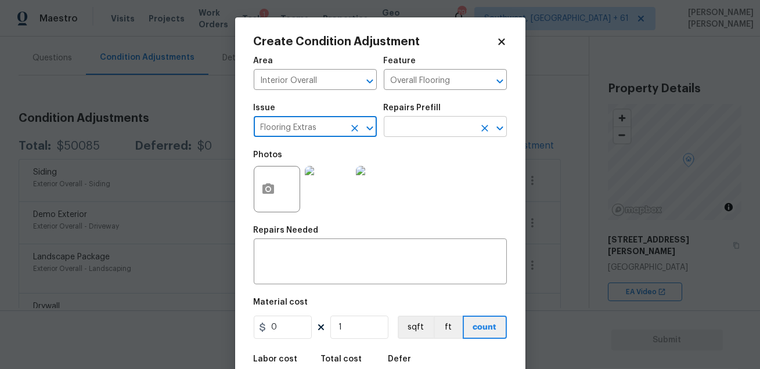
type input "Flooring Extras"
click at [411, 134] on input "text" at bounding box center [429, 128] width 91 height 18
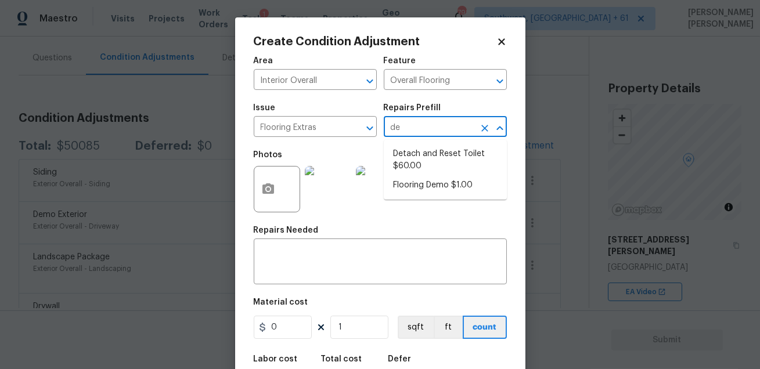
type input "dem"
click at [431, 150] on li "Flooring Demo $1.00" at bounding box center [445, 153] width 123 height 19
type textarea "Demo existing flooring."
type input "1"
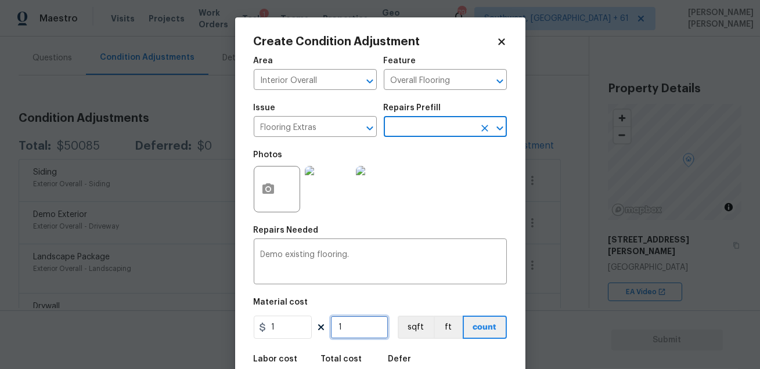
click at [363, 331] on input "1" at bounding box center [359, 327] width 58 height 23
type input "0"
type input "1"
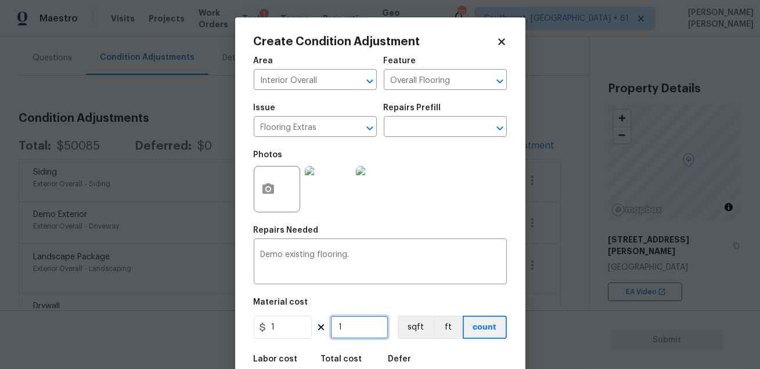
type input "15"
type input "150"
type input "1500"
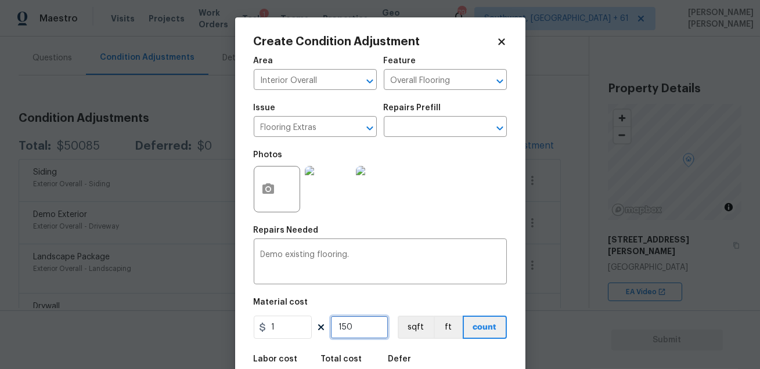
type input "1500"
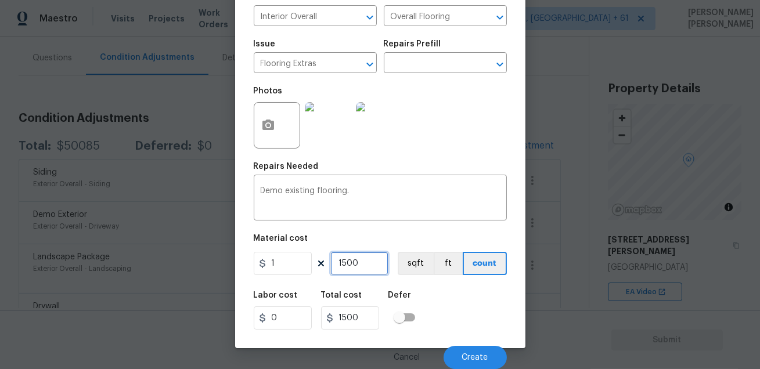
type input "1500"
click at [469, 330] on div "Labor cost 0 Total cost 1500 Defer" at bounding box center [380, 310] width 253 height 52
click at [480, 350] on button "Create" at bounding box center [474, 357] width 63 height 23
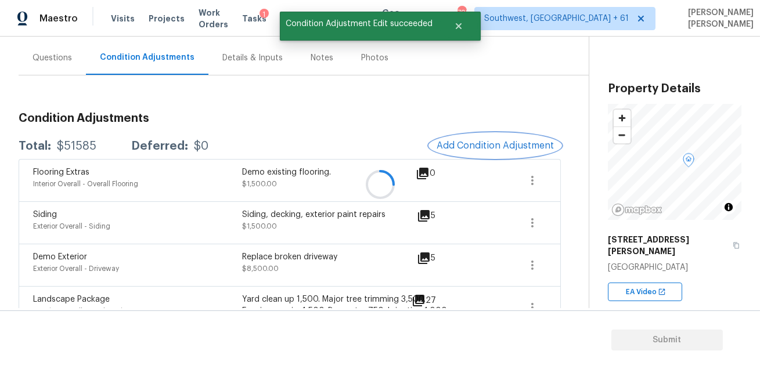
scroll to position [0, 0]
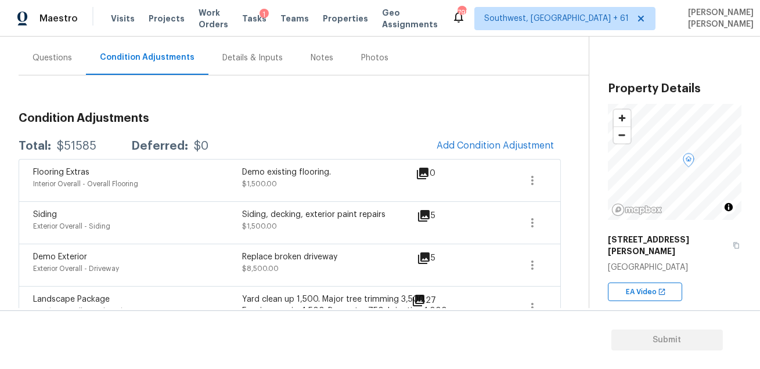
scroll to position [37, 0]
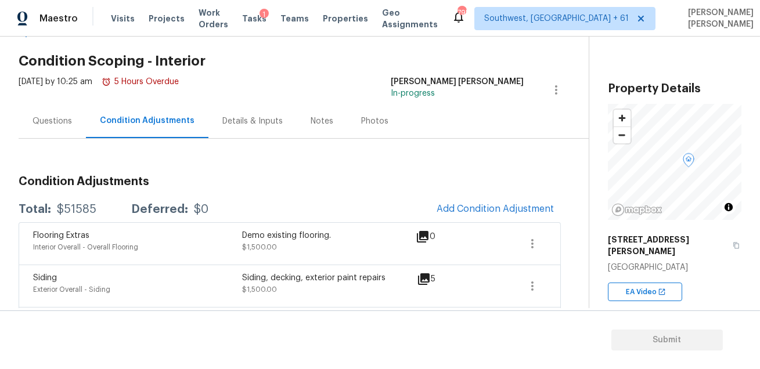
click at [45, 113] on div "Questions" at bounding box center [52, 121] width 67 height 34
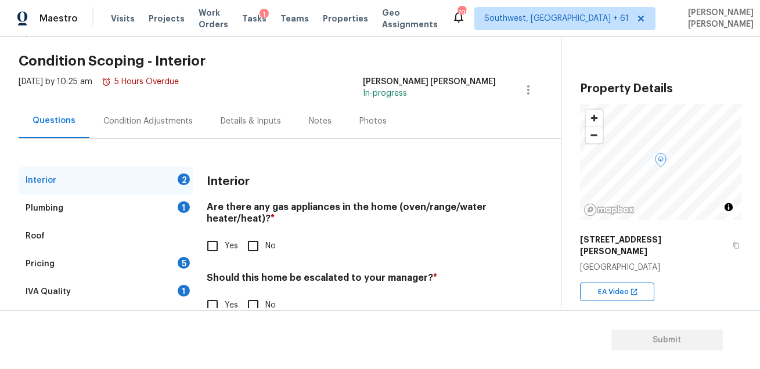
scroll to position [66, 0]
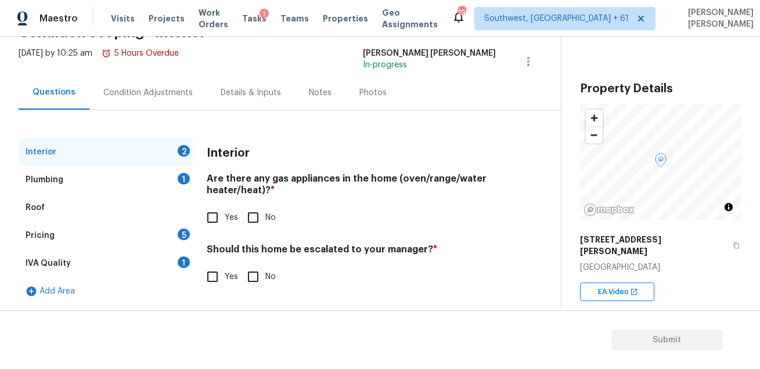
click at [234, 230] on div "Interior Are there any gas appliances in the home (oven/range/water heater/heat…" at bounding box center [351, 220] width 289 height 165
click at [215, 217] on input "Yes" at bounding box center [212, 217] width 24 height 24
checkbox input "true"
click at [244, 282] on input "No" at bounding box center [253, 277] width 24 height 24
checkbox input "true"
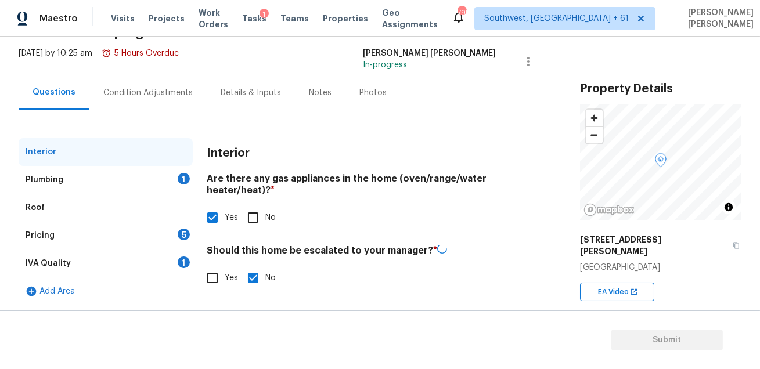
click at [160, 254] on div "IVA Quality 1" at bounding box center [106, 263] width 174 height 28
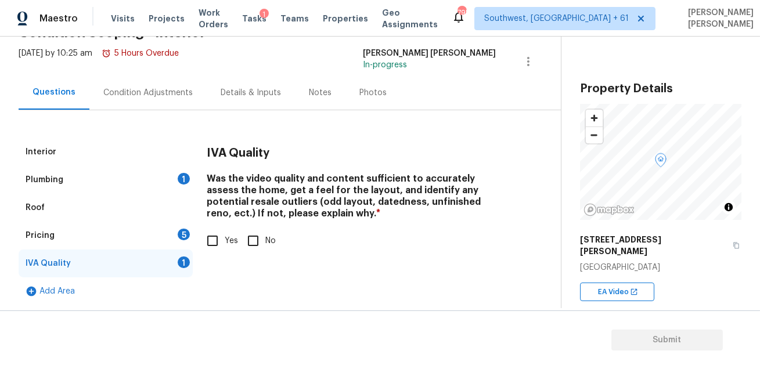
click at [207, 245] on input "Yes" at bounding box center [212, 241] width 24 height 24
checkbox input "true"
click at [180, 238] on div "5" at bounding box center [184, 235] width 12 height 12
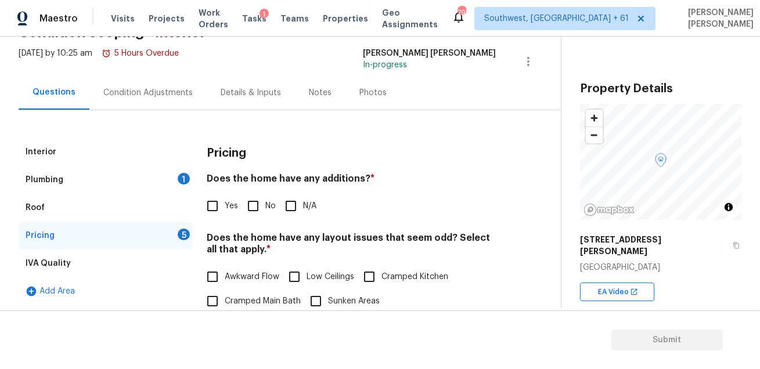
click at [258, 212] on input "No" at bounding box center [253, 206] width 24 height 24
checkbox input "true"
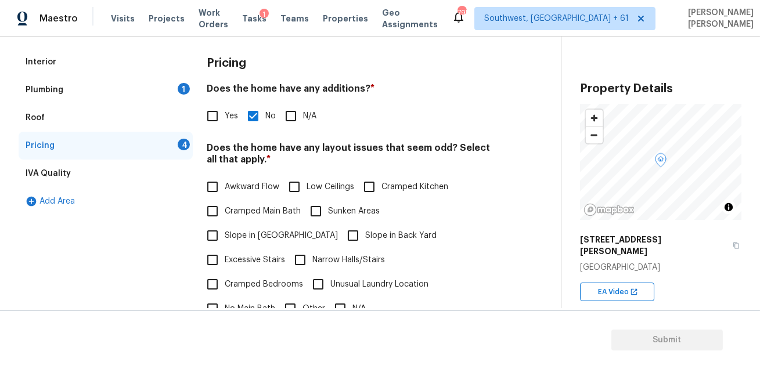
scroll to position [271, 0]
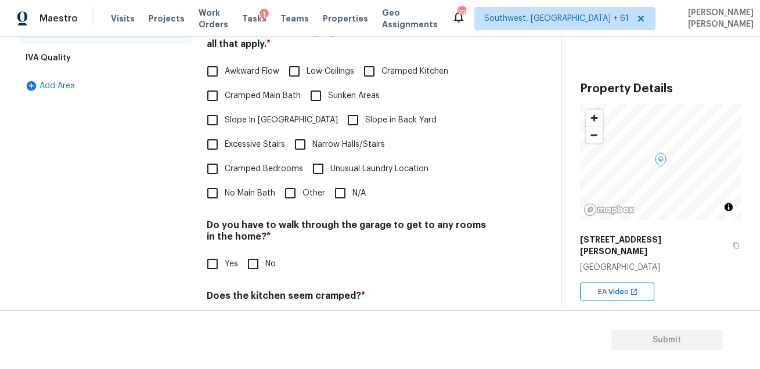
click at [337, 181] on input "N/A" at bounding box center [340, 193] width 24 height 24
checkbox input "true"
click at [262, 252] on input "No" at bounding box center [253, 264] width 24 height 24
checkbox input "true"
click at [250, 311] on input "No" at bounding box center [253, 323] width 24 height 24
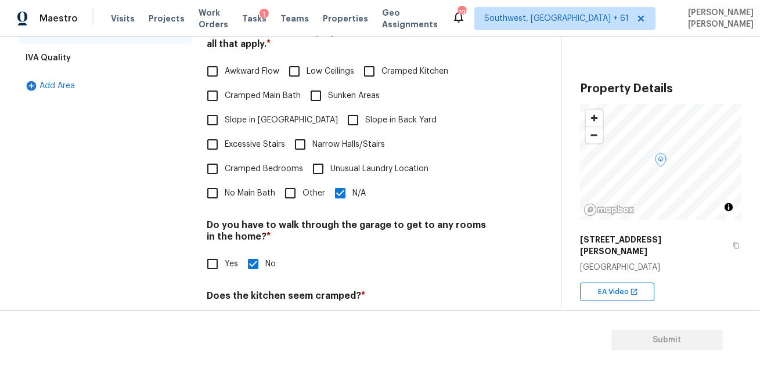
checkbox input "true"
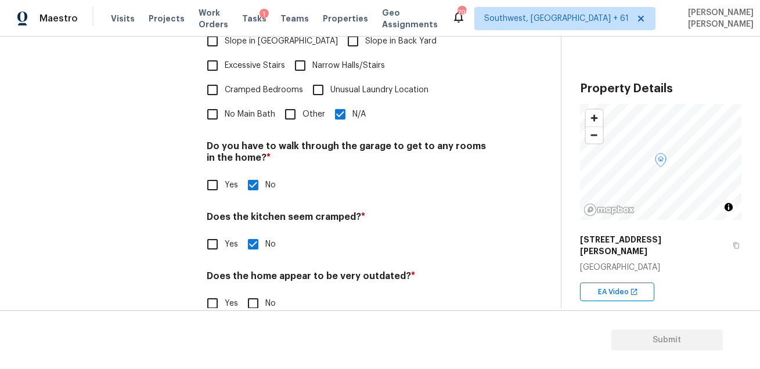
click at [255, 291] on input "No" at bounding box center [253, 303] width 24 height 24
checkbox input "true"
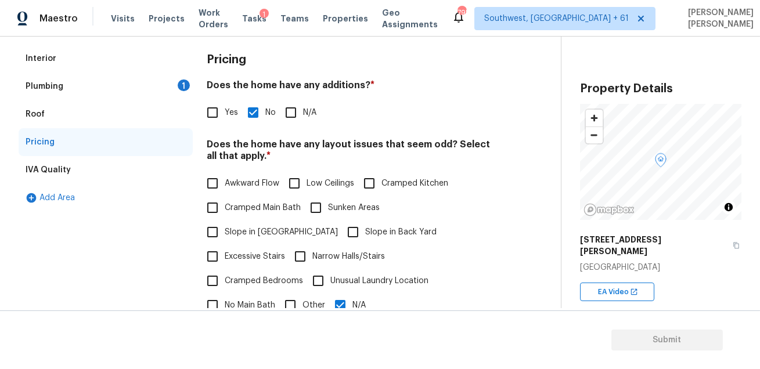
click at [189, 90] on div "Plumbing 1" at bounding box center [106, 87] width 174 height 28
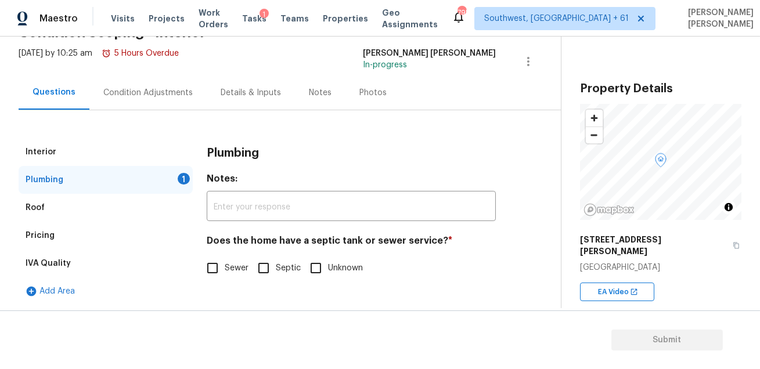
click at [217, 266] on input "Sewer" at bounding box center [212, 268] width 24 height 24
checkbox input "true"
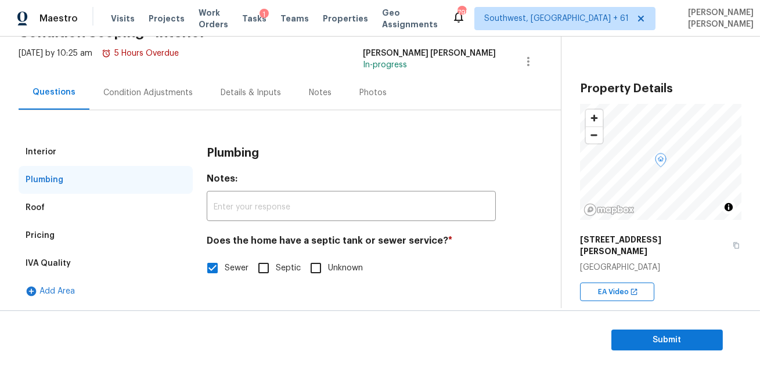
click at [93, 244] on div "Pricing" at bounding box center [106, 236] width 174 height 28
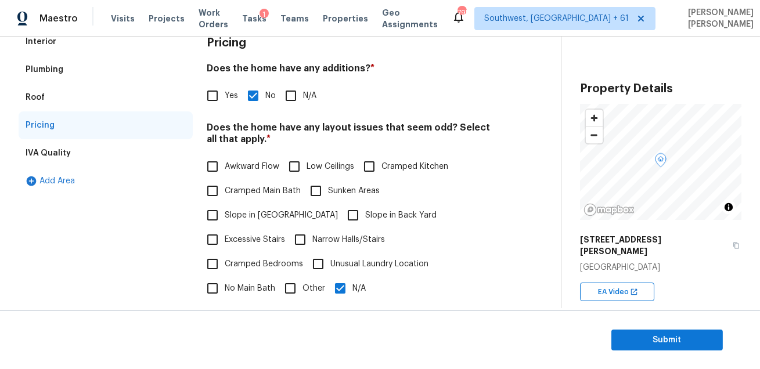
scroll to position [203, 0]
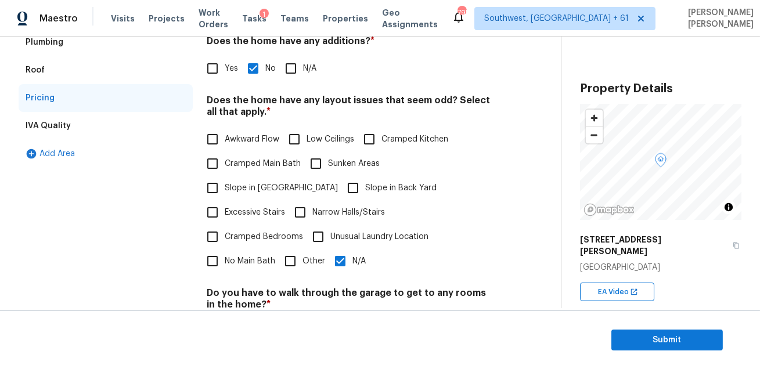
click at [247, 133] on span "Awkward Flow" at bounding box center [252, 139] width 55 height 12
click at [225, 133] on input "Awkward Flow" at bounding box center [212, 139] width 24 height 24
checkbox input "true"
click at [264, 225] on label "Cramped Bedrooms" at bounding box center [251, 237] width 103 height 24
click at [225, 225] on input "Cramped Bedrooms" at bounding box center [212, 237] width 24 height 24
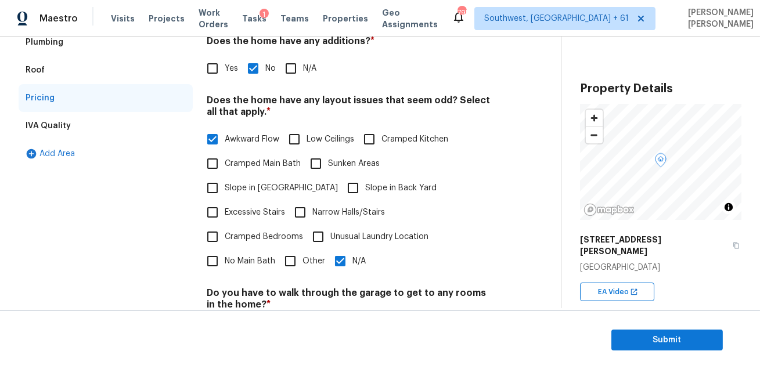
checkbox input "true"
click at [374, 145] on input "Cramped Kitchen" at bounding box center [369, 139] width 24 height 24
checkbox input "true"
click at [297, 143] on input "Low Ceilings" at bounding box center [294, 139] width 24 height 24
checkbox input "true"
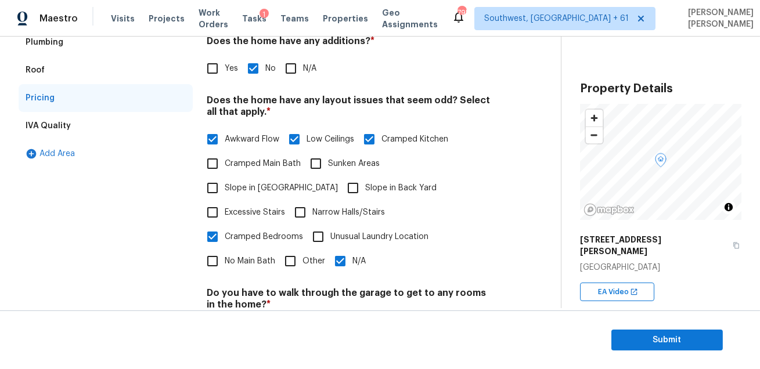
click at [339, 249] on input "N/A" at bounding box center [340, 261] width 24 height 24
checkbox input "false"
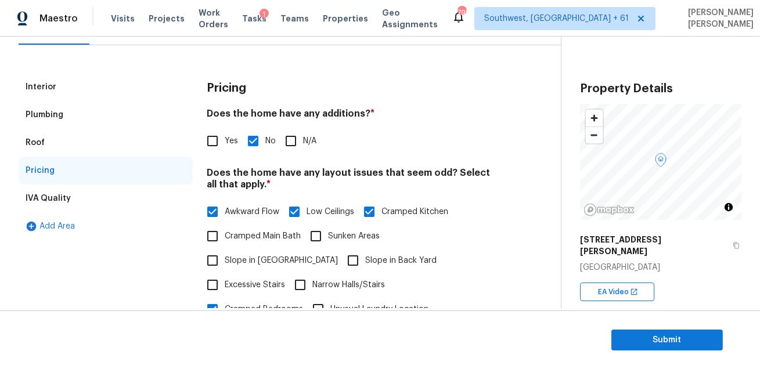
scroll to position [48, 0]
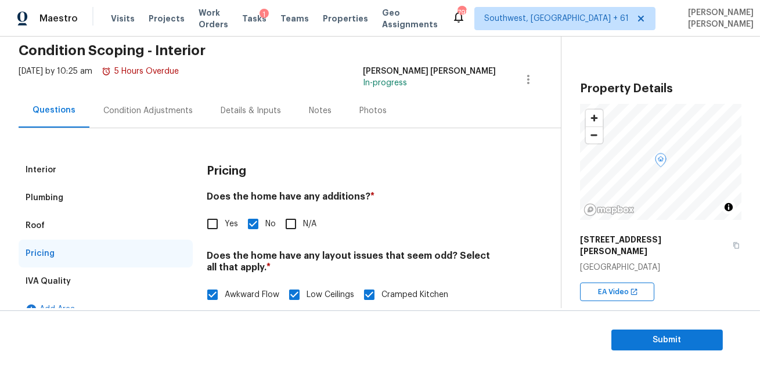
click at [158, 117] on div "Condition Adjustments" at bounding box center [147, 110] width 117 height 34
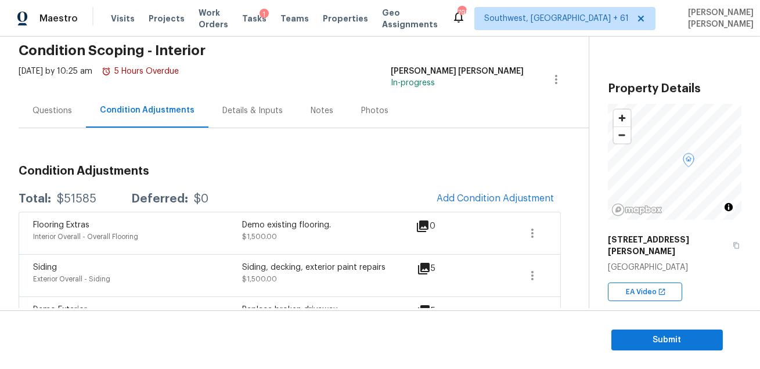
click at [57, 126] on div "Questions" at bounding box center [52, 110] width 67 height 34
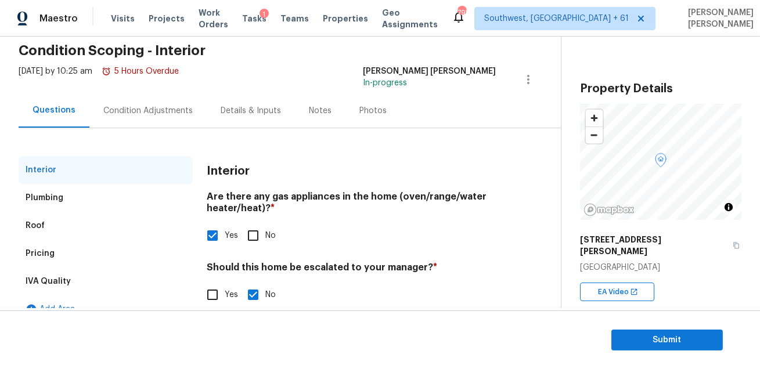
scroll to position [66, 0]
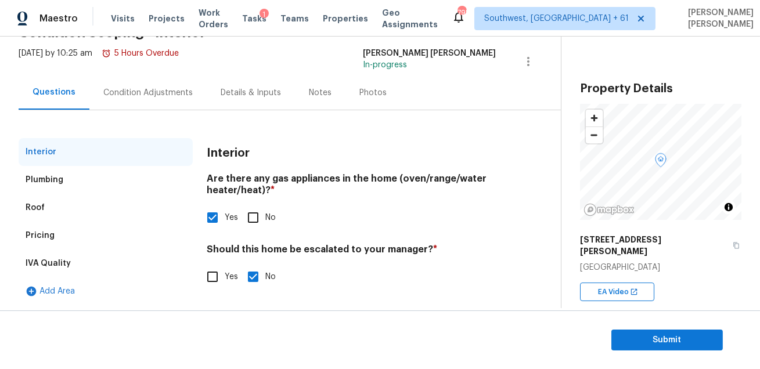
click at [66, 234] on div "Pricing" at bounding box center [106, 236] width 174 height 28
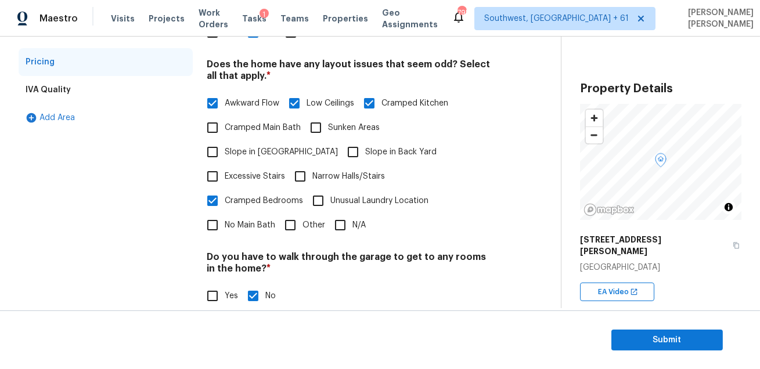
scroll to position [230, 0]
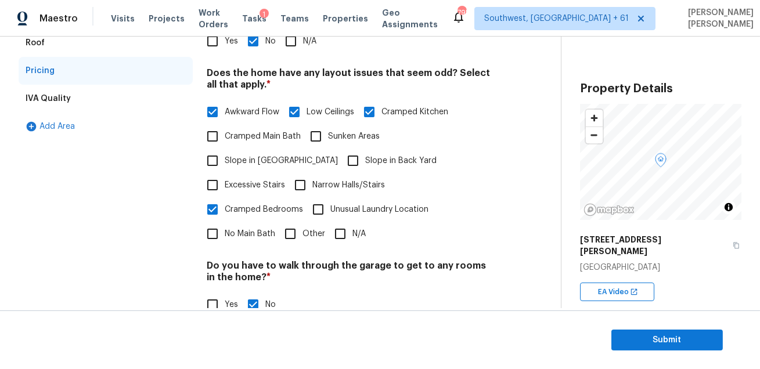
click at [299, 222] on input "Other" at bounding box center [290, 234] width 24 height 24
checkbox input "true"
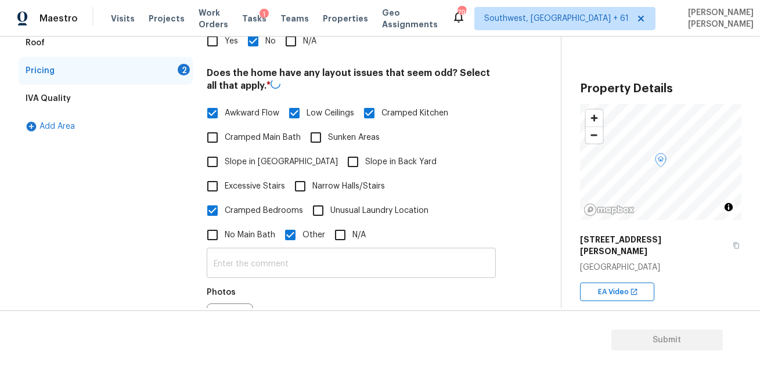
click at [287, 251] on input "text" at bounding box center [351, 264] width 289 height 27
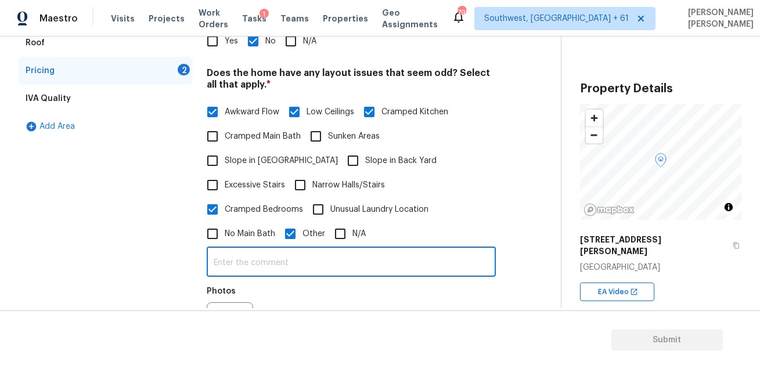
click at [276, 249] on input "text" at bounding box center [351, 262] width 289 height 27
type input "Split level home"
click at [227, 303] on button "button" at bounding box center [221, 325] width 28 height 45
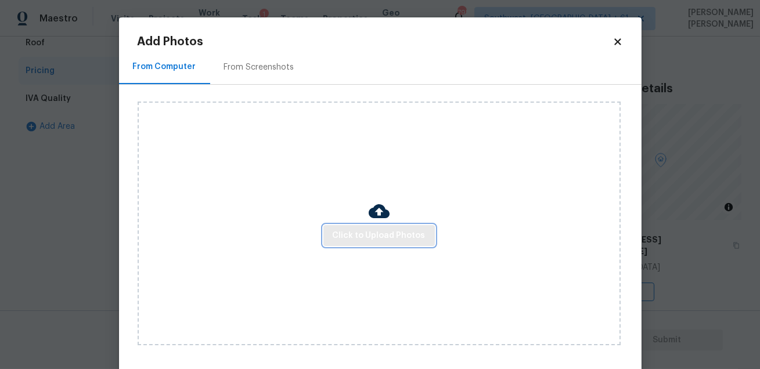
click at [361, 241] on span "Click to Upload Photos" at bounding box center [378, 236] width 93 height 15
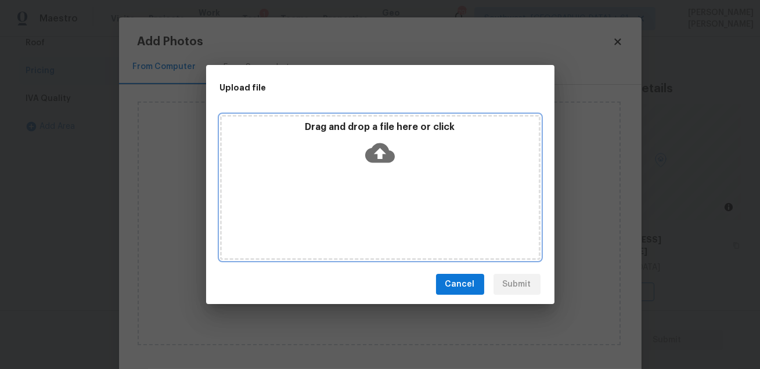
click at [385, 184] on div "Drag and drop a file here or click" at bounding box center [380, 187] width 320 height 145
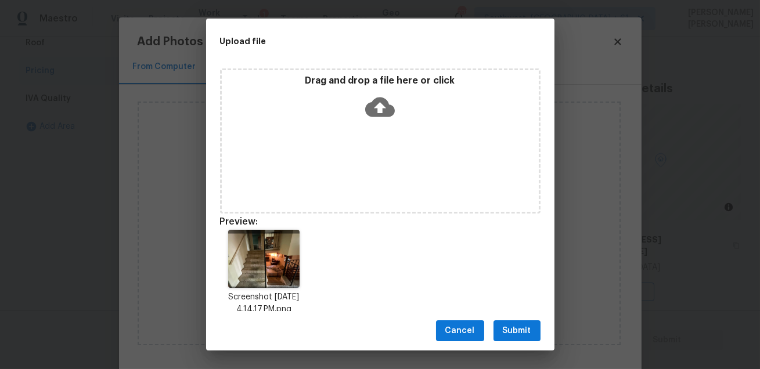
click at [507, 339] on button "Submit" at bounding box center [516, 330] width 47 height 21
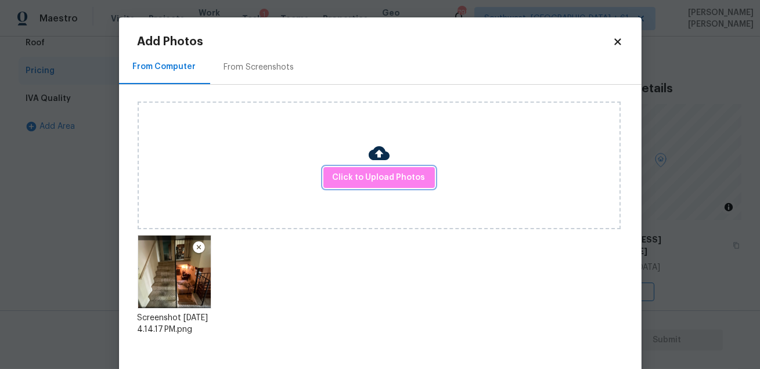
scroll to position [60, 0]
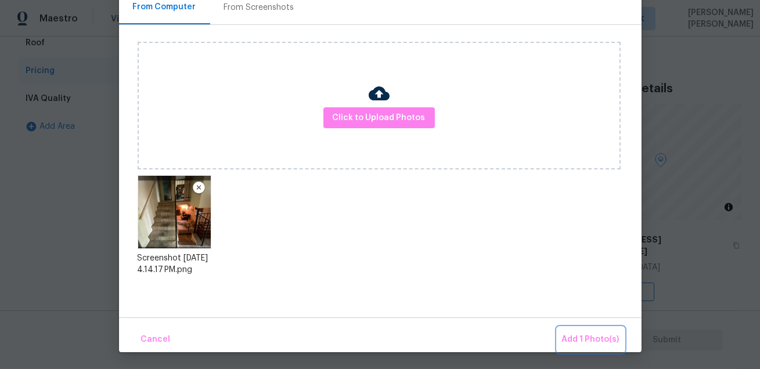
click at [567, 339] on span "Add 1 Photo(s)" at bounding box center [590, 339] width 57 height 15
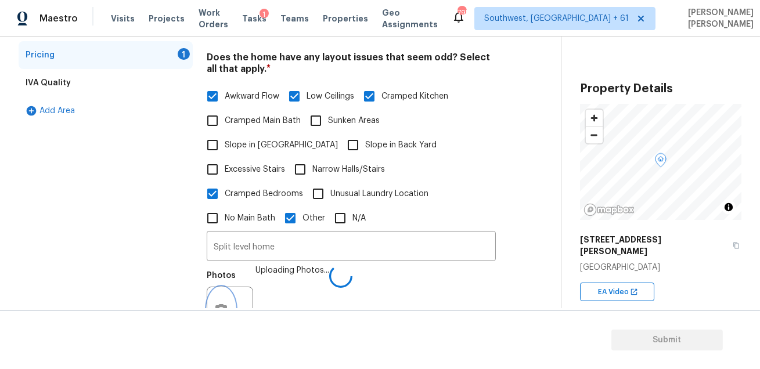
scroll to position [432, 0]
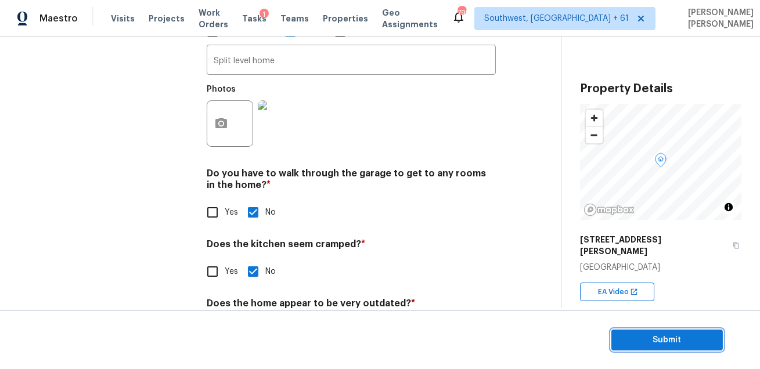
click at [651, 339] on span "Submit" at bounding box center [666, 340] width 93 height 15
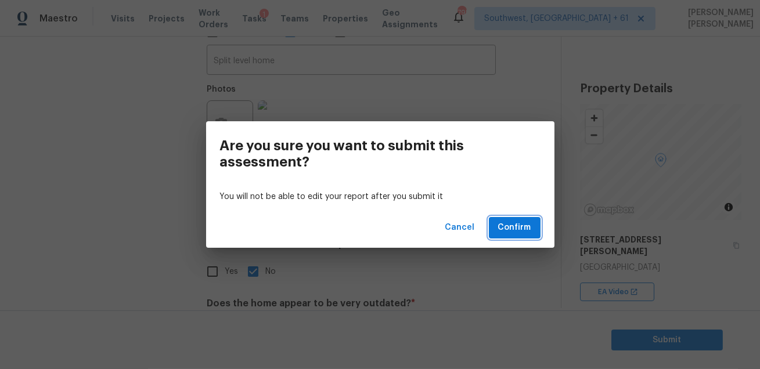
click at [498, 223] on button "Confirm" at bounding box center [515, 227] width 52 height 21
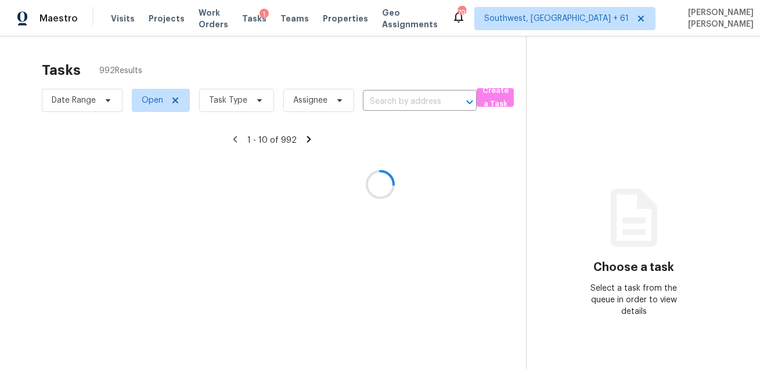
click at [356, 59] on div at bounding box center [380, 184] width 760 height 369
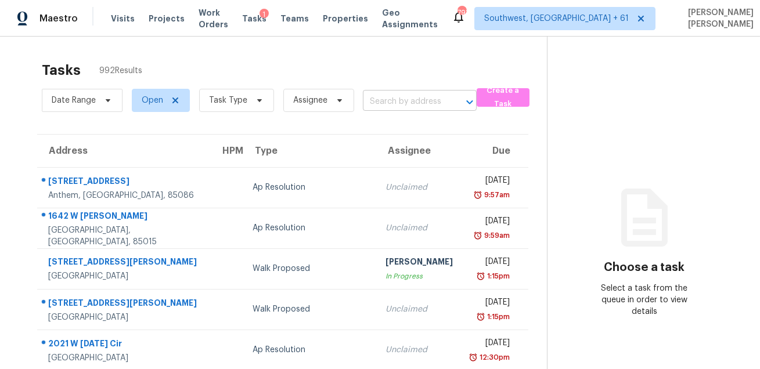
click at [398, 108] on input "text" at bounding box center [403, 102] width 81 height 18
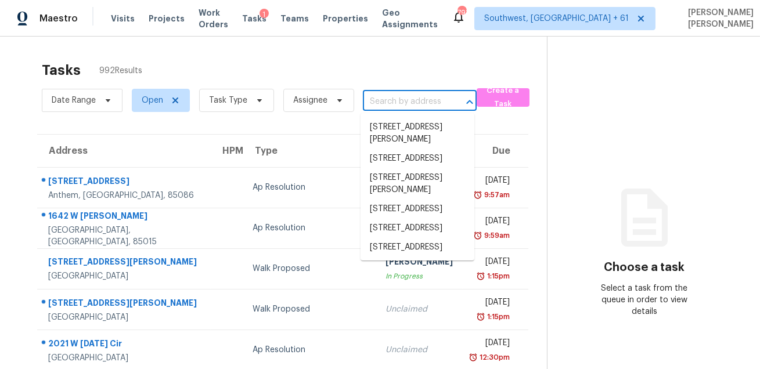
paste input "2485 Huron Cir Kissimmee FL 34746"
type input "2485 Huron Cir Kissimmee FL 34746"
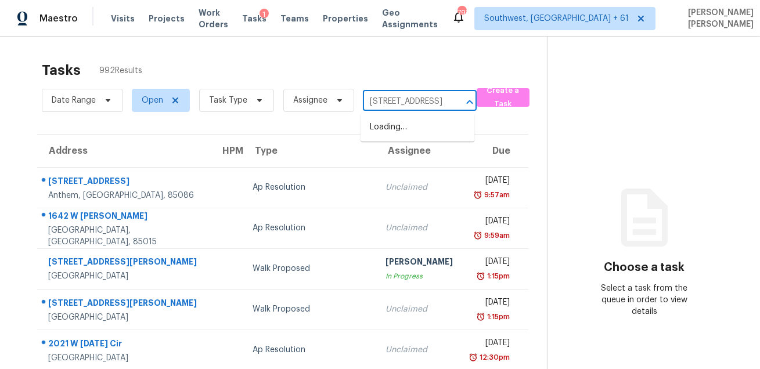
scroll to position [0, 63]
click at [396, 128] on li "2485 Huron Cir, Kissimmee, FL 34746" at bounding box center [417, 127] width 114 height 19
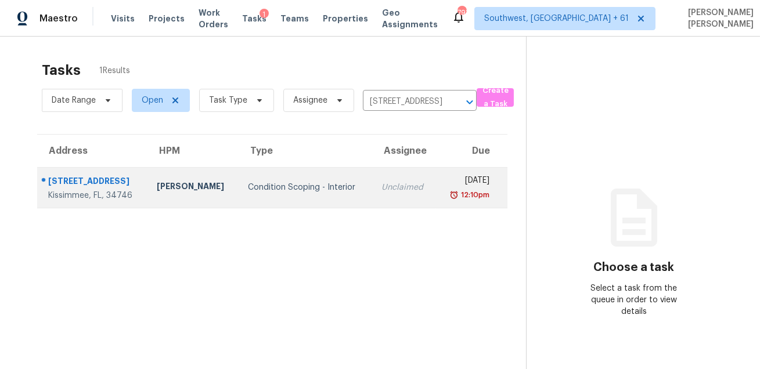
click at [374, 193] on td "Unclaimed" at bounding box center [404, 187] width 64 height 41
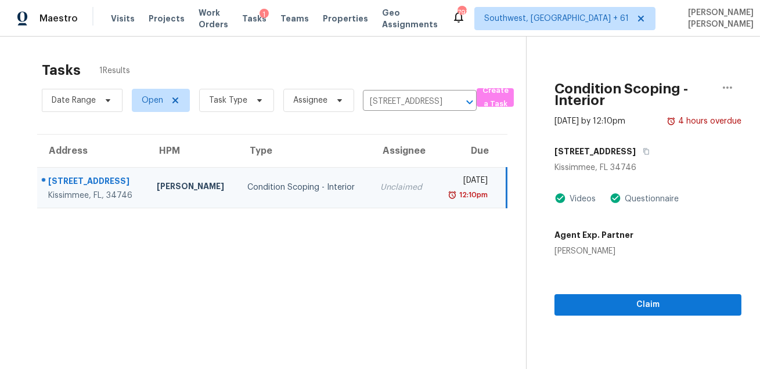
scroll to position [36, 0]
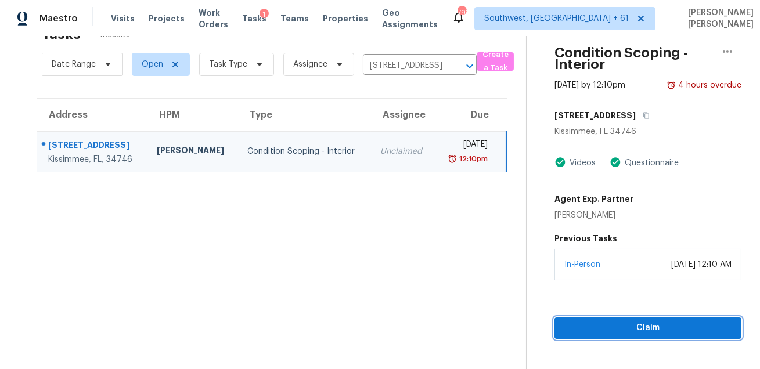
click at [576, 319] on button "Claim" at bounding box center [647, 327] width 187 height 21
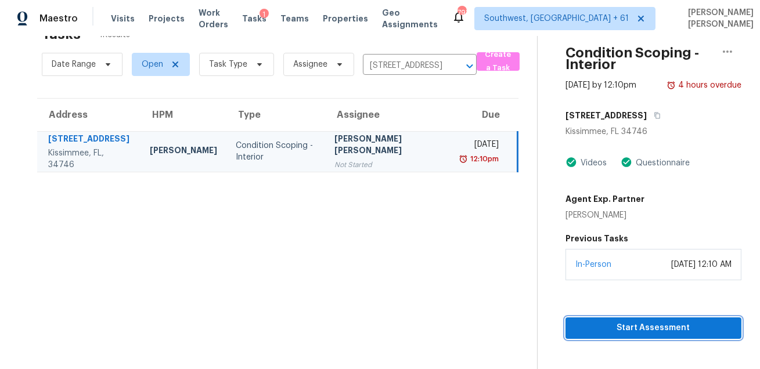
click at [574, 318] on button "Start Assessment" at bounding box center [653, 327] width 176 height 21
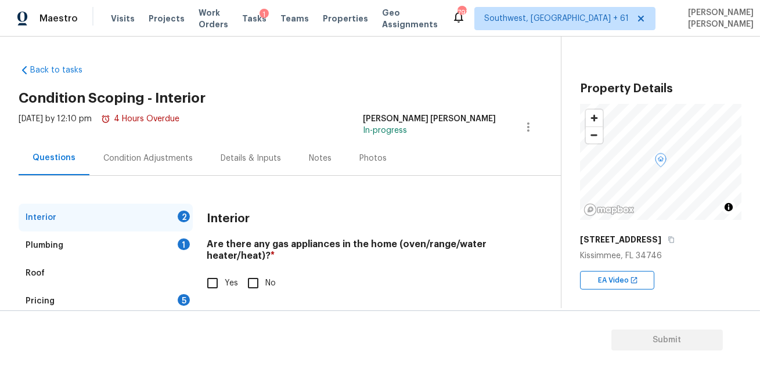
click at [122, 169] on div "Condition Adjustments" at bounding box center [147, 158] width 117 height 34
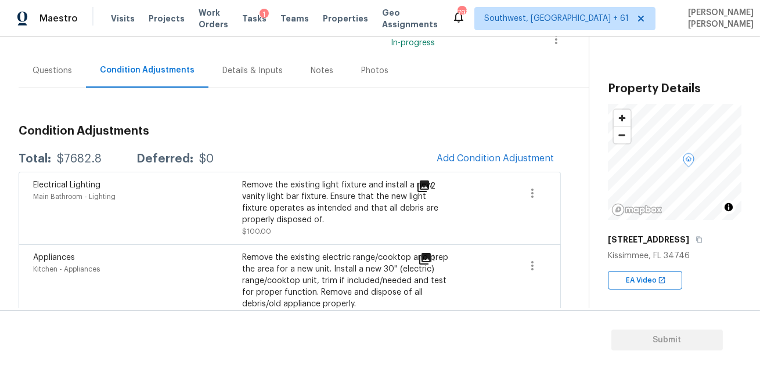
scroll to position [53, 0]
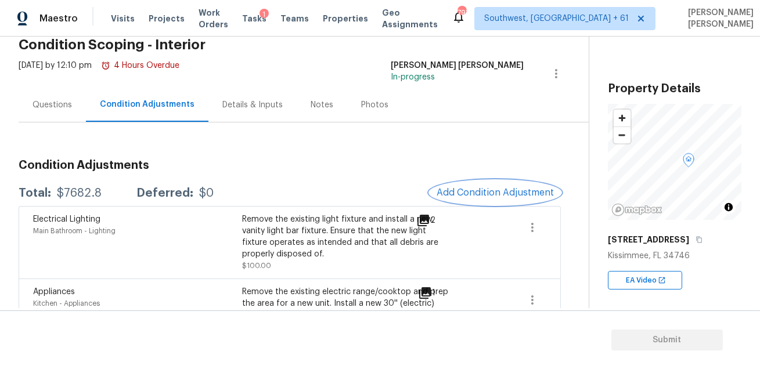
click at [478, 191] on span "Add Condition Adjustment" at bounding box center [494, 192] width 117 height 10
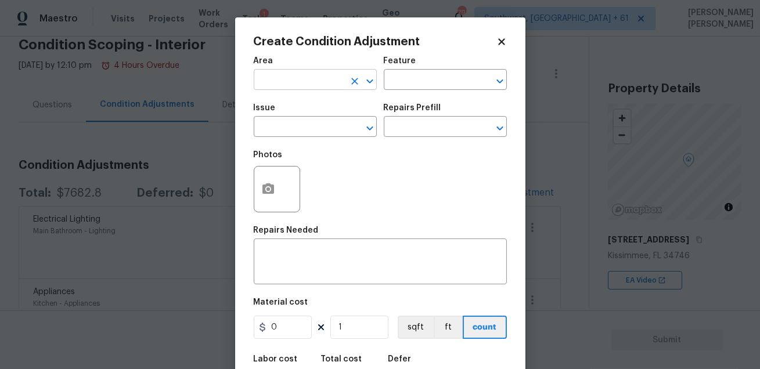
click at [285, 76] on input "text" at bounding box center [299, 81] width 91 height 18
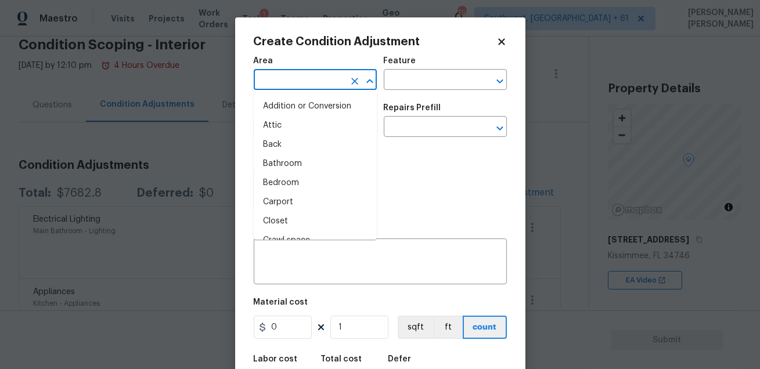
type input "i"
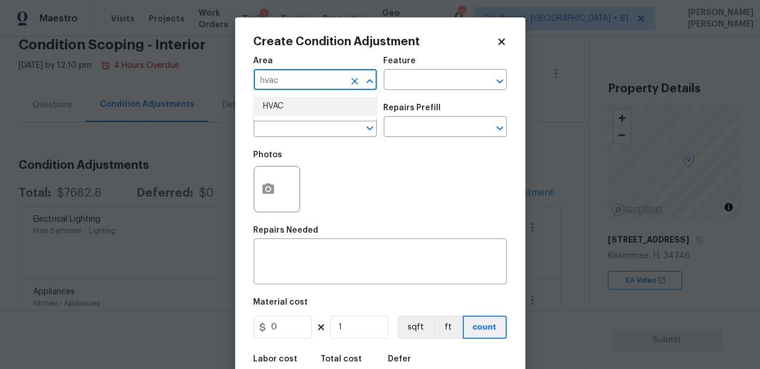
click at [290, 104] on li "HVAC" at bounding box center [315, 106] width 123 height 19
type input "HVAC"
click at [390, 81] on input "text" at bounding box center [429, 81] width 91 height 18
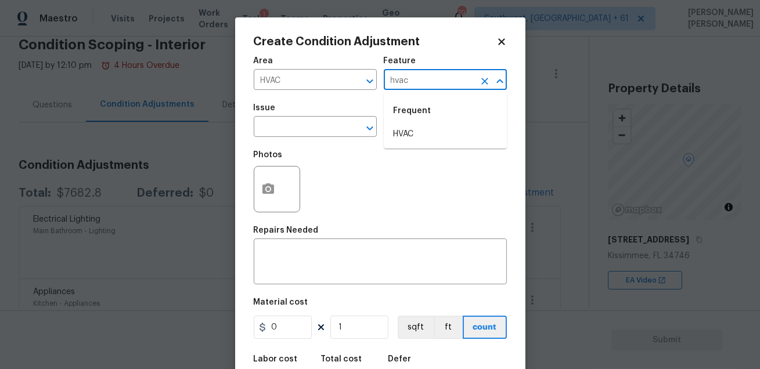
click at [400, 127] on li "HVAC" at bounding box center [445, 134] width 123 height 19
type input "HVAC"
click at [299, 127] on input "text" at bounding box center [299, 128] width 91 height 18
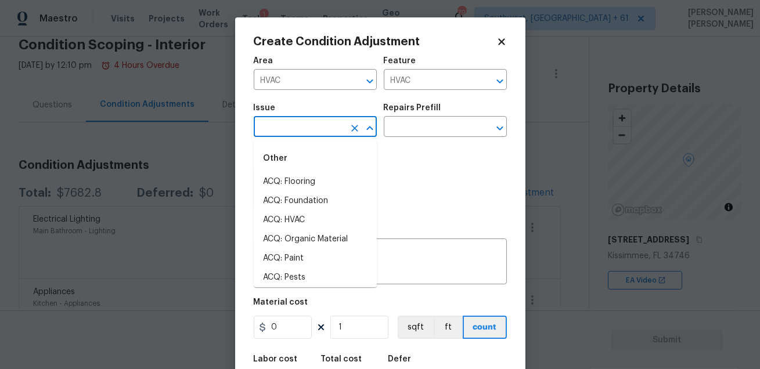
type input "j"
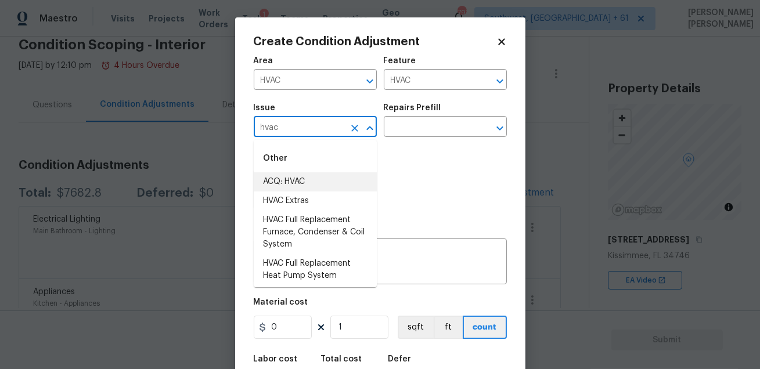
click at [298, 179] on li "ACQ: HVAC" at bounding box center [315, 181] width 123 height 19
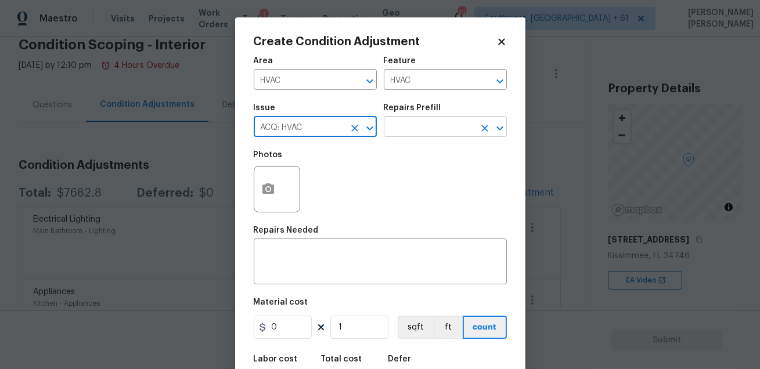
type input "ACQ: HVAC"
click at [403, 125] on input "text" at bounding box center [429, 128] width 91 height 18
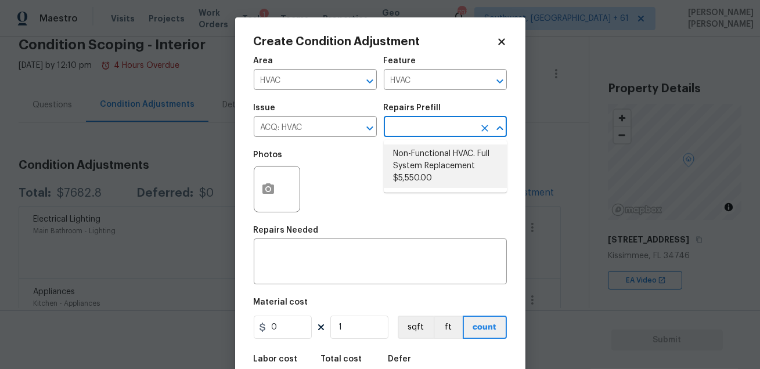
click at [420, 149] on li "Non-Functional HVAC. Full System Replacement $5,550.00" at bounding box center [445, 166] width 123 height 44
type input "Acquisition"
type textarea "Acquisition Scope: Full System Replacement"
type input "5550"
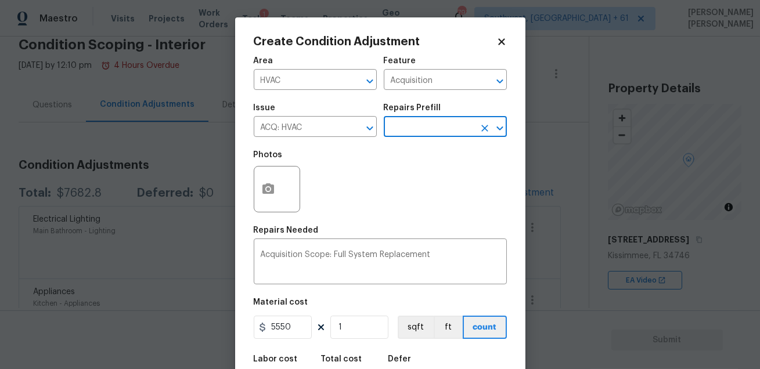
scroll to position [64, 0]
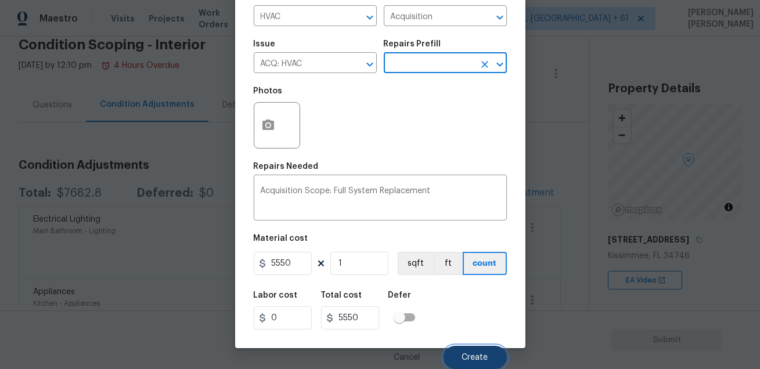
click at [465, 355] on span "Create" at bounding box center [475, 357] width 26 height 9
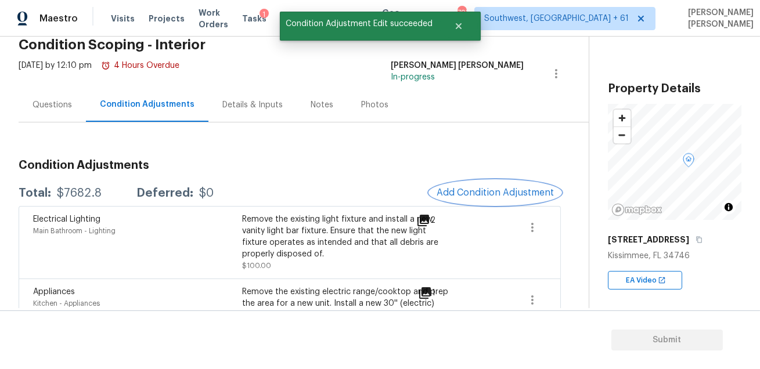
scroll to position [0, 0]
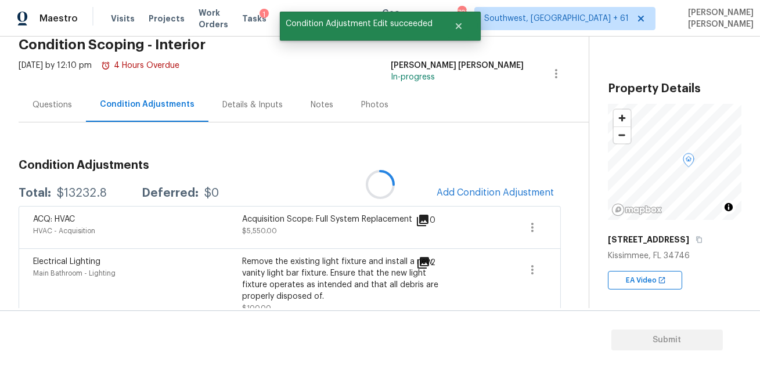
click at [374, 197] on div "Total: $13232.8 Deferred: $0 Add Condition Adjustment" at bounding box center [290, 193] width 542 height 26
click at [68, 113] on div "Questions" at bounding box center [52, 105] width 67 height 34
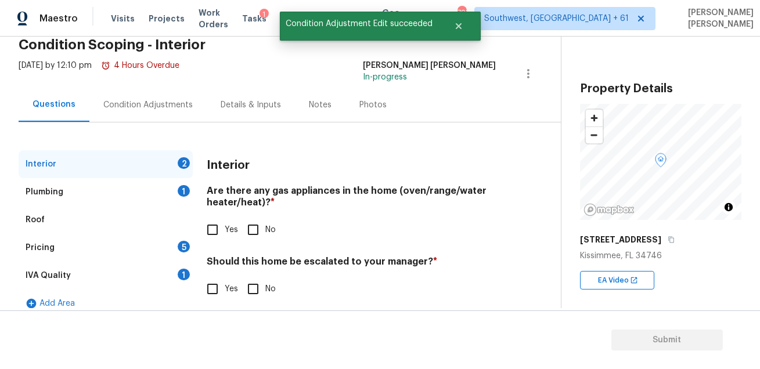
scroll to position [66, 0]
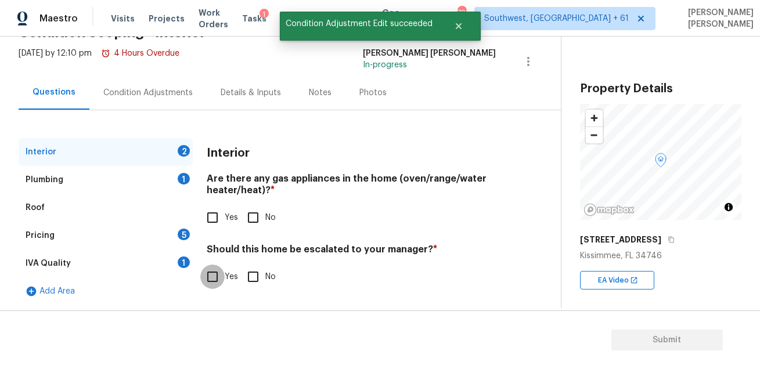
click at [216, 270] on input "Yes" at bounding box center [212, 277] width 24 height 24
checkbox input "true"
click at [270, 306] on input "text" at bounding box center [351, 307] width 289 height 27
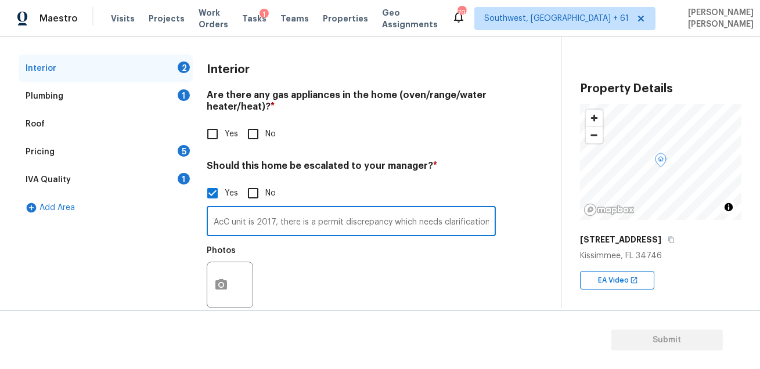
scroll to position [0, 210]
type input "Permit says the HVAC age is 2001 but the HVAcC unit is 2017, there is a permit …"
click at [231, 279] on button "button" at bounding box center [221, 284] width 28 height 45
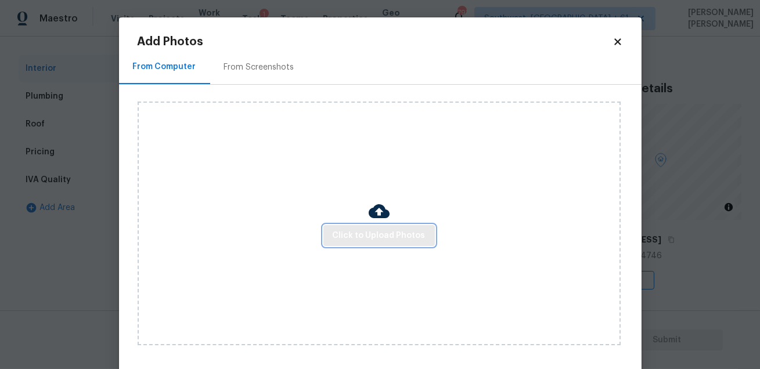
click at [346, 238] on span "Click to Upload Photos" at bounding box center [378, 236] width 93 height 15
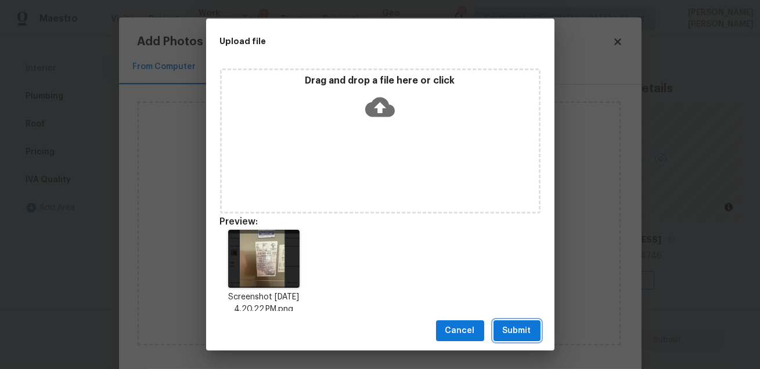
click at [514, 324] on span "Submit" at bounding box center [516, 331] width 28 height 15
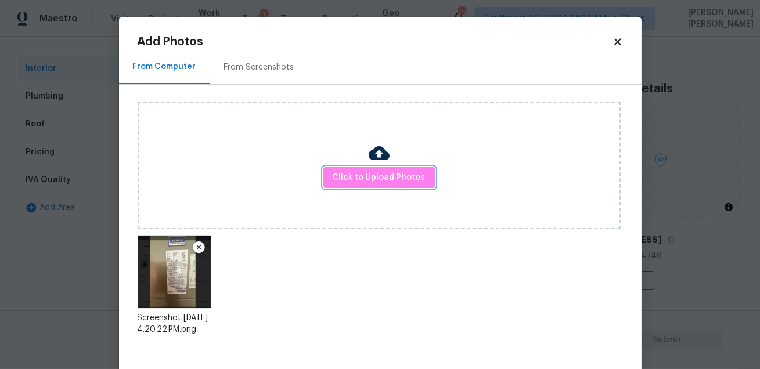
scroll to position [60, 0]
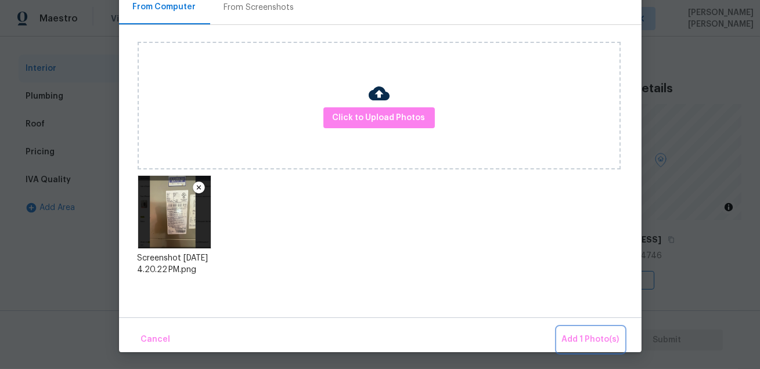
click at [583, 334] on span "Add 1 Photo(s)" at bounding box center [590, 339] width 57 height 15
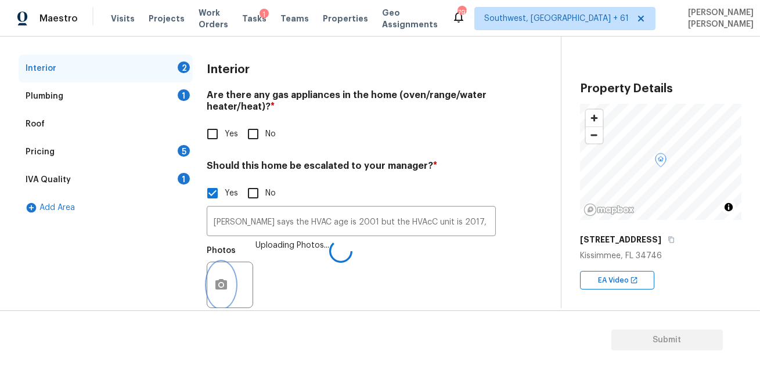
scroll to position [0, 0]
click at [251, 129] on input "No" at bounding box center [253, 134] width 24 height 24
checkbox input "true"
click at [161, 181] on div "IVA Quality 1" at bounding box center [106, 180] width 174 height 28
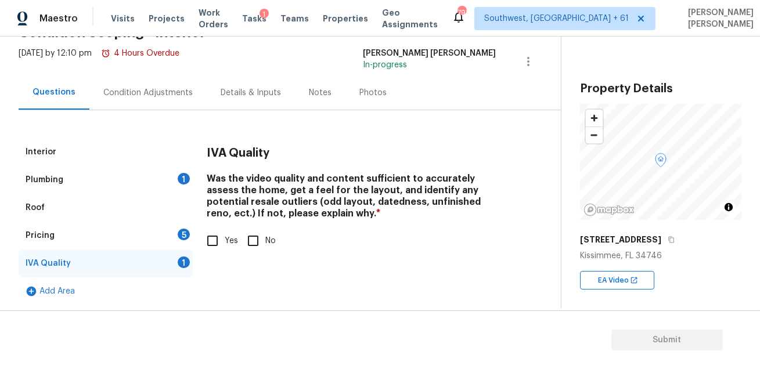
click at [217, 244] on input "Yes" at bounding box center [212, 241] width 24 height 24
checkbox input "true"
click at [154, 181] on div "Plumbing 1" at bounding box center [106, 180] width 174 height 28
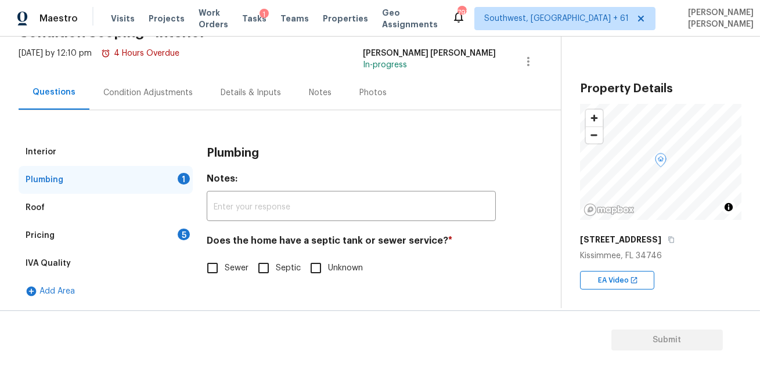
click at [209, 270] on input "Sewer" at bounding box center [212, 268] width 24 height 24
checkbox input "true"
click at [127, 234] on div "Pricing 5" at bounding box center [106, 236] width 174 height 28
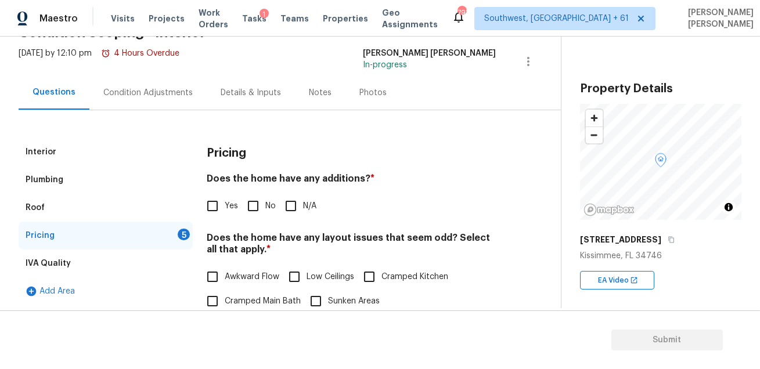
click at [214, 205] on input "Yes" at bounding box center [212, 206] width 24 height 24
checkbox input "true"
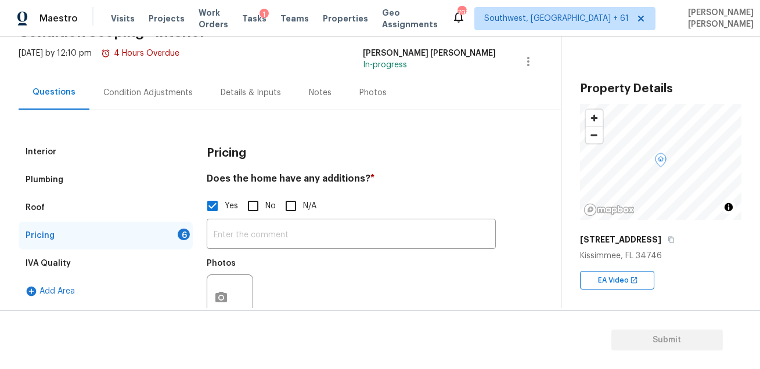
scroll to position [120, 0]
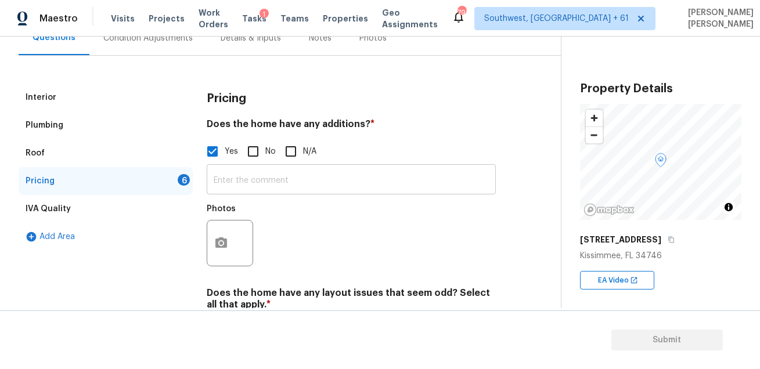
click at [263, 182] on input "text" at bounding box center [351, 180] width 289 height 27
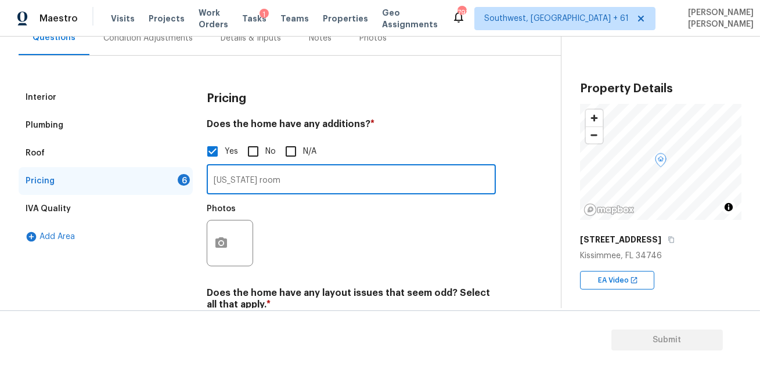
type input "Florida room"
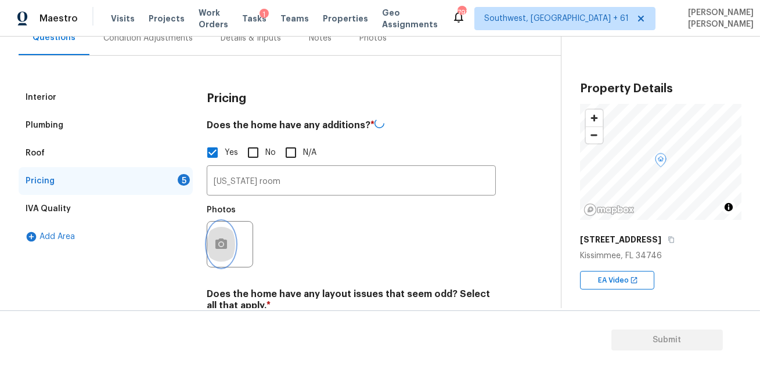
click at [221, 245] on icon "button" at bounding box center [221, 244] width 14 height 14
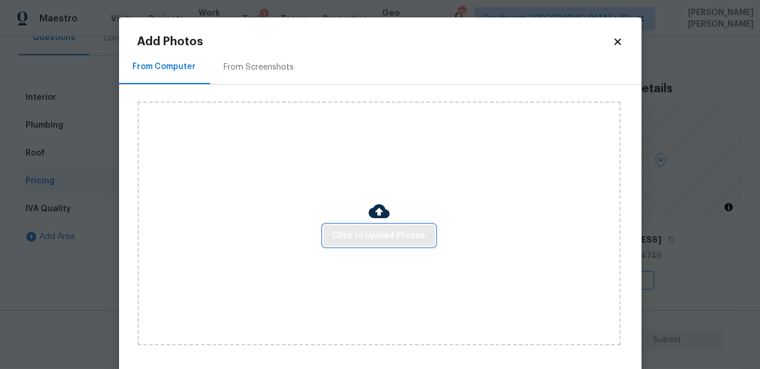
click at [357, 243] on button "Click to Upload Photos" at bounding box center [378, 235] width 111 height 21
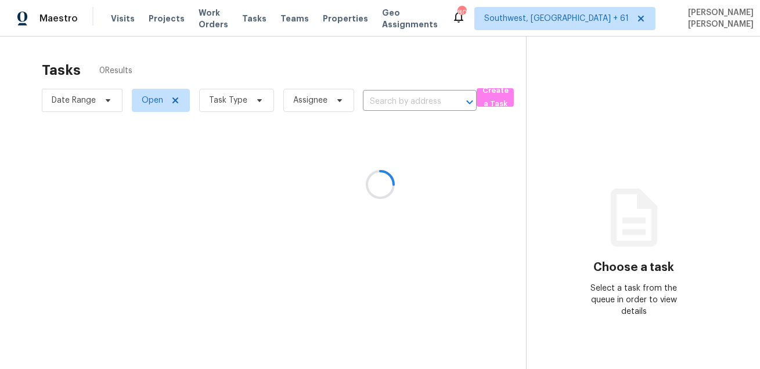
click at [252, 94] on div at bounding box center [380, 184] width 760 height 369
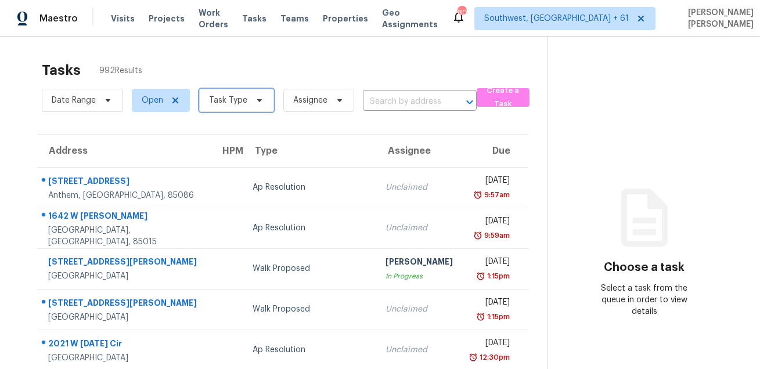
click at [237, 95] on span "Task Type" at bounding box center [228, 101] width 38 height 12
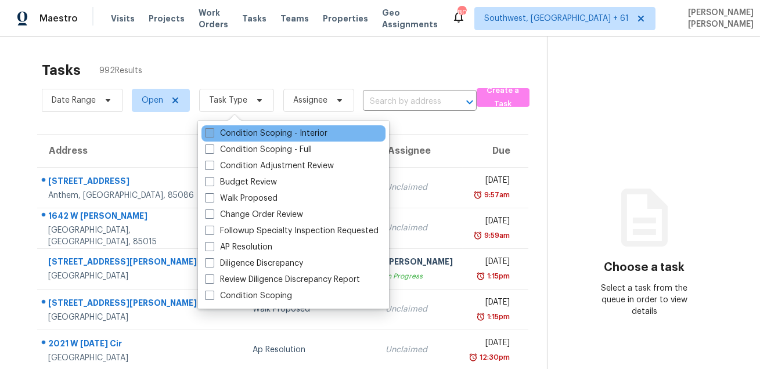
click at [246, 133] on label "Condition Scoping - Interior" at bounding box center [266, 134] width 122 height 12
click at [212, 133] on input "Condition Scoping - Interior" at bounding box center [209, 132] width 8 height 8
checkbox input "true"
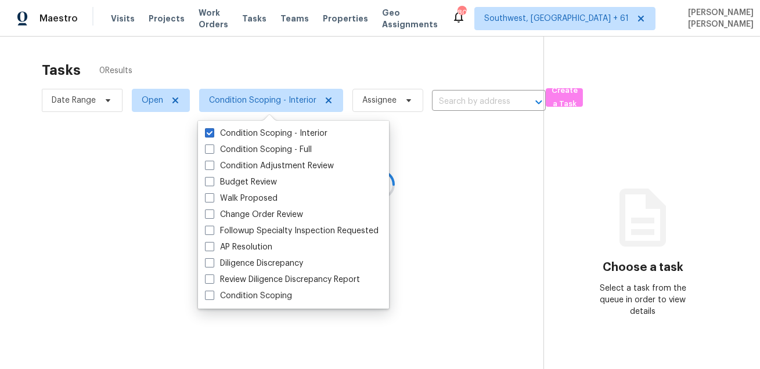
click at [234, 75] on div at bounding box center [380, 184] width 760 height 369
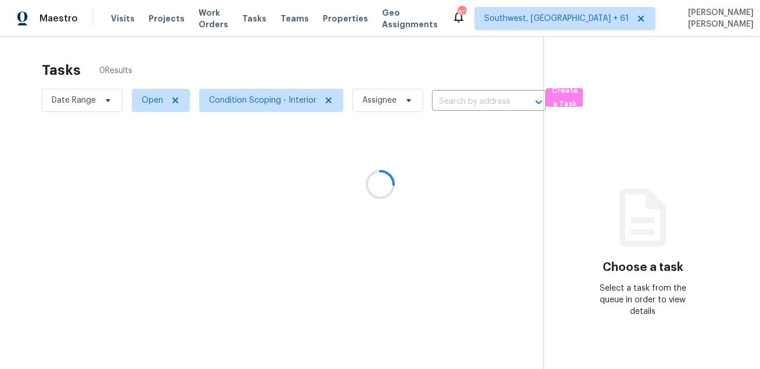
click at [64, 99] on div at bounding box center [380, 184] width 760 height 369
click at [68, 99] on div at bounding box center [380, 184] width 760 height 369
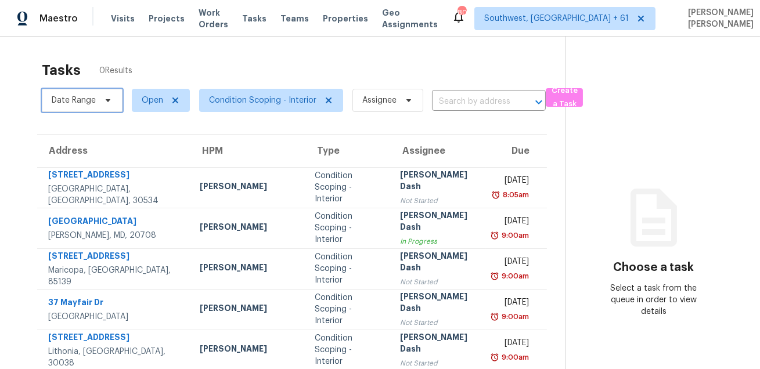
click at [68, 99] on span "Date Range" at bounding box center [74, 101] width 44 height 12
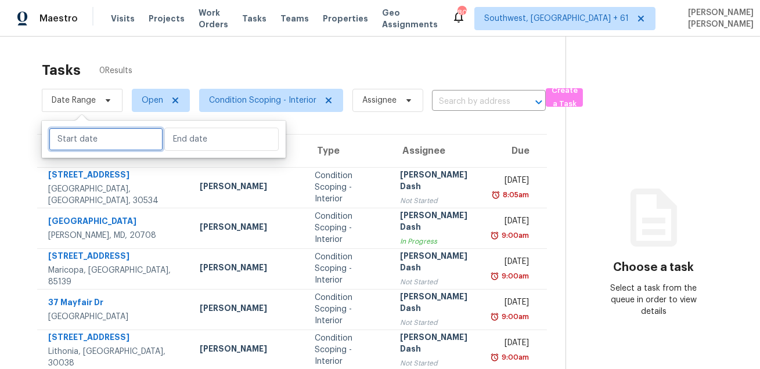
select select "8"
select select "2025"
select select "9"
select select "2025"
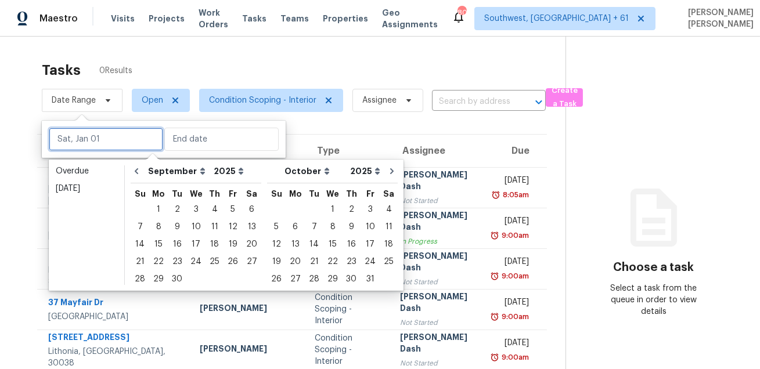
click at [82, 145] on input "text" at bounding box center [106, 139] width 114 height 23
click at [227, 207] on div "5" at bounding box center [232, 209] width 19 height 16
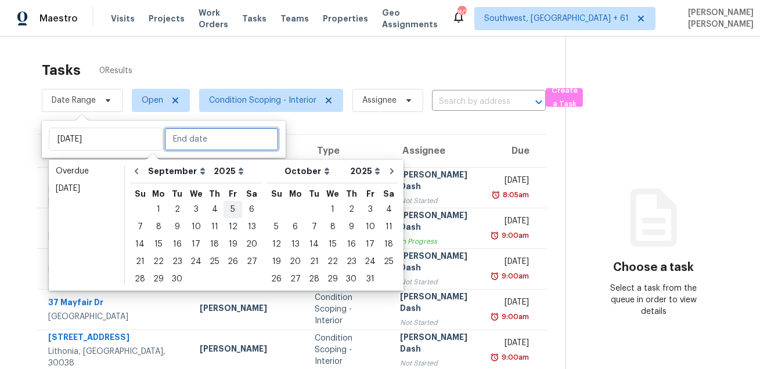
type input "[DATE]"
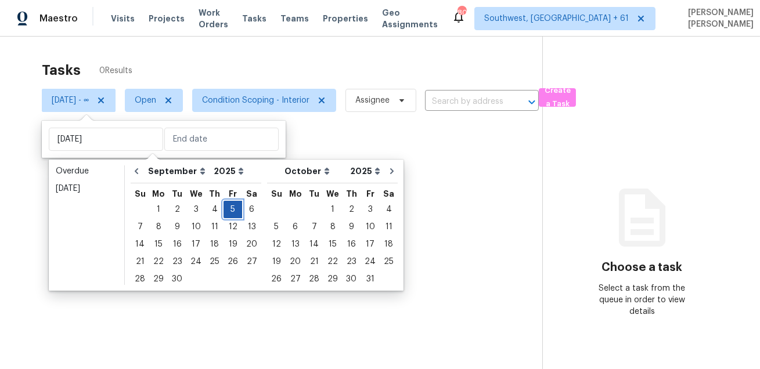
click at [227, 207] on div "5" at bounding box center [232, 209] width 19 height 16
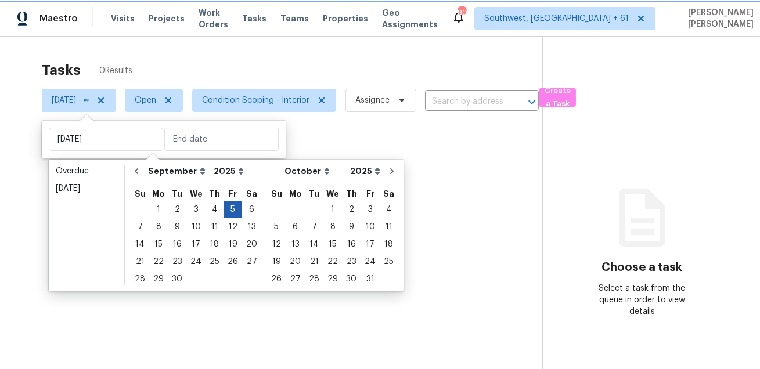
type input "[DATE]"
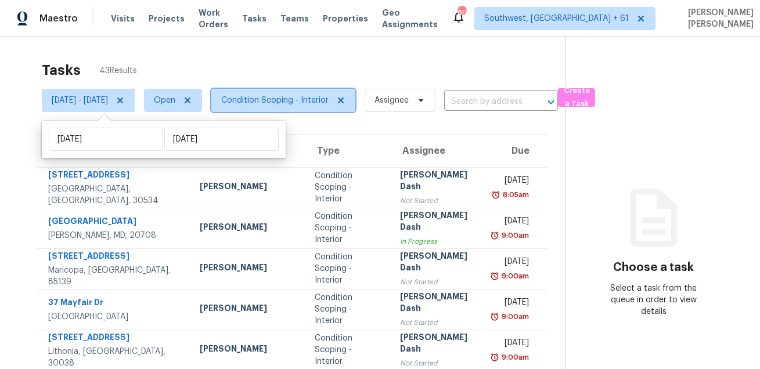
click at [283, 100] on span "Condition Scoping - Interior" at bounding box center [274, 101] width 107 height 12
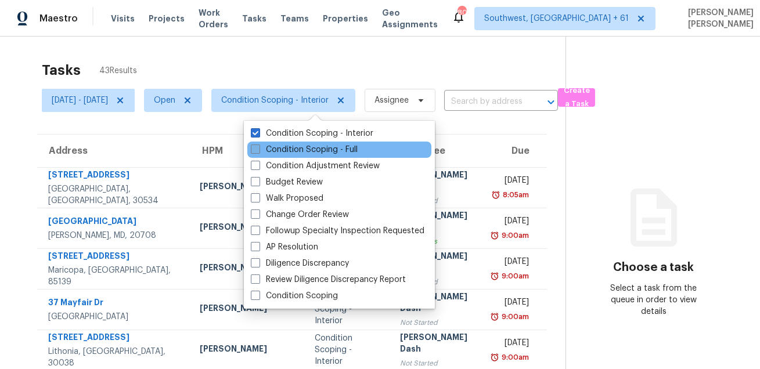
click at [286, 152] on label "Condition Scoping - Full" at bounding box center [304, 150] width 107 height 12
click at [258, 151] on input "Condition Scoping - Full" at bounding box center [255, 148] width 8 height 8
checkbox input "true"
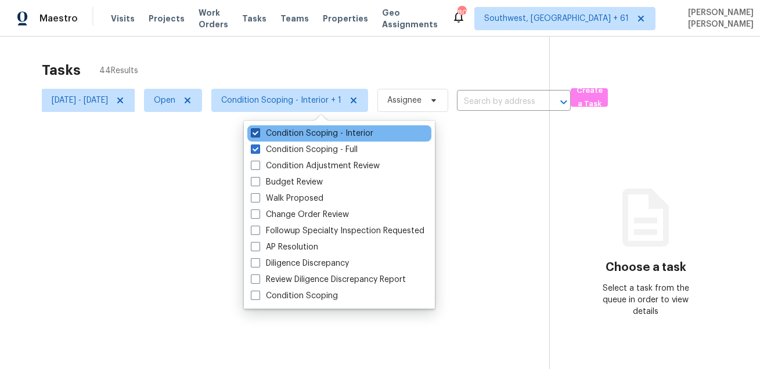
click at [296, 136] on label "Condition Scoping - Interior" at bounding box center [312, 134] width 122 height 12
click at [258, 135] on input "Condition Scoping - Interior" at bounding box center [255, 132] width 8 height 8
checkbox input "false"
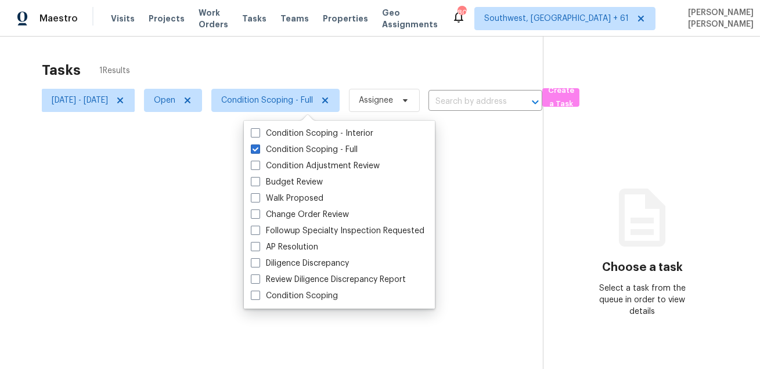
click at [301, 73] on div at bounding box center [380, 184] width 760 height 369
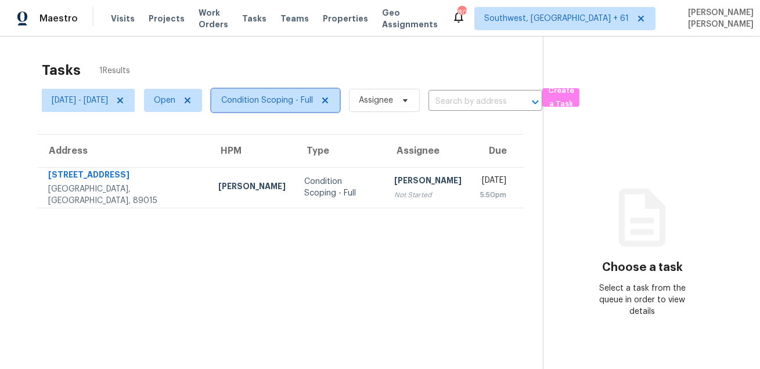
click at [310, 97] on span "Condition Scoping - Full" at bounding box center [267, 101] width 92 height 12
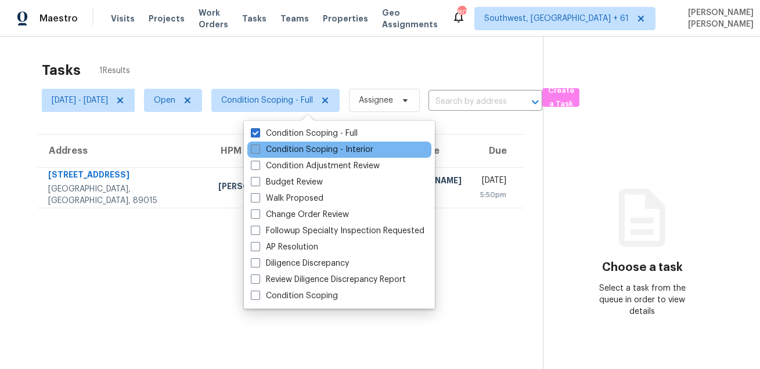
click at [283, 149] on label "Condition Scoping - Interior" at bounding box center [312, 150] width 122 height 12
click at [258, 149] on input "Condition Scoping - Interior" at bounding box center [255, 148] width 8 height 8
checkbox input "true"
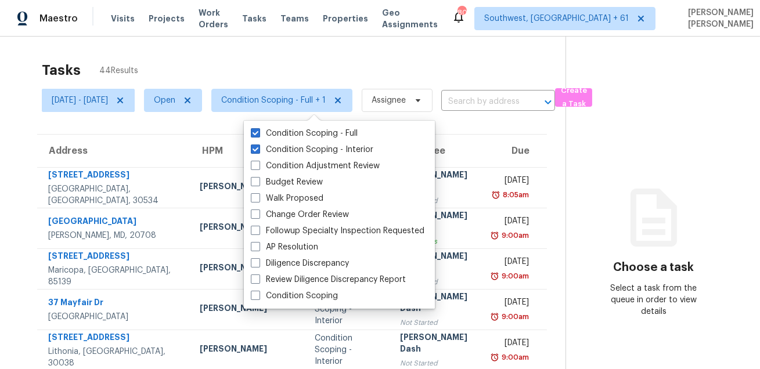
click at [312, 77] on div "Tasks 44 Results" at bounding box center [303, 70] width 523 height 30
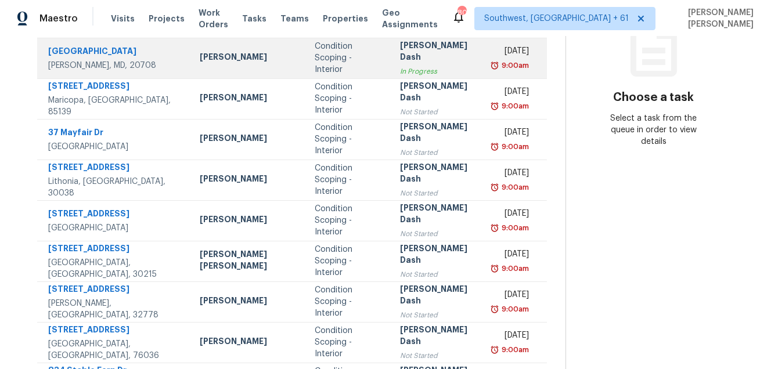
scroll to position [235, 0]
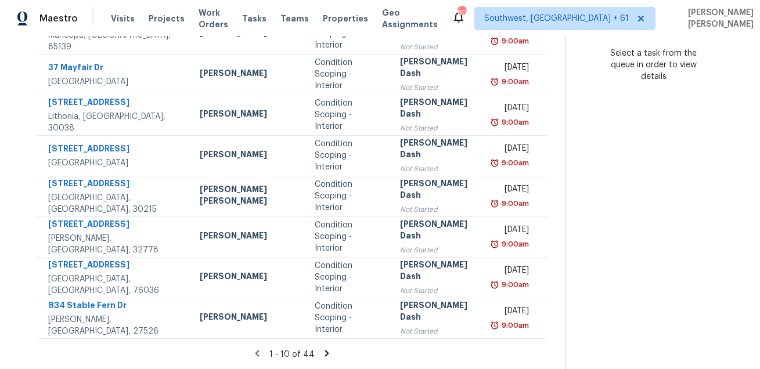
click at [325, 353] on icon at bounding box center [327, 353] width 4 height 6
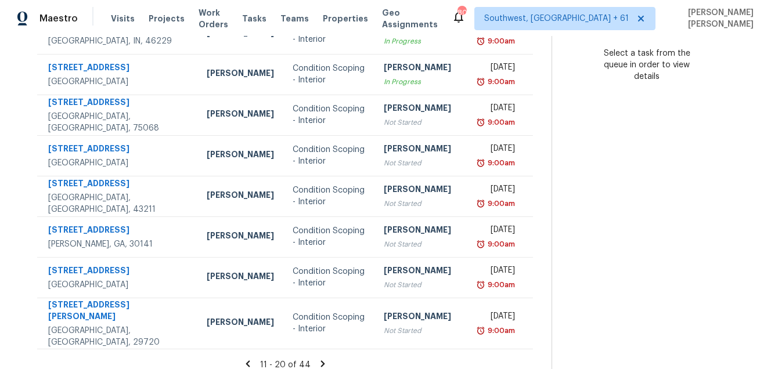
click at [320, 360] on icon at bounding box center [322, 363] width 4 height 6
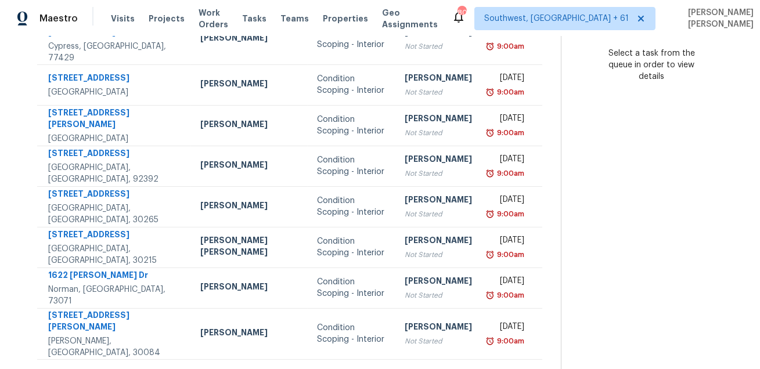
click at [326, 368] on icon at bounding box center [328, 374] width 4 height 6
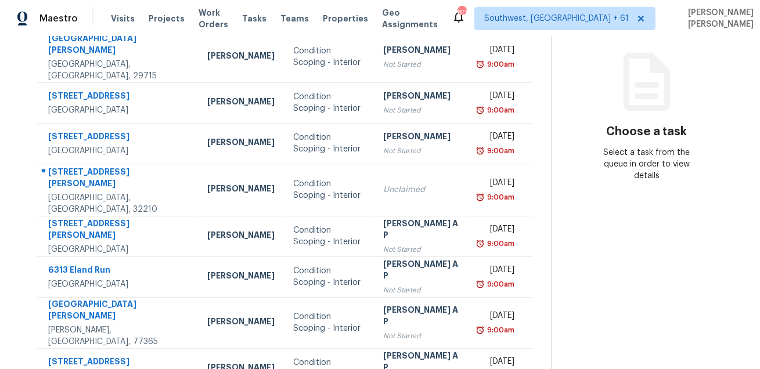
scroll to position [135, 0]
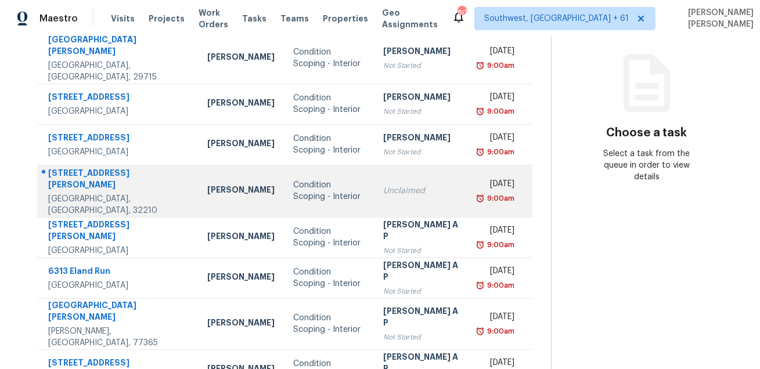
click at [130, 167] on div "[STREET_ADDRESS][PERSON_NAME]" at bounding box center [118, 180] width 140 height 26
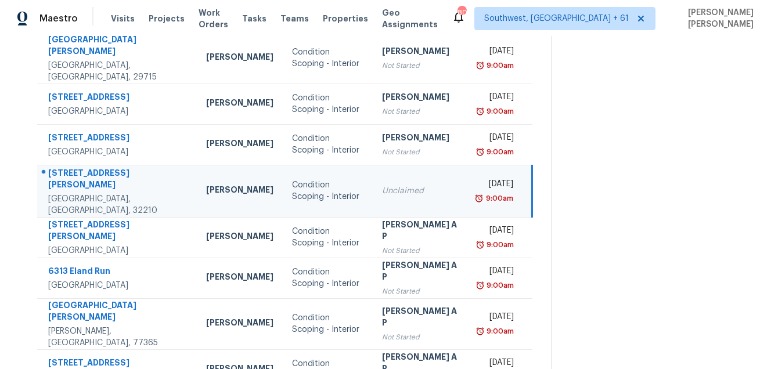
click at [130, 167] on div "[STREET_ADDRESS][PERSON_NAME]" at bounding box center [117, 180] width 139 height 26
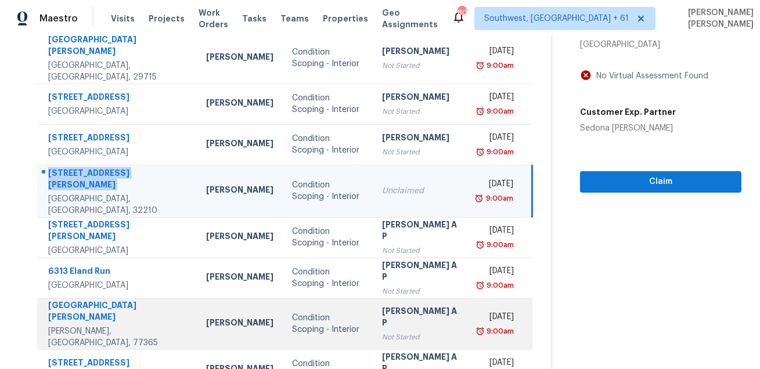
copy div "[STREET_ADDRESS][PERSON_NAME]"
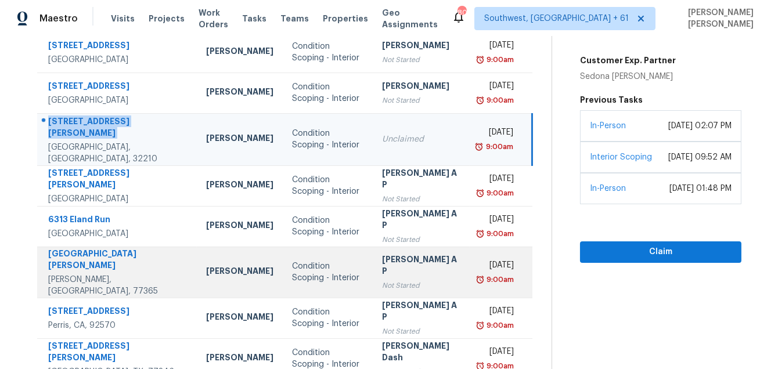
scroll to position [235, 0]
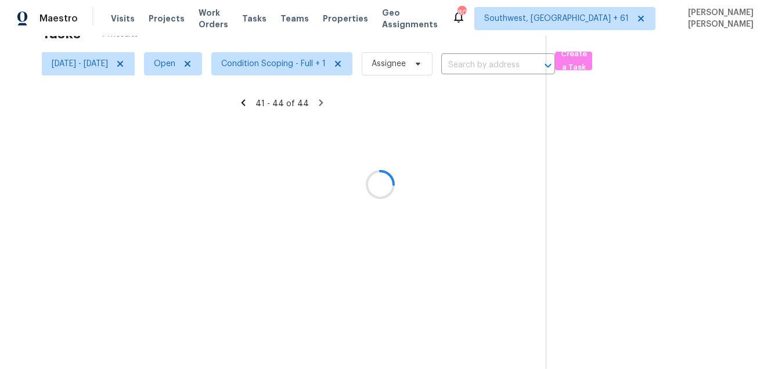
scroll to position [36, 0]
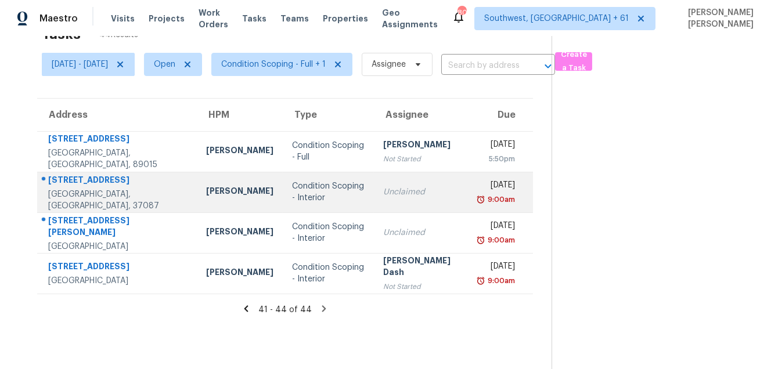
click at [74, 181] on div "[STREET_ADDRESS]" at bounding box center [117, 181] width 139 height 15
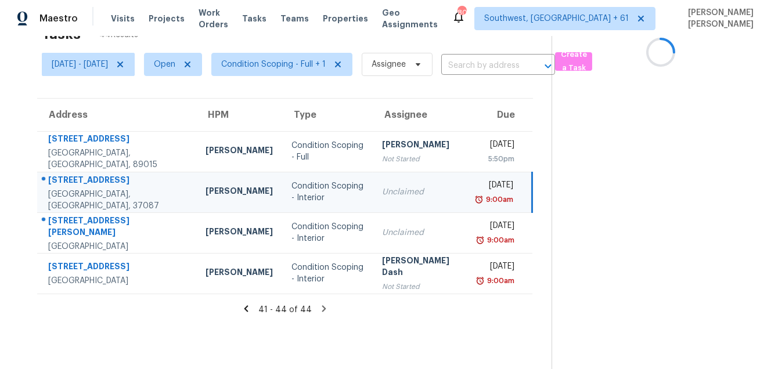
click at [74, 181] on div "[STREET_ADDRESS]" at bounding box center [117, 181] width 139 height 15
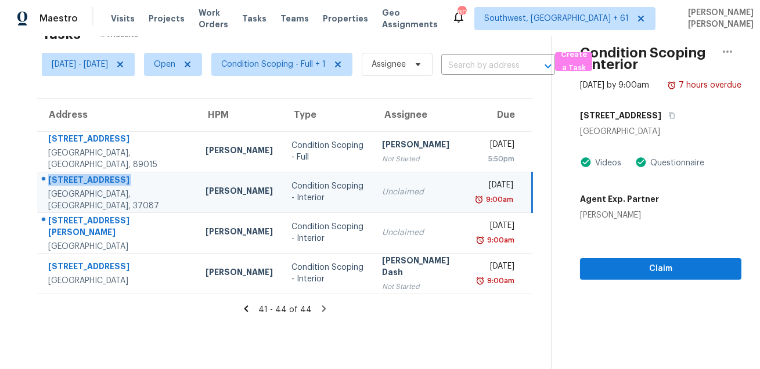
copy div "[STREET_ADDRESS]"
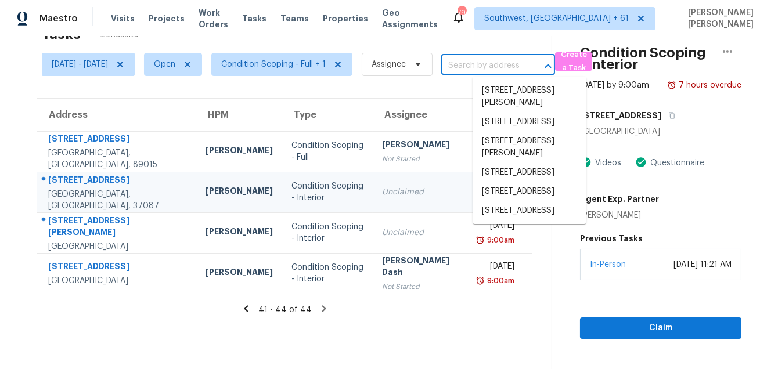
click at [482, 71] on input "text" at bounding box center [481, 66] width 81 height 18
paste input "[PERSON_NAME]"
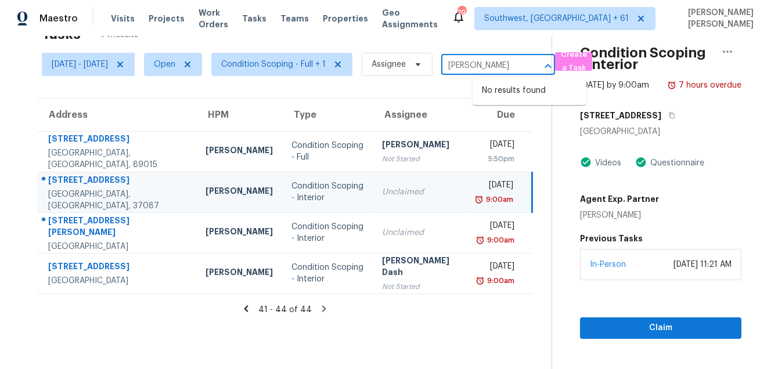
type input "[PERSON_NAME]"
click at [343, 189] on td "Condition Scoping - Interior" at bounding box center [327, 192] width 91 height 41
click at [523, 200] on div "[DATE] 9:00am" at bounding box center [505, 192] width 52 height 26
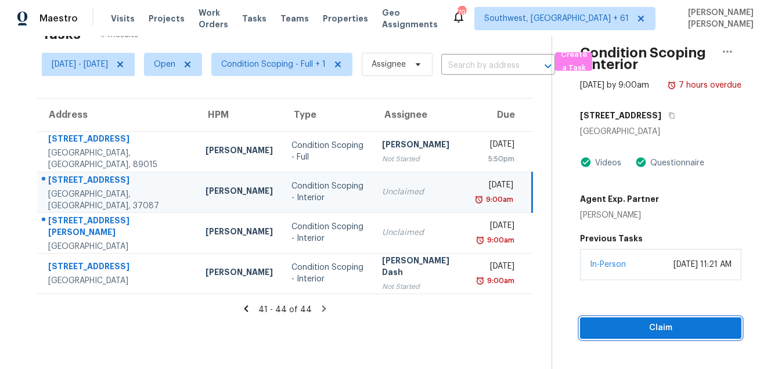
click at [608, 335] on span "Claim" at bounding box center [660, 328] width 143 height 15
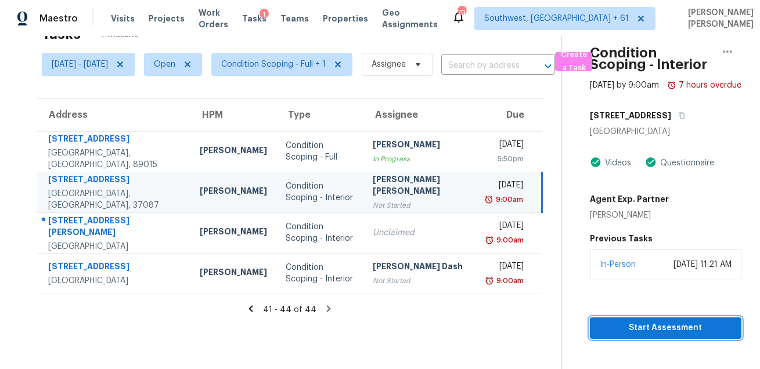
click at [613, 335] on span "Start Assessment" at bounding box center [665, 328] width 133 height 15
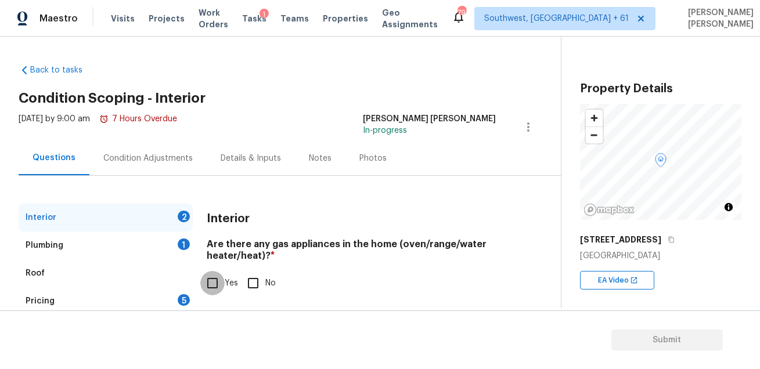
click at [215, 289] on input "Yes" at bounding box center [212, 283] width 24 height 24
checkbox input "true"
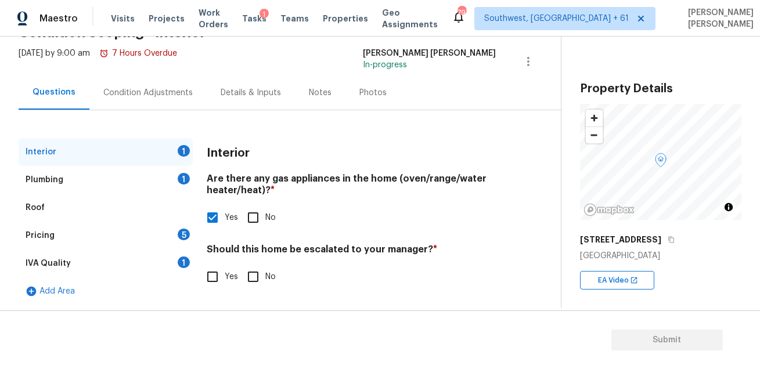
click at [155, 219] on div "Roof" at bounding box center [106, 208] width 174 height 28
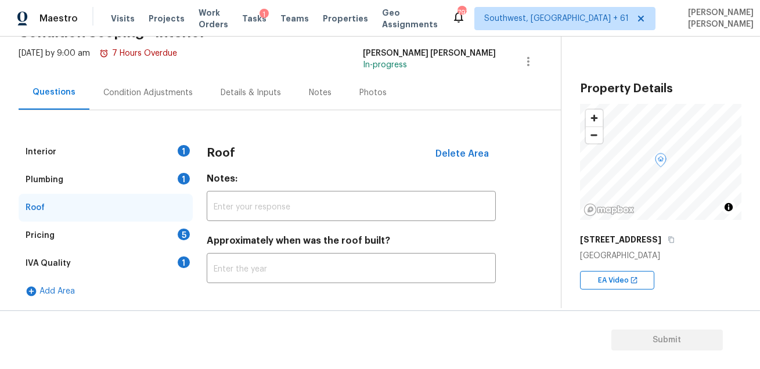
click at [152, 230] on div "Pricing 5" at bounding box center [106, 236] width 174 height 28
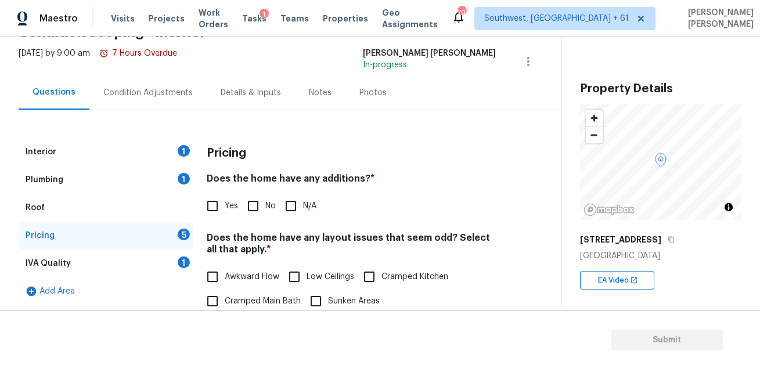
click at [251, 219] on div "Pricing Does the home have any additions? * Yes No N/A Does the home have any l…" at bounding box center [351, 376] width 289 height 476
click at [258, 206] on input "No" at bounding box center [253, 206] width 24 height 24
checkbox input "true"
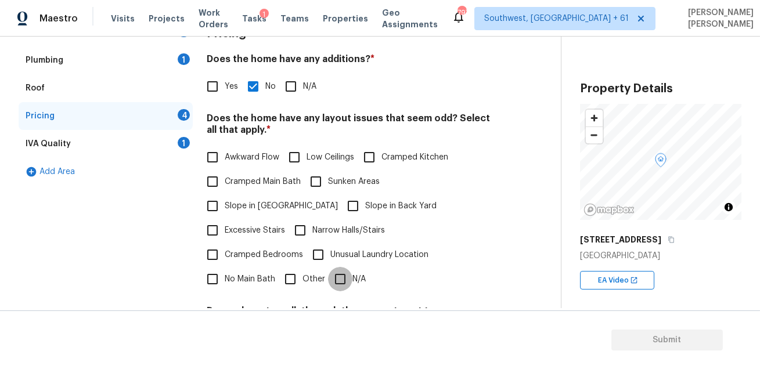
click at [339, 267] on input "N/A" at bounding box center [340, 279] width 24 height 24
checkbox input "true"
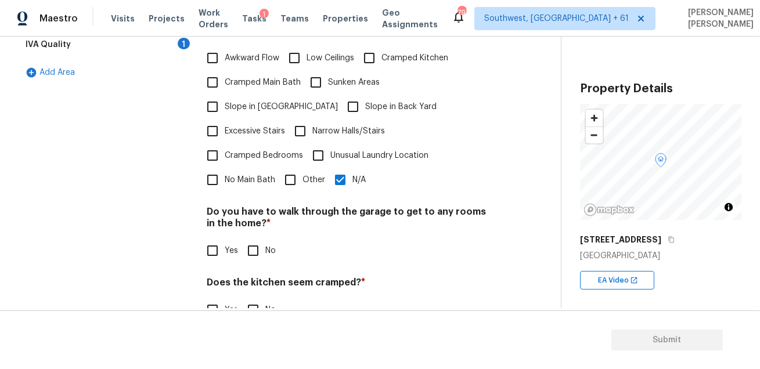
scroll to position [350, 0]
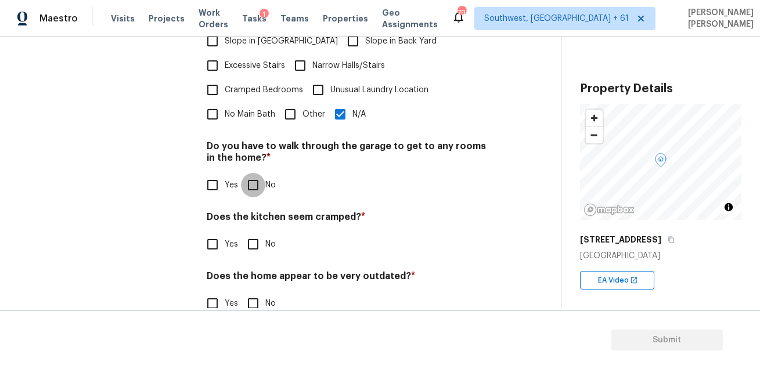
click at [254, 173] on input "No" at bounding box center [253, 185] width 24 height 24
checkbox input "true"
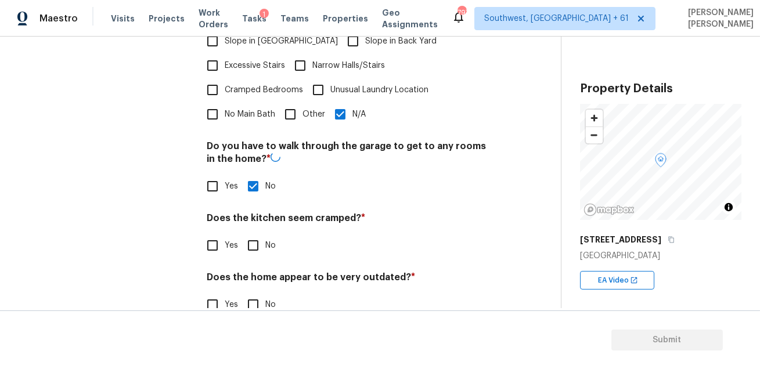
click at [255, 233] on input "No" at bounding box center [253, 245] width 24 height 24
checkbox input "true"
click at [255, 292] on input "No" at bounding box center [253, 304] width 24 height 24
checkbox input "true"
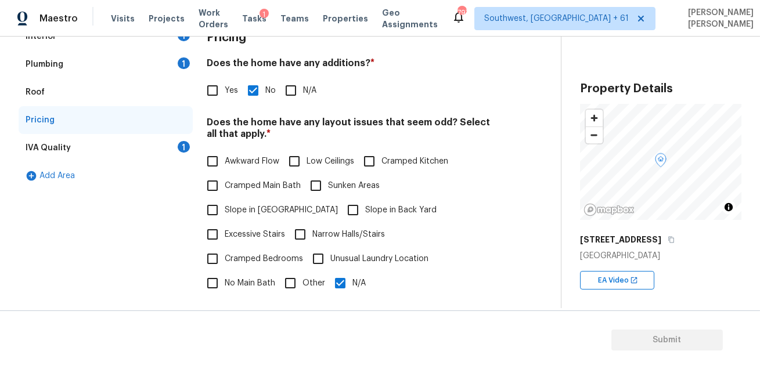
click at [157, 150] on div "IVA Quality 1" at bounding box center [106, 148] width 174 height 28
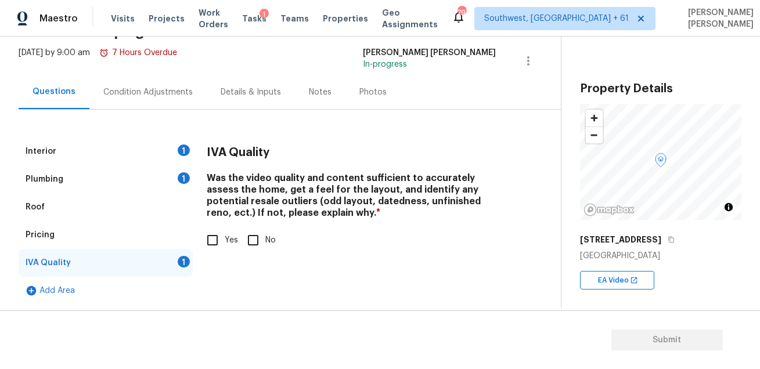
scroll to position [66, 0]
click at [212, 244] on input "Yes" at bounding box center [212, 241] width 24 height 24
checkbox input "true"
click at [156, 177] on div "Plumbing 1" at bounding box center [106, 180] width 174 height 28
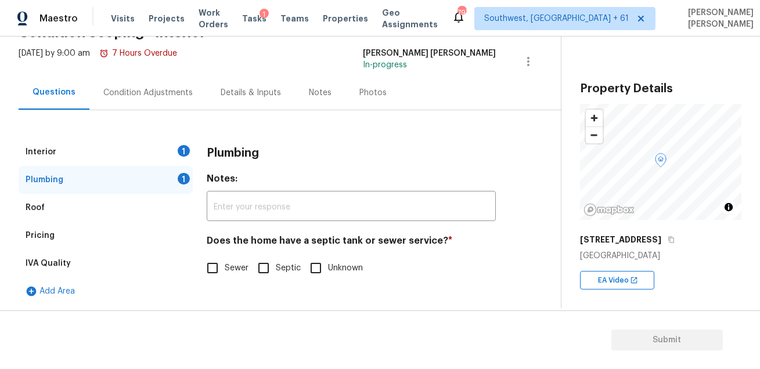
click at [211, 266] on input "Sewer" at bounding box center [212, 268] width 24 height 24
checkbox input "true"
click at [149, 147] on div "Interior 1" at bounding box center [106, 152] width 174 height 28
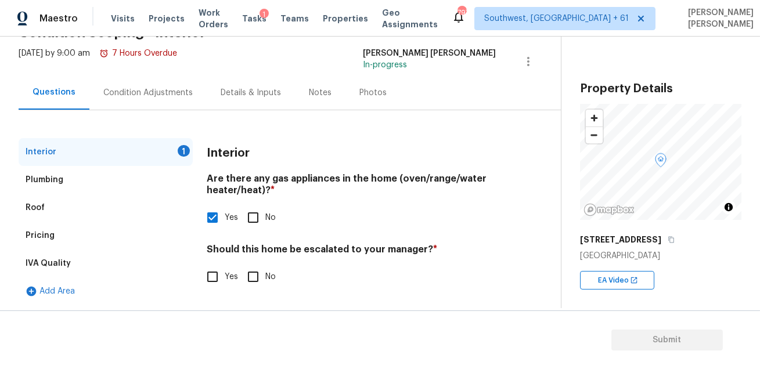
click at [255, 274] on input "No" at bounding box center [253, 277] width 24 height 24
checkbox input "true"
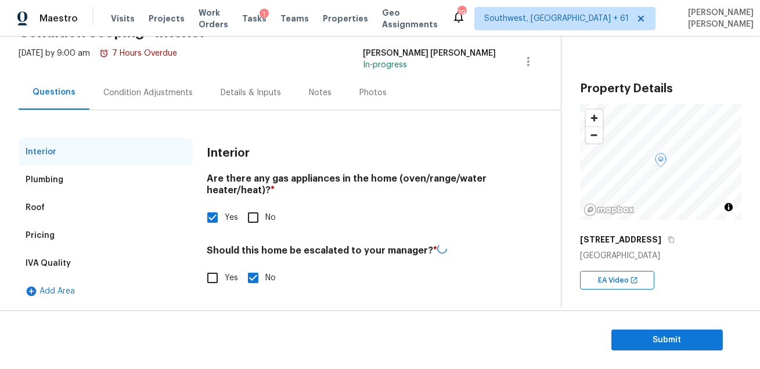
click at [142, 98] on div "Condition Adjustments" at bounding box center [147, 92] width 117 height 34
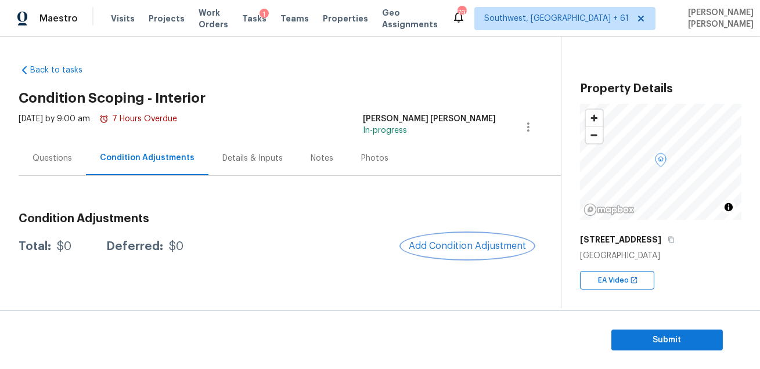
click at [462, 241] on span "Add Condition Adjustment" at bounding box center [466, 246] width 117 height 10
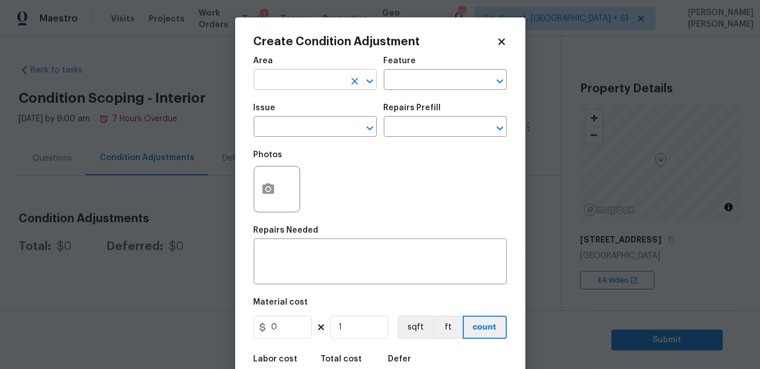
click at [283, 77] on input "text" at bounding box center [299, 81] width 91 height 18
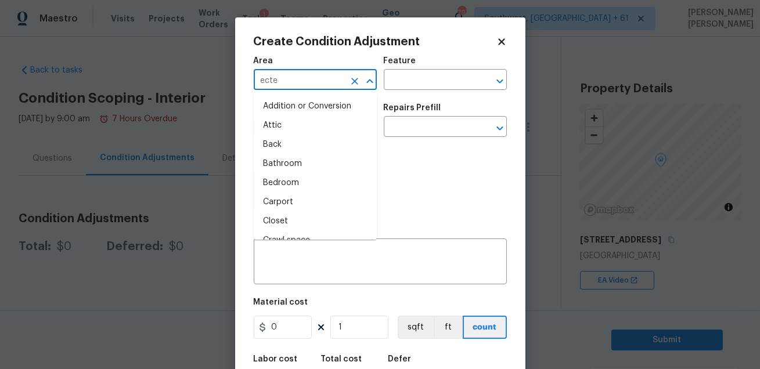
type input "ecter"
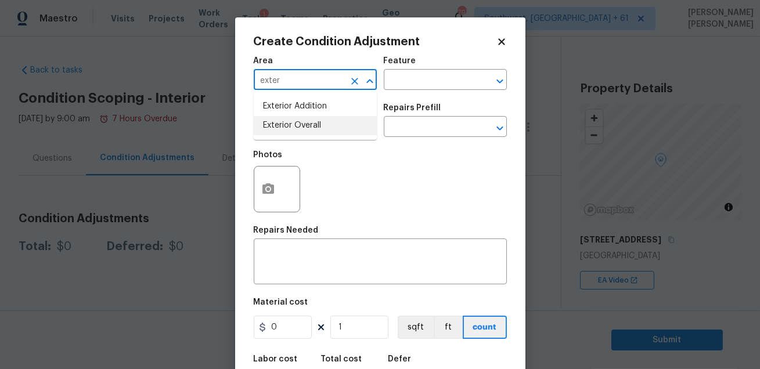
click at [298, 126] on li "Exterior Overall" at bounding box center [315, 125] width 123 height 19
type input "Exterior Overall"
click at [403, 79] on input "text" at bounding box center [429, 81] width 91 height 18
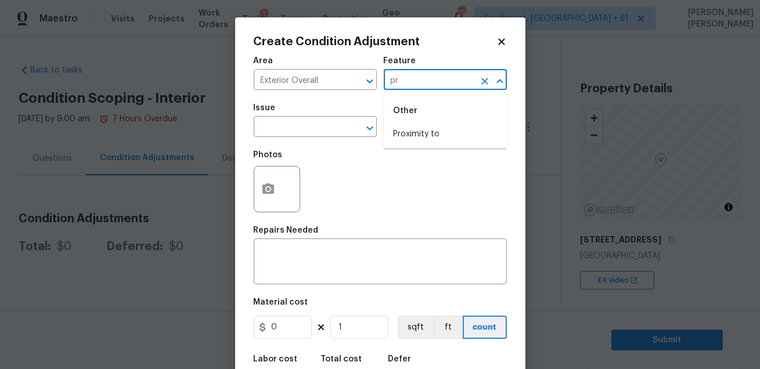
type input "p"
type input "o"
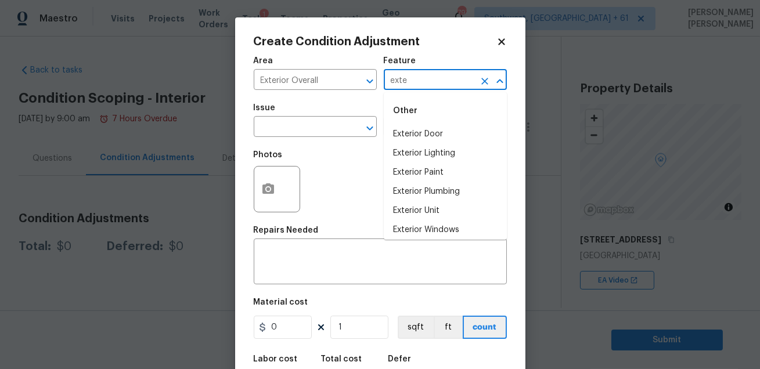
type input "exter"
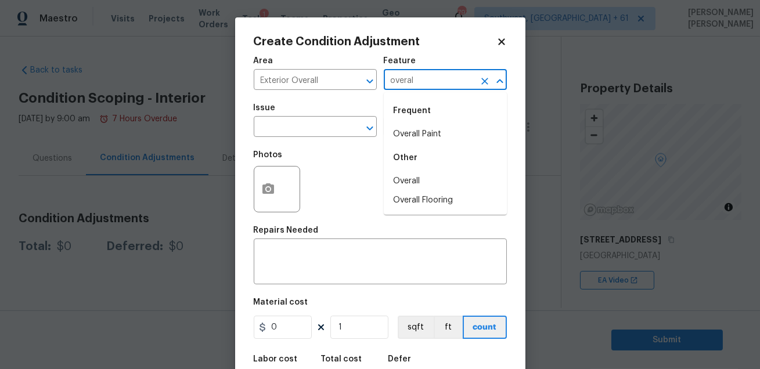
type input "overall"
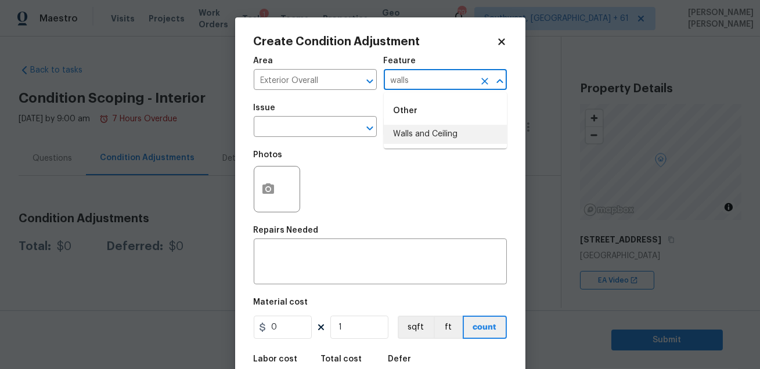
click at [407, 143] on li "Walls and Ceiling" at bounding box center [445, 134] width 123 height 19
type input "Walls and Ceiling"
click at [301, 128] on input "text" at bounding box center [299, 128] width 91 height 18
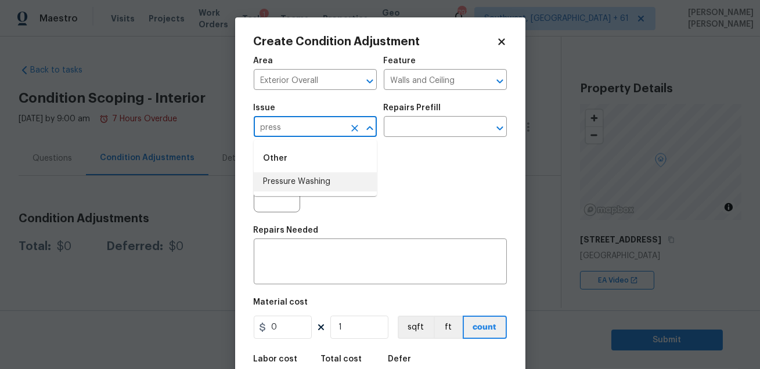
click at [288, 188] on li "Pressure Washing" at bounding box center [315, 181] width 123 height 19
type input "Pressure Washing"
click at [390, 136] on input "text" at bounding box center [429, 128] width 91 height 18
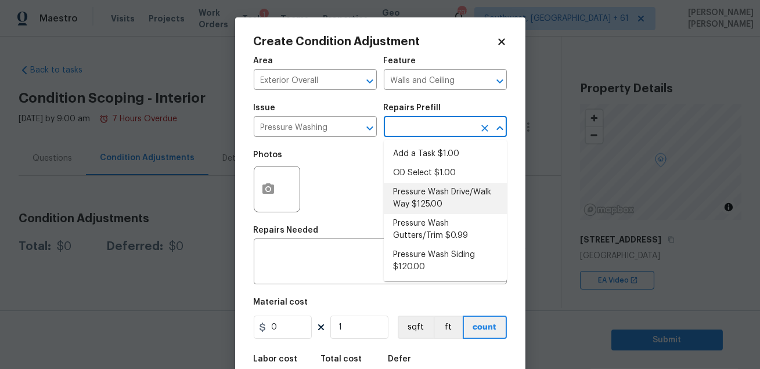
click at [473, 193] on li "Pressure Wash Drive/Walk Way $125.00" at bounding box center [445, 198] width 123 height 31
type input "Siding"
type textarea "Pressure wash the driveways/walkways as directed by the PM. Ensure that all deb…"
type input "125"
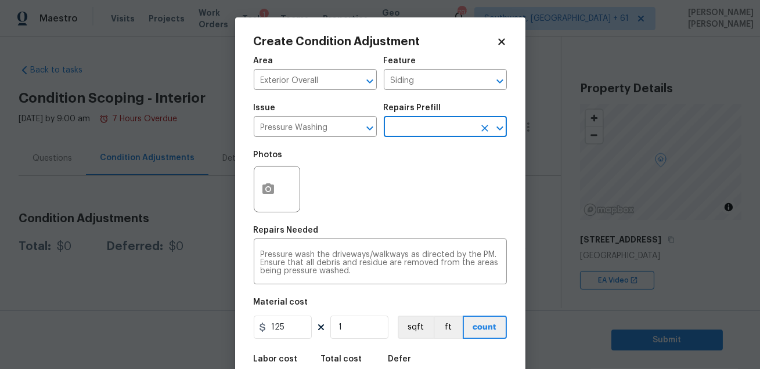
scroll to position [64, 0]
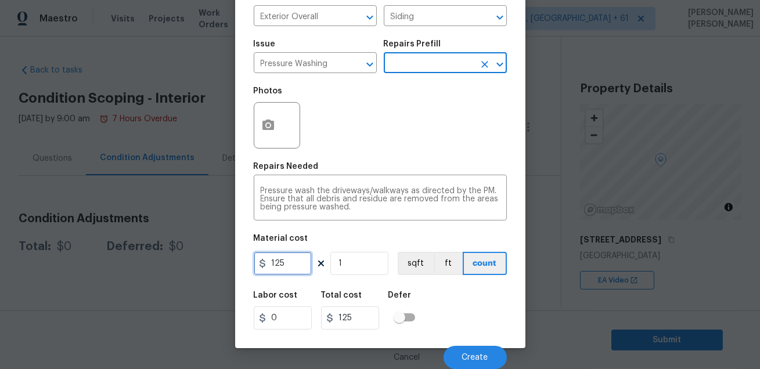
click at [308, 260] on input "125" at bounding box center [283, 263] width 58 height 23
type input "350"
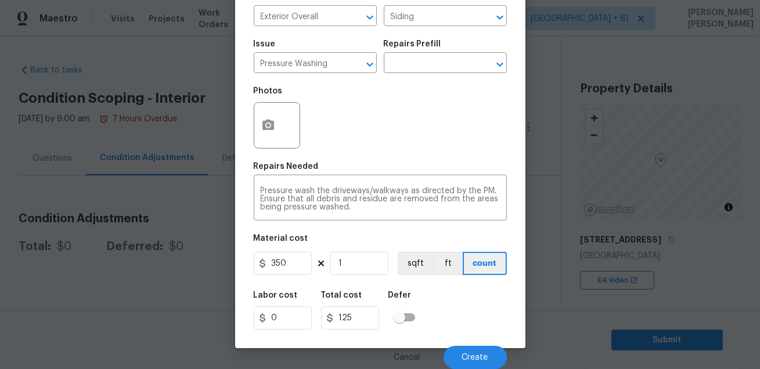
type input "350"
click at [471, 305] on div "Labor cost 0 Total cost 350 Defer" at bounding box center [380, 310] width 253 height 52
click at [473, 350] on button "Create" at bounding box center [474, 357] width 63 height 23
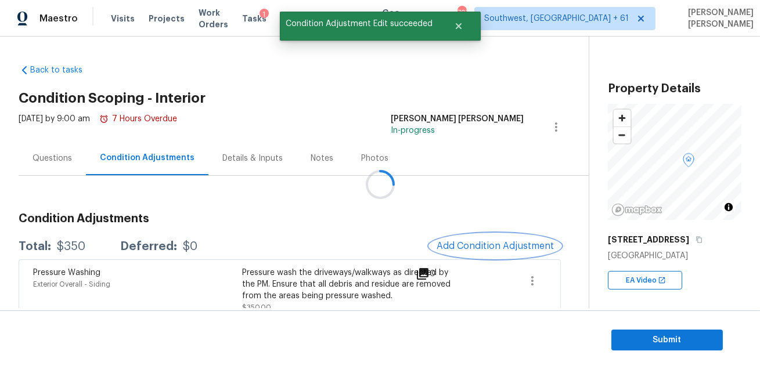
scroll to position [0, 0]
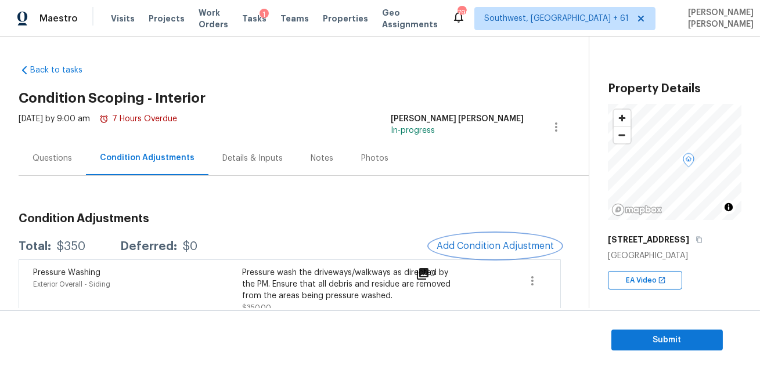
click at [453, 241] on span "Add Condition Adjustment" at bounding box center [494, 246] width 117 height 10
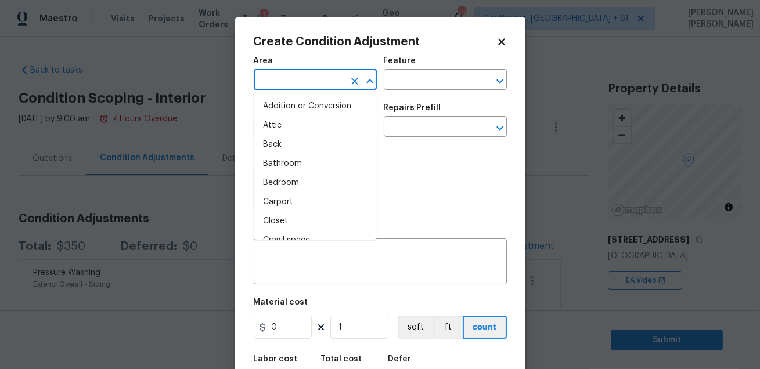
click at [277, 77] on input "text" at bounding box center [299, 81] width 91 height 18
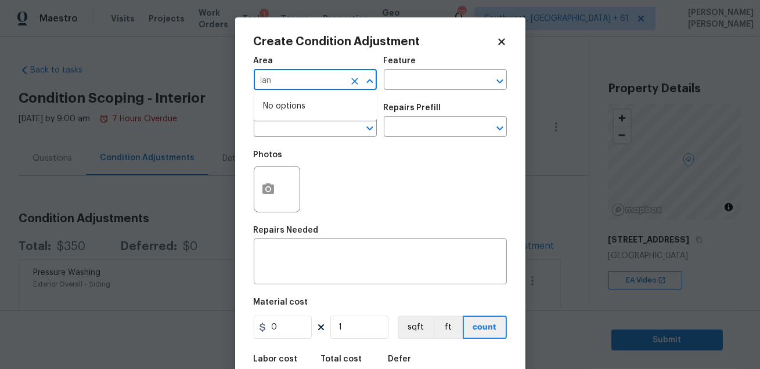
type input "land"
click at [331, 130] on li "Exterior Overall" at bounding box center [315, 125] width 123 height 19
type input "Exterior Overall"
click at [411, 71] on div "Feature" at bounding box center [445, 64] width 123 height 15
click at [407, 78] on input "text" at bounding box center [429, 81] width 91 height 18
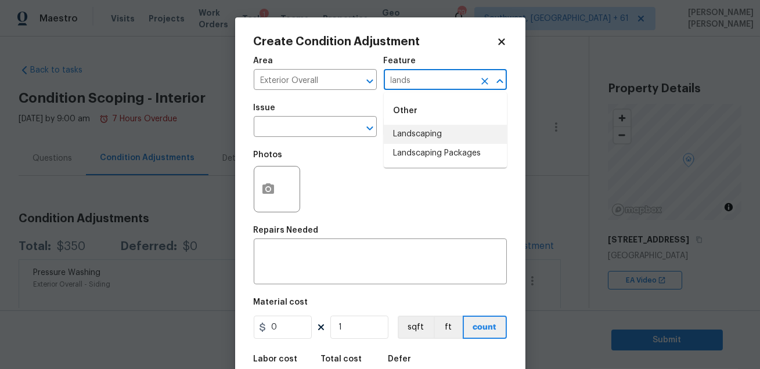
click at [414, 128] on li "Landscaping" at bounding box center [445, 134] width 123 height 19
type input "Landscaping"
click at [319, 117] on div "Issue" at bounding box center [315, 111] width 123 height 15
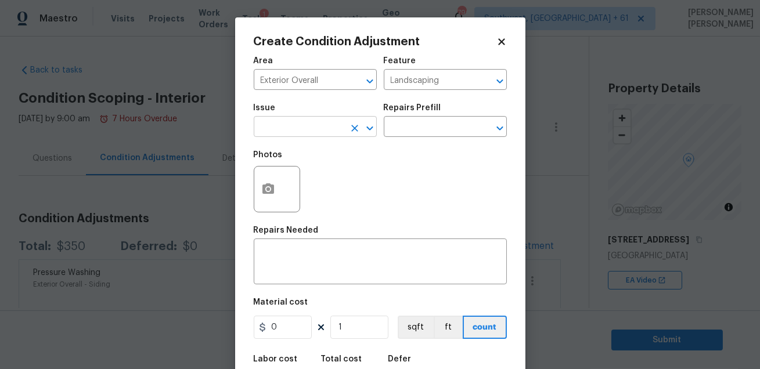
click at [316, 124] on input "text" at bounding box center [299, 128] width 91 height 18
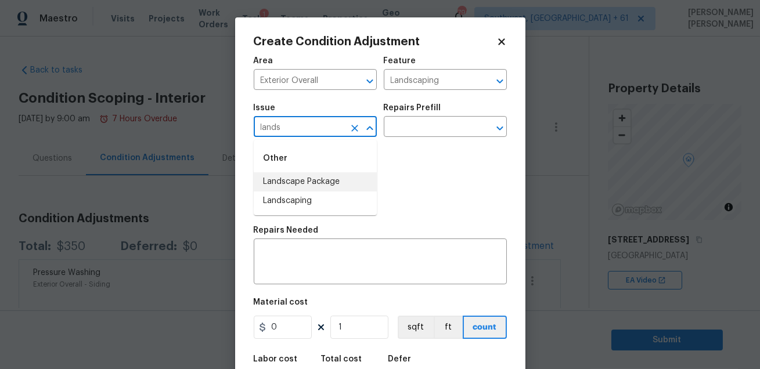
click at [315, 179] on li "Landscape Package" at bounding box center [315, 181] width 123 height 19
type input "Landscape Package"
click at [414, 138] on div "Issue Landscape Package ​ Repairs Prefill ​" at bounding box center [380, 120] width 253 height 47
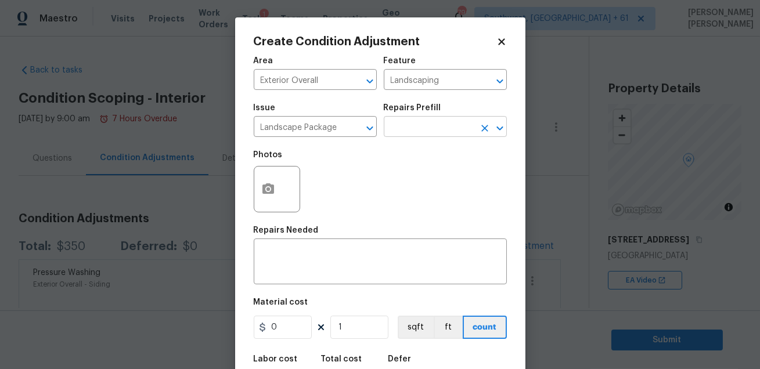
click at [422, 131] on input "text" at bounding box center [429, 128] width 91 height 18
click at [422, 185] on div "Photos" at bounding box center [380, 181] width 253 height 75
click at [426, 135] on input "text" at bounding box center [429, 128] width 91 height 18
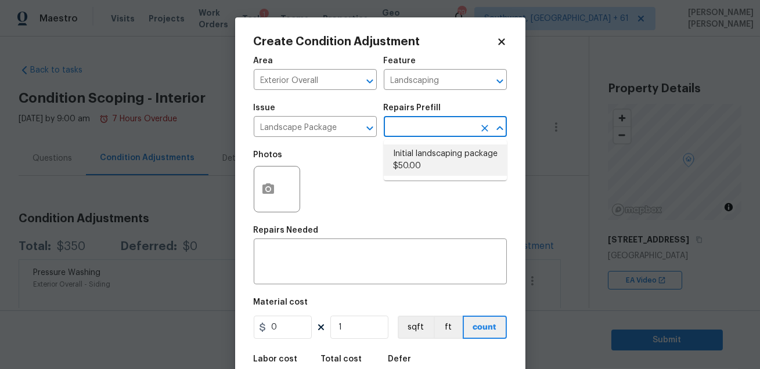
click at [422, 147] on li "Initial landscaping package $50.00" at bounding box center [445, 159] width 123 height 31
type input "Home Readiness Packages"
type textarea "Mowing of grass up to 6" in height. Mow, edge along driveways & sidewalks, trim…"
type input "50"
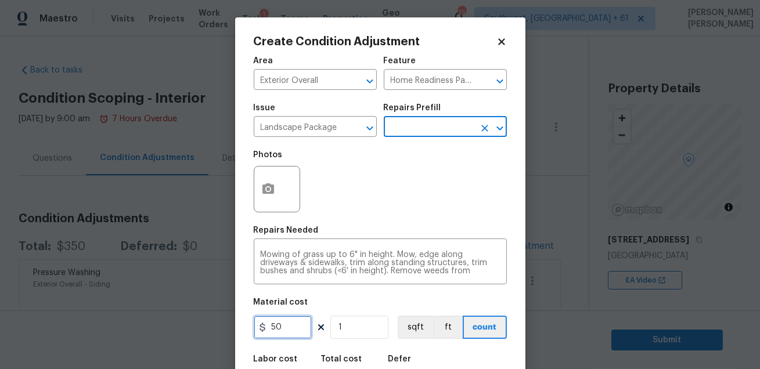
click at [303, 326] on input "50" at bounding box center [283, 327] width 58 height 23
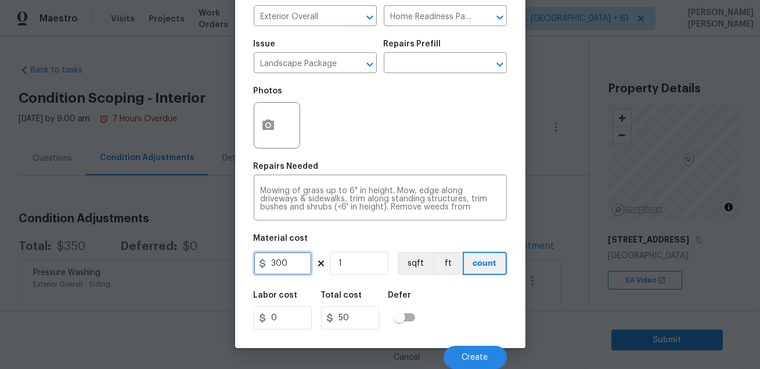
type input "300"
click at [453, 326] on div "Labor cost 0 Total cost 300 Defer" at bounding box center [380, 310] width 253 height 52
click at [455, 353] on button "Create" at bounding box center [474, 357] width 63 height 23
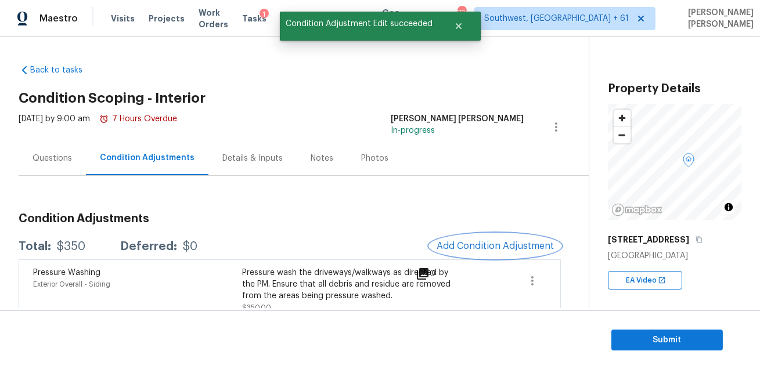
scroll to position [0, 0]
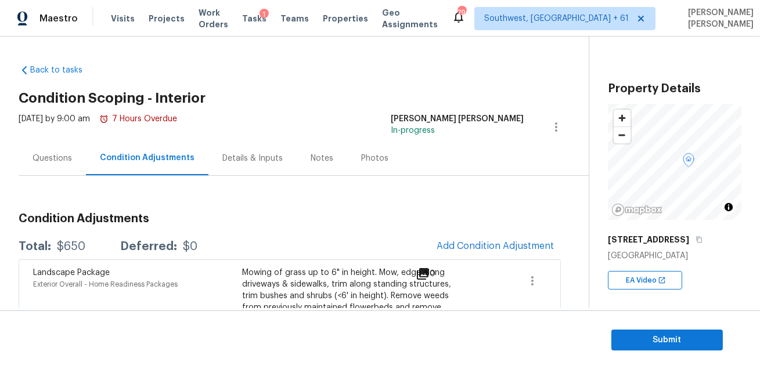
click at [466, 232] on div "Condition Adjustments Total: $650 Deferred: $0 Add Condition Adjustment Landsca…" at bounding box center [290, 316] width 542 height 225
click at [464, 247] on span "Add Condition Adjustment" at bounding box center [494, 246] width 117 height 10
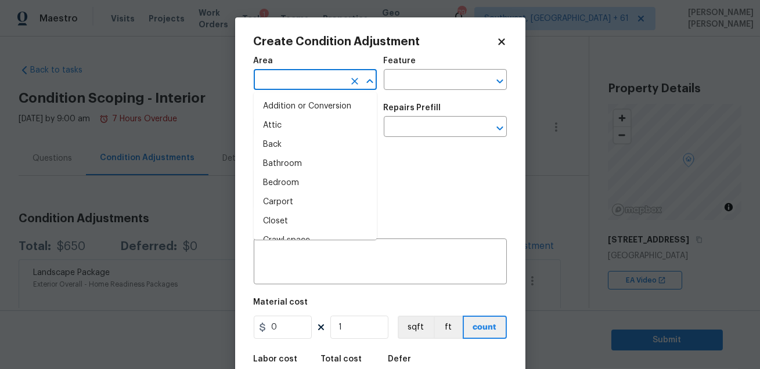
click at [305, 82] on input "text" at bounding box center [299, 81] width 91 height 18
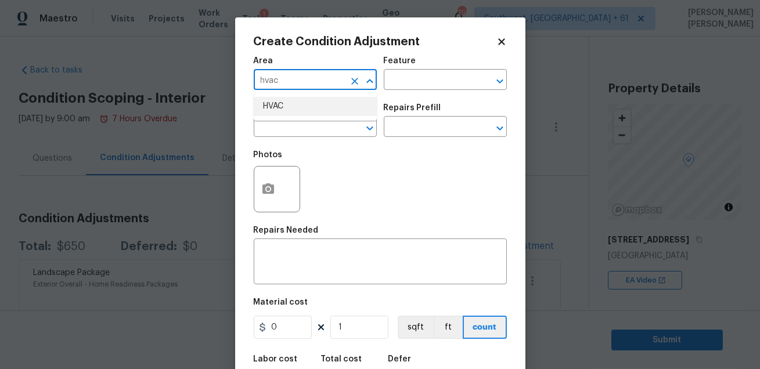
click at [312, 107] on li "HVAC" at bounding box center [315, 106] width 123 height 19
type input "HVAC"
click at [387, 83] on input "text" at bounding box center [429, 81] width 91 height 18
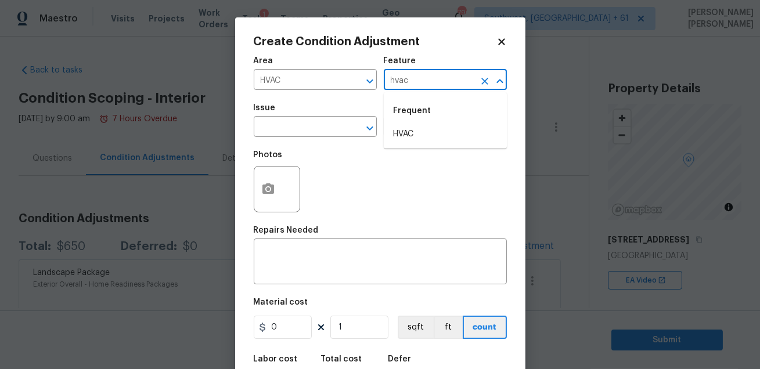
click at [410, 117] on div "Frequent" at bounding box center [445, 111] width 123 height 28
click at [408, 127] on li "HVAC" at bounding box center [445, 134] width 123 height 19
type input "HVAC"
click at [293, 126] on input "text" at bounding box center [299, 128] width 91 height 18
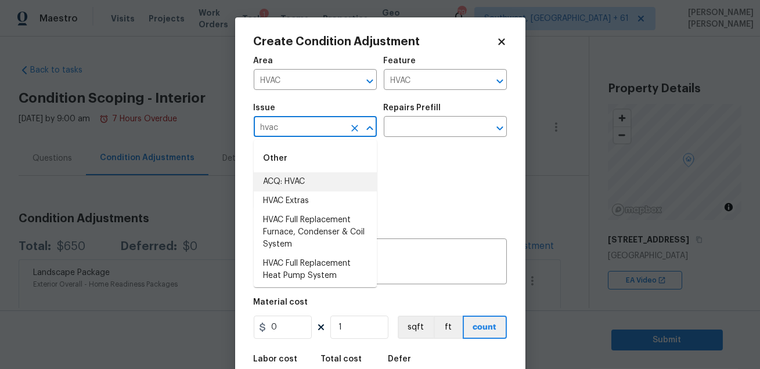
click at [283, 182] on li "ACQ: HVAC" at bounding box center [315, 181] width 123 height 19
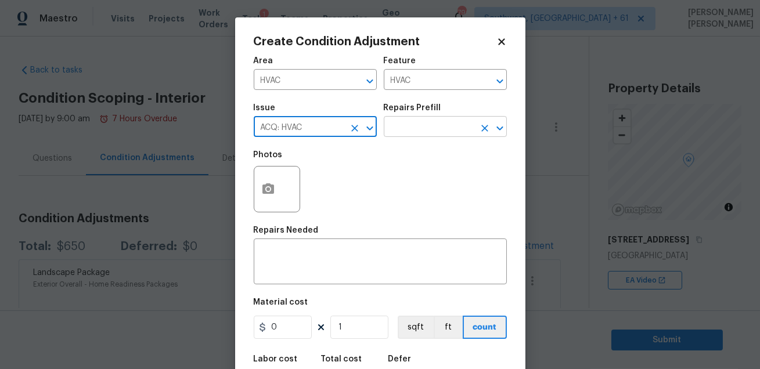
type input "ACQ: HVAC"
click at [408, 124] on input "text" at bounding box center [429, 128] width 91 height 18
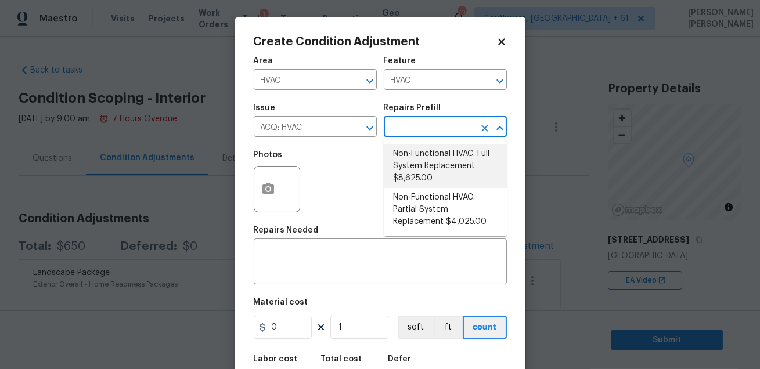
click at [428, 173] on li "Non-Functional HVAC. Full System Replacement $8,625.00" at bounding box center [445, 166] width 123 height 44
type input "Acquisition"
type textarea "Acquisition Scope: Full System Replacement"
type input "8625"
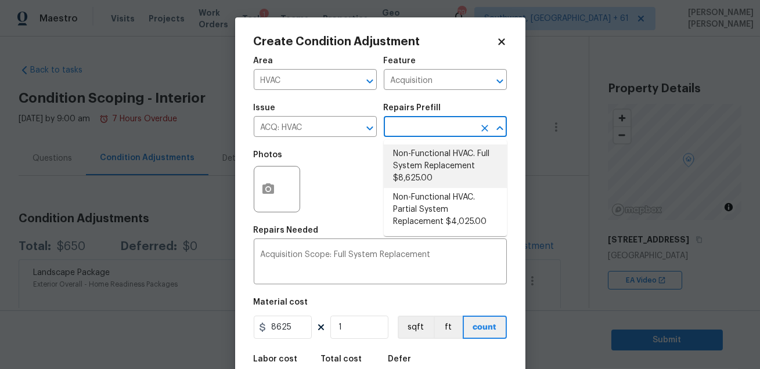
click at [426, 151] on li "Non-Functional HVAC. Full System Replacement $8,625.00" at bounding box center [445, 166] width 123 height 44
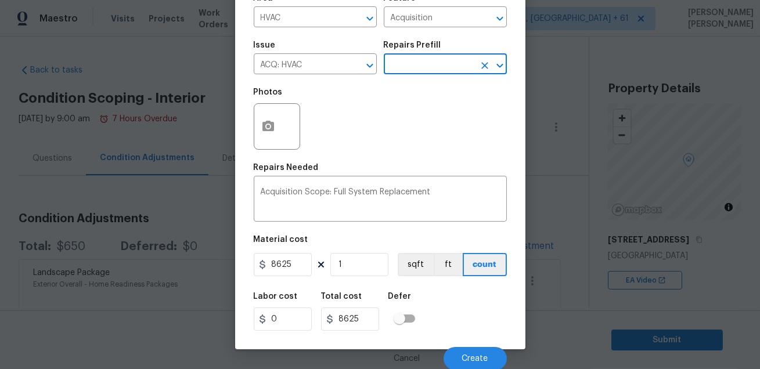
scroll to position [64, 0]
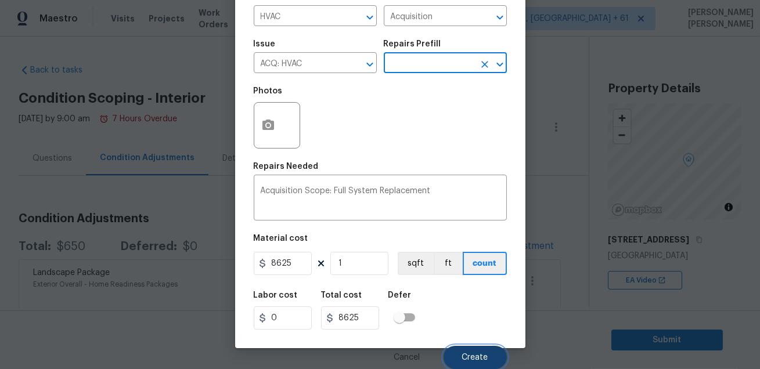
click at [467, 353] on span "Create" at bounding box center [475, 357] width 26 height 9
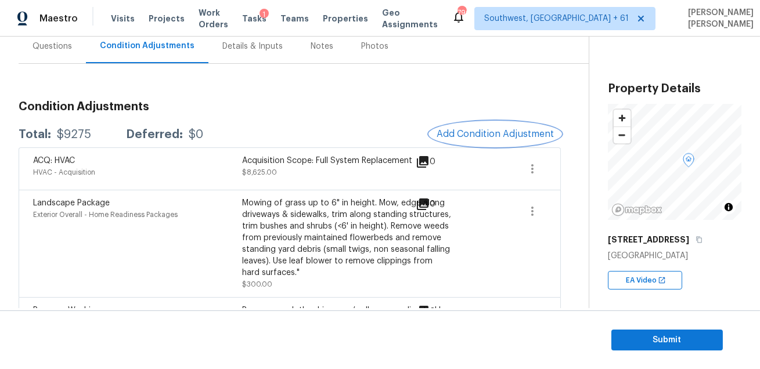
scroll to position [128, 0]
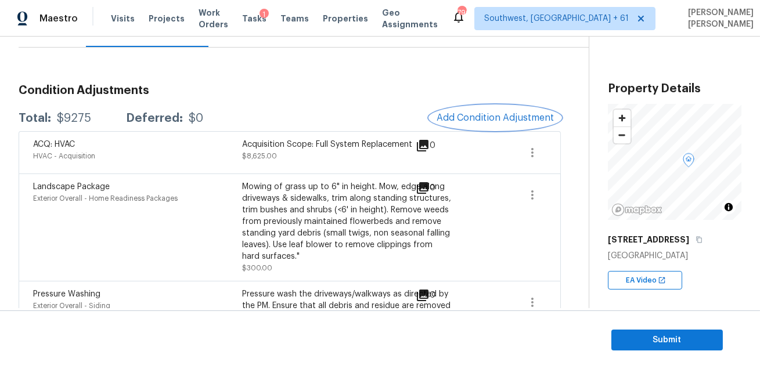
click at [457, 113] on span "Add Condition Adjustment" at bounding box center [494, 118] width 117 height 10
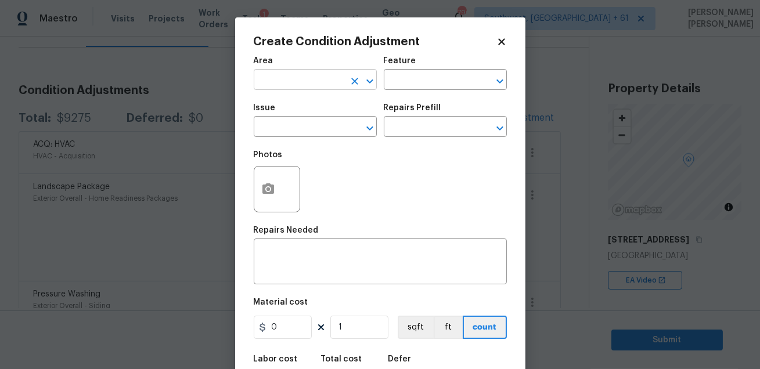
click at [278, 79] on input "text" at bounding box center [299, 81] width 91 height 18
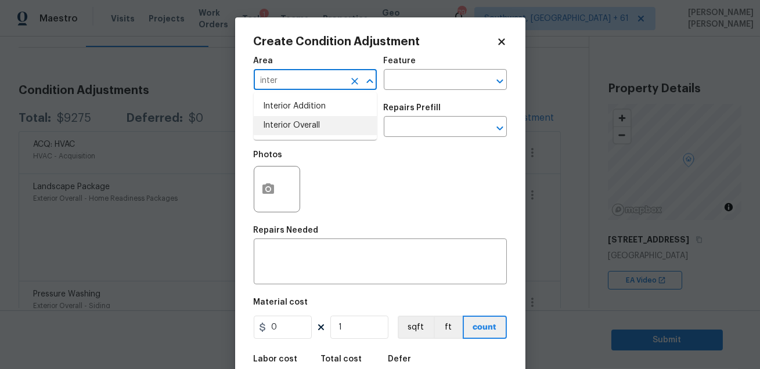
click at [295, 125] on li "Interior Overall" at bounding box center [315, 125] width 123 height 19
type input "Interior Overall"
click at [420, 79] on input "text" at bounding box center [429, 81] width 91 height 18
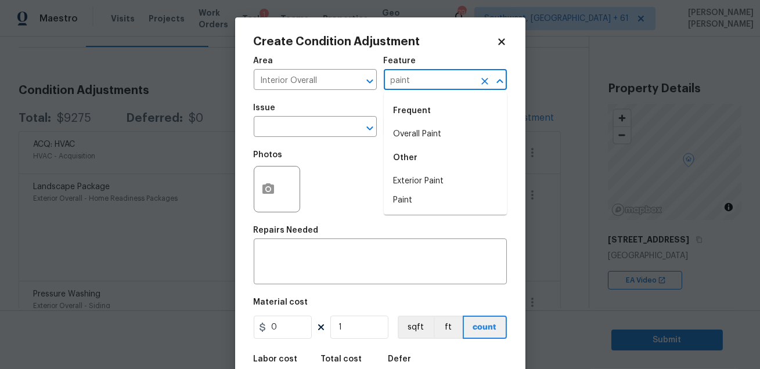
click at [421, 122] on div "Frequent" at bounding box center [445, 111] width 123 height 28
click at [412, 136] on li "Overall Paint" at bounding box center [445, 134] width 123 height 19
type input "Overall Paint"
click at [309, 134] on input "text" at bounding box center [299, 128] width 91 height 18
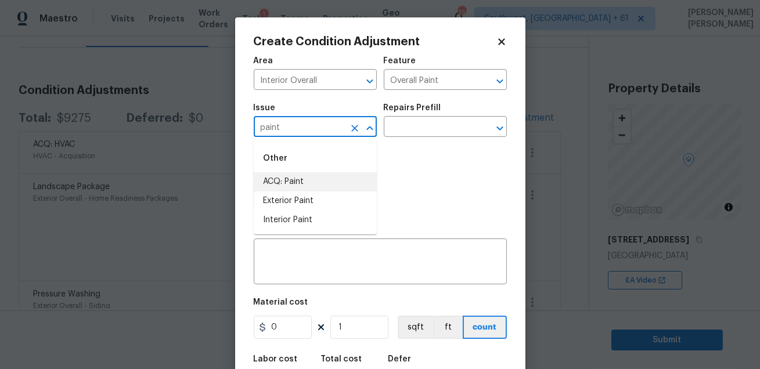
click at [302, 178] on li "ACQ: Paint" at bounding box center [315, 181] width 123 height 19
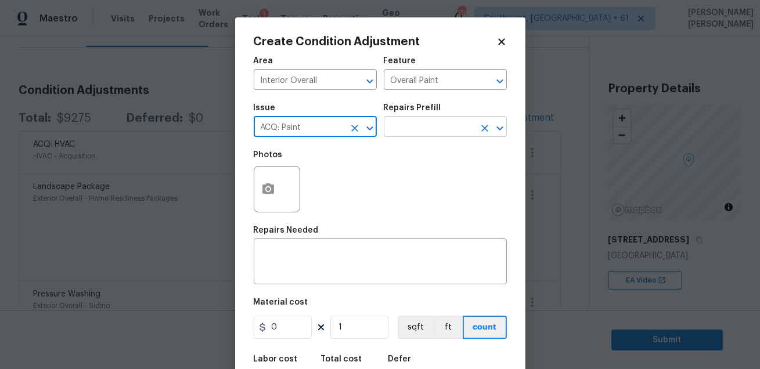
type input "ACQ: Paint"
click at [429, 124] on input "text" at bounding box center [429, 128] width 91 height 18
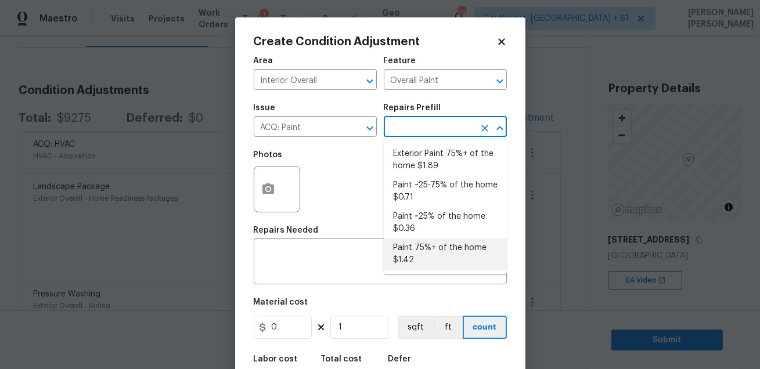
click at [431, 247] on li "Paint 75%+ of the home $1.42" at bounding box center [445, 253] width 123 height 31
type input "Acquisition"
type textarea "Acquisition Scope: 75%+ of the home will likely require interior paint"
type input "1.42"
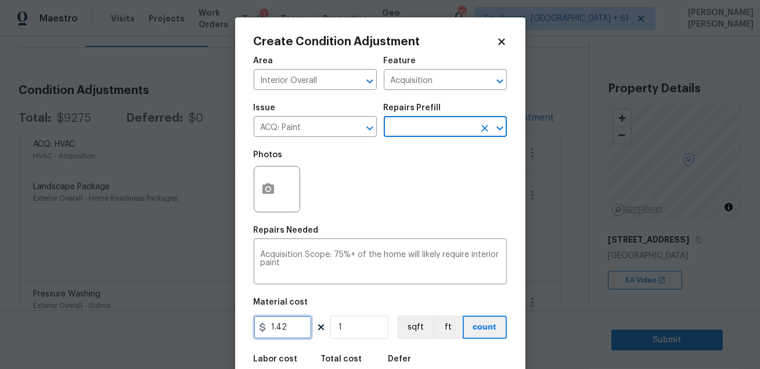
click at [303, 324] on input "1.42" at bounding box center [283, 327] width 58 height 23
type input "0"
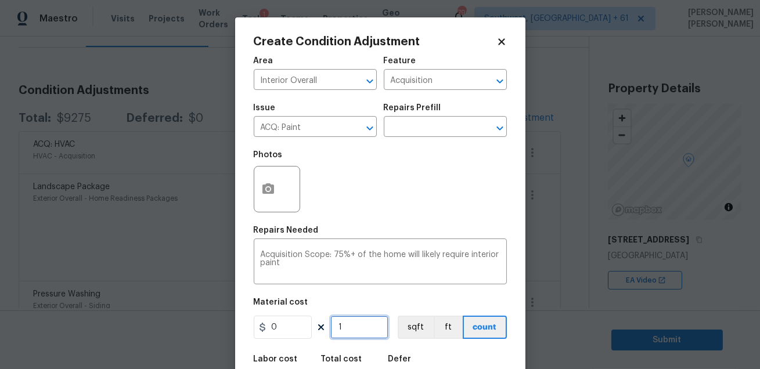
type input "0"
click at [350, 328] on input "1" at bounding box center [359, 327] width 58 height 23
paste input "2"
type input "2011"
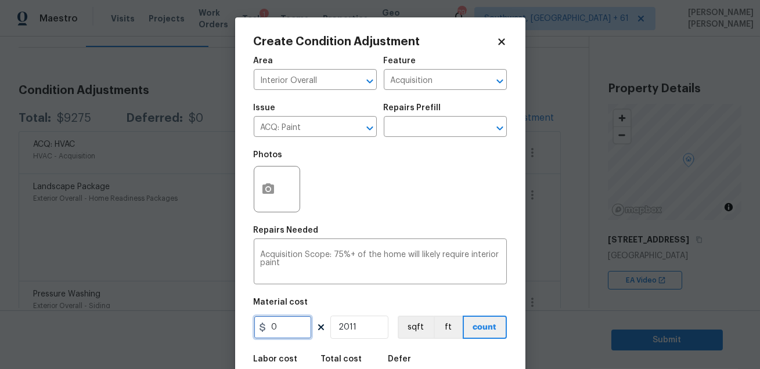
click at [292, 330] on input "0" at bounding box center [283, 327] width 58 height 23
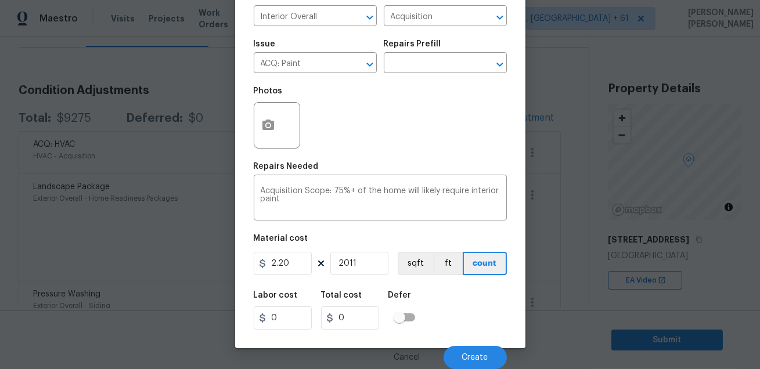
click at [453, 319] on div "Labor cost 0 Total cost 0 Defer" at bounding box center [380, 310] width 253 height 52
type input "2.2"
type input "4424.200000000001"
click at [375, 207] on textarea "Acquisition Scope: 75%+ of the home will likely require interior paint" at bounding box center [380, 199] width 239 height 24
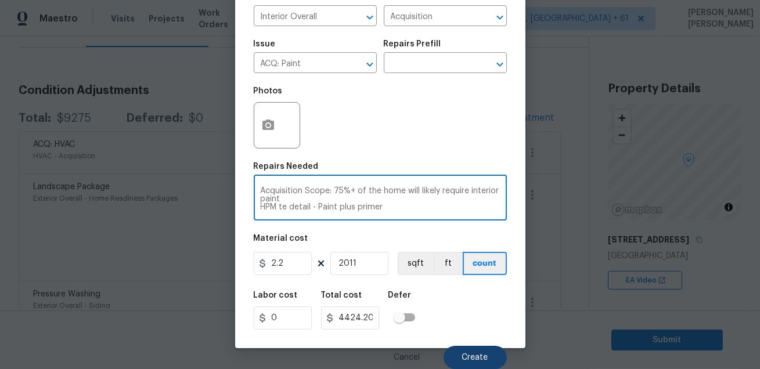
type textarea "Acquisition Scope: 75%+ of the home will likely require interior paint HPM te d…"
click at [469, 351] on button "Create" at bounding box center [474, 357] width 63 height 23
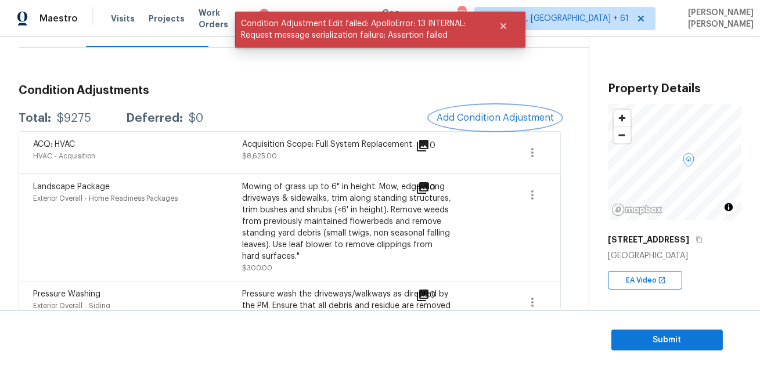
scroll to position [0, 0]
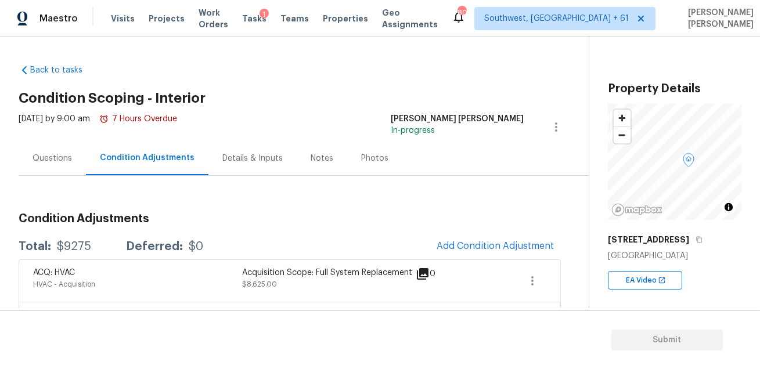
scroll to position [94, 0]
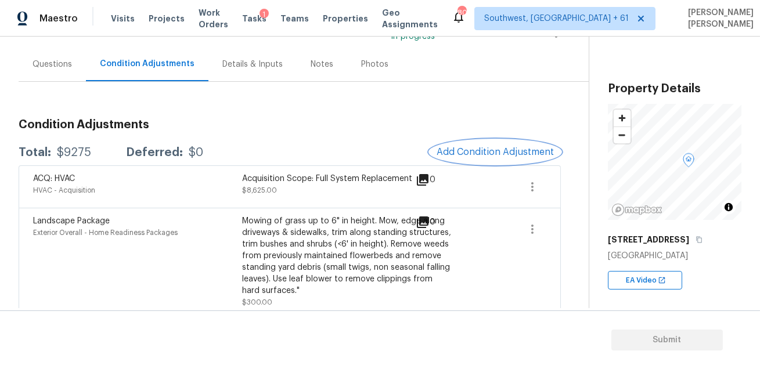
click at [473, 155] on span "Add Condition Adjustment" at bounding box center [494, 152] width 117 height 10
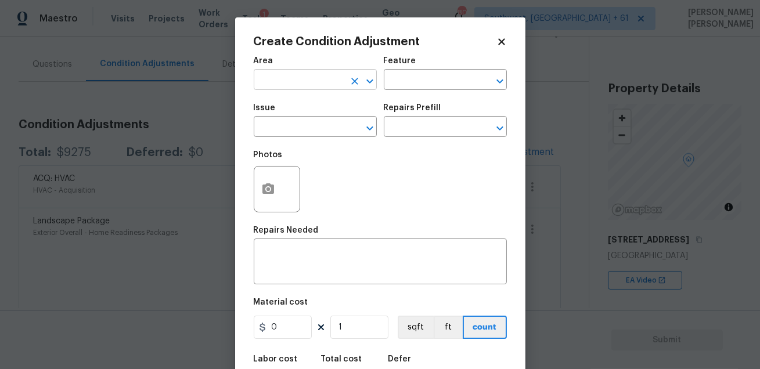
click at [286, 76] on input "text" at bounding box center [299, 81] width 91 height 18
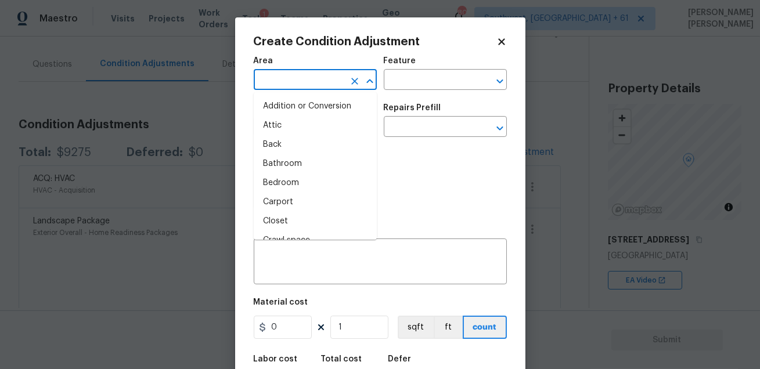
type input "i"
type input "n"
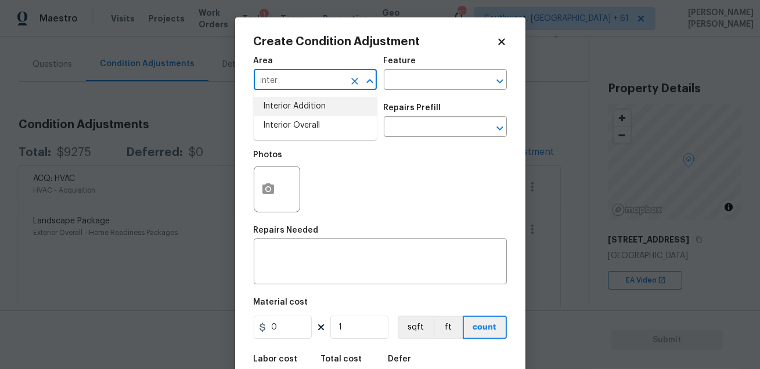
click at [295, 123] on li "Interior Overall" at bounding box center [315, 125] width 123 height 19
type input "Interior Overall"
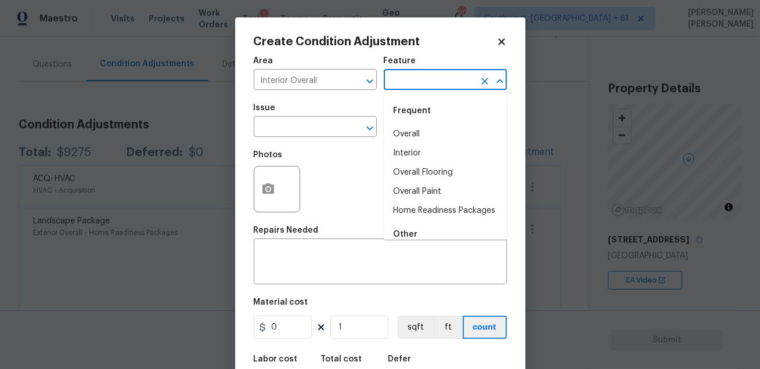
click at [397, 88] on input "text" at bounding box center [429, 81] width 91 height 18
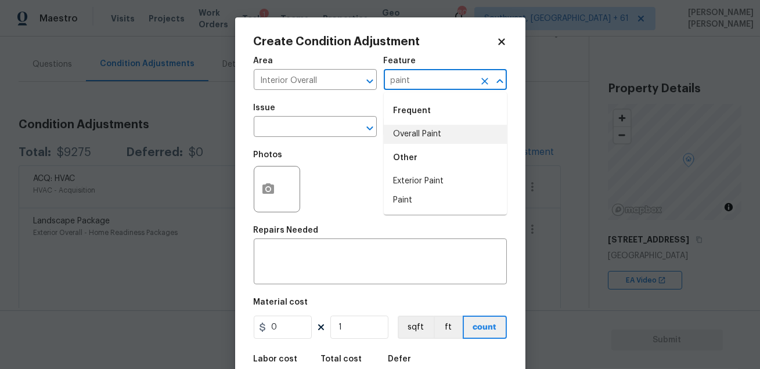
click at [402, 138] on li "Overall Paint" at bounding box center [445, 134] width 123 height 19
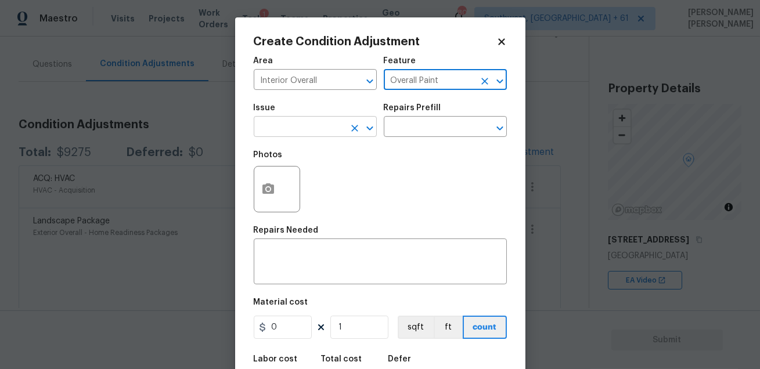
type input "Overall Paint"
click at [302, 129] on input "text" at bounding box center [299, 128] width 91 height 18
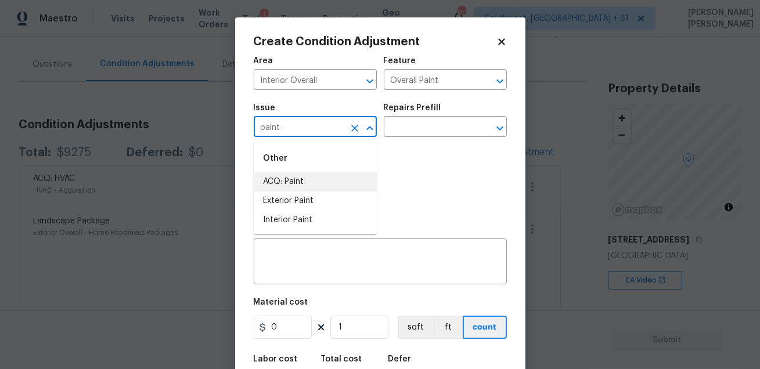
click at [301, 189] on li "ACQ: Paint" at bounding box center [315, 181] width 123 height 19
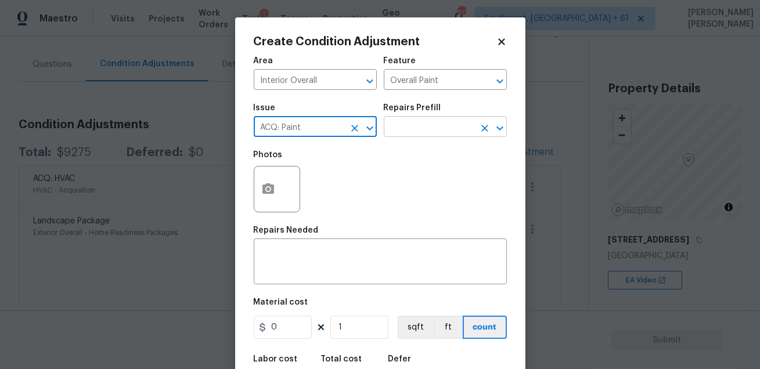
type input "ACQ: Paint"
click at [435, 121] on input "text" at bounding box center [429, 128] width 91 height 18
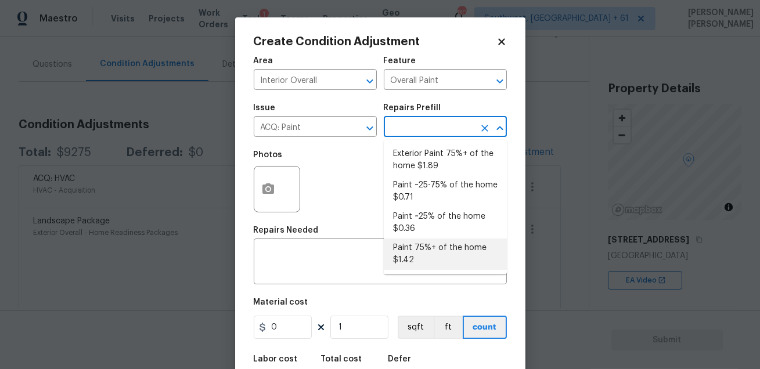
click at [420, 251] on li "Paint 75%+ of the home $1.42" at bounding box center [445, 253] width 123 height 31
type input "Acquisition"
type textarea "Acquisition Scope: 75%+ of the home will likely require interior paint"
type input "1.42"
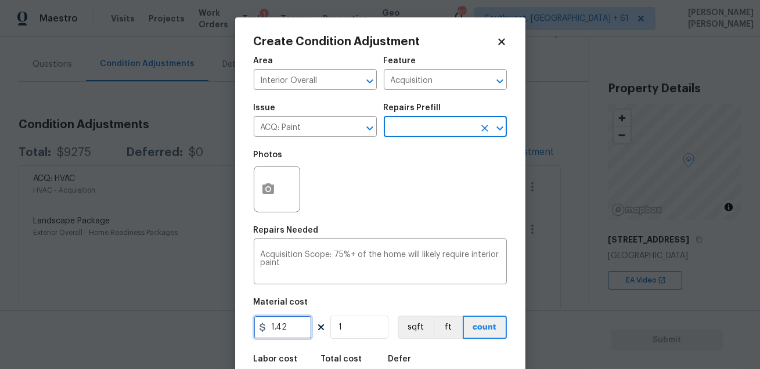
click at [303, 317] on input "1.42" at bounding box center [283, 327] width 58 height 23
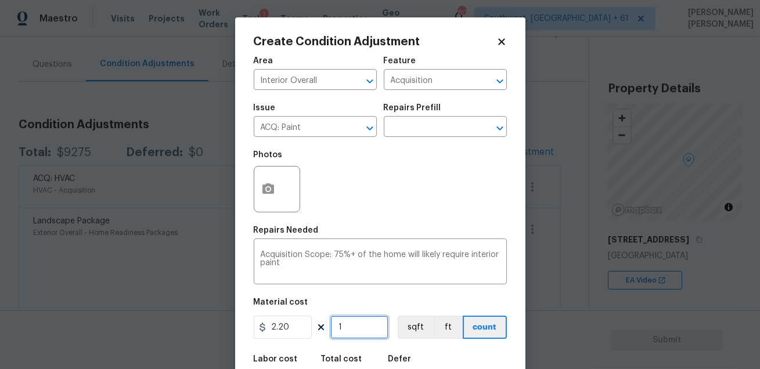
type input "2.2"
click at [366, 331] on input "1" at bounding box center [359, 327] width 58 height 23
type input "0"
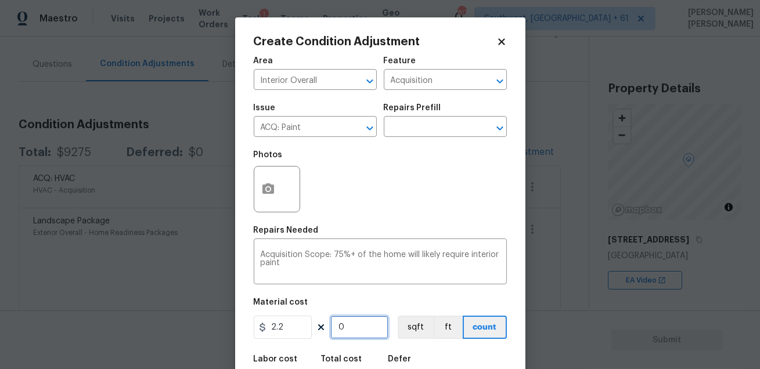
type input "2"
type input "4.4"
type input "20"
type input "44.00000000000001"
type input "201"
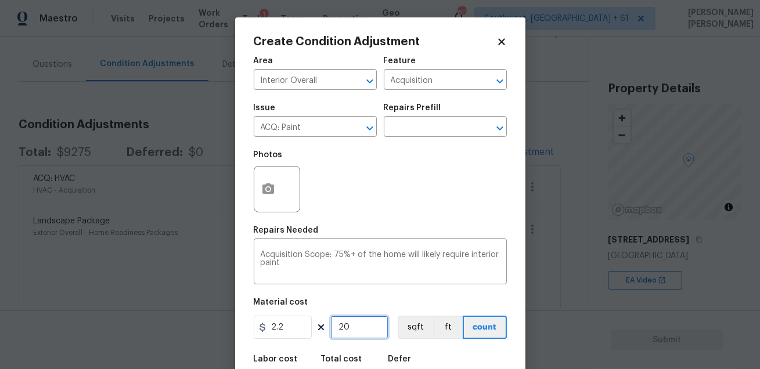
type input "442.20000000000005"
type input "2011"
type input "4424.200000000001"
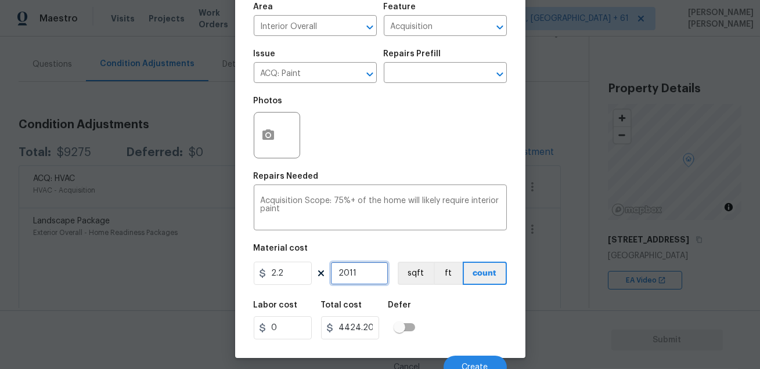
scroll to position [64, 0]
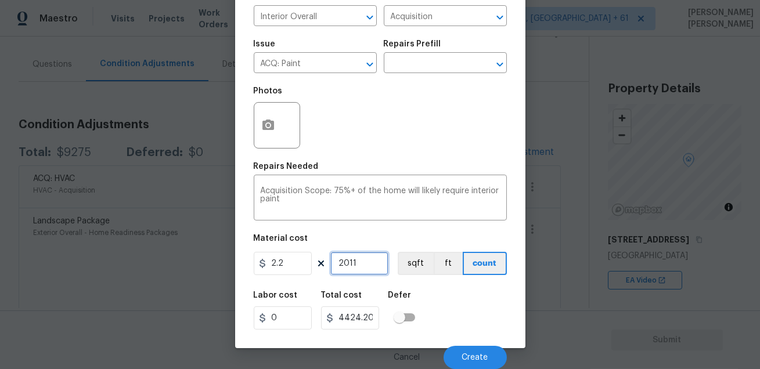
type input "2011"
click at [461, 299] on div "Labor cost 0 Total cost 4424.200000000001 Defer" at bounding box center [380, 310] width 253 height 52
click at [356, 321] on input "4424.200000000001" at bounding box center [350, 317] width 58 height 23
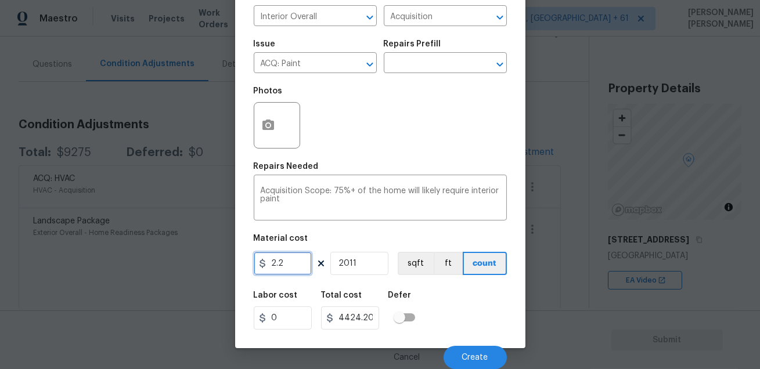
click at [286, 272] on input "2.2" at bounding box center [283, 263] width 58 height 23
paste input "4424.200000000001"
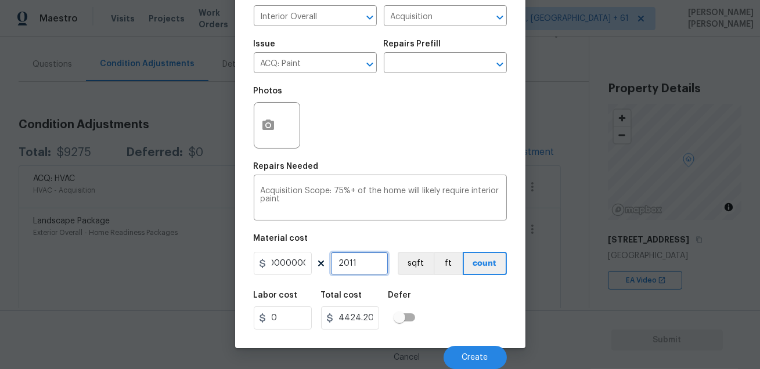
type input "4424.2"
type input "8897066.2"
click at [359, 267] on input "2011" at bounding box center [359, 263] width 58 height 23
type input "0"
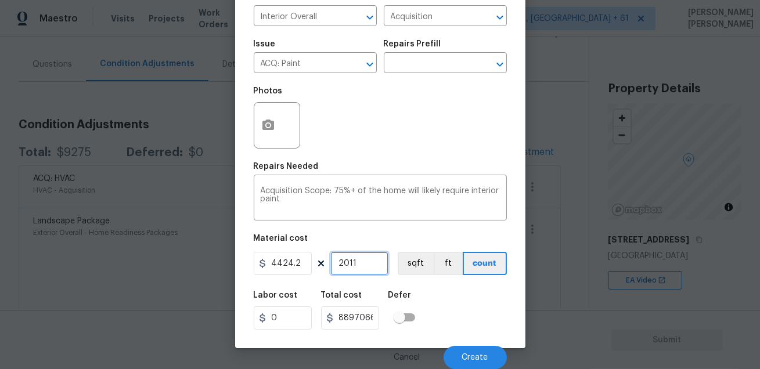
type input "0"
type input "1"
type input "4424.2"
type input "1"
click at [473, 301] on div "Labor cost 0 Total cost 4424.2 Defer" at bounding box center [380, 310] width 253 height 52
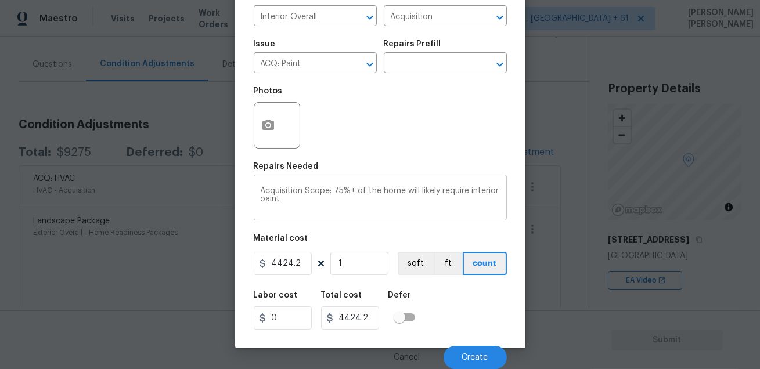
click at [384, 198] on textarea "Acquisition Scope: 75%+ of the home will likely require interior paint" at bounding box center [380, 199] width 239 height 24
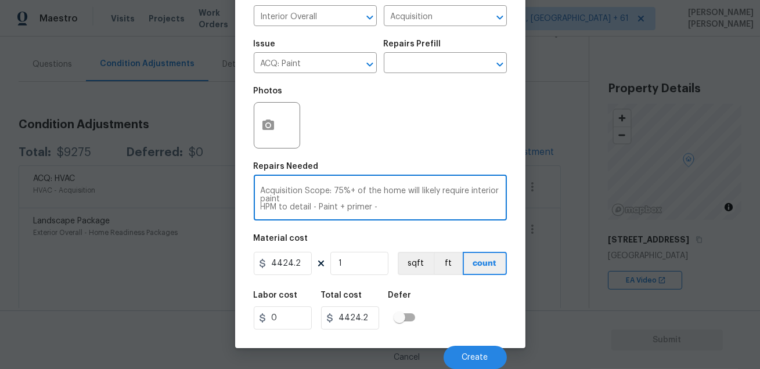
paste textarea "$2.20X2011=$4,424.20"
type textarea "Acquisition Scope: 75%+ of the home will likely require interior paint HPM to d…"
click at [461, 350] on button "Create" at bounding box center [474, 357] width 63 height 23
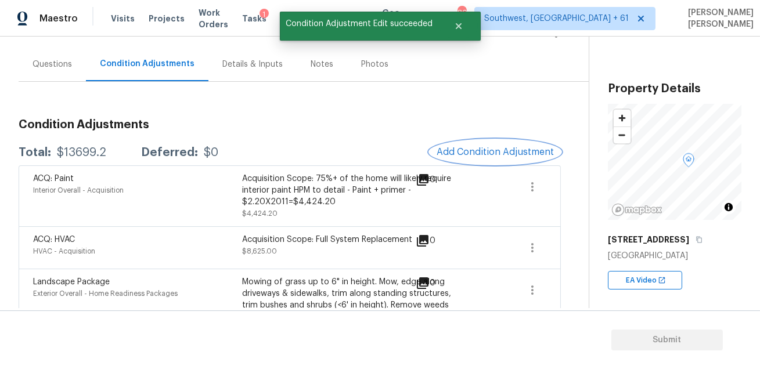
click at [462, 148] on span "Add Condition Adjustment" at bounding box center [494, 152] width 117 height 10
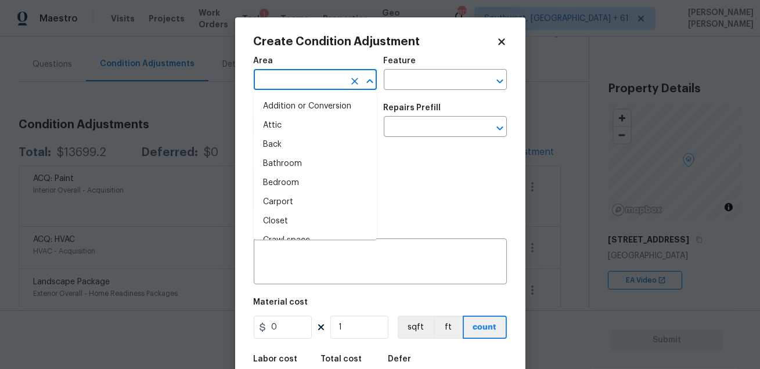
click at [285, 84] on input "text" at bounding box center [299, 81] width 91 height 18
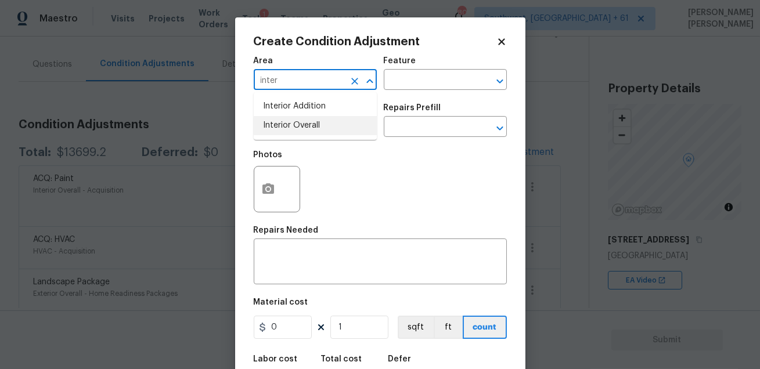
click at [312, 131] on li "Interior Overall" at bounding box center [315, 125] width 123 height 19
type input "Interior Overall"
click at [404, 88] on input "text" at bounding box center [429, 81] width 91 height 18
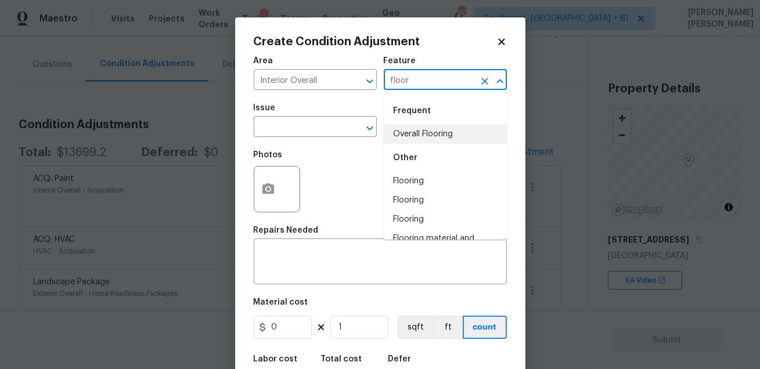
click at [399, 129] on li "Overall Flooring" at bounding box center [445, 134] width 123 height 19
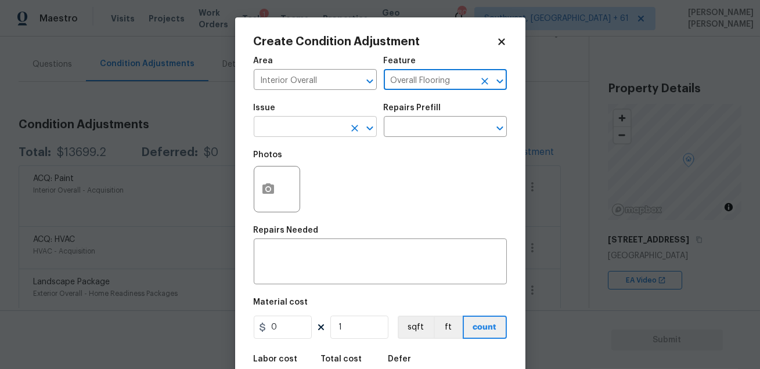
type input "Overall Flooring"
click at [300, 133] on input "text" at bounding box center [299, 128] width 91 height 18
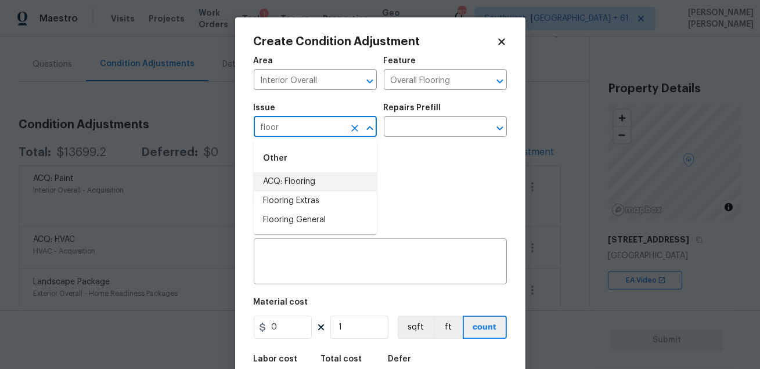
click at [295, 189] on li "ACQ: Flooring" at bounding box center [315, 181] width 123 height 19
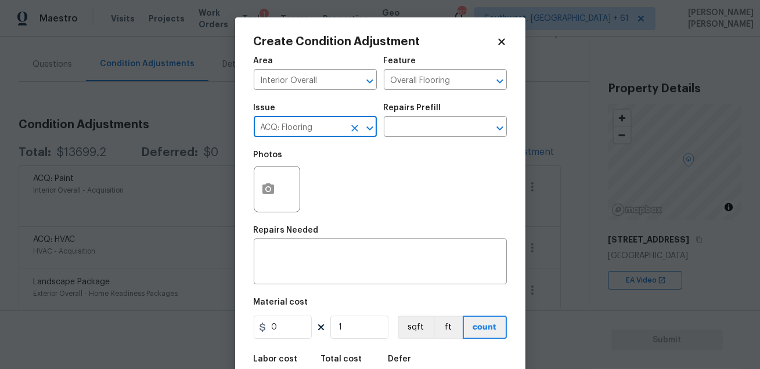
type input "ACQ: Flooring"
click at [443, 100] on div "Issue ACQ: Flooring ​ Repairs Prefill ​" at bounding box center [380, 120] width 253 height 47
click at [418, 127] on input "text" at bounding box center [429, 128] width 91 height 18
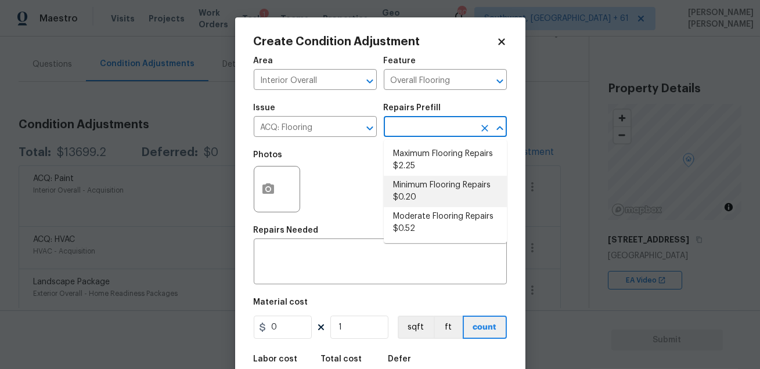
click at [420, 189] on li "Minimum Flooring Repairs $0.20" at bounding box center [445, 191] width 123 height 31
type input "Acquisition"
type textarea "Acquisition Scope: Minimum flooring repairs"
type input "0.2"
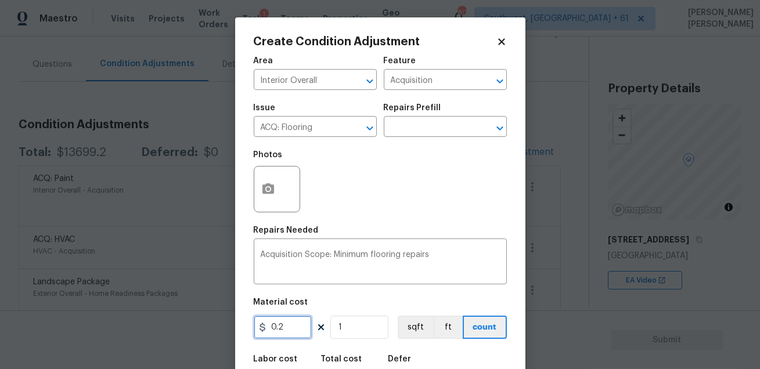
click at [301, 332] on input "0.2" at bounding box center [283, 327] width 58 height 23
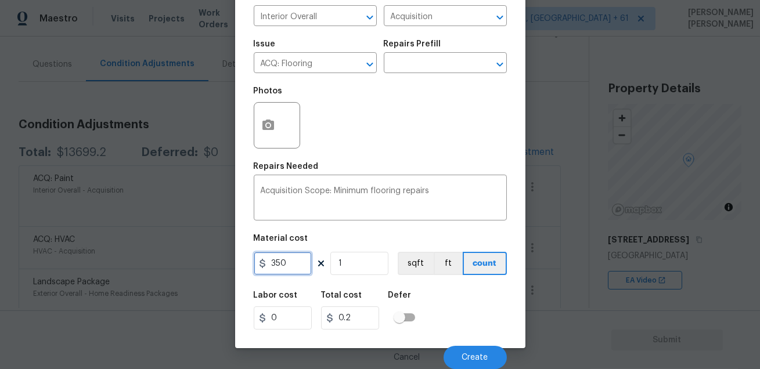
type input "350"
click at [451, 315] on div "Labor cost 0 Total cost 0.2 Defer" at bounding box center [380, 310] width 253 height 52
type input "350"
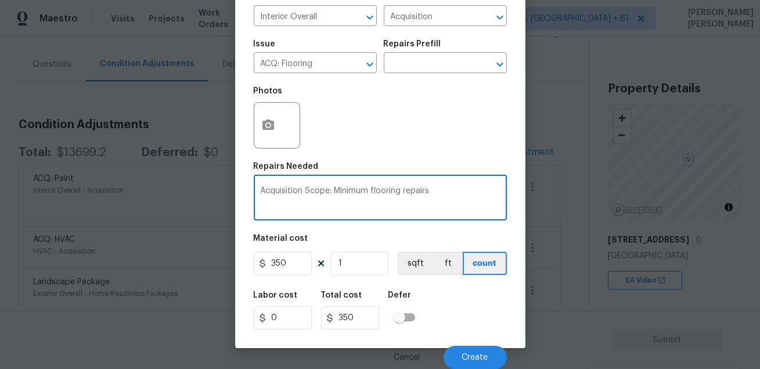
click at [422, 203] on textarea "Acquisition Scope: Minimum flooring repairs" at bounding box center [380, 199] width 239 height 24
type textarea "Acquisition Scope: Minimum flooring repairs HPM to detail - Carpet cleaning"
click at [464, 355] on span "Create" at bounding box center [475, 357] width 26 height 9
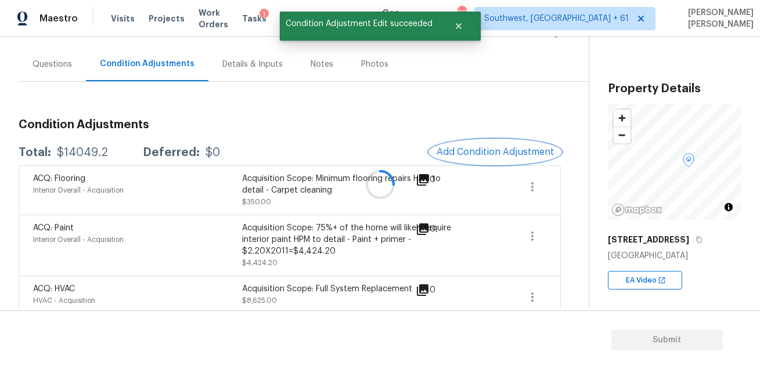
scroll to position [0, 0]
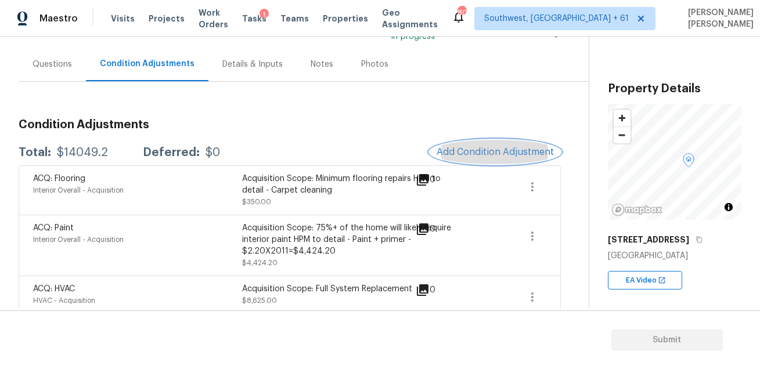
click at [449, 145] on button "Add Condition Adjustment" at bounding box center [494, 152] width 131 height 24
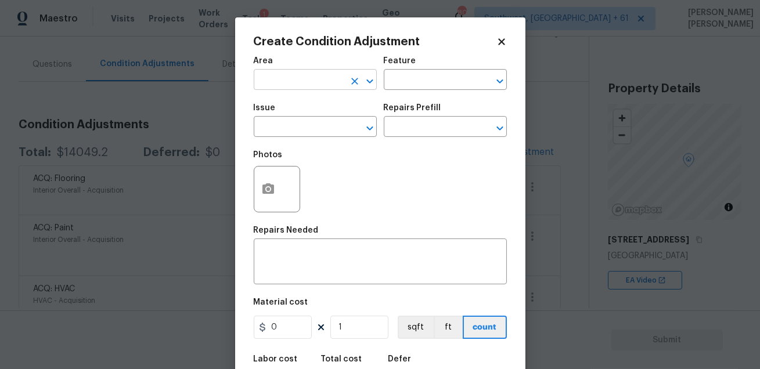
click at [309, 79] on input "text" at bounding box center [299, 81] width 91 height 18
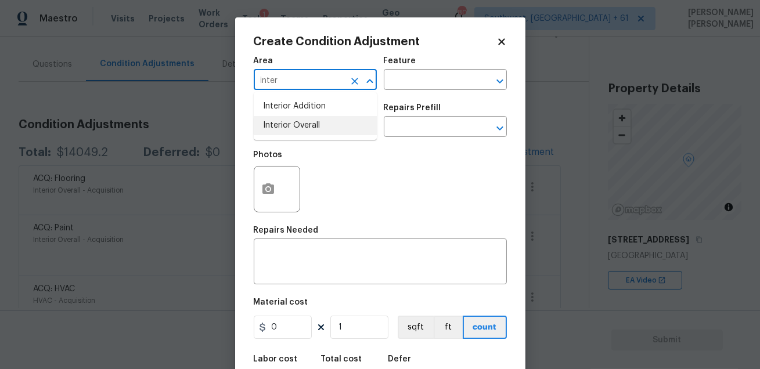
click at [313, 124] on li "Interior Overall" at bounding box center [315, 125] width 123 height 19
type input "Interior Overall"
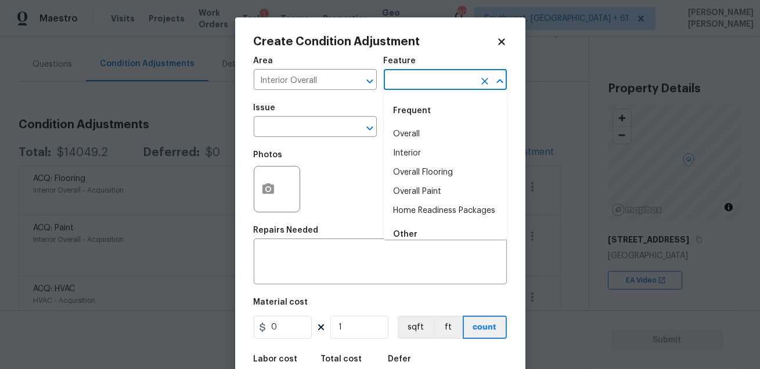
click at [414, 82] on input "text" at bounding box center [429, 81] width 91 height 18
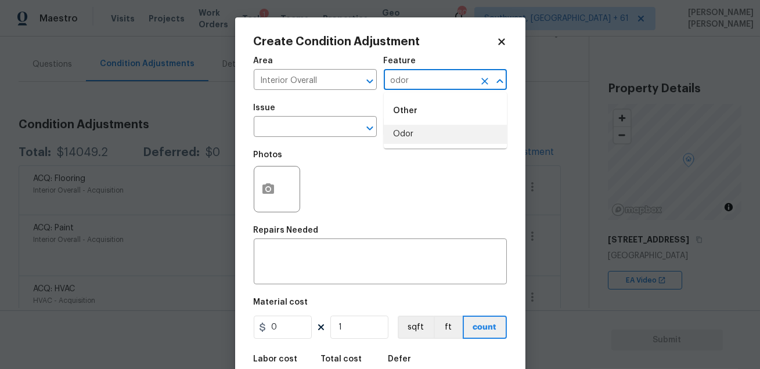
click at [411, 131] on li "Odor" at bounding box center [445, 134] width 123 height 19
type input "Odor"
click at [313, 135] on input "text" at bounding box center [299, 128] width 91 height 18
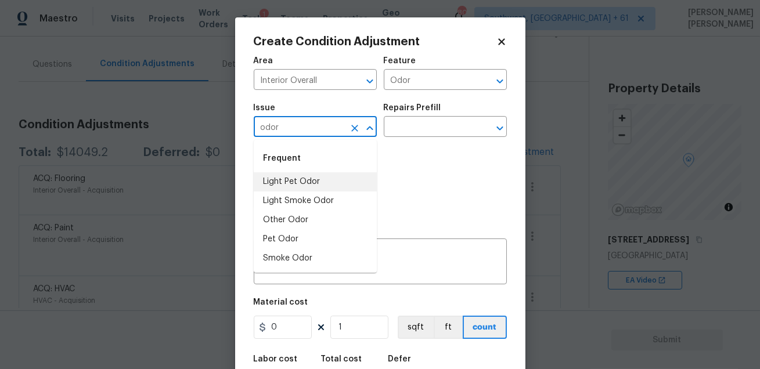
click at [305, 176] on li "Light Pet Odor" at bounding box center [315, 181] width 123 height 19
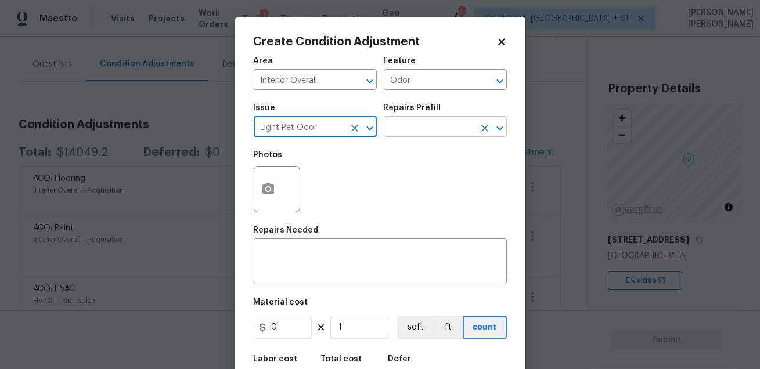
type input "Light Pet Odor"
click at [427, 121] on input "text" at bounding box center [429, 128] width 91 height 18
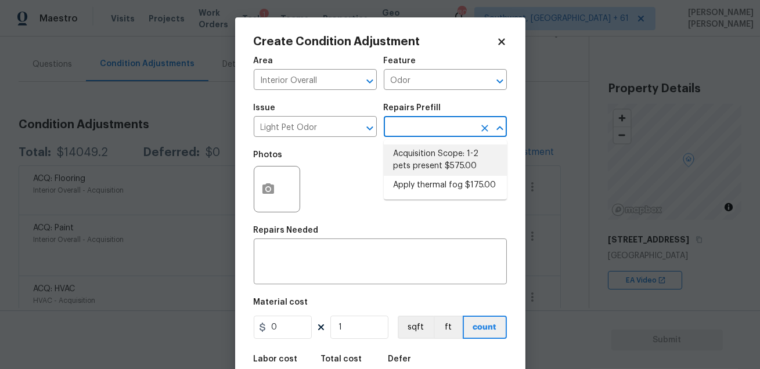
click at [429, 164] on li "Acquisition Scope: 1-2 pets present $575.00" at bounding box center [445, 159] width 123 height 31
type textarea "Acquisition Scope: 1-2 pets present"
type input "575"
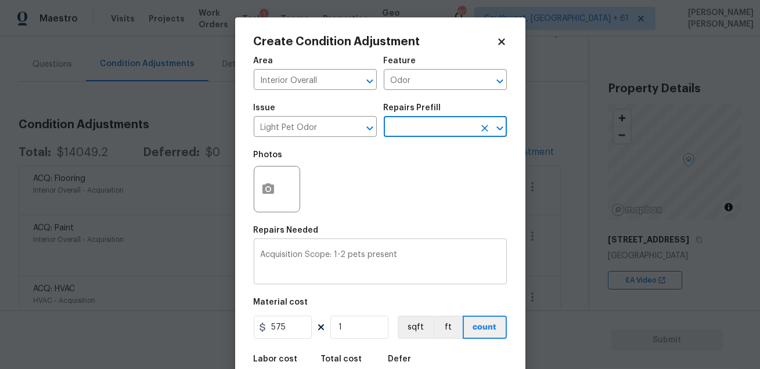
scroll to position [64, 0]
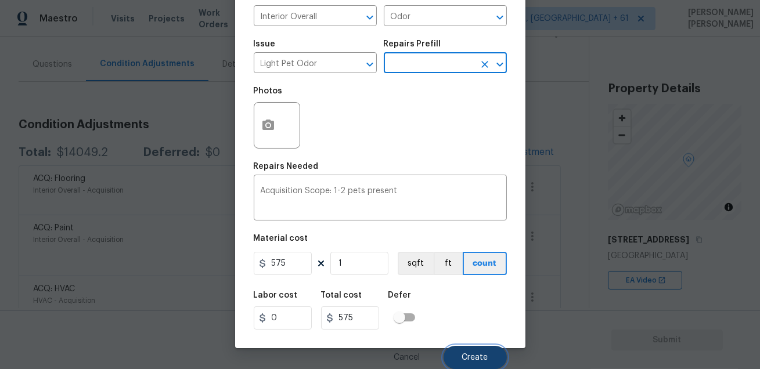
click at [467, 355] on span "Create" at bounding box center [475, 357] width 26 height 9
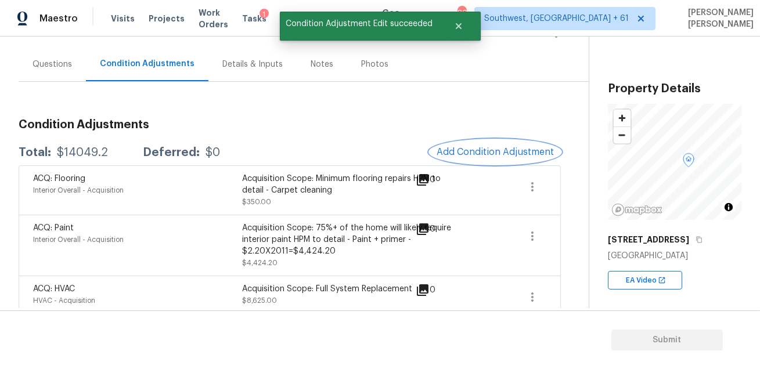
scroll to position [0, 0]
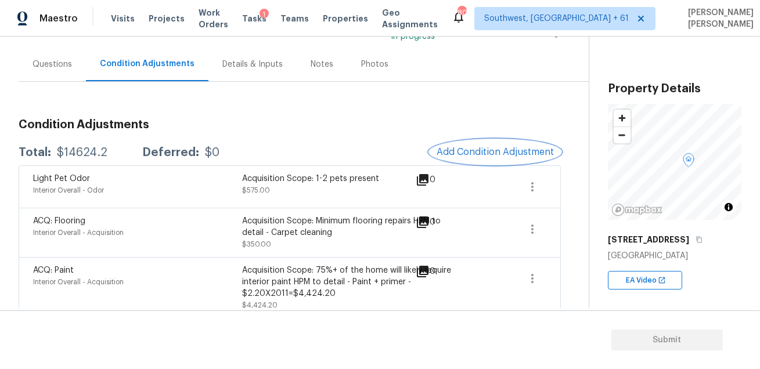
click at [480, 158] on button "Add Condition Adjustment" at bounding box center [494, 152] width 131 height 24
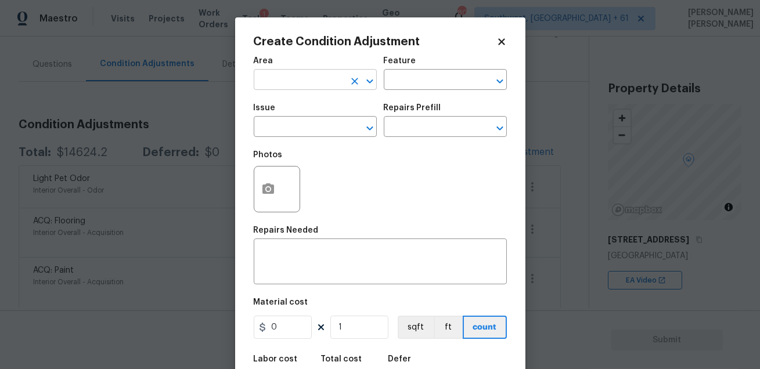
click at [303, 81] on input "text" at bounding box center [299, 81] width 91 height 18
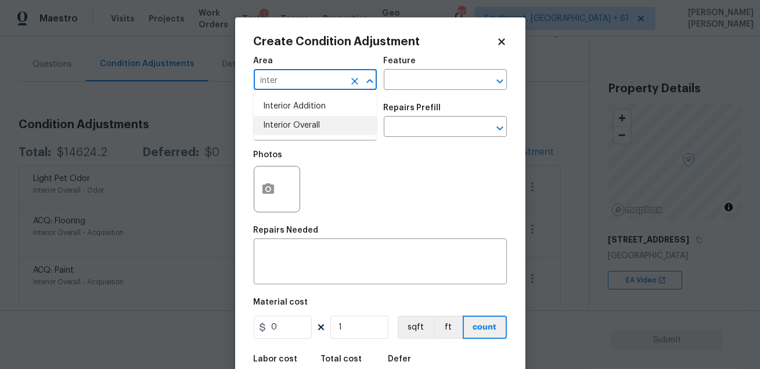
click at [301, 121] on li "Interior Overall" at bounding box center [315, 125] width 123 height 19
type input "Interior Overall"
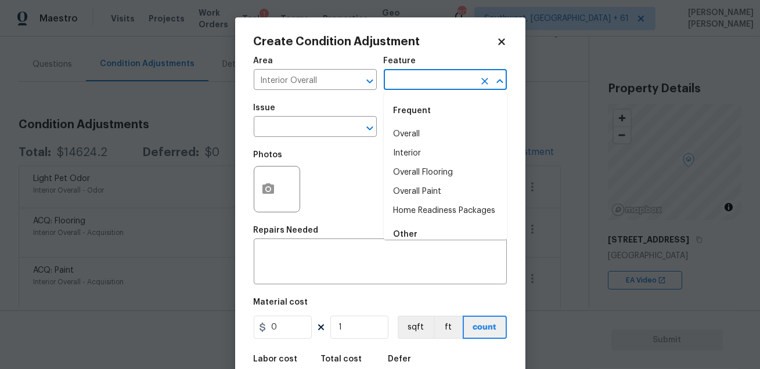
click at [400, 76] on input "text" at bounding box center [429, 81] width 91 height 18
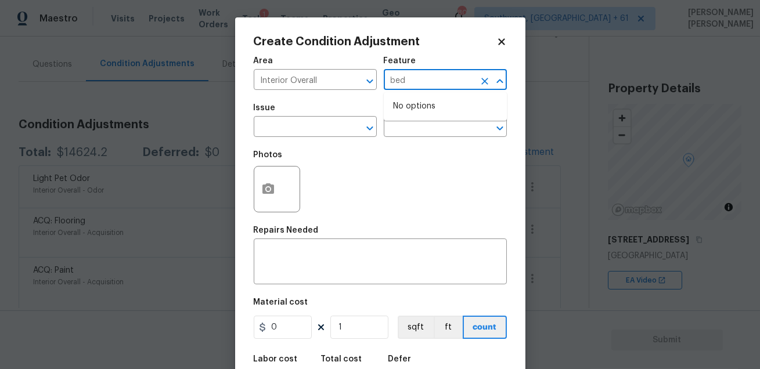
type input "bedr"
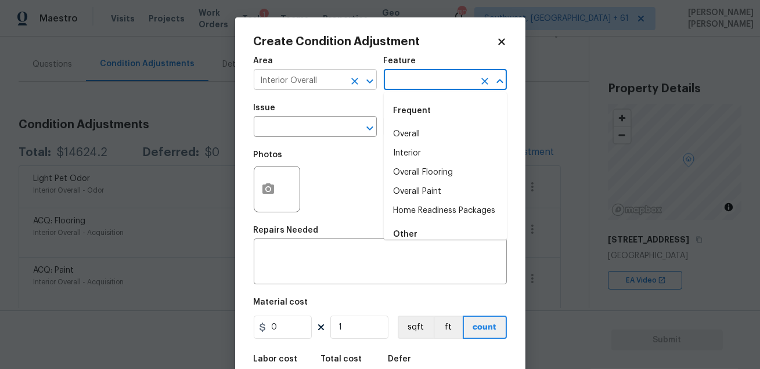
click at [314, 77] on input "Interior Overall" at bounding box center [299, 81] width 91 height 18
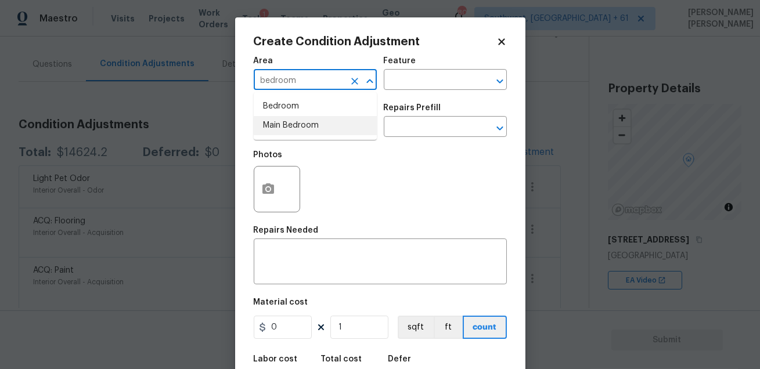
click at [309, 122] on li "Main Bedroom" at bounding box center [315, 125] width 123 height 19
type input "Main Bedroom"
click at [406, 82] on input "text" at bounding box center [429, 81] width 91 height 18
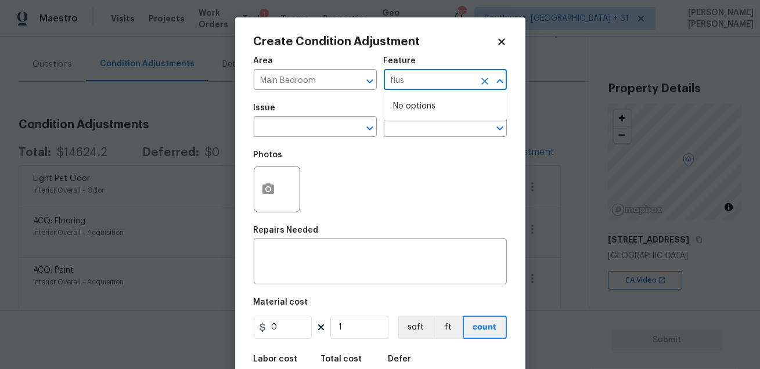
type input "flush"
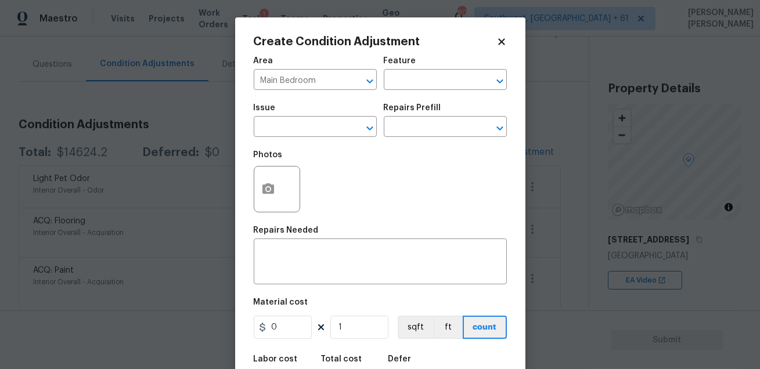
click at [338, 169] on div "Photos" at bounding box center [380, 181] width 253 height 75
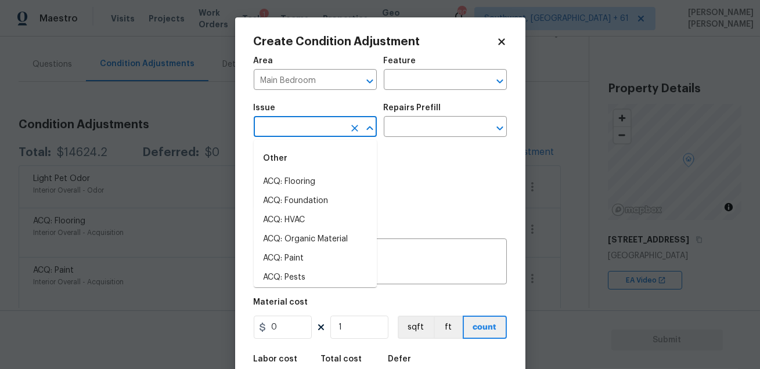
click at [323, 126] on input "text" at bounding box center [299, 128] width 91 height 18
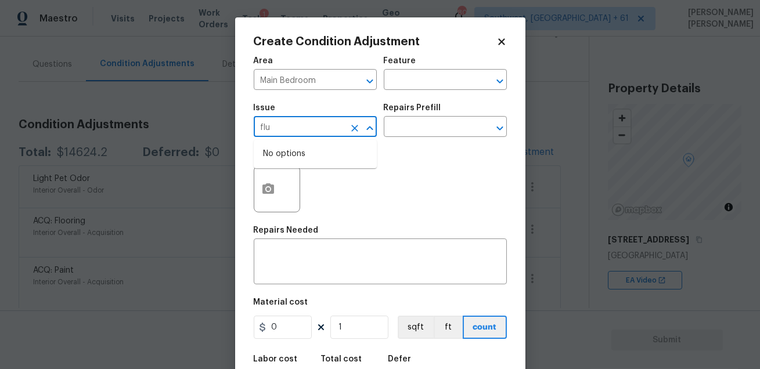
type input "flus"
click at [300, 196] on li "Appliances" at bounding box center [315, 200] width 123 height 19
type input "Appliances"
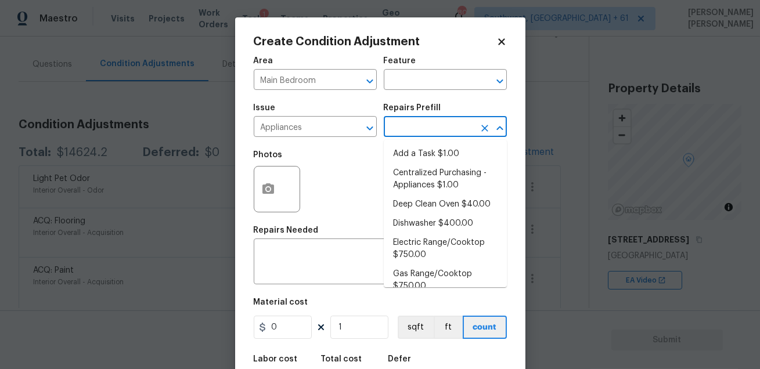
click at [403, 128] on input "text" at bounding box center [429, 128] width 91 height 18
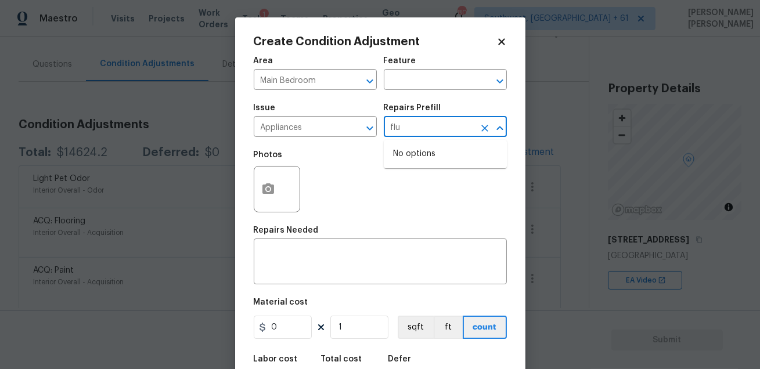
type input "flus"
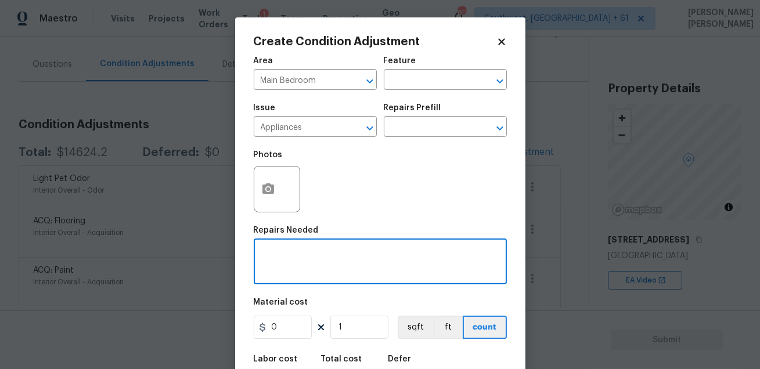
click at [339, 254] on textarea at bounding box center [380, 263] width 239 height 24
type textarea "Flush mount"
click at [292, 326] on input "0" at bounding box center [283, 327] width 58 height 23
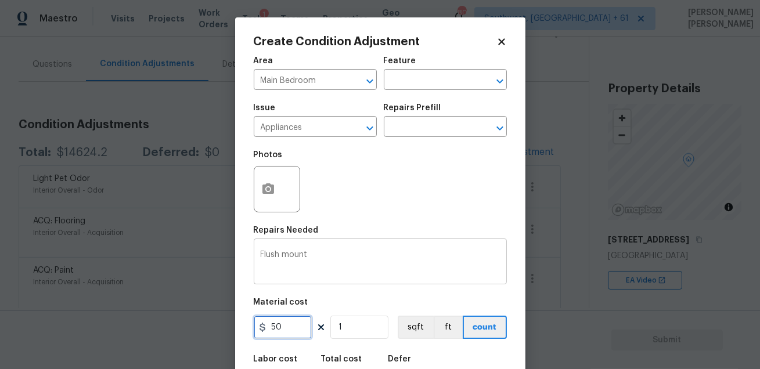
type input "50"
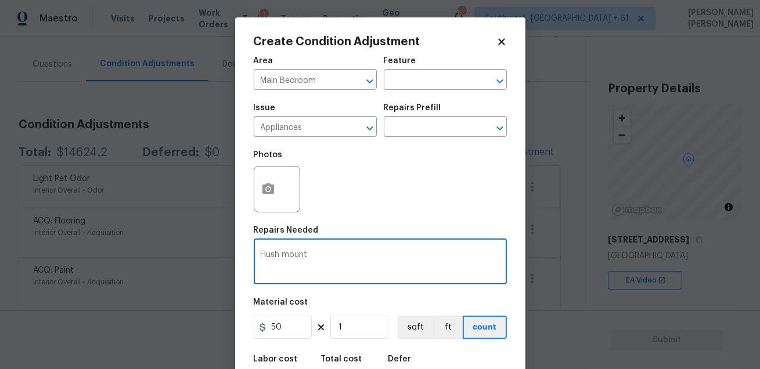
click at [338, 258] on textarea "Flush mount" at bounding box center [380, 263] width 239 height 24
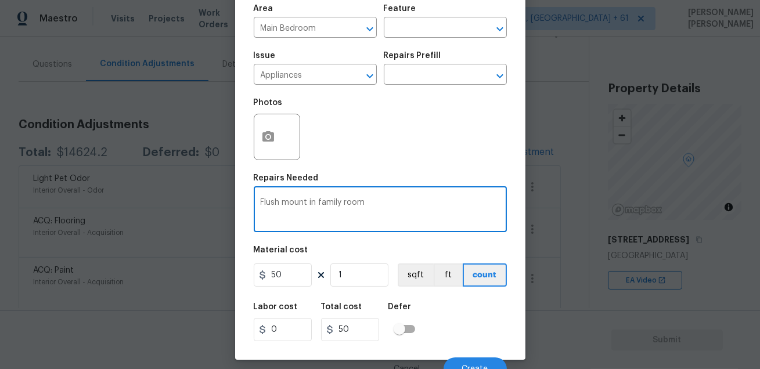
scroll to position [64, 0]
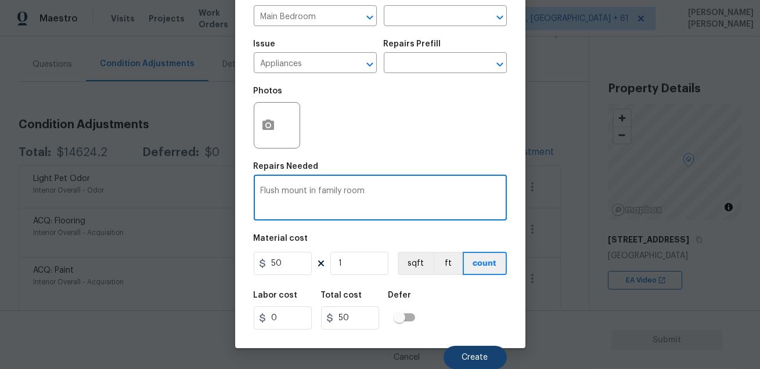
type textarea "Flush mount in family room"
click at [476, 353] on button "Create" at bounding box center [474, 357] width 63 height 23
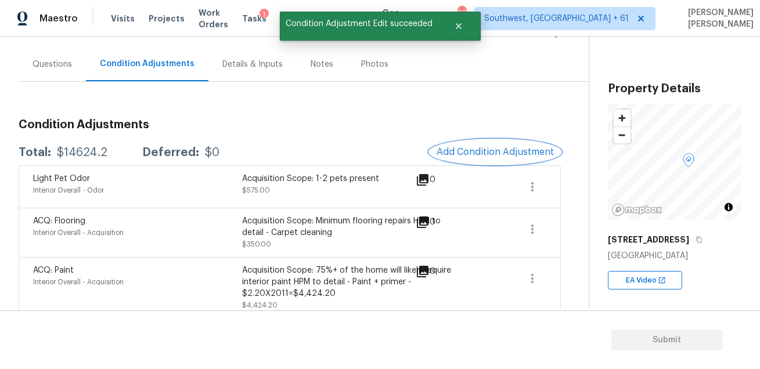
scroll to position [0, 0]
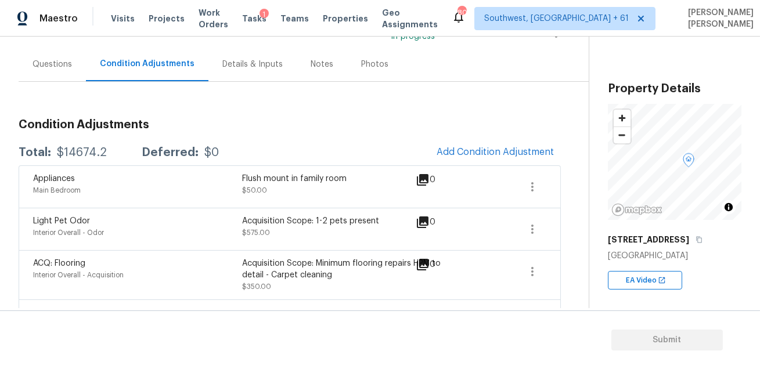
click at [487, 129] on h3 "Condition Adjustments" at bounding box center [290, 125] width 542 height 12
click at [478, 145] on button "Add Condition Adjustment" at bounding box center [494, 152] width 131 height 24
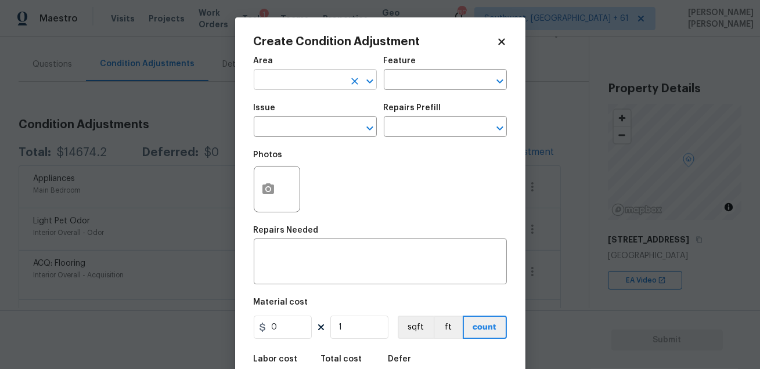
click at [305, 72] on input "text" at bounding box center [299, 81] width 91 height 18
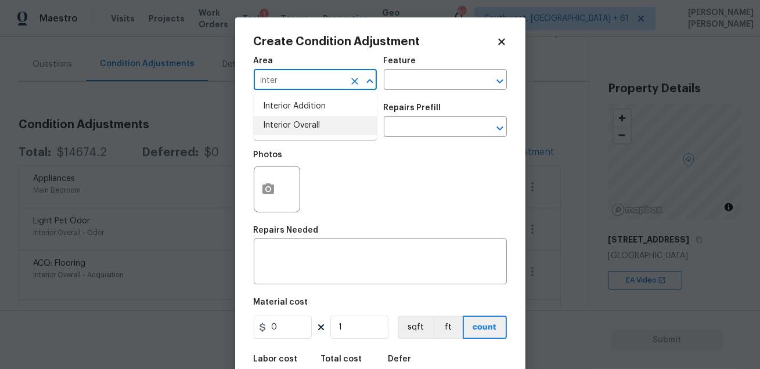
click at [308, 126] on li "Interior Overall" at bounding box center [315, 125] width 123 height 19
type input "Interior Overall"
click at [401, 74] on input "text" at bounding box center [429, 81] width 91 height 18
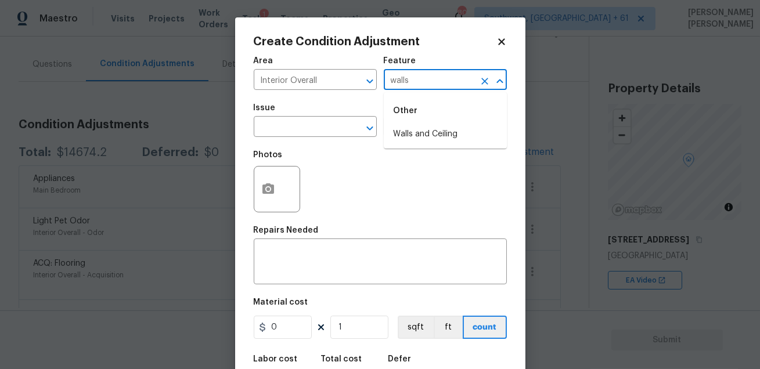
click at [411, 124] on div "Other" at bounding box center [445, 111] width 123 height 28
click at [408, 133] on li "Walls and Ceiling" at bounding box center [445, 134] width 123 height 19
type input "Walls and Ceiling"
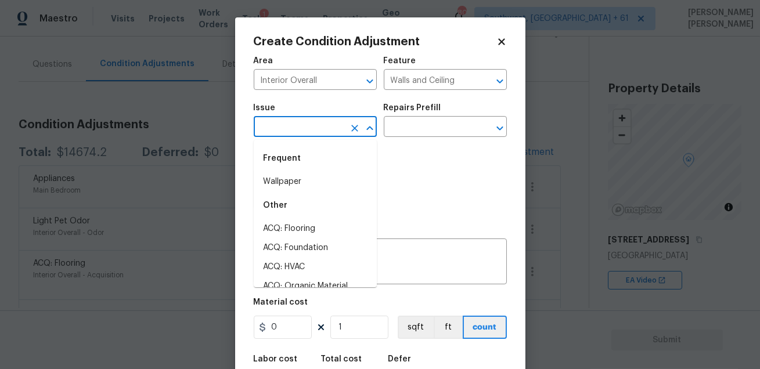
click at [303, 130] on input "text" at bounding box center [299, 128] width 91 height 18
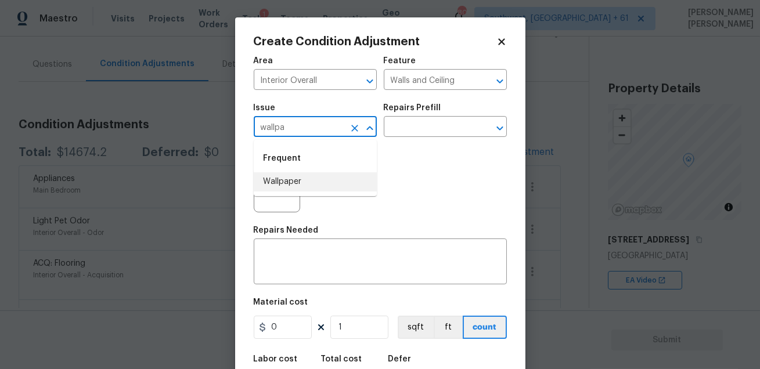
click at [300, 182] on li "Wallpaper" at bounding box center [315, 181] width 123 height 19
type input "Wallpaper"
click at [422, 124] on input "text" at bounding box center [429, 128] width 91 height 18
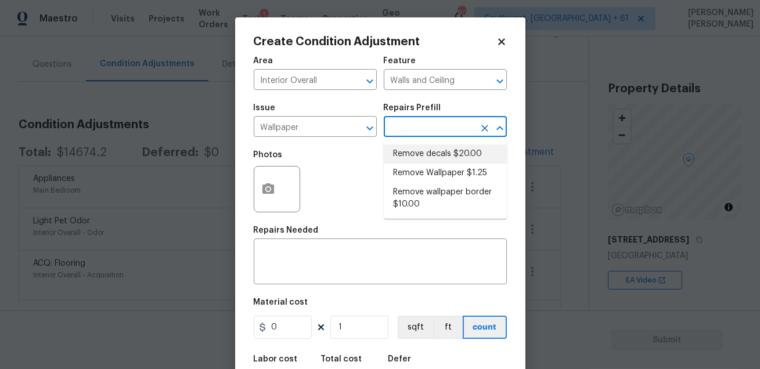
click at [415, 147] on li "Remove decals $20.00" at bounding box center [445, 153] width 123 height 19
type textarea "Remove decals from door/wall/ceiling"
type input "20"
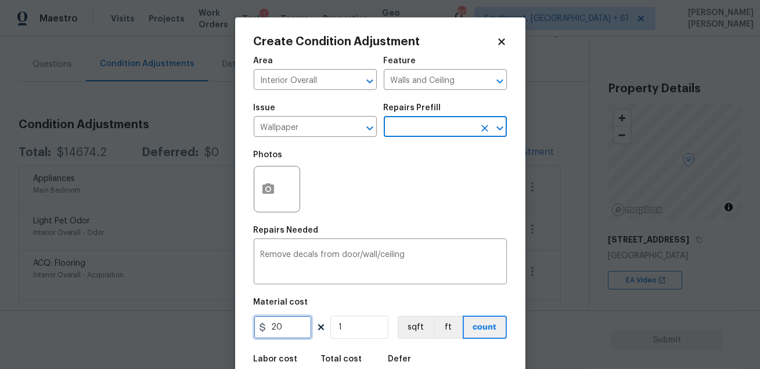
click at [290, 330] on input "20" at bounding box center [283, 327] width 58 height 23
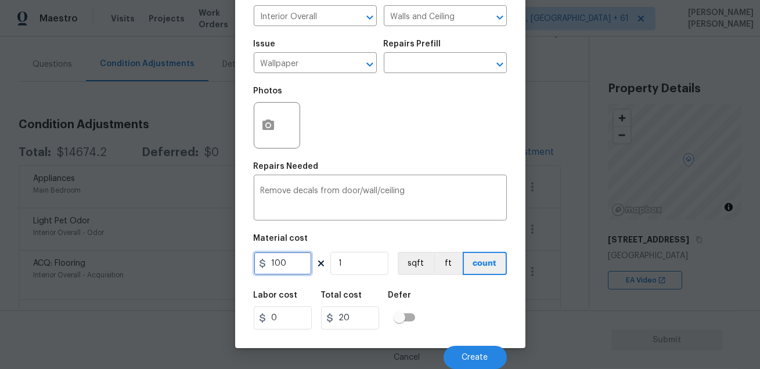
type input "100"
click at [476, 316] on div "Labor cost 0 Total cost 100 Defer" at bounding box center [380, 310] width 253 height 52
click at [481, 352] on button "Create" at bounding box center [474, 357] width 63 height 23
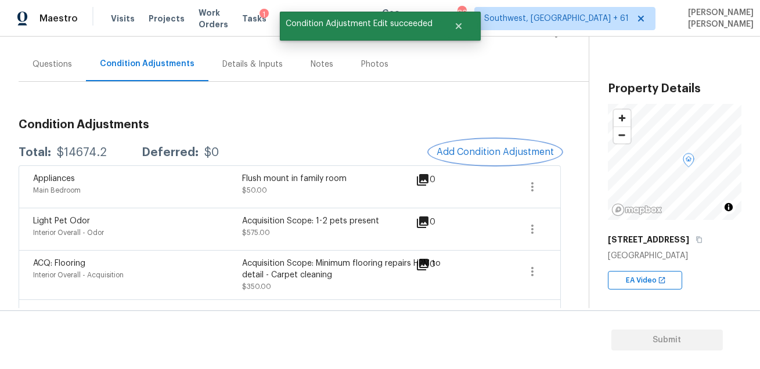
scroll to position [0, 0]
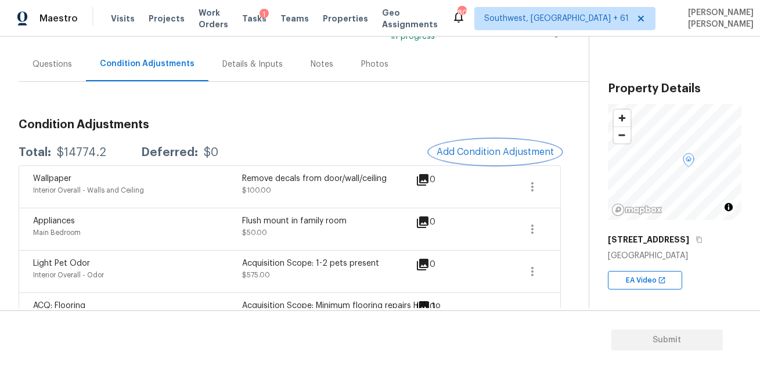
click at [484, 152] on span "Add Condition Adjustment" at bounding box center [494, 152] width 117 height 10
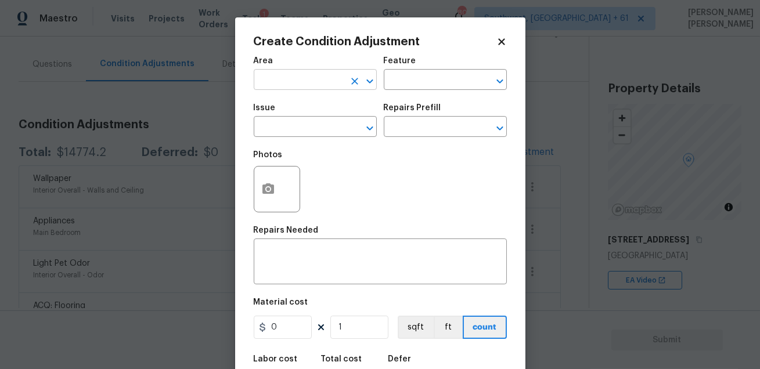
click at [308, 75] on input "text" at bounding box center [299, 81] width 91 height 18
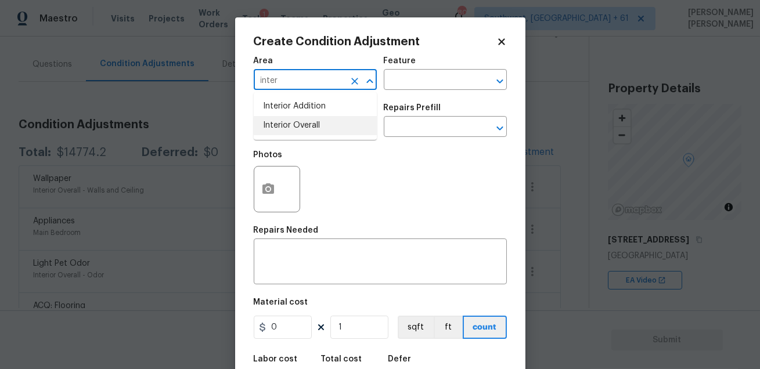
click at [310, 128] on li "Interior Overall" at bounding box center [315, 125] width 123 height 19
type input "Interior Overall"
click at [397, 83] on input "text" at bounding box center [429, 81] width 91 height 18
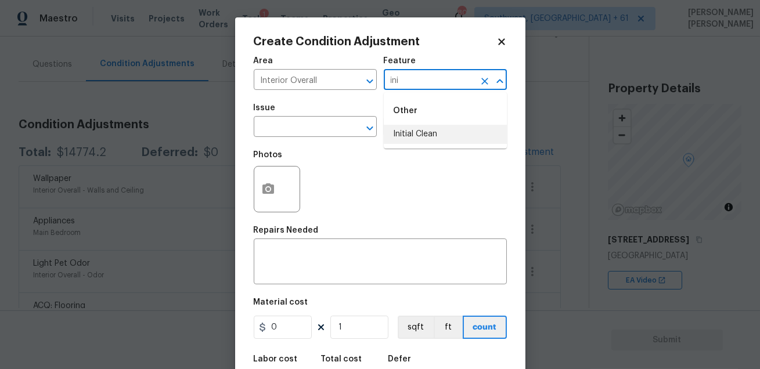
click at [412, 141] on li "Initial Clean" at bounding box center [445, 134] width 123 height 19
type input "Initial Clean"
click at [293, 125] on input "text" at bounding box center [299, 128] width 91 height 18
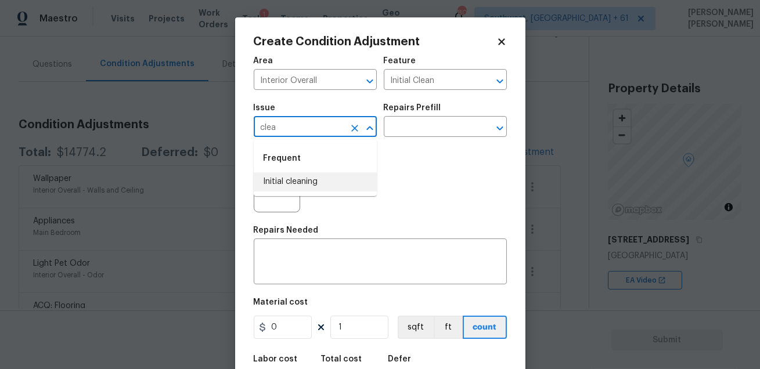
click at [273, 177] on li "Initial cleaning" at bounding box center [315, 181] width 123 height 19
type input "Initial cleaning"
click at [404, 134] on input "text" at bounding box center [429, 128] width 91 height 18
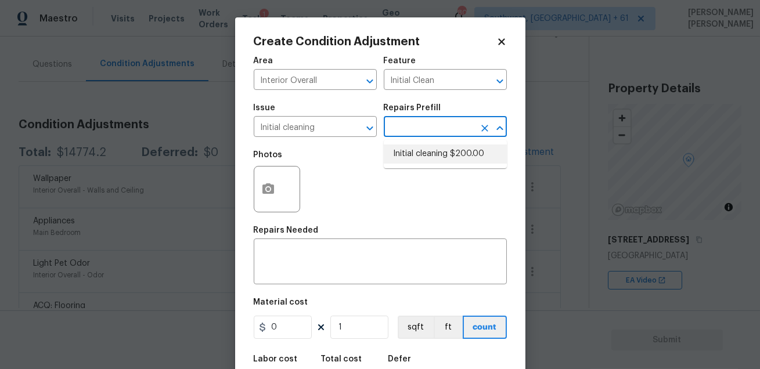
click at [414, 147] on li "Initial cleaning $200.00" at bounding box center [445, 153] width 123 height 19
type input "Home Readiness Packages"
type textarea "1. Wipe down exterior doors and trim. 2. Clean out all exterior light fixtures …"
type input "200"
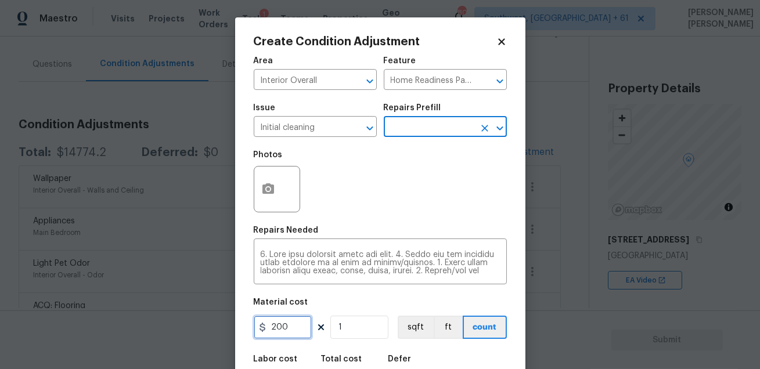
click at [291, 326] on input "200" at bounding box center [283, 327] width 58 height 23
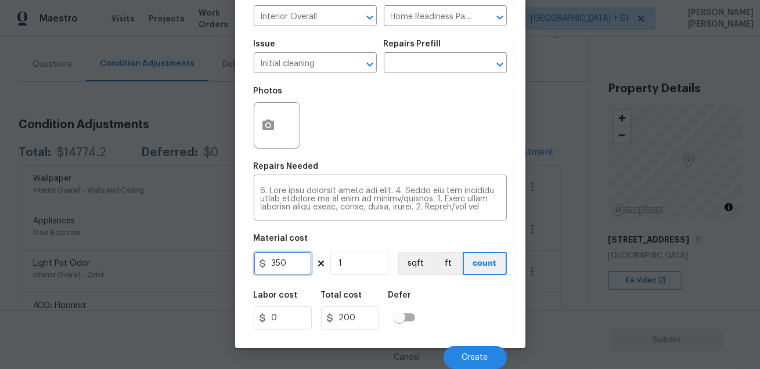
type input "350"
click at [461, 321] on div "Labor cost 0 Total cost 350 Defer" at bounding box center [380, 310] width 253 height 52
click at [478, 357] on span "Create" at bounding box center [475, 357] width 26 height 9
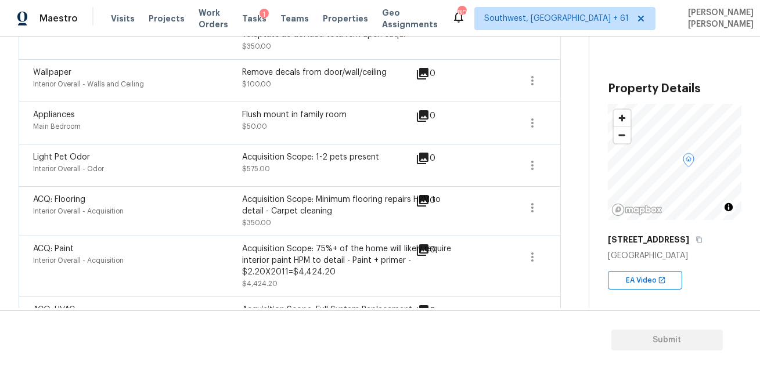
scroll to position [527, 0]
click at [538, 80] on icon "button" at bounding box center [532, 81] width 14 height 14
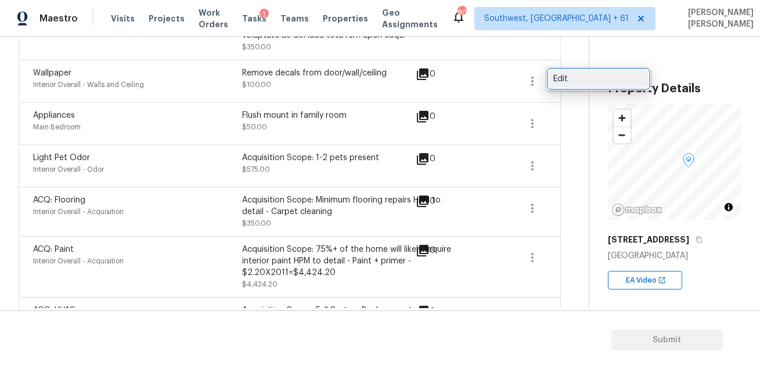
click at [573, 74] on div "Edit" at bounding box center [598, 79] width 91 height 12
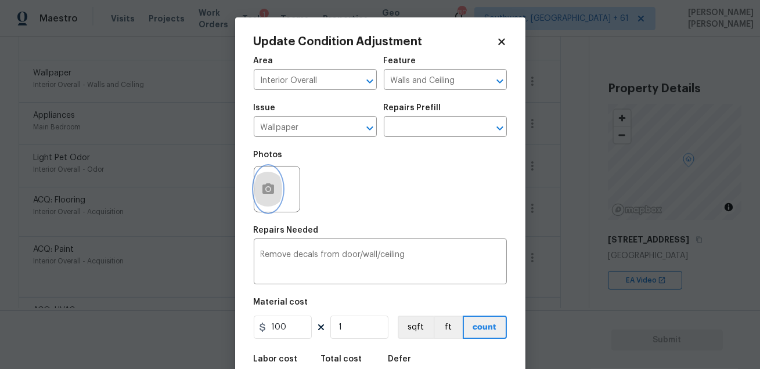
click at [270, 193] on icon "button" at bounding box center [268, 188] width 12 height 10
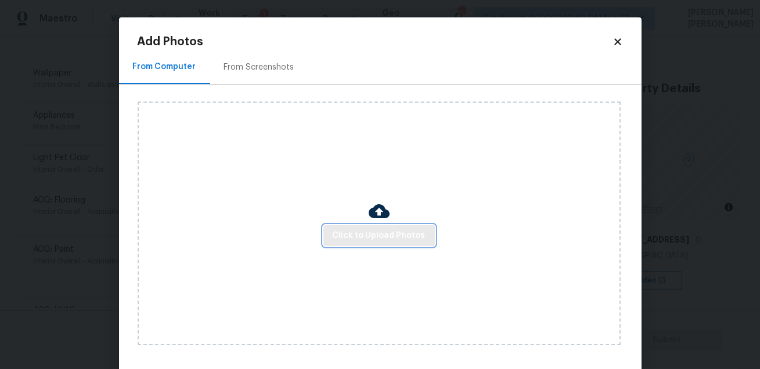
click at [356, 234] on span "Click to Upload Photos" at bounding box center [378, 236] width 93 height 15
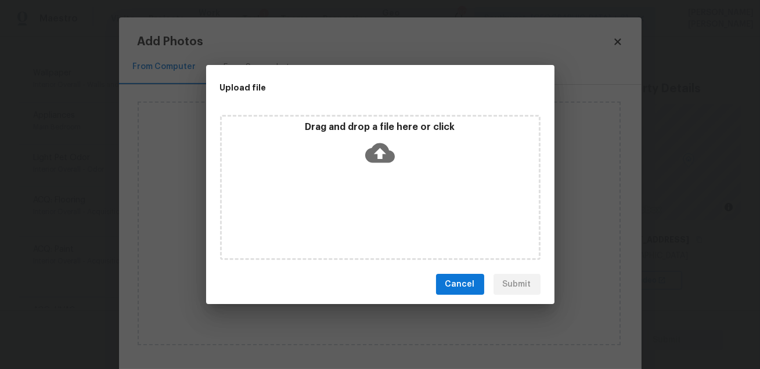
click at [356, 234] on div "Drag and drop a file here or click" at bounding box center [380, 187] width 320 height 145
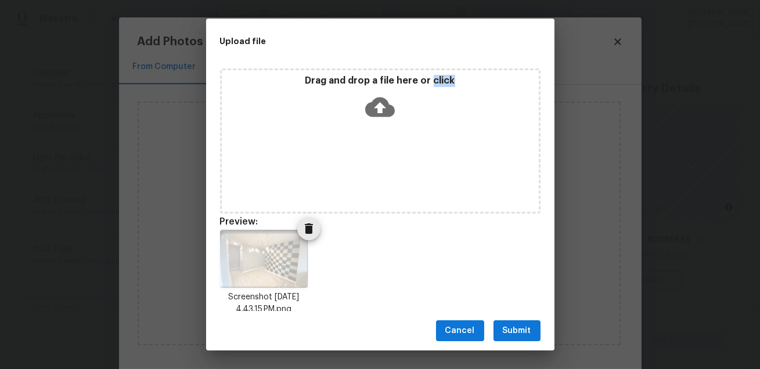
click at [306, 225] on icon "Delete" at bounding box center [309, 228] width 8 height 10
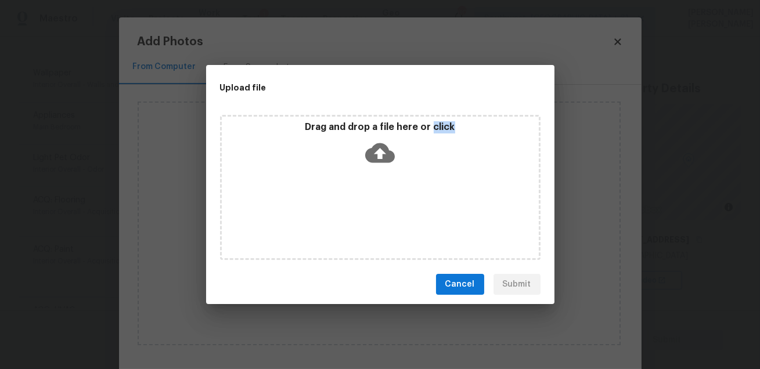
click at [380, 162] on icon at bounding box center [380, 153] width 30 height 20
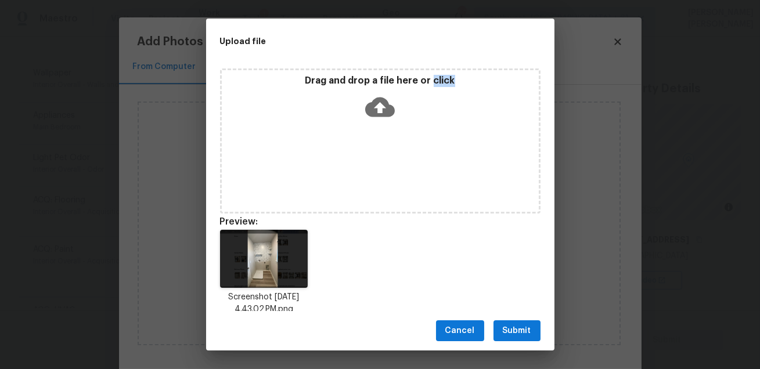
click at [516, 324] on span "Submit" at bounding box center [516, 331] width 28 height 15
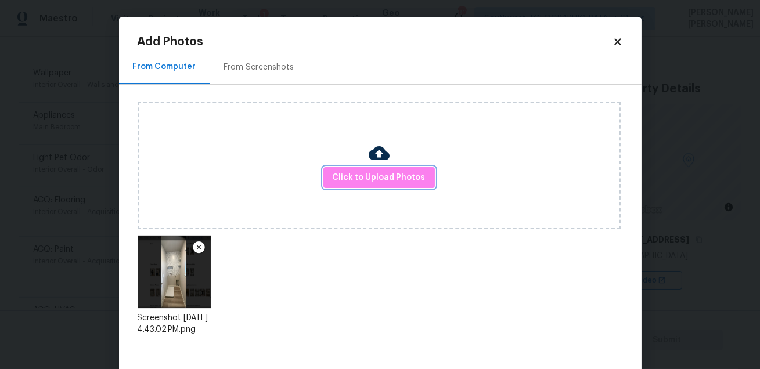
scroll to position [60, 0]
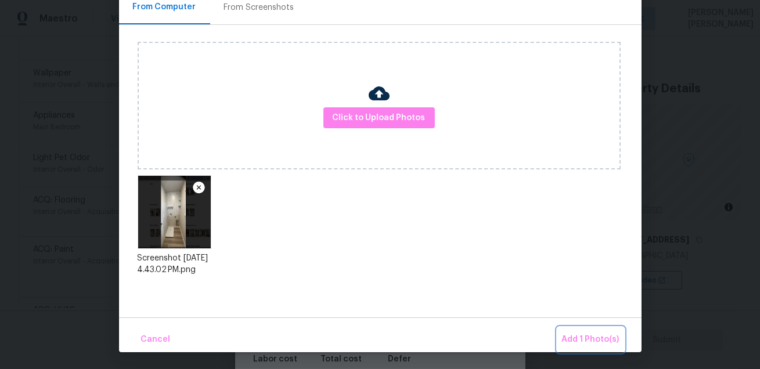
click at [590, 332] on span "Add 1 Photo(s)" at bounding box center [590, 339] width 57 height 15
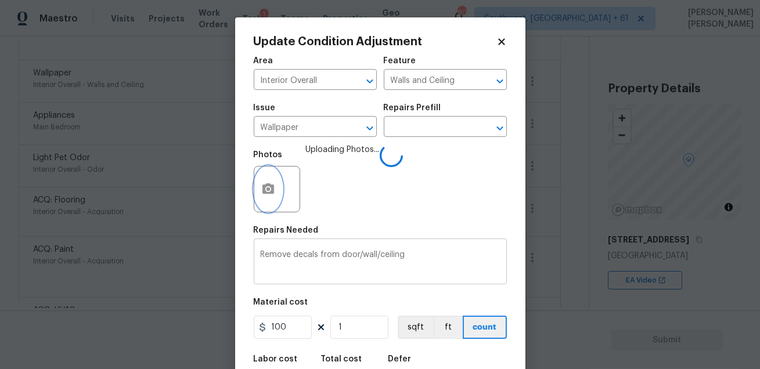
scroll to position [64, 0]
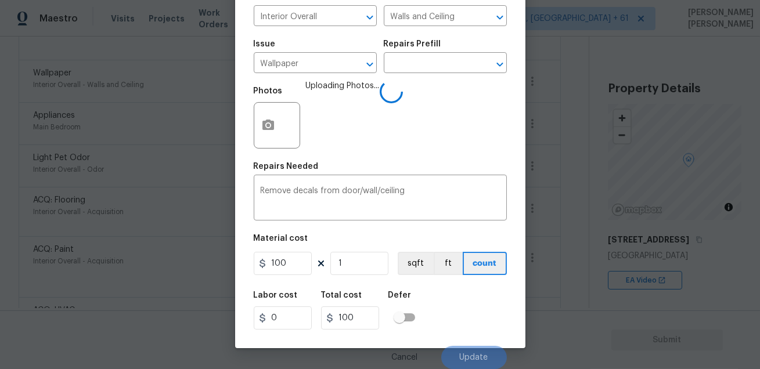
click at [466, 306] on div "Labor cost 0 Total cost 100 Defer" at bounding box center [380, 310] width 253 height 52
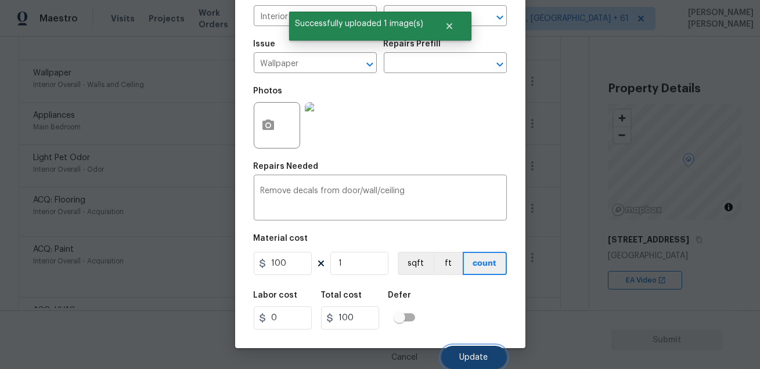
click at [462, 348] on button "Update" at bounding box center [474, 357] width 66 height 23
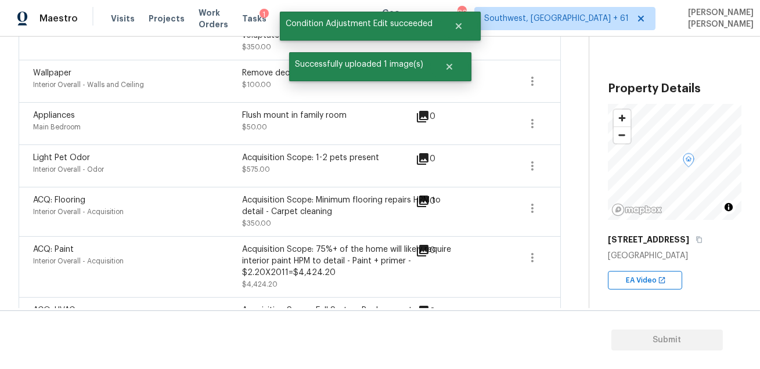
scroll to position [0, 0]
click at [379, 144] on div "Light Pet Odor Interior Overall - Odor Acquisition Scope: 1-2 pets present $575…" at bounding box center [290, 165] width 542 height 42
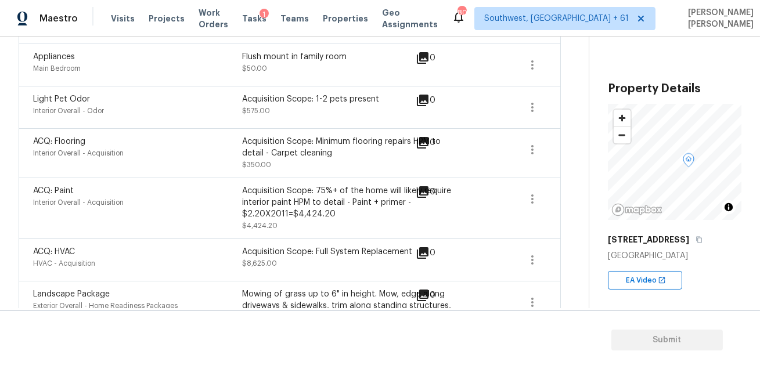
scroll to position [595, 0]
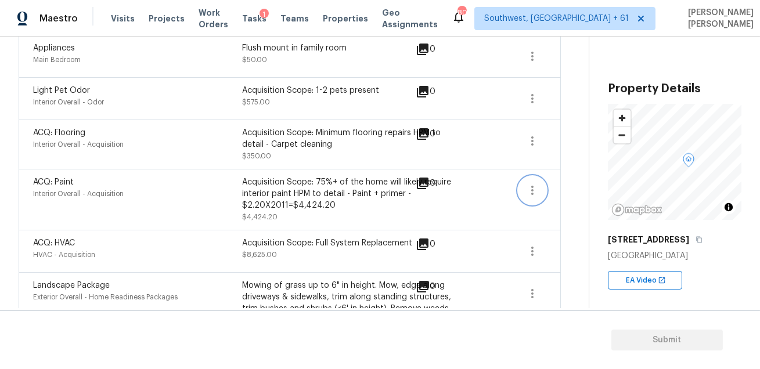
click at [537, 200] on button "button" at bounding box center [532, 190] width 28 height 28
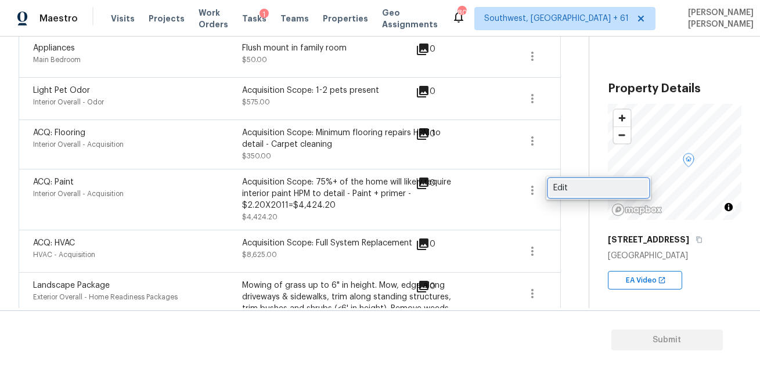
click at [566, 189] on div "Edit" at bounding box center [598, 188] width 91 height 12
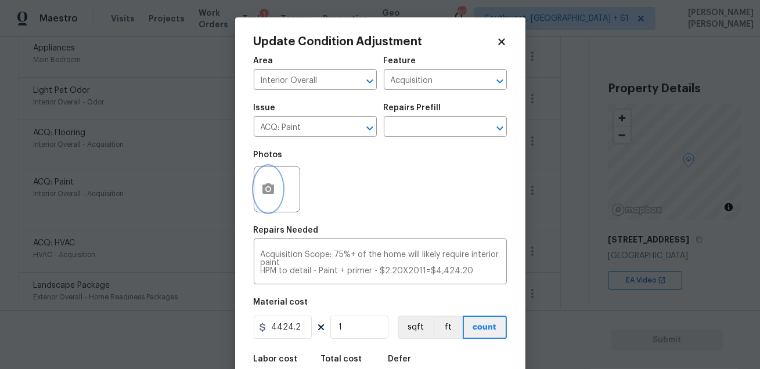
click at [271, 191] on icon "button" at bounding box center [268, 188] width 12 height 10
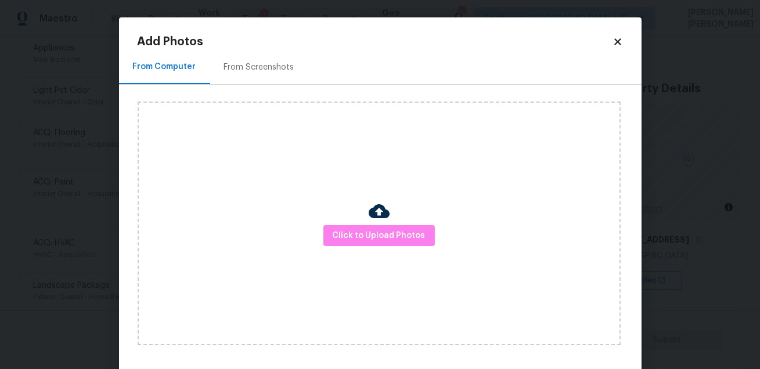
click at [271, 191] on div "Click to Upload Photos" at bounding box center [379, 224] width 483 height 244
click at [358, 240] on span "Click to Upload Photos" at bounding box center [378, 236] width 93 height 15
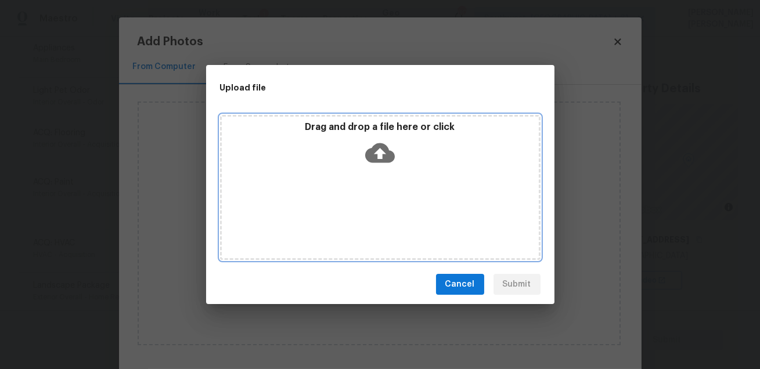
click at [378, 159] on icon at bounding box center [380, 153] width 30 height 20
